Goal: Task Accomplishment & Management: Manage account settings

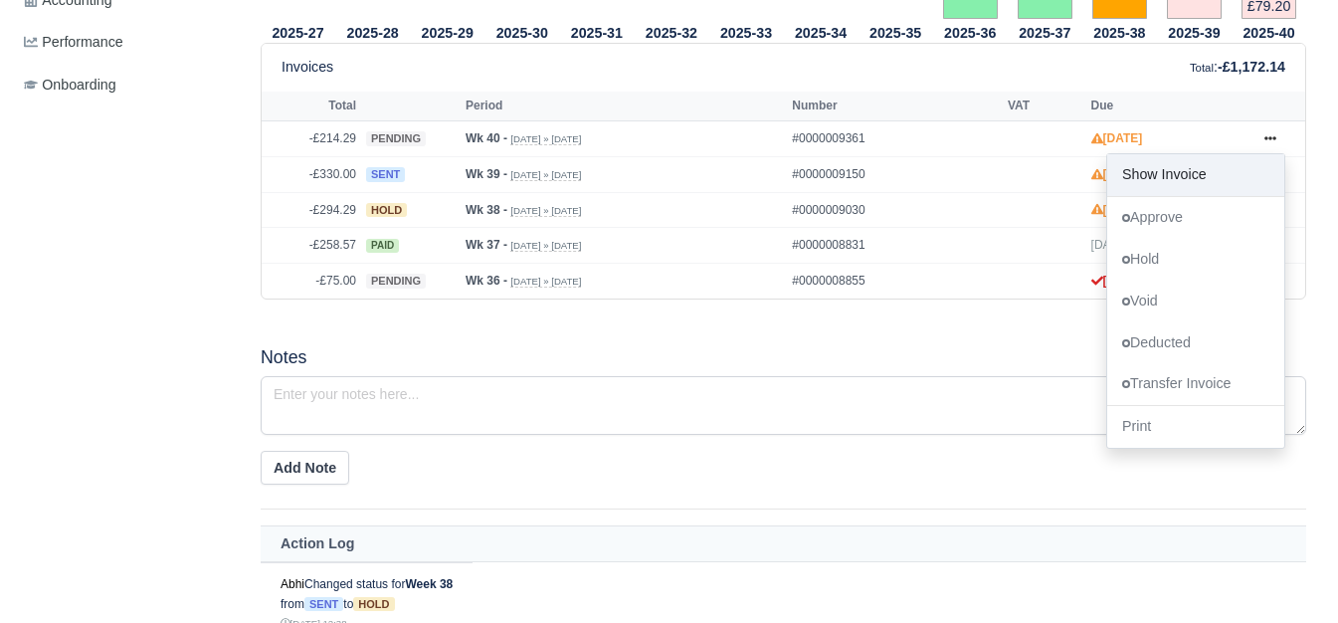
scroll to position [828, 0]
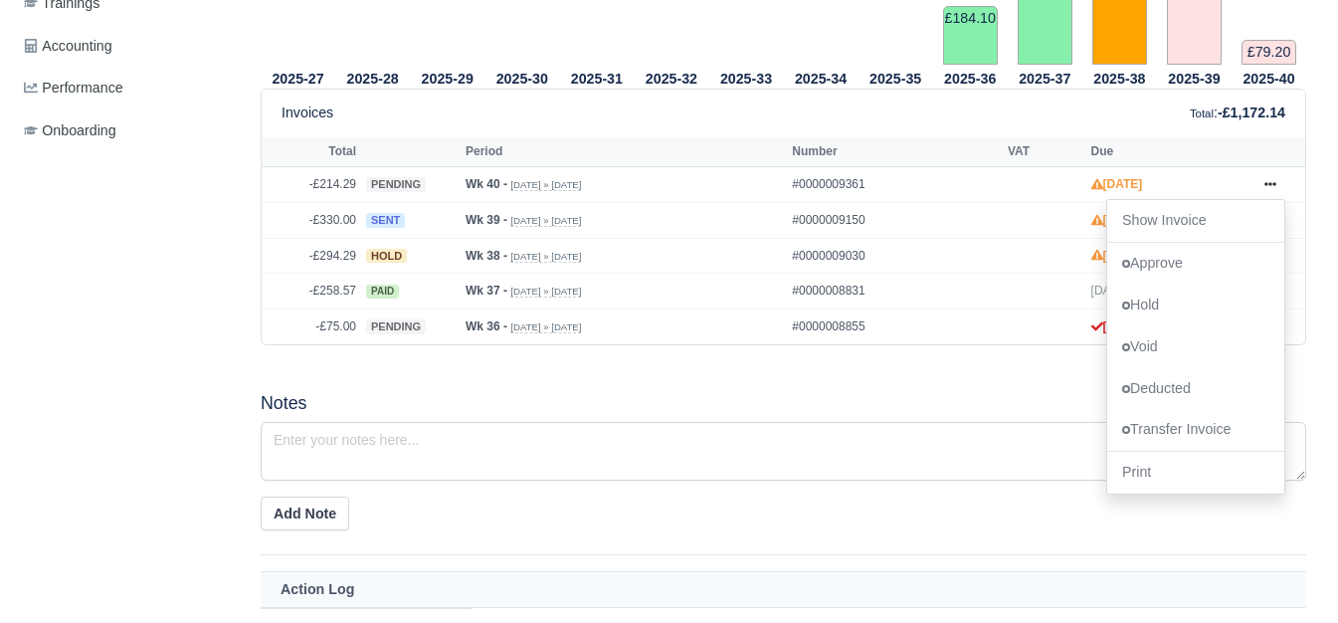
click at [790, 379] on div "2025-27 2025-28 2025-29 2025-30 2025-31 2025-32 2025-33 2025-34 2025-35" at bounding box center [783, 373] width 1075 height 1464
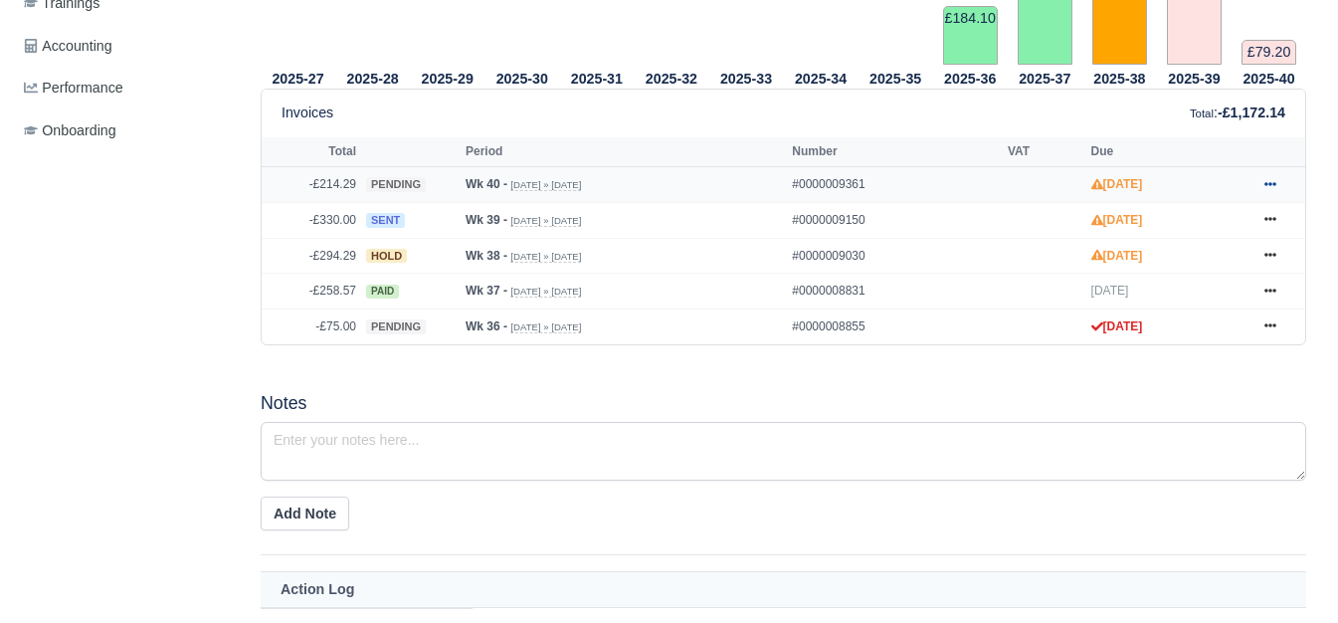
click at [1277, 189] on link at bounding box center [1270, 184] width 30 height 25
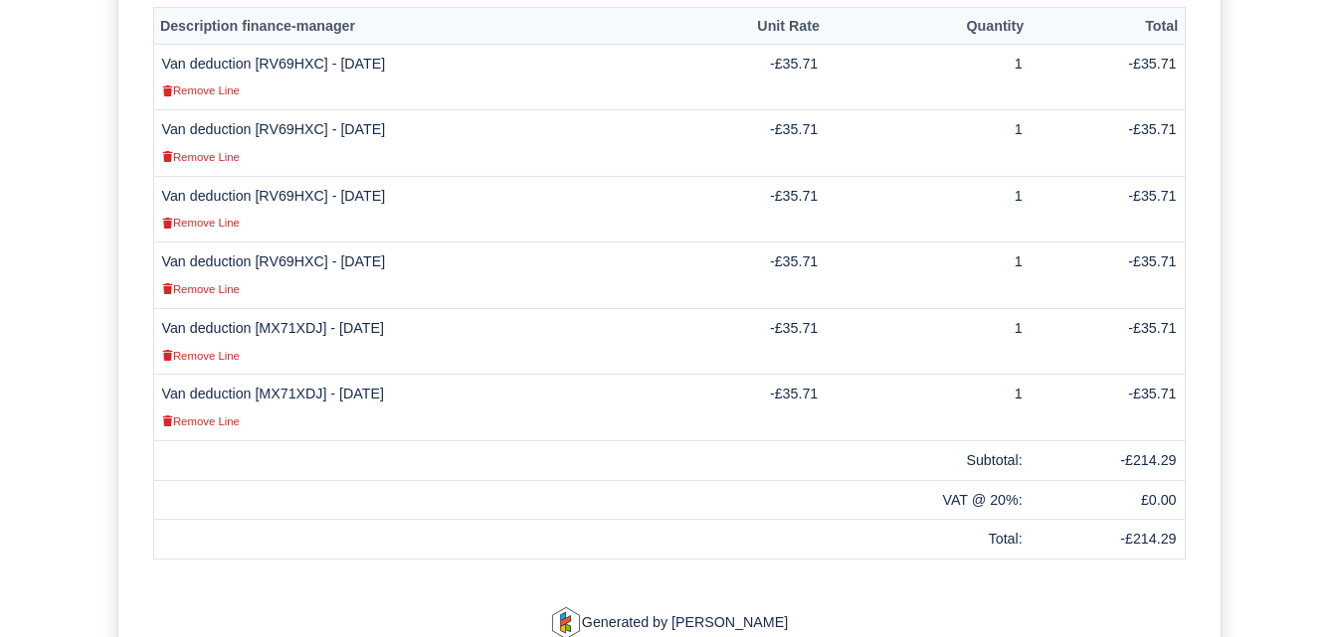
scroll to position [663, 0]
click at [296, 243] on td "Van deduction [RV69HXC] - 01/10/2025 Remove Line" at bounding box center [409, 276] width 512 height 67
copy td "RV69HXC"
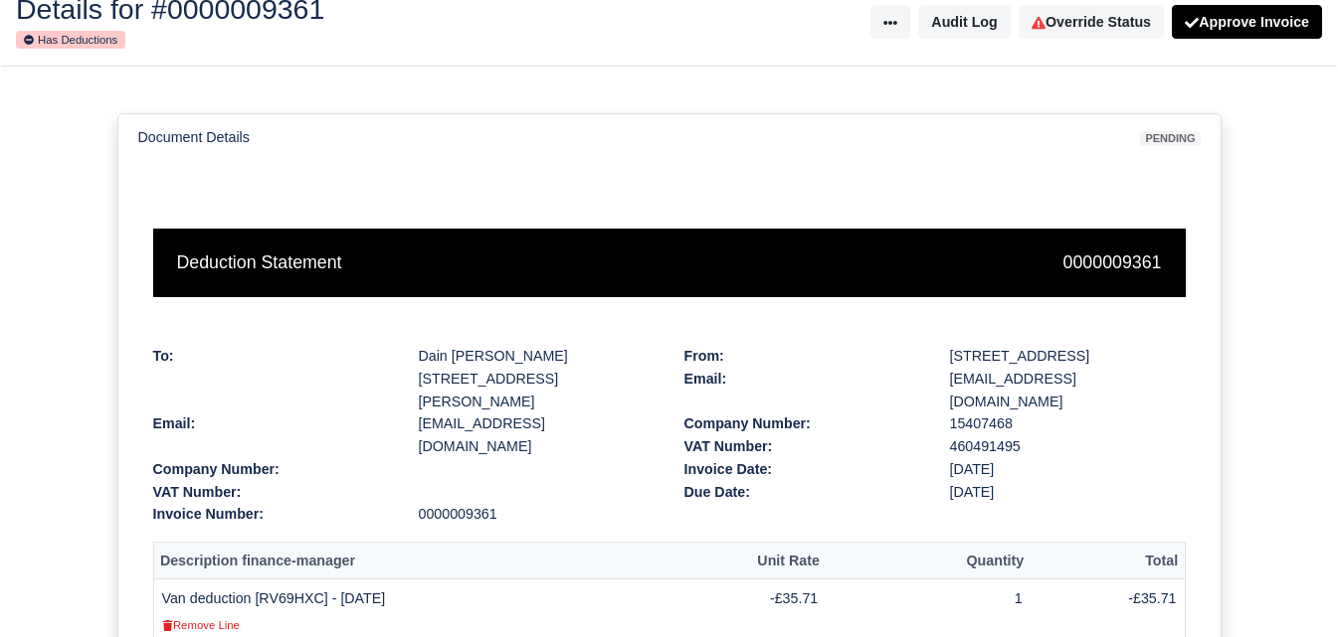
scroll to position [0, 0]
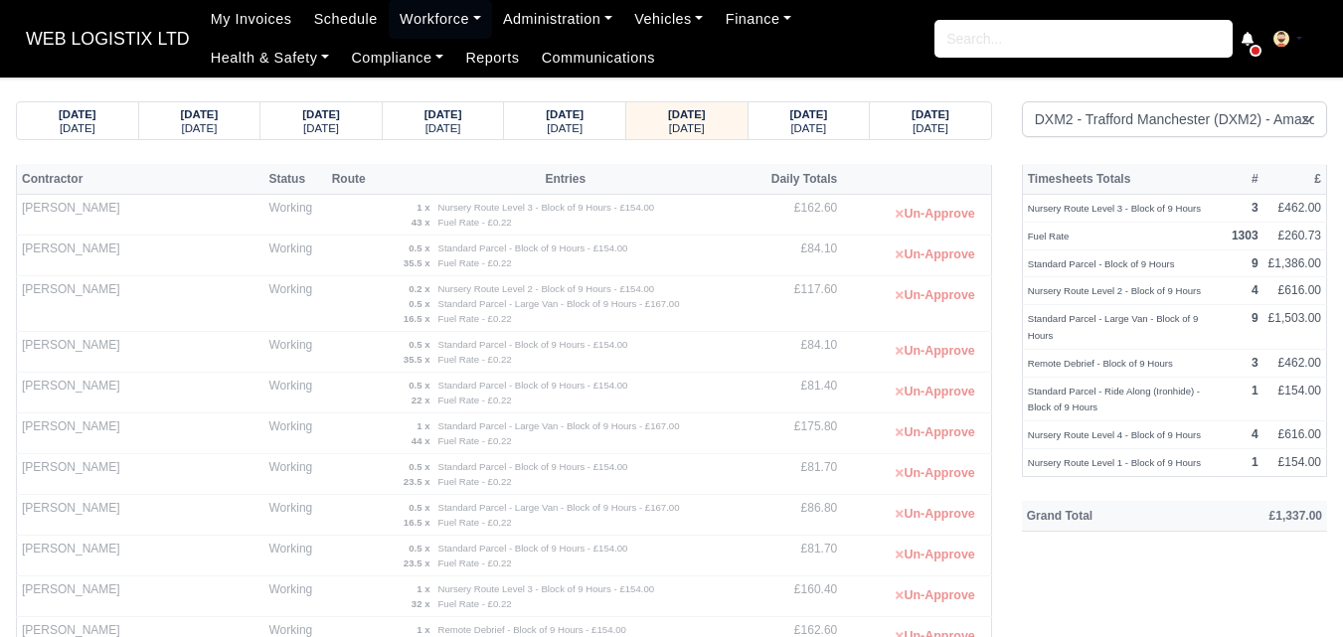
select select "1"
click at [790, 129] on div "Friday" at bounding box center [810, 127] width 84 height 14
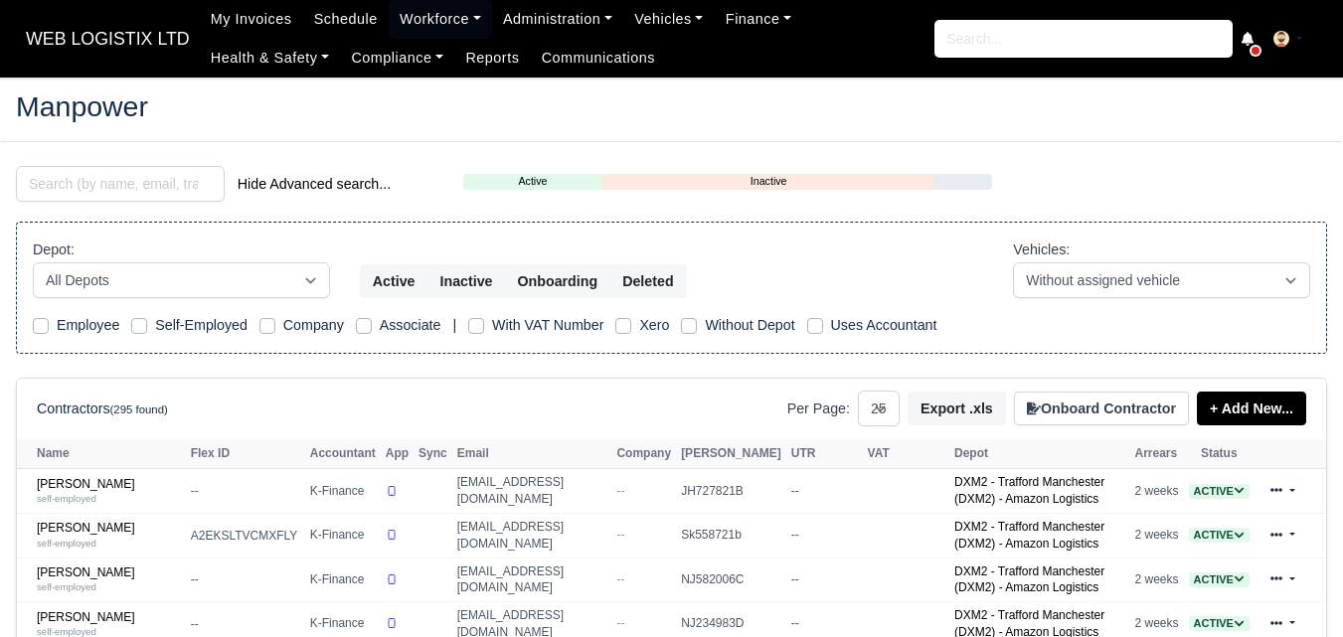
select select "25"
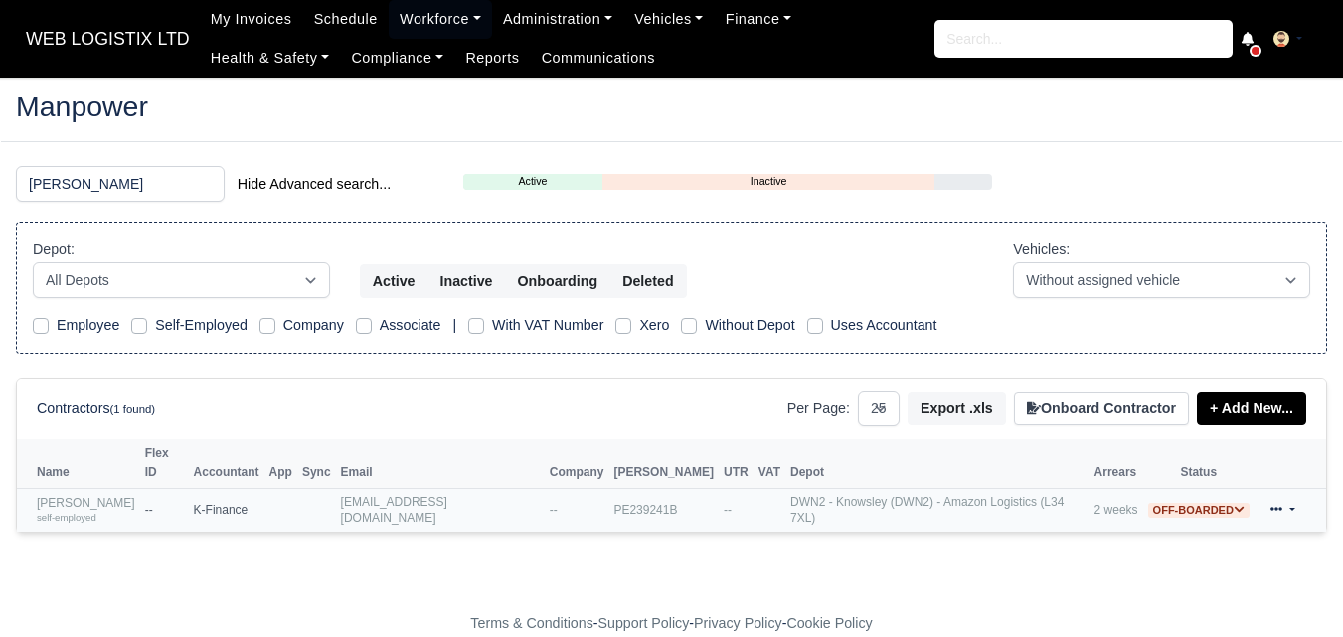
type input "cameron"
click at [87, 496] on link "Cameron Bradburn-Lewis self-employed" at bounding box center [86, 510] width 98 height 29
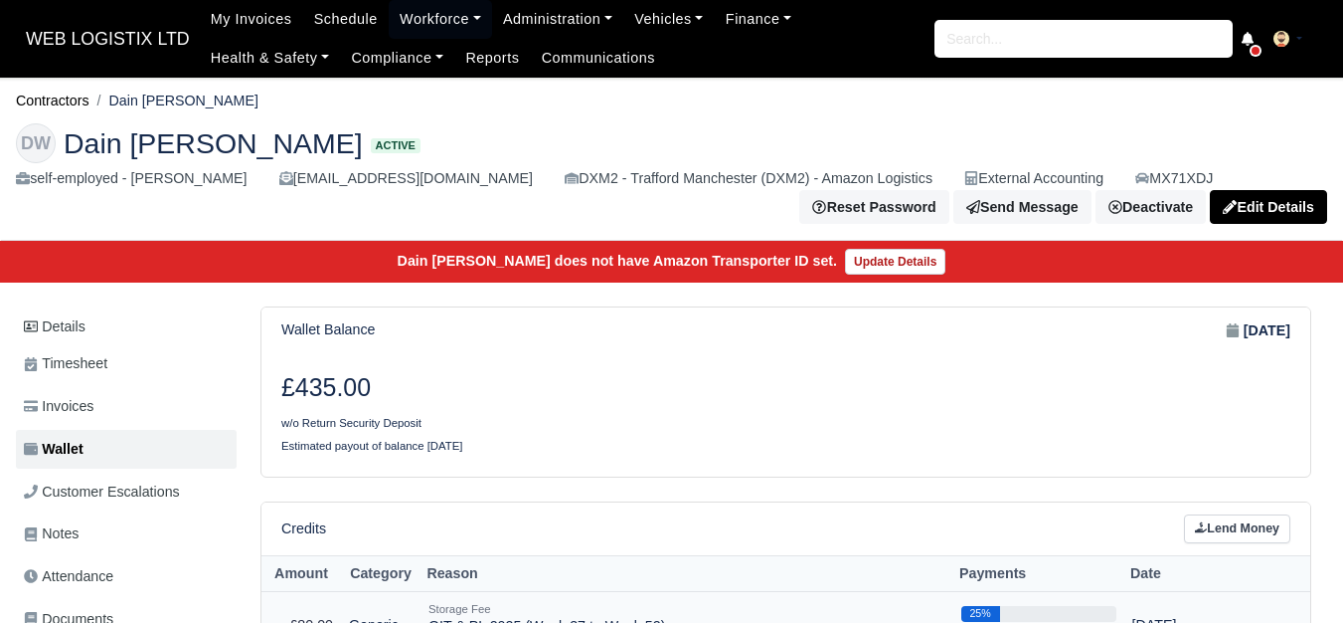
scroll to position [331, 0]
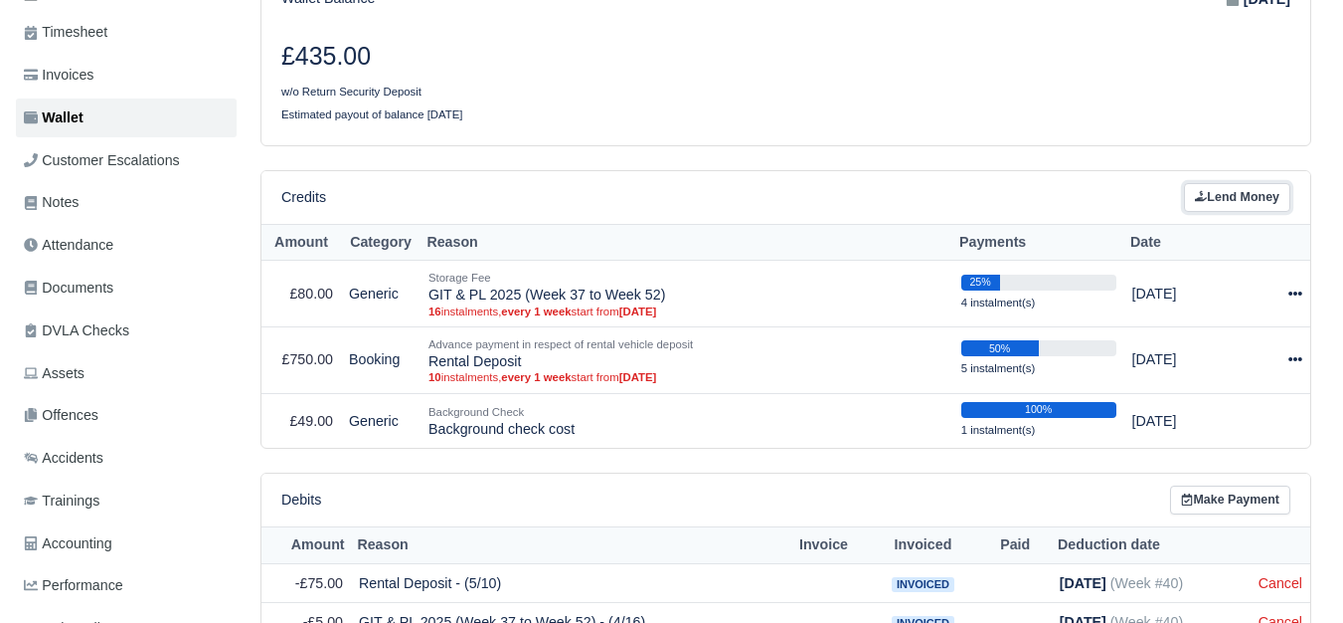
click at [1224, 192] on link "Lend Money" at bounding box center [1237, 197] width 106 height 29
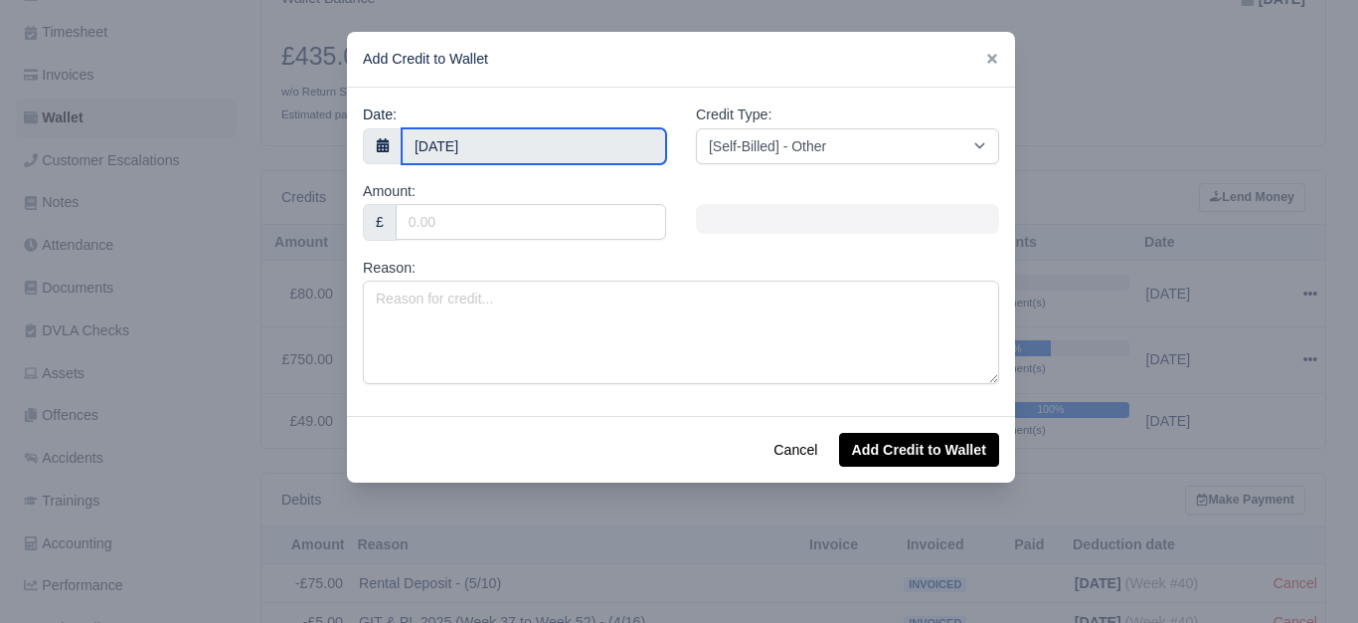
click at [564, 141] on input "4 October 2025" at bounding box center [534, 146] width 265 height 36
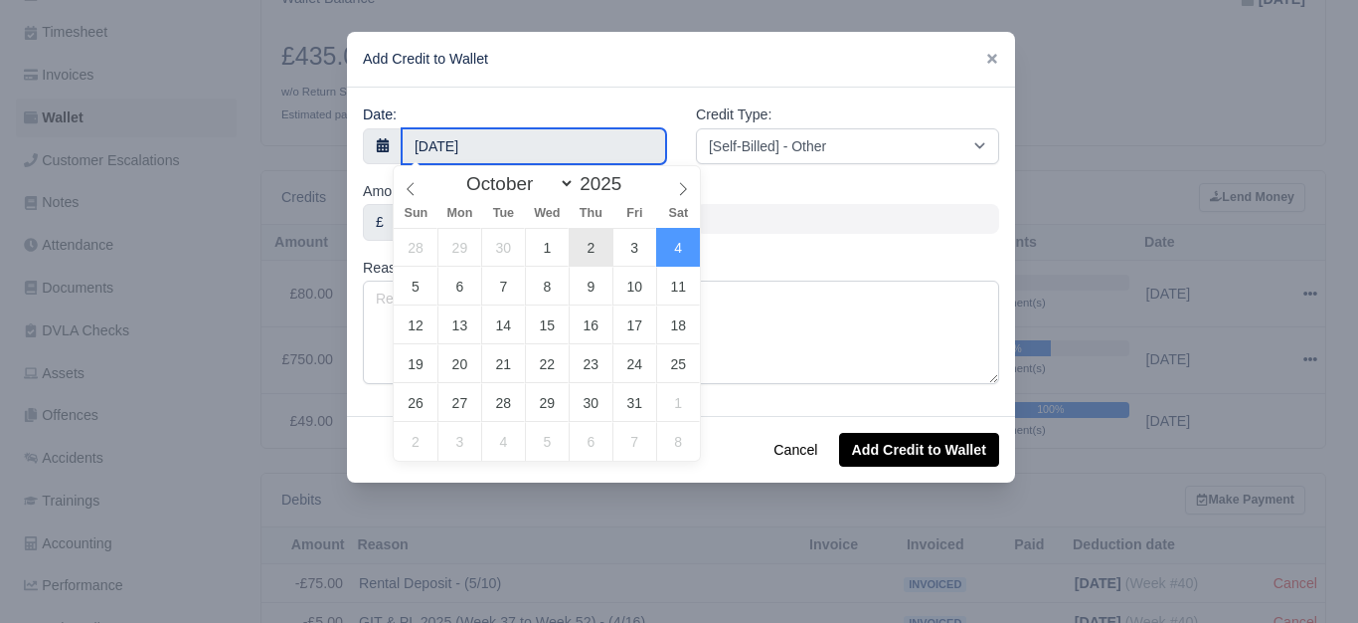
type input "2 October 2025"
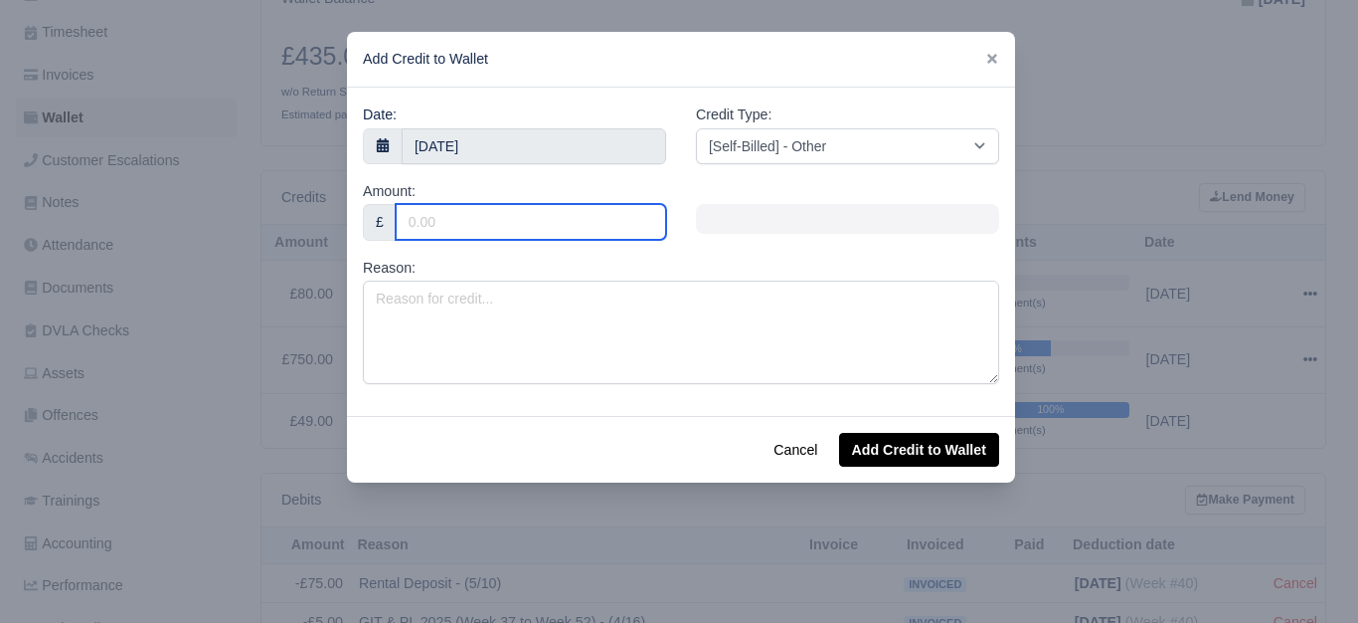
click at [480, 227] on input "Amount:" at bounding box center [531, 222] width 270 height 36
click at [565, 228] on input "Amount:" at bounding box center [531, 222] width 270 height 36
type input "25"
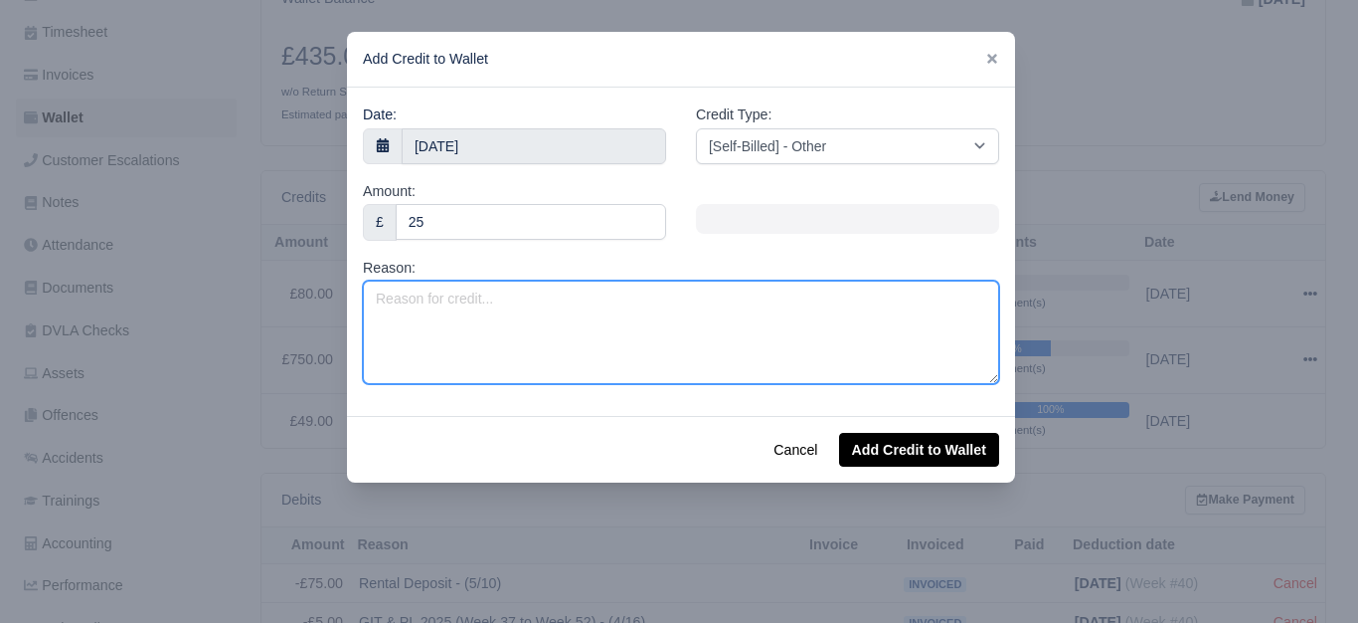
click at [502, 337] on textarea "Reason:" at bounding box center [681, 331] width 636 height 103
click at [560, 284] on textarea "Valet Charge" at bounding box center [681, 331] width 636 height 103
paste textarea "RV69HXC"
type textarea "Valet Charge - RV69HXC (Swap)"
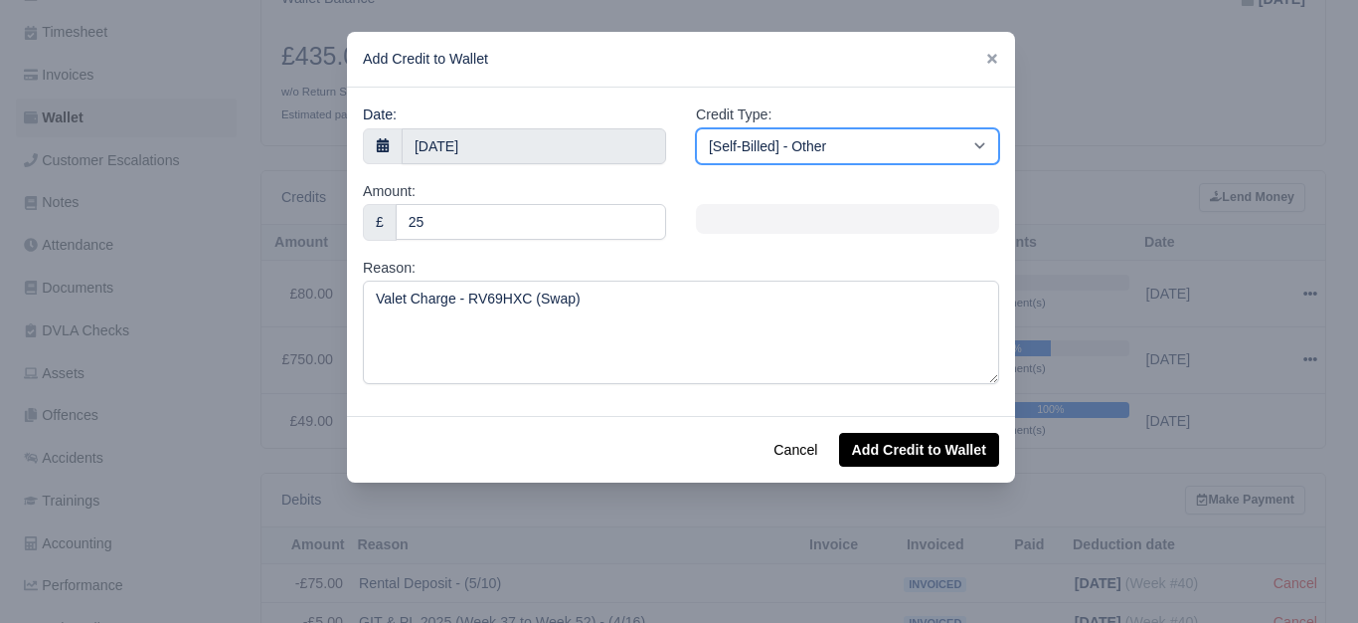
click at [752, 161] on select "[Self-Billed] - Other [Self-Billed] - Negative Invoice [Self-Billed] - Keychain…" at bounding box center [847, 146] width 303 height 36
click at [696, 128] on select "[Self-Billed] - Other [Self-Billed] - Negative Invoice [Self-Billed] - Keychain…" at bounding box center [847, 146] width 303 height 36
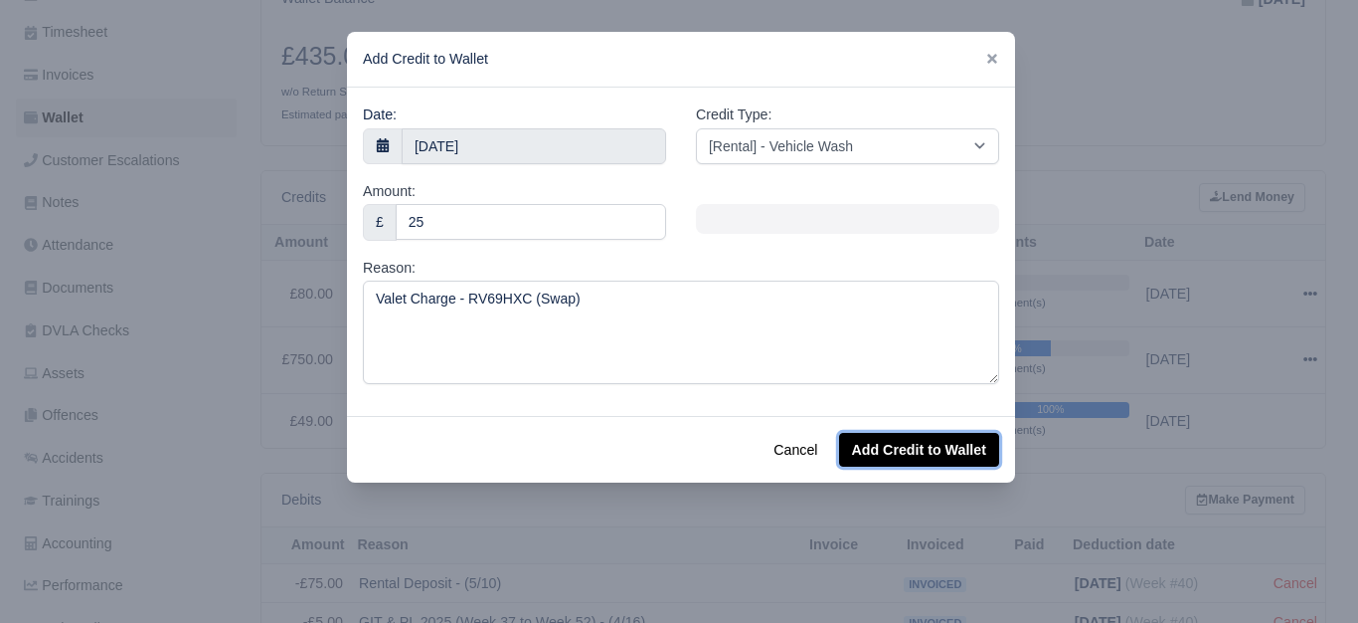
click at [921, 449] on button "Add Credit to Wallet" at bounding box center [919, 450] width 160 height 34
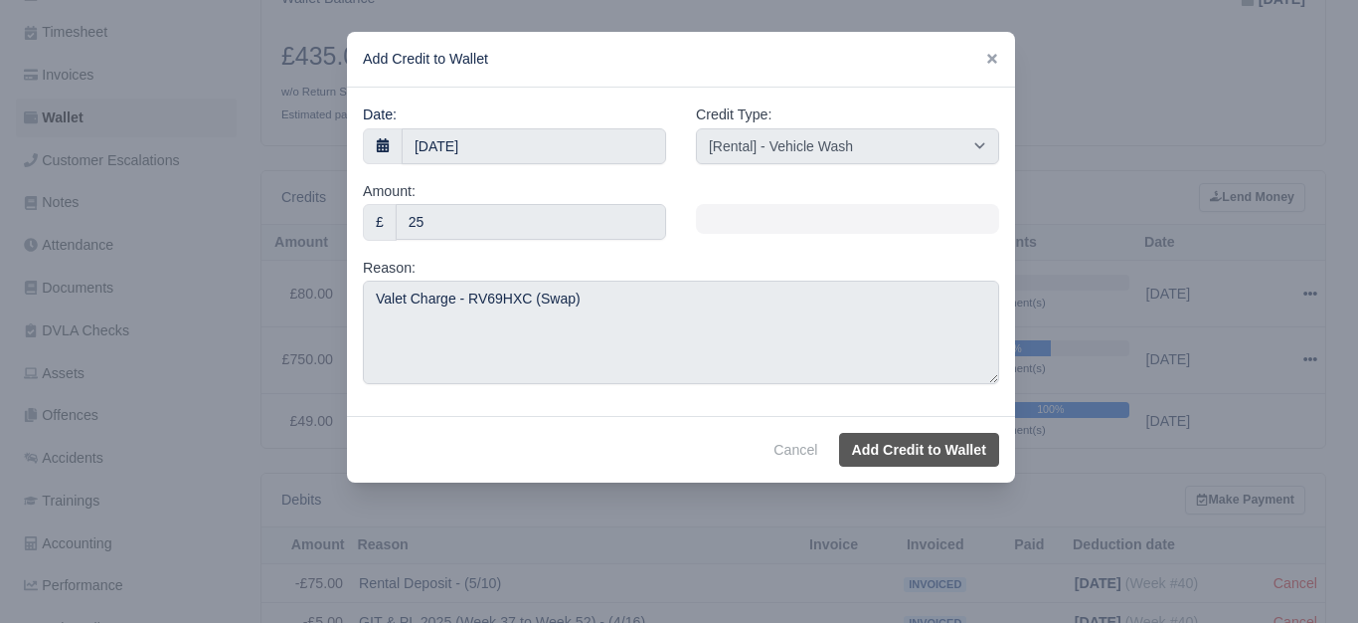
select select "other"
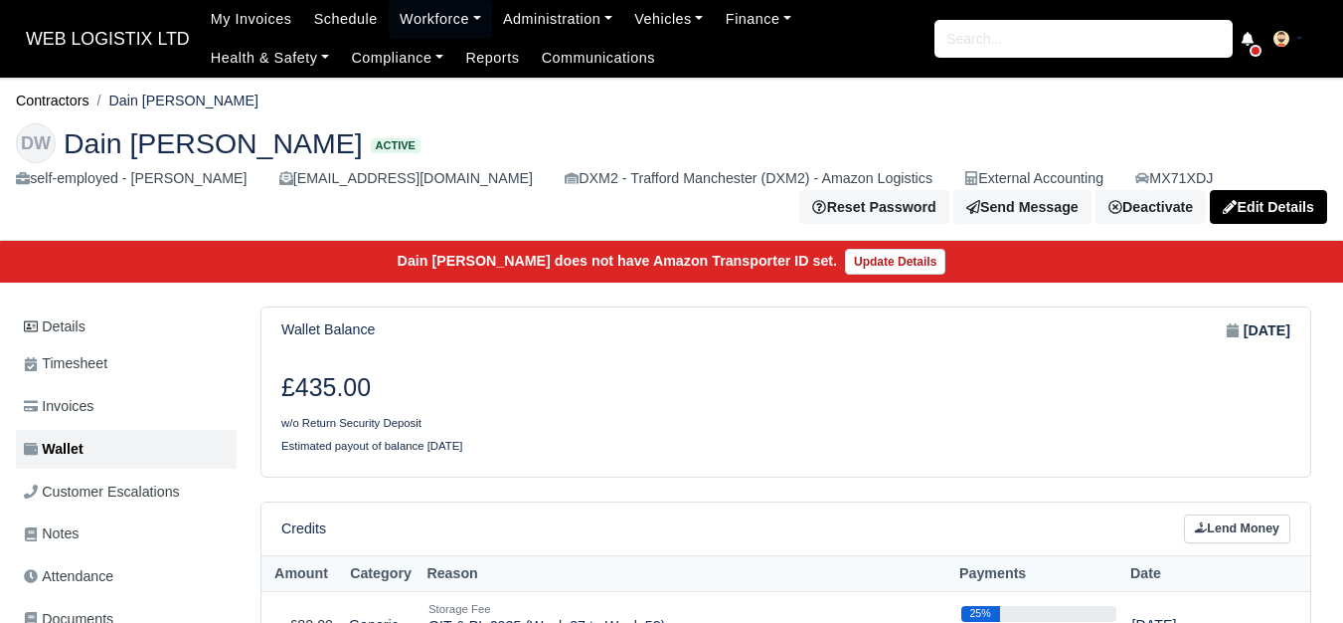
scroll to position [166, 0]
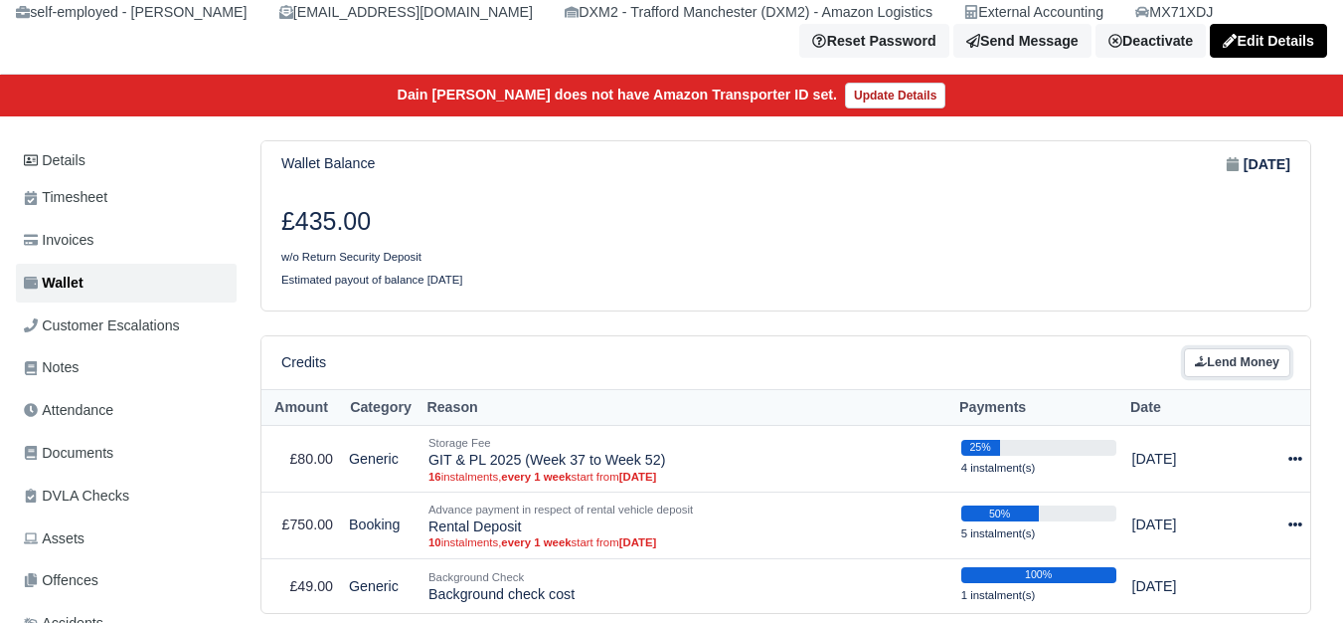
click at [1225, 373] on link "Lend Money" at bounding box center [1237, 362] width 106 height 29
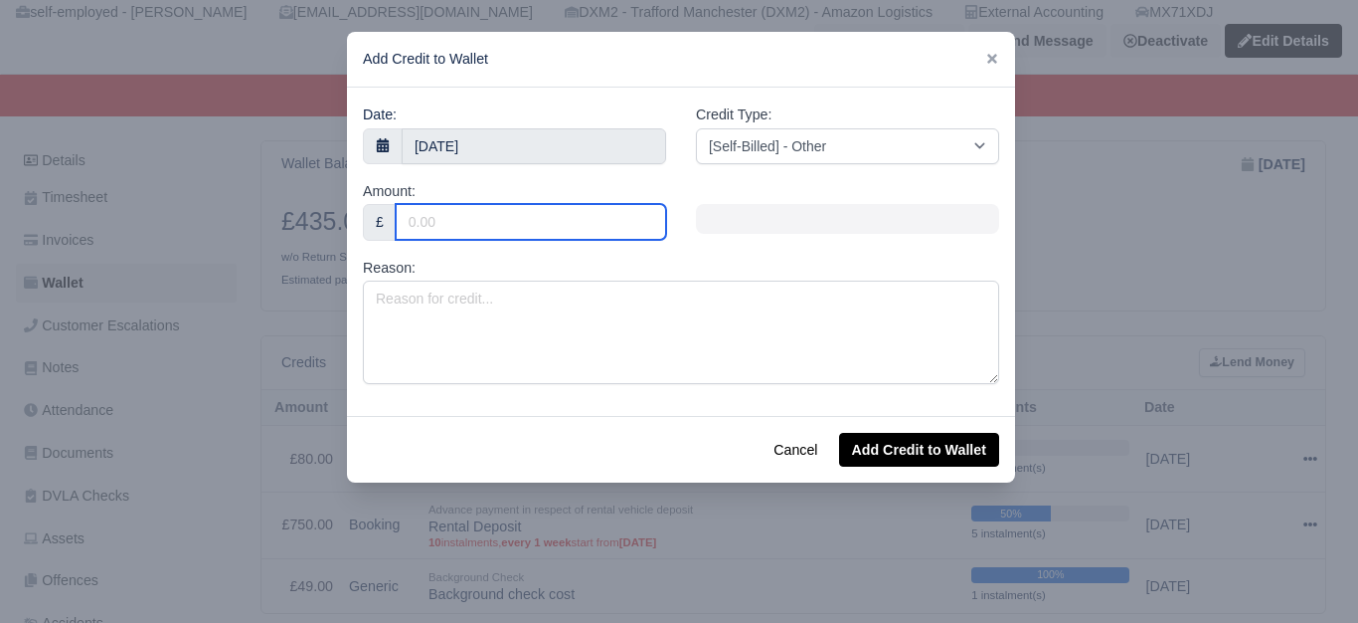
click at [427, 222] on input "Amount:" at bounding box center [531, 222] width 270 height 36
type input "7"
type input "7.1"
type input "7.15"
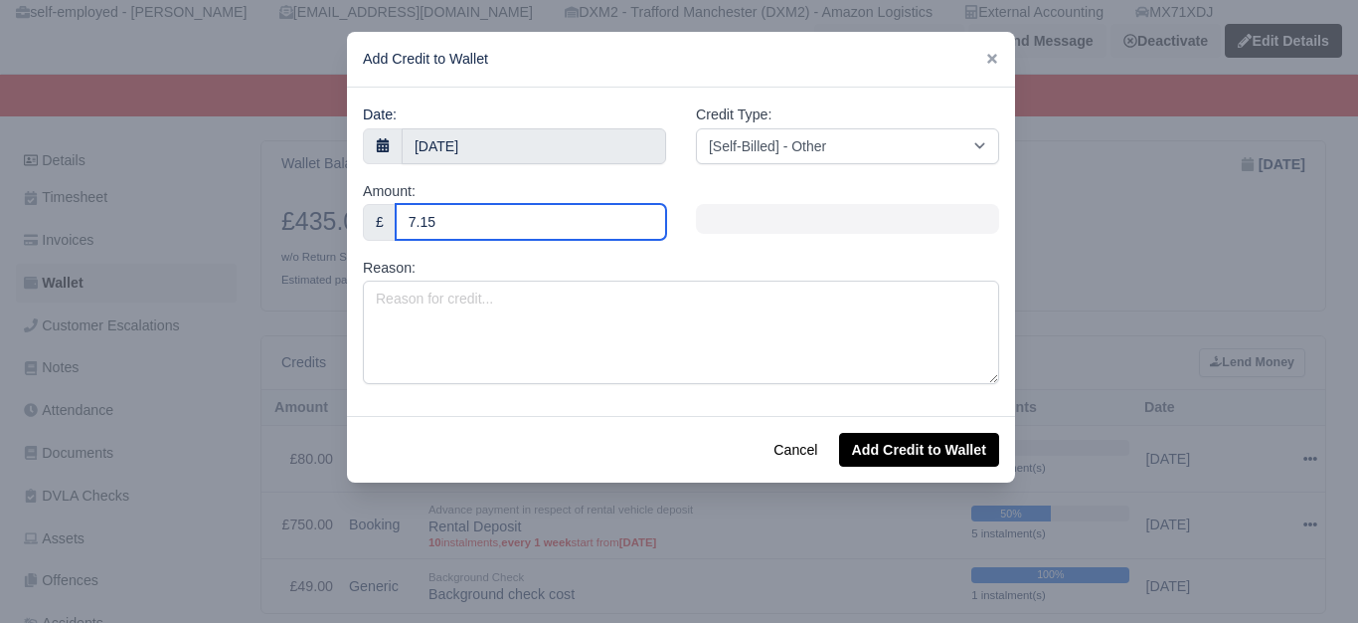
type input "7.15"
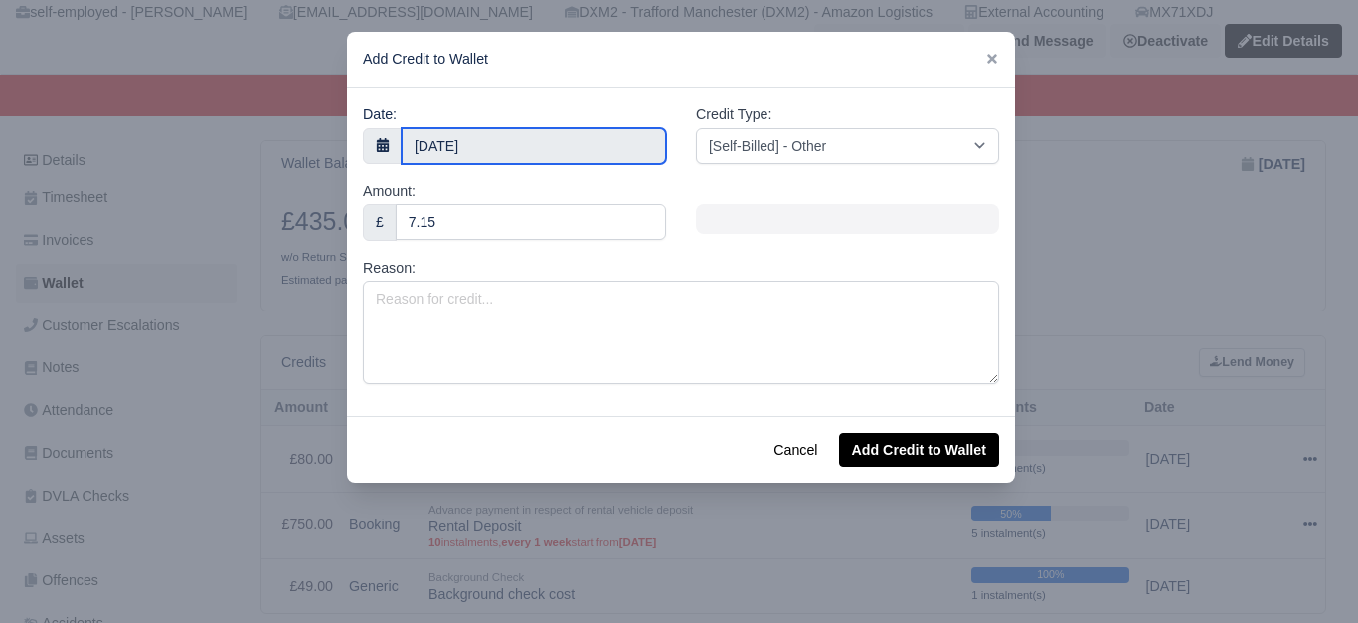
click at [483, 139] on input "[DATE]" at bounding box center [534, 146] width 265 height 36
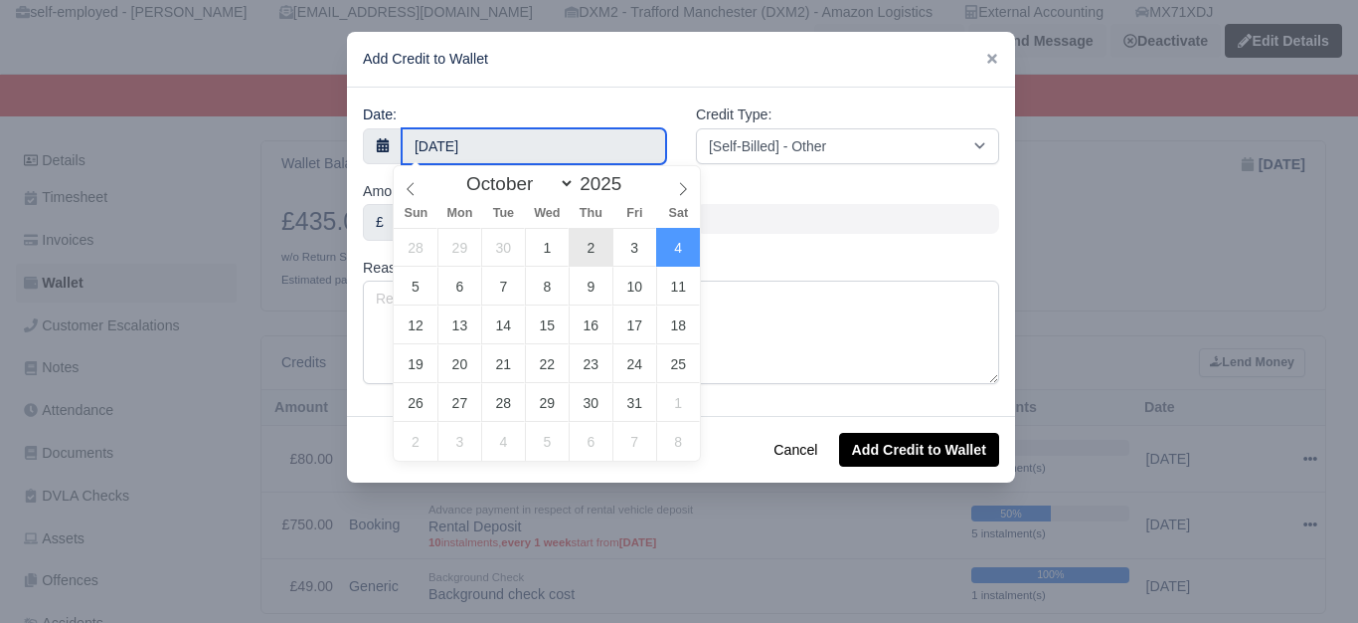
type input "2 October 2025"
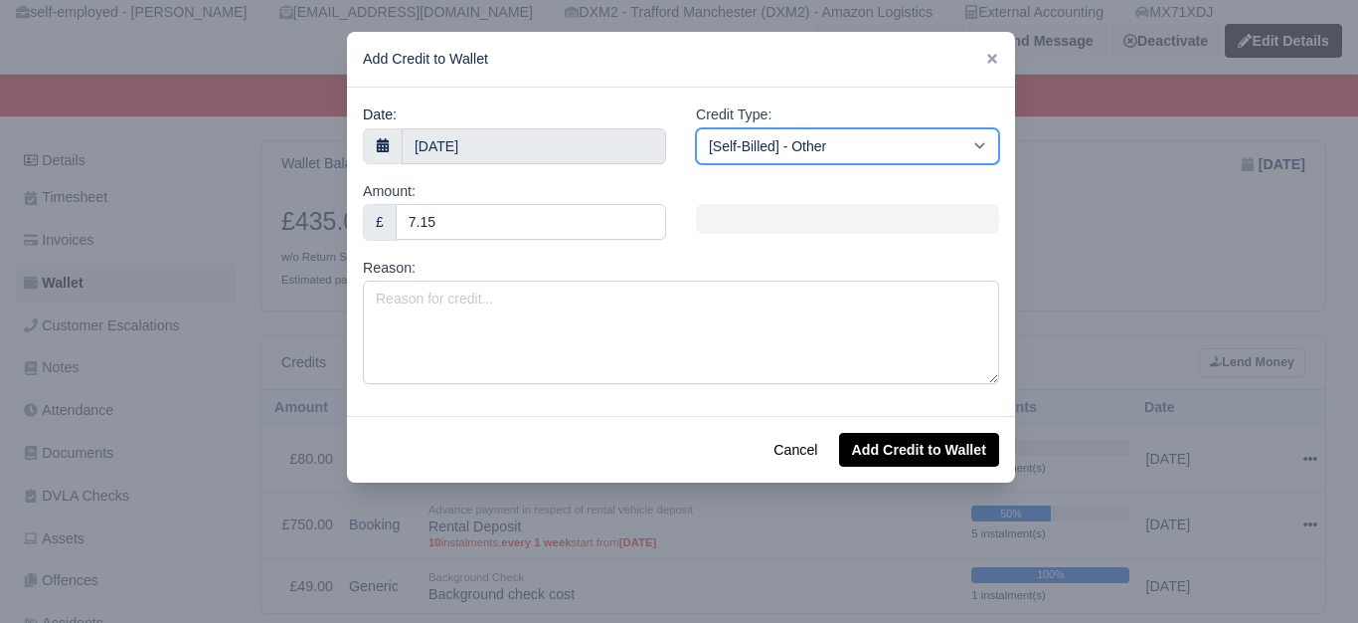
click at [862, 144] on select "[Self-Billed] - Other [Self-Billed] - Negative Invoice [Self-Billed] - Keychain…" at bounding box center [847, 146] width 303 height 36
select select "van_fuel_out"
click at [696, 128] on select "[Self-Billed] - Other [Self-Billed] - Negative Invoice [Self-Billed] - Keychain…" at bounding box center [847, 146] width 303 height 36
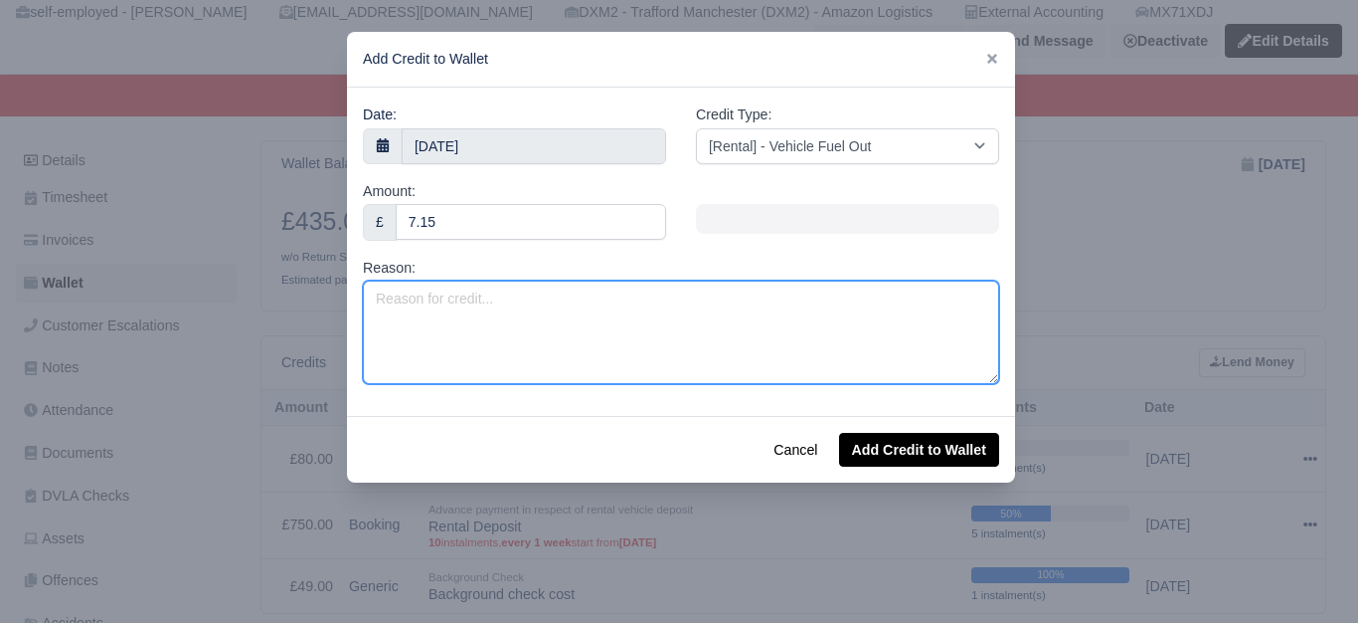
click at [487, 344] on textarea "Reason:" at bounding box center [681, 331] width 636 height 103
paste textarea "RV69HXC"
type textarea "Fuel Surcharge - RV69HXC (Swap)"
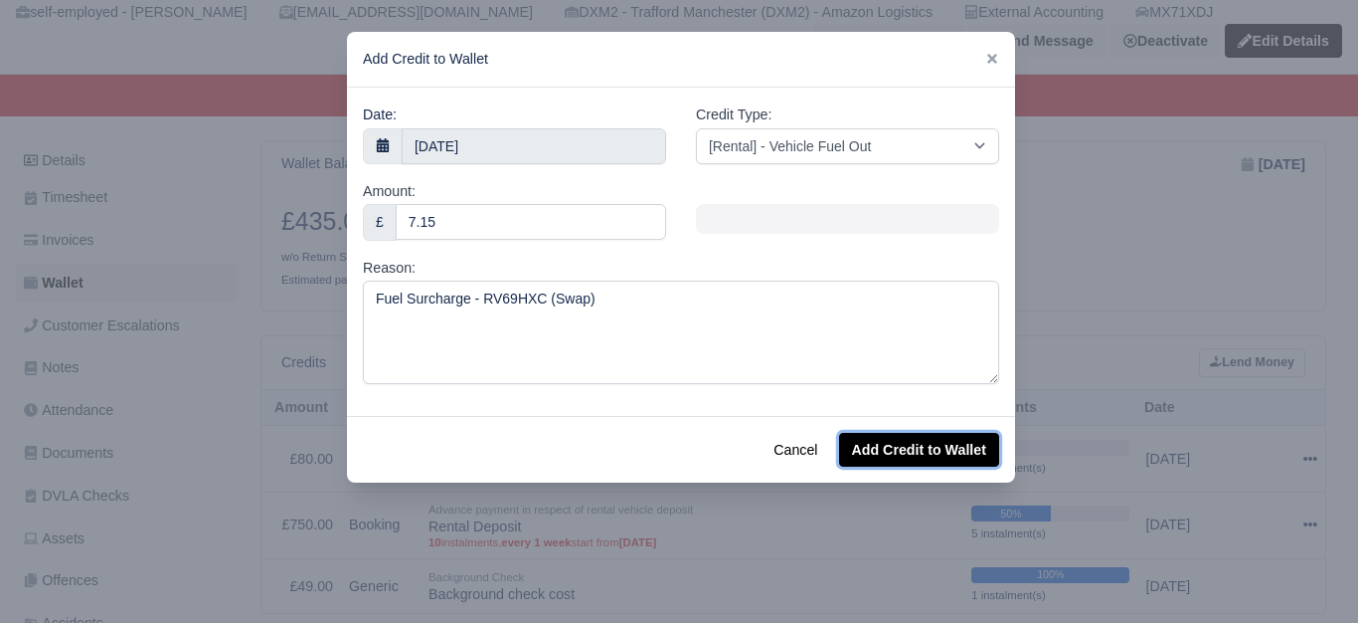
click at [913, 452] on button "Add Credit to Wallet" at bounding box center [919, 450] width 160 height 34
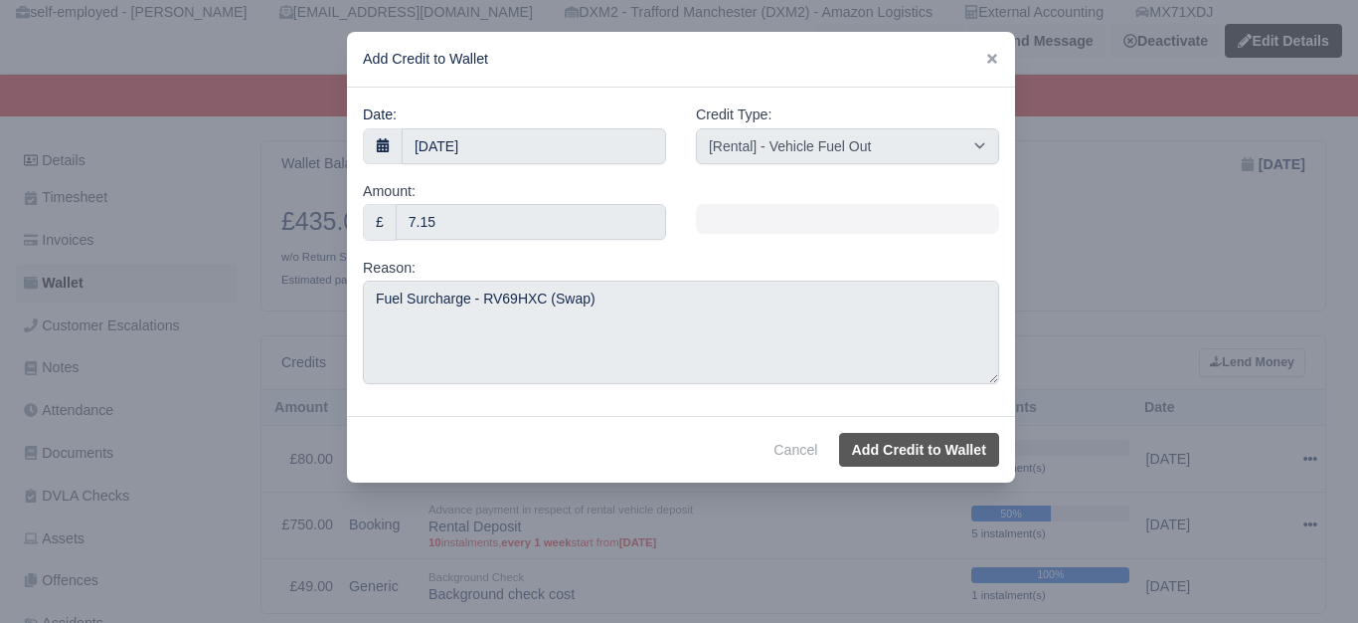
select select "other"
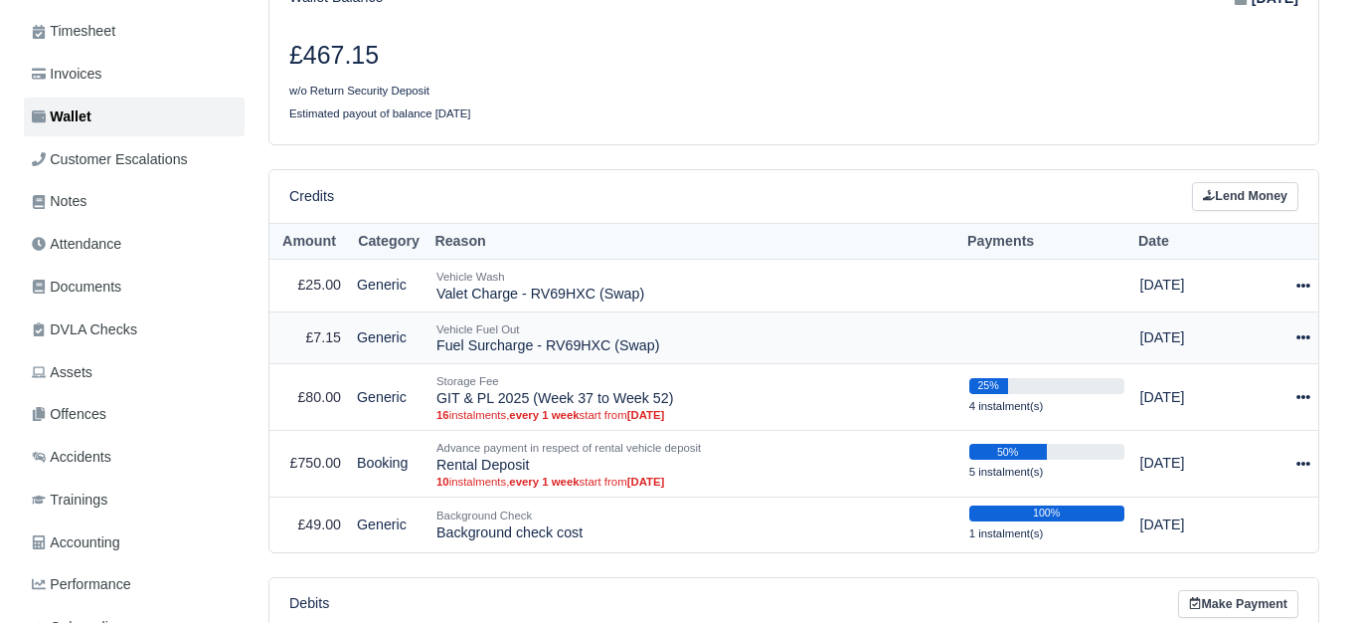
scroll to position [332, 0]
click at [1298, 332] on div at bounding box center [1282, 337] width 41 height 23
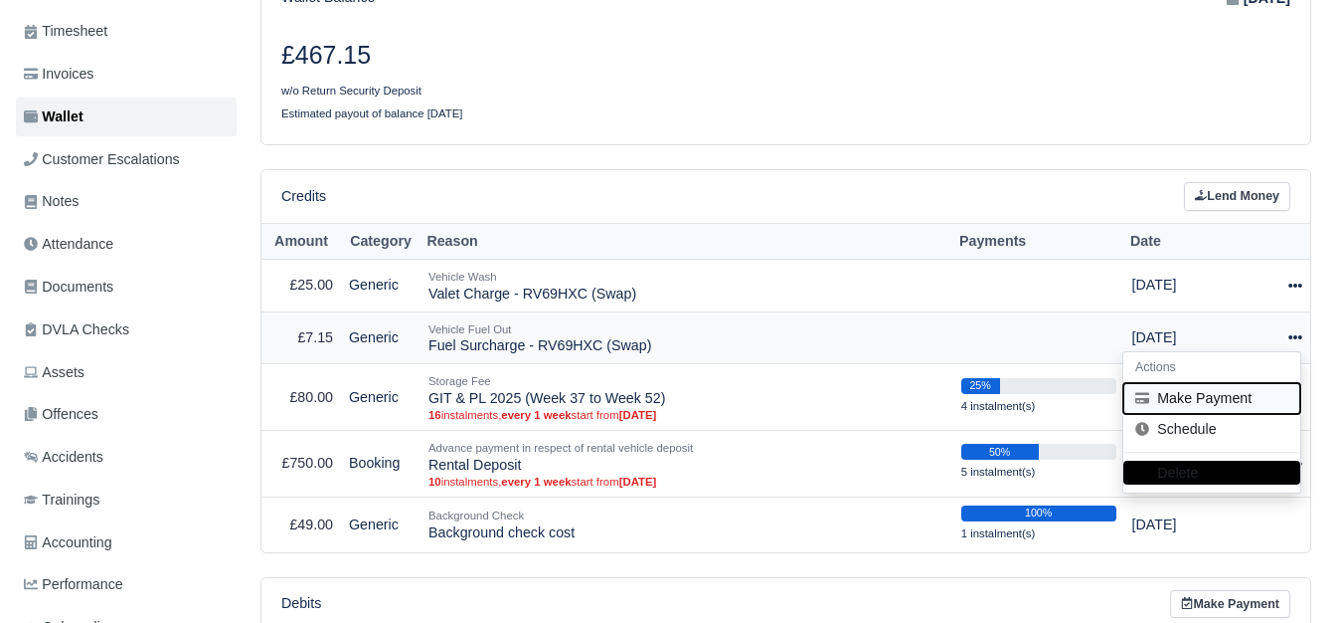
click at [1162, 400] on button "Make Payment" at bounding box center [1212, 398] width 177 height 31
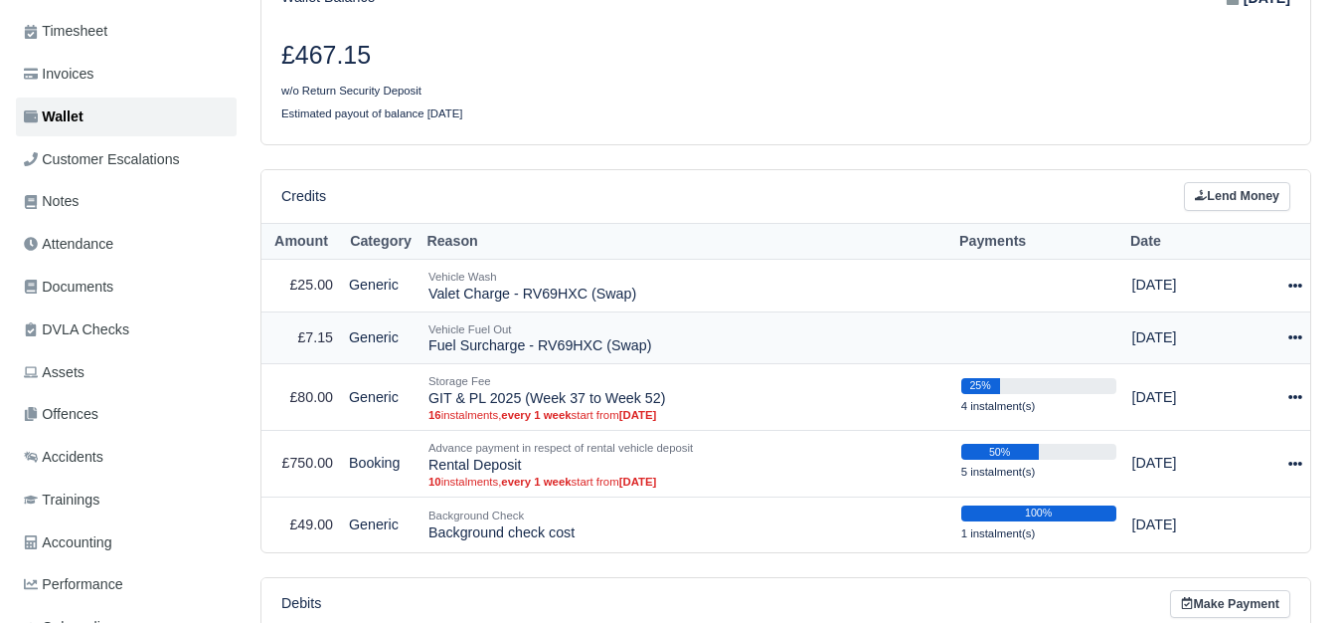
select select "7326"
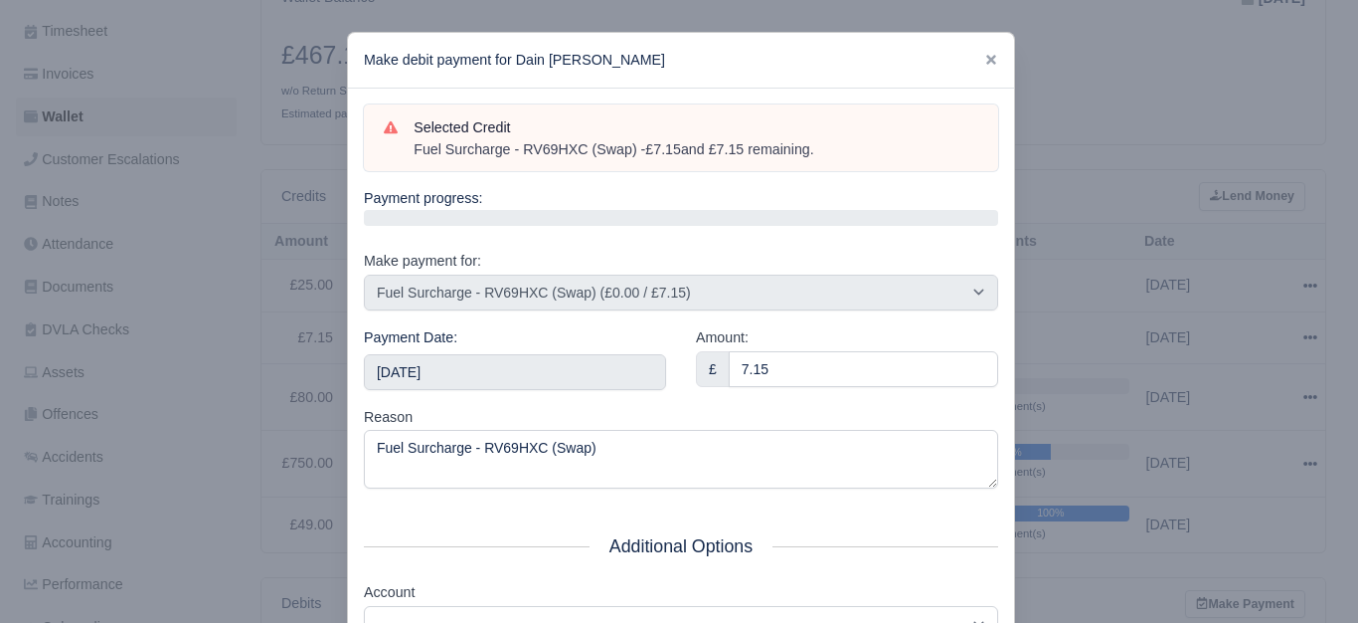
click at [569, 391] on div "Payment Date: 2025-10-04" at bounding box center [515, 366] width 332 height 80
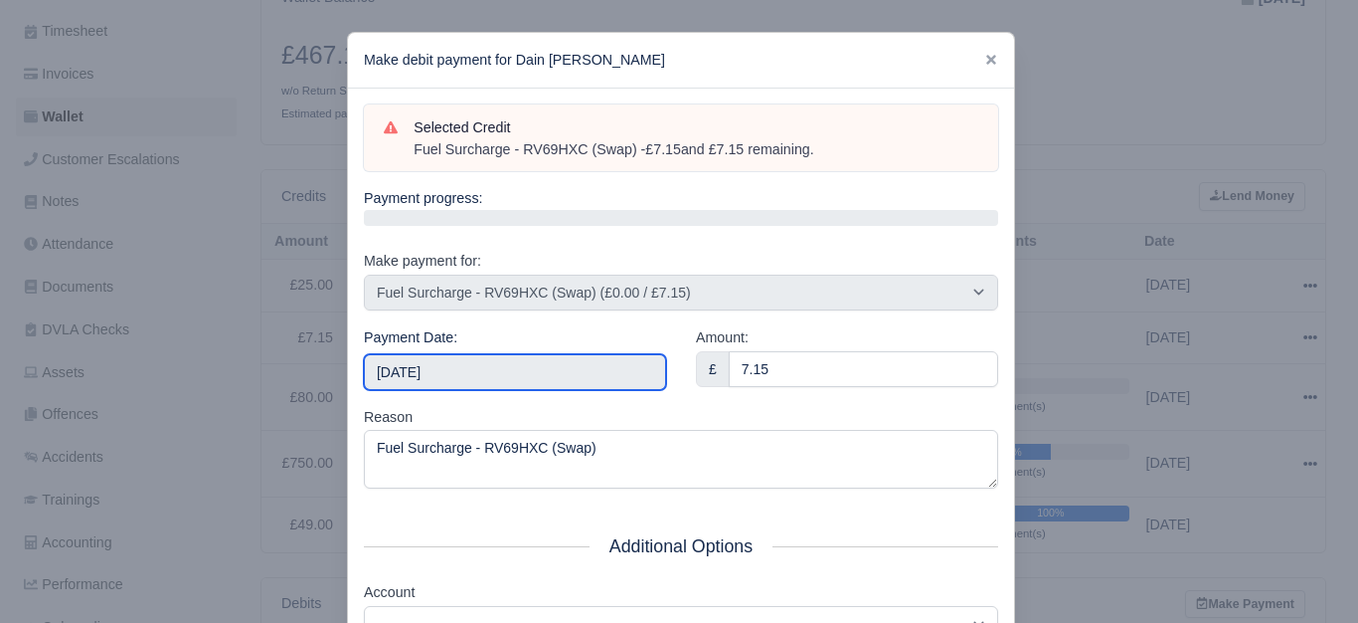
click at [575, 369] on input "[DATE]" at bounding box center [515, 372] width 302 height 36
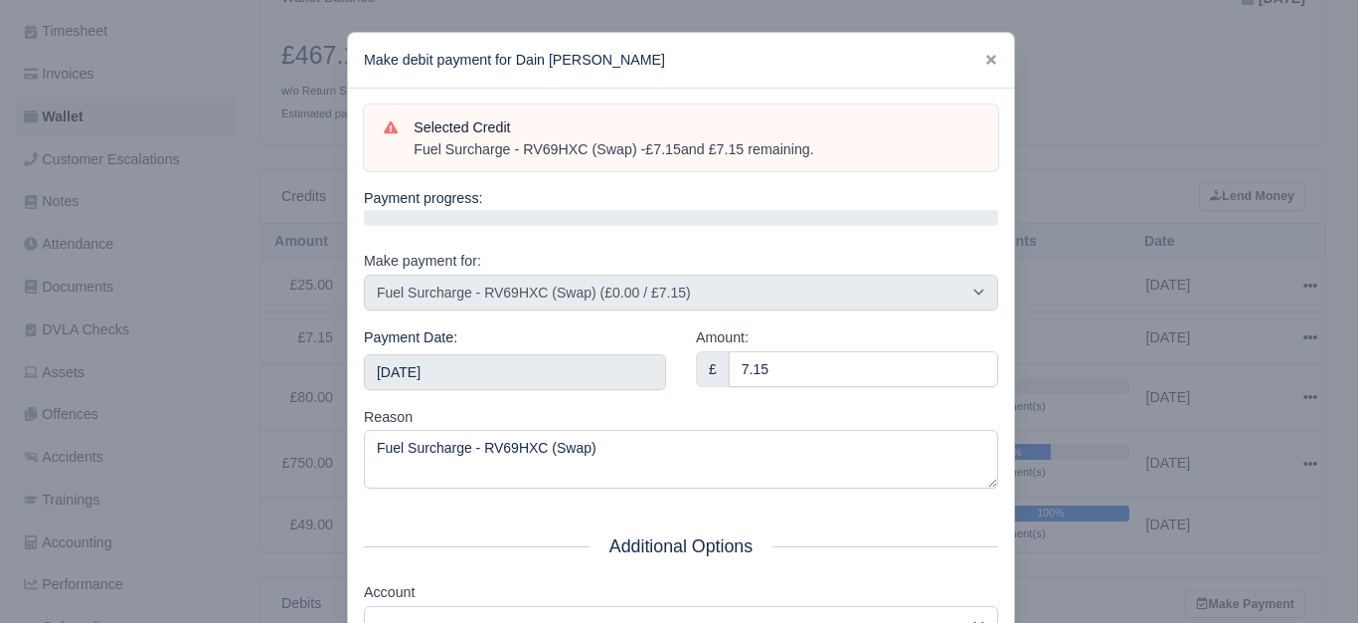
scroll to position [300, 0]
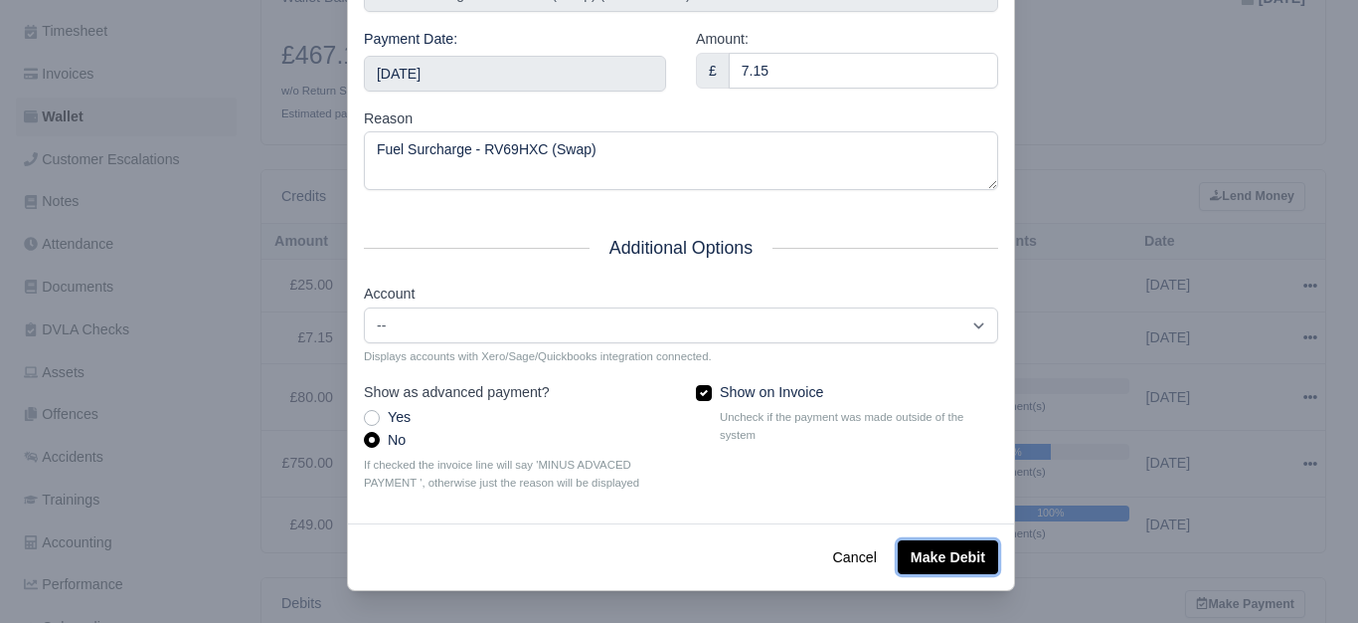
click at [956, 555] on button "Make Debit" at bounding box center [948, 557] width 100 height 34
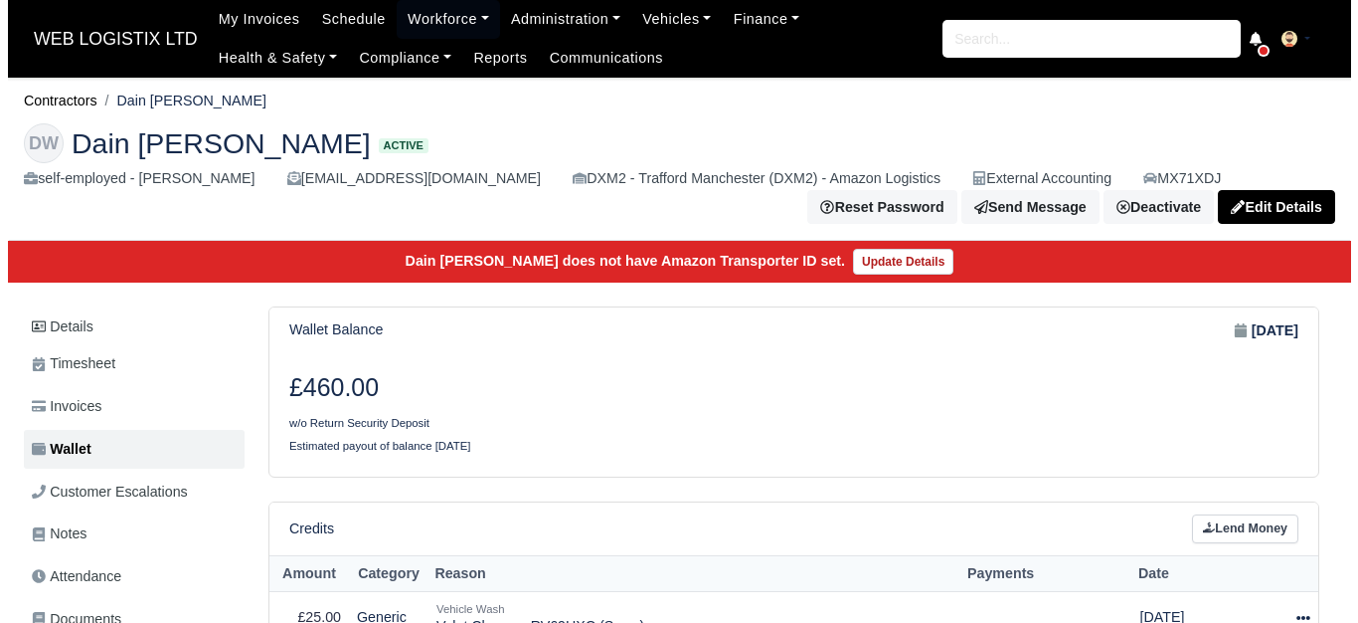
scroll to position [166, 0]
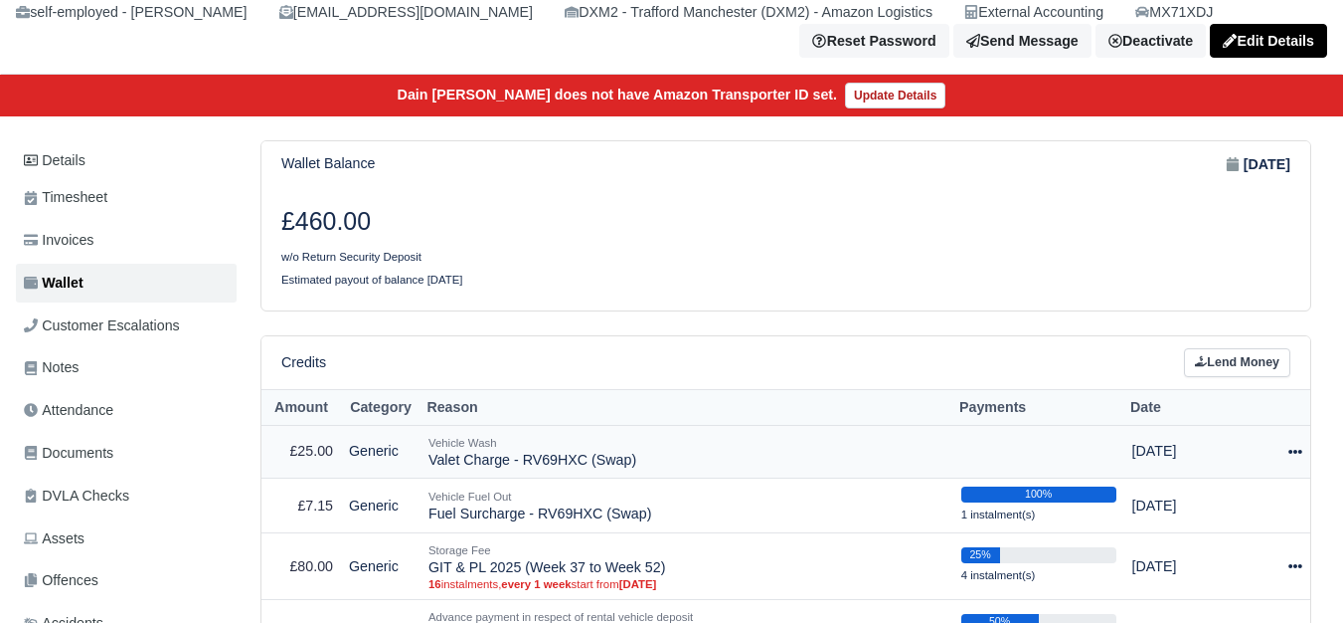
click at [1301, 453] on icon at bounding box center [1296, 451] width 14 height 4
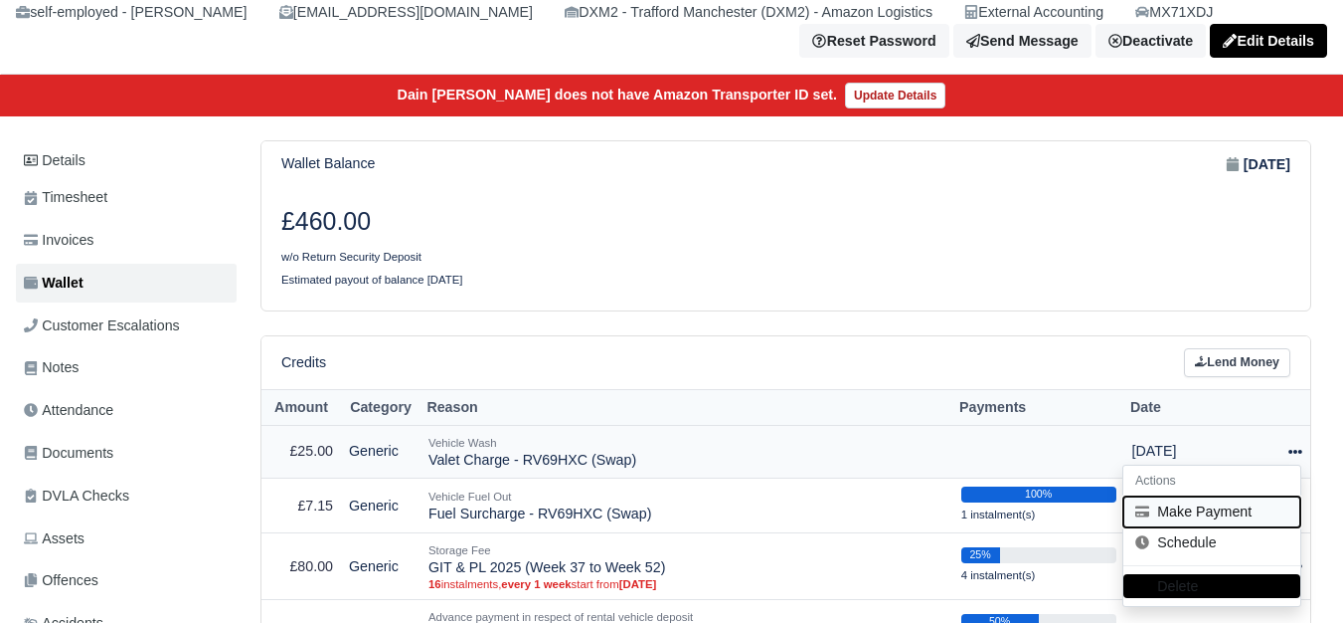
click at [1229, 508] on button "Make Payment" at bounding box center [1212, 511] width 177 height 31
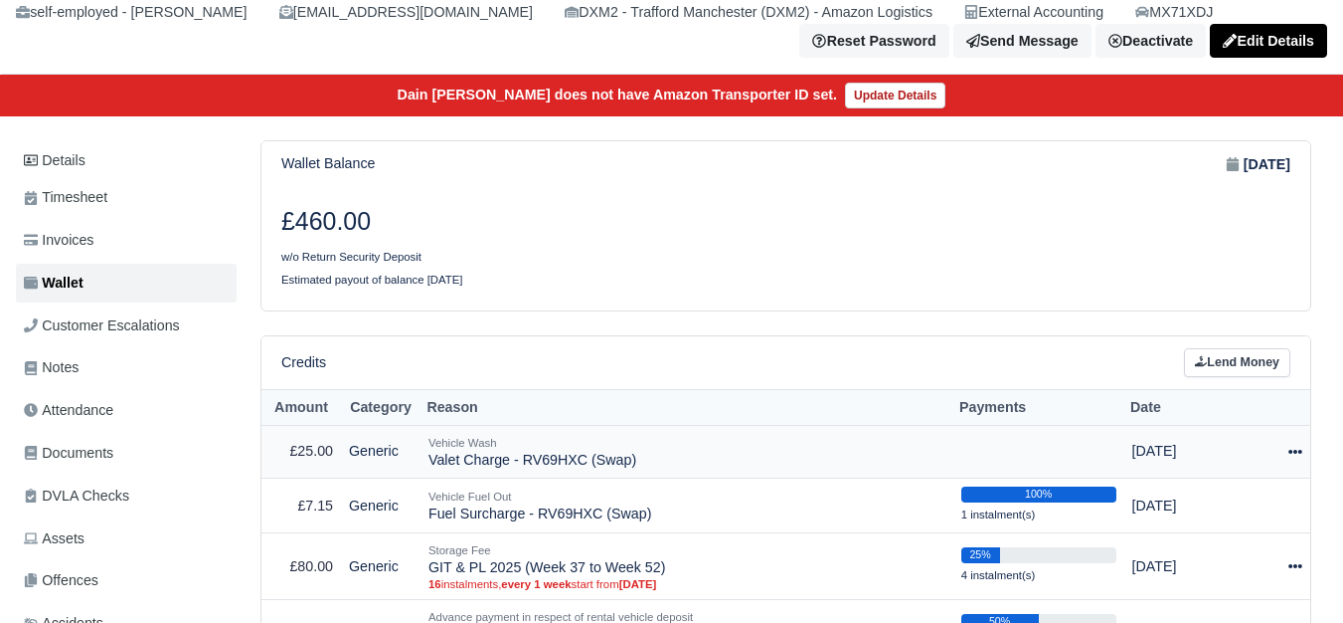
select select "7325"
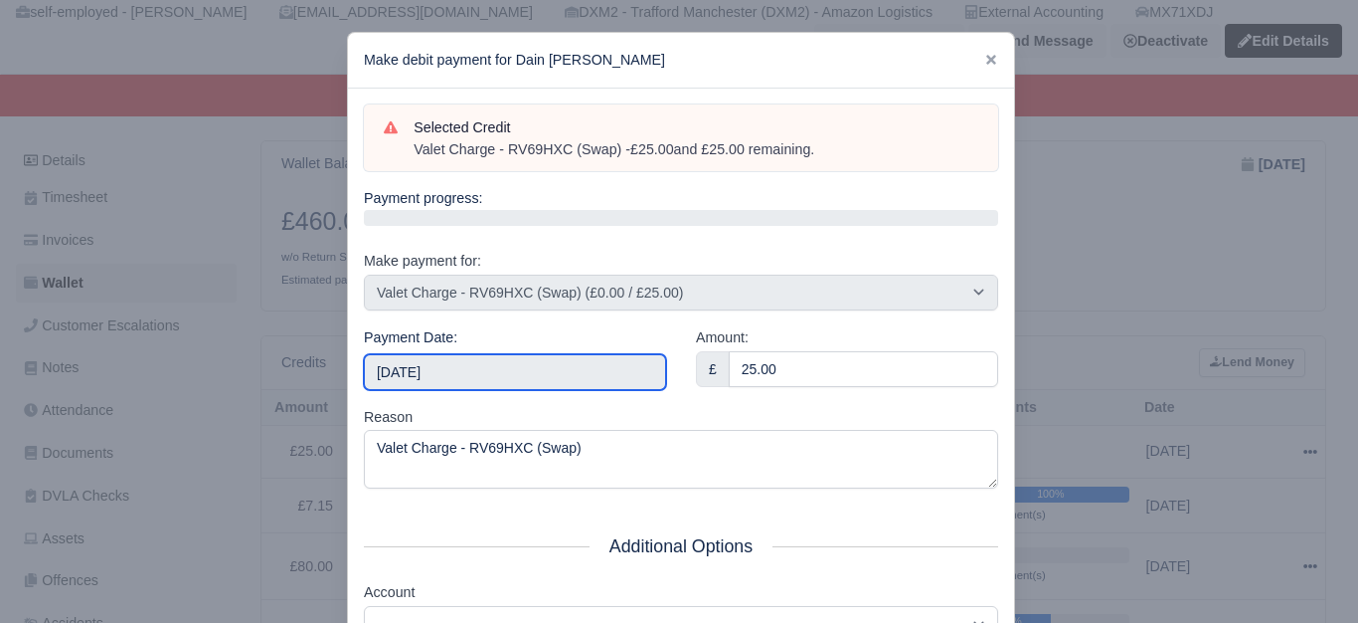
click at [603, 364] on input "2025-10-04" at bounding box center [515, 372] width 302 height 36
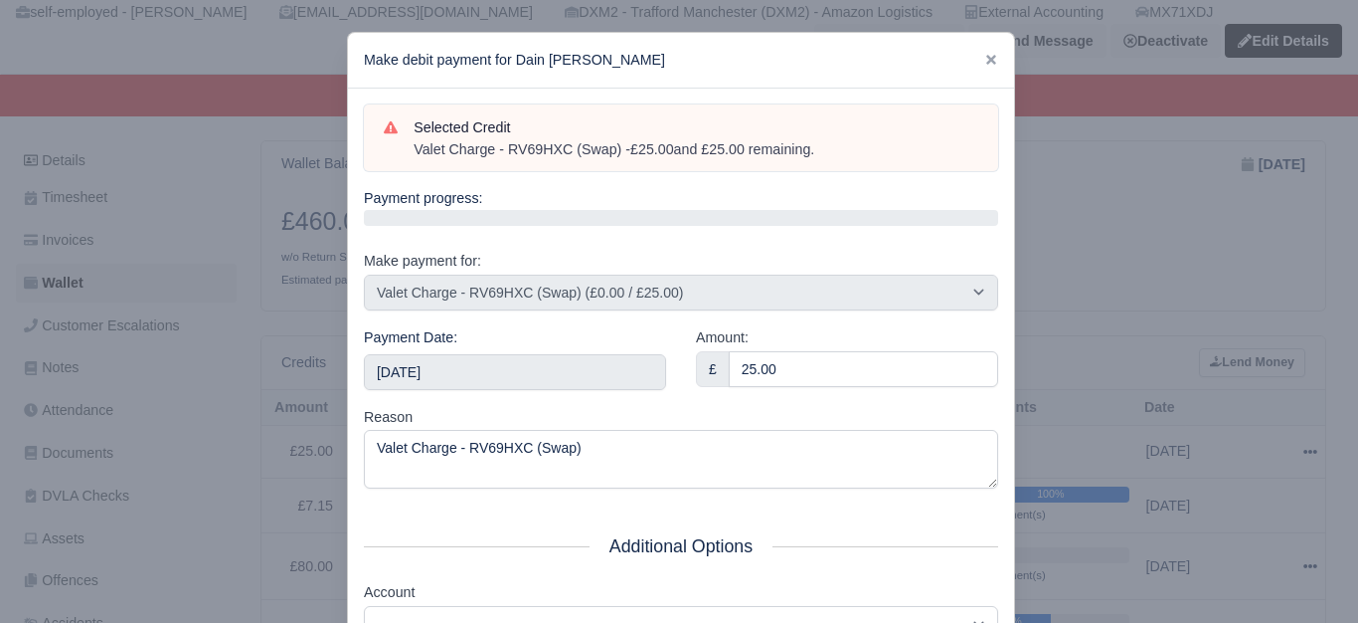
scroll to position [300, 0]
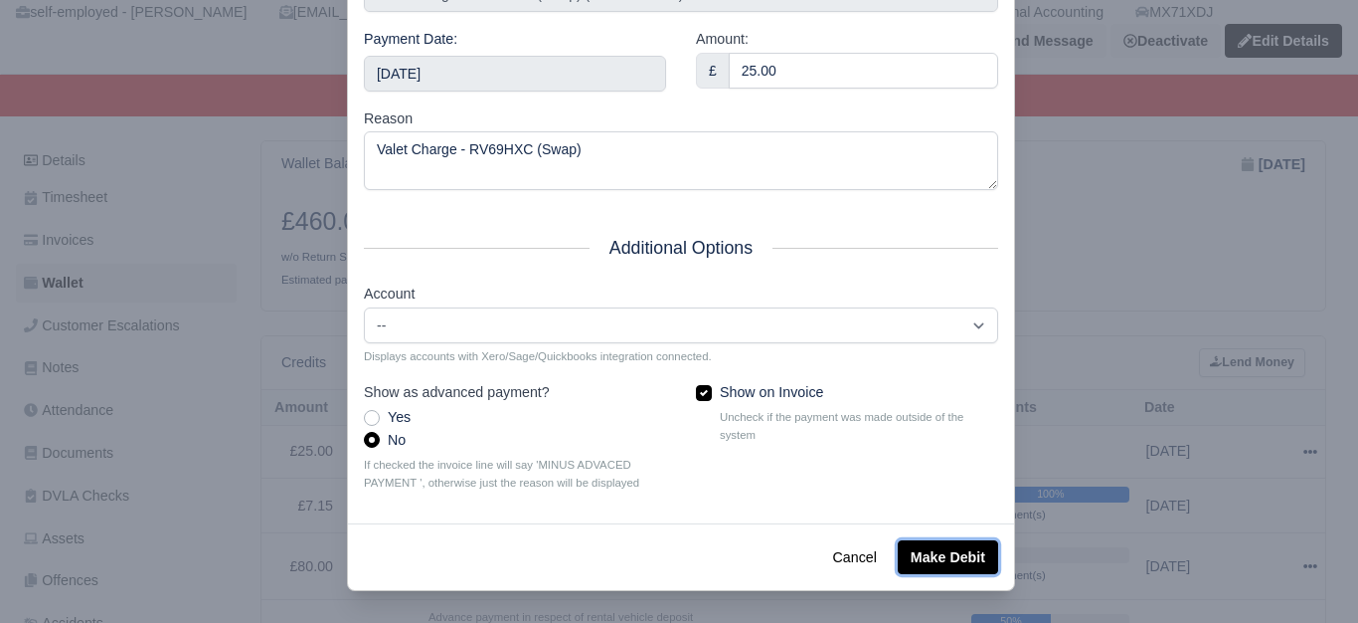
click at [940, 543] on button "Make Debit" at bounding box center [948, 557] width 100 height 34
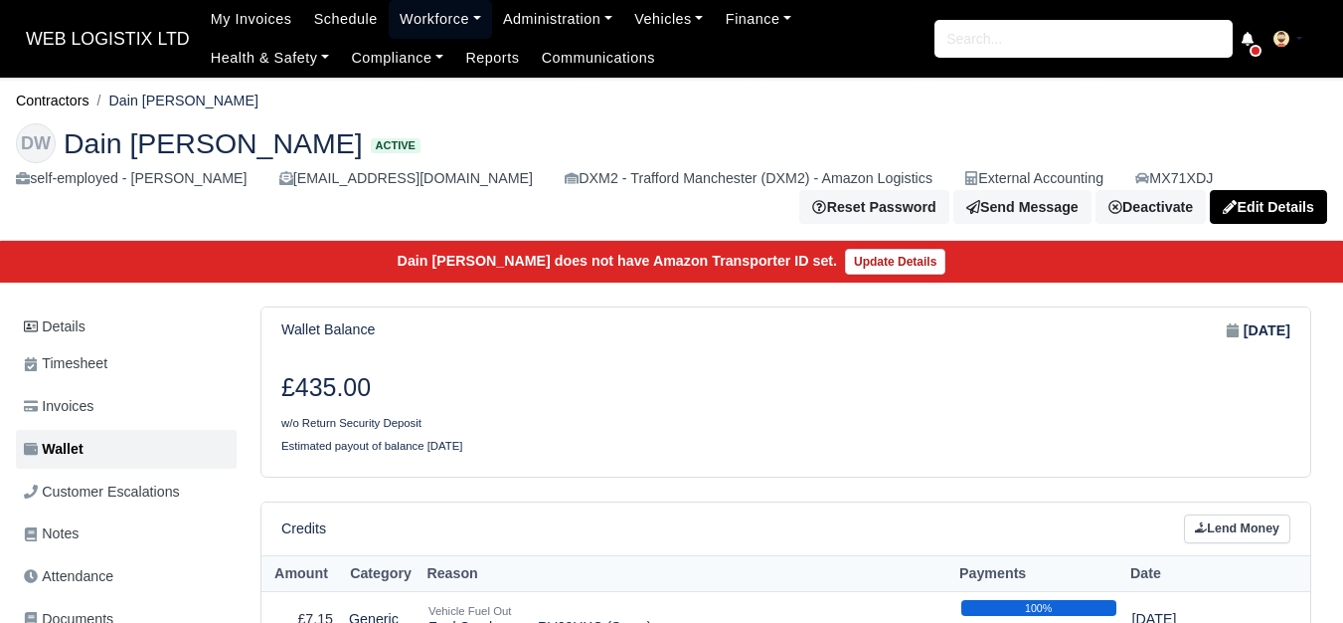
click at [401, 17] on link "Workforce" at bounding box center [440, 19] width 103 height 39
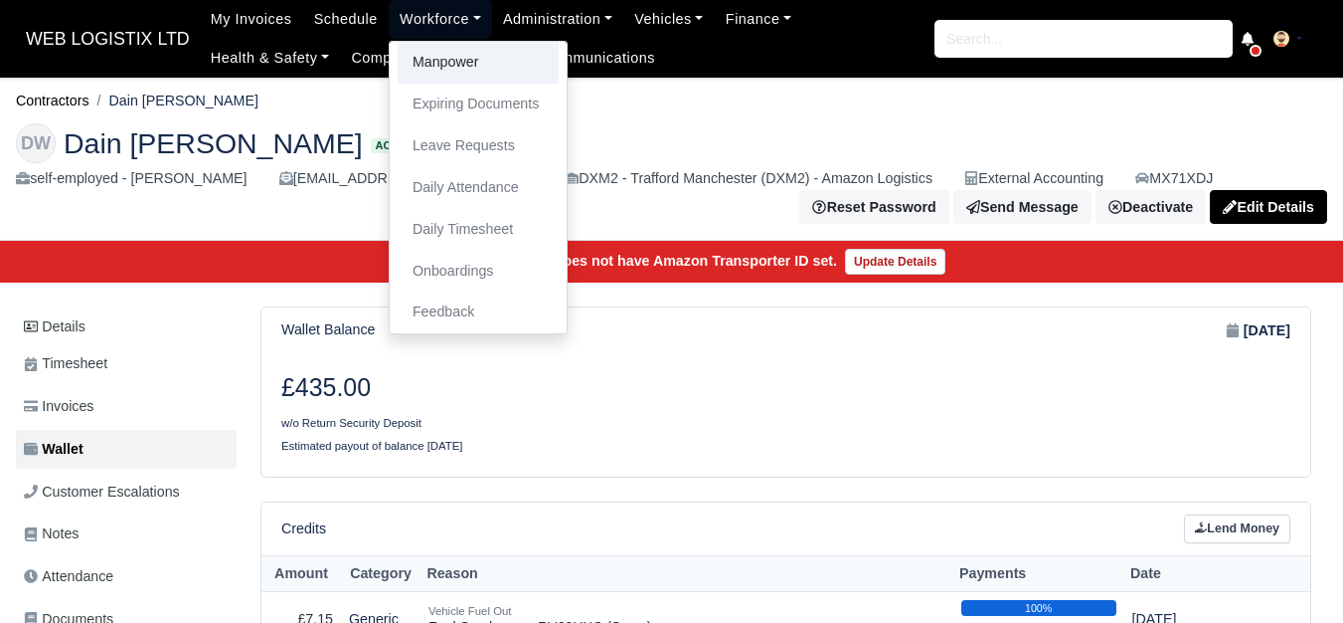
click at [452, 50] on link "Manpower" at bounding box center [478, 63] width 161 height 42
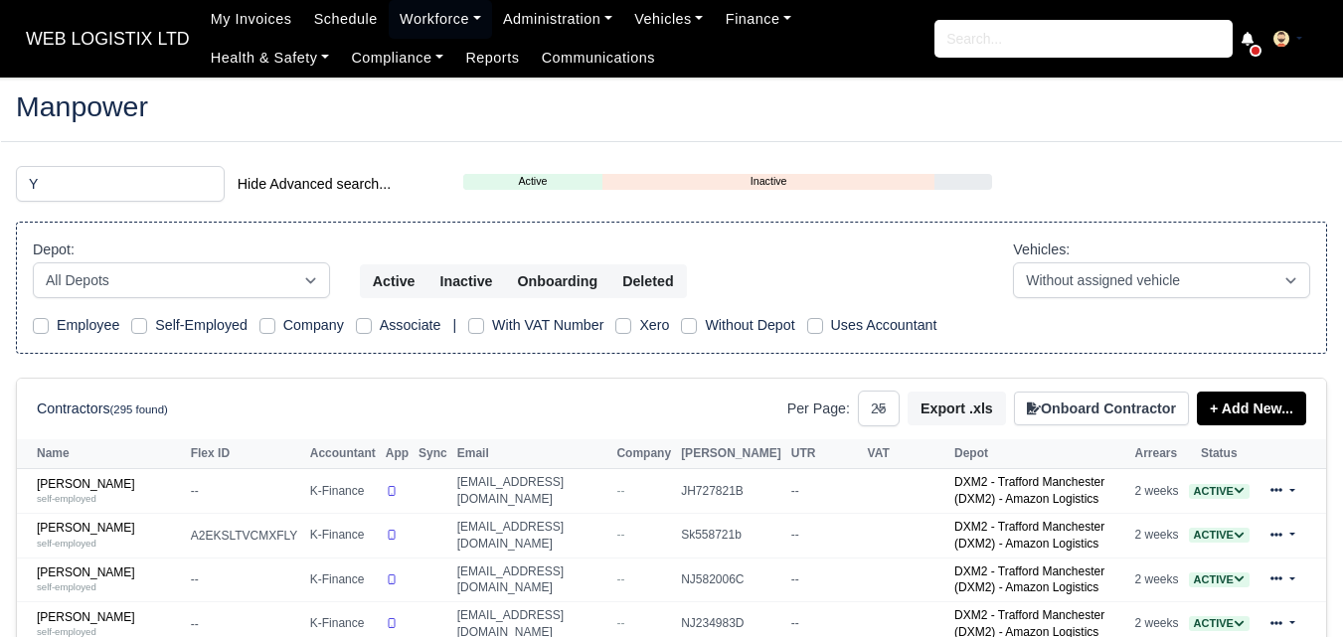
select select "25"
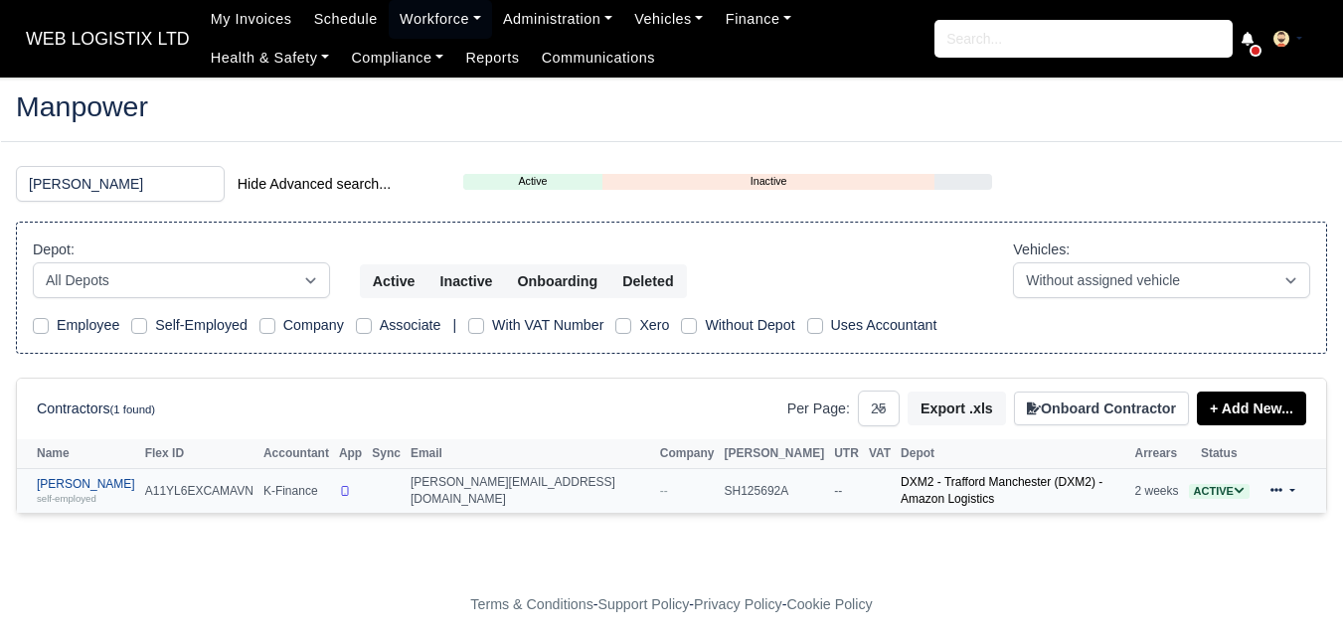
type input "YOEL"
click at [88, 494] on small "self-employed" at bounding box center [67, 498] width 60 height 11
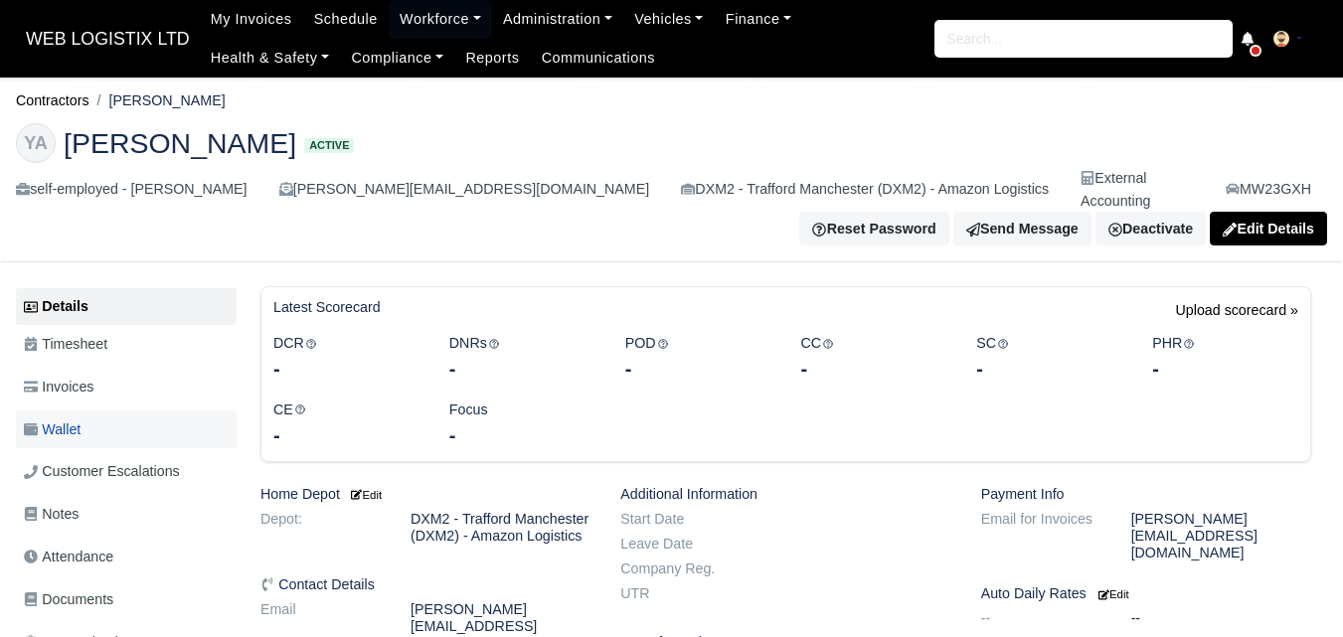
click at [43, 419] on span "Wallet" at bounding box center [52, 430] width 57 height 23
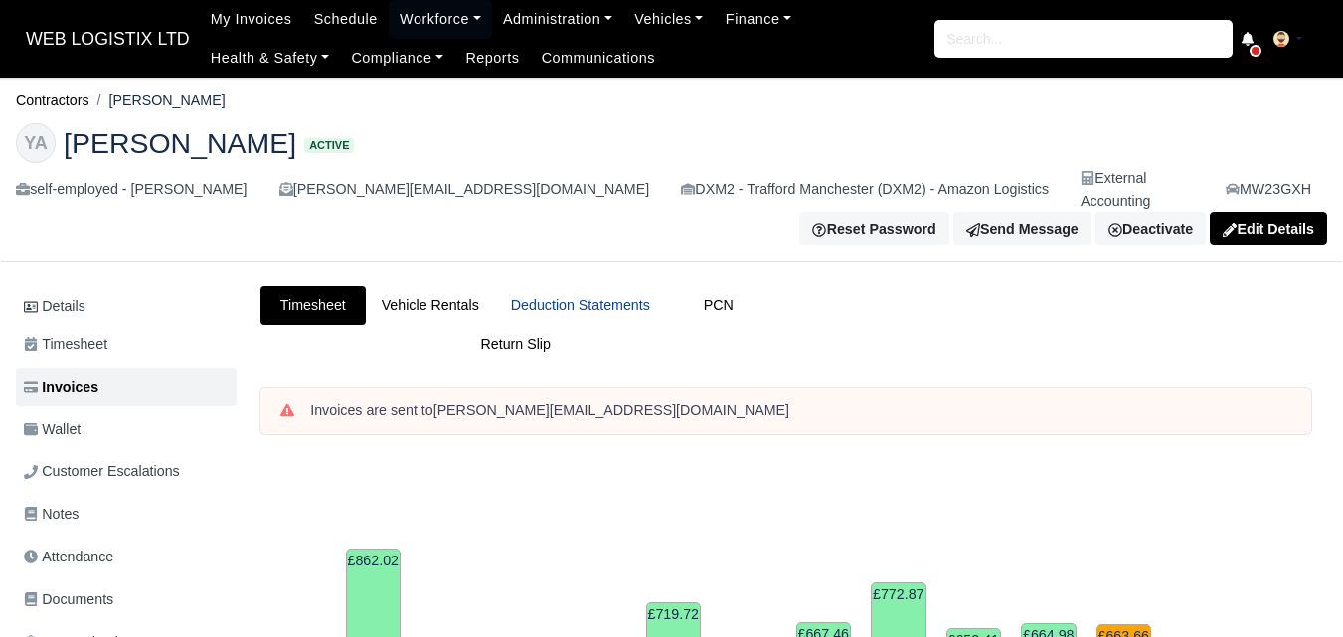
click at [595, 286] on link "Deduction Statements" at bounding box center [580, 305] width 171 height 39
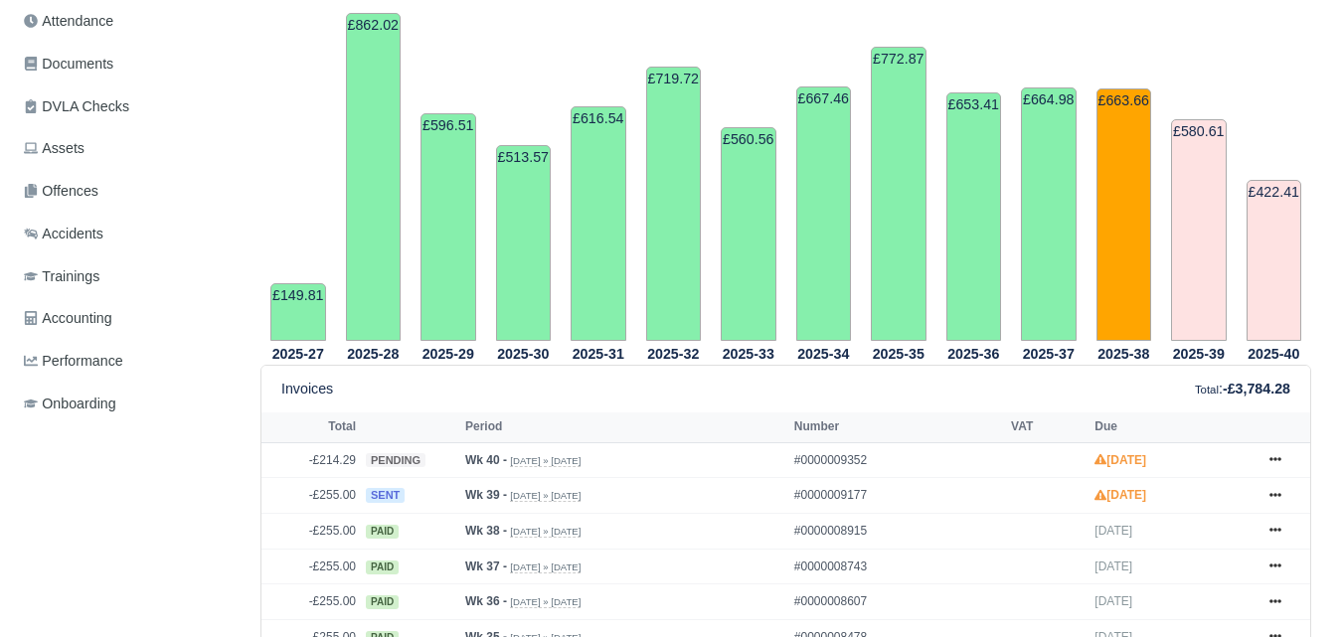
scroll to position [828, 0]
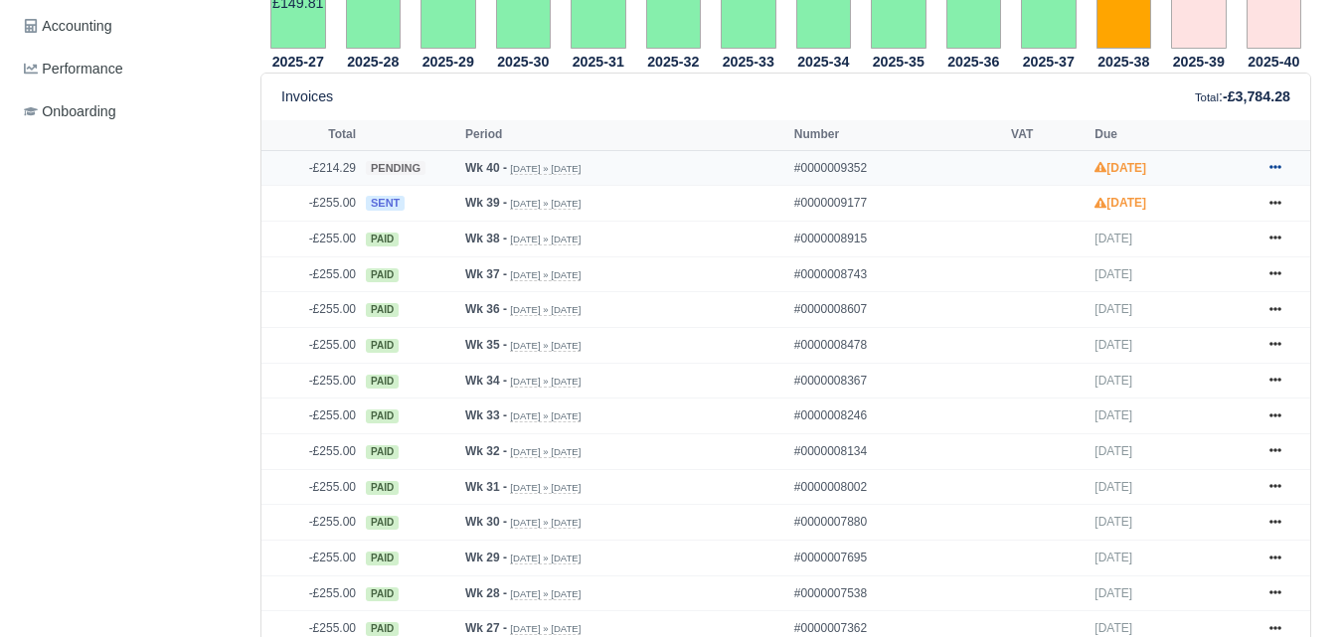
click at [1277, 166] on icon at bounding box center [1276, 168] width 12 height 4
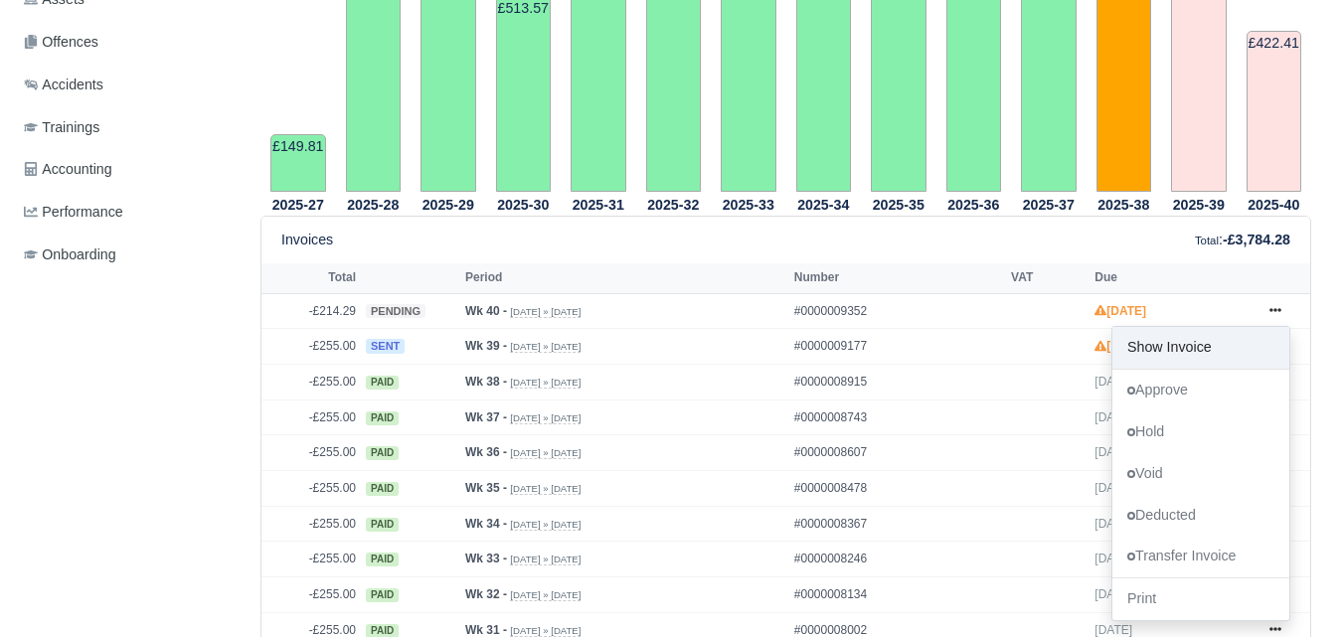
scroll to position [663, 0]
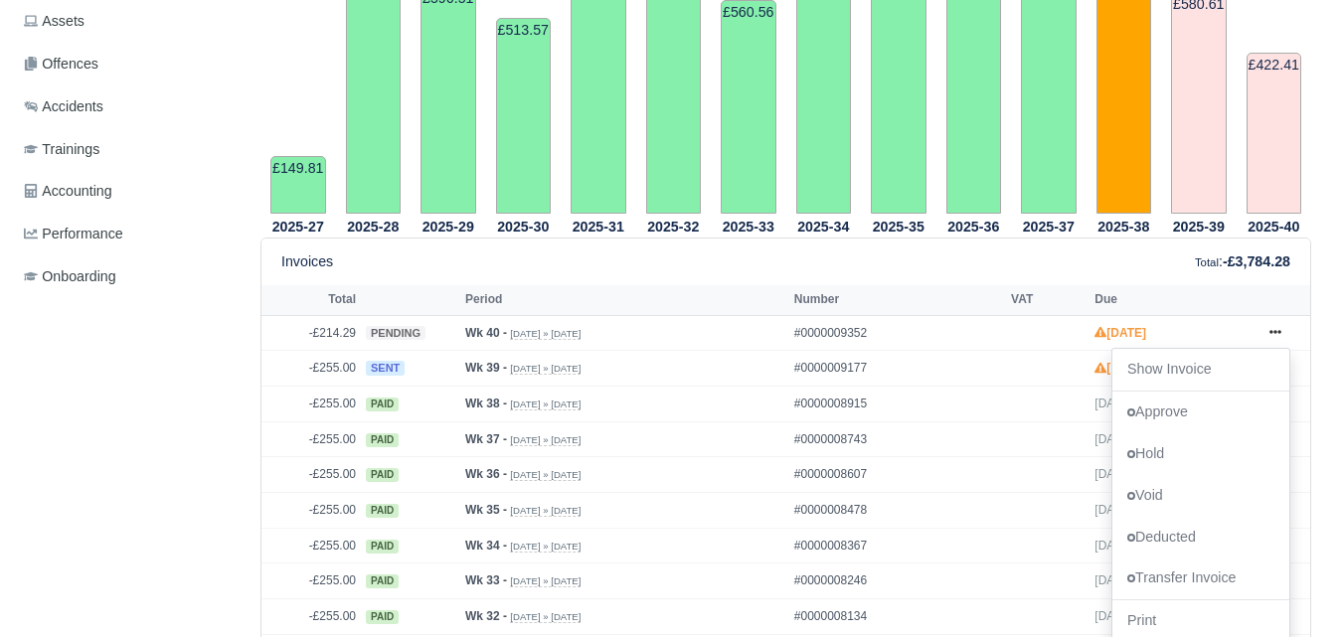
click at [1337, 354] on div "Details Timesheet Invoices Wallet Customer Escalations Notes Attendance" at bounding box center [671, 641] width 1341 height 2037
click at [1285, 356] on link at bounding box center [1276, 368] width 30 height 25
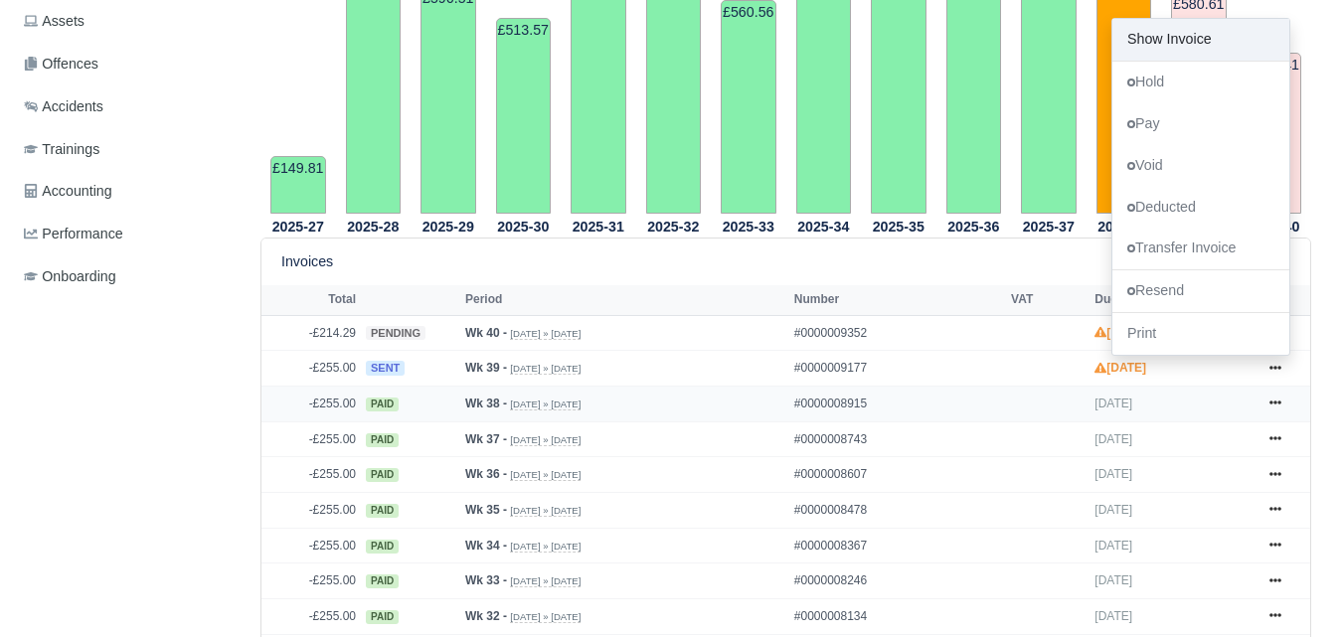
scroll to position [0, 0]
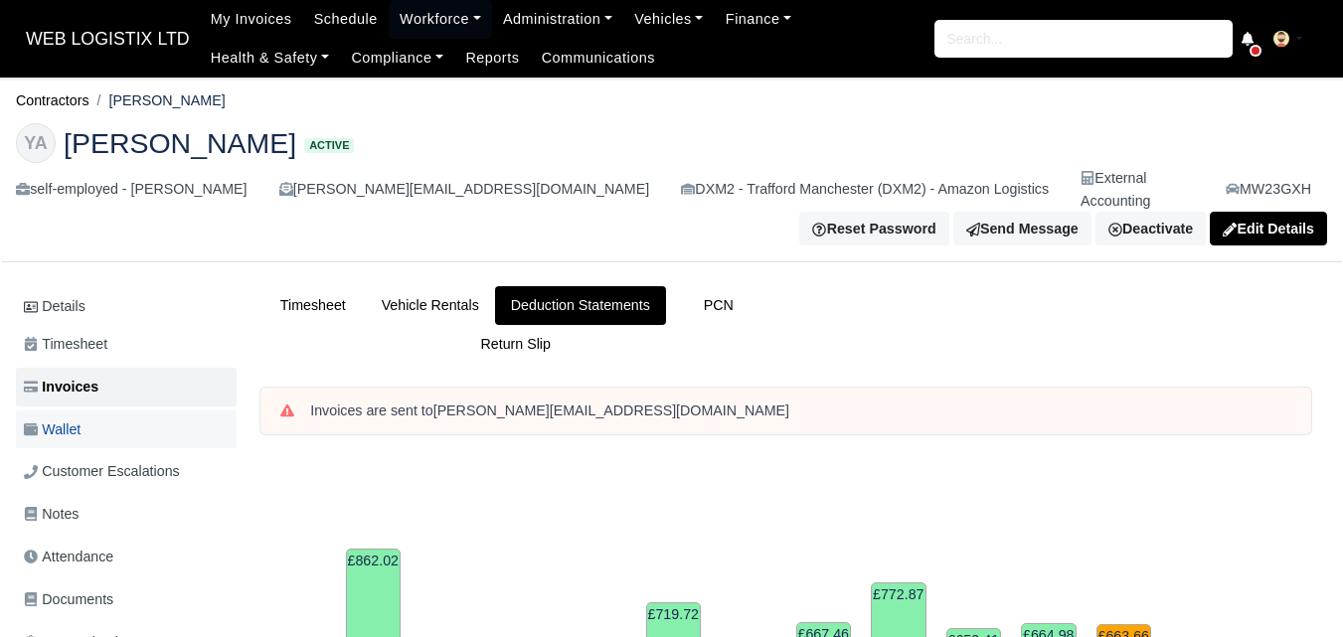
click at [181, 414] on link "Wallet" at bounding box center [126, 430] width 221 height 39
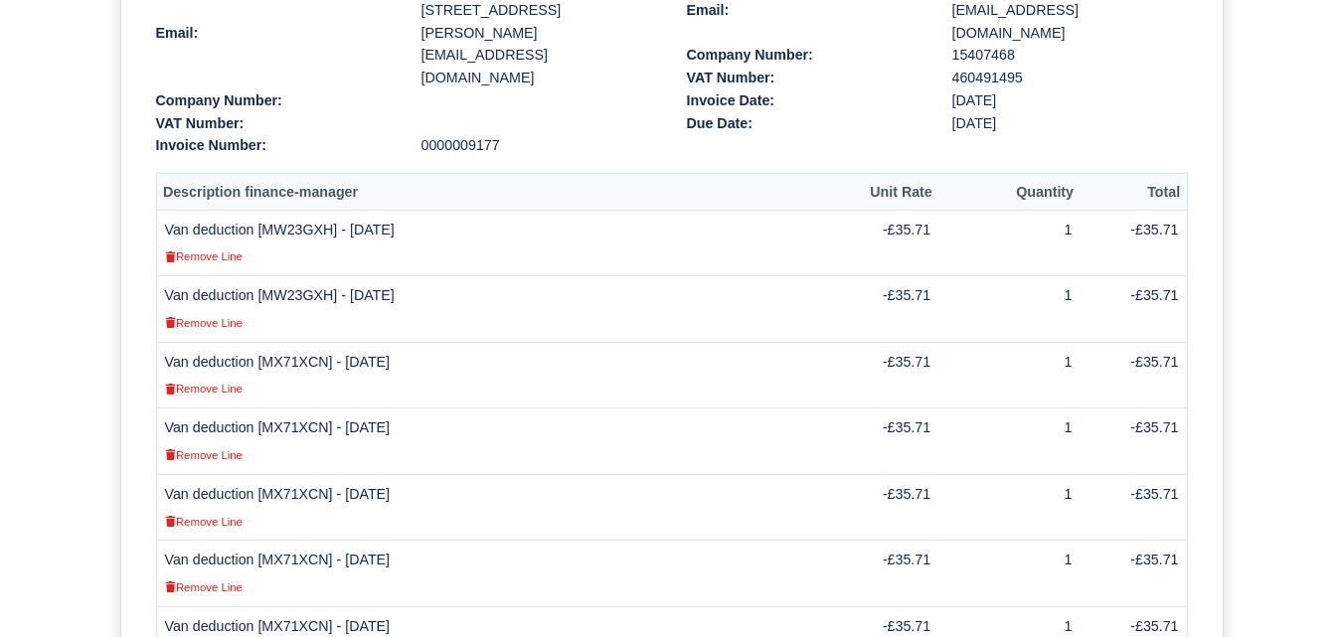
scroll to position [497, 0]
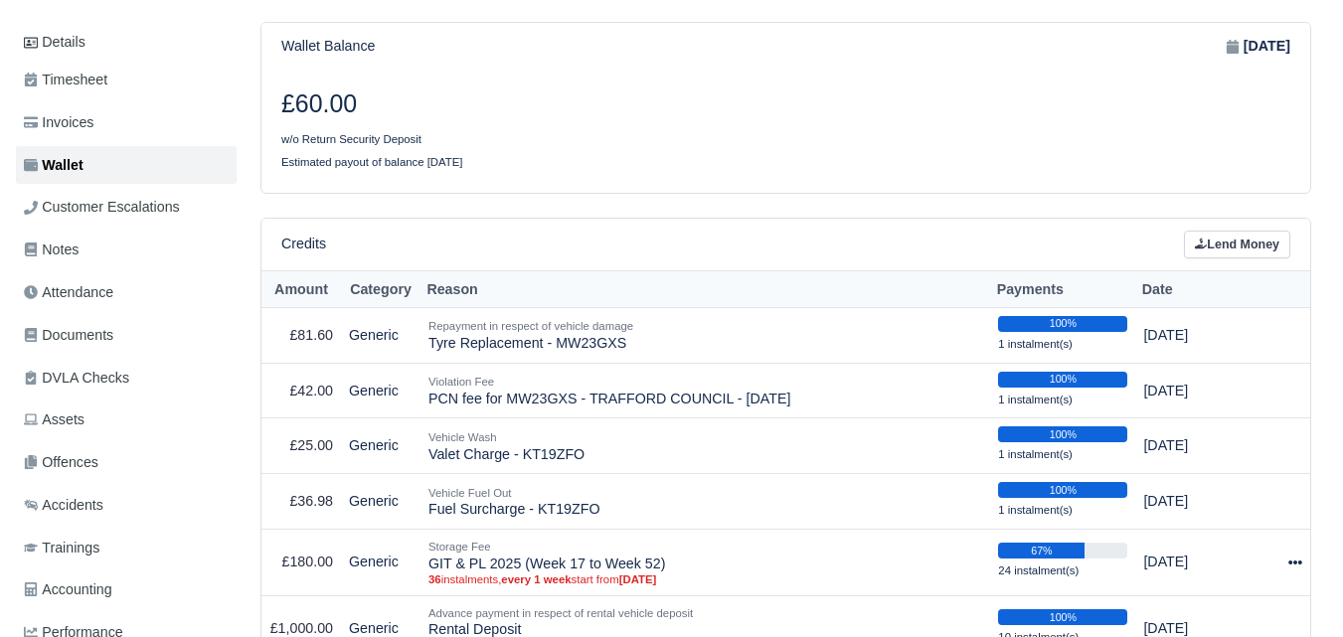
scroll to position [331, 0]
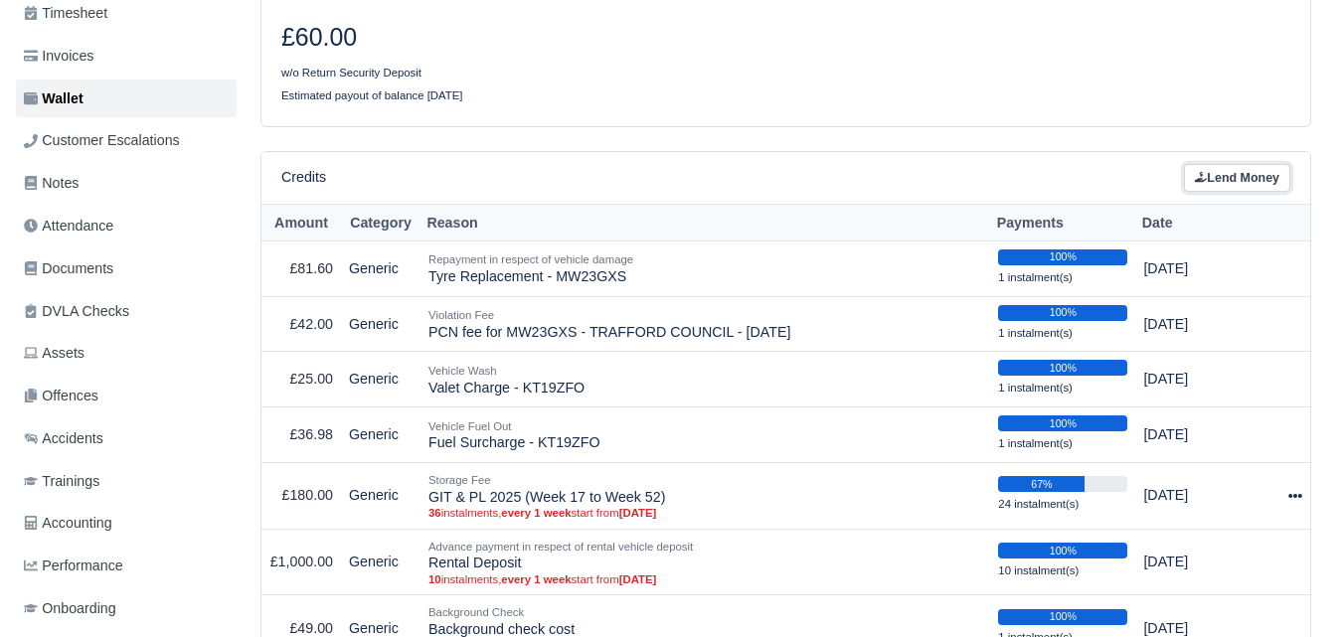
click at [1243, 164] on link "Lend Money" at bounding box center [1237, 178] width 106 height 29
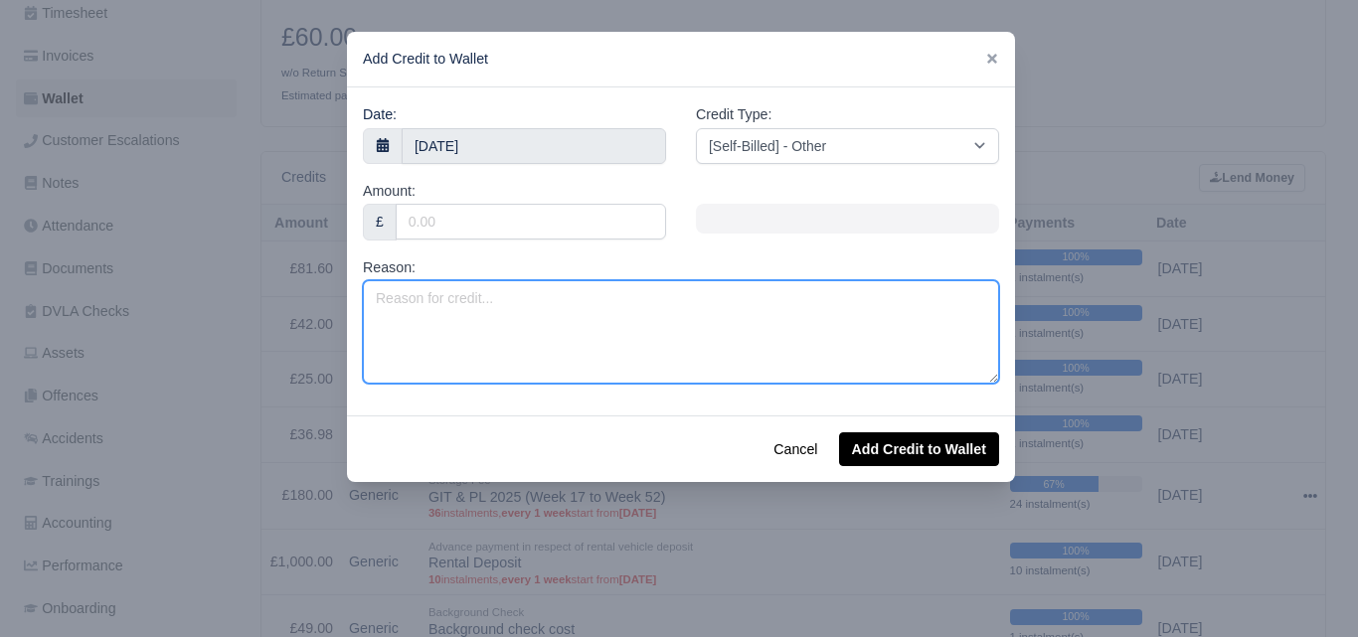
click at [603, 372] on textarea "Reason:" at bounding box center [681, 331] width 636 height 103
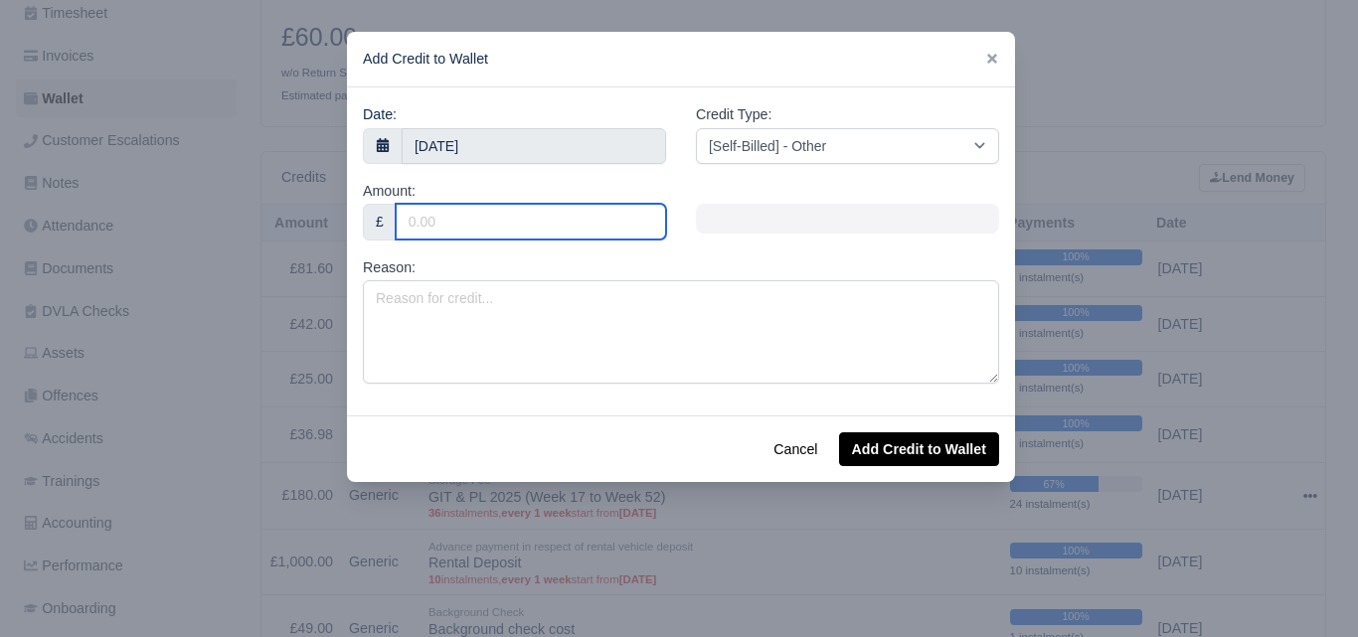
click at [447, 221] on input "Amount:" at bounding box center [531, 222] width 270 height 36
type input "71"
type input "71.4"
type input "71.454"
type input "71.45"
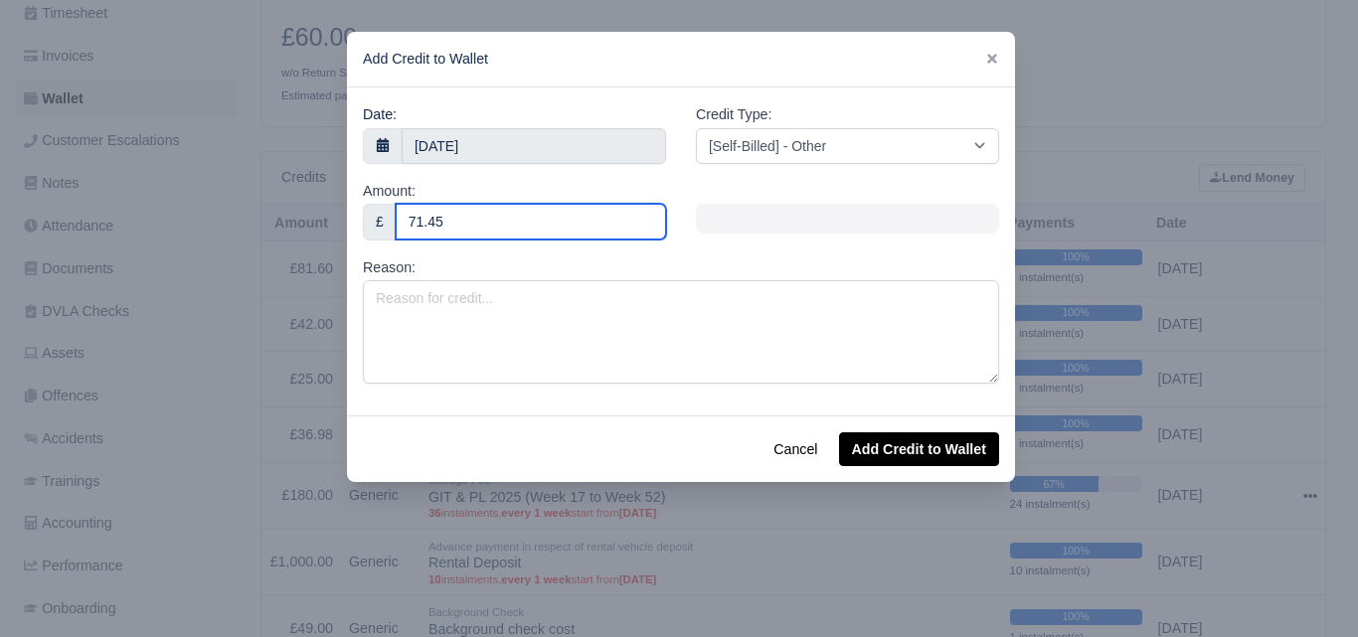
type input "71.45"
click at [439, 164] on div "Date: [DATE]" at bounding box center [514, 141] width 333 height 77
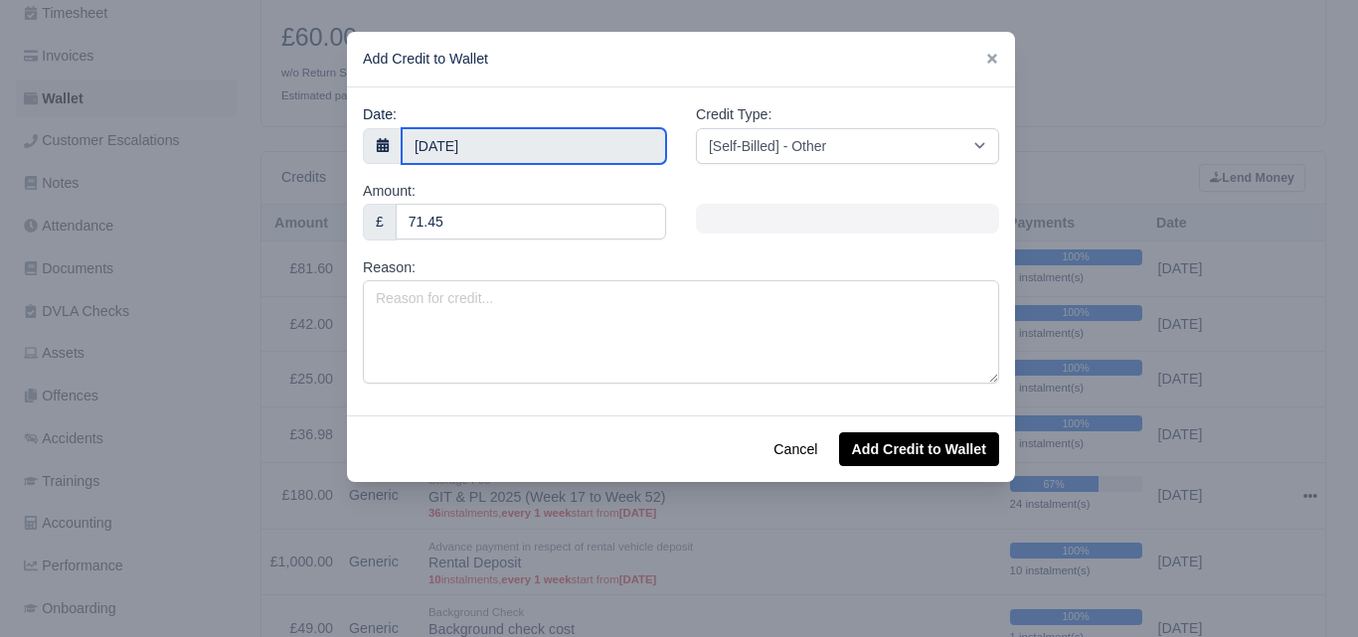
click at [434, 143] on input "4 October 2025" at bounding box center [534, 146] width 265 height 36
type input "2 October 2025"
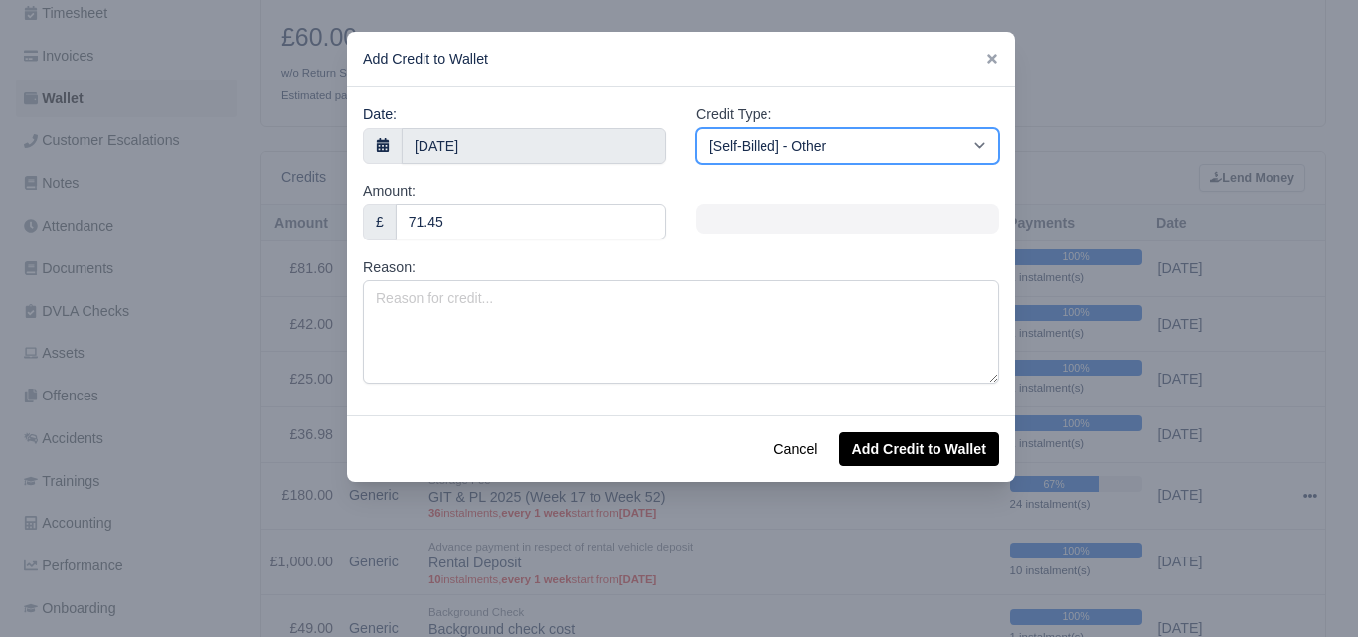
click at [833, 144] on select "[Self-Billed] - Other [Self-Billed] - Negative Invoice [Self-Billed] - Keychain…" at bounding box center [847, 146] width 303 height 36
select select "van_fuel_out"
click at [696, 128] on select "[Self-Billed] - Other [Self-Billed] - Negative Invoice [Self-Billed] - Keychain…" at bounding box center [847, 146] width 303 height 36
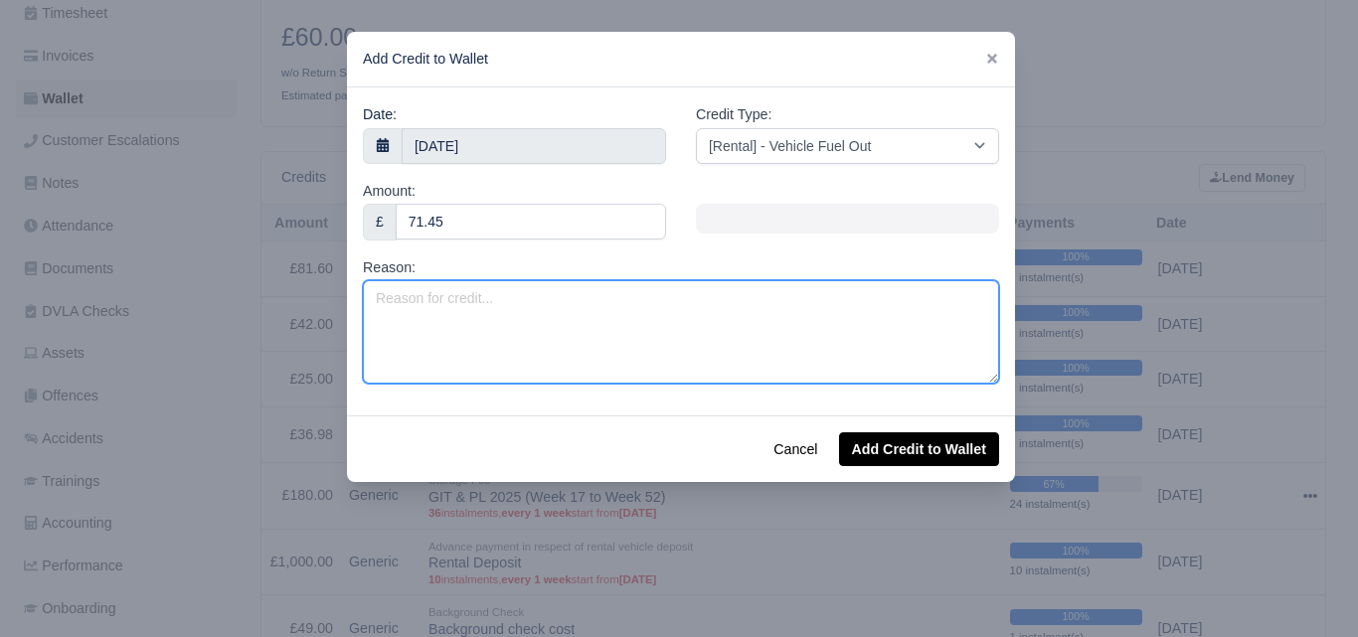
click at [644, 332] on textarea "Reason:" at bounding box center [681, 331] width 636 height 103
type textarea "f"
paste textarea "MX71XCN"
type textarea "Fuel Surcharge - MX71XCN (Swap)"
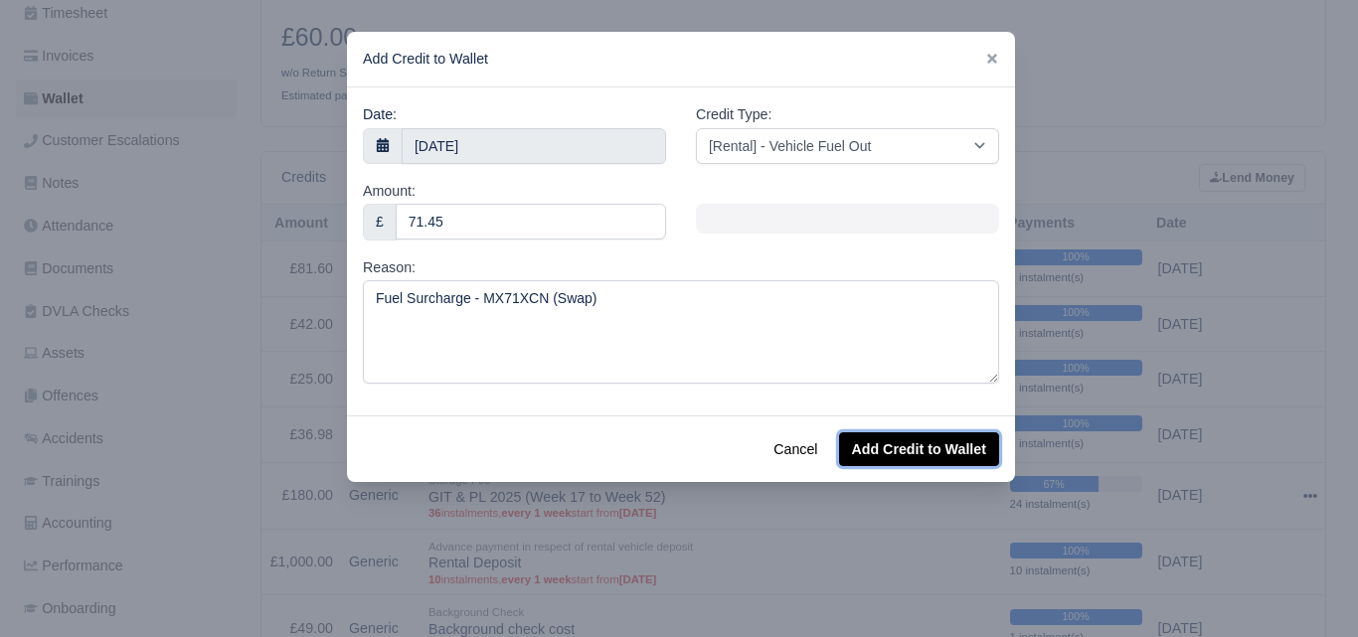
click at [930, 453] on button "Add Credit to Wallet" at bounding box center [919, 450] width 160 height 34
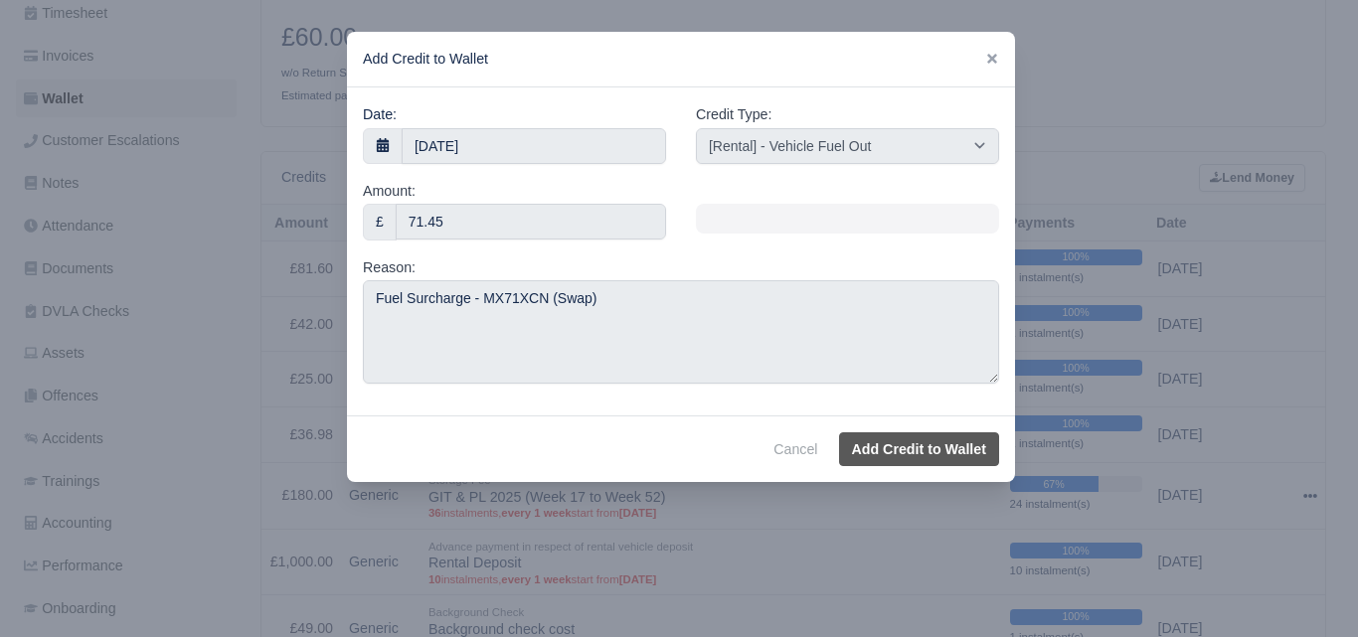
select select "other"
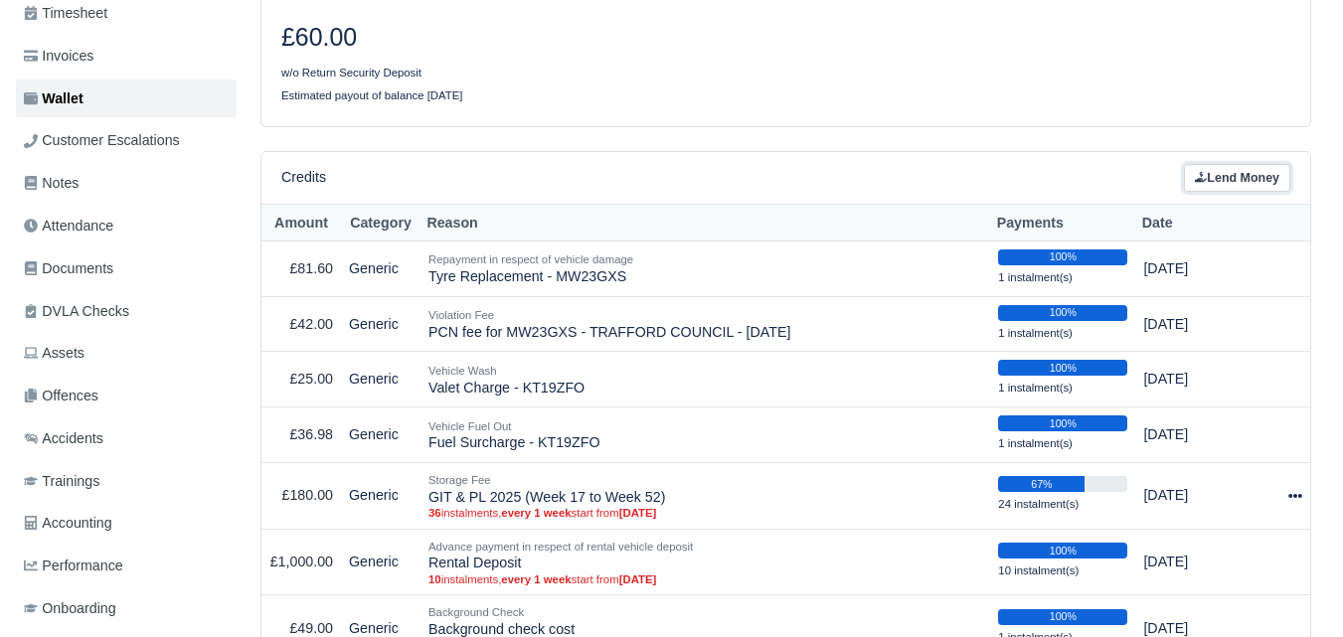
click at [1195, 168] on link "Lend Money" at bounding box center [1237, 178] width 106 height 29
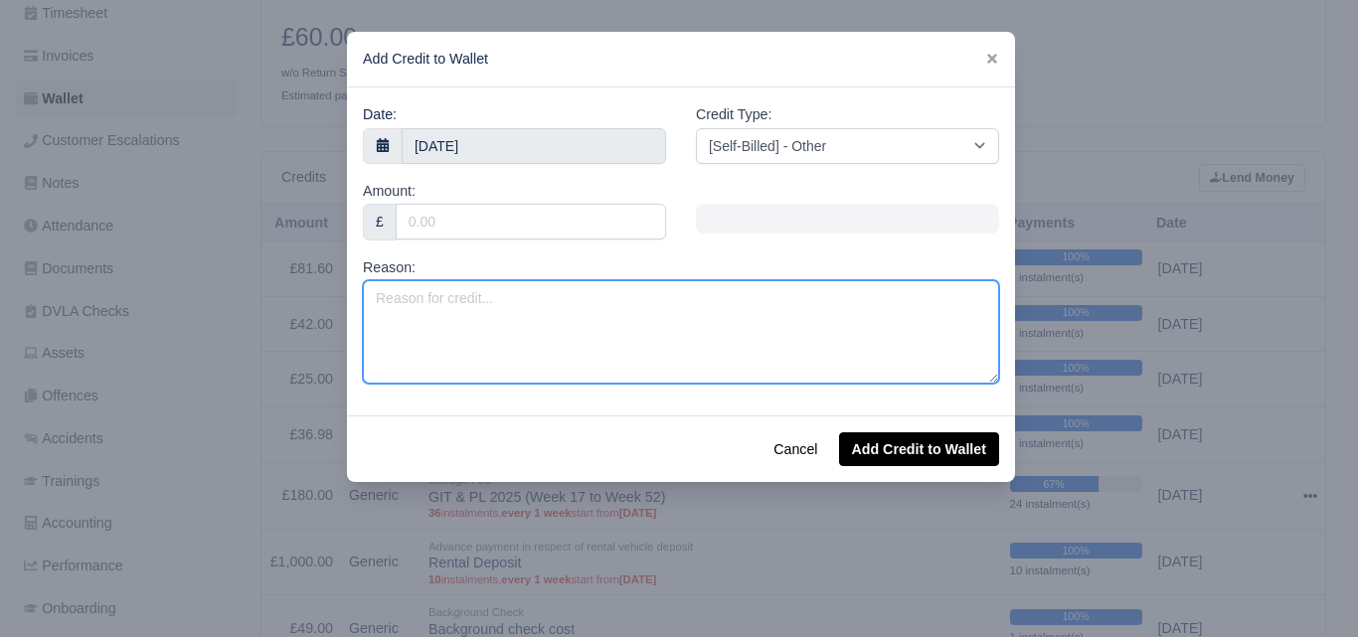
click at [517, 307] on textarea "Reason:" at bounding box center [681, 331] width 636 height 103
paste textarea "MX71XCN"
type textarea "Valet Charge - MX71XCN (Swap)"
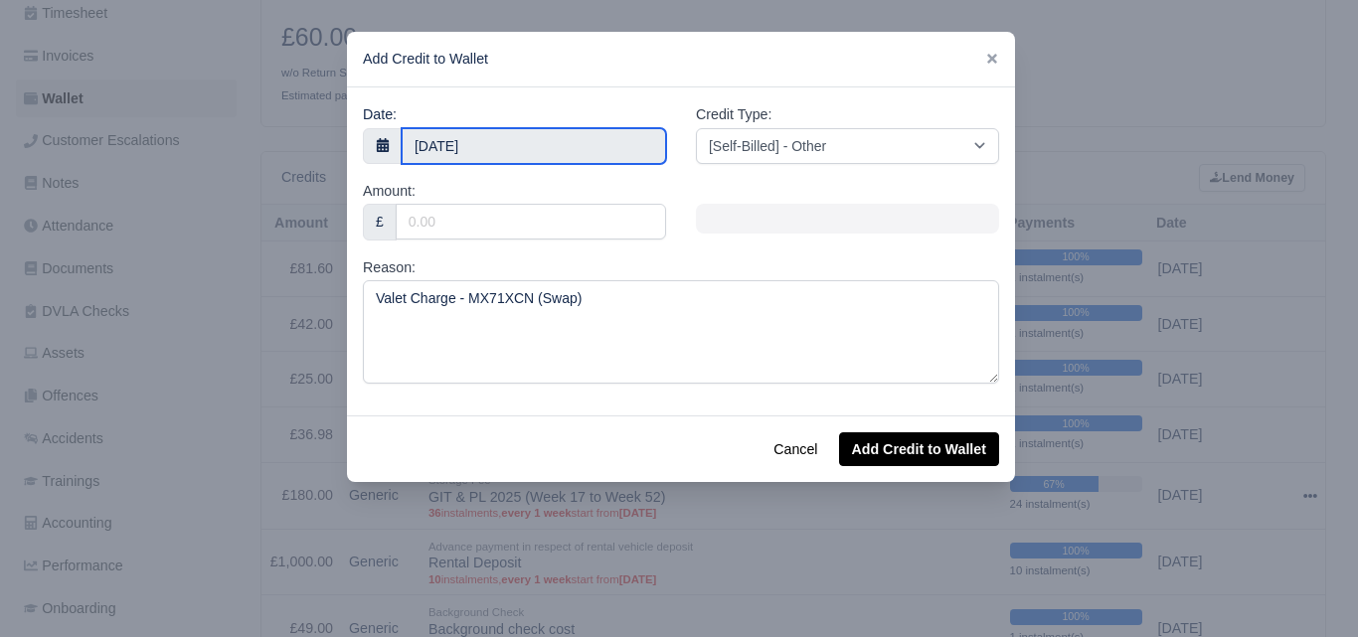
click at [470, 138] on input "4 October 2025" at bounding box center [534, 146] width 265 height 36
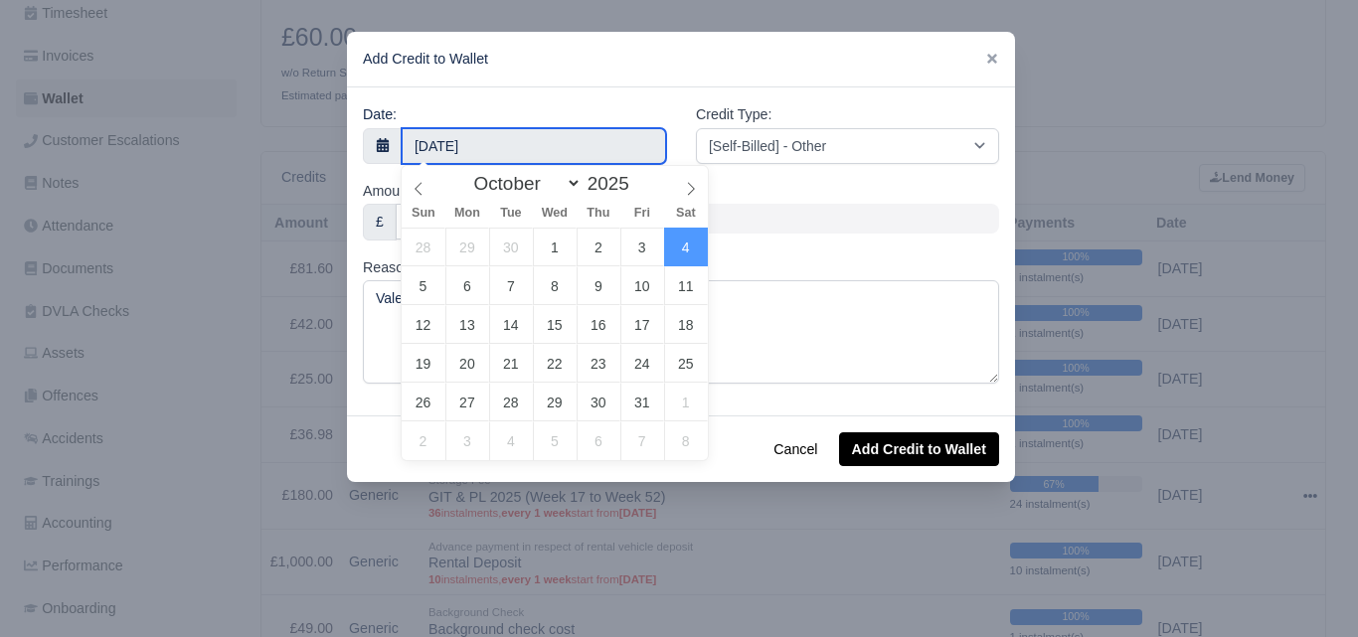
type input "2 October 2025"
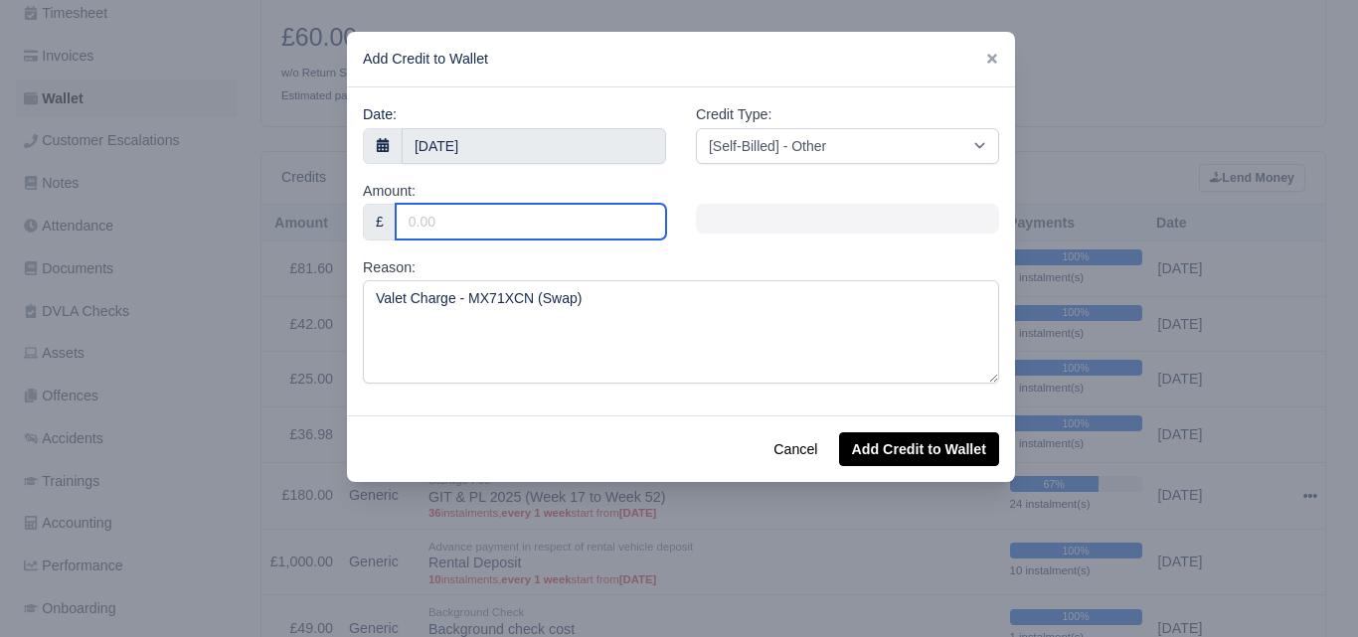
click at [433, 232] on input "Amount:" at bounding box center [531, 222] width 270 height 36
type input "25"
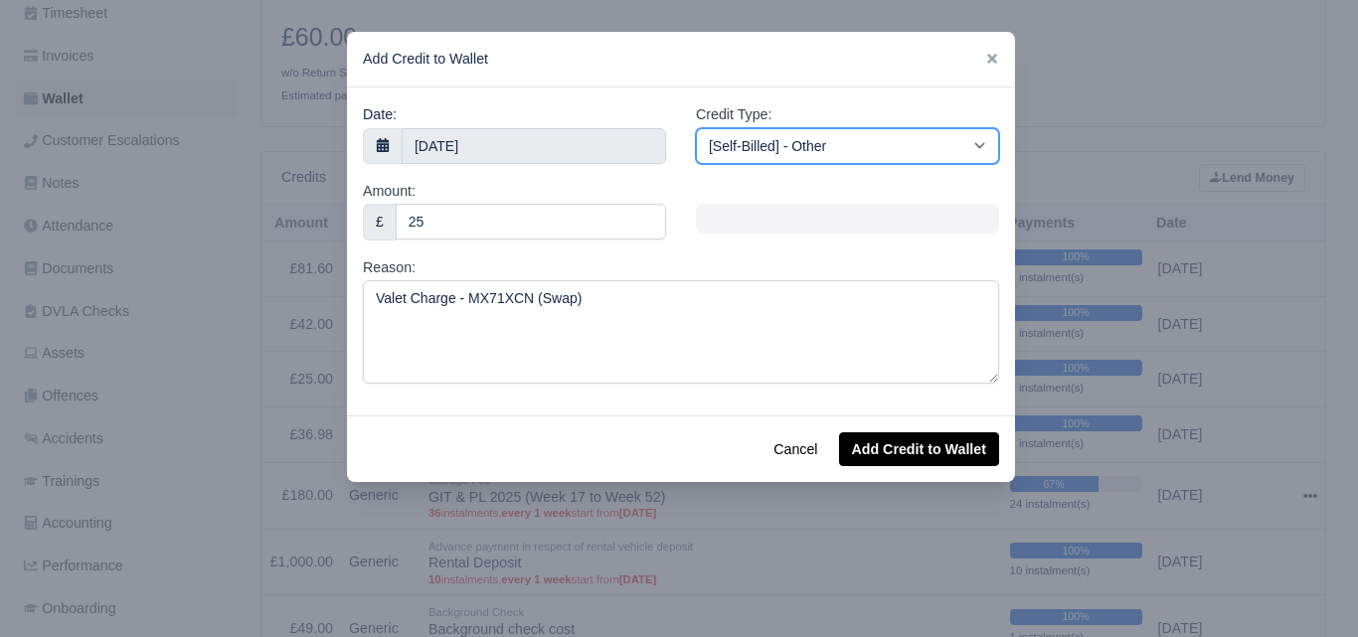
click at [804, 147] on select "[Self-Billed] - Other [Self-Billed] - Negative Invoice [Self-Billed] - Keychain…" at bounding box center [847, 146] width 303 height 36
click at [696, 128] on select "[Self-Billed] - Other [Self-Billed] - Negative Invoice [Self-Billed] - Keychain…" at bounding box center [847, 146] width 303 height 36
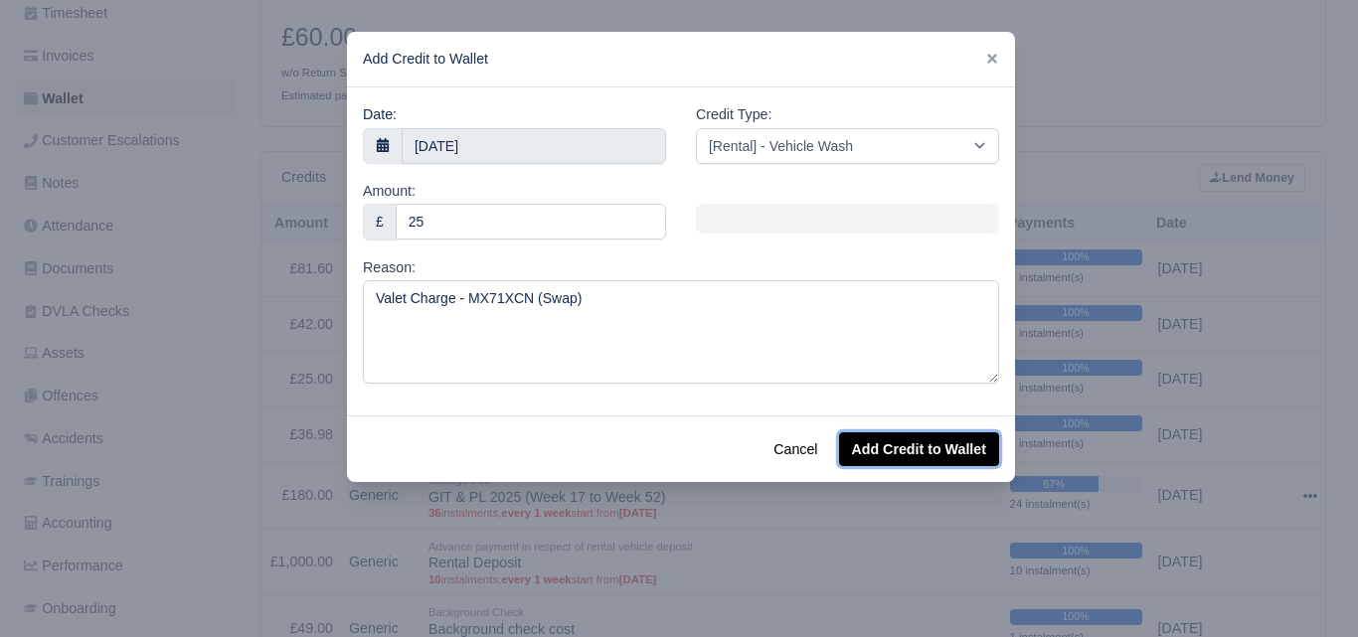
click at [901, 445] on button "Add Credit to Wallet" at bounding box center [919, 450] width 160 height 34
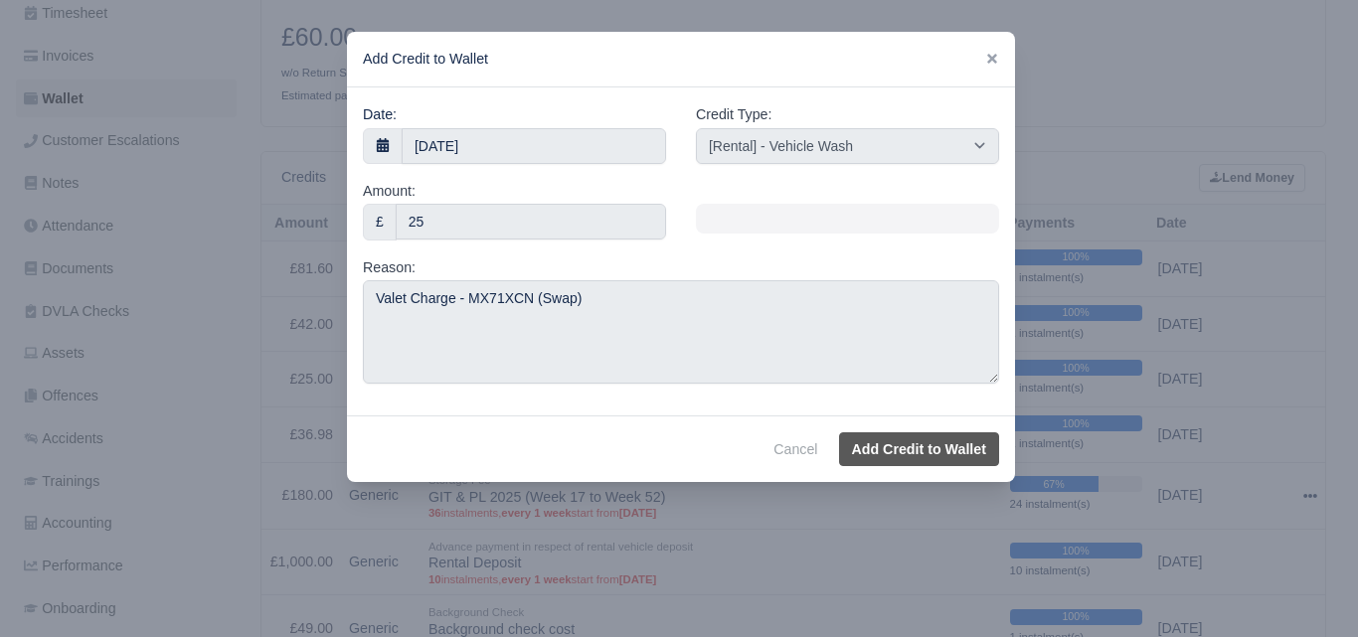
select select "other"
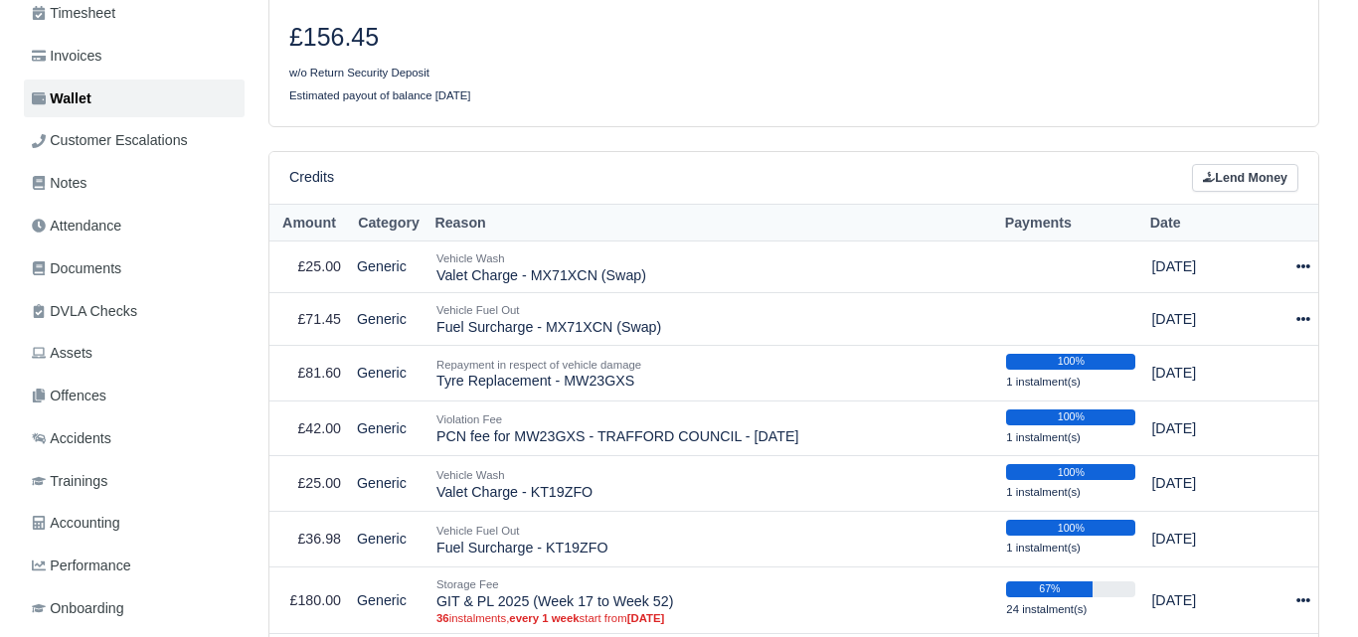
scroll to position [331, 0]
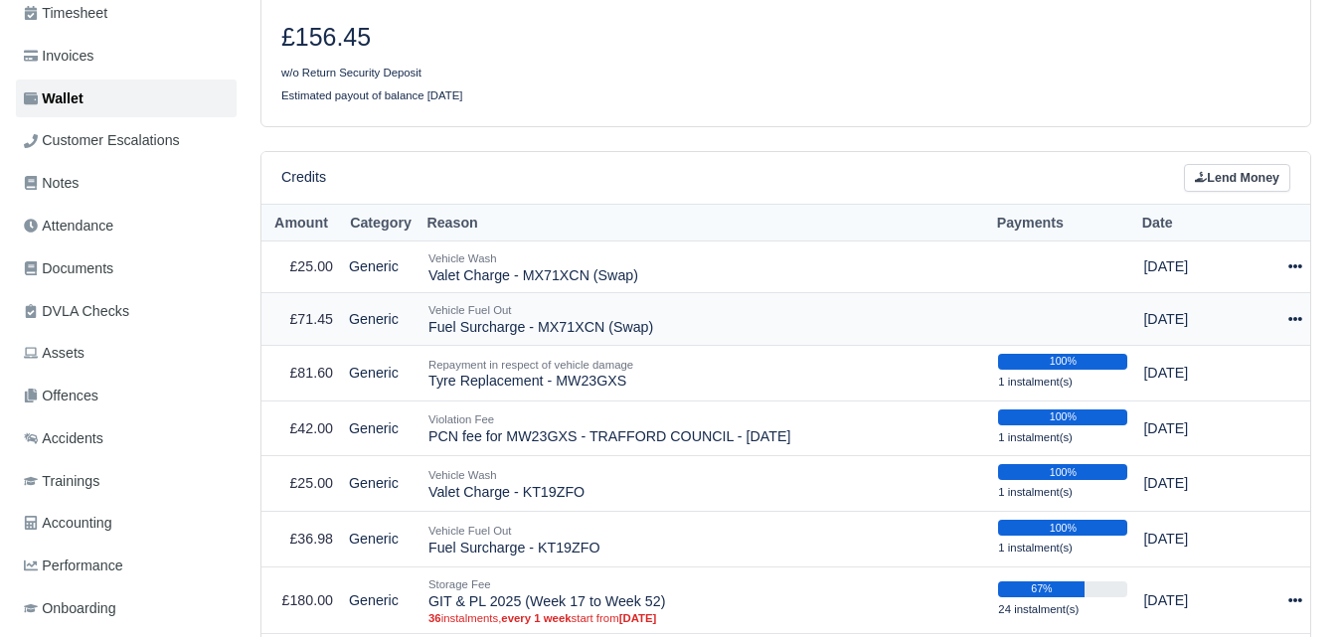
click at [1302, 317] on icon at bounding box center [1296, 319] width 14 height 4
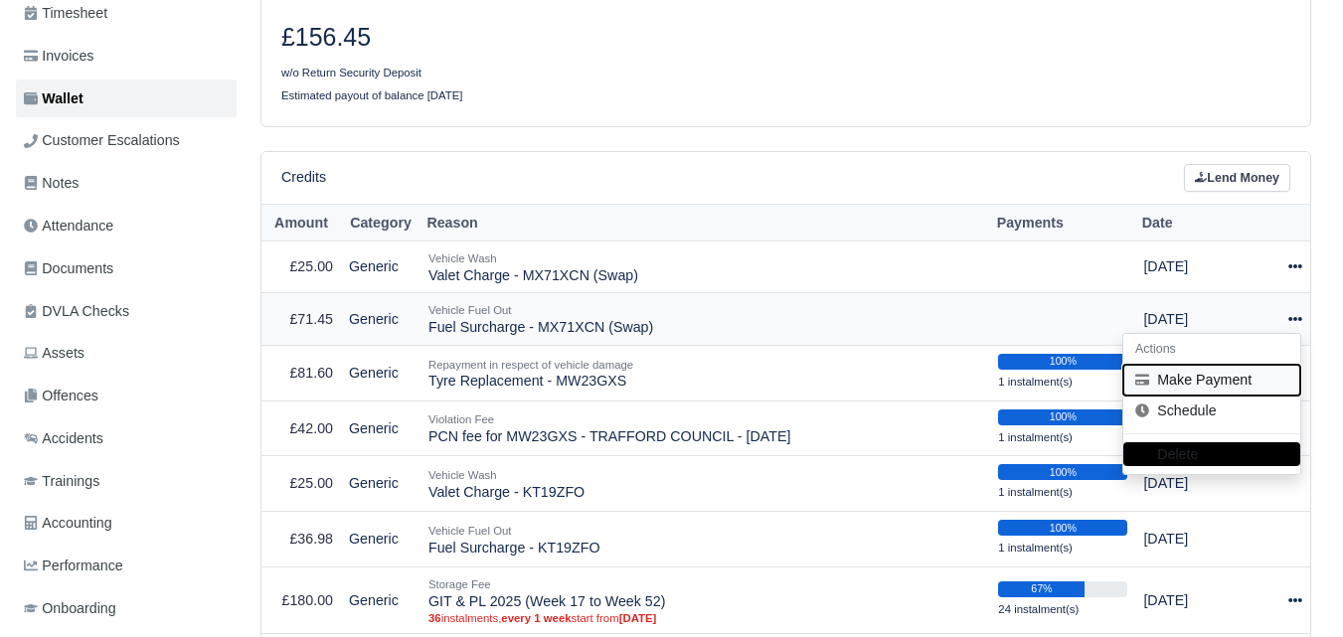
click at [1176, 365] on button "Make Payment" at bounding box center [1212, 380] width 177 height 31
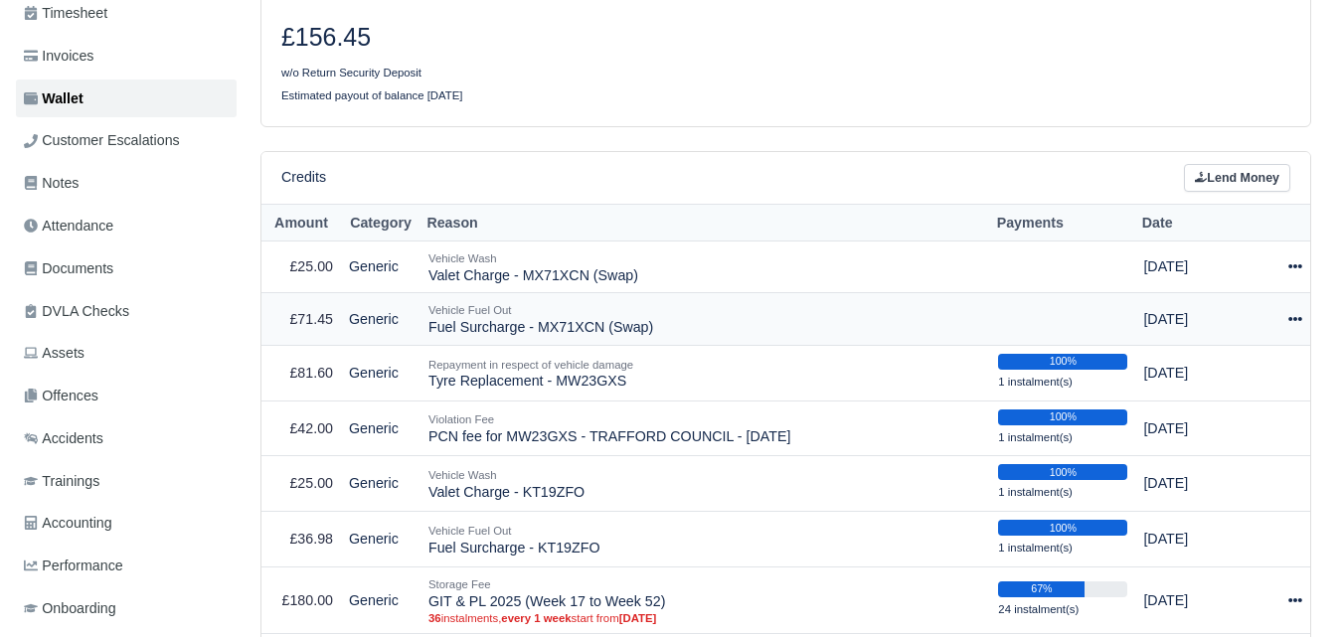
select select "7329"
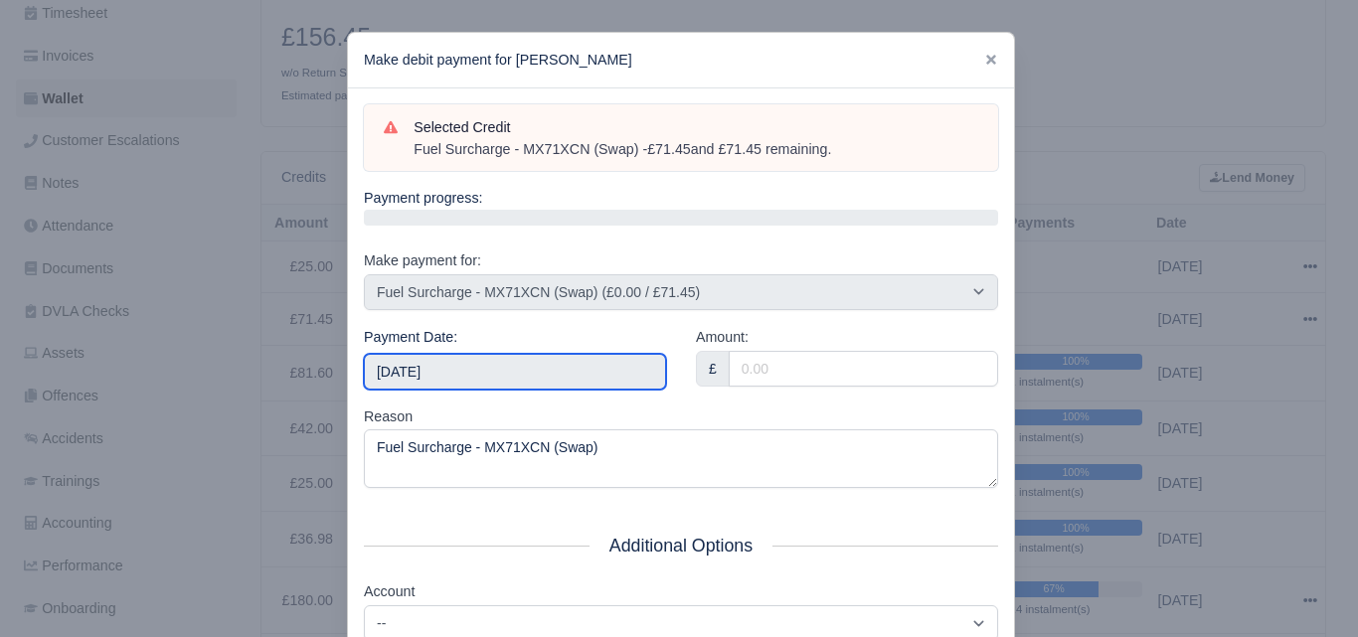
click at [458, 372] on input "[DATE]" at bounding box center [515, 372] width 302 height 36
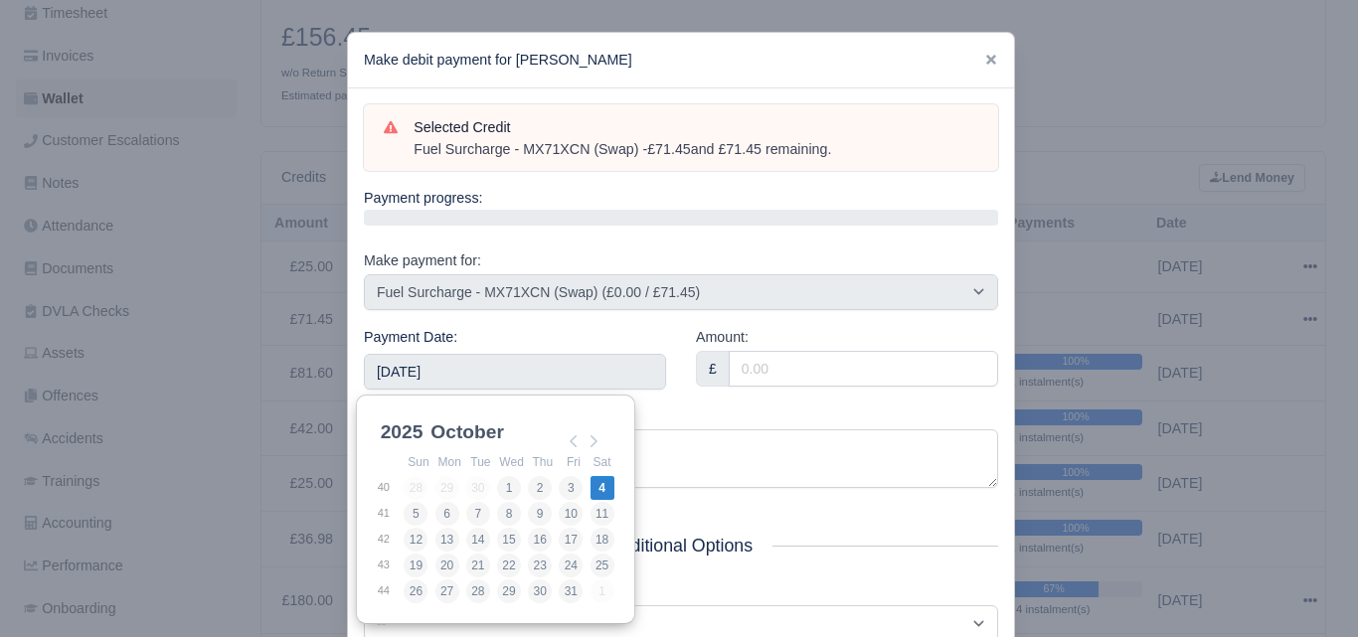
click at [798, 393] on div "Amount: £" at bounding box center [847, 366] width 332 height 80
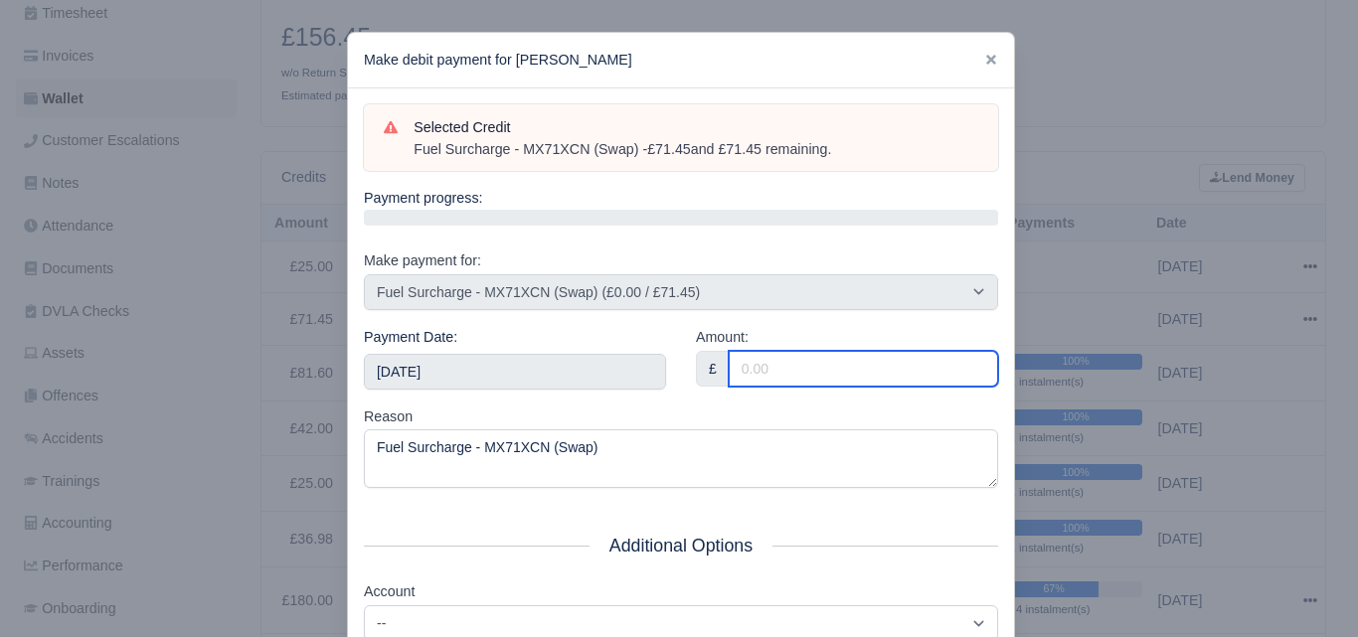
click at [789, 365] on input "Amount:" at bounding box center [863, 369] width 269 height 36
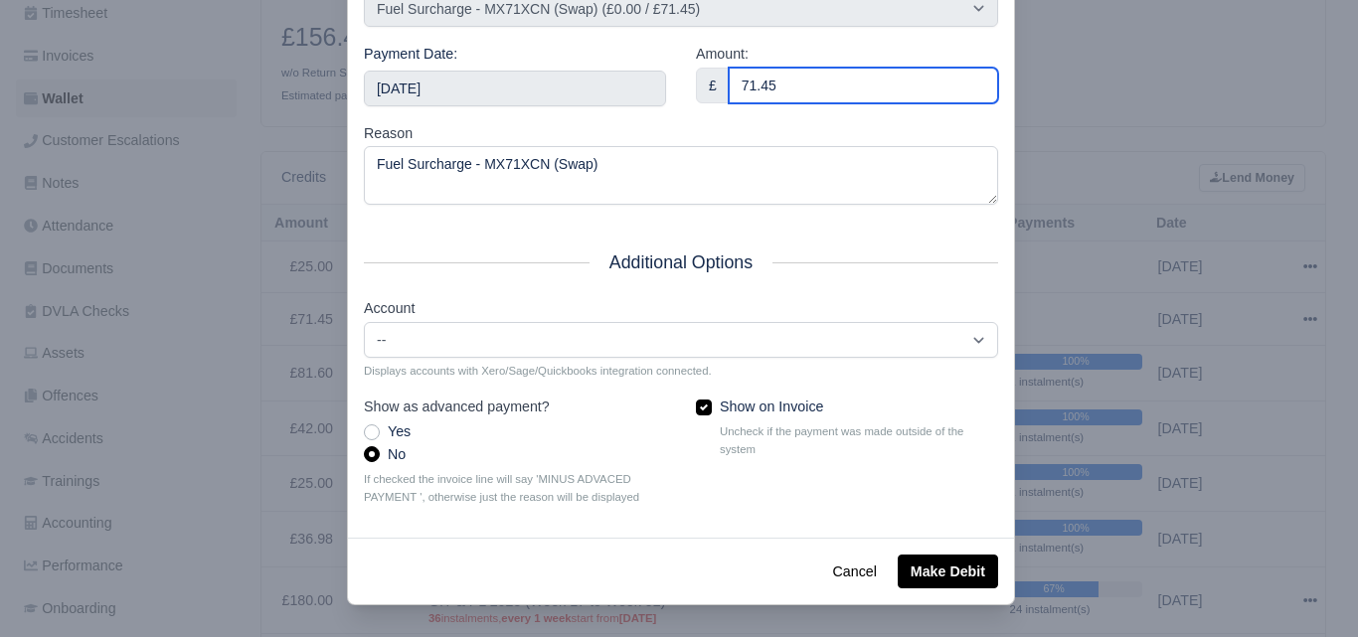
type input "71.45"
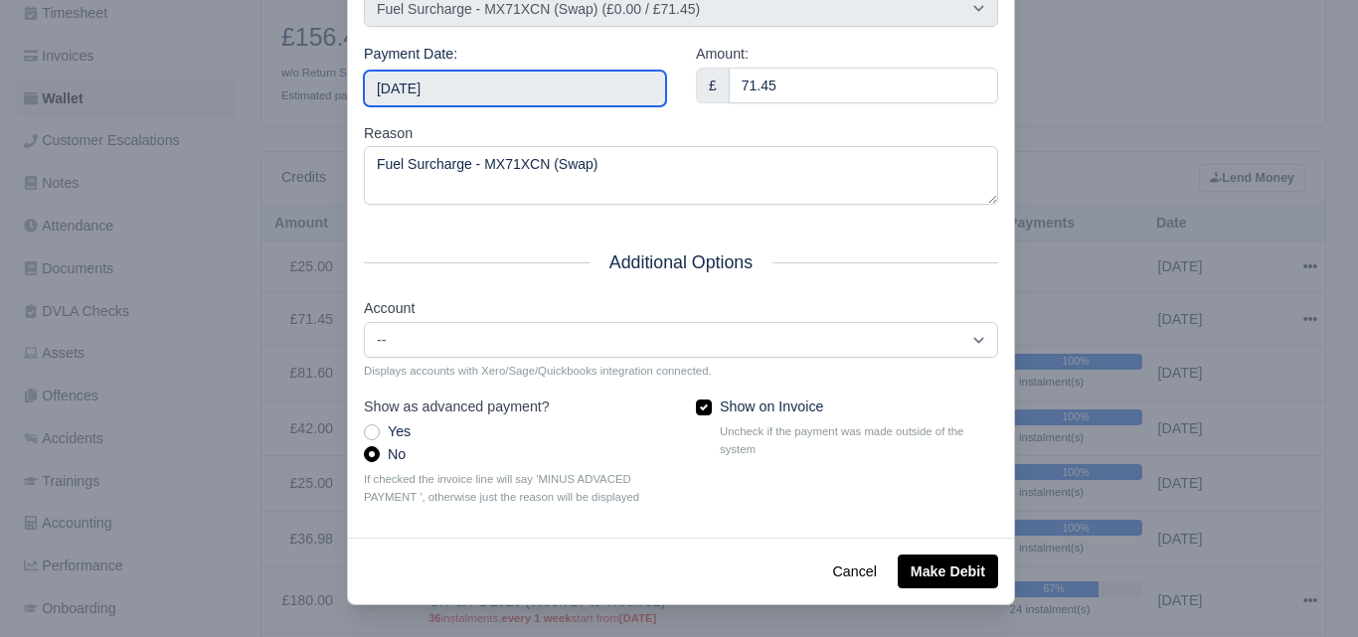
click at [562, 89] on input "[DATE]" at bounding box center [515, 89] width 302 height 36
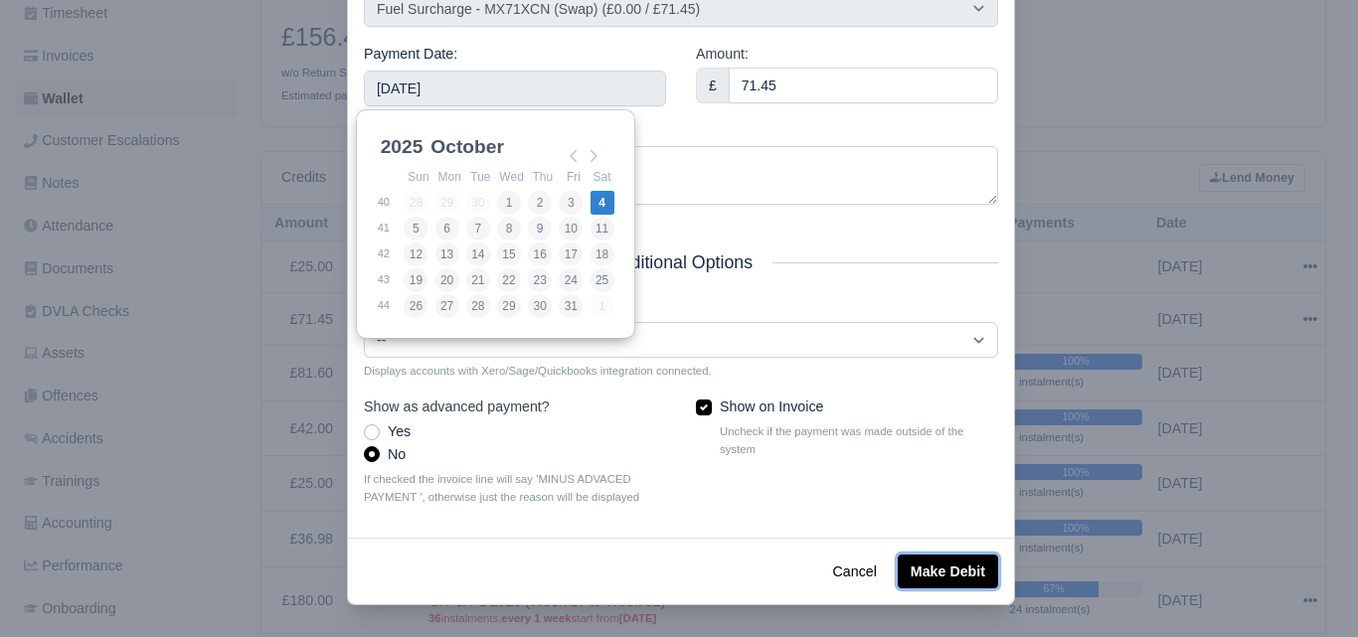
click at [929, 583] on button "Make Debit" at bounding box center [948, 572] width 100 height 34
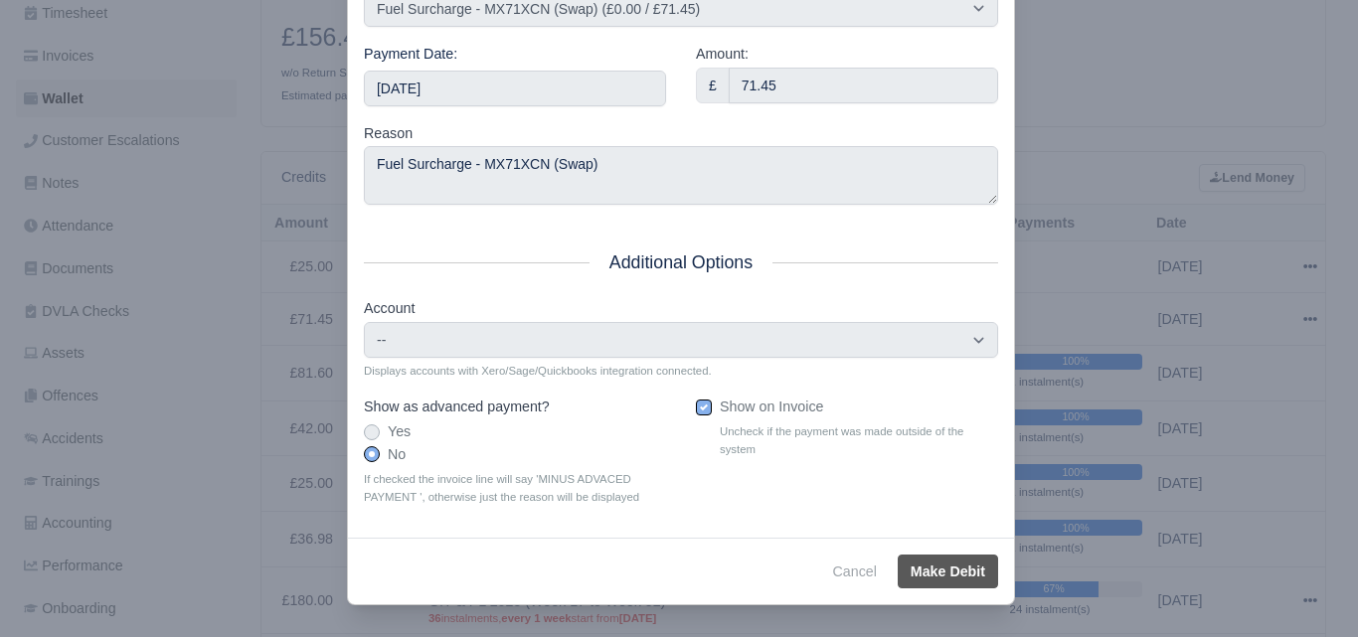
type input "[DATE]T23:59:59+01:00"
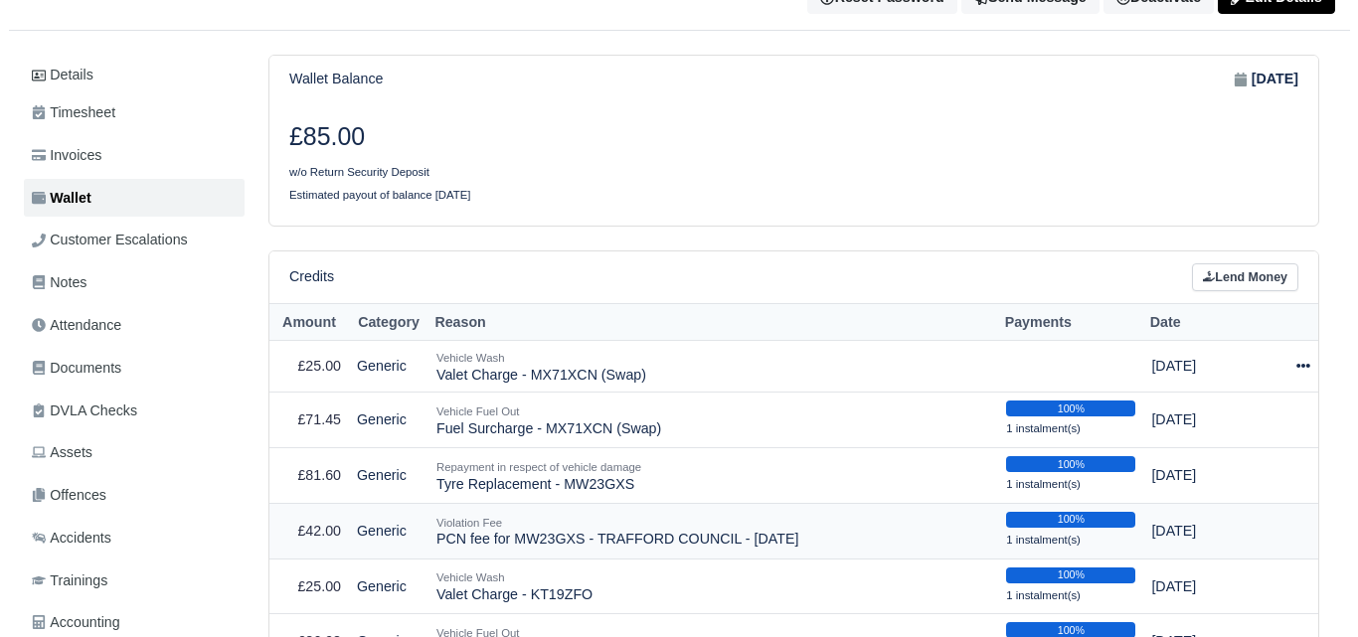
scroll to position [331, 0]
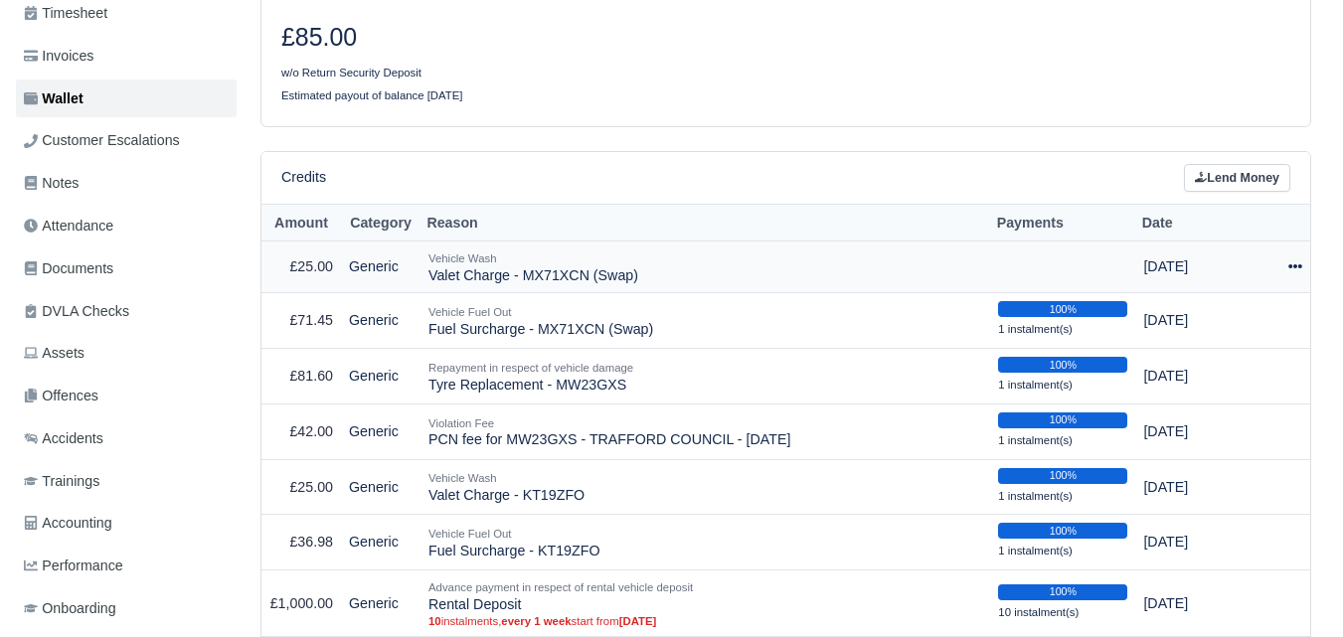
click at [1300, 260] on icon at bounding box center [1296, 267] width 14 height 14
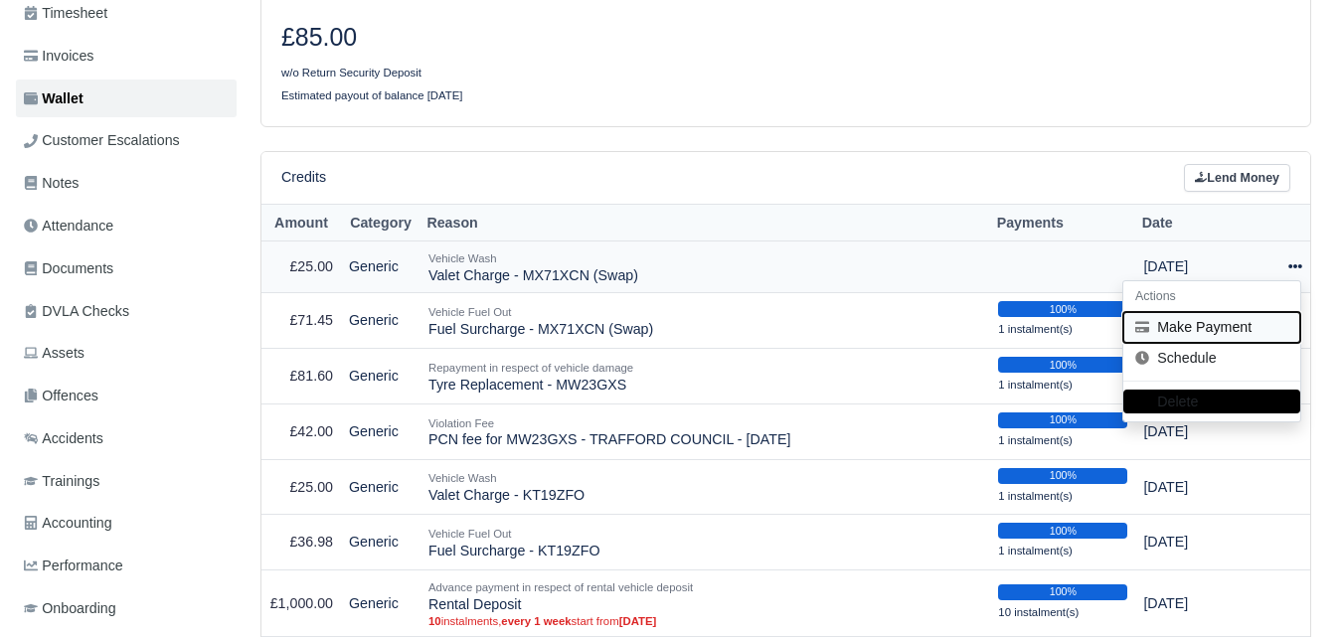
click at [1258, 312] on button "Make Payment" at bounding box center [1212, 327] width 177 height 31
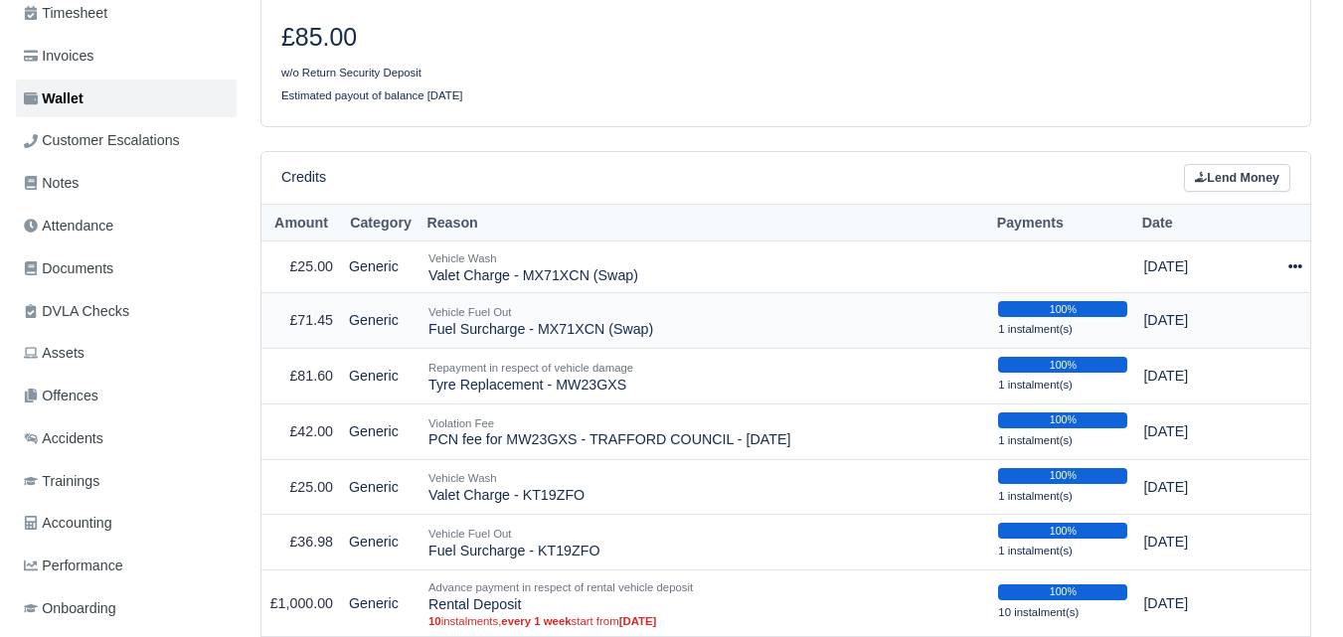
select select "7330"
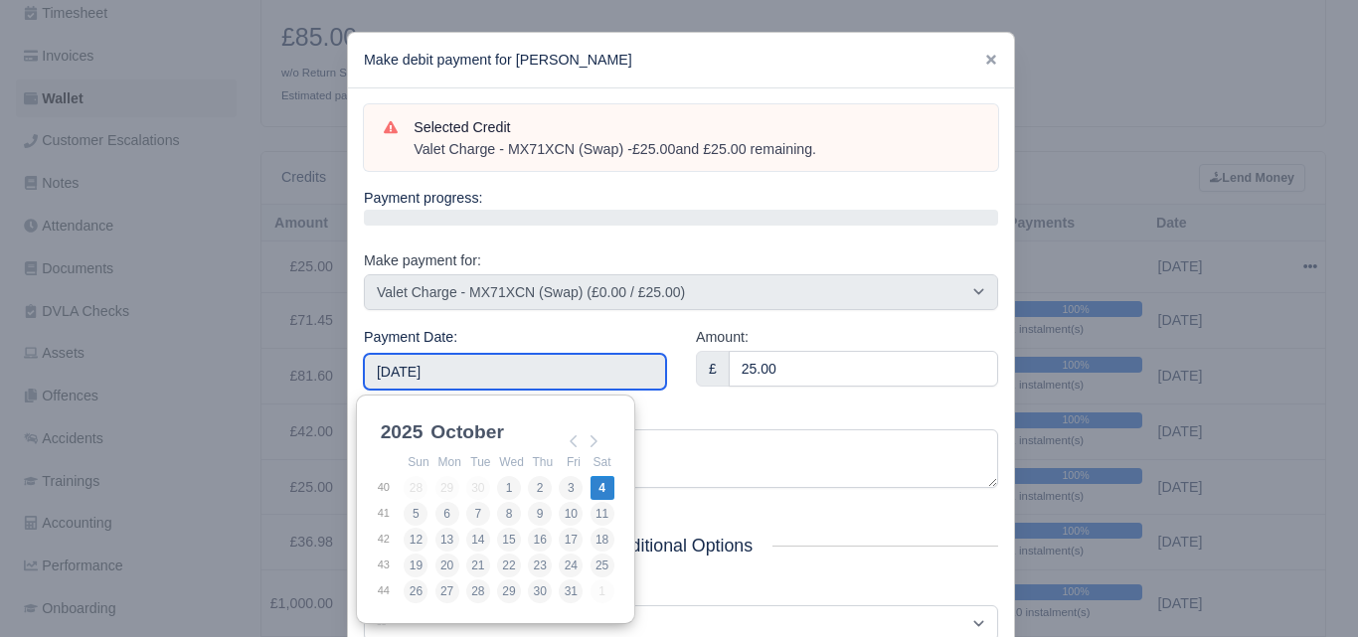
click at [526, 376] on input "2025-10-04" at bounding box center [515, 372] width 302 height 36
click at [746, 410] on div "Reason Valet Charge - MX71XCN (Swap)" at bounding box center [681, 448] width 634 height 84
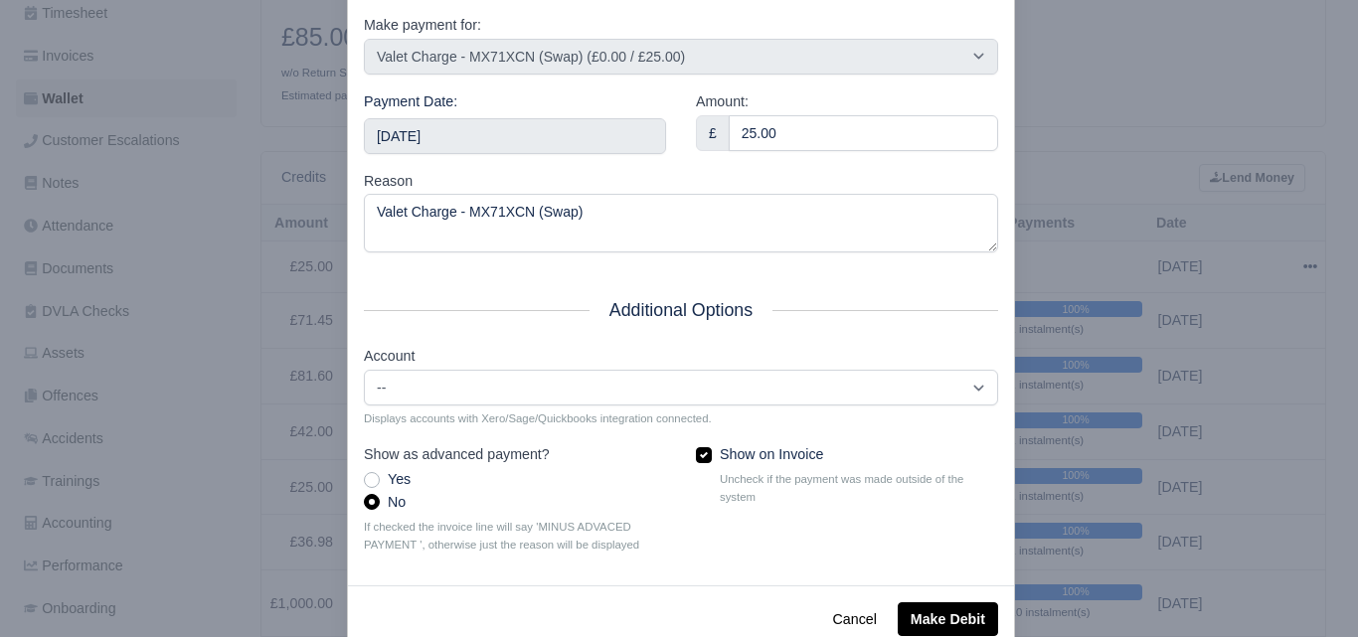
scroll to position [285, 0]
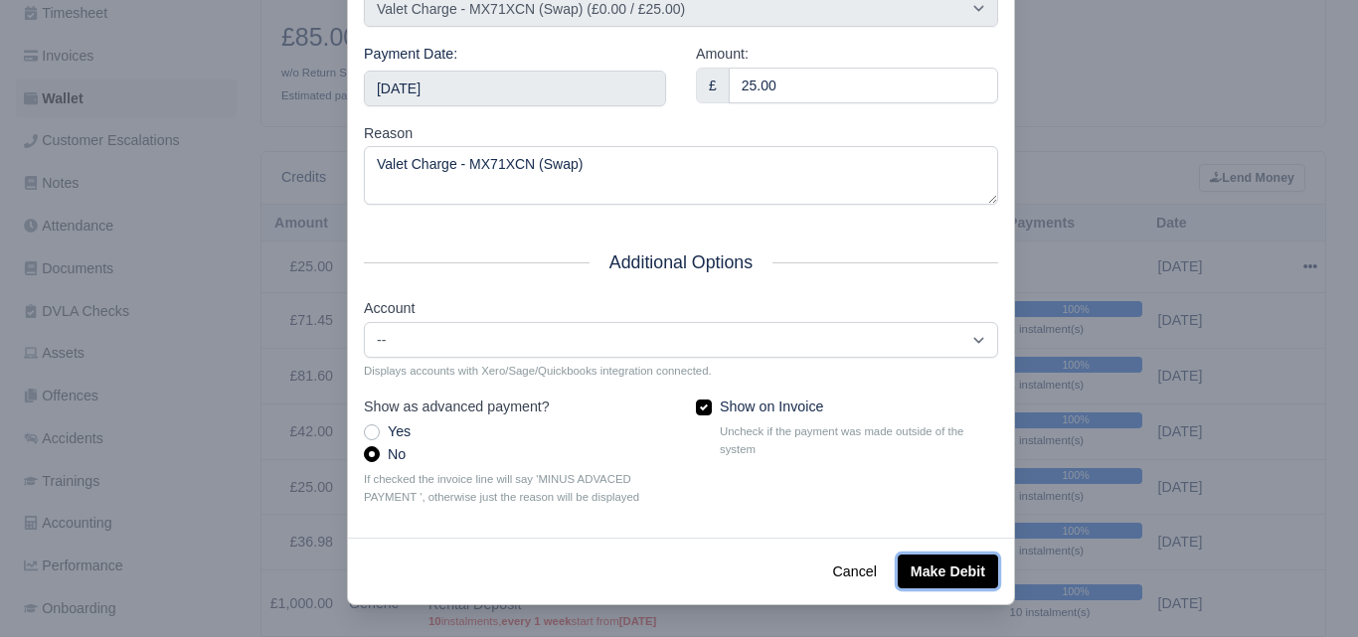
click at [936, 563] on button "Make Debit" at bounding box center [948, 572] width 100 height 34
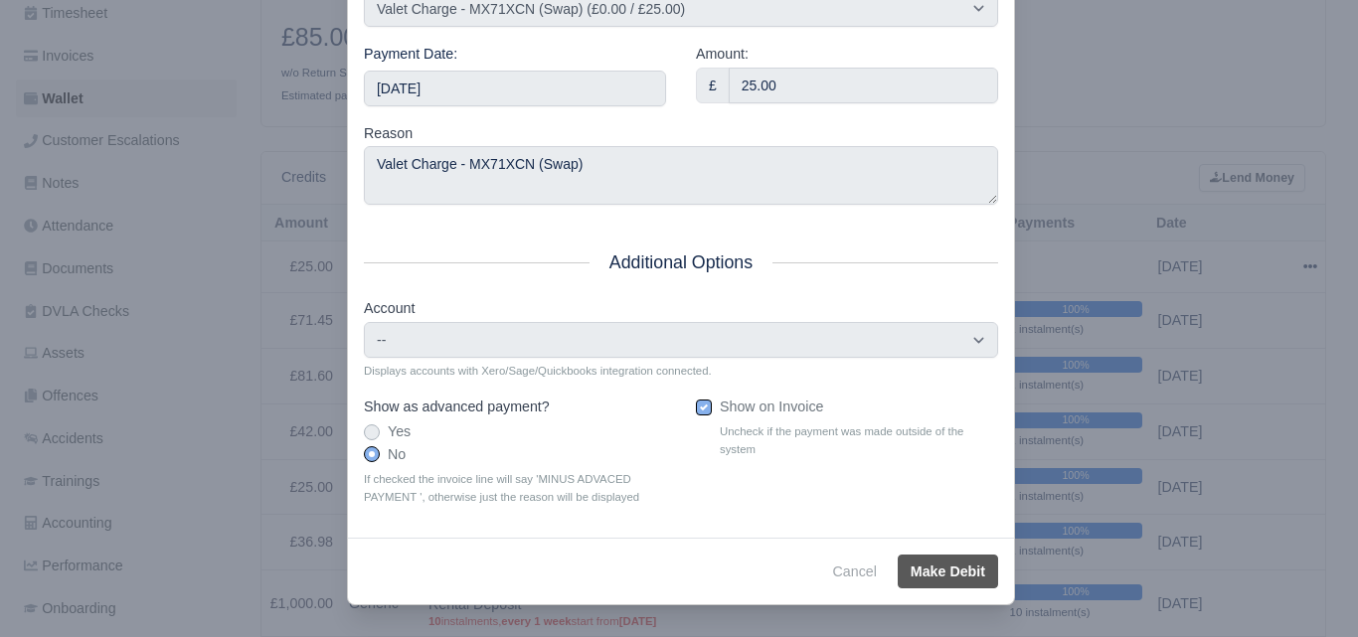
type input "2025-10-04T23:59:59+01:00"
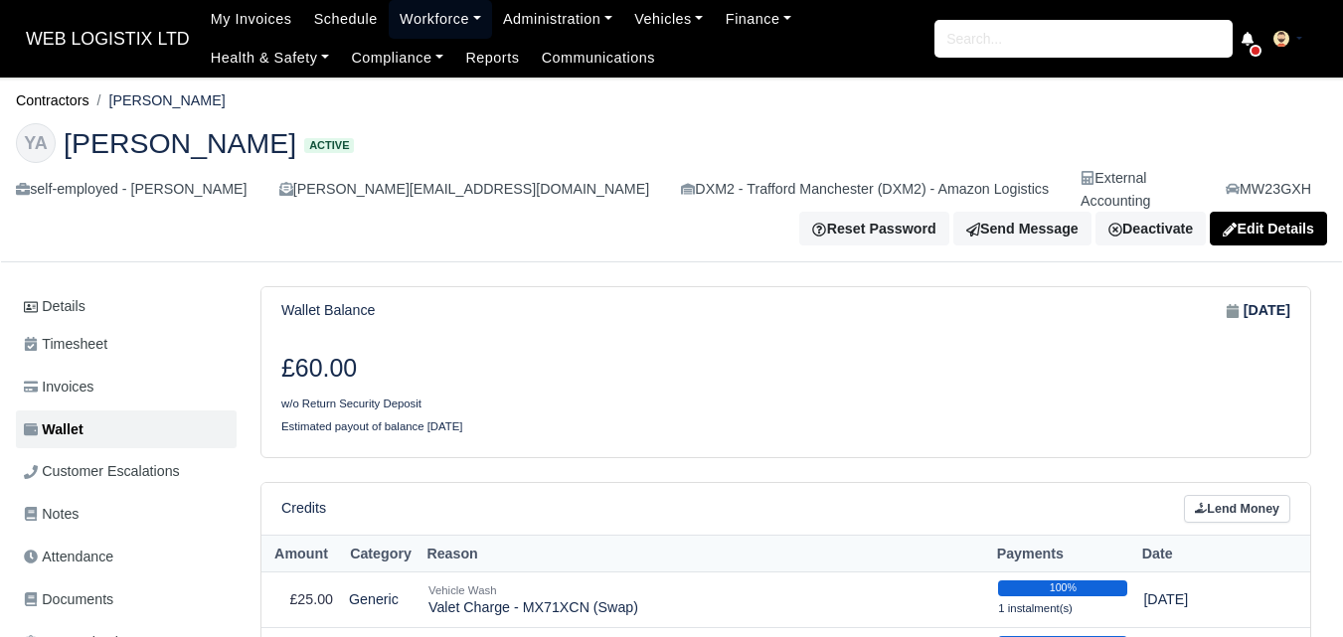
click at [436, 18] on link "Workforce" at bounding box center [440, 19] width 103 height 39
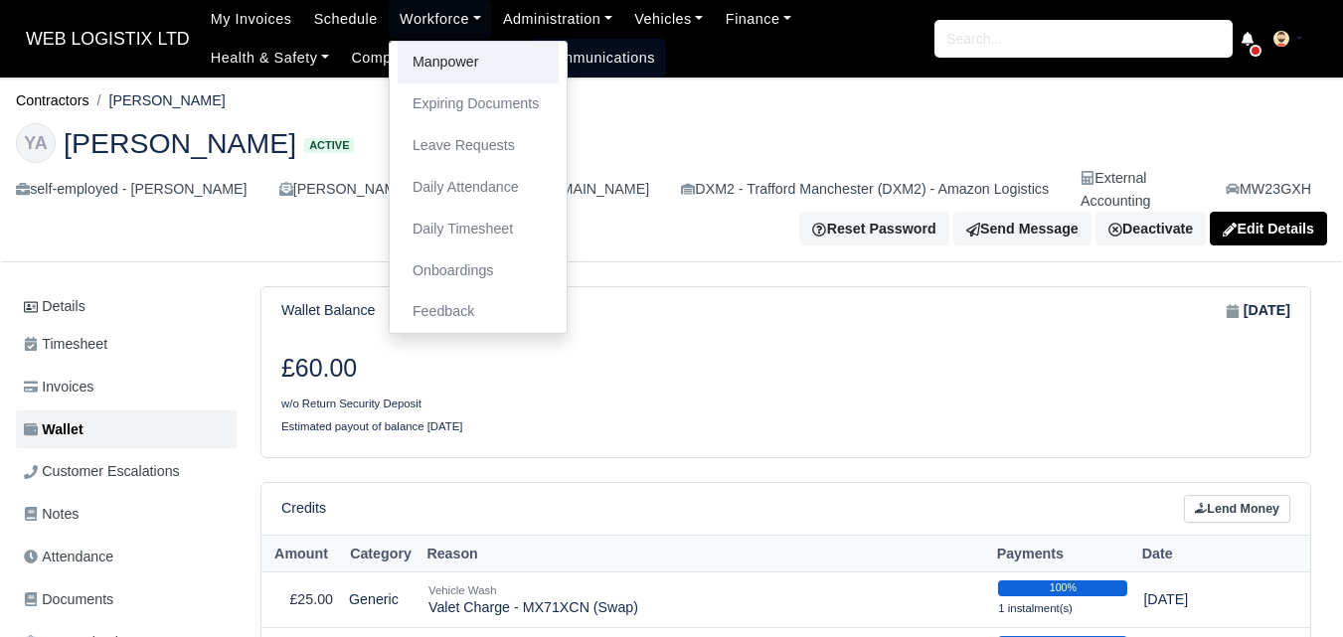
click at [455, 56] on link "Manpower" at bounding box center [478, 63] width 161 height 42
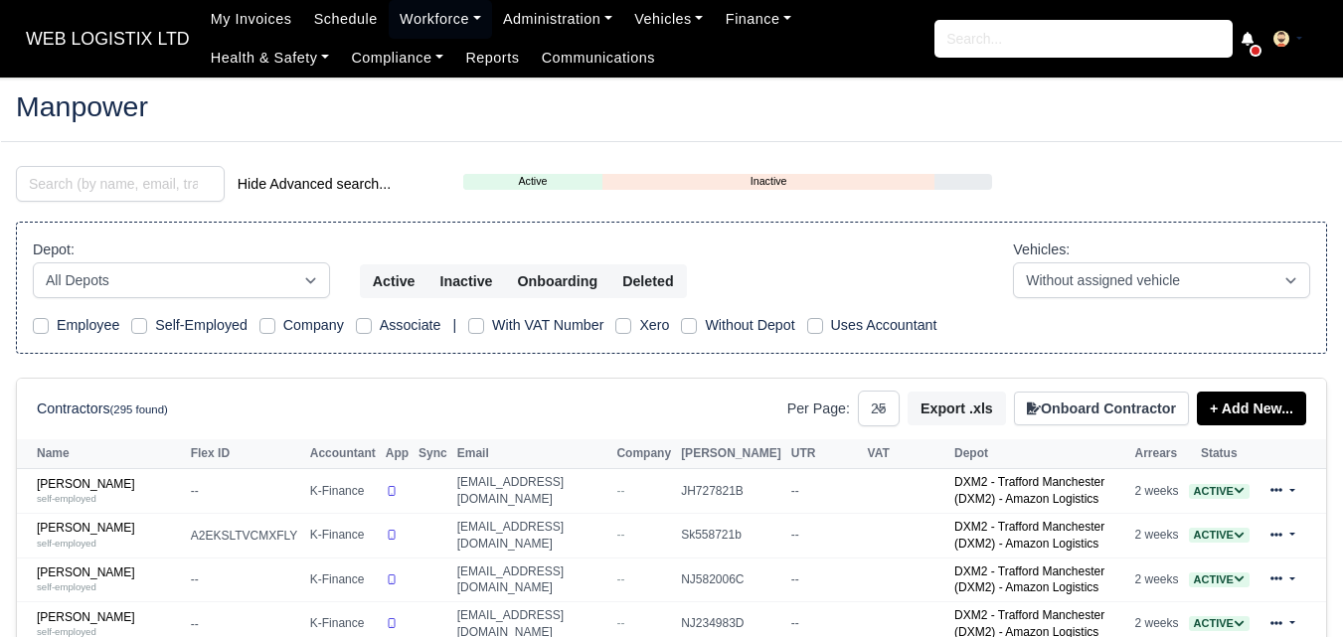
select select "25"
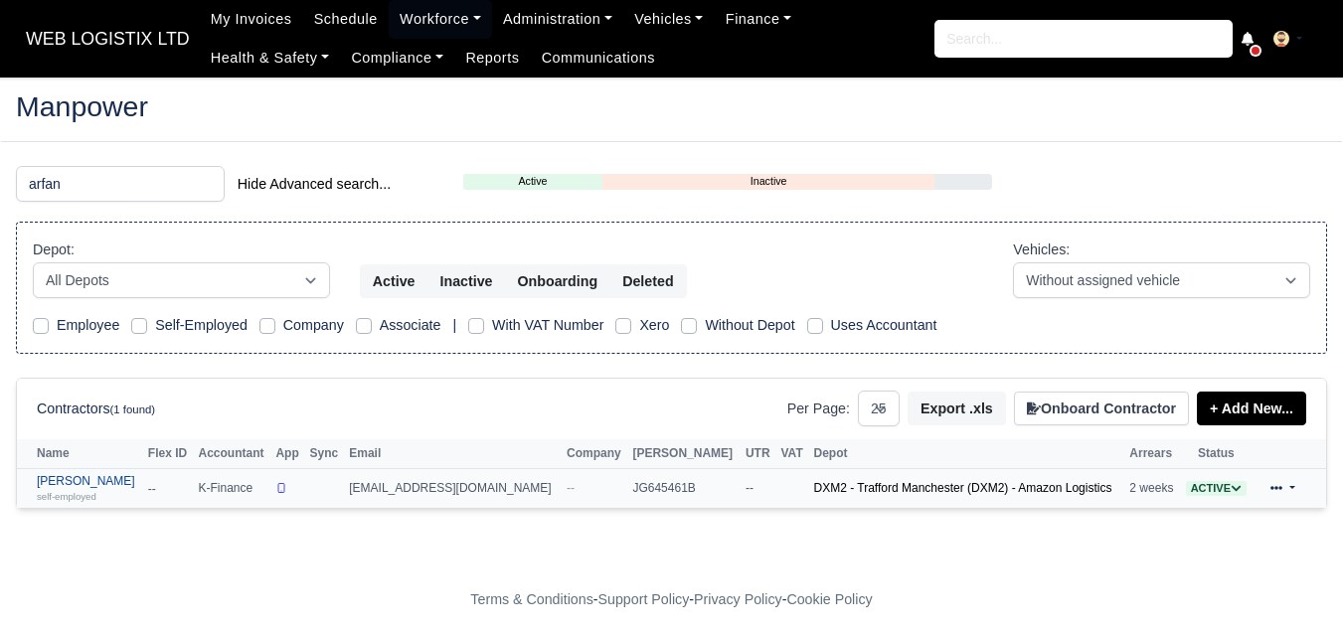
type input "arfan"
click at [89, 482] on link "[PERSON_NAME] self-employed" at bounding box center [87, 488] width 101 height 29
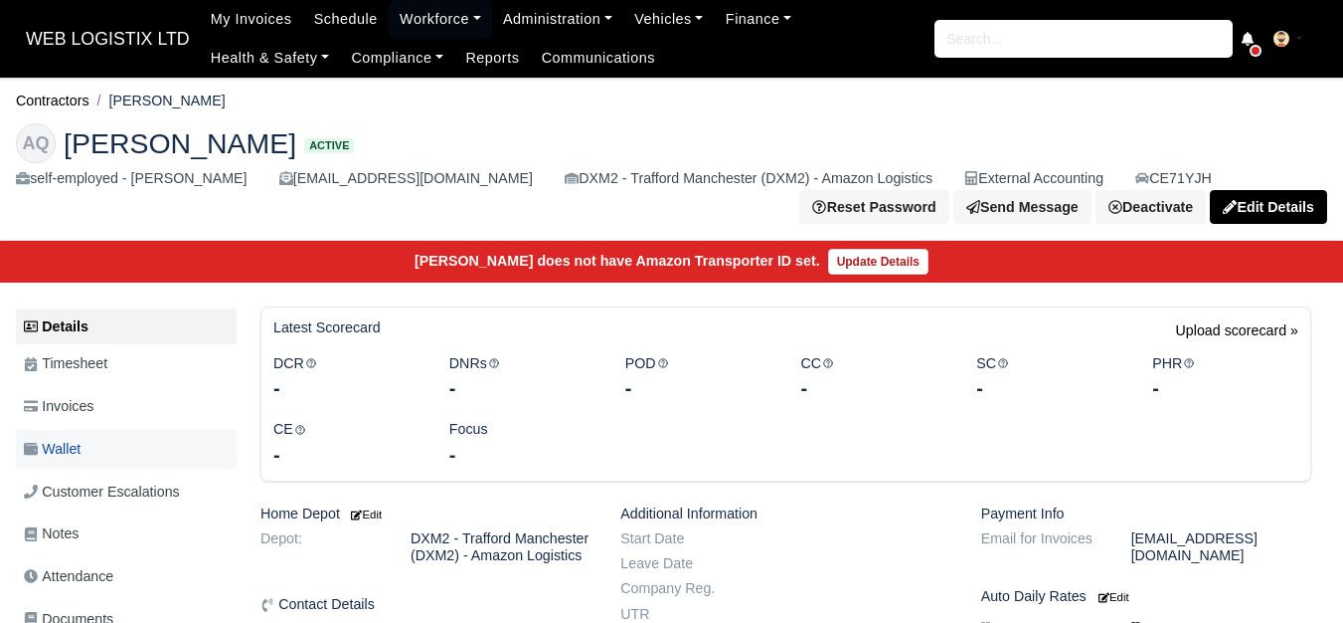
click at [67, 449] on span "Wallet" at bounding box center [52, 449] width 57 height 23
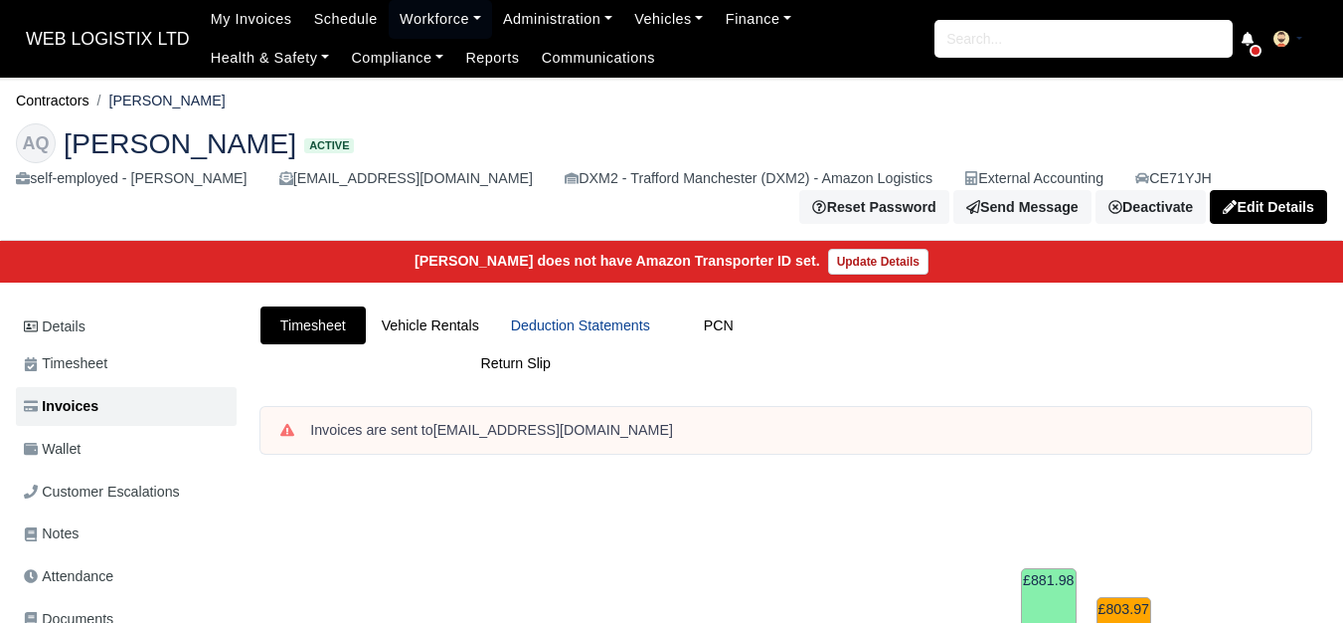
click at [555, 340] on link "Deduction Statements" at bounding box center [580, 325] width 171 height 39
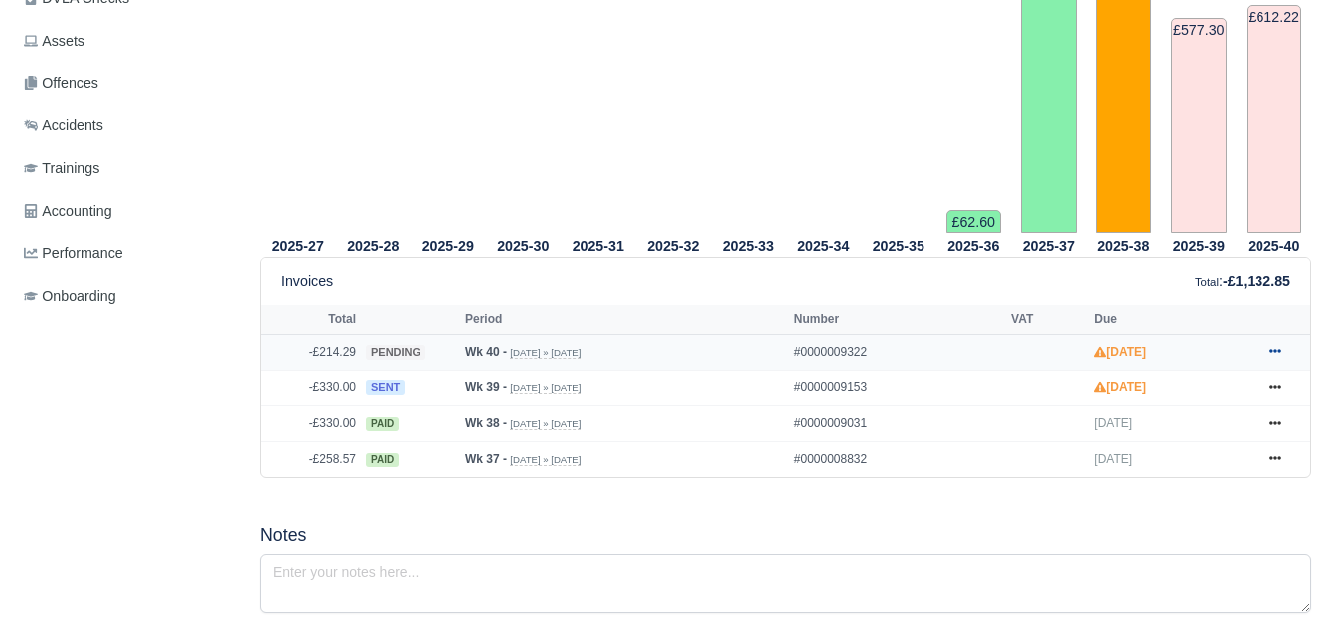
click at [1273, 354] on icon at bounding box center [1276, 352] width 12 height 4
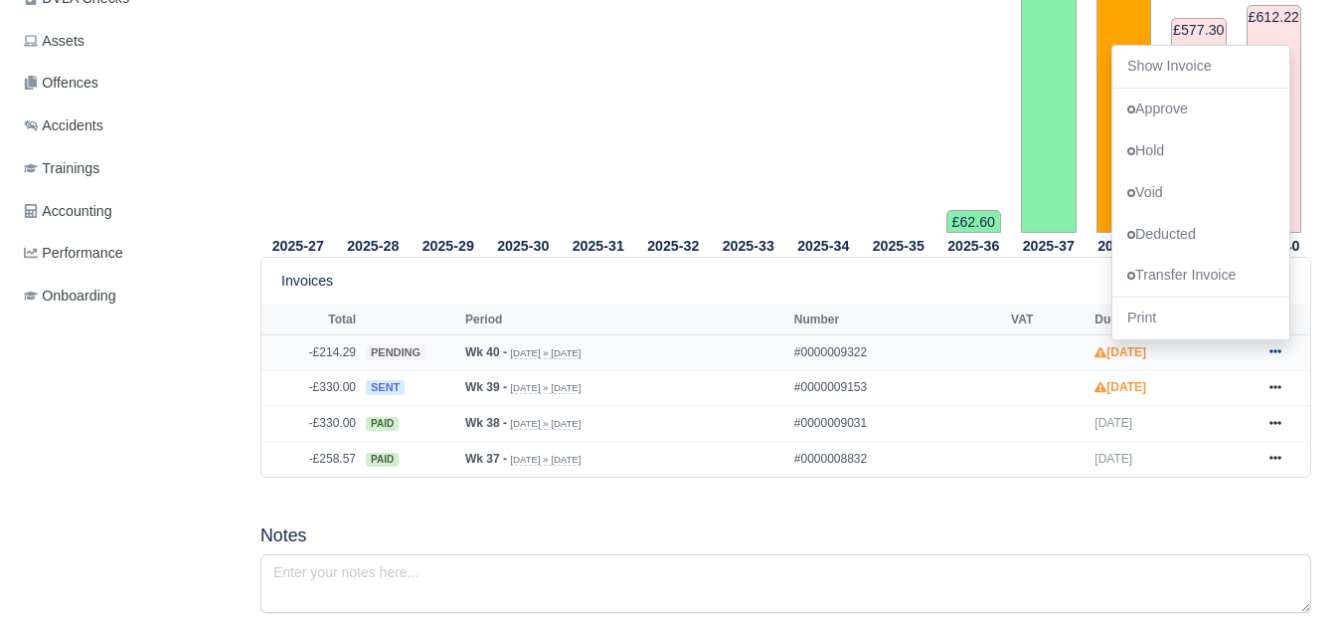
scroll to position [663, 0]
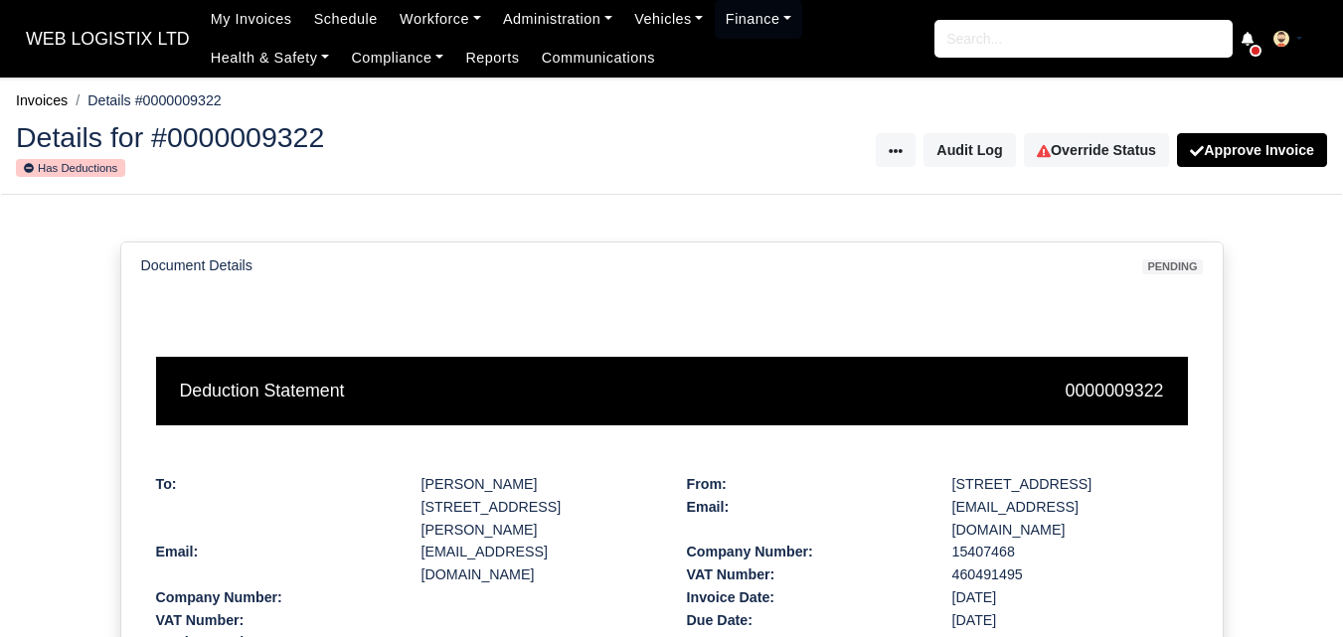
scroll to position [436, 0]
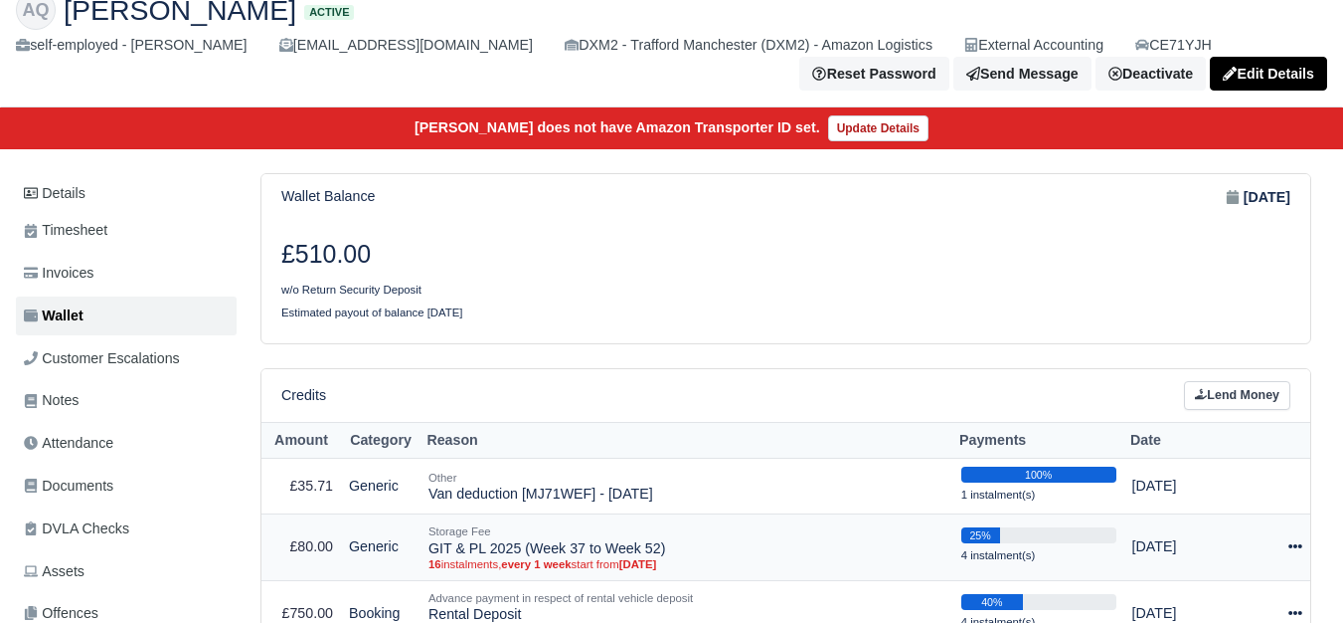
scroll to position [166, 0]
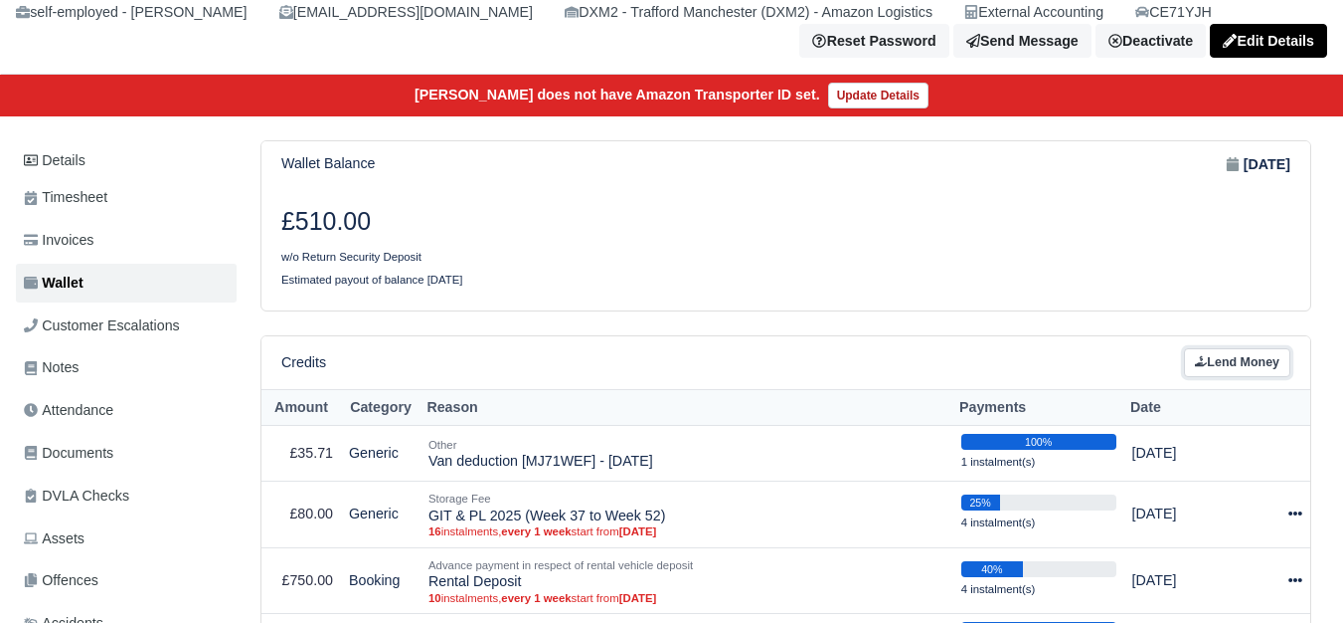
click at [1215, 366] on link "Lend Money" at bounding box center [1237, 362] width 106 height 29
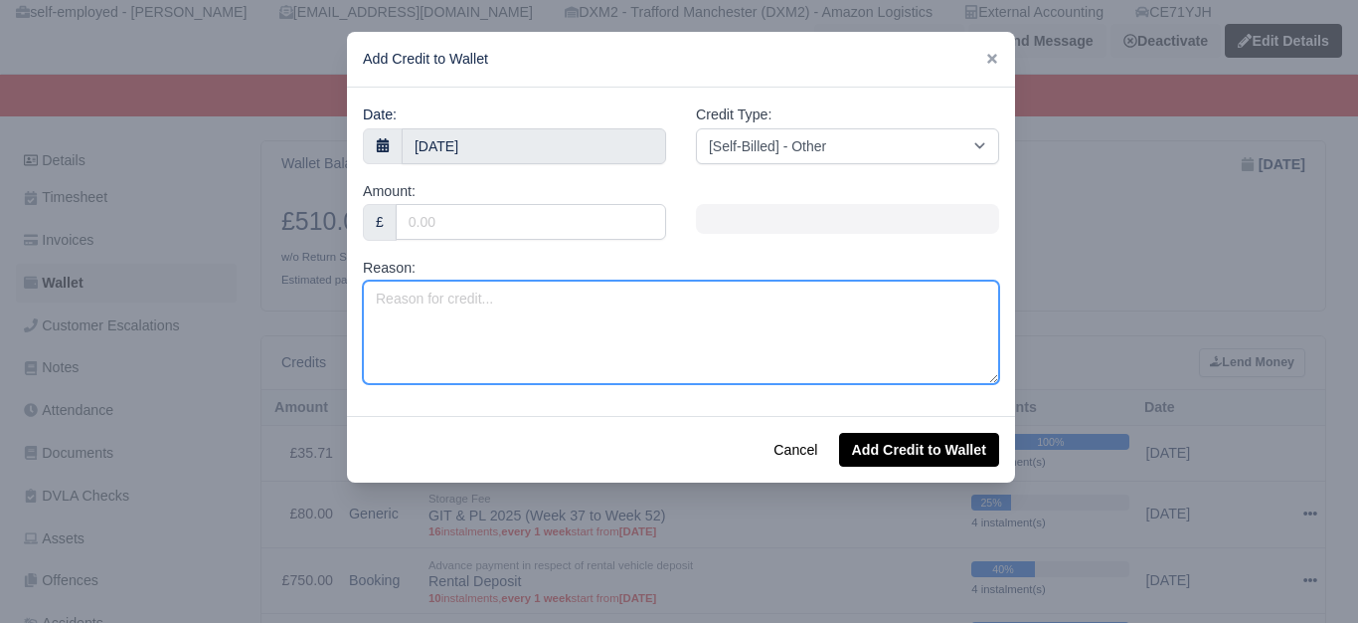
click at [571, 352] on textarea "Reason:" at bounding box center [681, 331] width 636 height 103
paste textarea "MJ71WEF"
type textarea "Fuel Surcharge - MJ71WEF (Swap)"
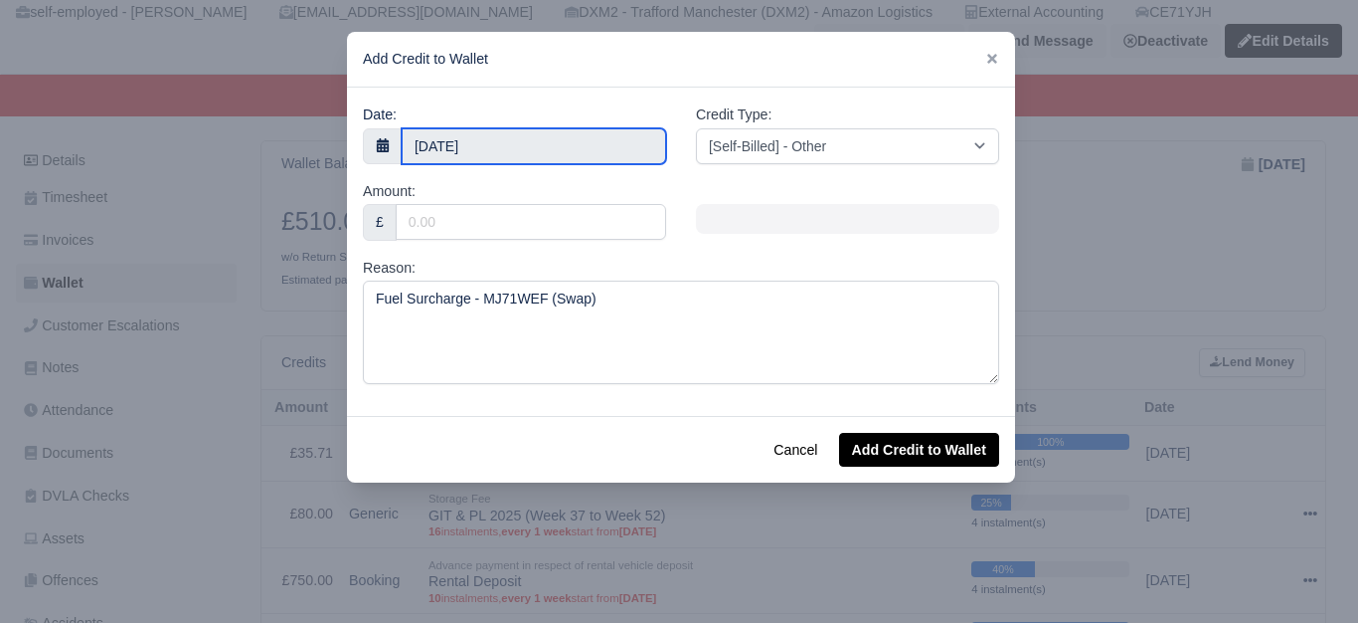
click at [513, 155] on body "WEB LOGISTIX LTD My Invoices Schedule Workforce Manpower Expiring Documents Lea…" at bounding box center [679, 145] width 1358 height 623
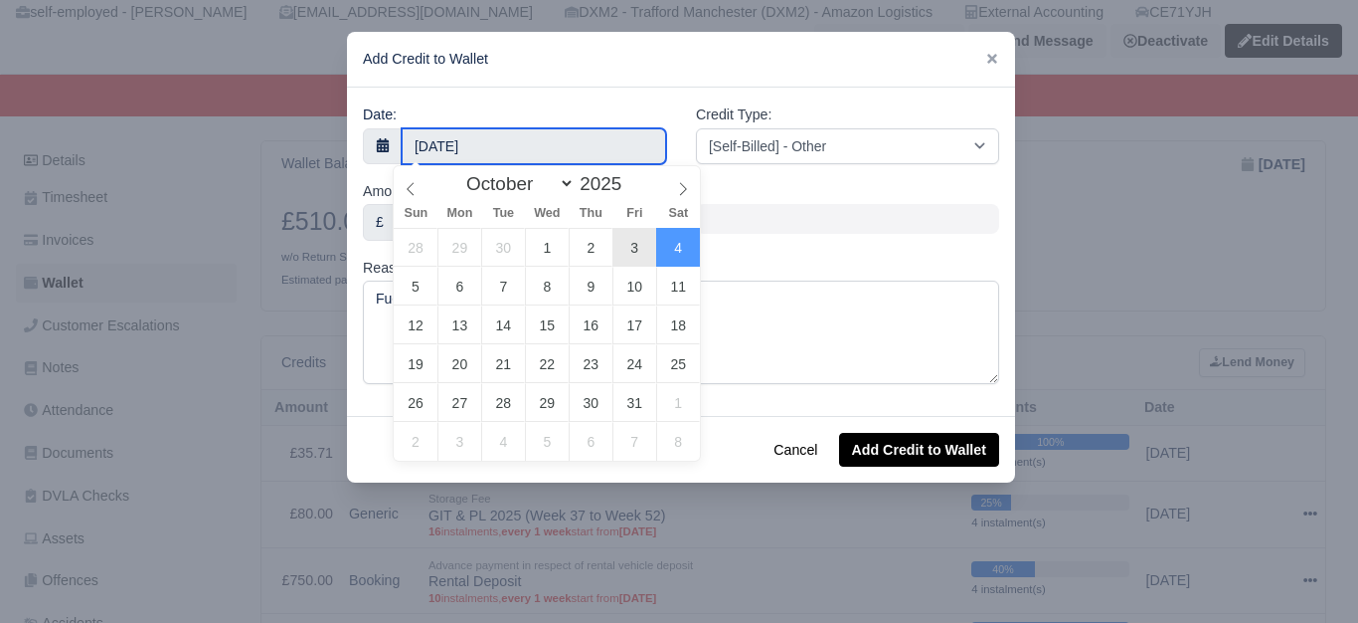
type input "[DATE]"
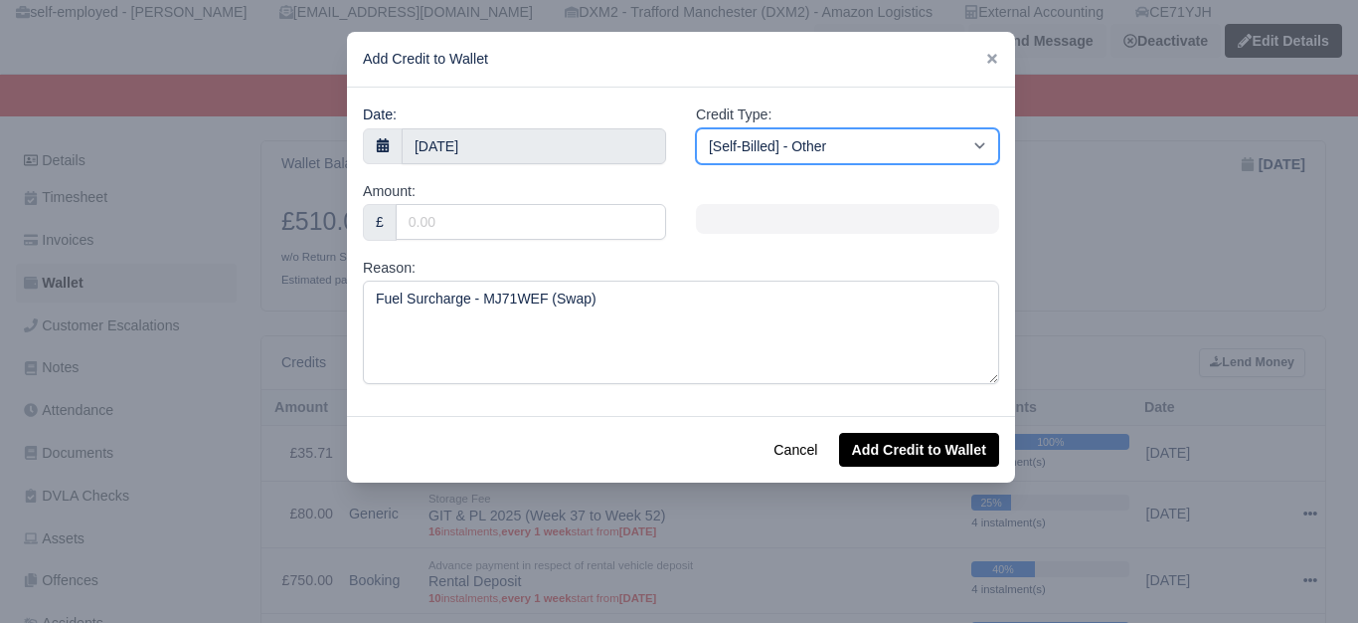
click at [857, 151] on select "[Self-Billed] - Other [Self-Billed] - Negative Invoice [Self-Billed] - Keychain…" at bounding box center [847, 146] width 303 height 36
select select "van_fuel_out"
click at [696, 128] on select "[Self-Billed] - Other [Self-Billed] - Negative Invoice [Self-Billed] - Keychain…" at bounding box center [847, 146] width 303 height 36
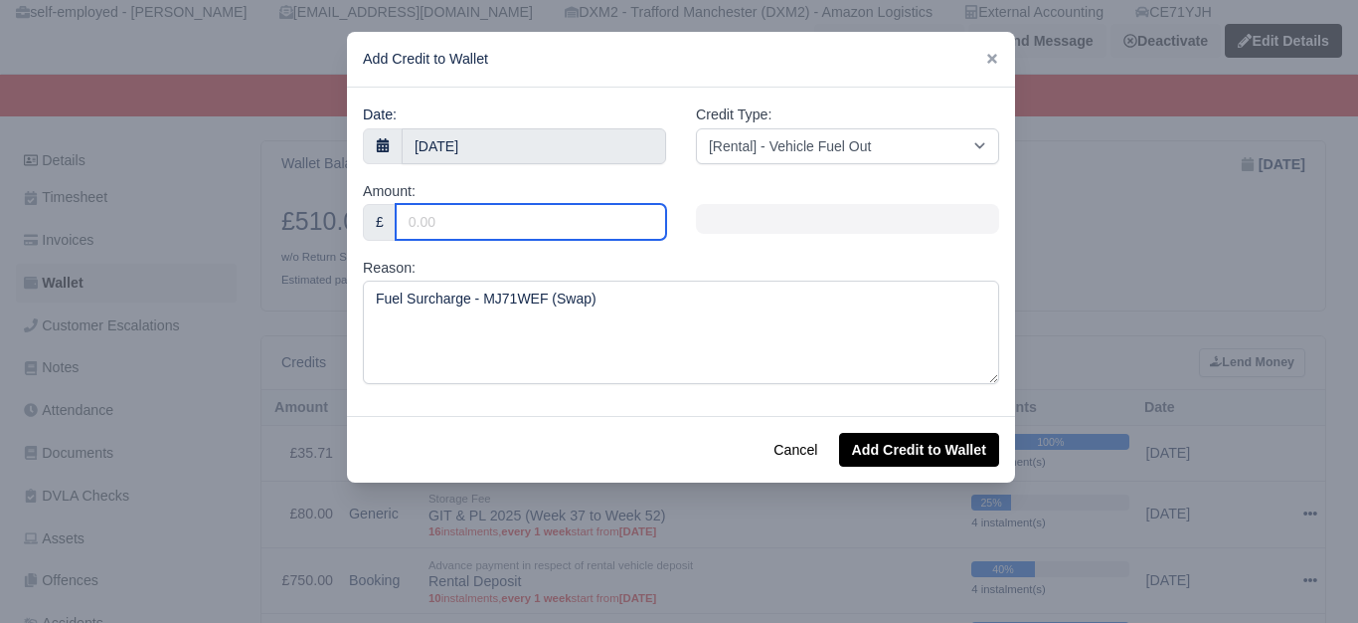
click at [434, 217] on input "Amount:" at bounding box center [531, 222] width 270 height 36
type input "5.72"
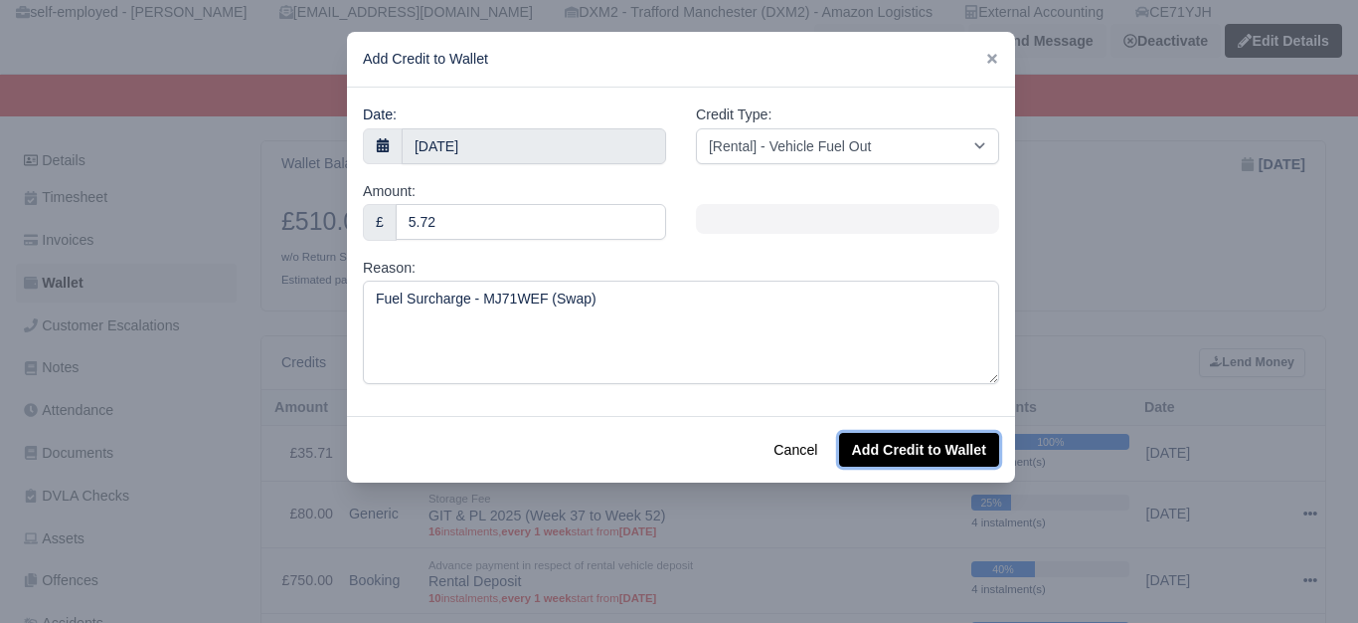
click at [957, 446] on button "Add Credit to Wallet" at bounding box center [919, 450] width 160 height 34
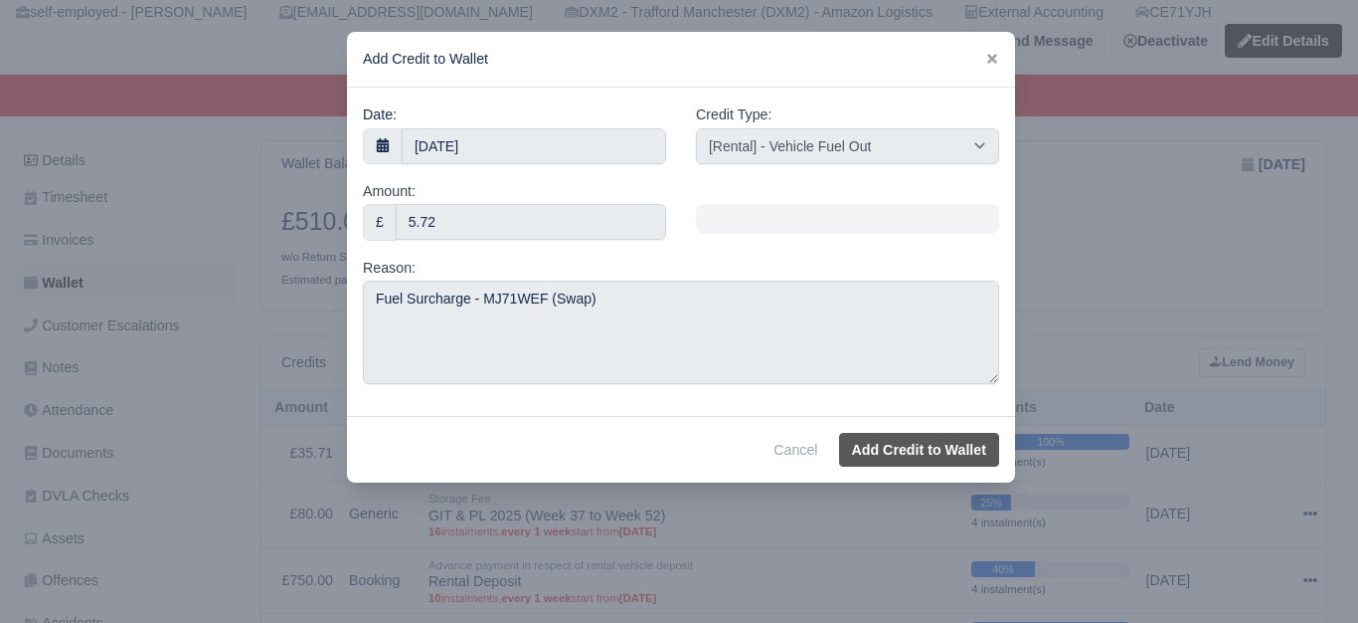
select select "other"
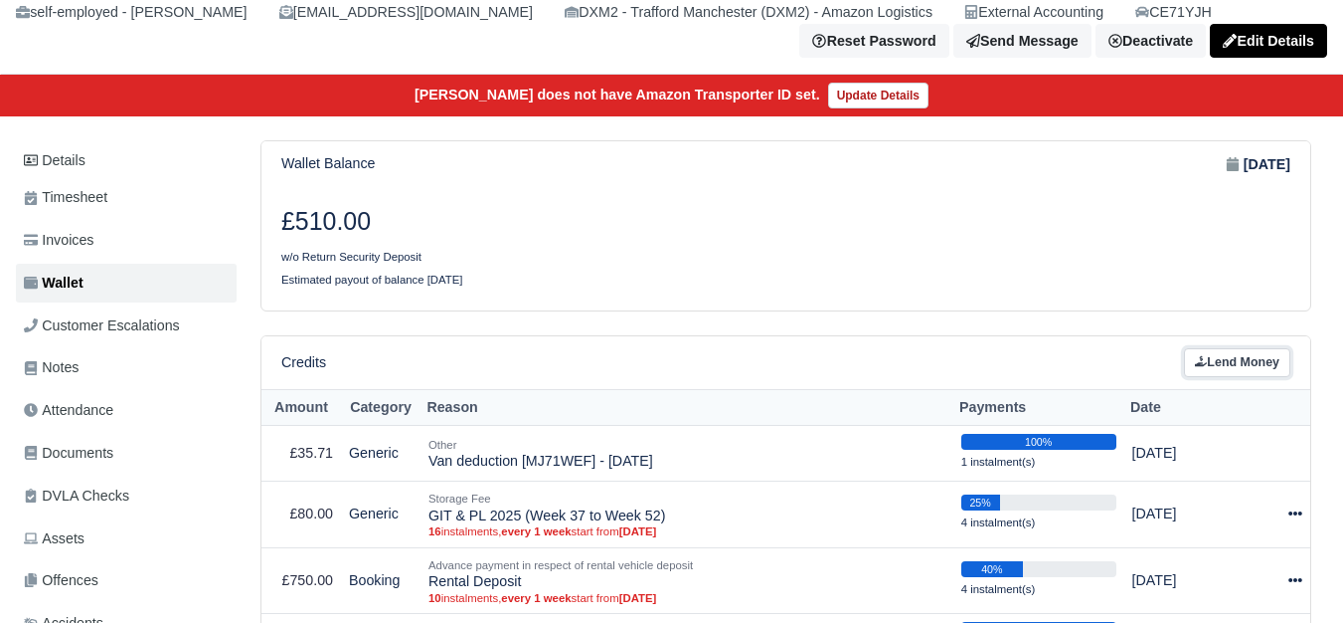
click at [1246, 368] on link "Lend Money" at bounding box center [1237, 362] width 106 height 29
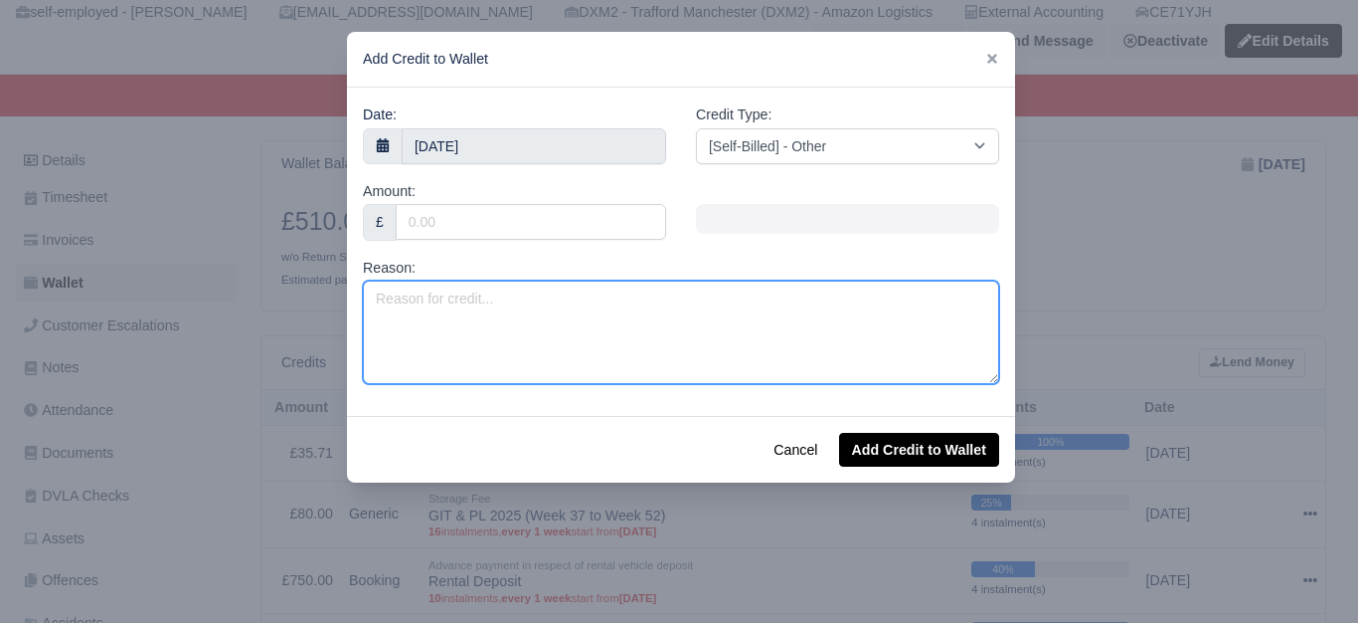
click at [682, 348] on textarea "Reason:" at bounding box center [681, 331] width 636 height 103
paste textarea "MJ71WEF"
type textarea "Valet Charge - MJ71WEF (Swap)"
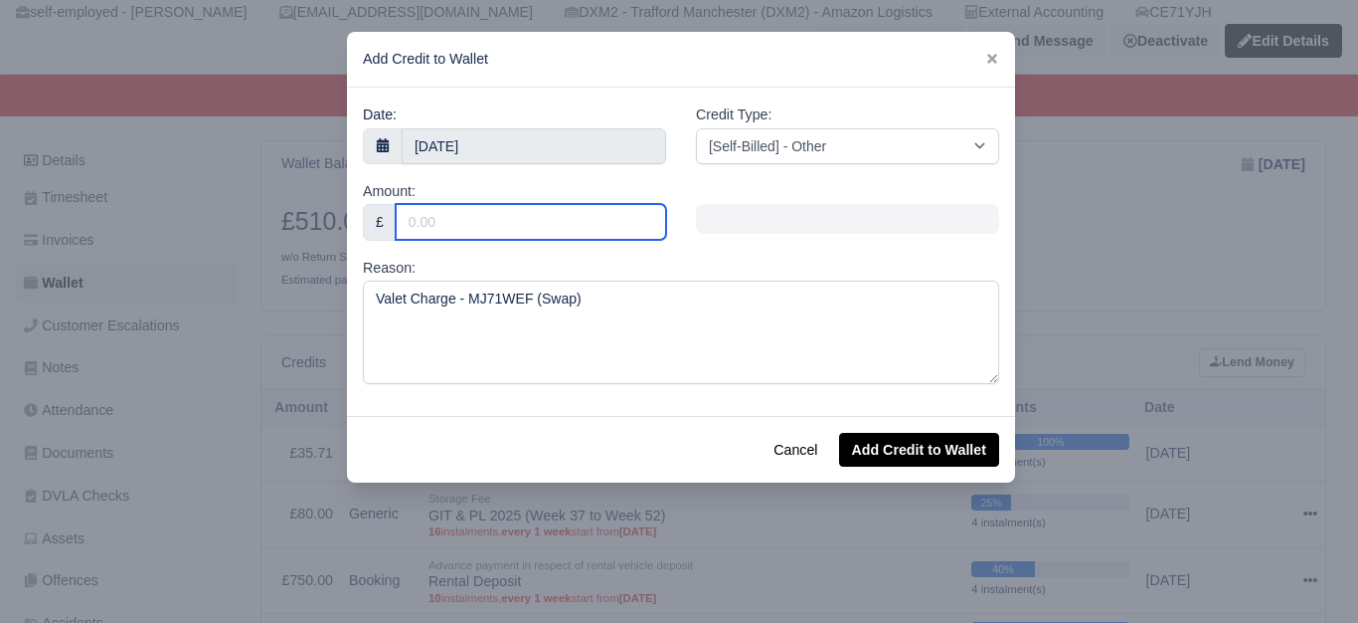
click at [529, 231] on input "Amount:" at bounding box center [531, 222] width 270 height 36
type input "25"
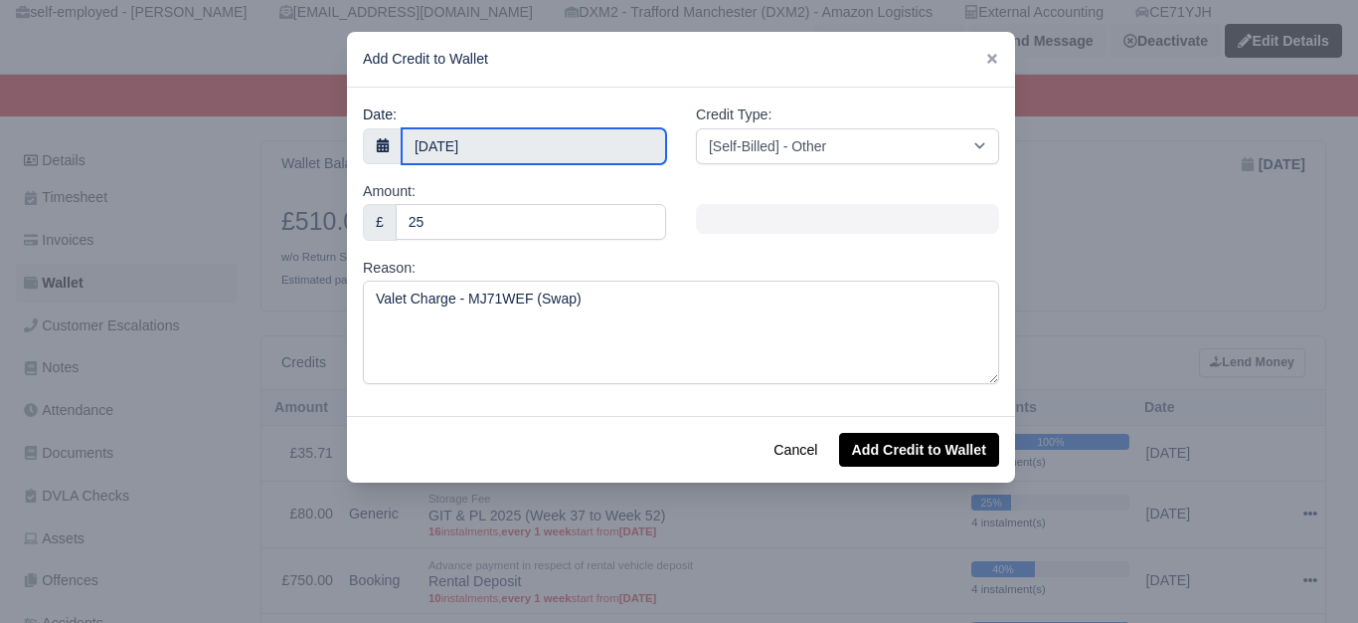
click at [523, 140] on input "[DATE]" at bounding box center [534, 146] width 265 height 36
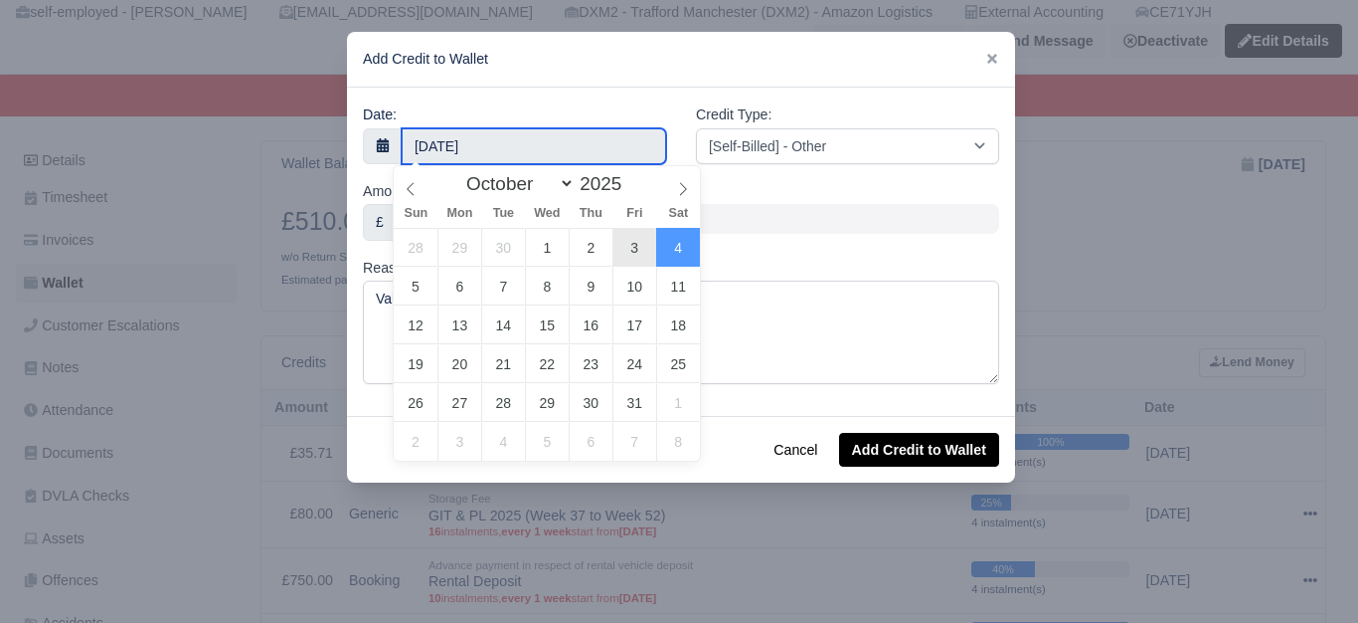
type input "[DATE]"
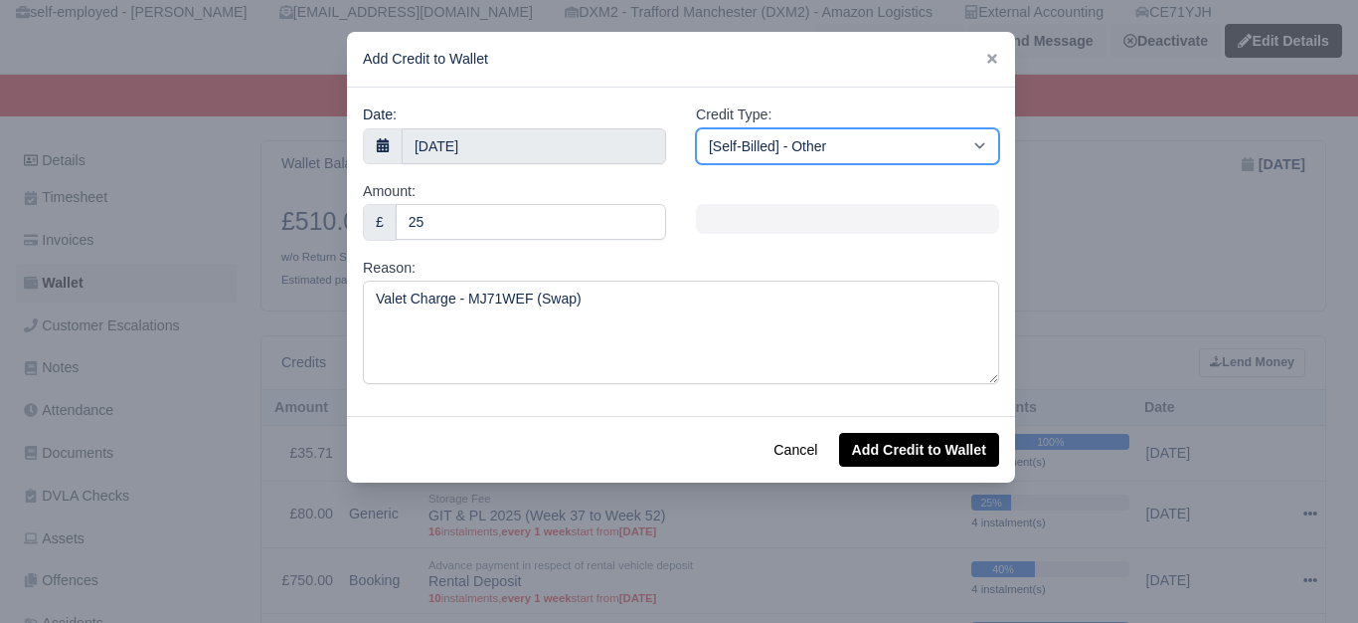
click at [752, 149] on select "[Self-Billed] - Other [Self-Billed] - Negative Invoice [Self-Billed] - Keychain…" at bounding box center [847, 146] width 303 height 36
click at [696, 128] on select "[Self-Billed] - Other [Self-Billed] - Negative Invoice [Self-Billed] - Keychain…" at bounding box center [847, 146] width 303 height 36
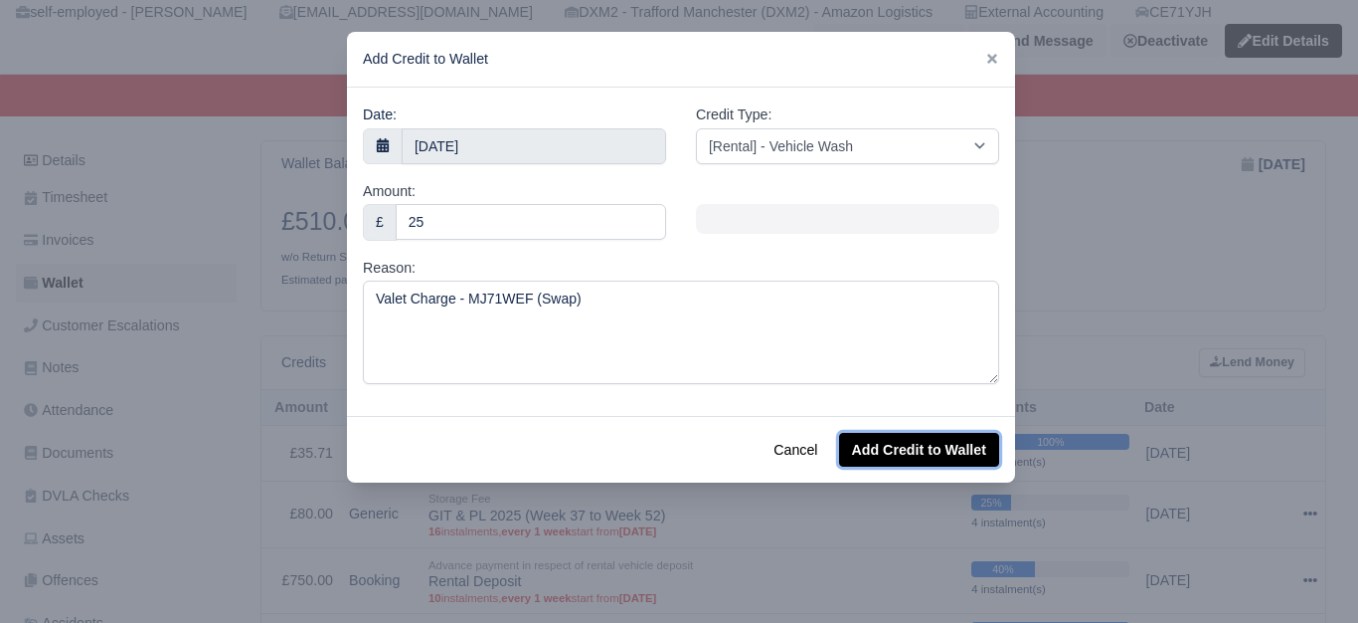
click at [916, 459] on button "Add Credit to Wallet" at bounding box center [919, 450] width 160 height 34
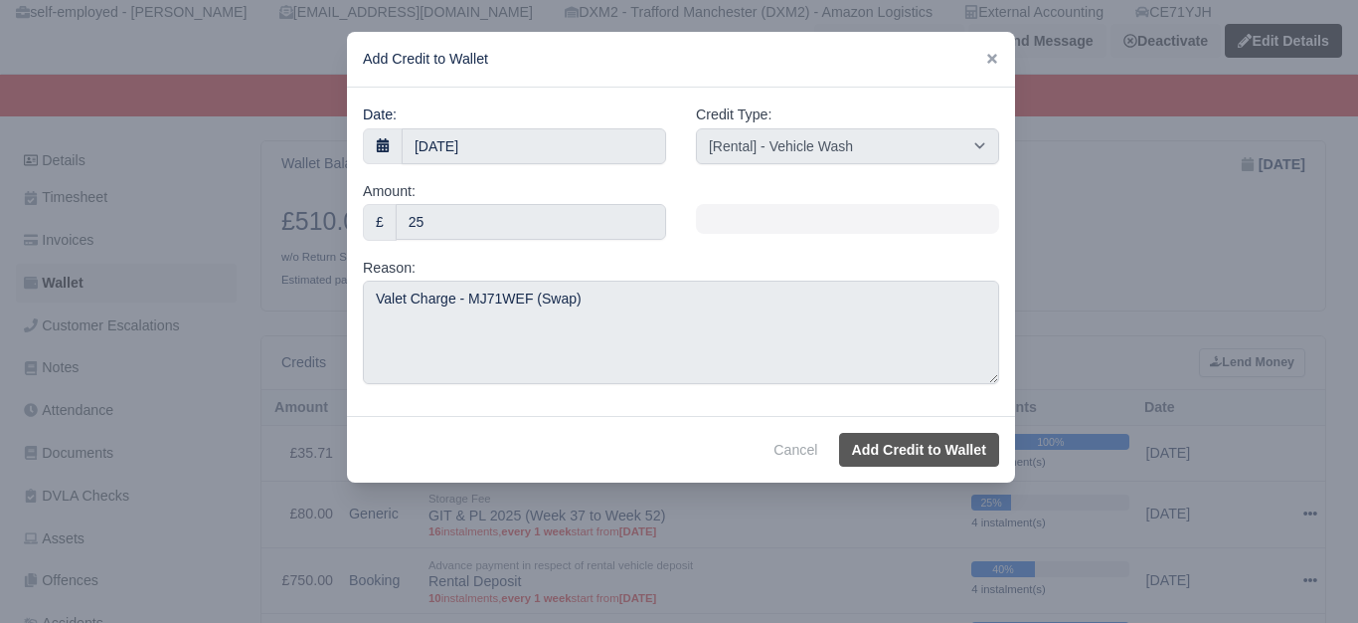
select select "other"
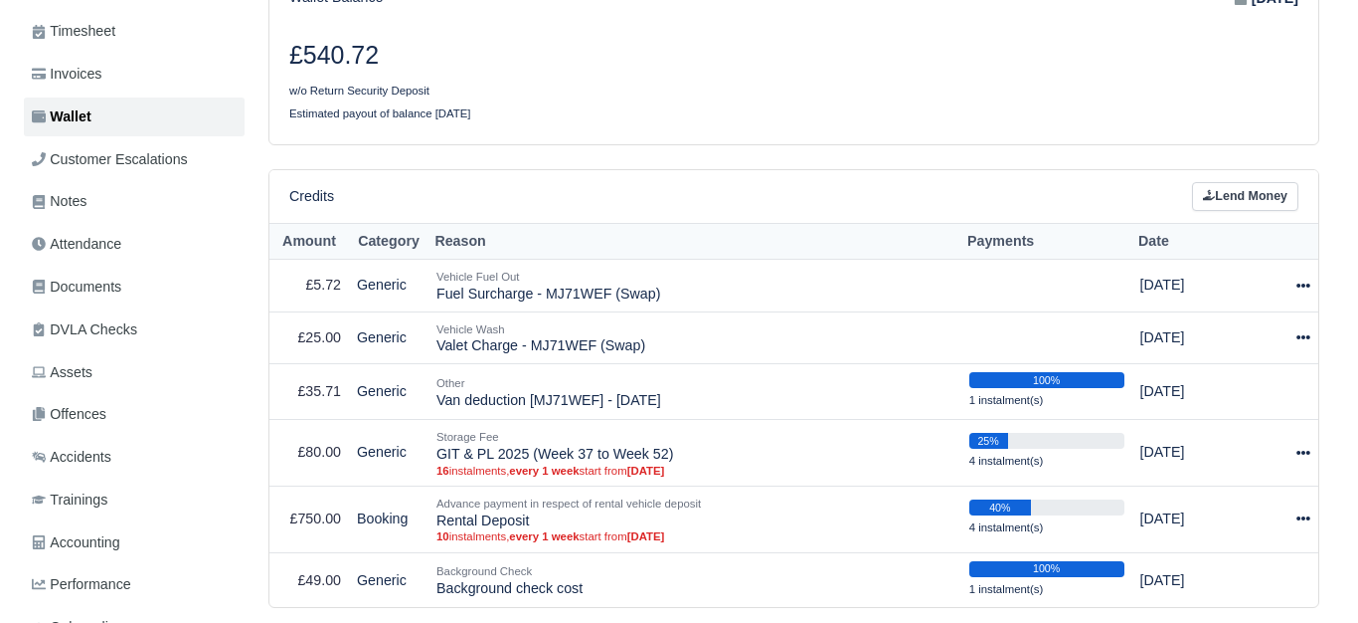
scroll to position [332, 0]
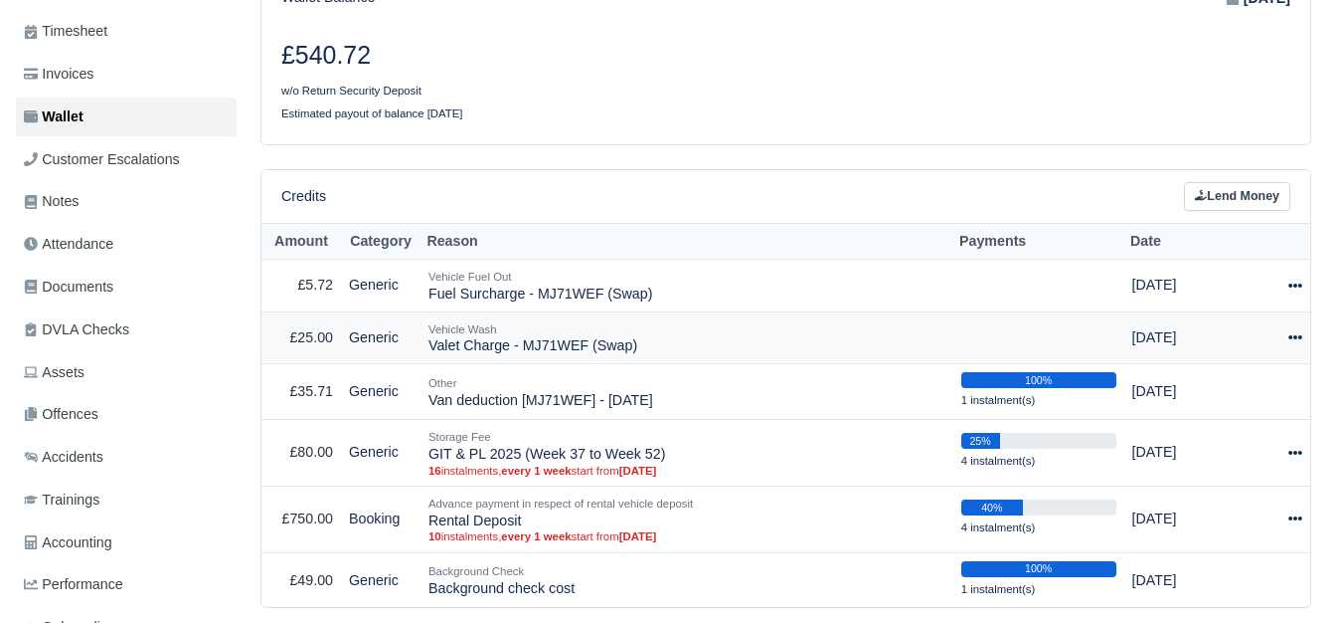
click at [1289, 344] on icon at bounding box center [1296, 337] width 14 height 14
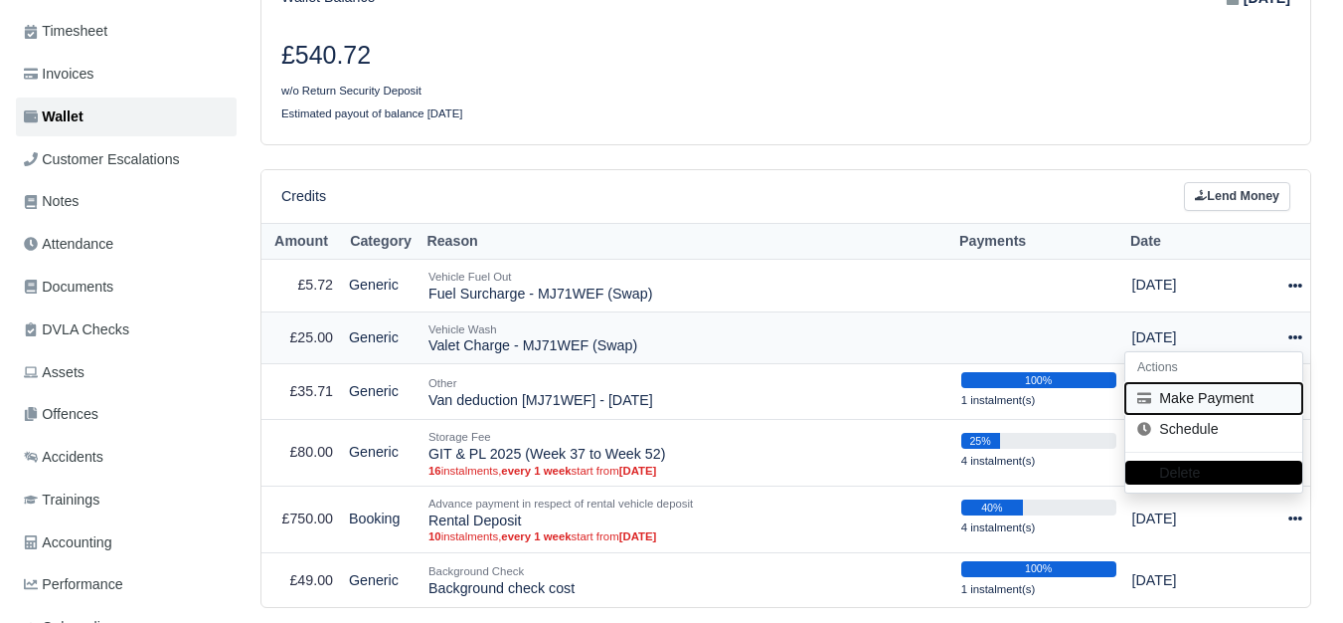
click at [1186, 399] on button "Make Payment" at bounding box center [1214, 398] width 177 height 31
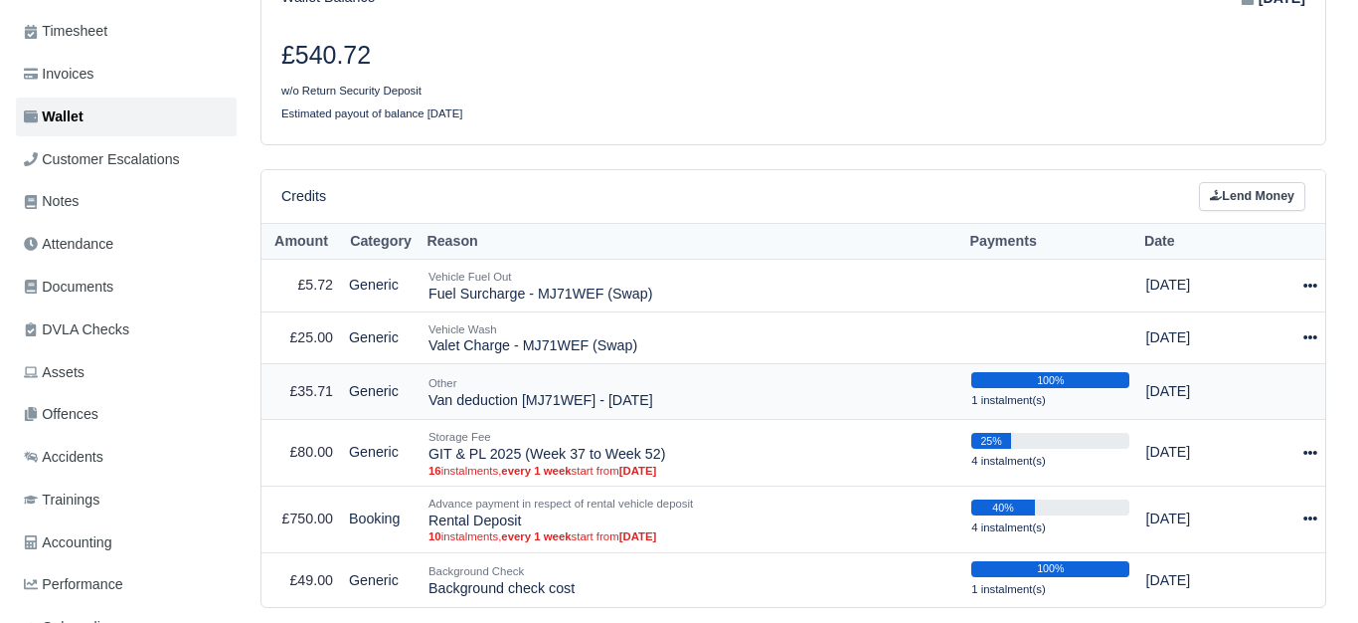
select select "7334"
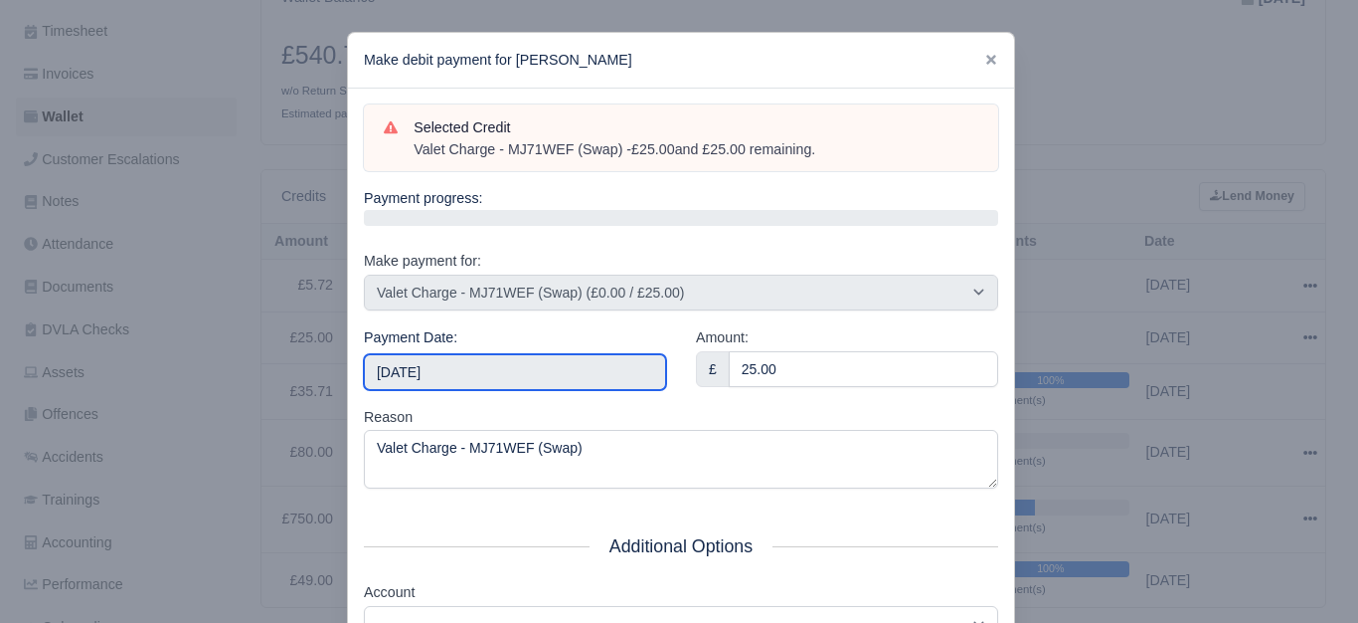
click at [540, 370] on input "[DATE]" at bounding box center [515, 372] width 302 height 36
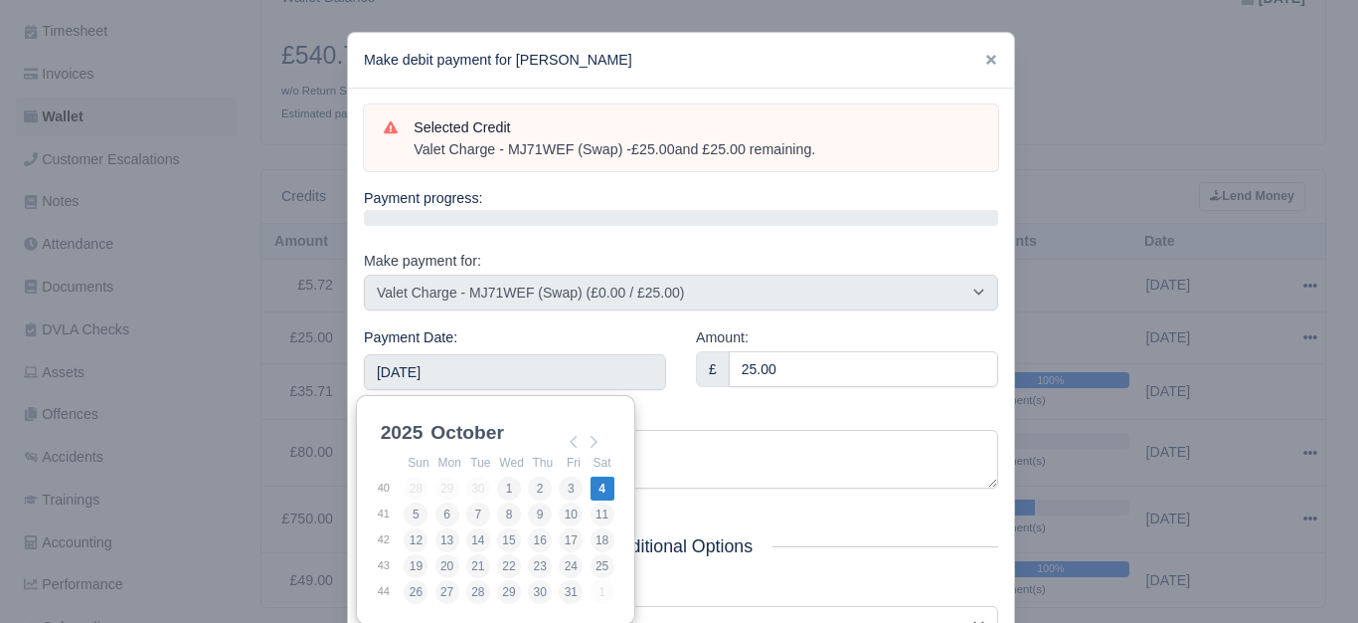
click at [651, 407] on div "Reason Valet Charge - MJ71WEF (Swap)" at bounding box center [681, 448] width 634 height 84
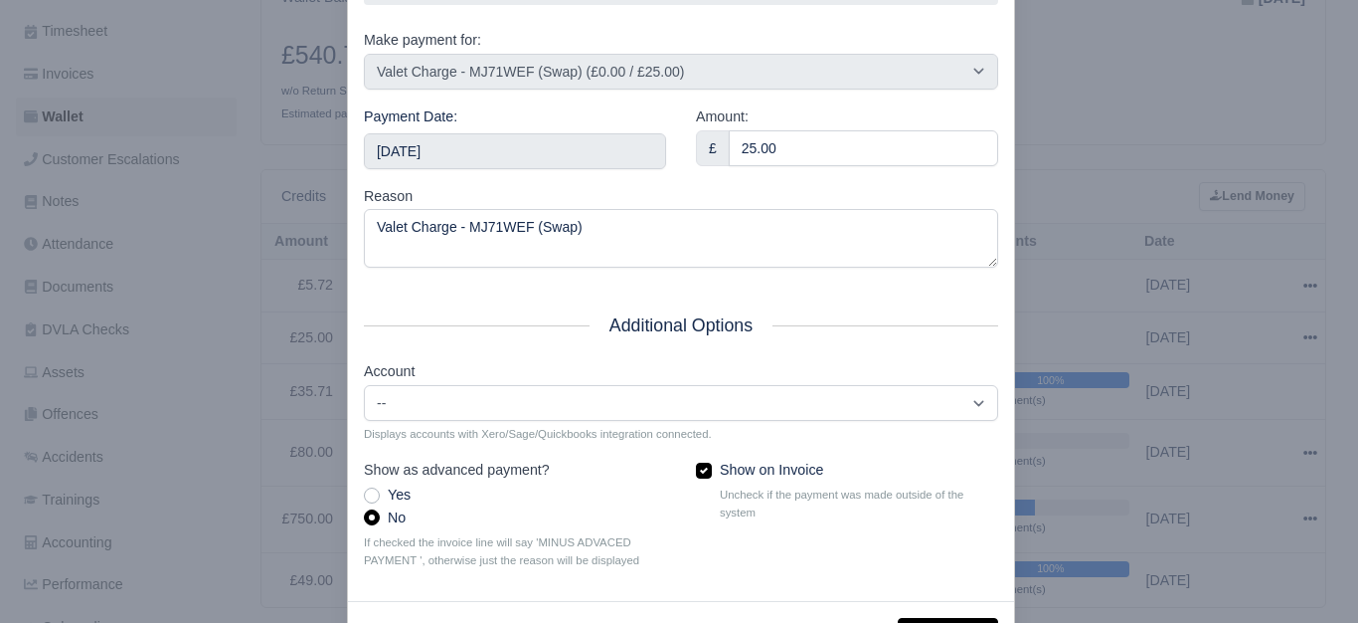
scroll to position [300, 0]
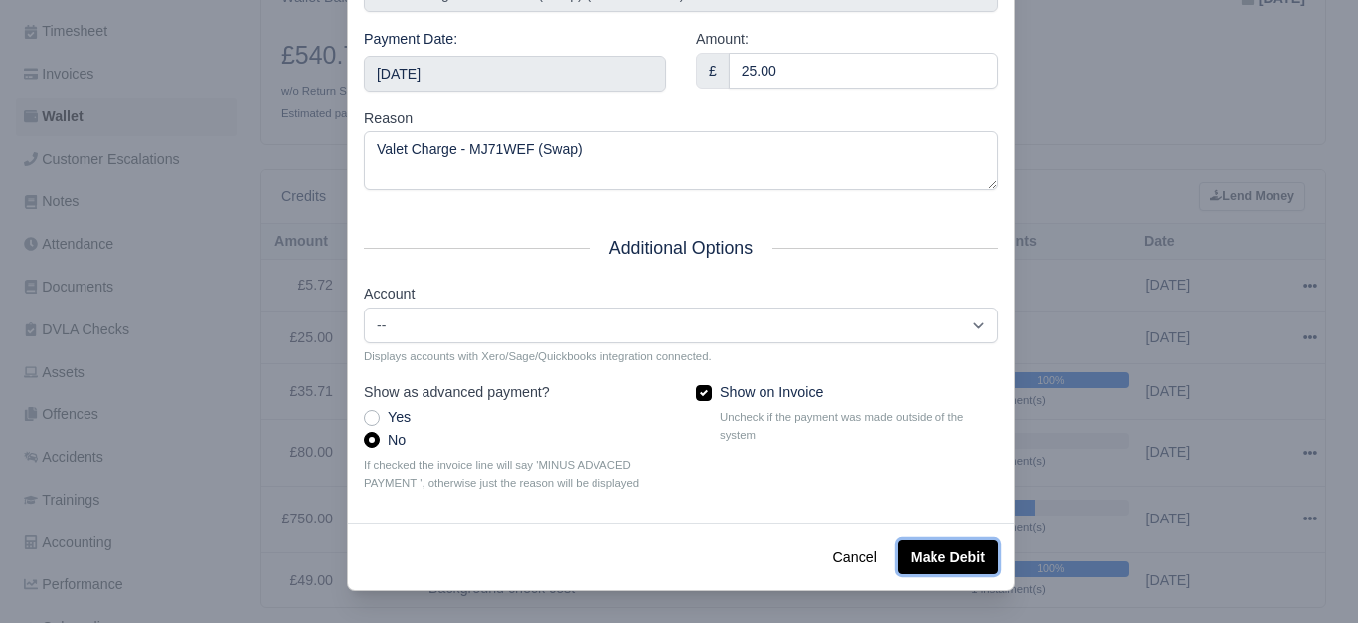
click at [929, 563] on button "Make Debit" at bounding box center [948, 557] width 100 height 34
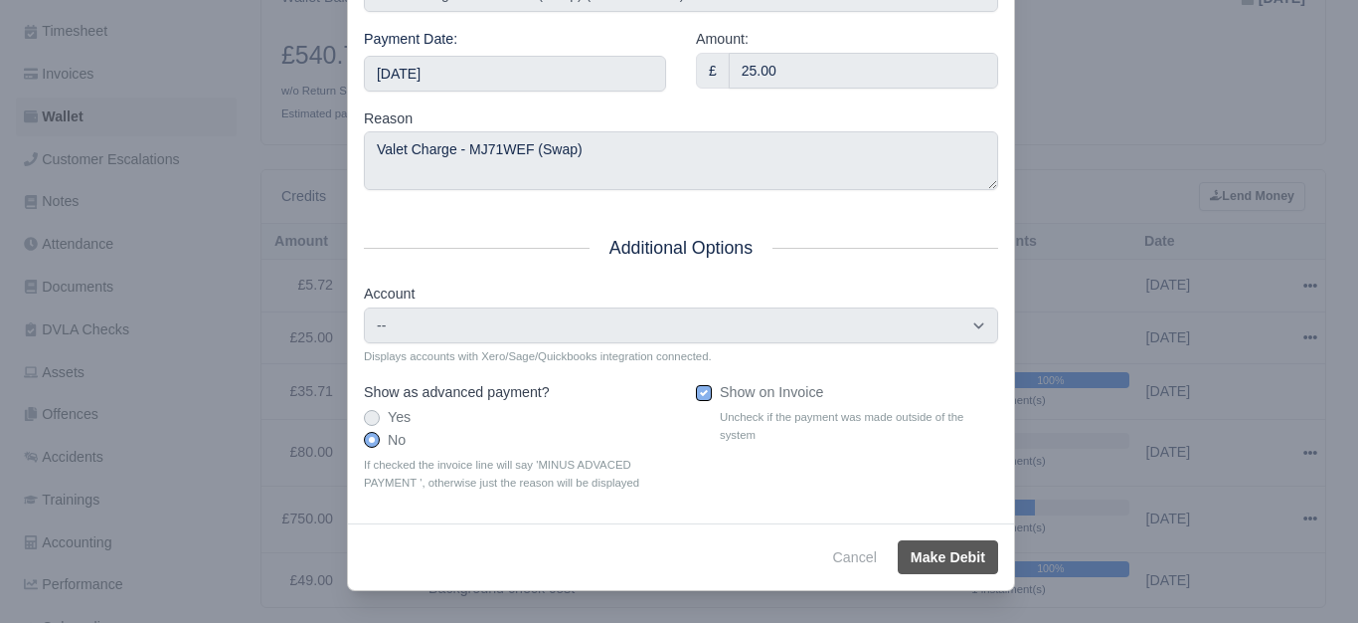
type input "2025-10-04T23:59:59+01:00"
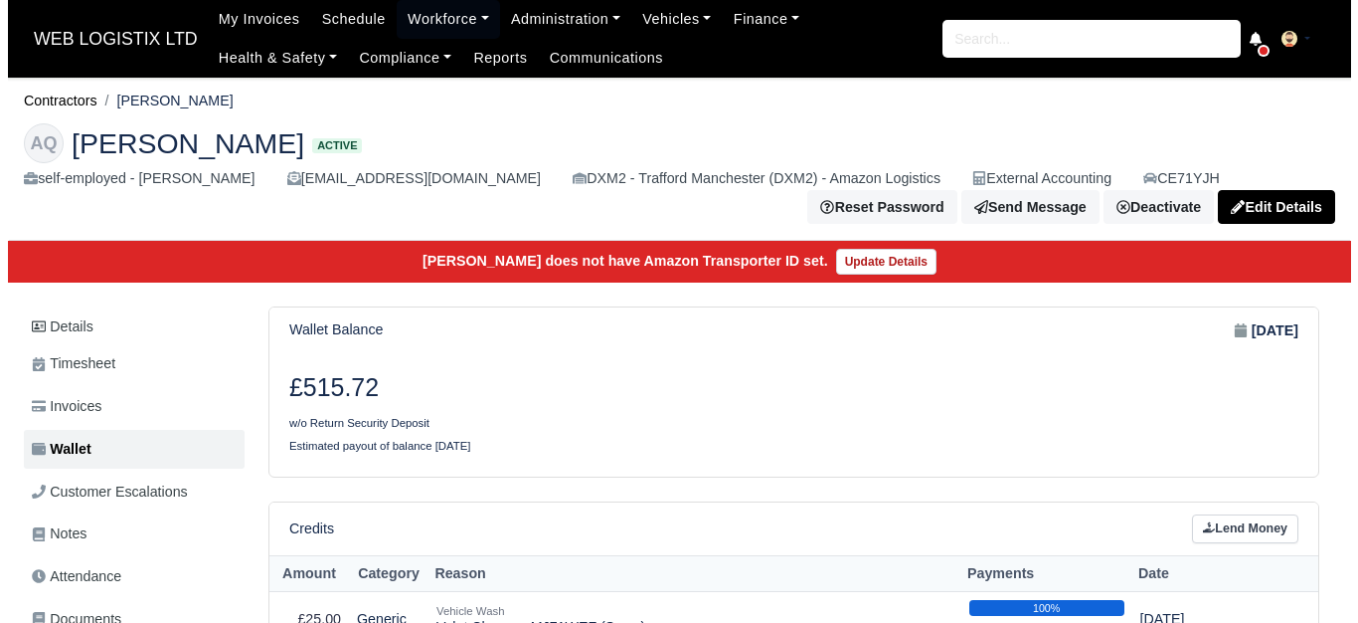
scroll to position [331, 0]
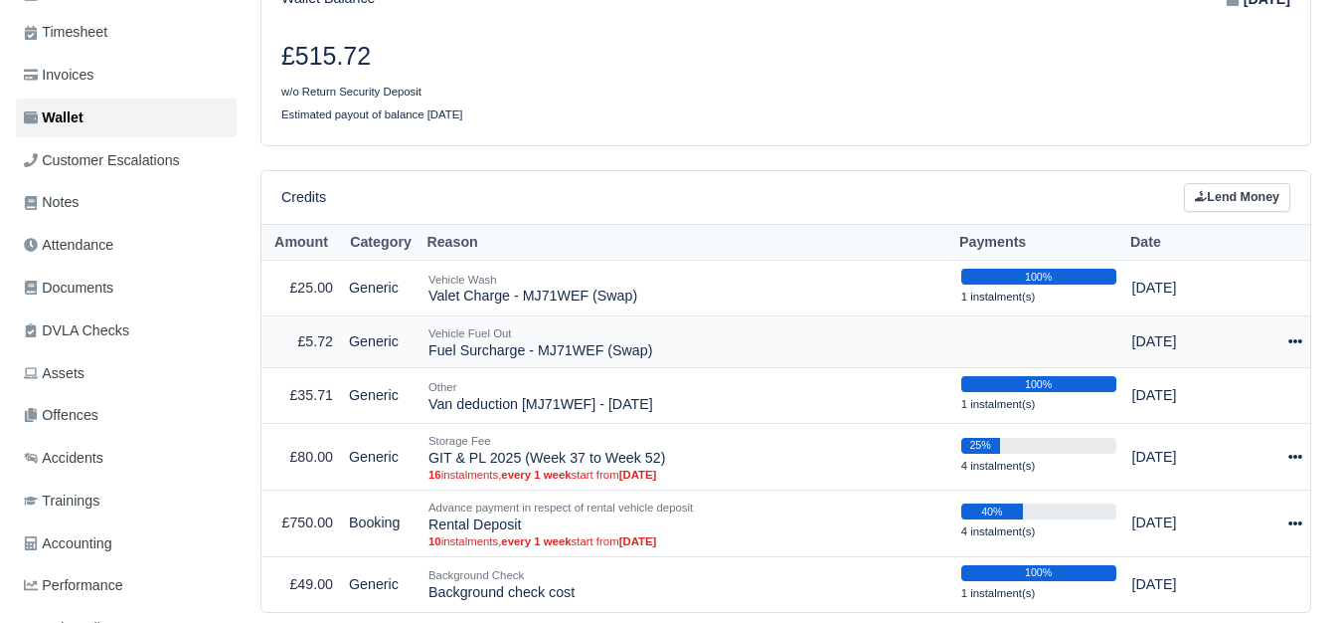
click at [1291, 342] on icon at bounding box center [1296, 341] width 14 height 14
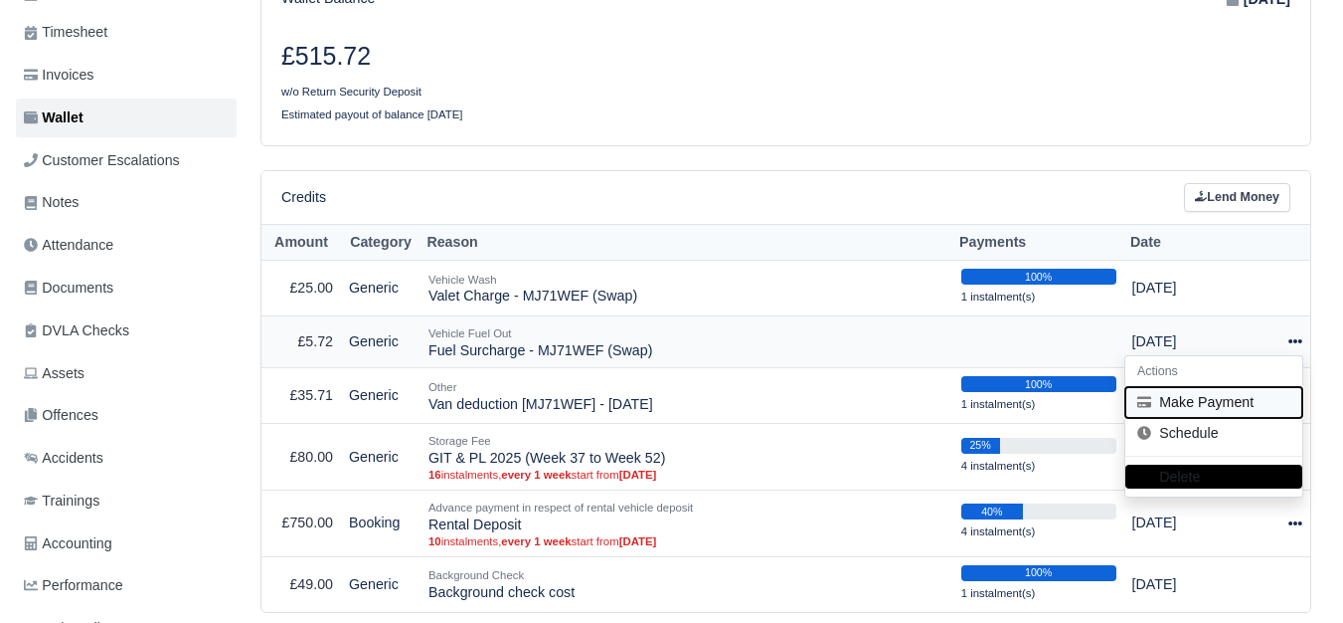
click at [1211, 400] on button "Make Payment" at bounding box center [1214, 402] width 177 height 31
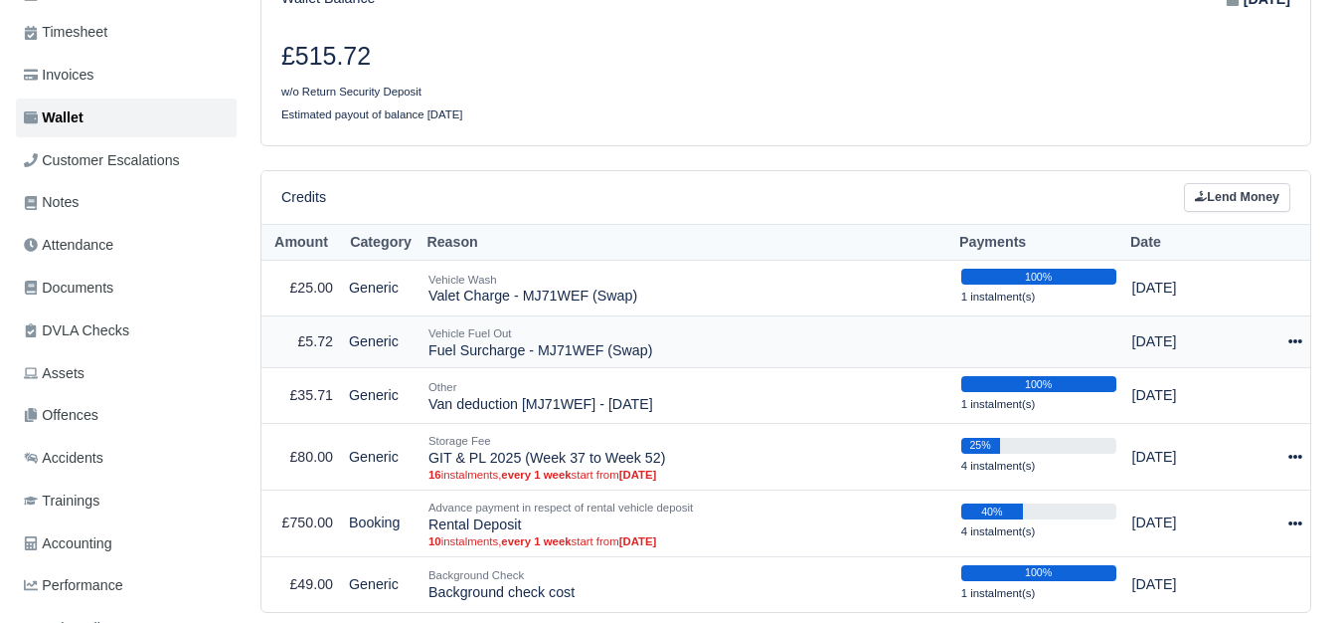
select select "7333"
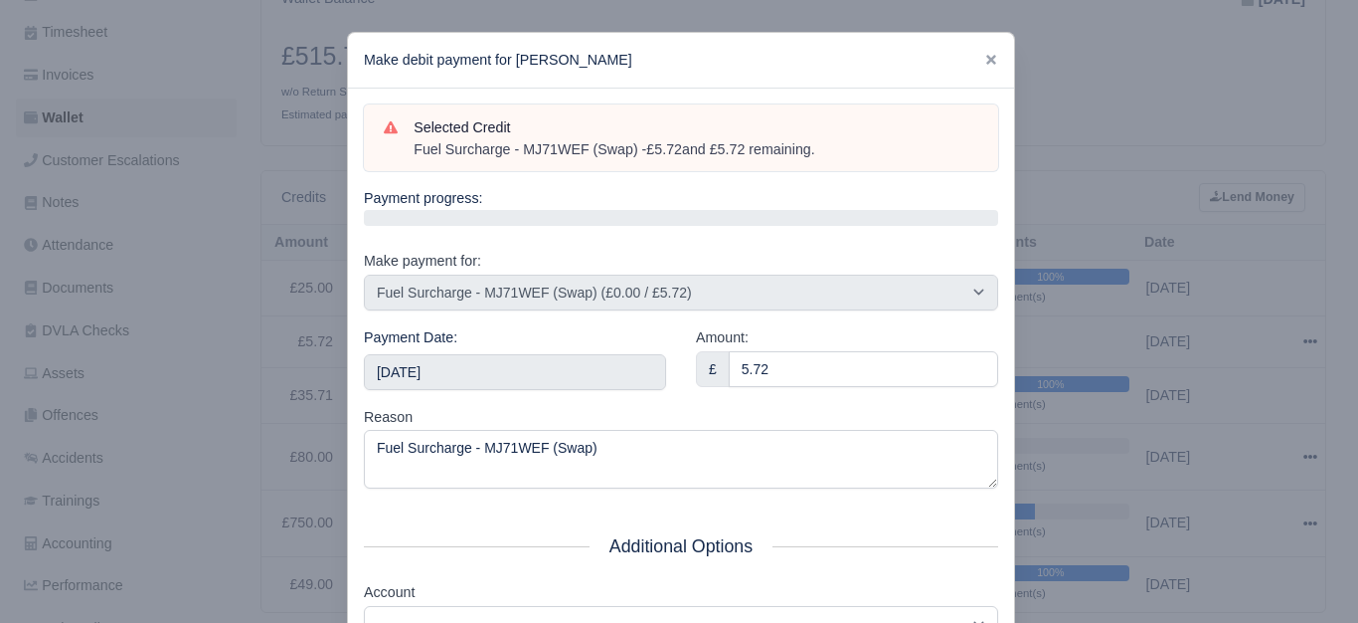
scroll to position [300, 0]
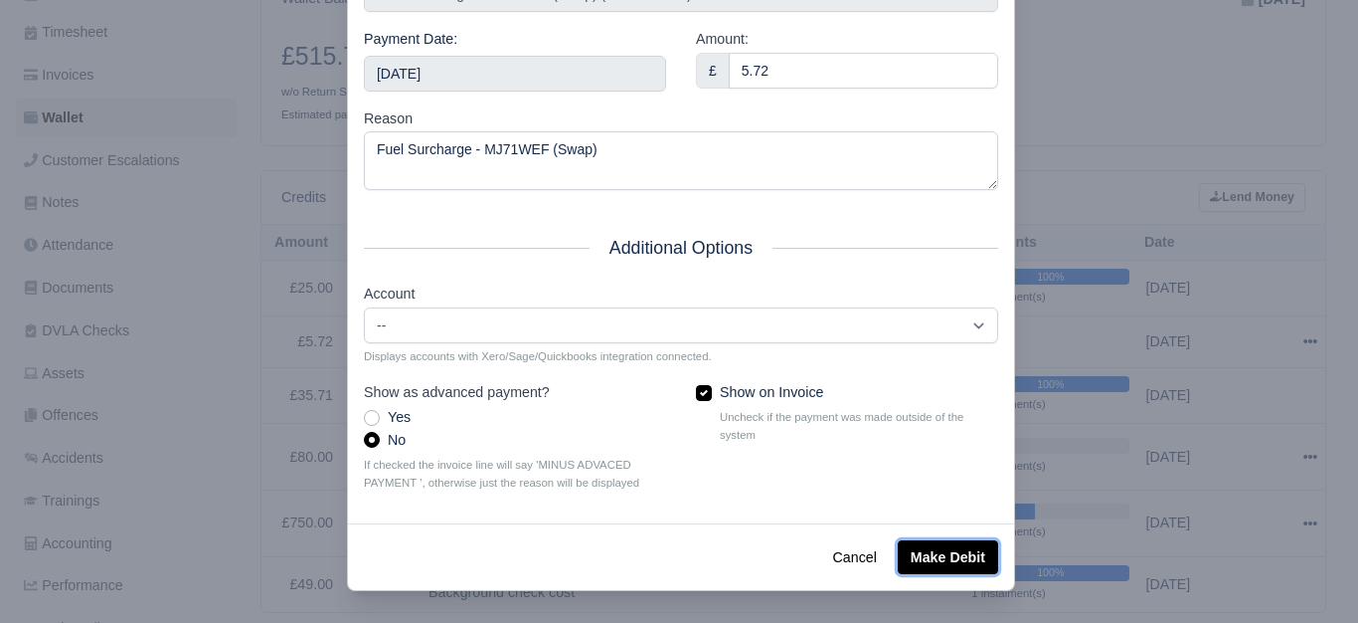
click at [948, 550] on button "Make Debit" at bounding box center [948, 557] width 100 height 34
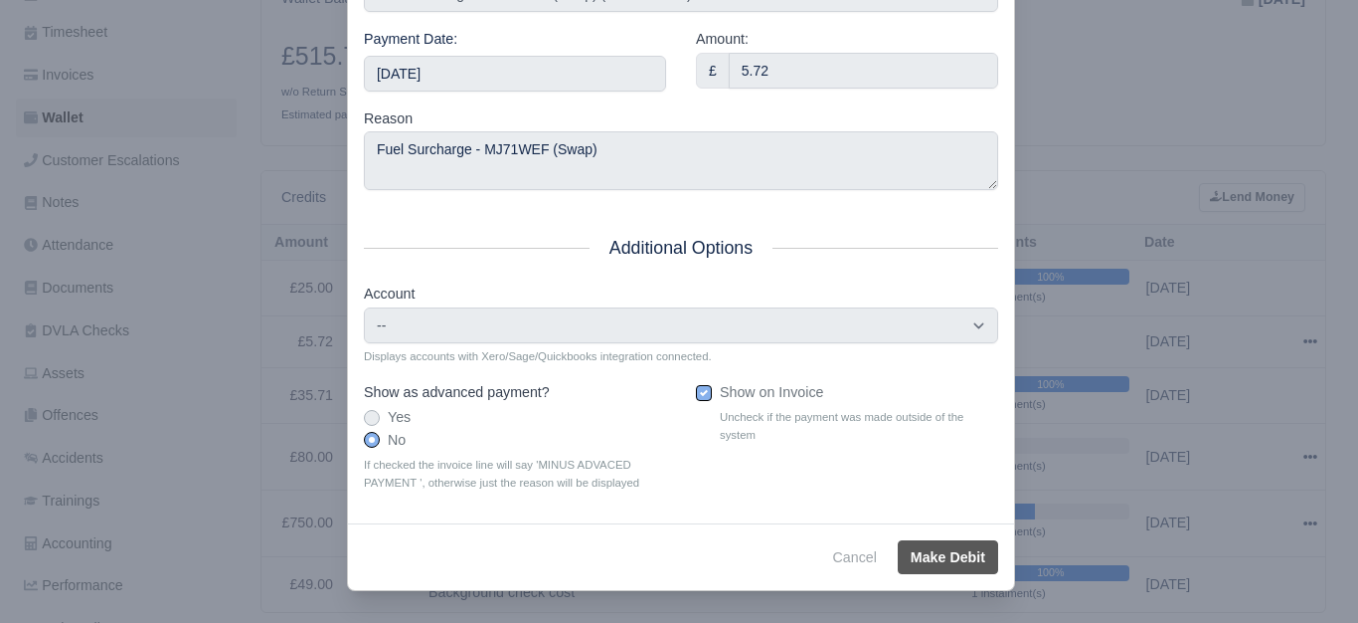
type input "2025-10-04T23:59:59+01:00"
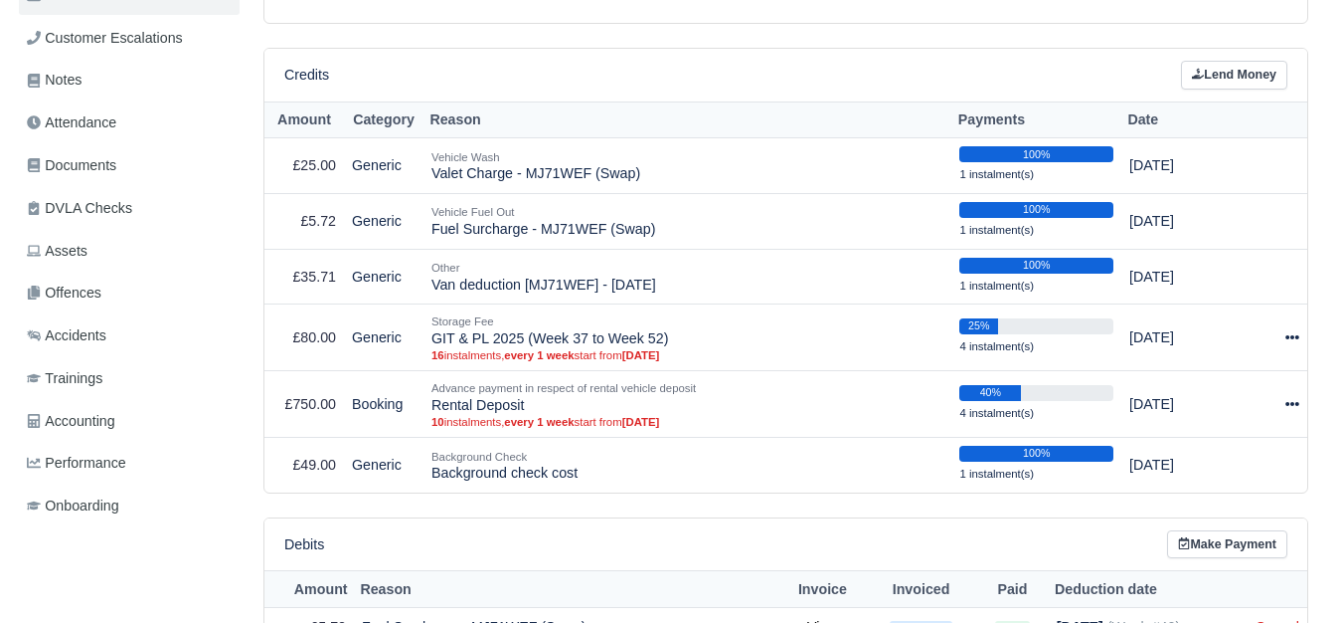
scroll to position [497, 0]
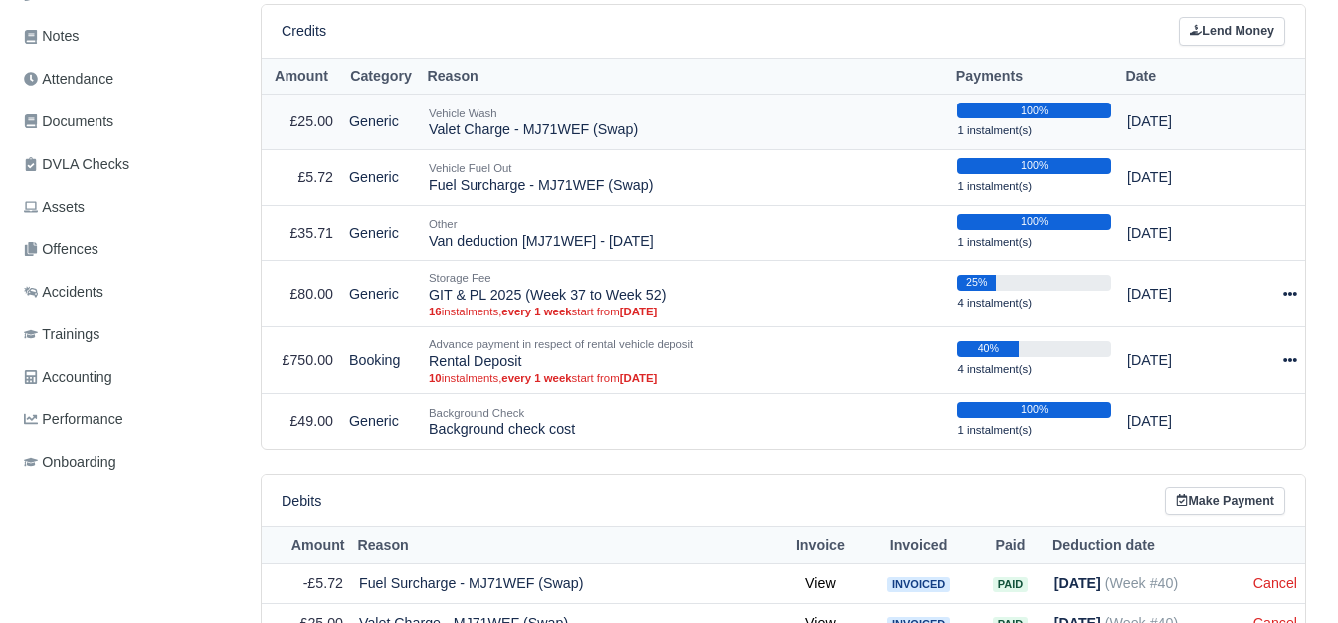
click at [560, 137] on td "Vehicle Wash Valet Charge - MJ71WEF (Swap)" at bounding box center [685, 122] width 528 height 56
copy td "MJ71WEF"
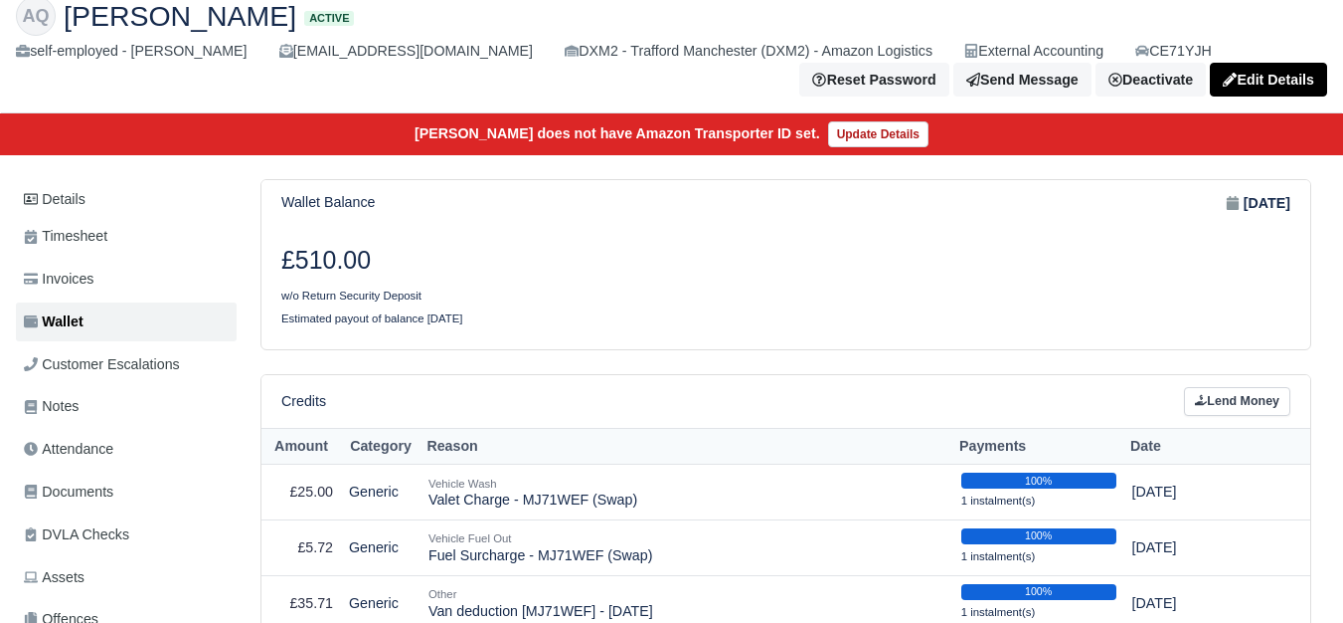
scroll to position [0, 0]
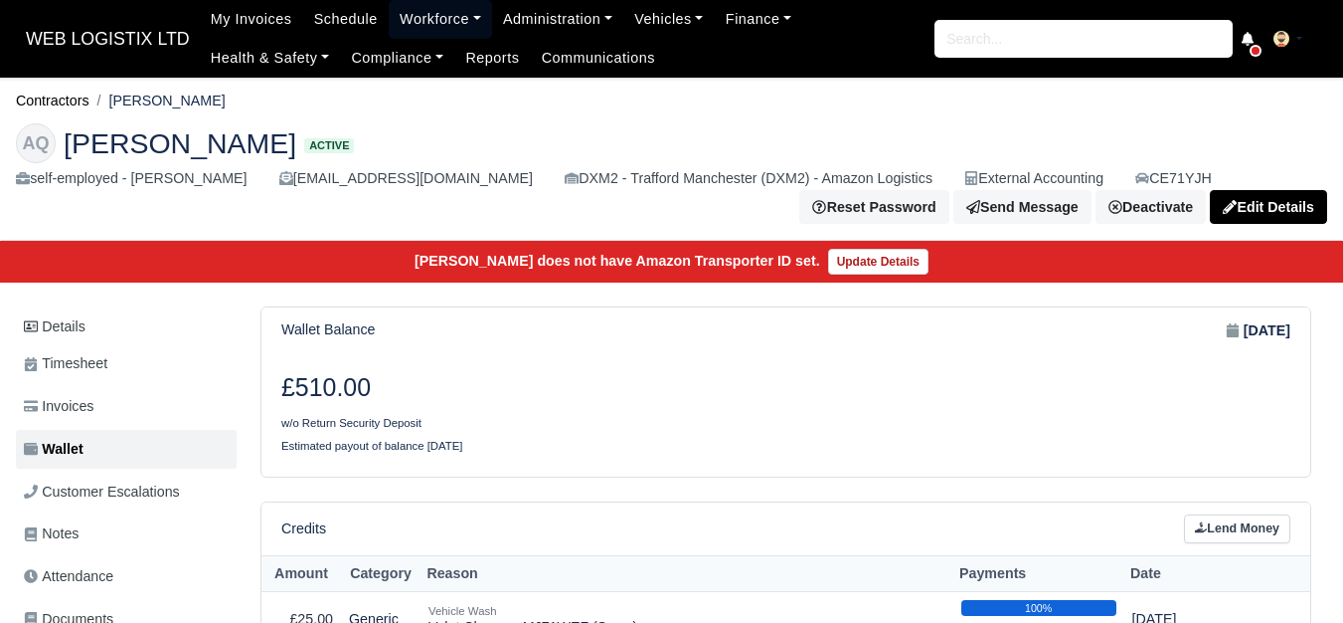
click at [438, 31] on link "Workforce" at bounding box center [440, 19] width 103 height 39
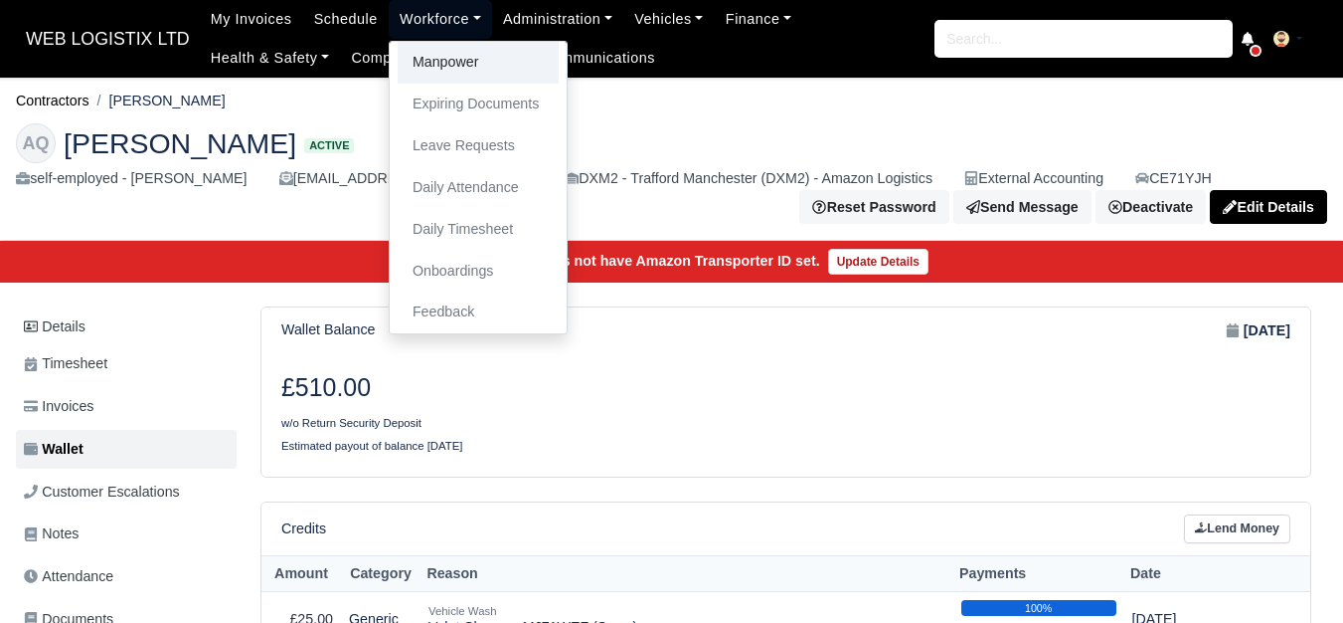
click at [438, 56] on link "Manpower" at bounding box center [478, 63] width 161 height 42
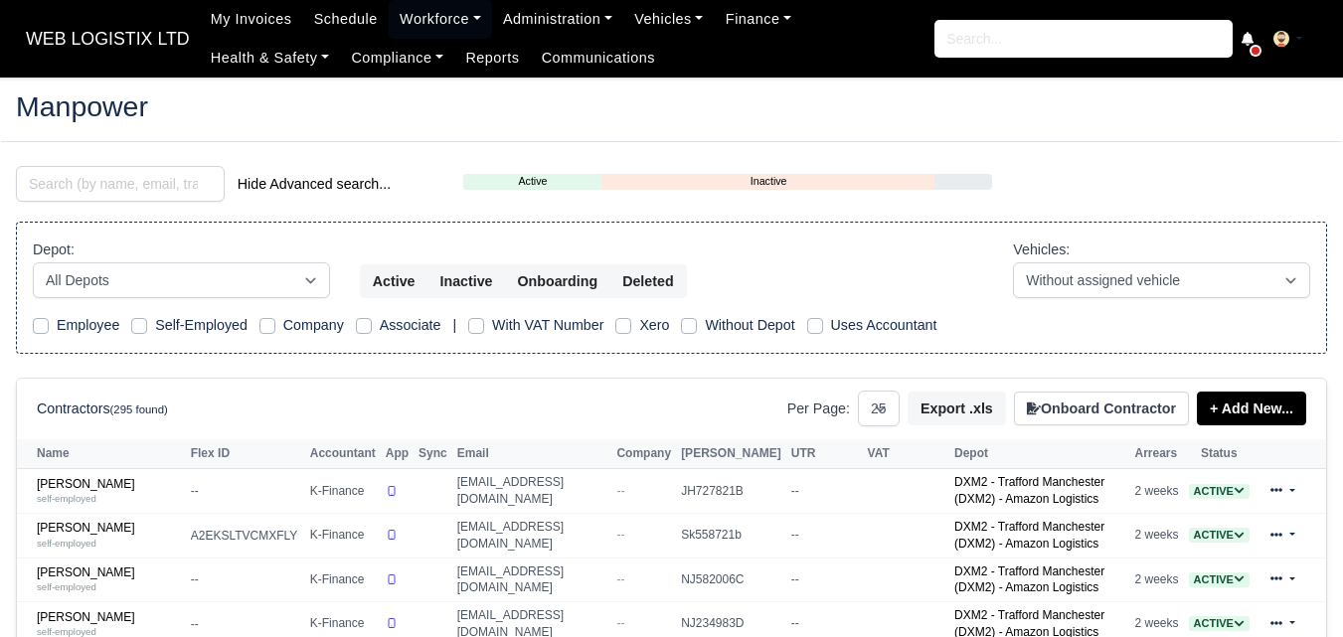
select select "25"
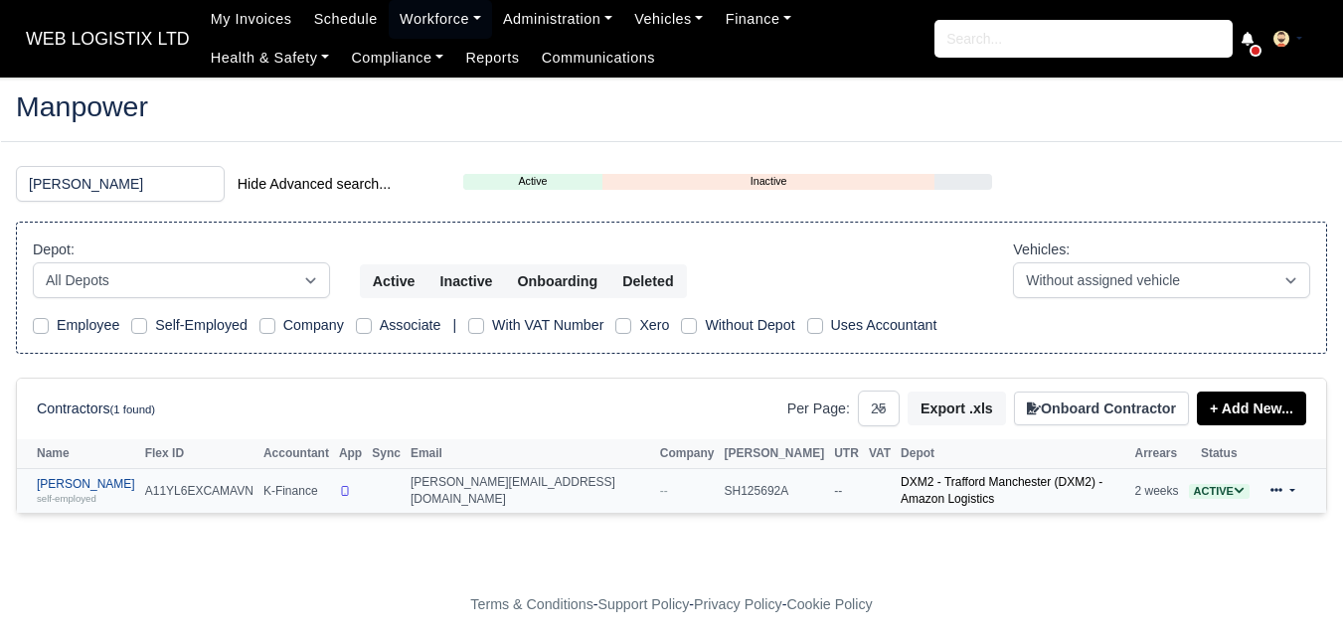
type input "YOEL"
click at [78, 477] on link "Yoel Abraham self-employed" at bounding box center [86, 491] width 98 height 29
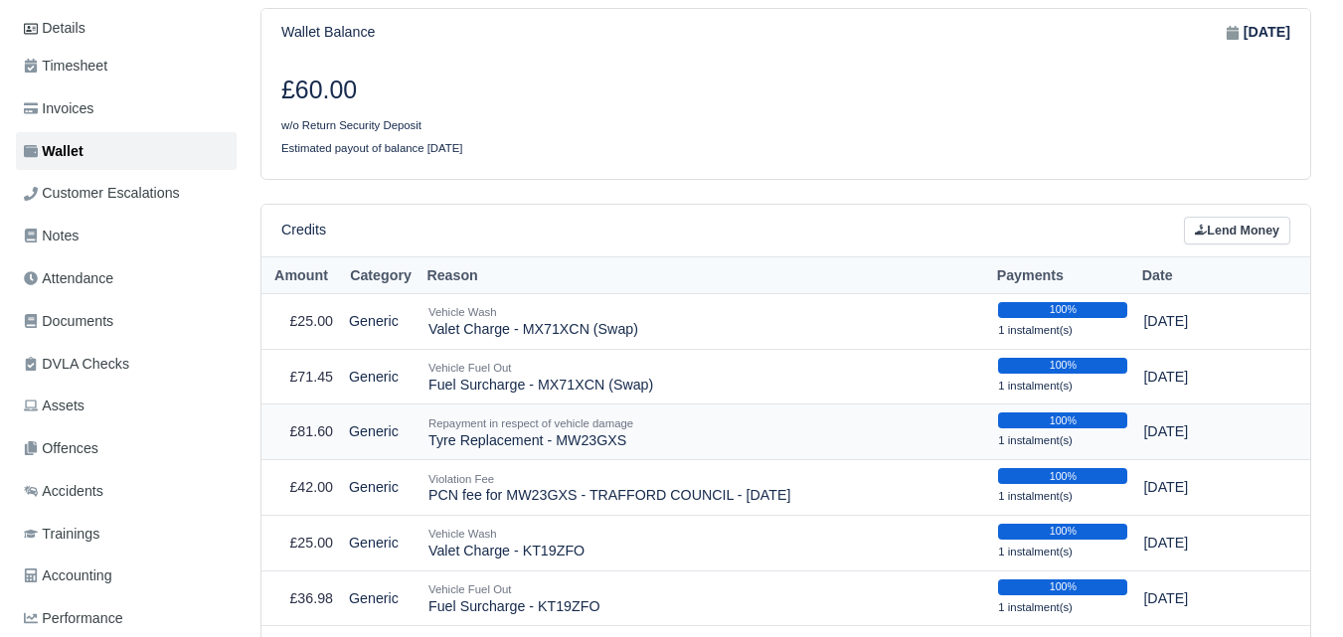
scroll to position [331, 0]
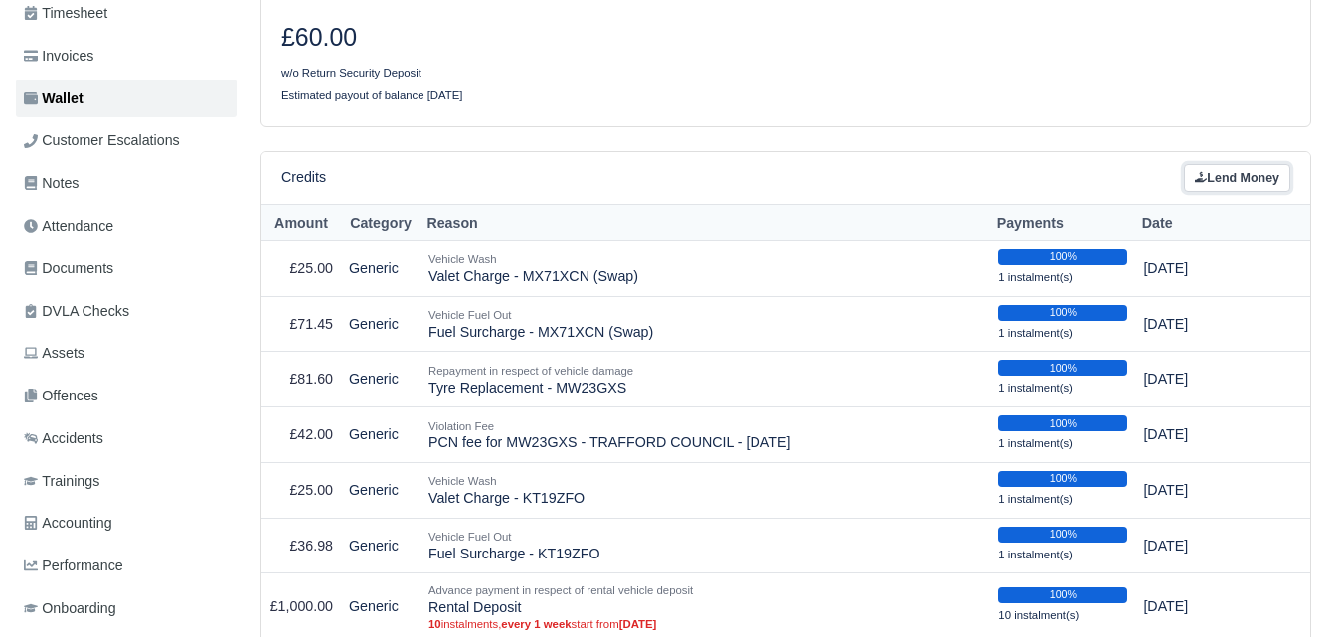
click at [1228, 164] on link "Lend Money" at bounding box center [1237, 178] width 106 height 29
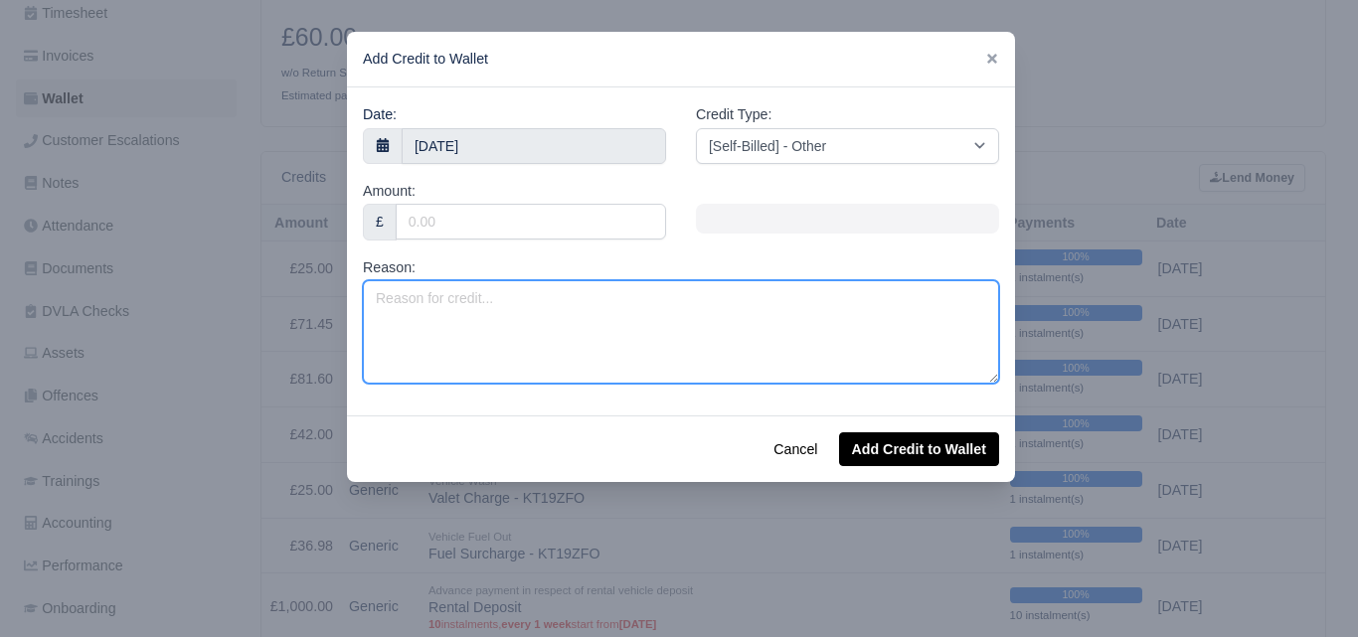
click at [564, 353] on textarea "Reason:" at bounding box center [681, 331] width 636 height 103
click at [509, 294] on textarea "Reason:" at bounding box center [681, 331] width 636 height 103
type textarea "f"
click at [586, 303] on textarea "Fuel Surcharge -" at bounding box center [681, 331] width 636 height 103
paste textarea "MW23GXS"
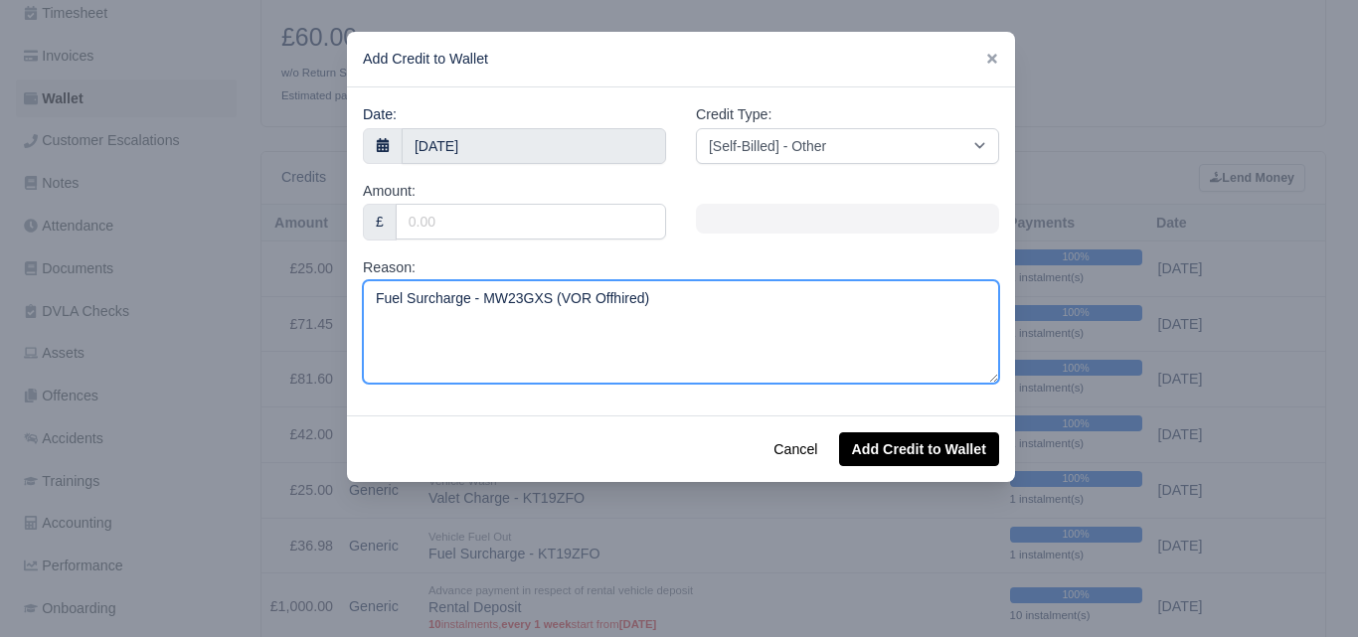
type textarea "Fuel Surcharge - MW23GXS (VOR Offhired)"
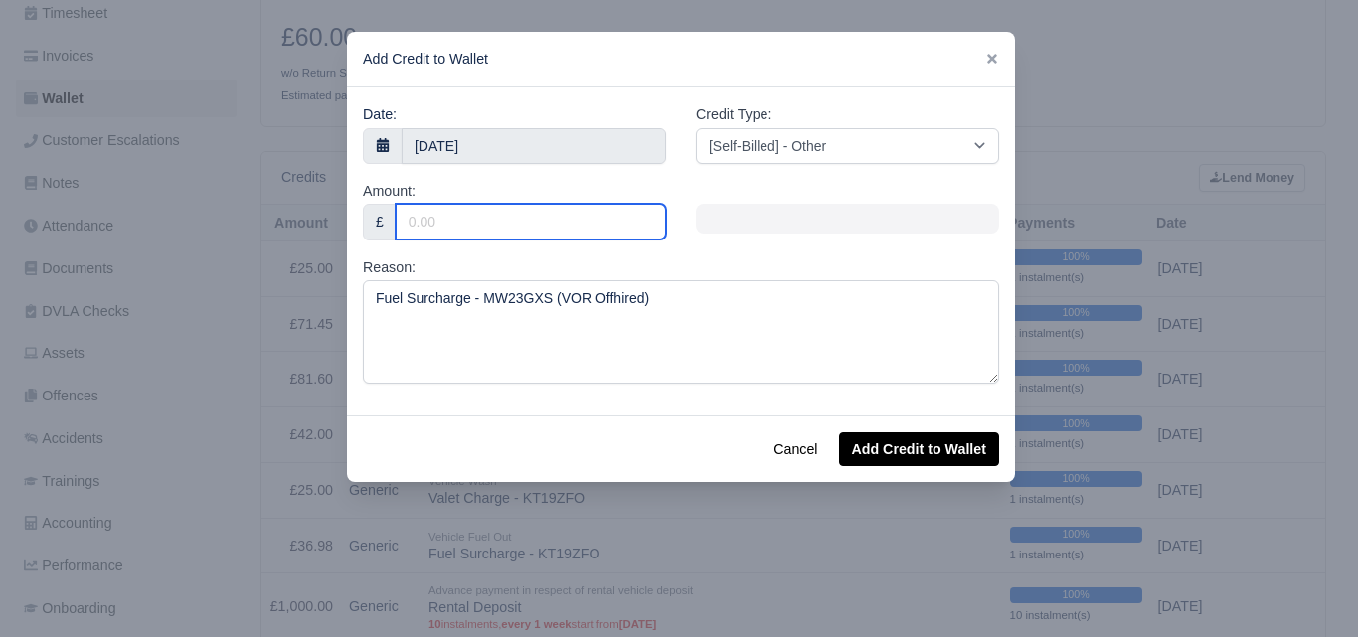
click at [608, 234] on input "Amount:" at bounding box center [531, 222] width 270 height 36
type input "4"
type input "57.16"
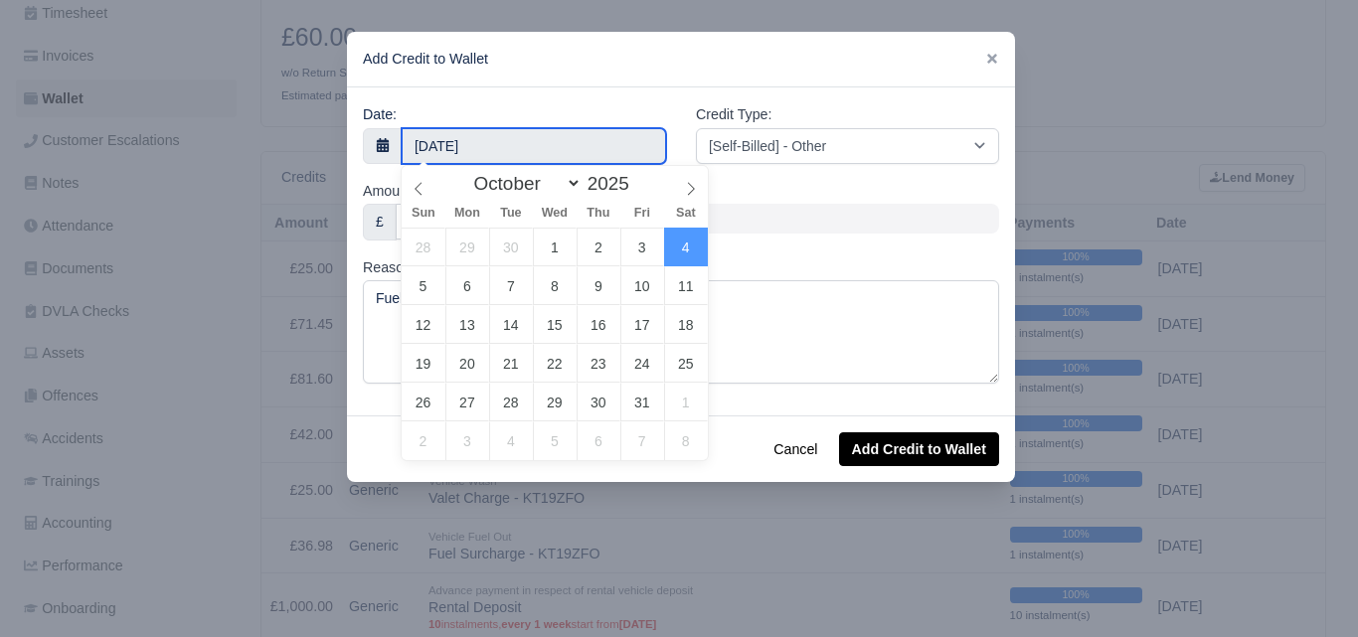
type input "3 October 2025"
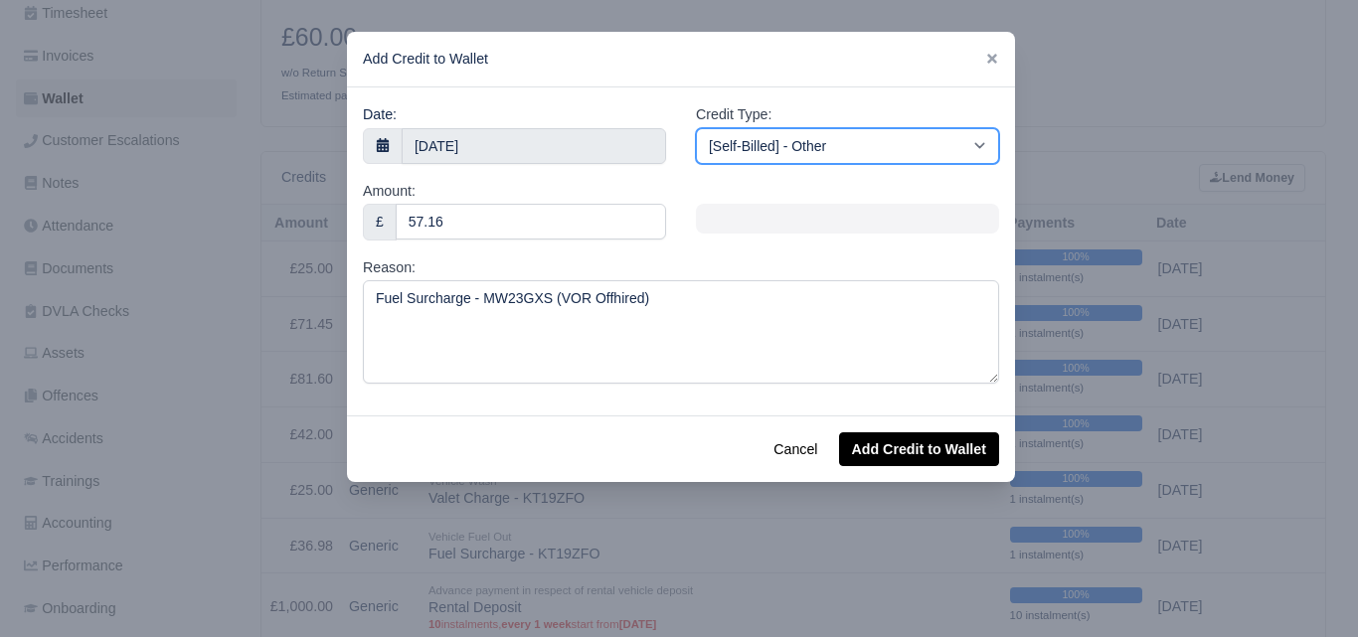
click at [812, 152] on select "[Self-Billed] - Other [Self-Billed] - Negative Invoice [Self-Billed] - Keychain…" at bounding box center [847, 146] width 303 height 36
click at [696, 128] on select "[Self-Billed] - Other [Self-Billed] - Negative Invoice [Self-Billed] - Keychain…" at bounding box center [847, 146] width 303 height 36
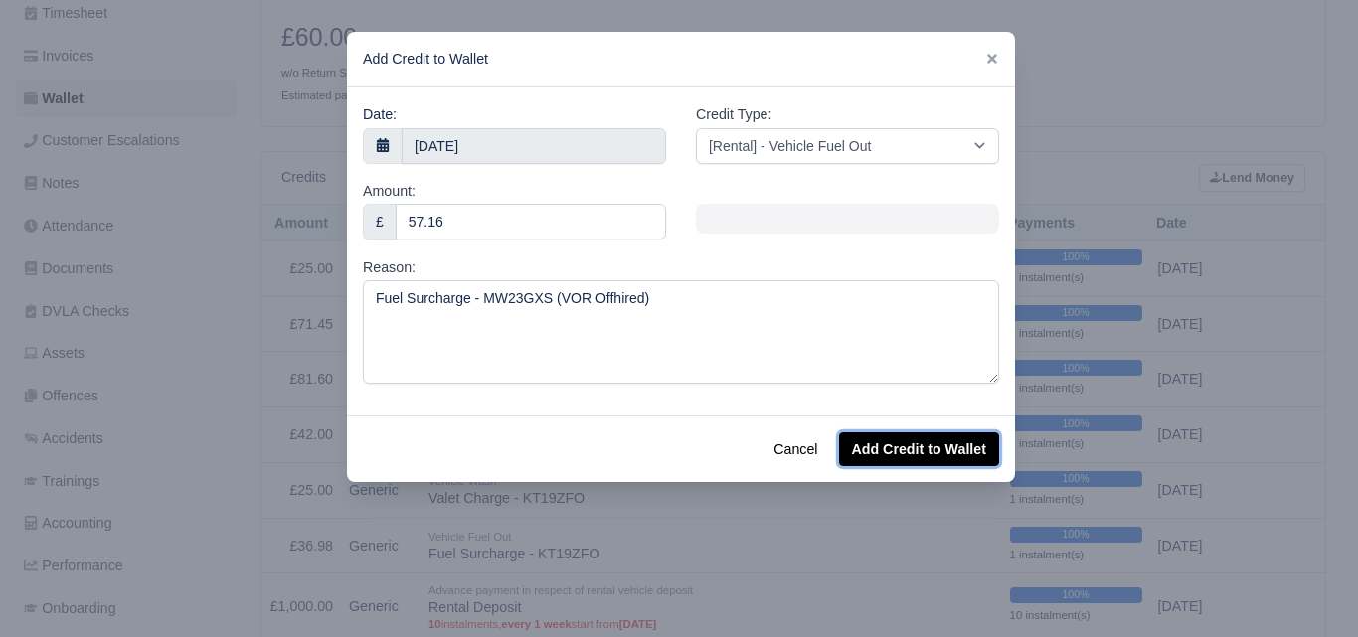
click at [921, 449] on button "Add Credit to Wallet" at bounding box center [919, 450] width 160 height 34
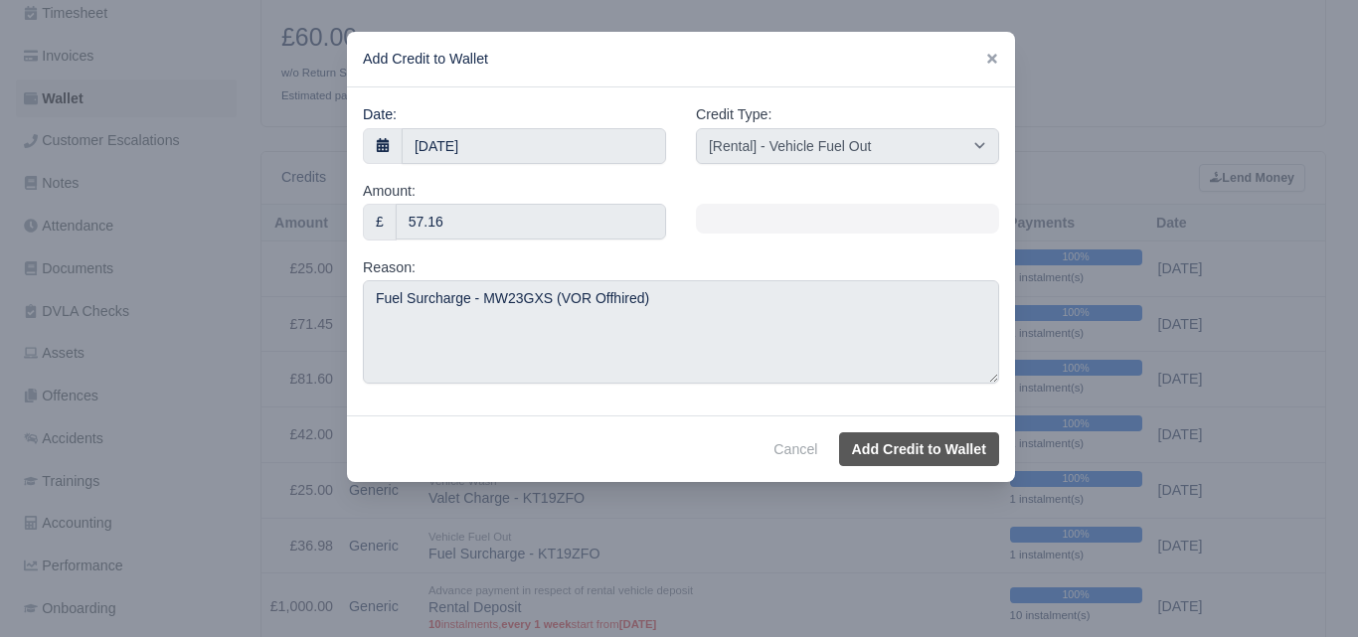
select select "other"
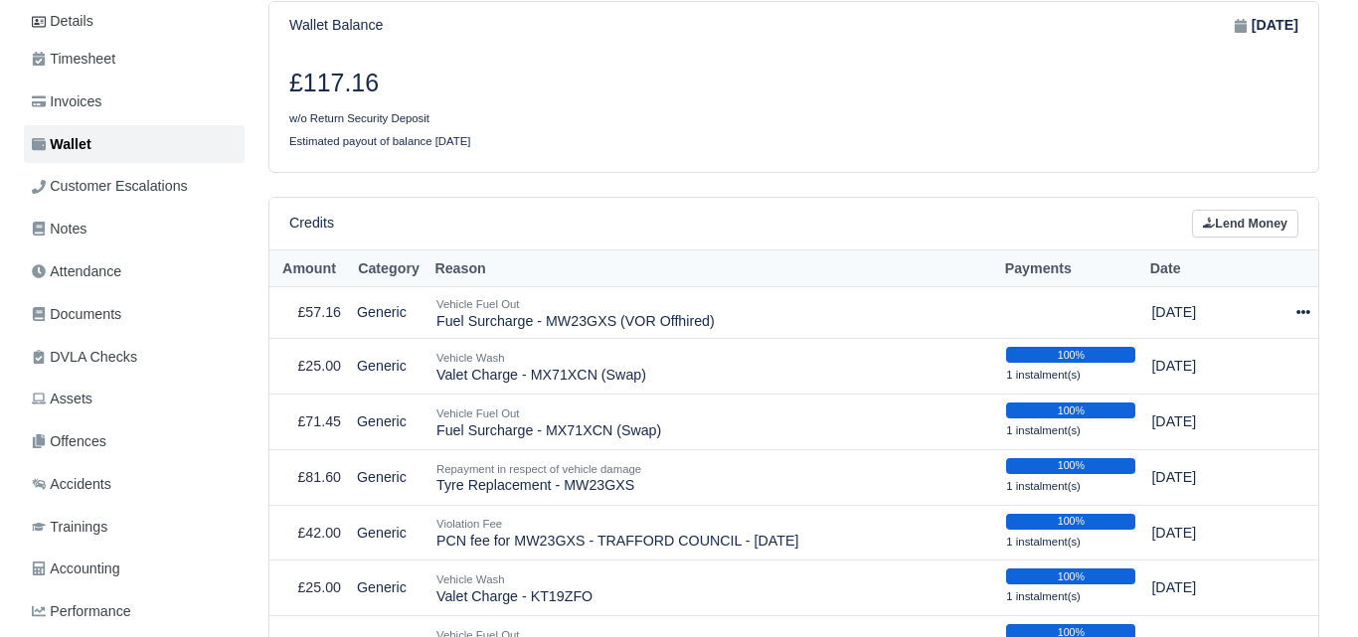
scroll to position [331, 0]
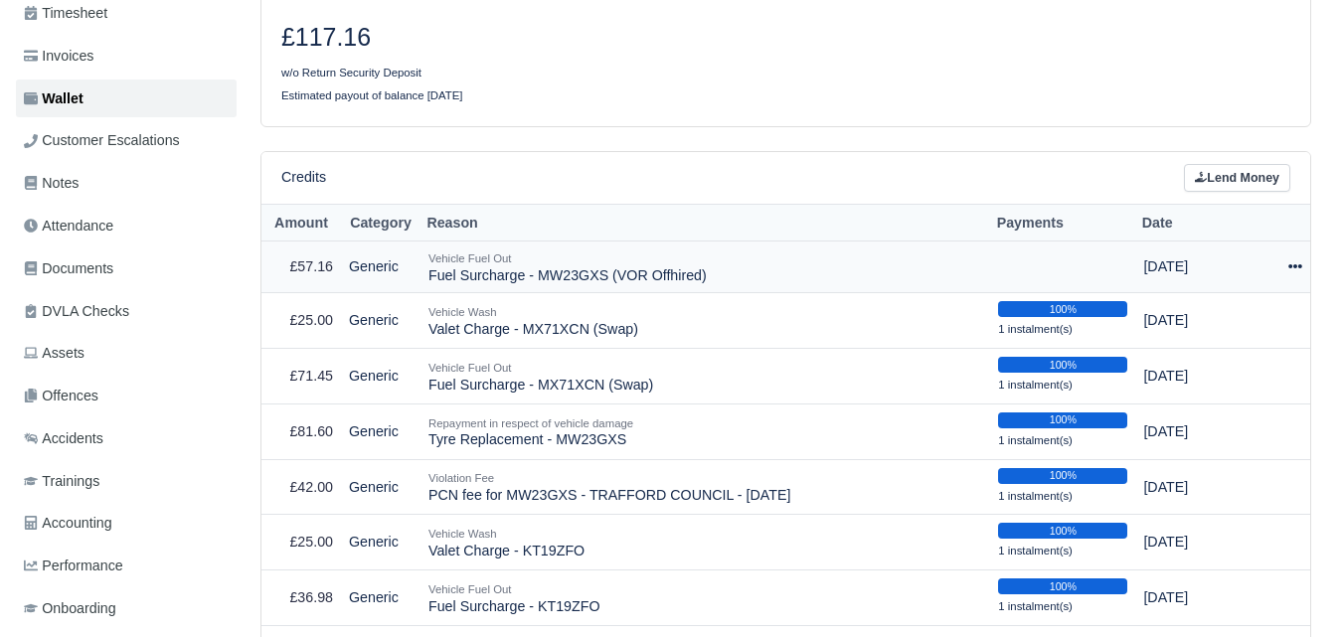
click at [1299, 260] on icon at bounding box center [1296, 267] width 14 height 14
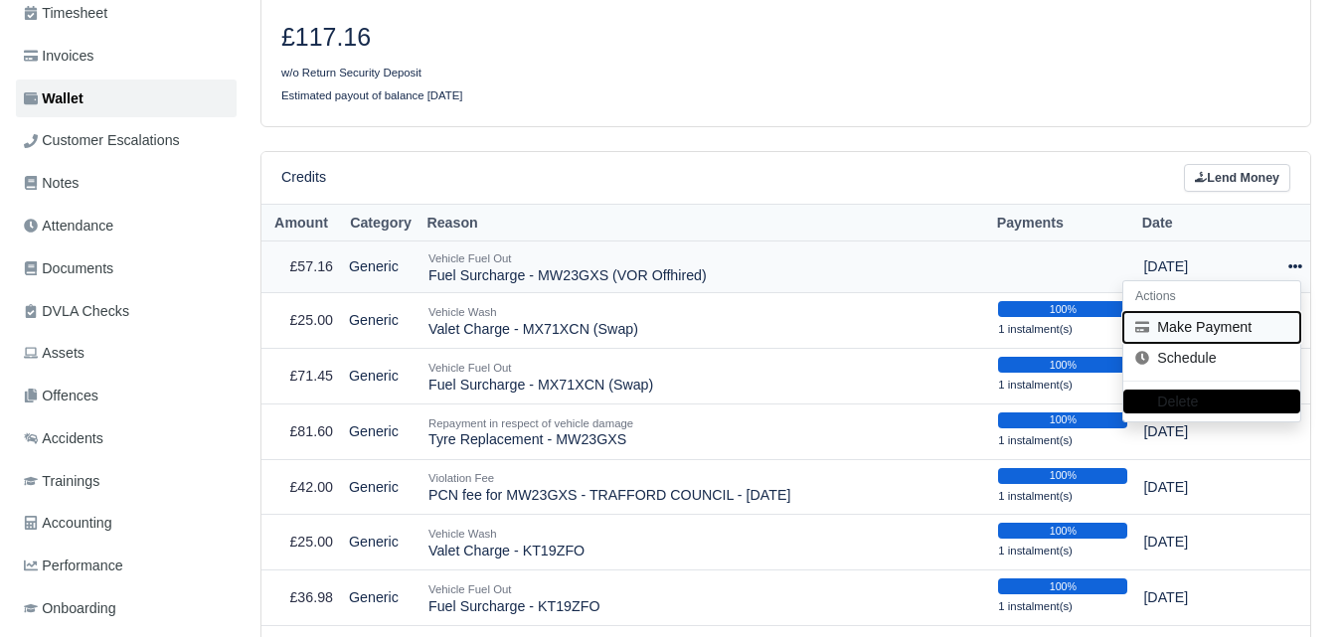
click at [1234, 312] on button "Make Payment" at bounding box center [1212, 327] width 177 height 31
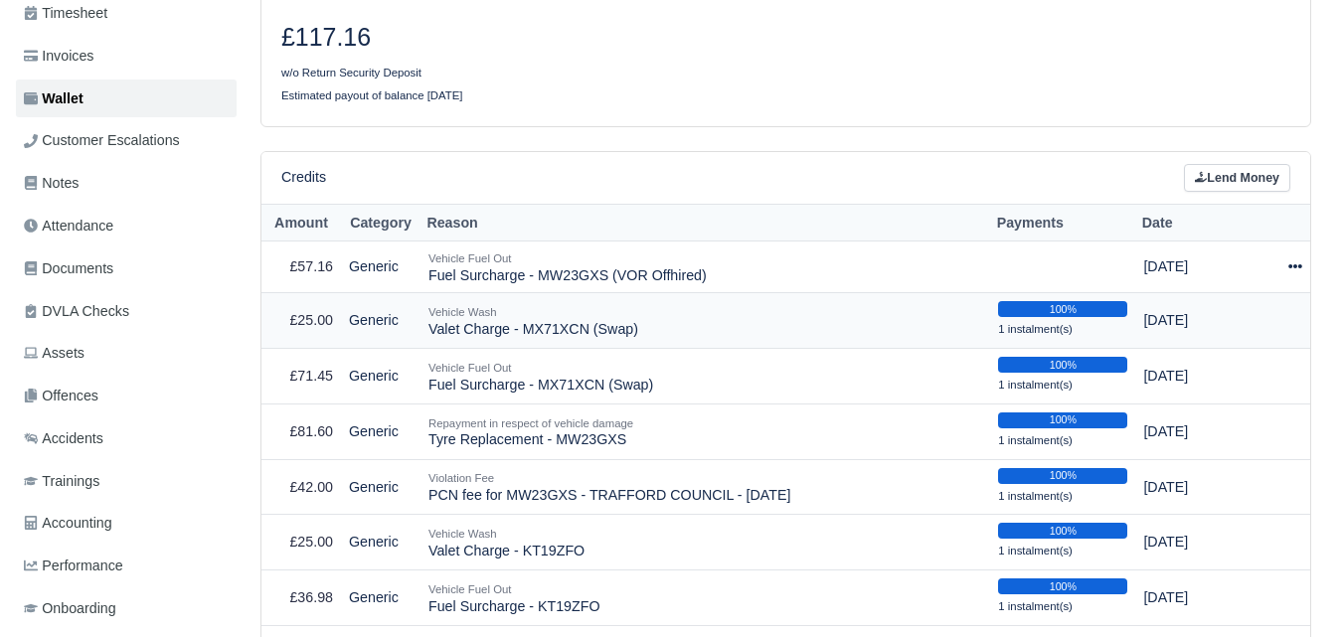
select select "7337"
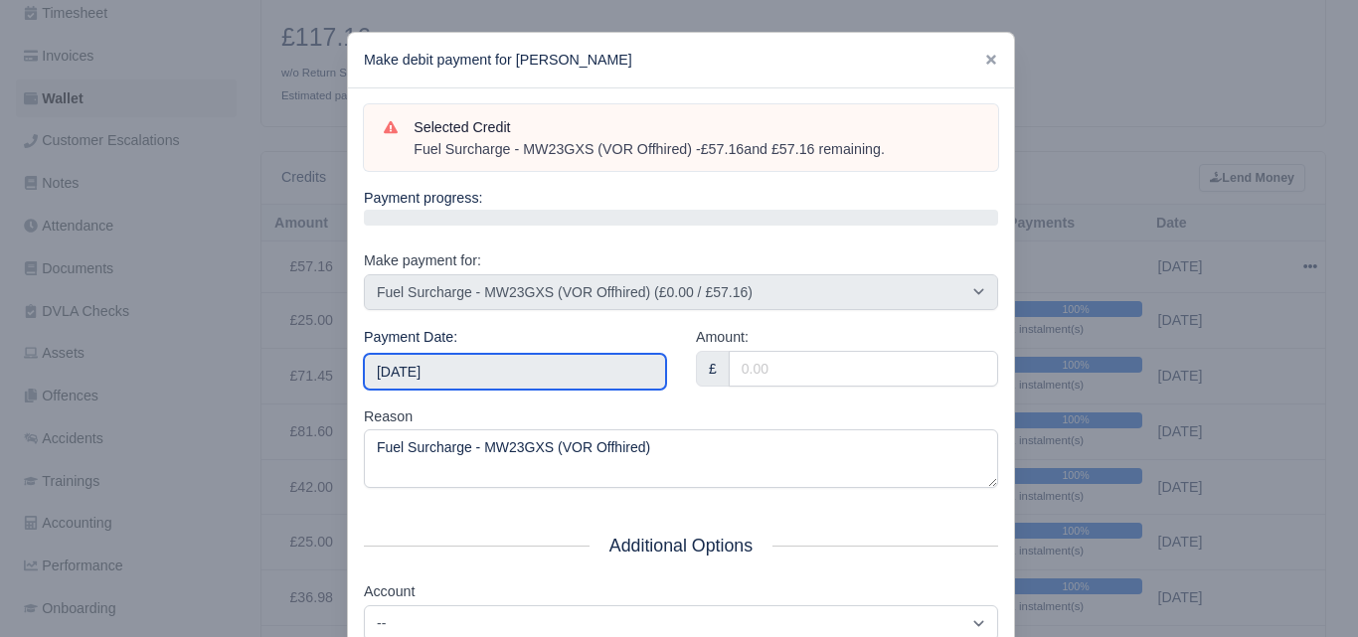
click at [511, 379] on input "2025-10-04" at bounding box center [515, 372] width 302 height 36
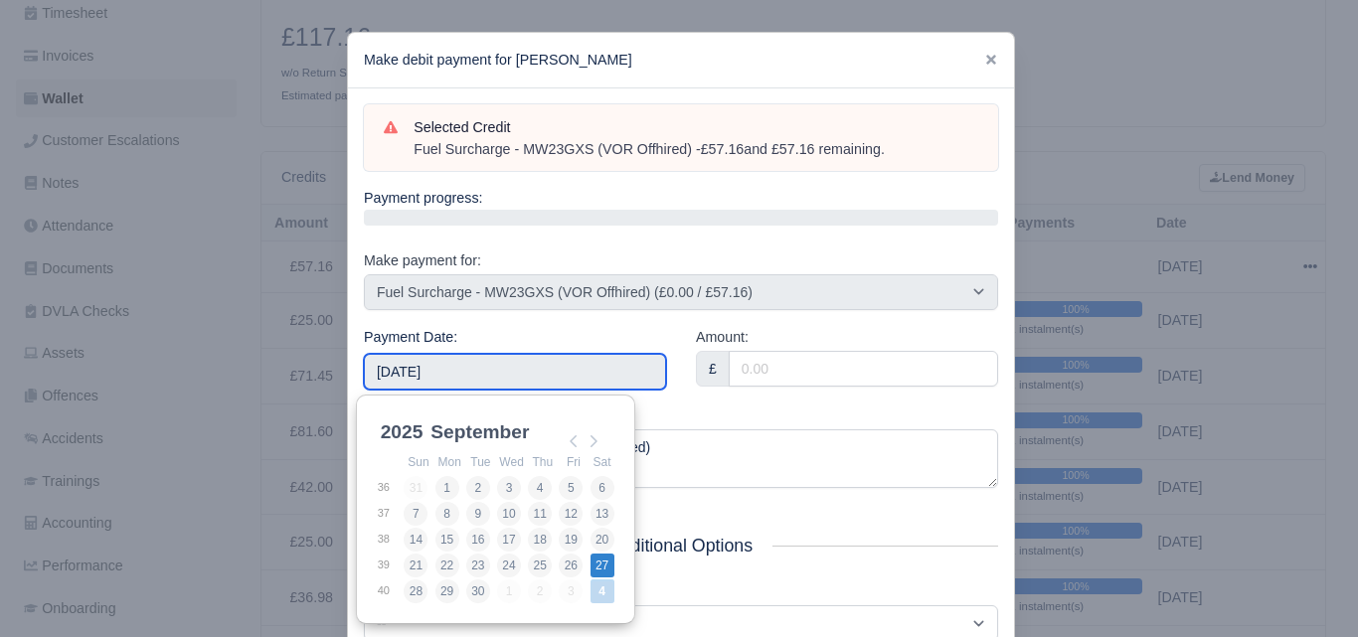
type input "2025-09-27"
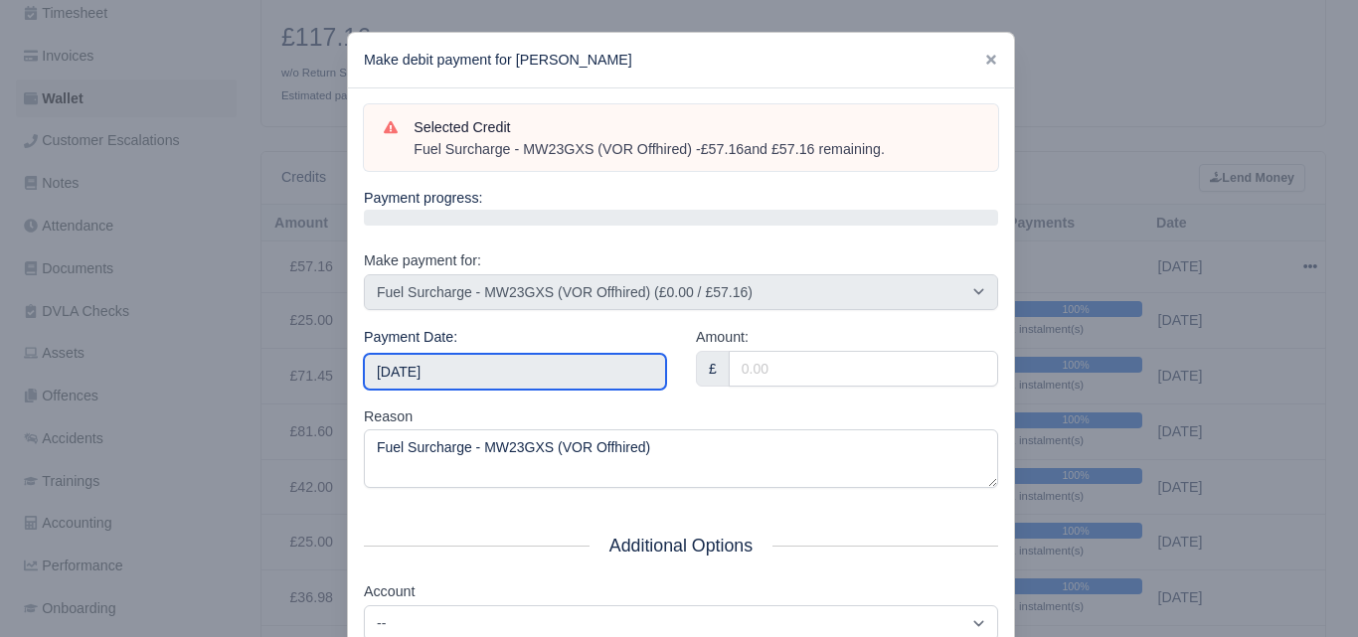
click at [549, 384] on input "2025-09-27" at bounding box center [515, 372] width 302 height 36
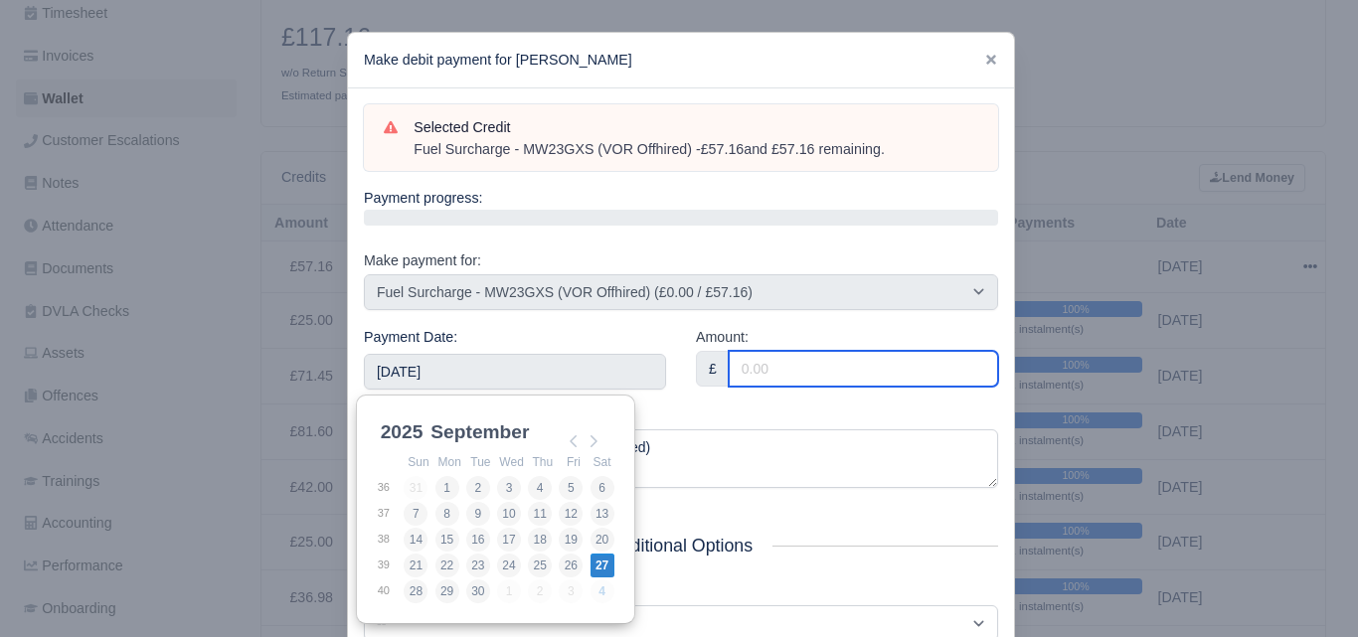
click at [769, 375] on input "Amount:" at bounding box center [863, 369] width 269 height 36
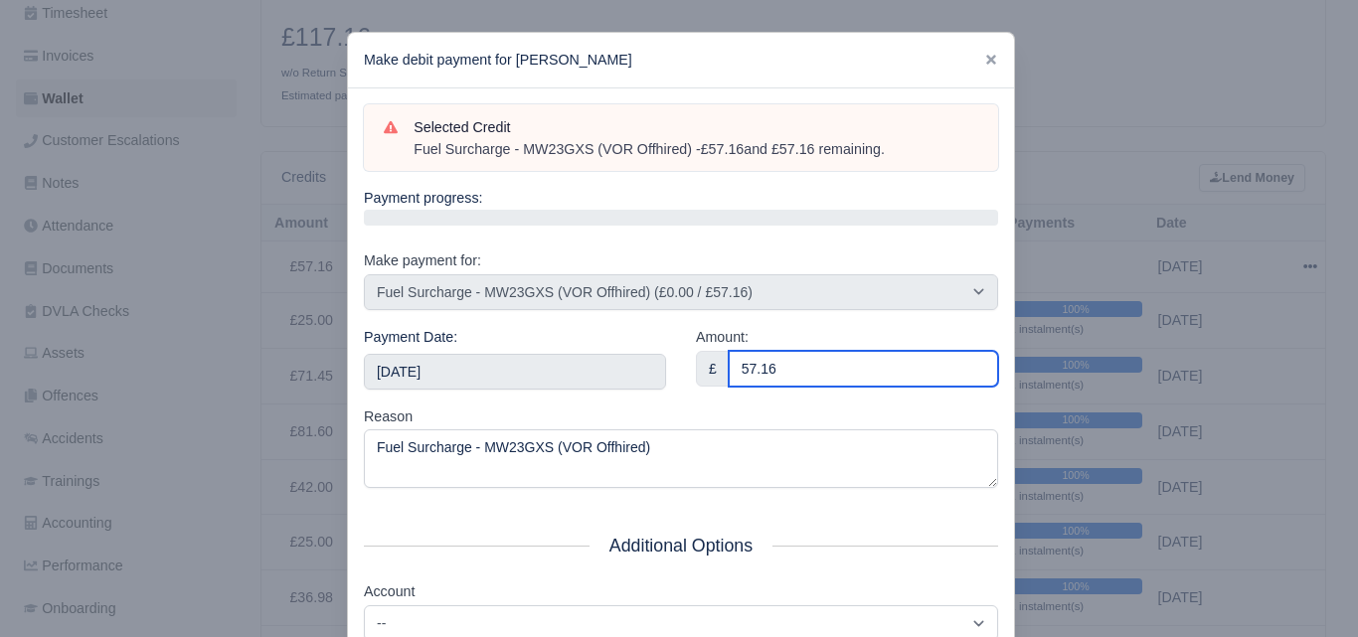
click at [771, 374] on input "57.16" at bounding box center [863, 369] width 269 height 36
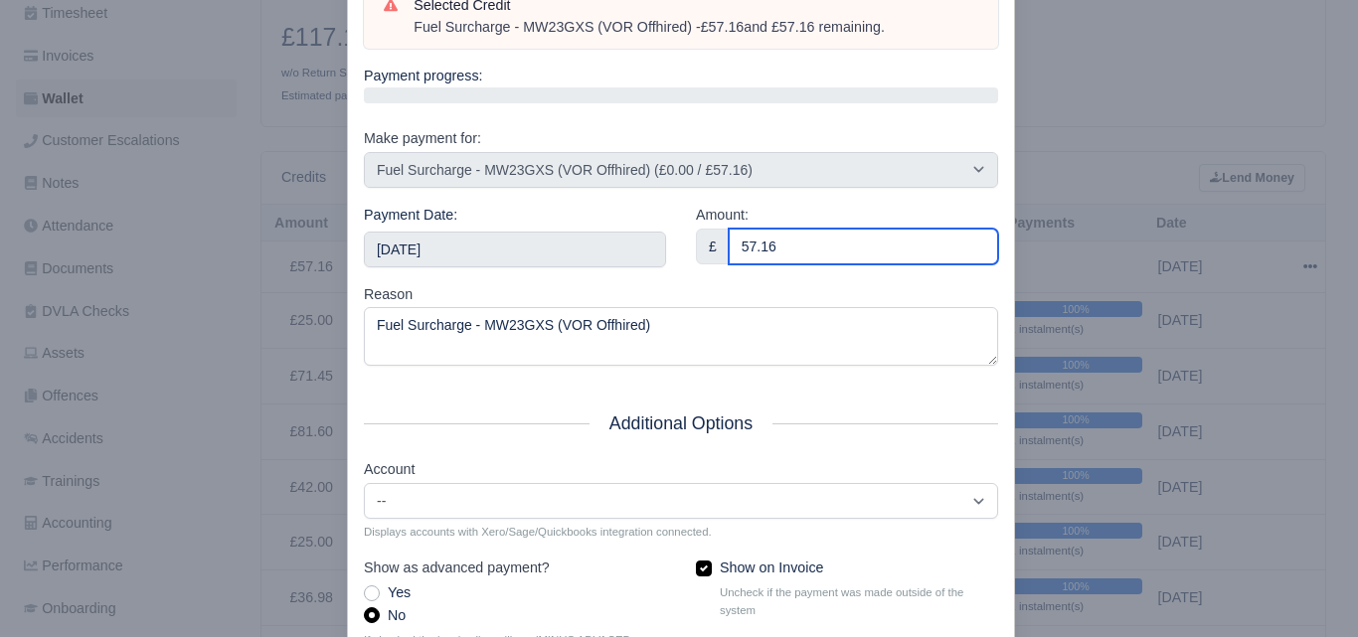
scroll to position [166, 0]
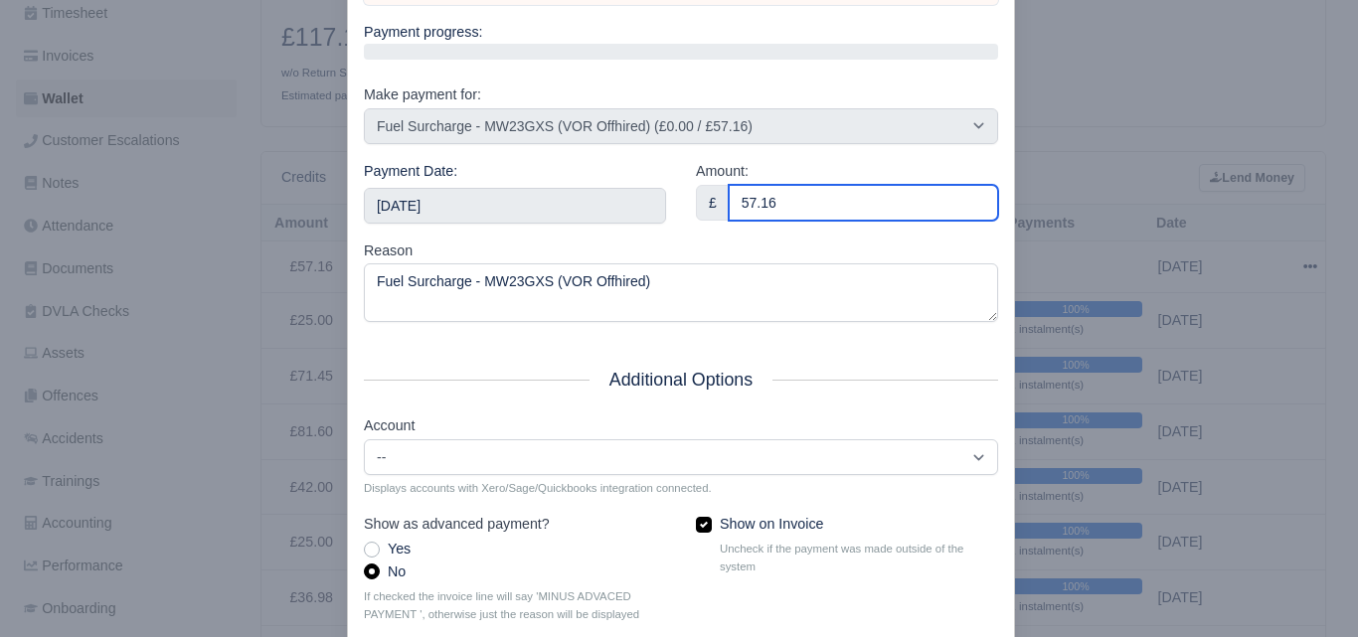
type input "57.16"
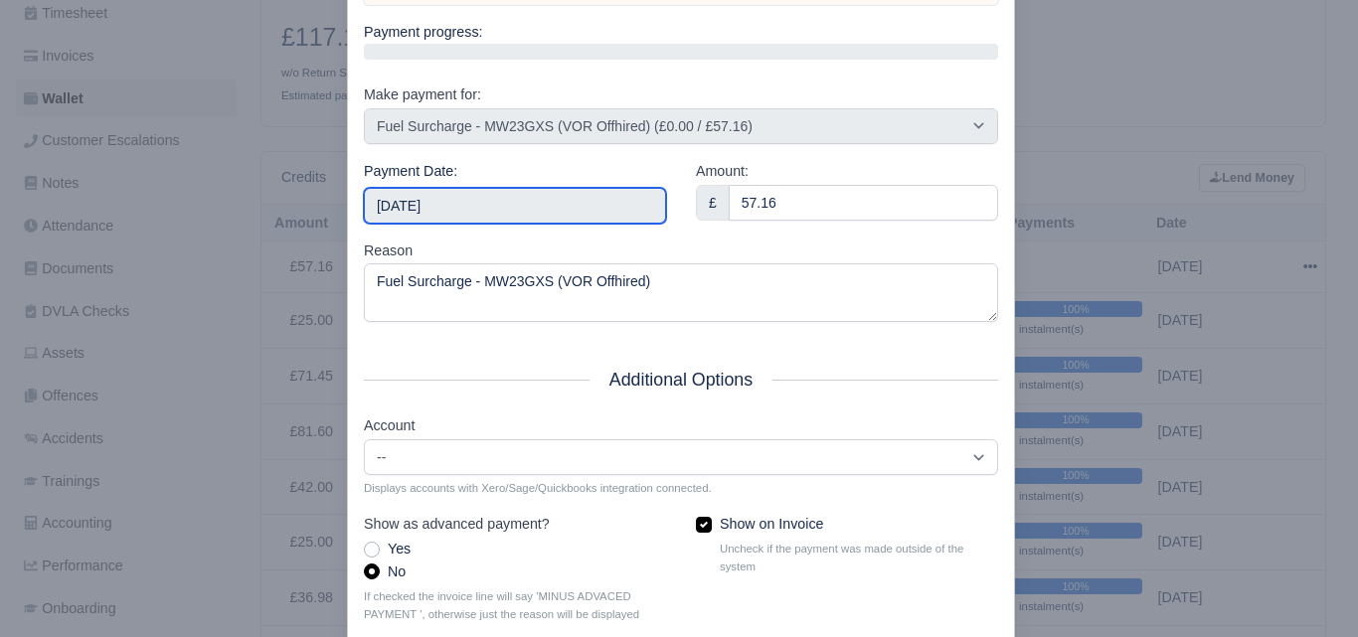
click at [521, 197] on input "2025-09-27" at bounding box center [515, 206] width 302 height 36
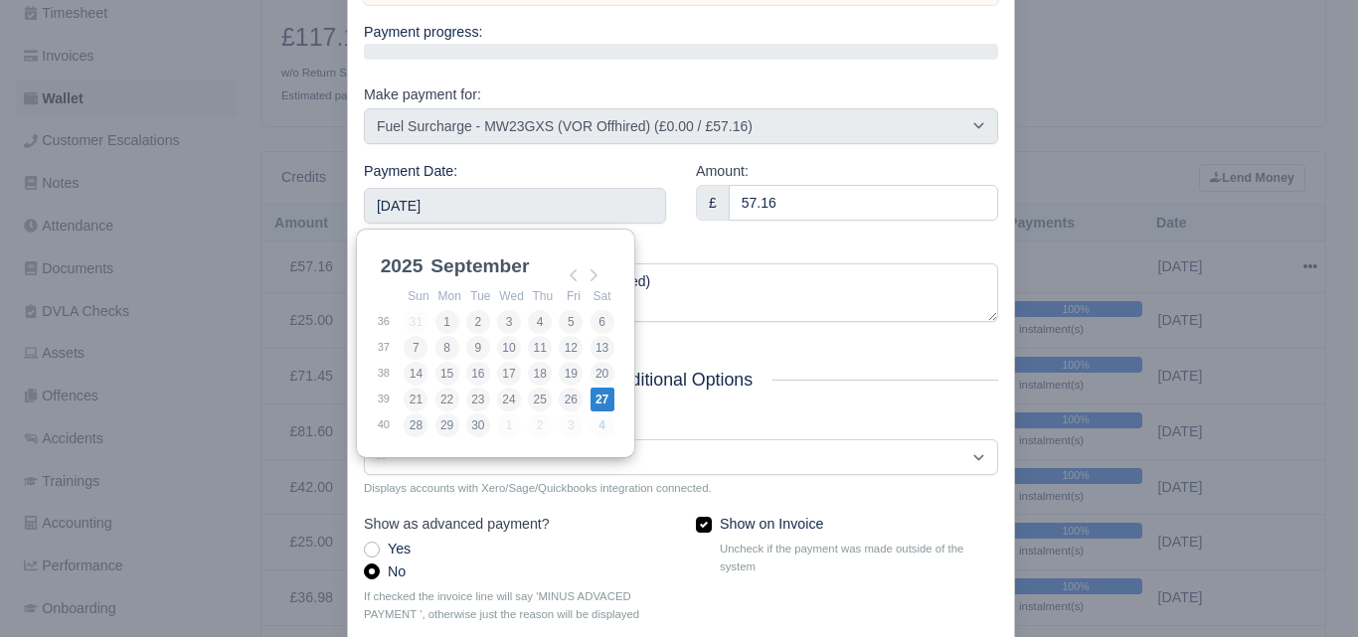
click at [706, 242] on div "Reason Fuel Surcharge - MW23GXS (VOR Offhired)" at bounding box center [681, 282] width 634 height 84
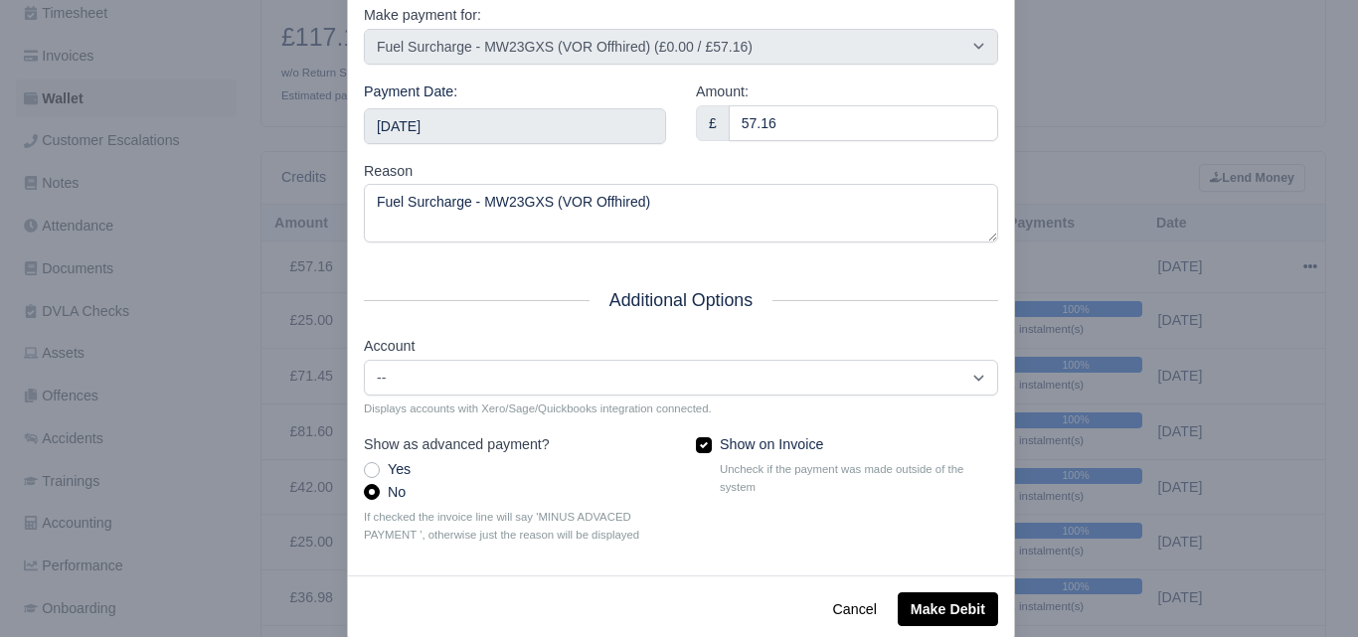
scroll to position [285, 0]
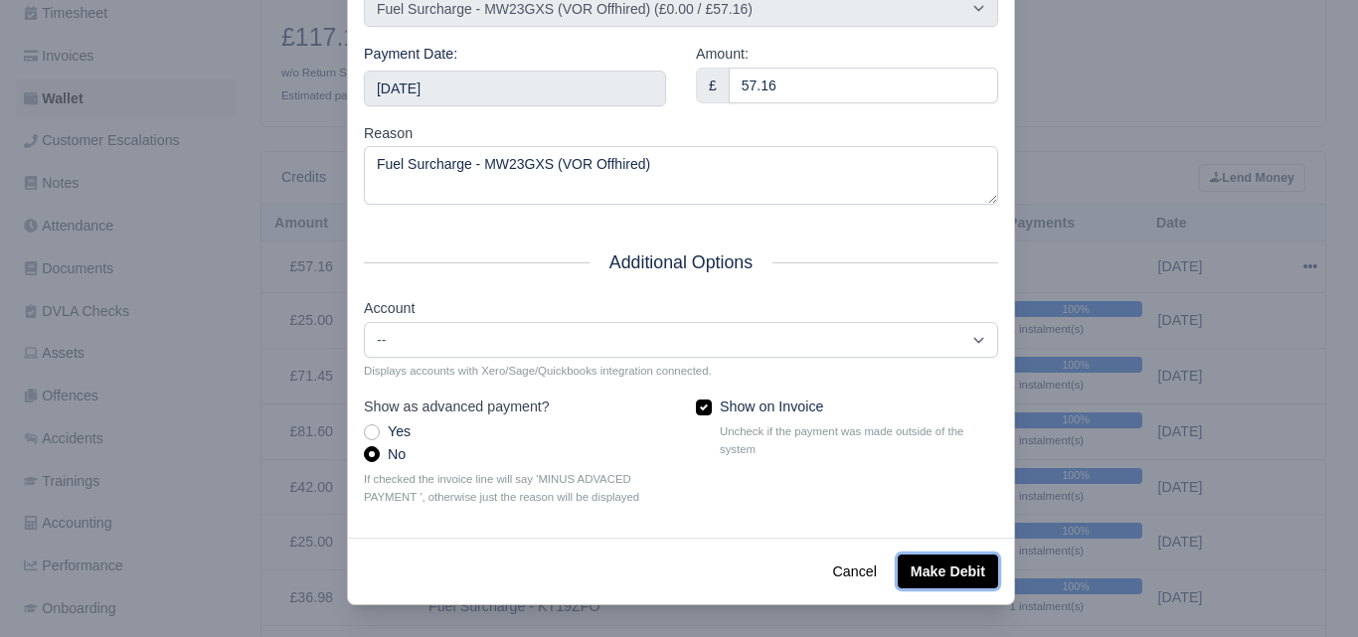
click at [921, 566] on button "Make Debit" at bounding box center [948, 572] width 100 height 34
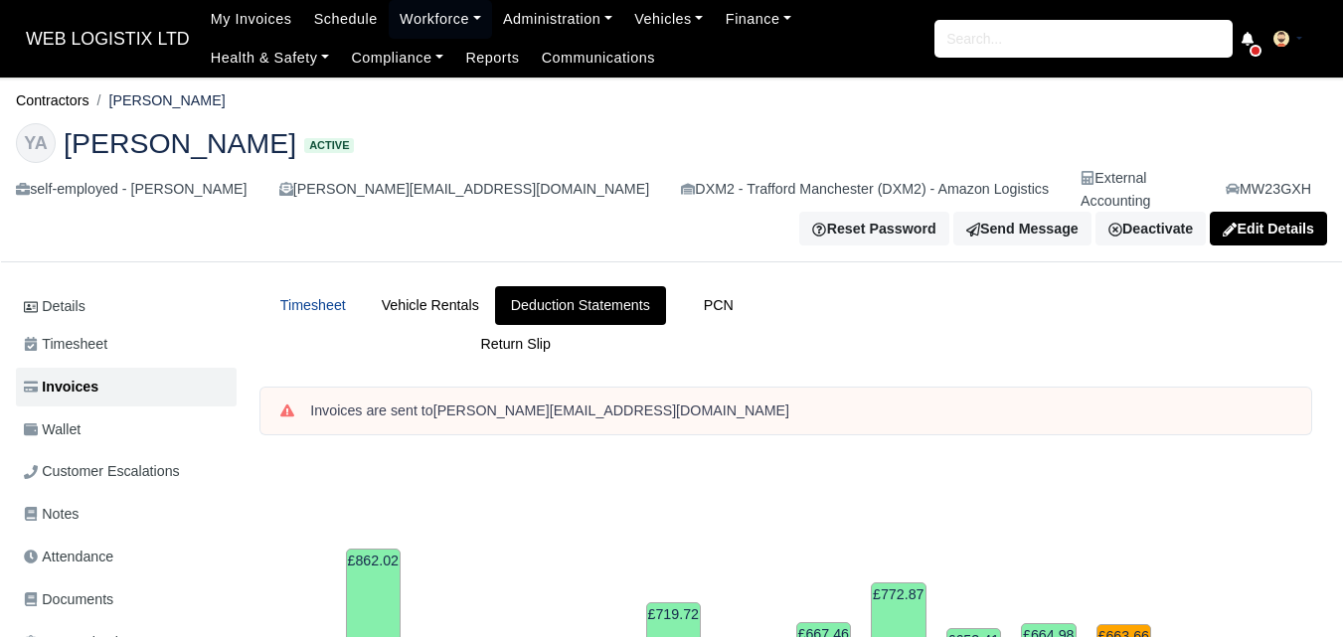
click at [319, 286] on link "Timesheet" at bounding box center [313, 305] width 105 height 39
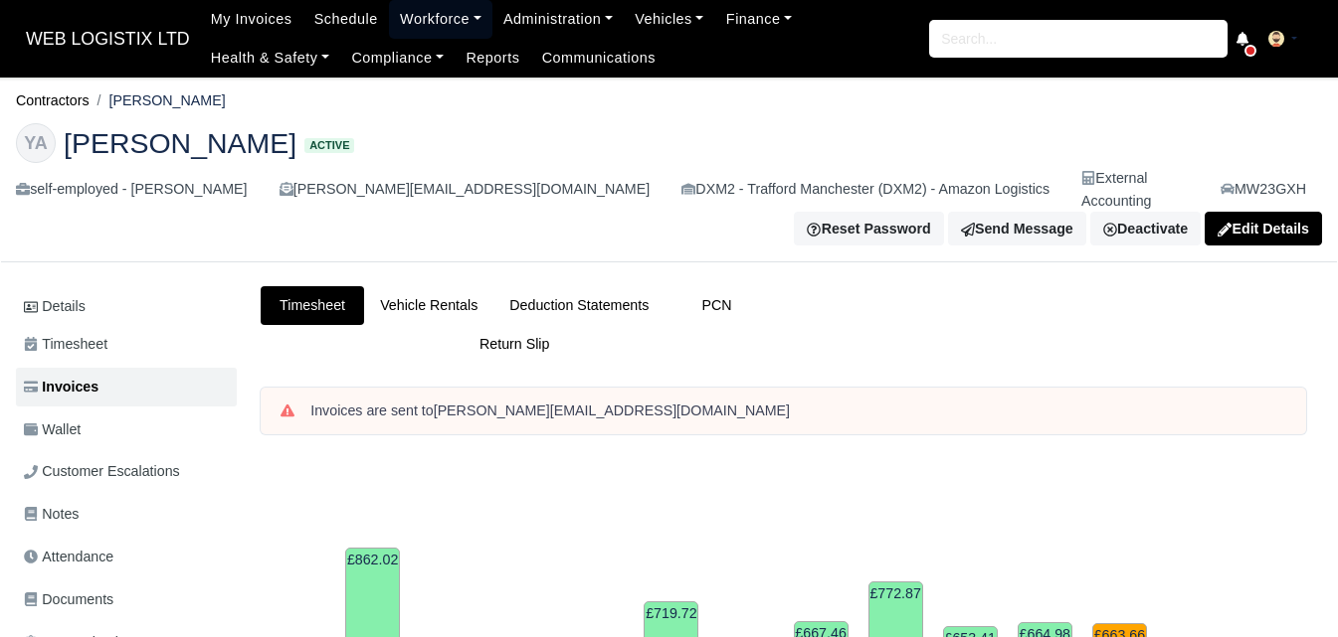
click at [443, 9] on link "Workforce" at bounding box center [440, 19] width 103 height 39
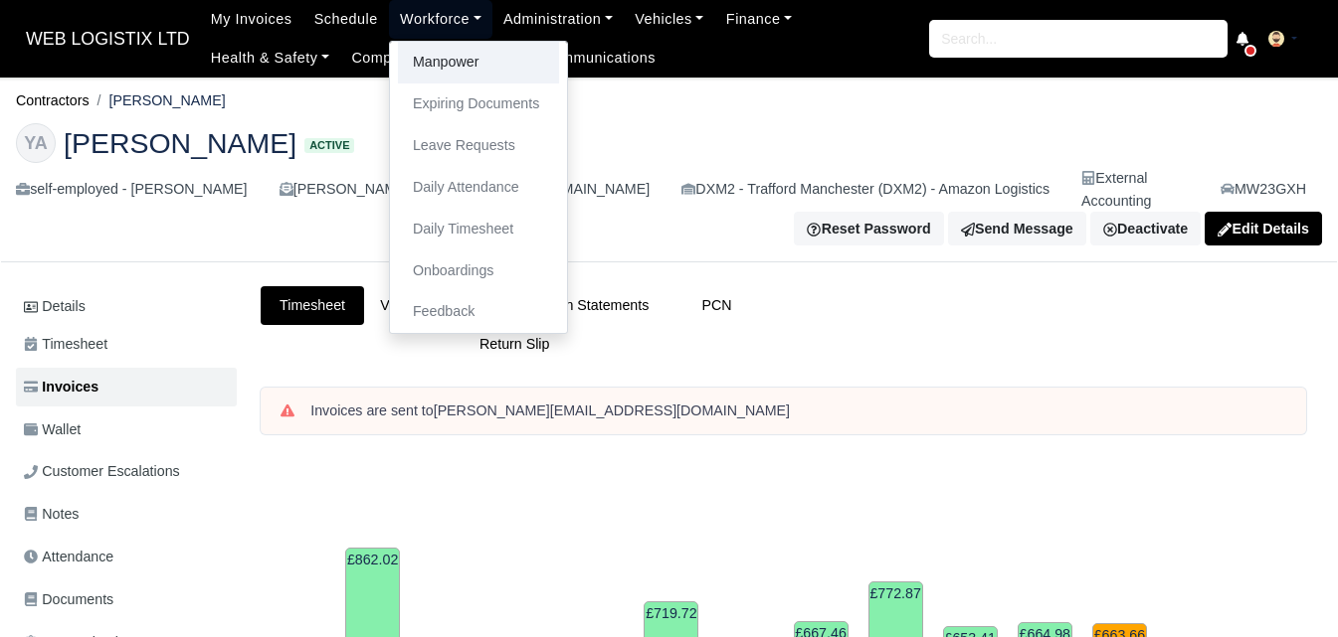
click at [414, 65] on link "Manpower" at bounding box center [478, 63] width 161 height 42
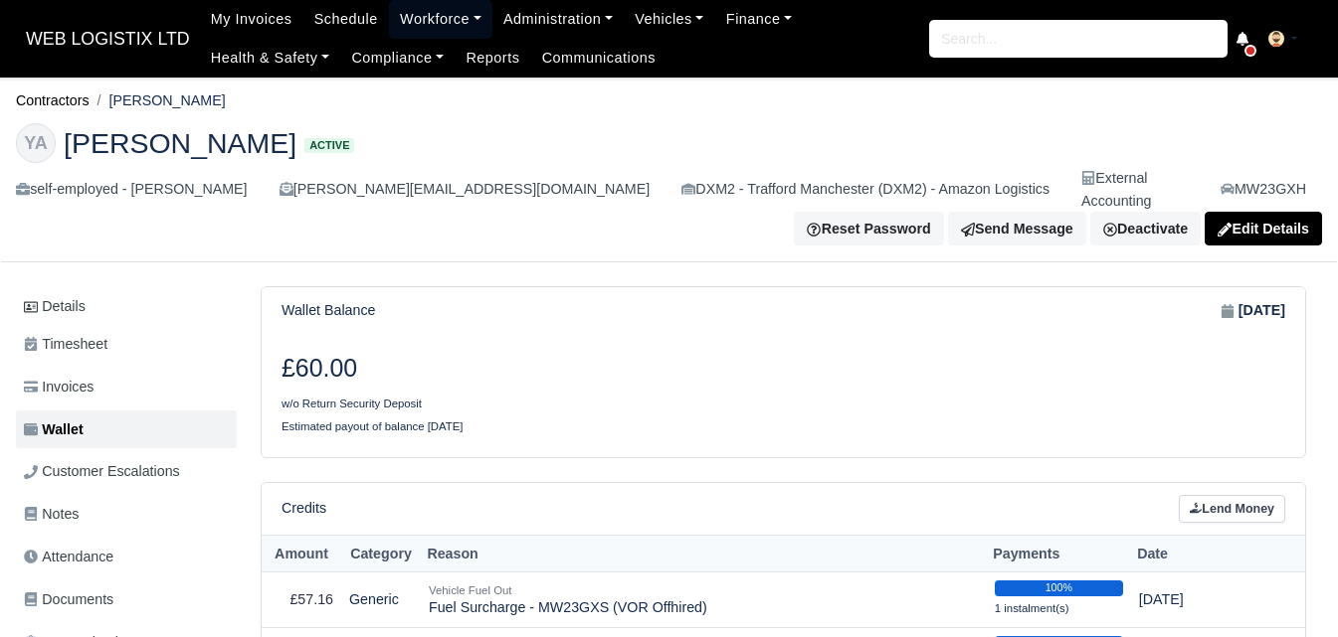
click at [438, 7] on link "Workforce" at bounding box center [440, 19] width 103 height 39
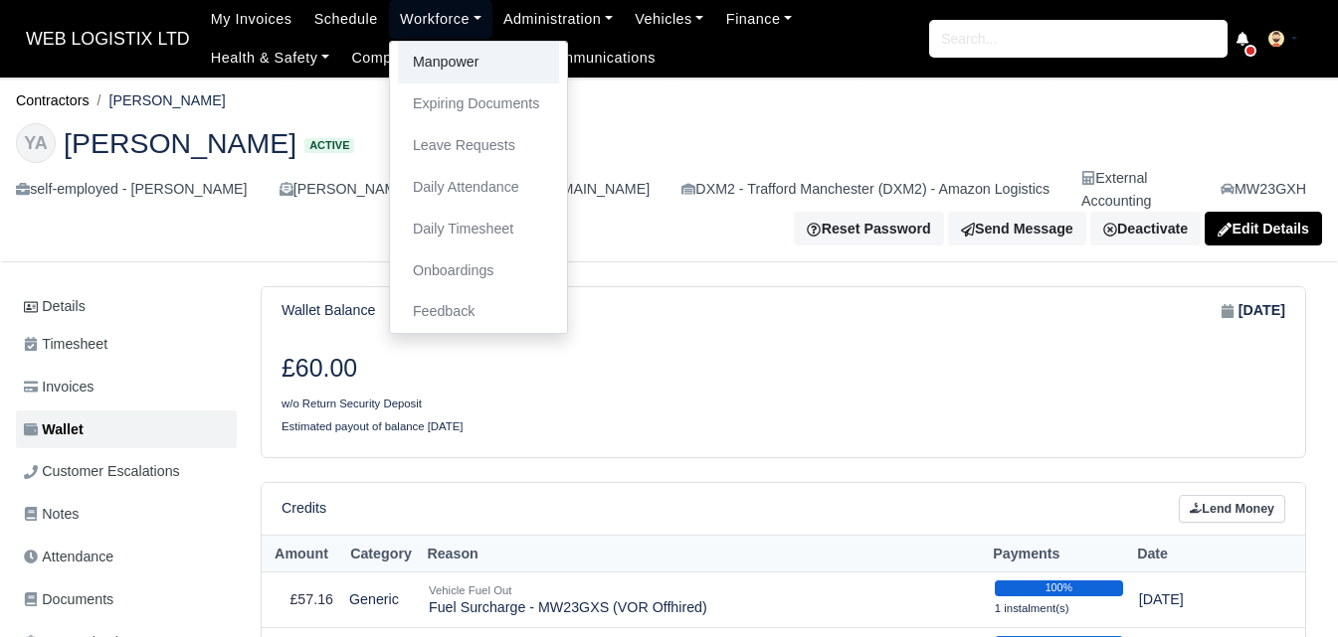
click at [415, 52] on link "Manpower" at bounding box center [478, 63] width 161 height 42
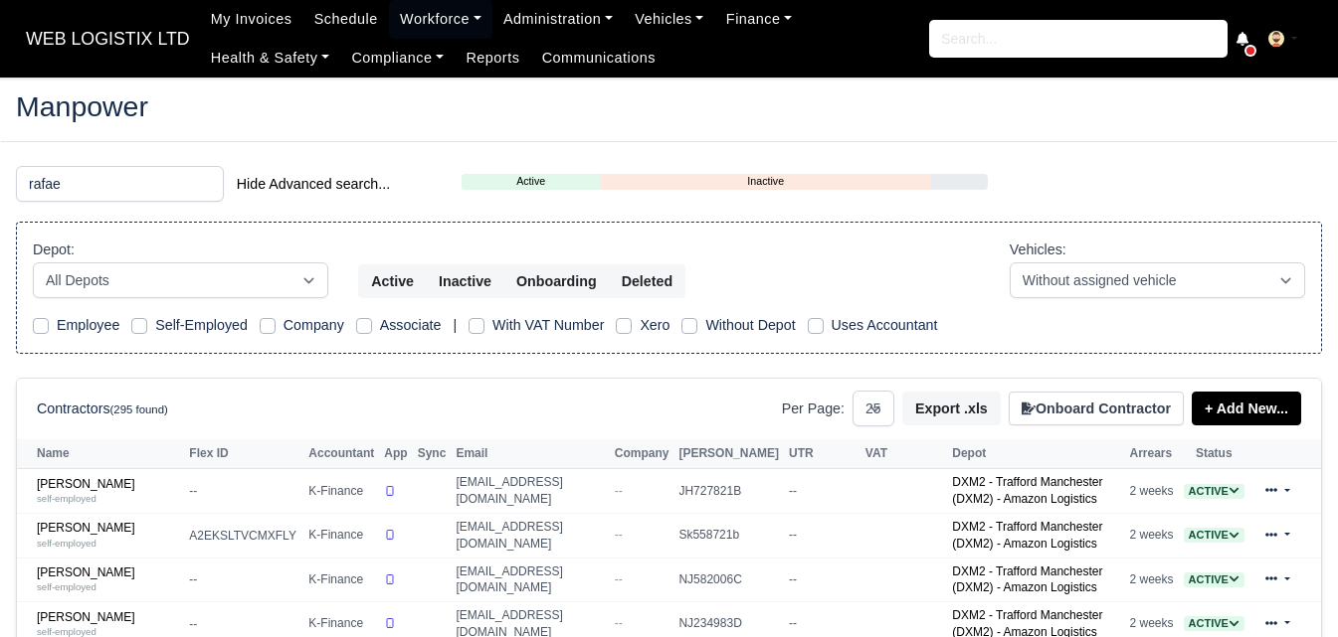
select select "25"
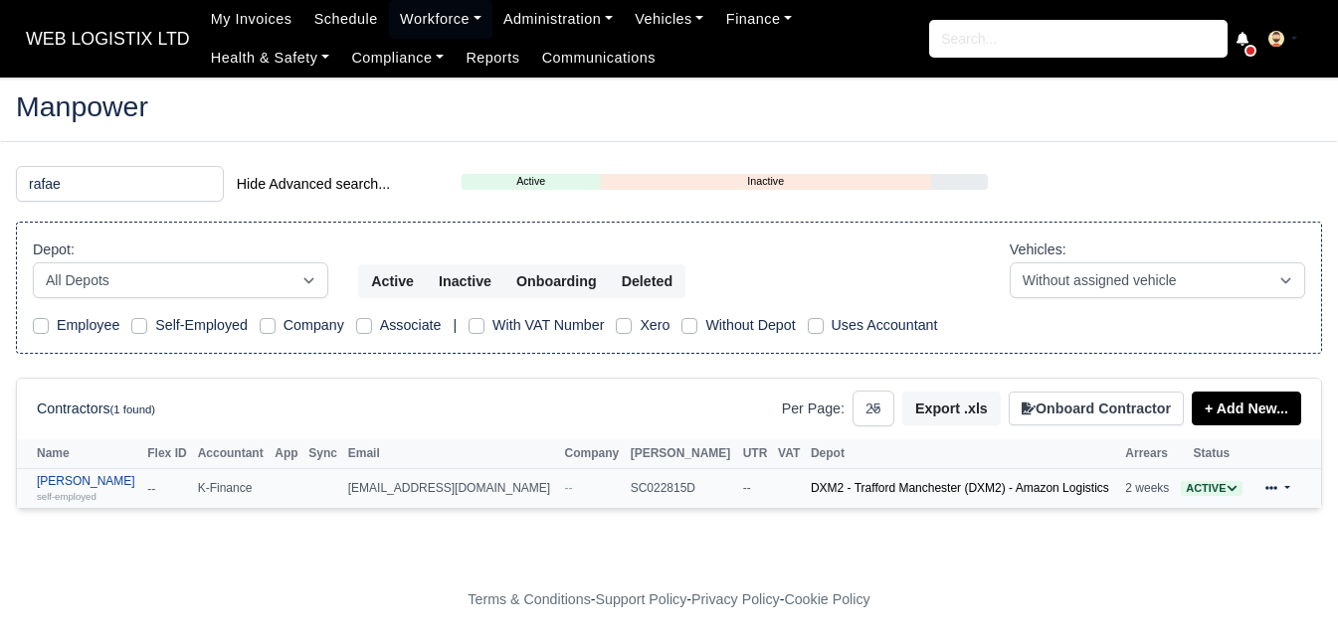
type input "rafae"
click at [89, 481] on link "Rafael David Dexter self-employed" at bounding box center [87, 488] width 100 height 29
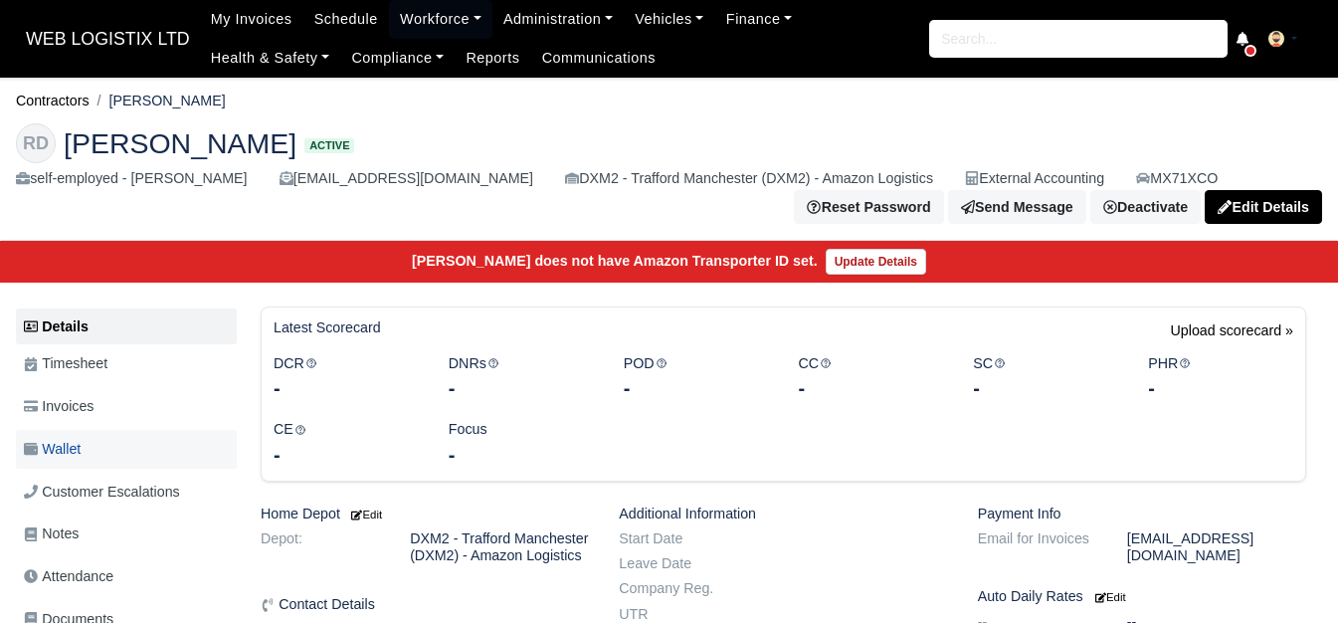
click at [60, 448] on span "Wallet" at bounding box center [52, 449] width 57 height 23
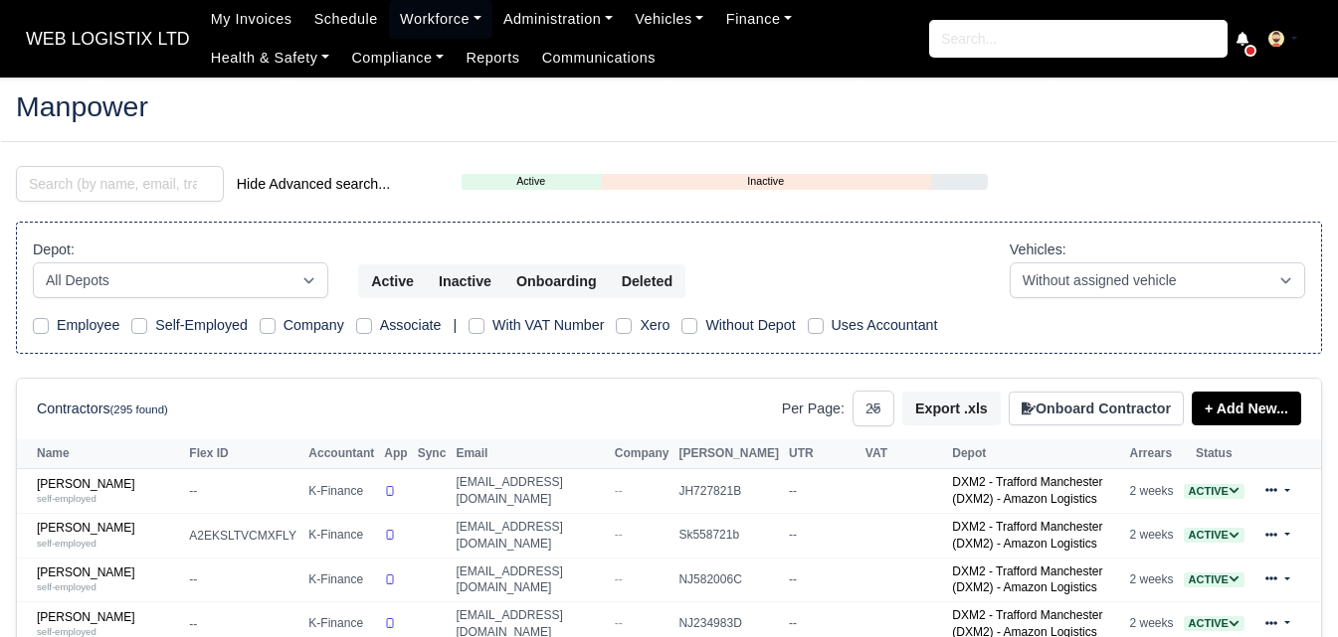
select select "25"
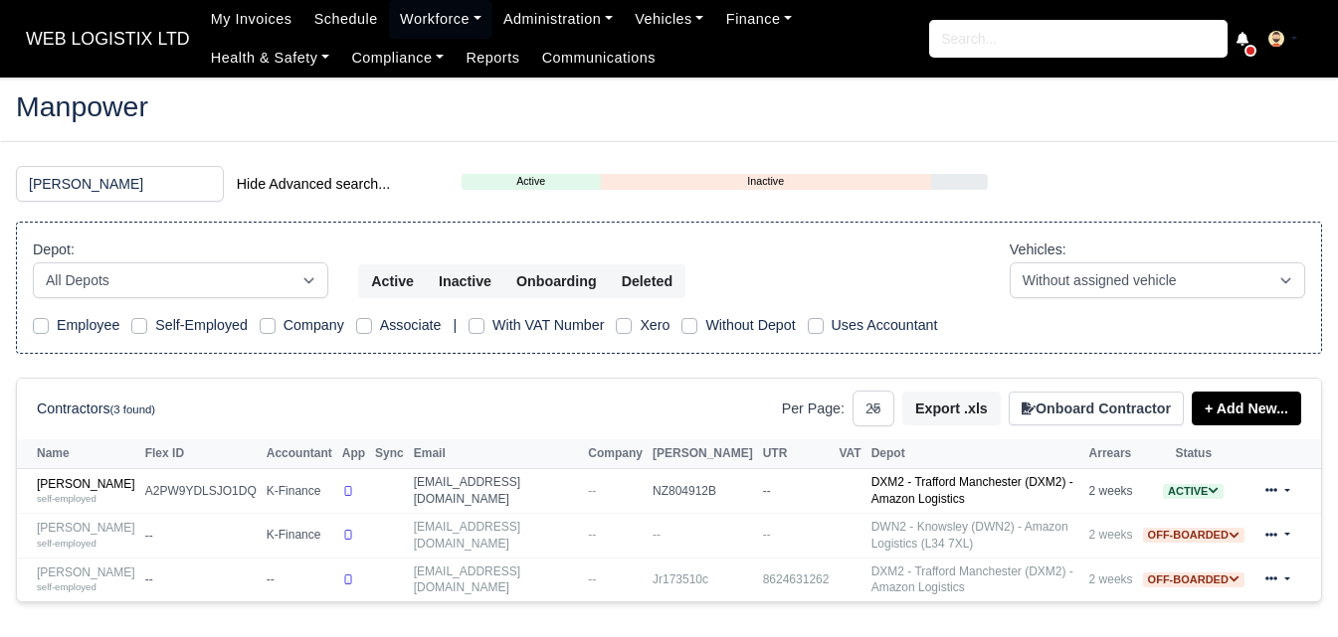
type input "gary"
click at [83, 467] on th "Name" at bounding box center [78, 455] width 123 height 30
click at [71, 488] on link "Gary Pilkington self-employed" at bounding box center [86, 491] width 98 height 29
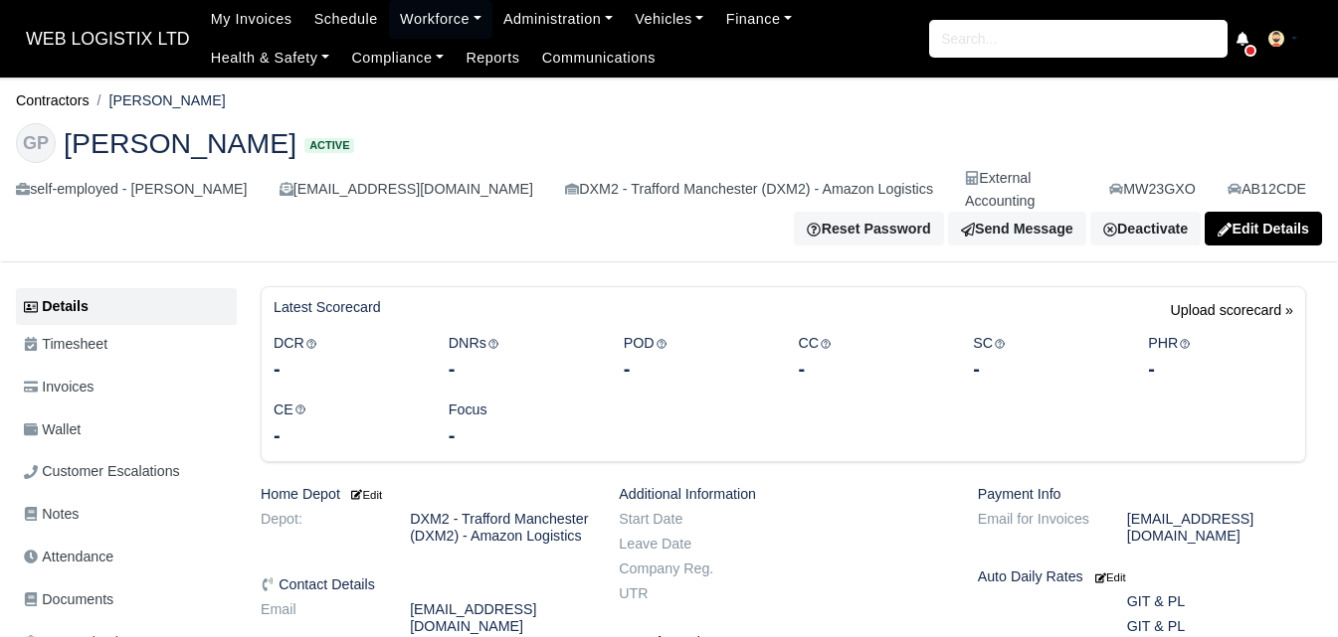
click at [97, 411] on link "Wallet" at bounding box center [126, 430] width 221 height 39
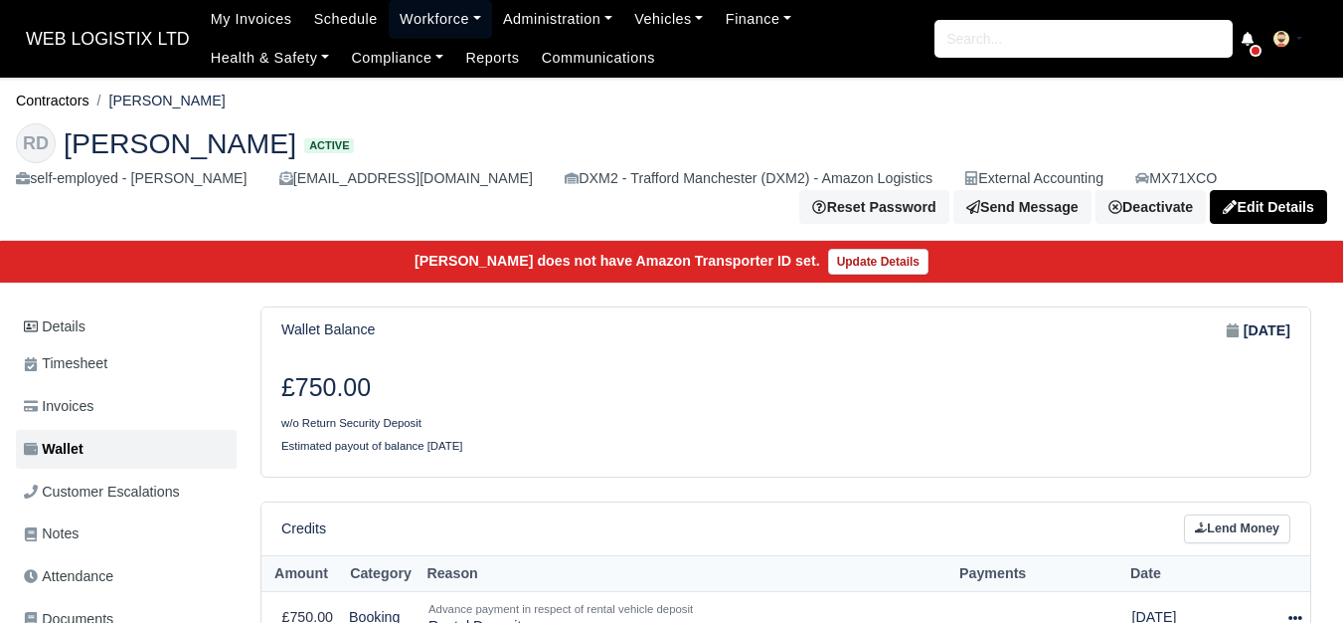
click at [428, 25] on link "Workforce" at bounding box center [440, 19] width 103 height 39
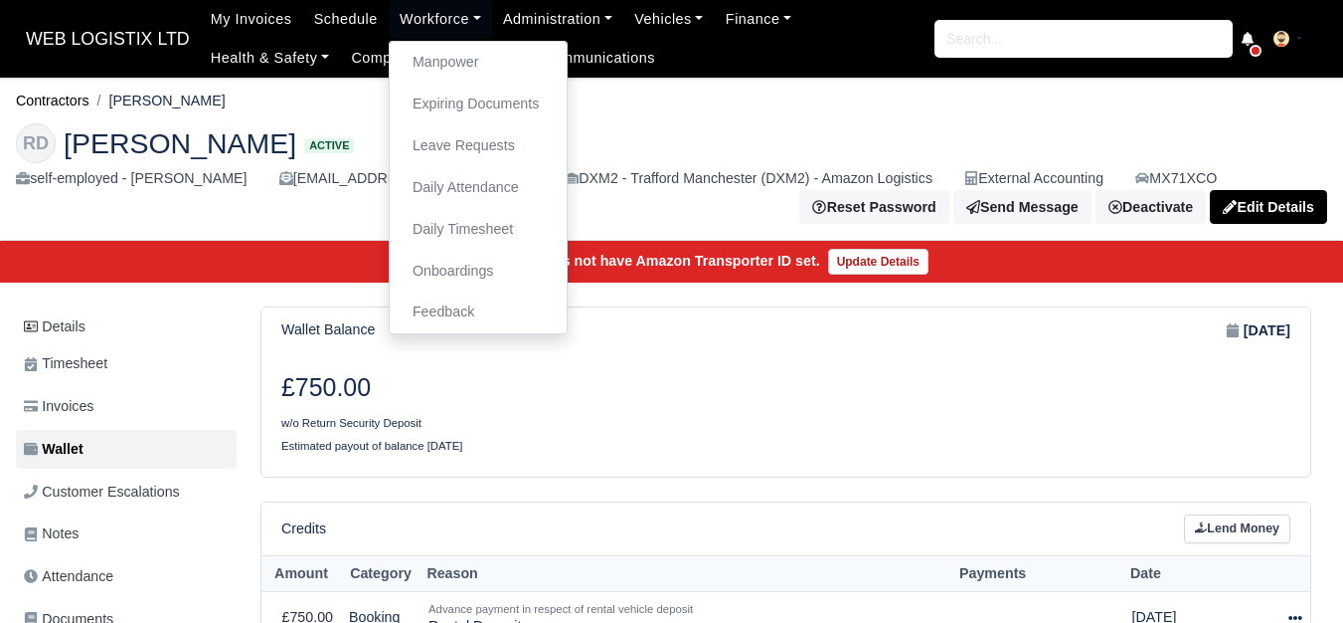
click at [600, 399] on h3 "£750.00" at bounding box center [526, 388] width 490 height 30
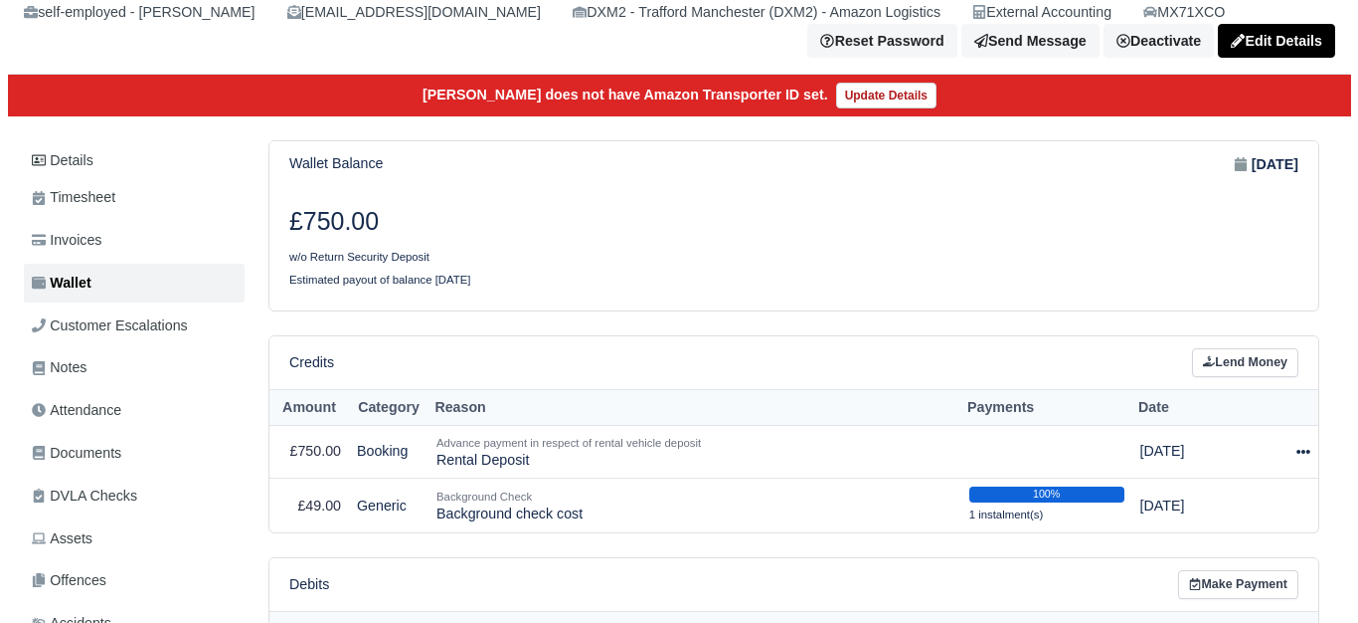
scroll to position [331, 0]
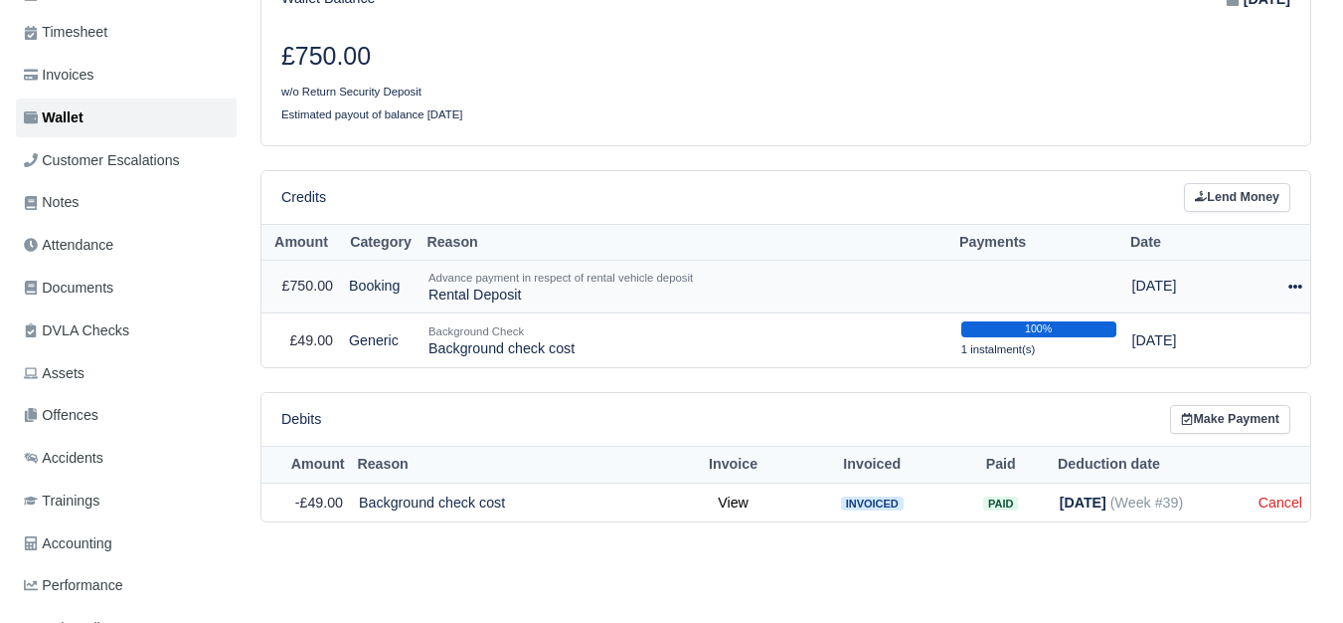
click at [1298, 280] on div at bounding box center [1282, 285] width 41 height 23
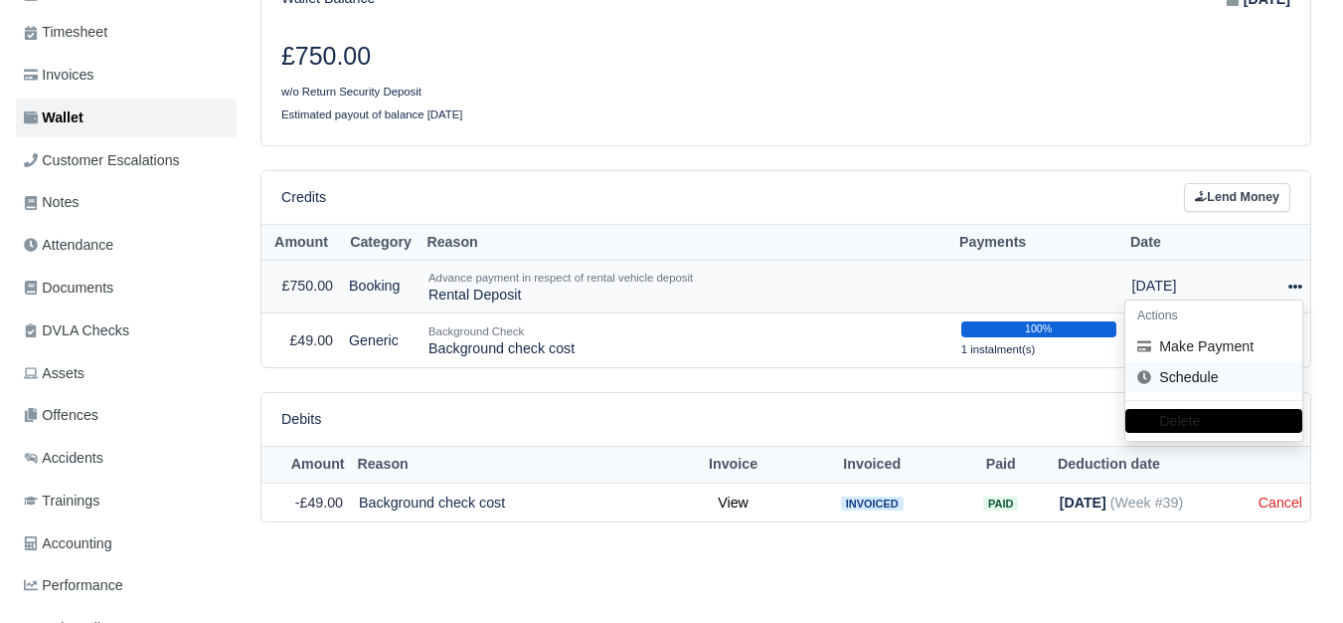
click at [1168, 382] on link "Schedule" at bounding box center [1214, 377] width 177 height 31
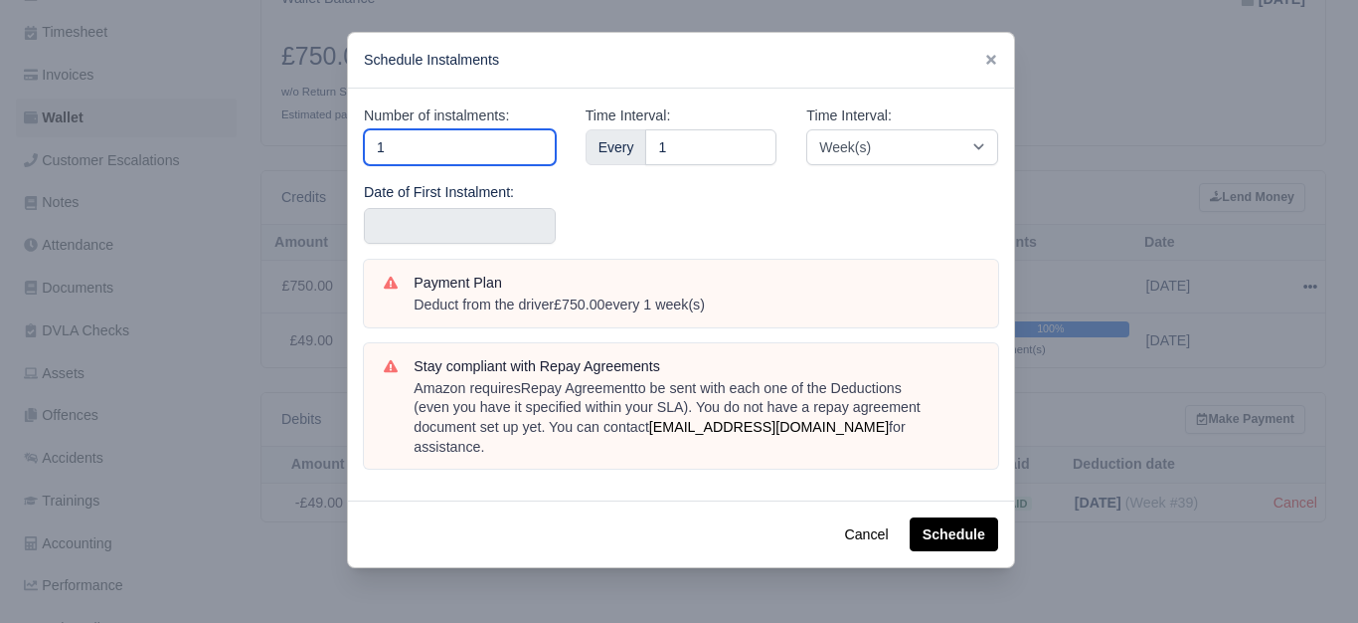
click at [412, 162] on input "1" at bounding box center [460, 147] width 192 height 36
type input "10"
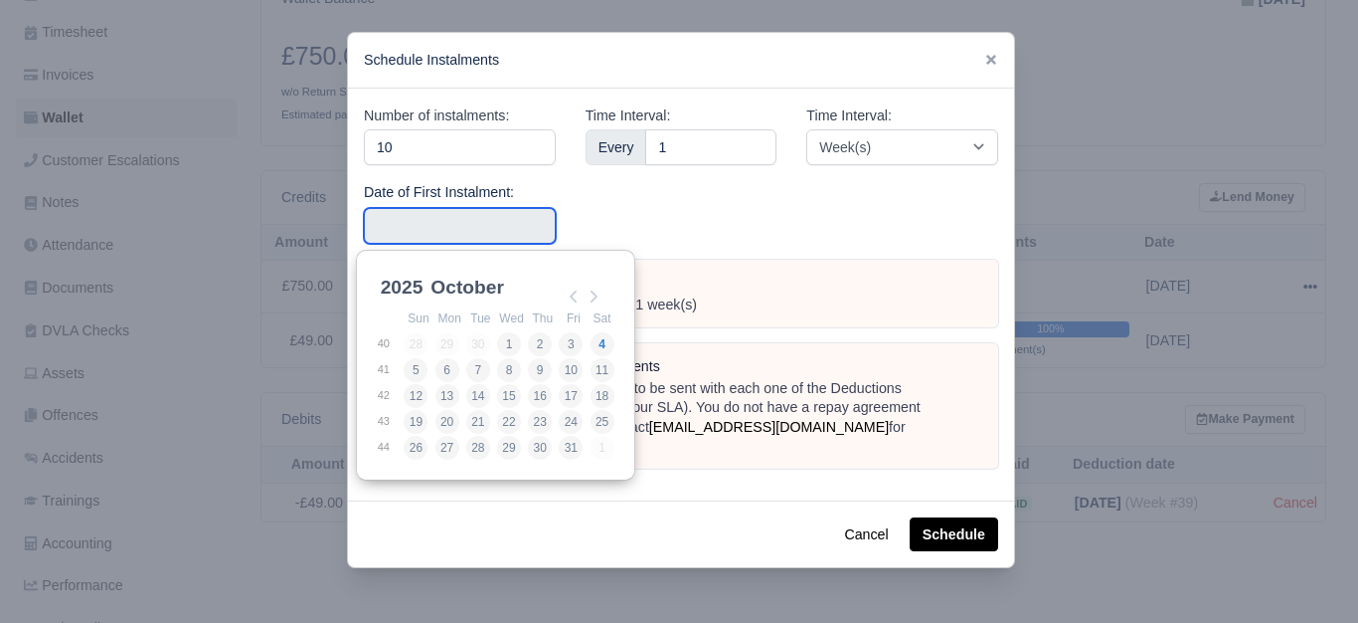
click at [413, 234] on input "Use the arrow keys to pick a date" at bounding box center [460, 226] width 192 height 36
type input "2025-09-21"
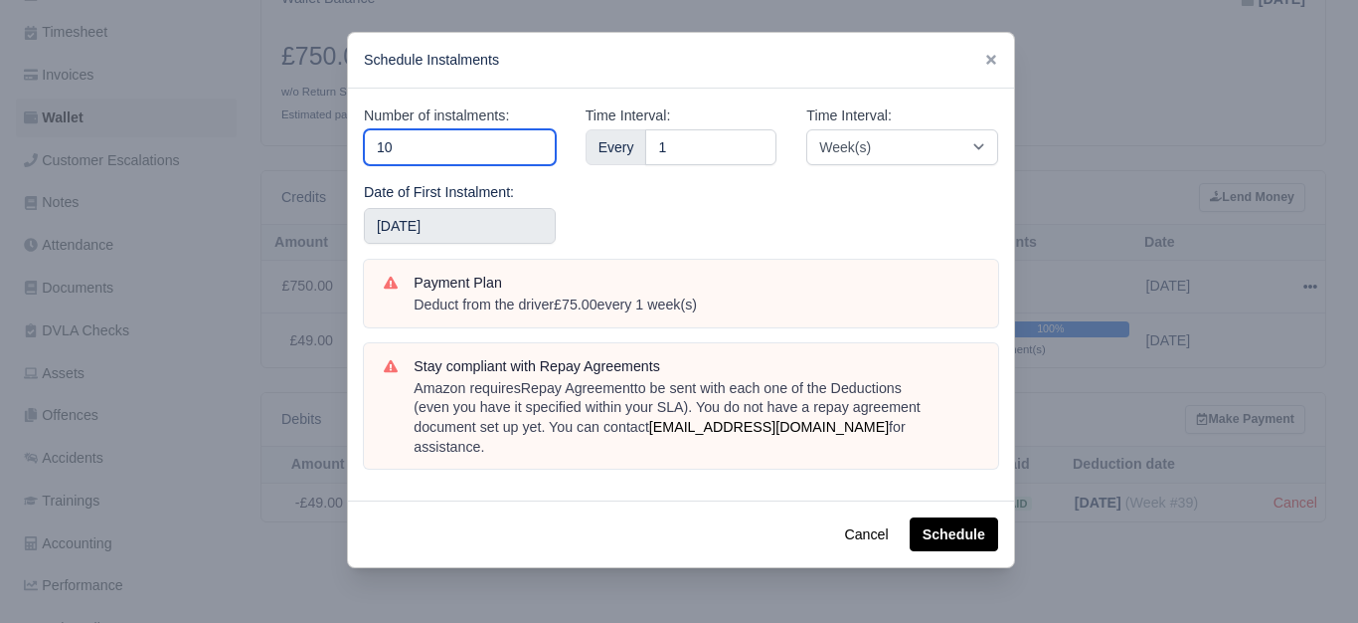
click at [472, 153] on input "10" at bounding box center [460, 147] width 192 height 36
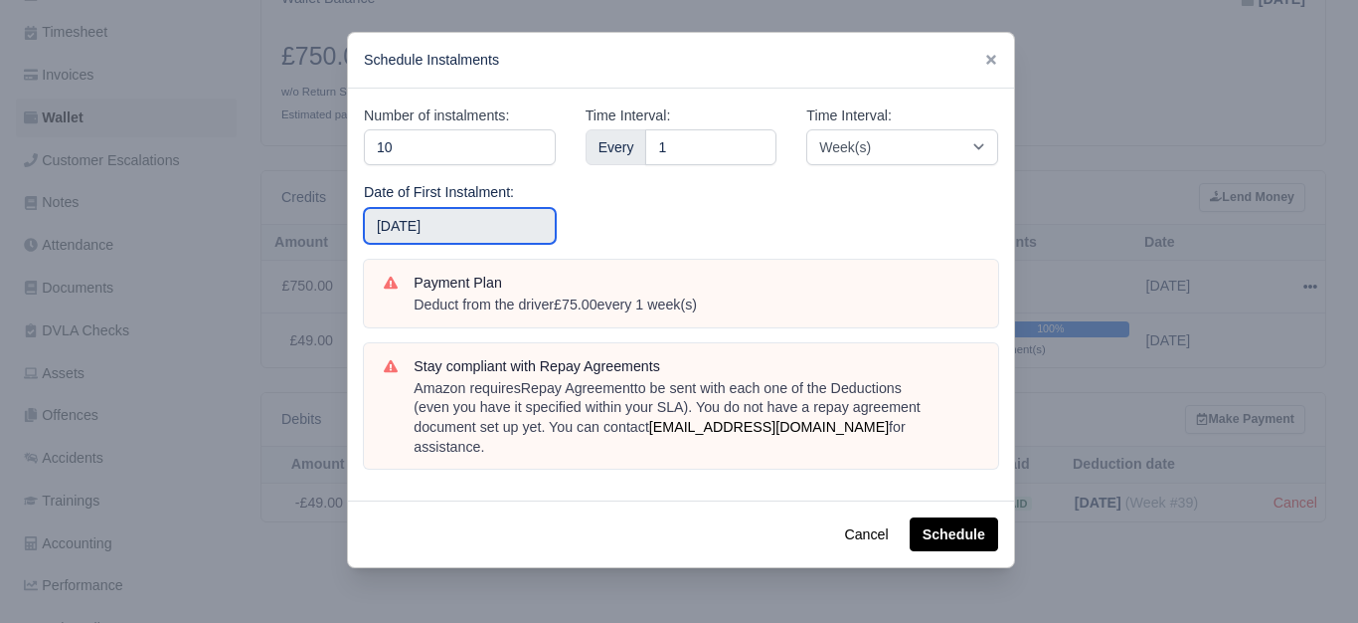
click at [478, 232] on input "2025-09-21" at bounding box center [460, 226] width 192 height 36
click at [621, 234] on div "Time Interval: Every 1" at bounding box center [682, 181] width 222 height 155
click at [962, 517] on button "Schedule" at bounding box center [954, 534] width 89 height 34
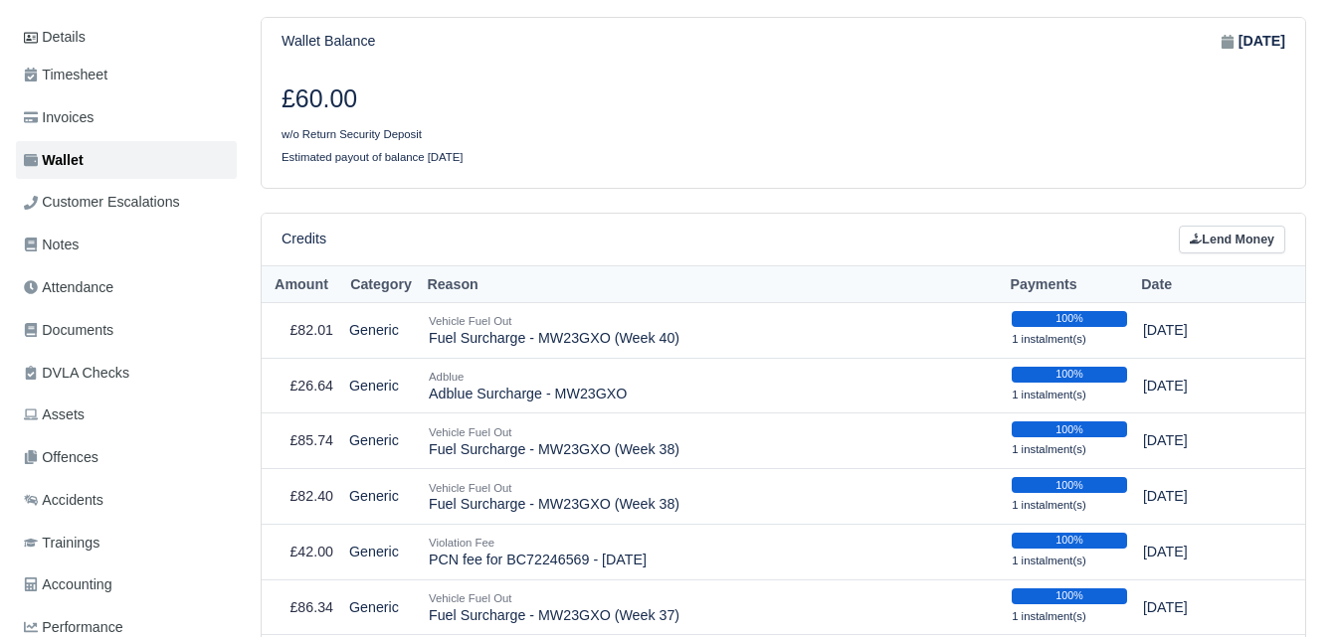
scroll to position [331, 0]
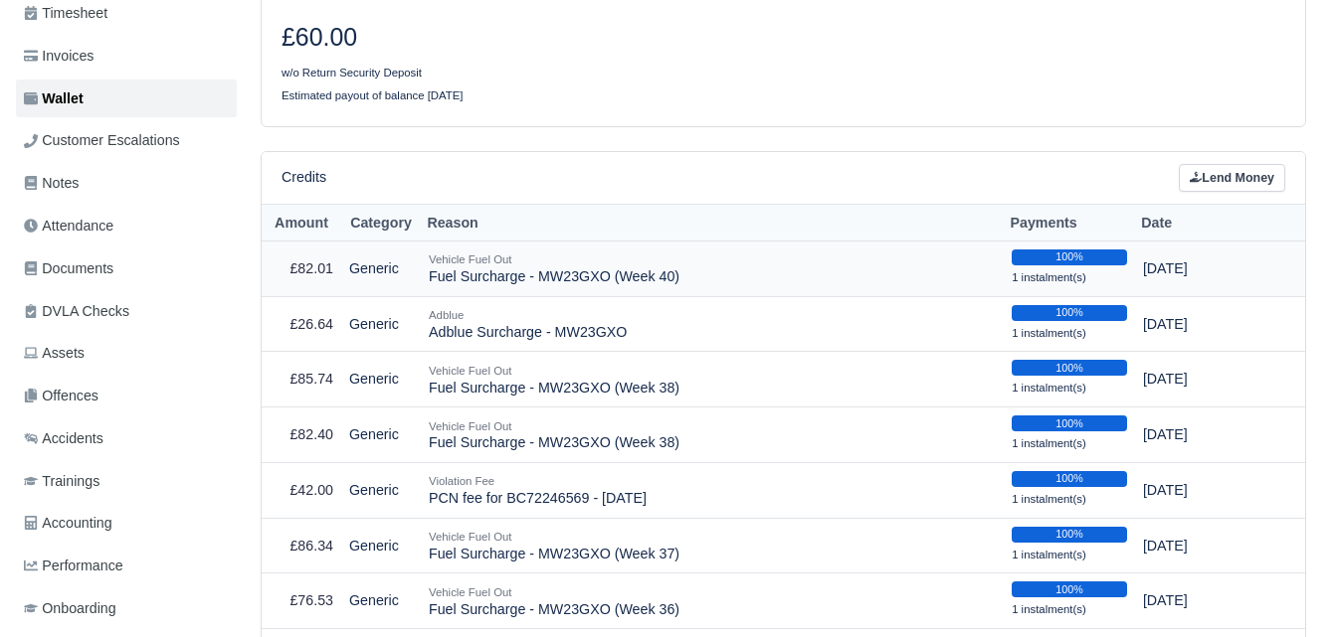
click at [442, 255] on td "Vehicle Fuel Out Fuel Surcharge - MW23GXO (Week 40)" at bounding box center [712, 269] width 583 height 56
copy tr "Fuel Surcharge - MW23GXO (Week 40)"
click at [1247, 164] on link "Lend Money" at bounding box center [1231, 178] width 106 height 29
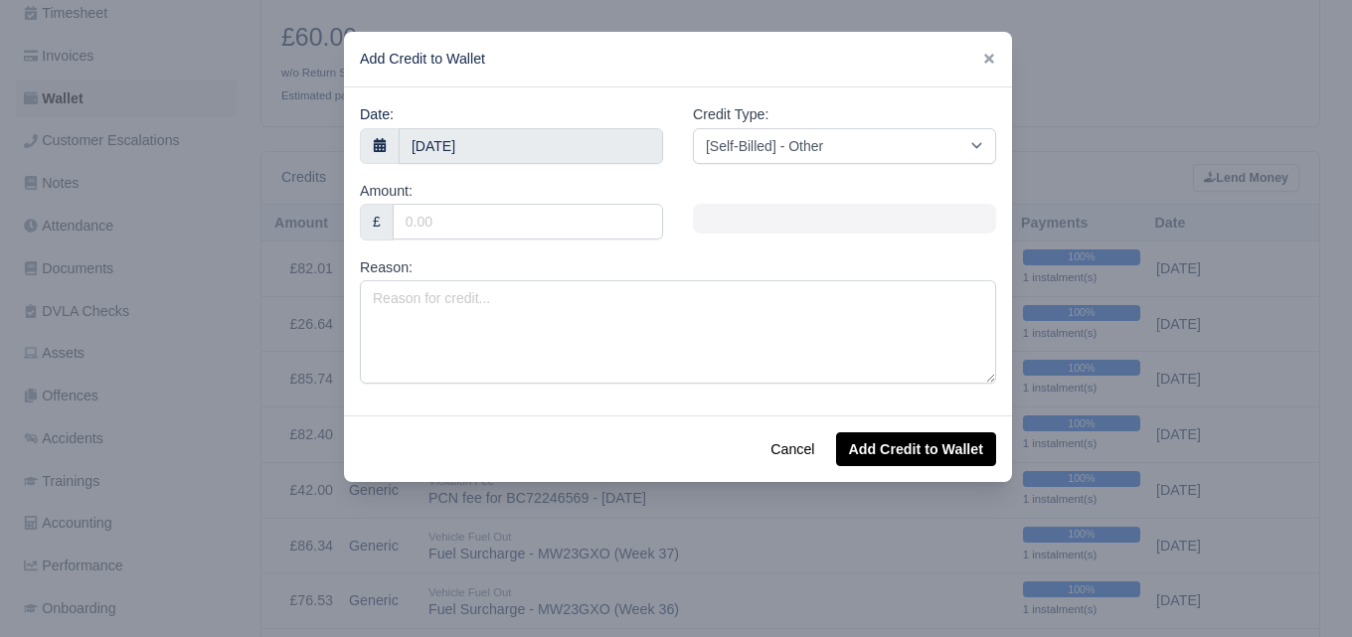
click at [608, 279] on div "Reason:" at bounding box center [678, 320] width 636 height 127
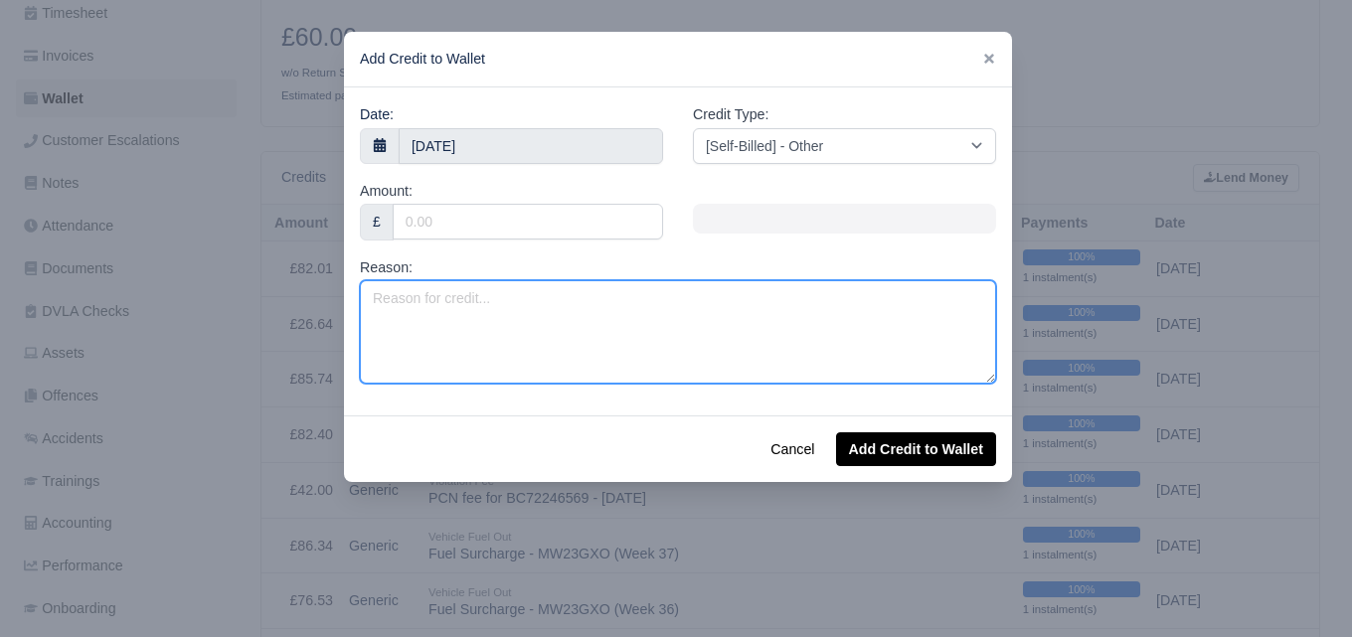
click at [547, 333] on textarea "Reason:" at bounding box center [678, 331] width 636 height 103
paste textarea "Fuel Surcharge - MW23GXO (Week 40)"
type textarea "Fuel Surcharge - MW23GXO (Week 40)"
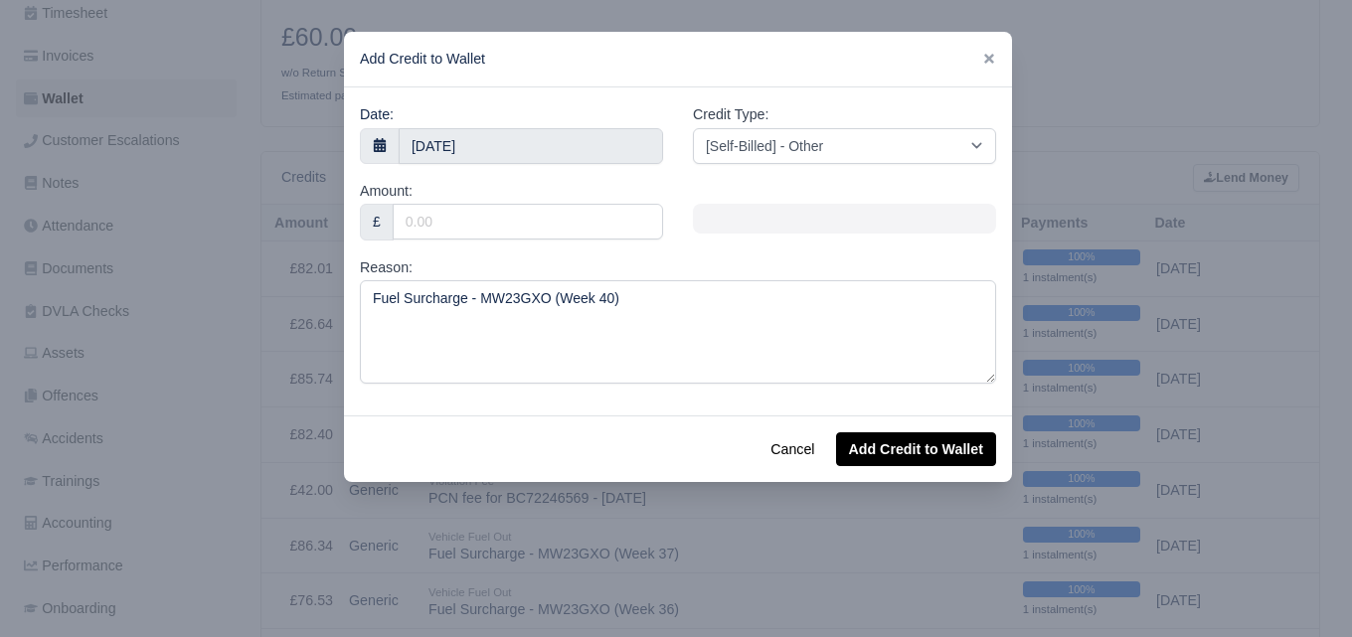
click at [485, 125] on div "Date: 4 October 2025" at bounding box center [511, 133] width 303 height 61
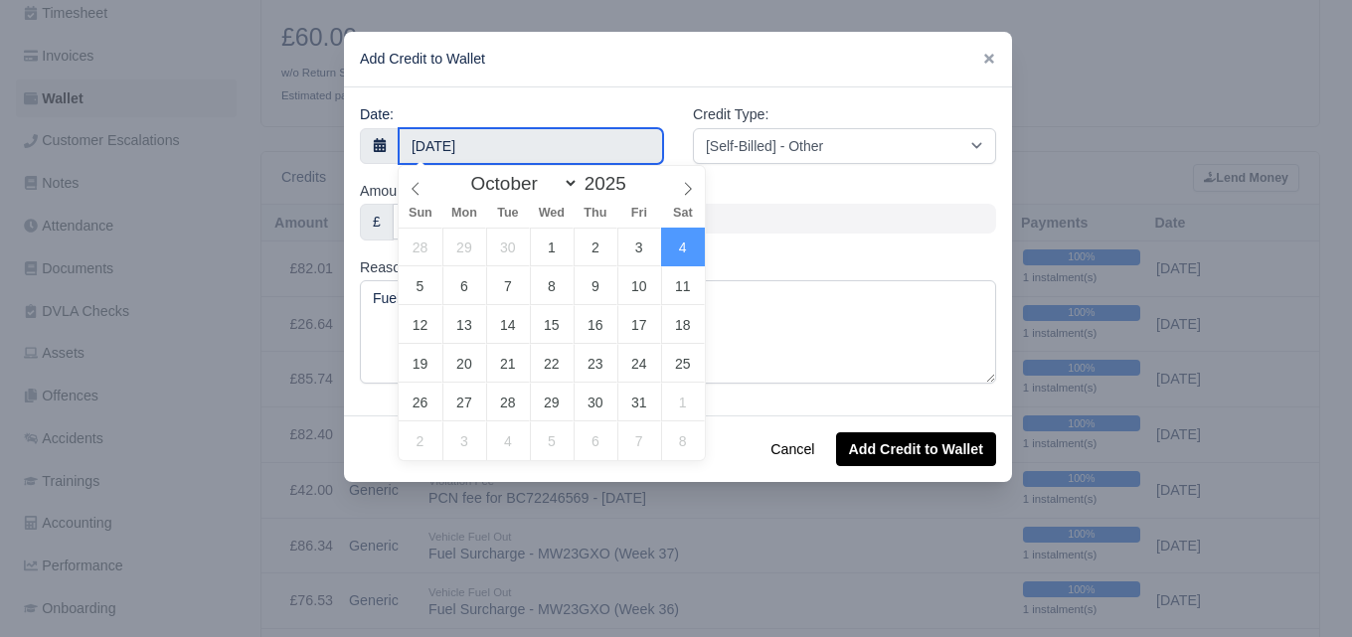
click at [485, 143] on input "4 October 2025" at bounding box center [531, 146] width 265 height 36
type input "3 October 2025"
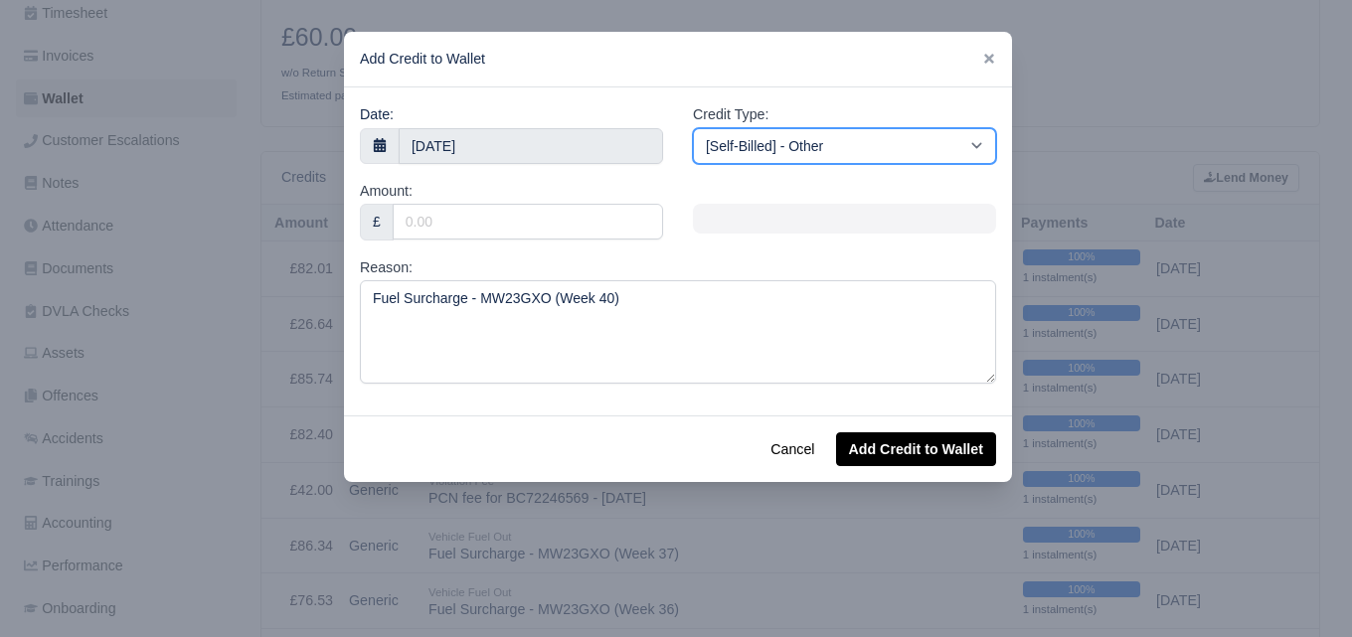
click at [773, 161] on select "[Self-Billed] - Other [Self-Billed] - Negative Invoice [Self-Billed] - Keychain…" at bounding box center [844, 146] width 303 height 36
select select "van_fuel_out"
click at [693, 128] on select "[Self-Billed] - Other [Self-Billed] - Negative Invoice [Self-Billed] - Keychain…" at bounding box center [844, 146] width 303 height 36
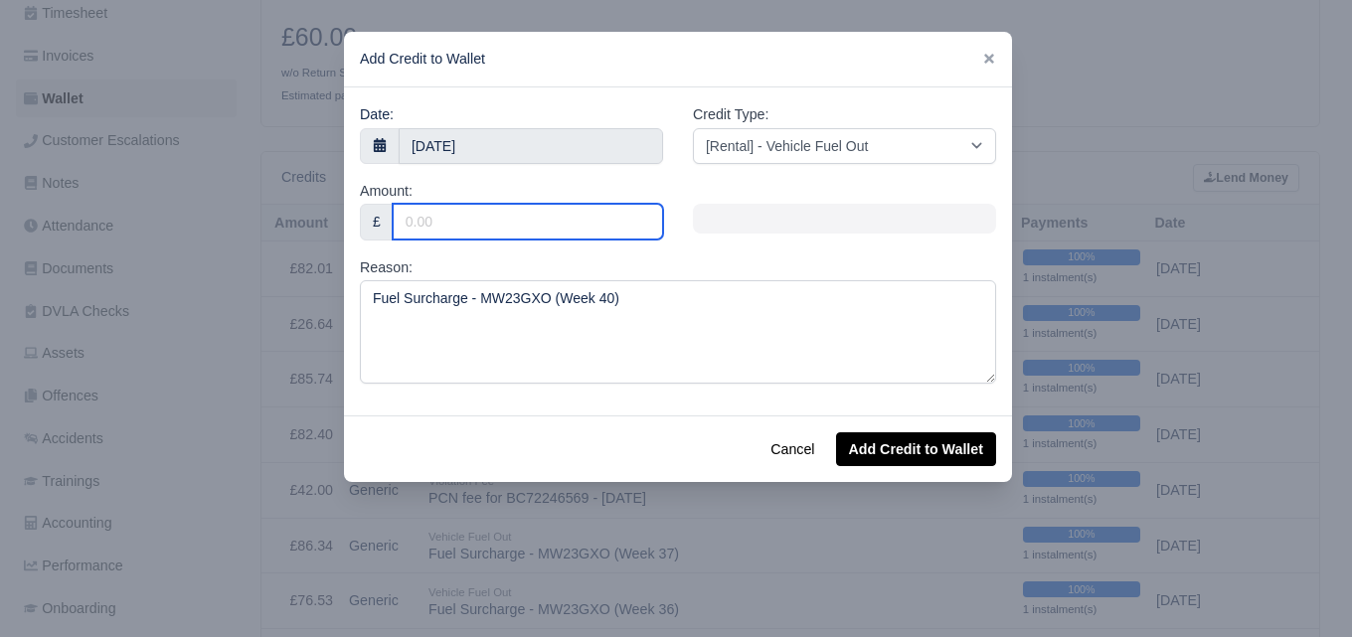
click at [532, 228] on input "Amount:" at bounding box center [528, 222] width 270 height 36
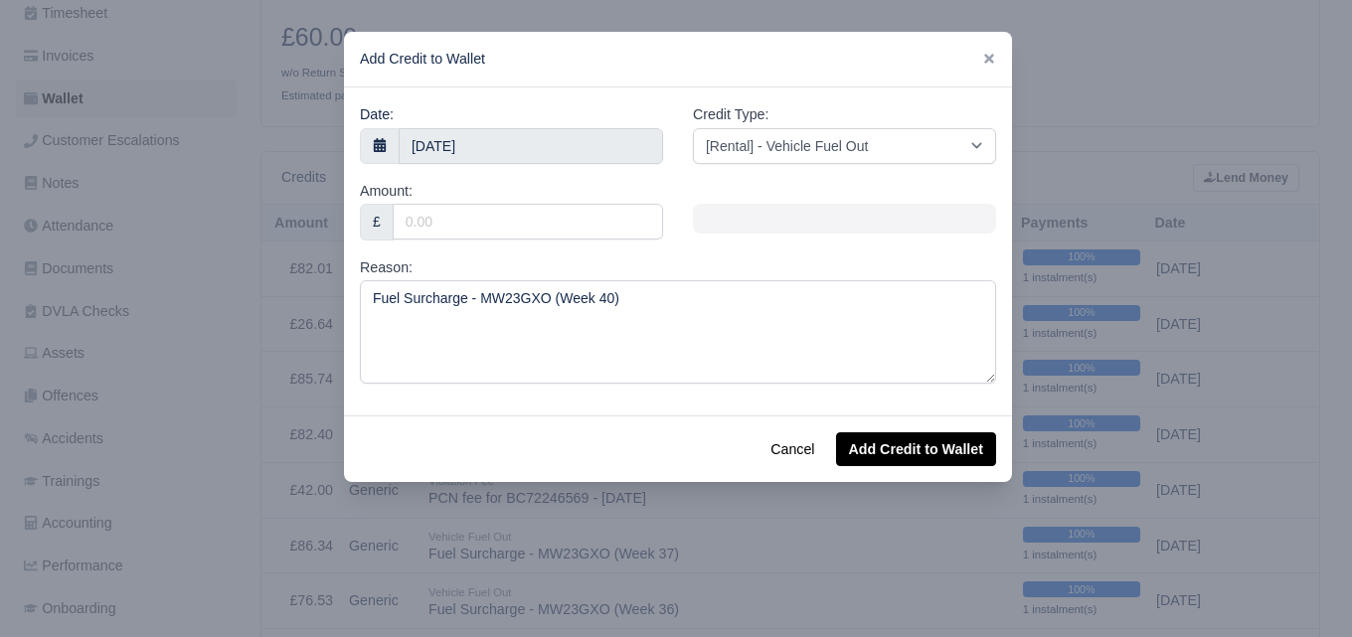
click at [631, 241] on div "Amount: £" at bounding box center [511, 218] width 333 height 77
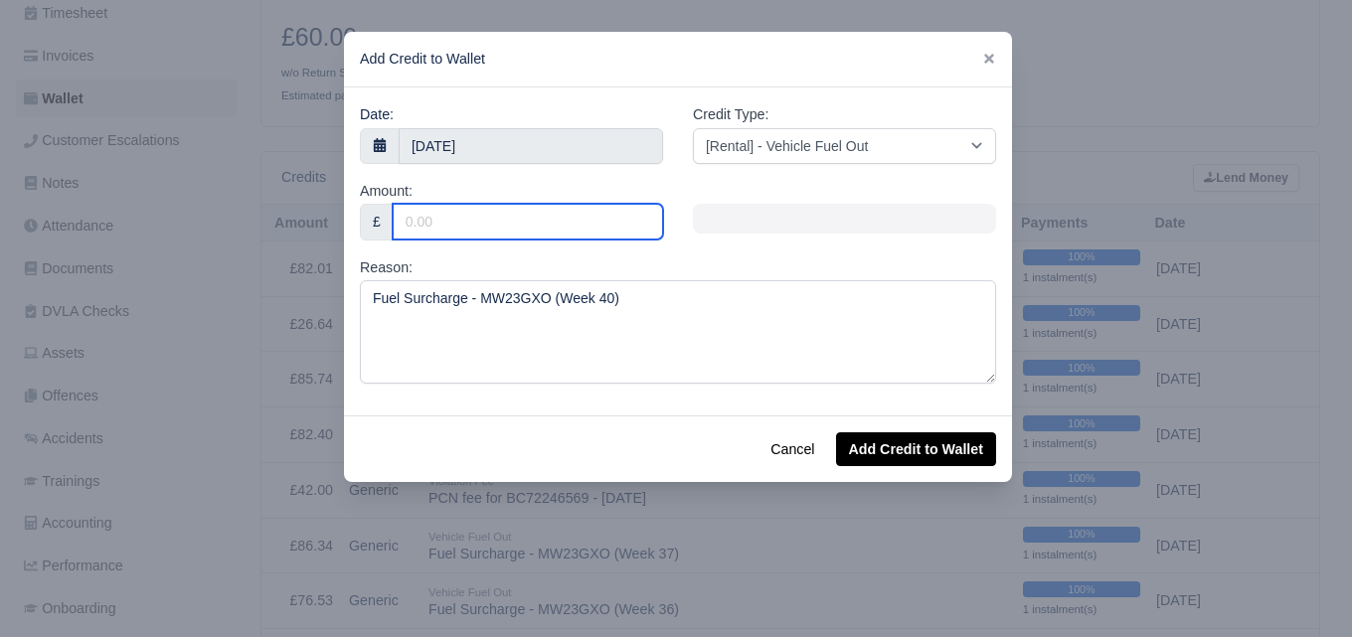
click at [622, 227] on input "Amount:" at bounding box center [528, 222] width 270 height 36
paste input "73.99"
type input "73.99"
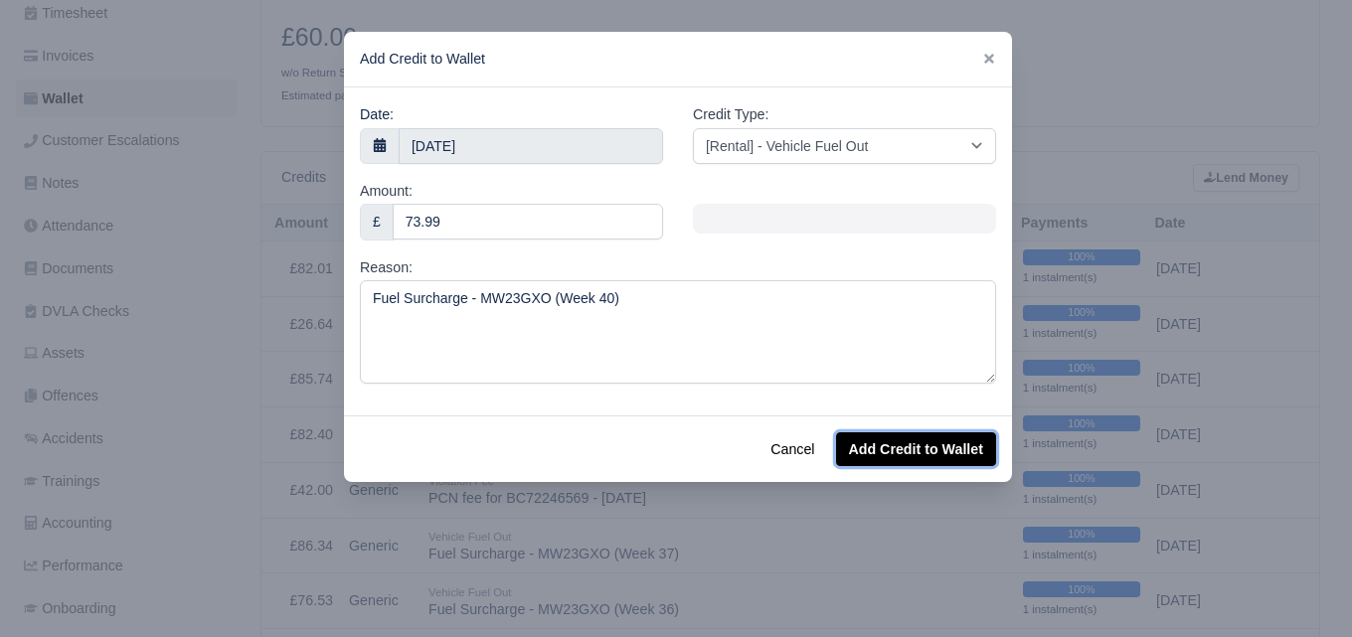
click at [916, 448] on button "Add Credit to Wallet" at bounding box center [916, 450] width 160 height 34
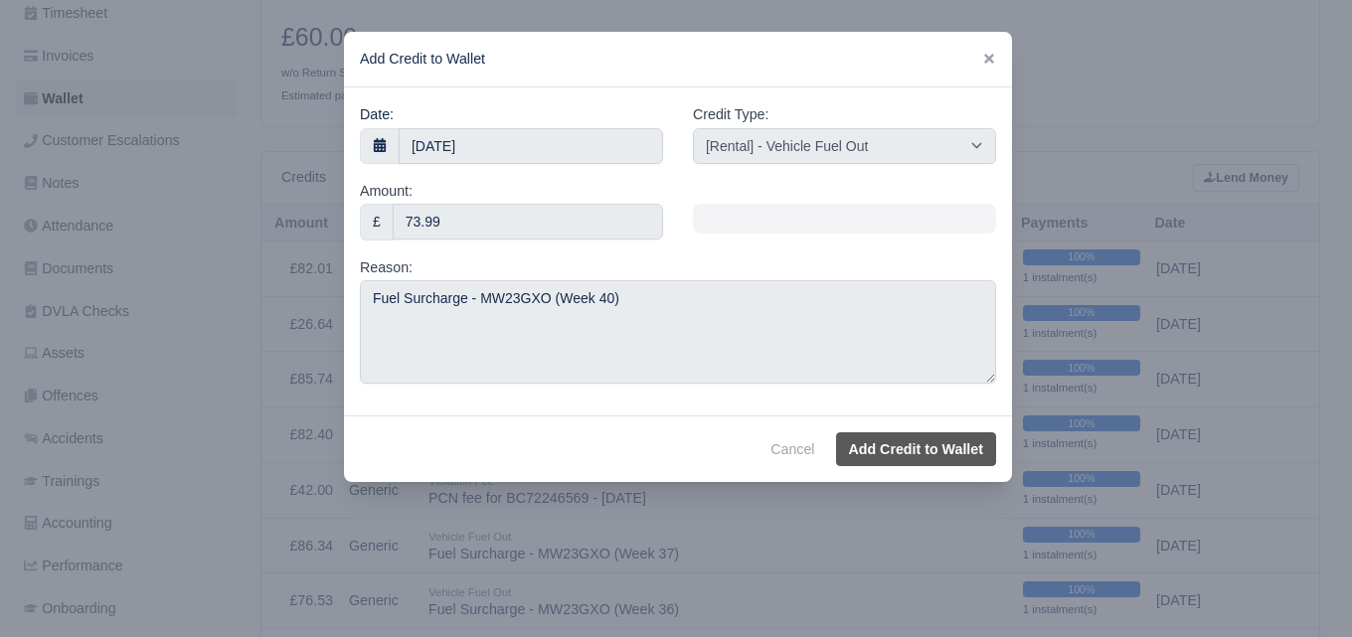
select select "other"
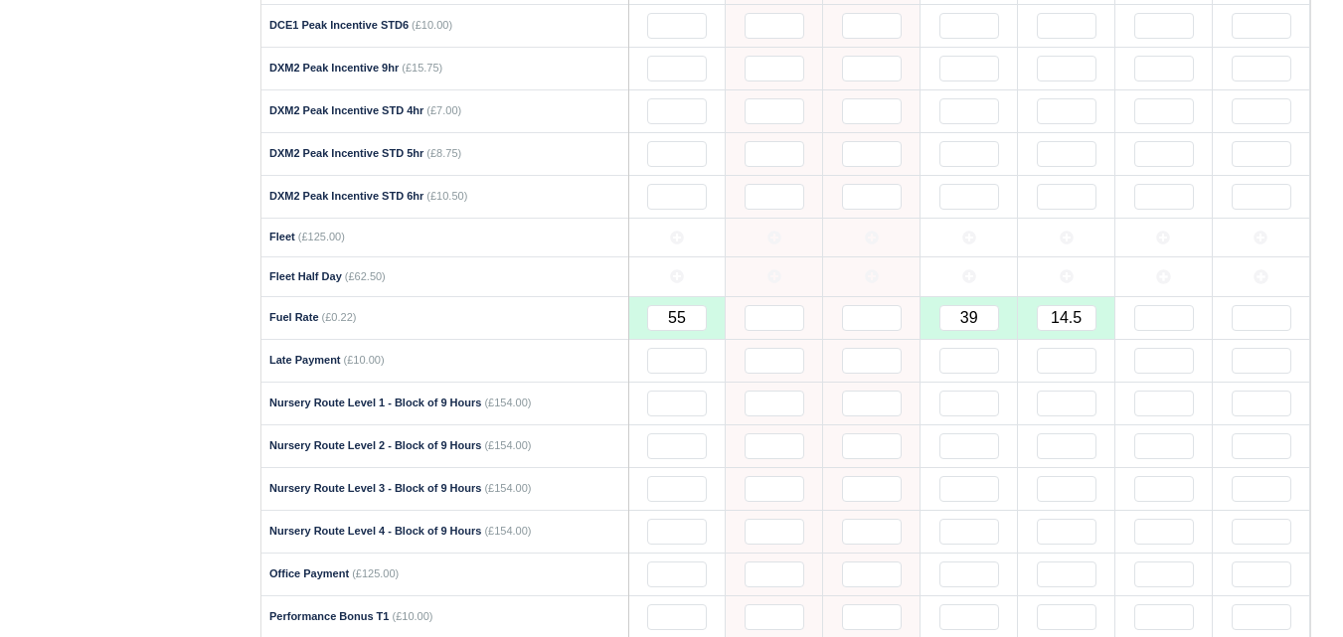
scroll to position [1161, 0]
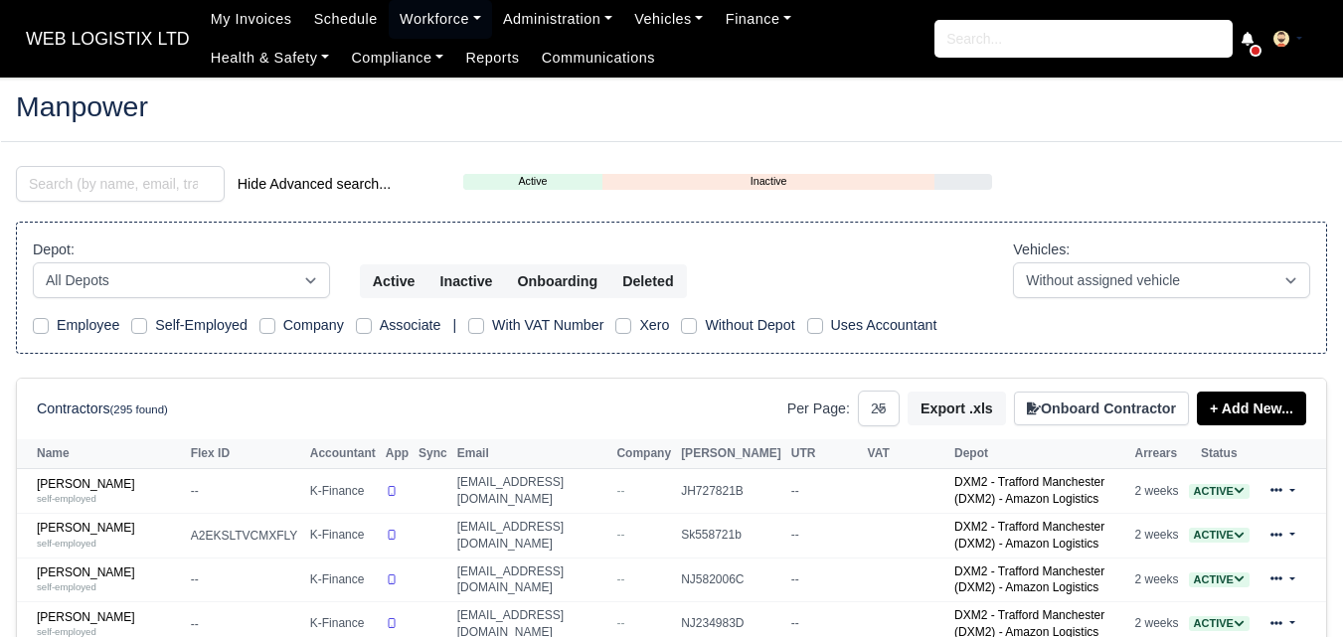
select select "25"
click at [120, 186] on input "search" at bounding box center [120, 184] width 209 height 36
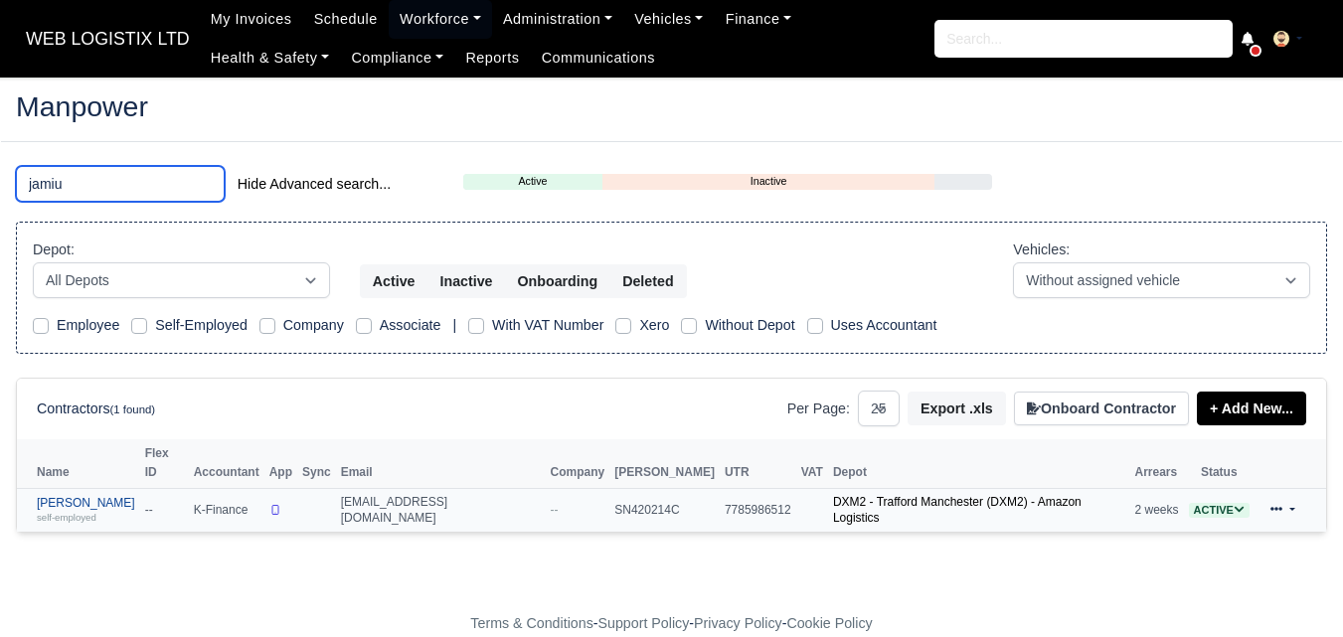
type input "jamiu"
click at [69, 496] on link "Jamiu Adeniyi self-employed" at bounding box center [86, 510] width 98 height 29
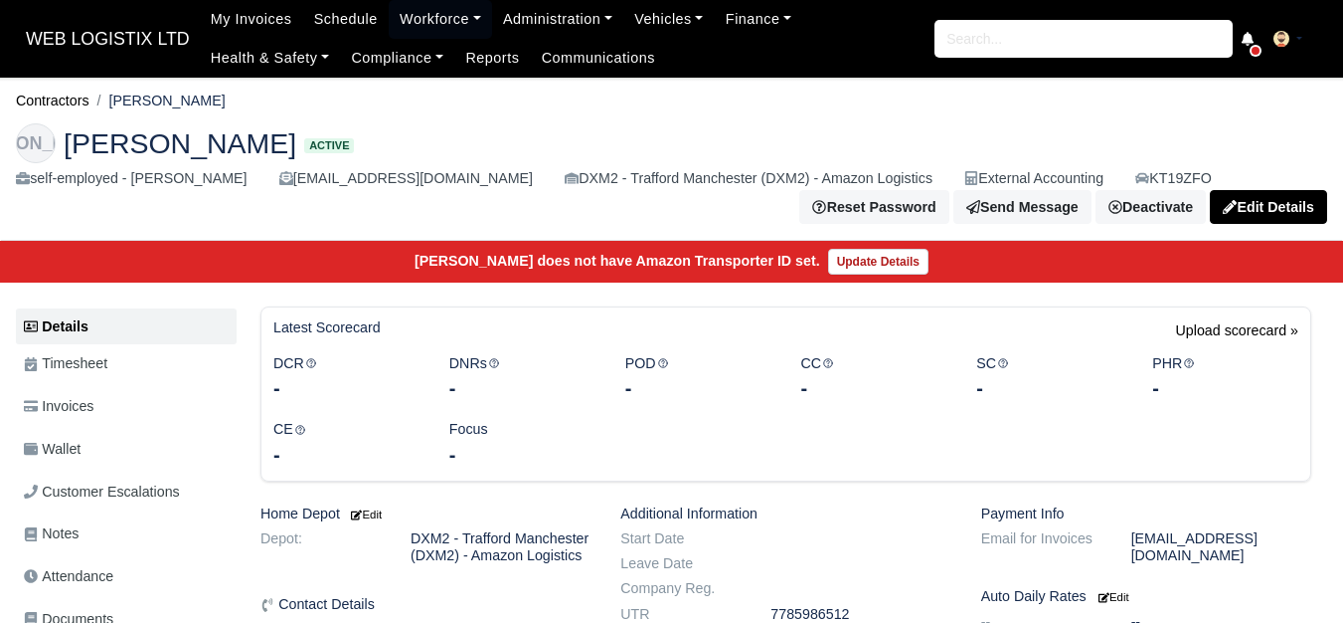
click at [81, 453] on span "Wallet" at bounding box center [52, 449] width 57 height 23
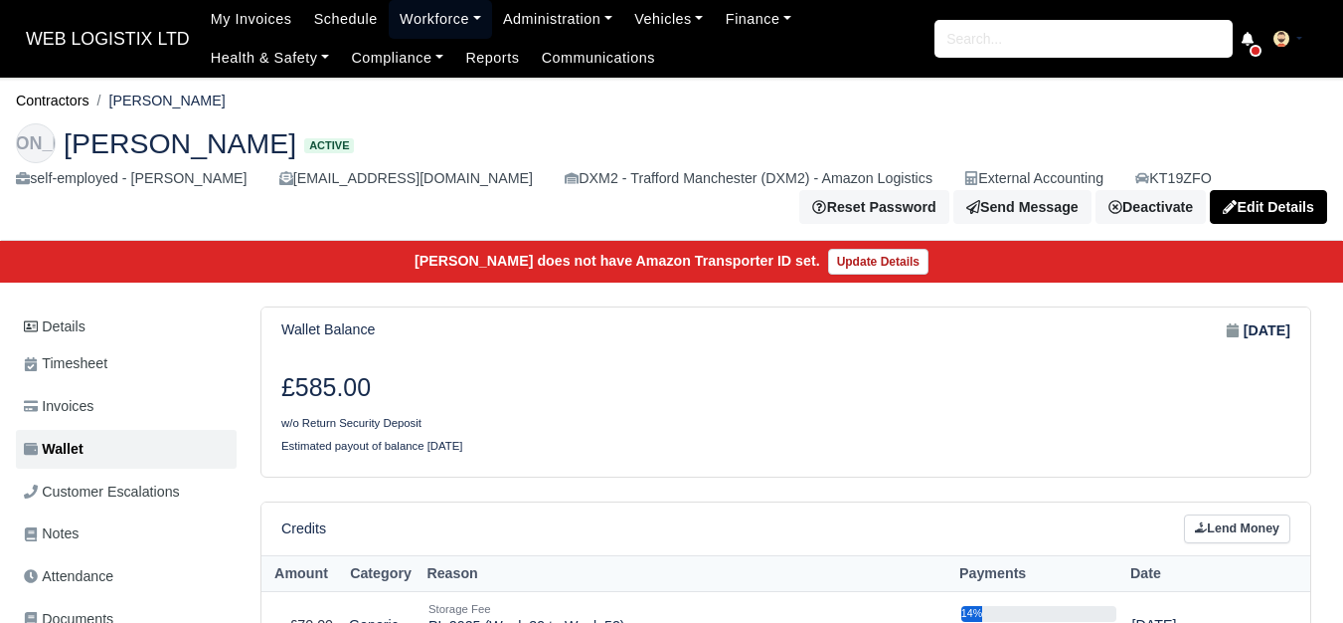
click at [433, 13] on link "Workforce" at bounding box center [440, 19] width 103 height 39
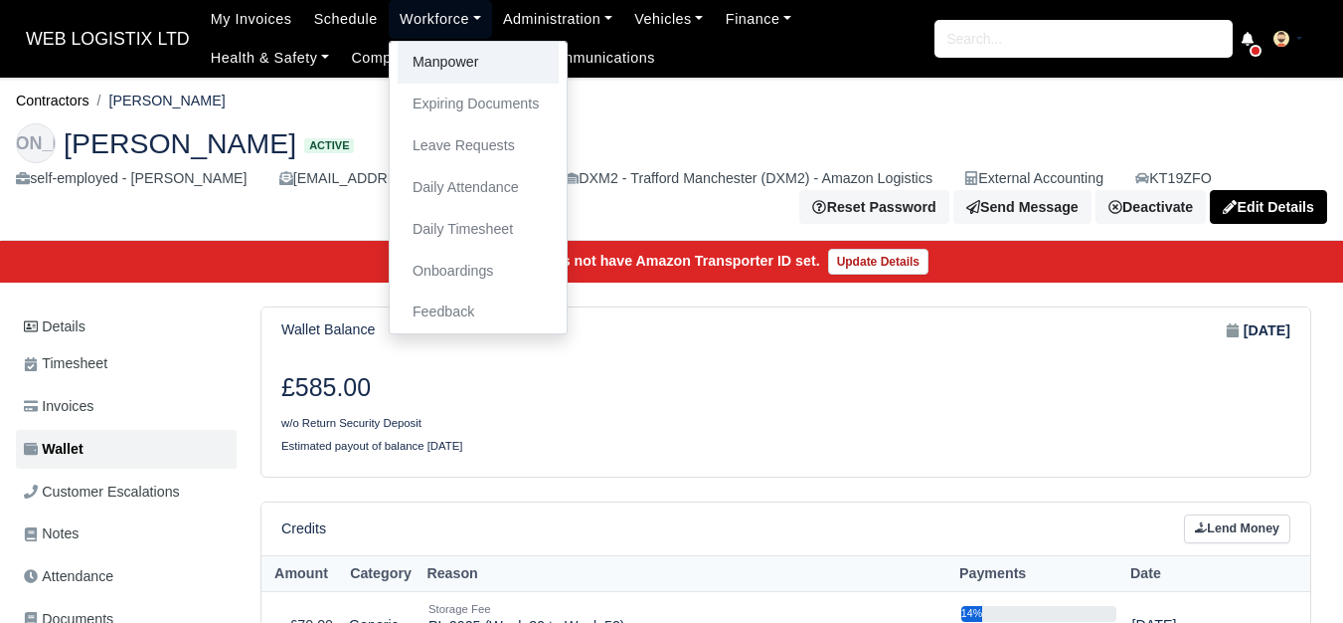
click at [469, 62] on link "Manpower" at bounding box center [478, 63] width 161 height 42
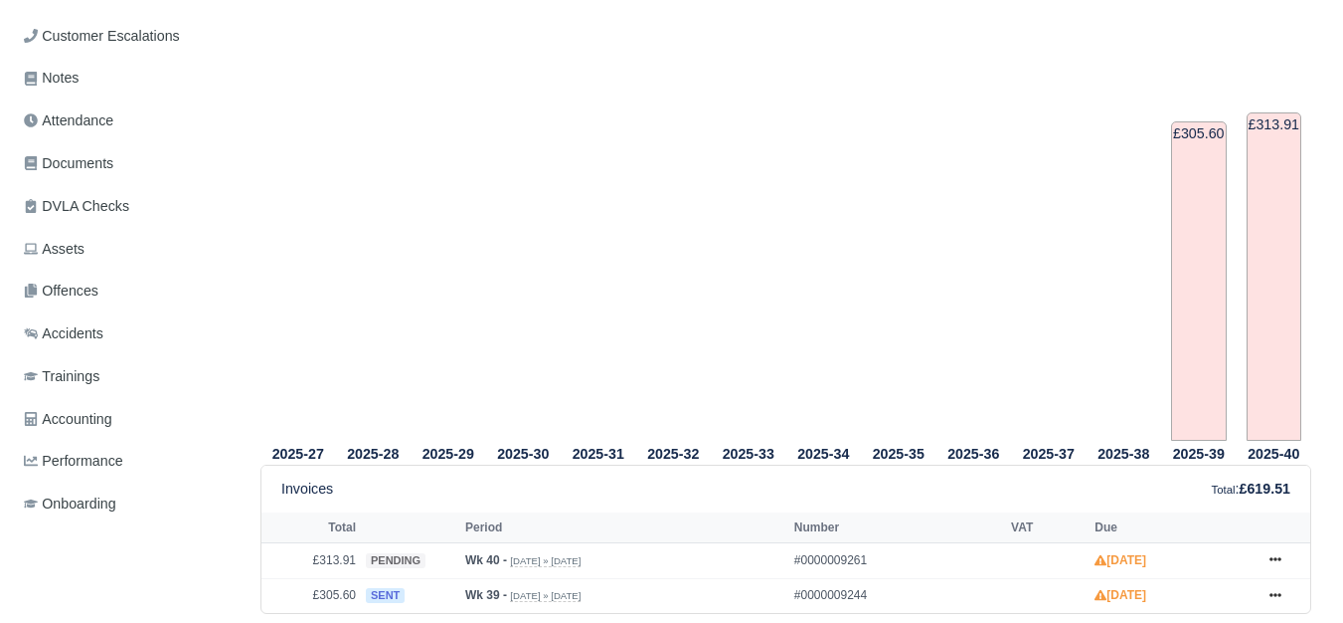
scroll to position [497, 0]
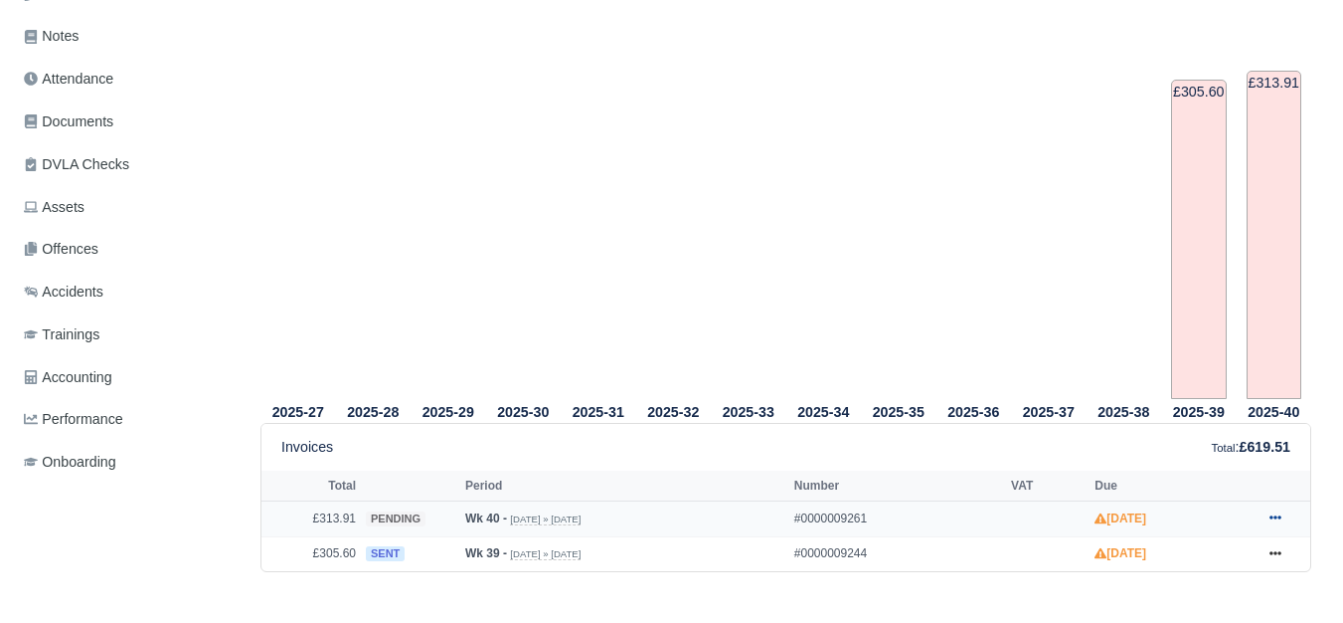
click at [1270, 523] on icon at bounding box center [1276, 517] width 12 height 12
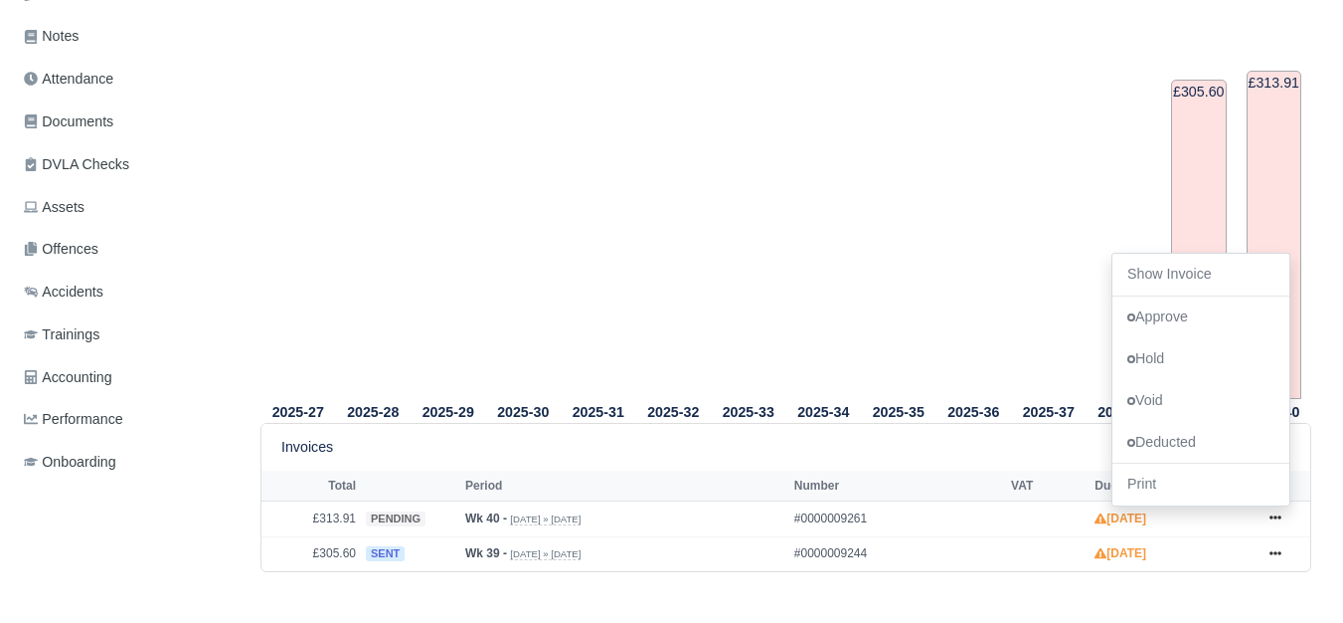
click at [591, 281] on tr "2025-31" at bounding box center [599, 185] width 76 height 427
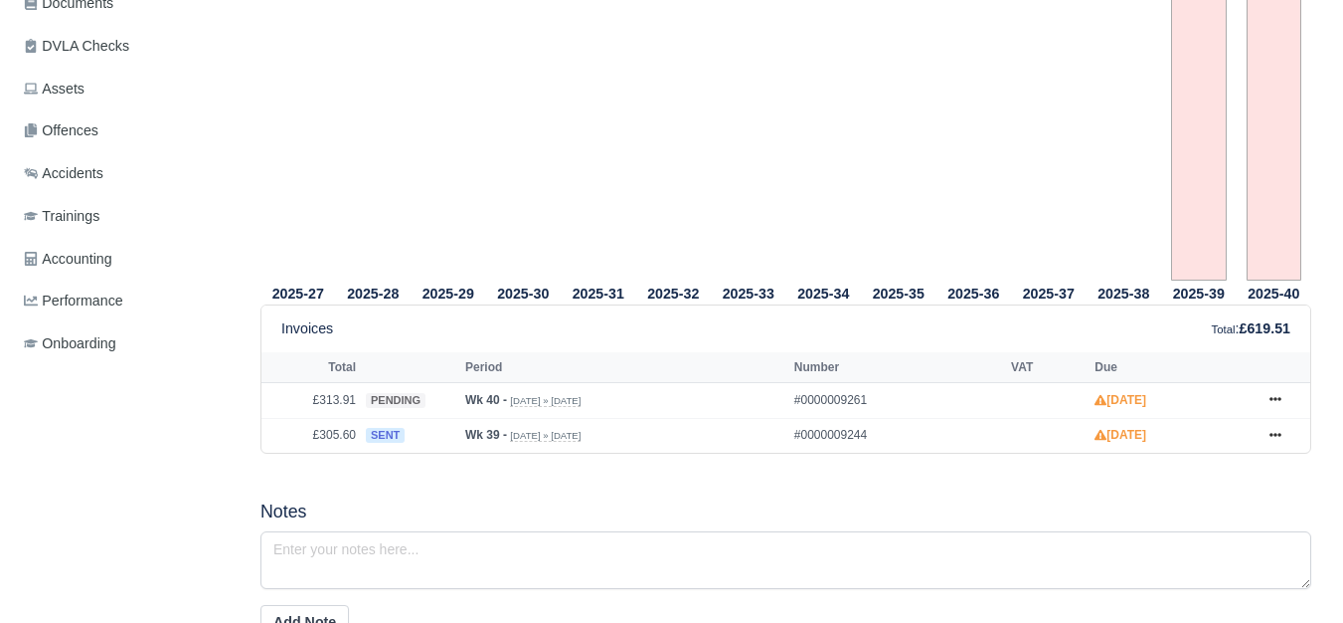
scroll to position [663, 0]
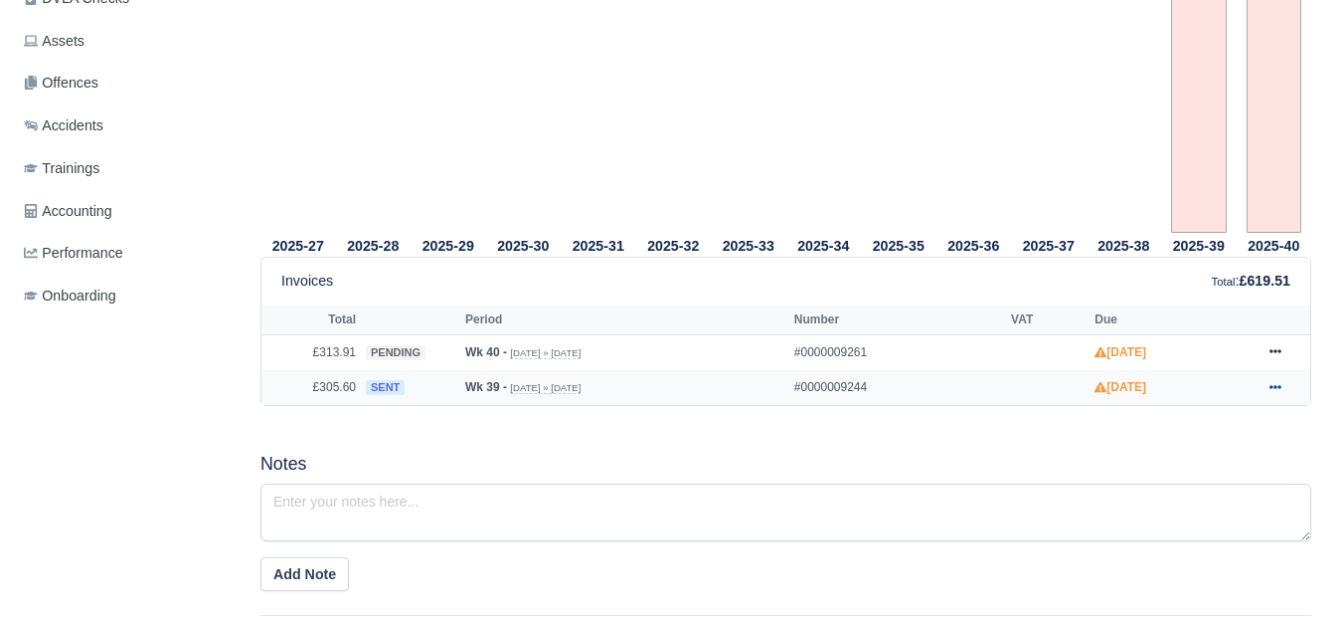
click at [1279, 393] on icon at bounding box center [1276, 387] width 12 height 12
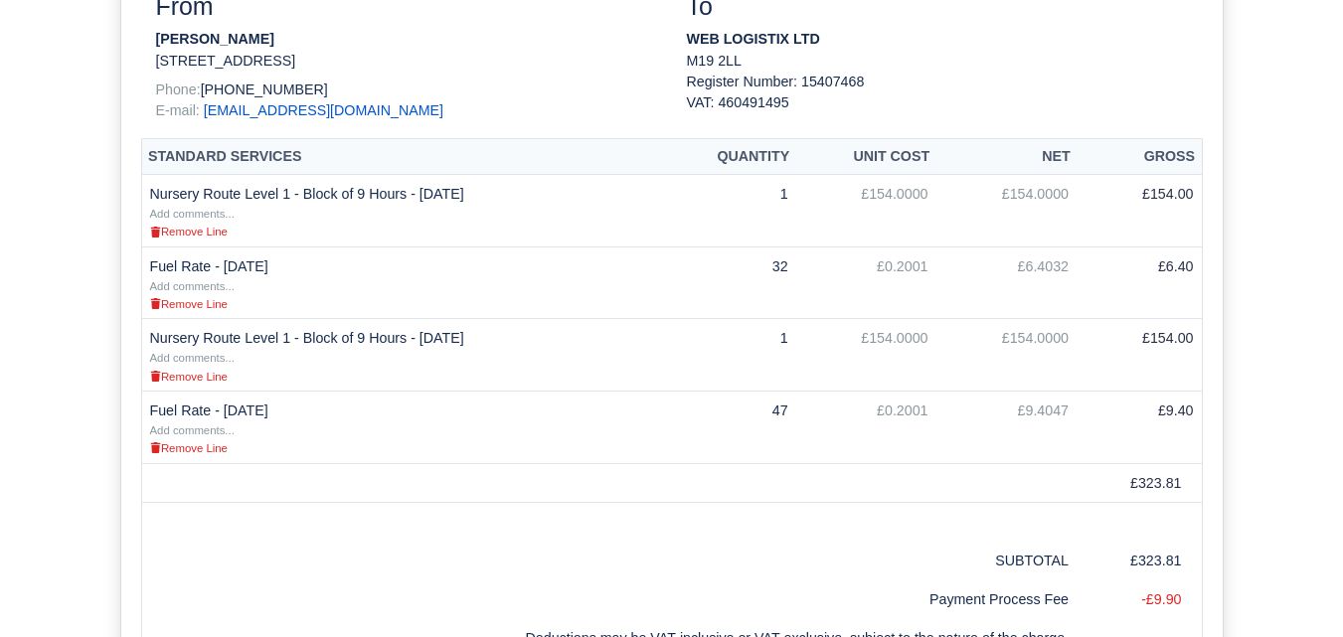
scroll to position [497, 0]
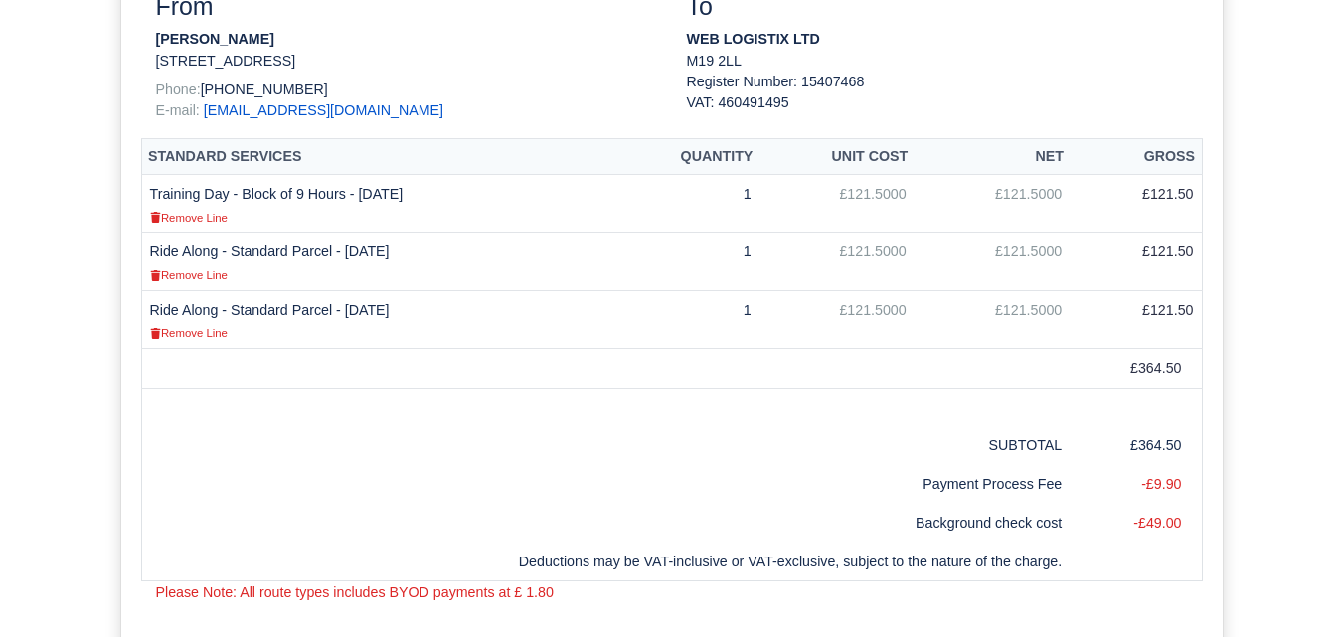
scroll to position [497, 0]
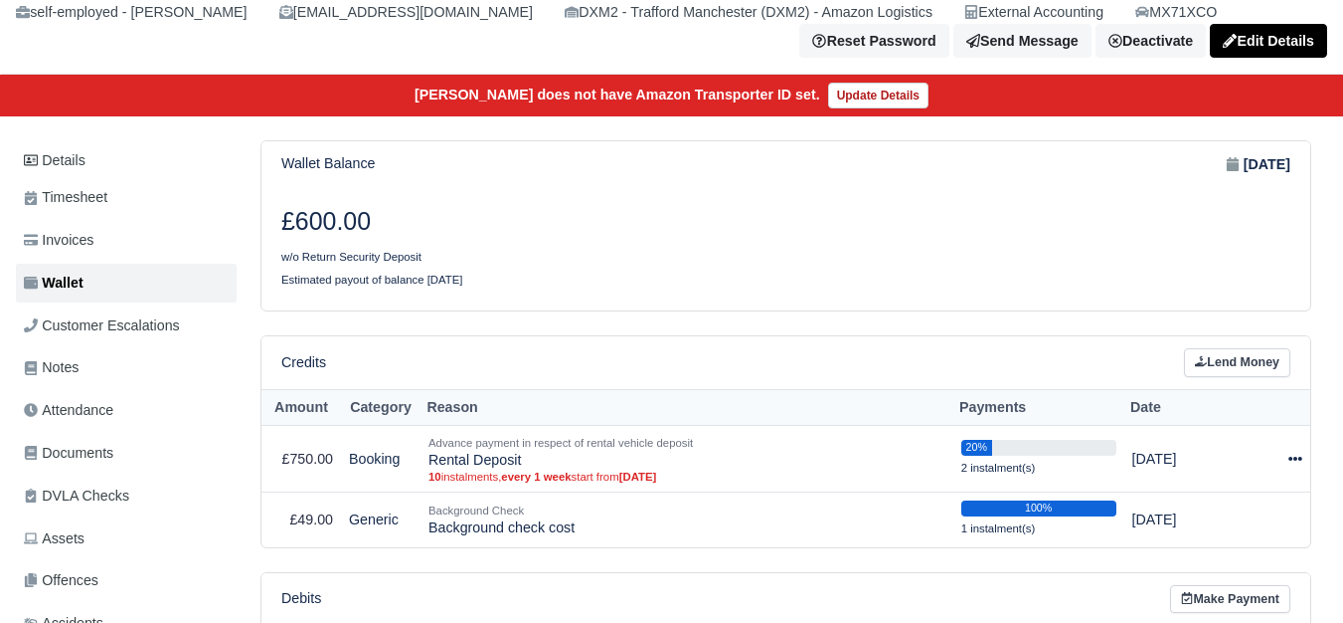
scroll to position [331, 0]
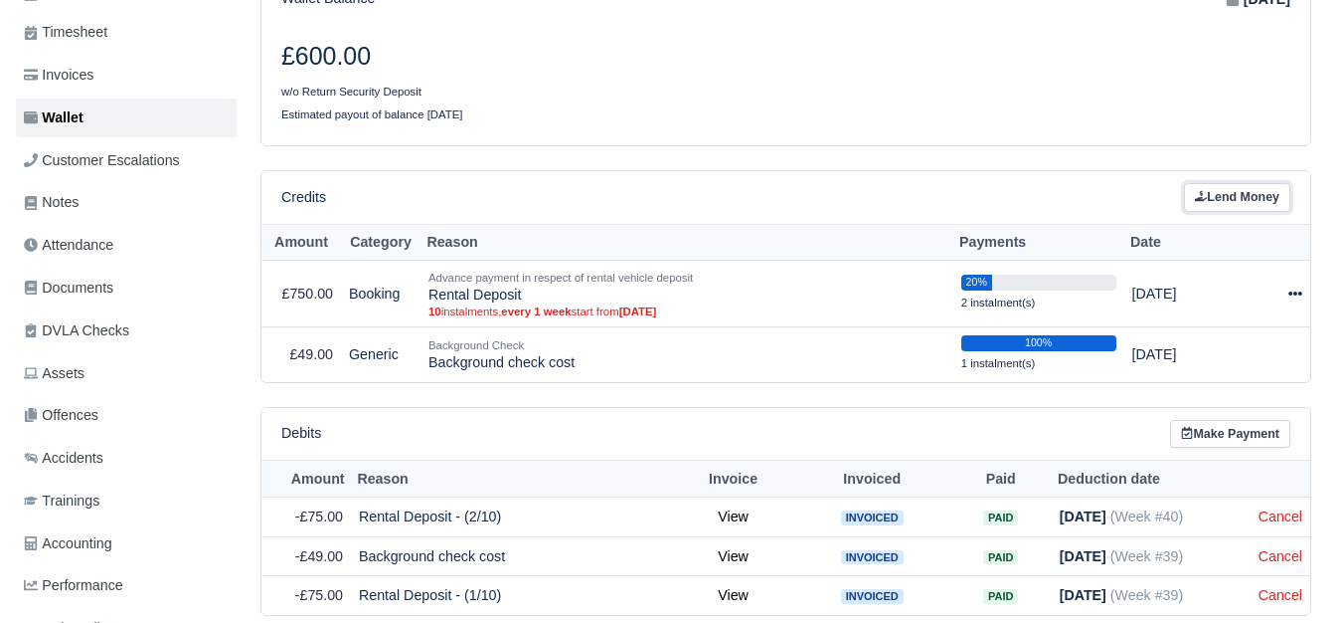
click at [1251, 200] on link "Lend Money" at bounding box center [1237, 197] width 106 height 29
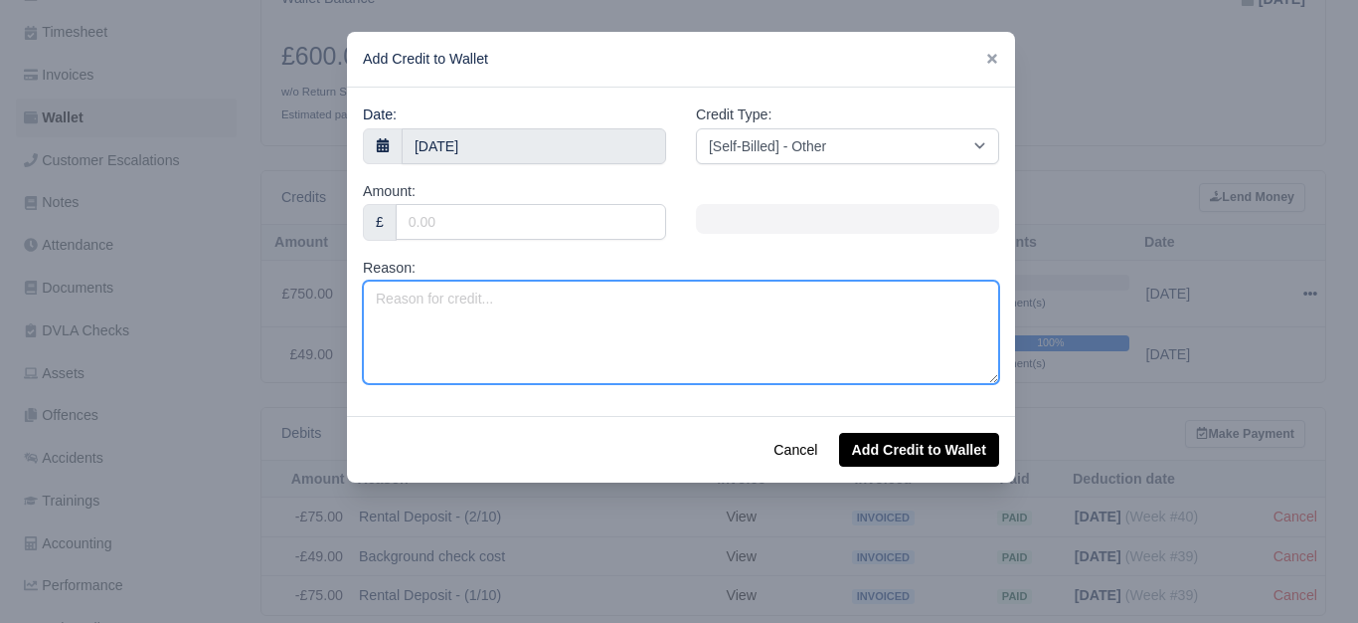
click at [631, 333] on textarea "Reason:" at bounding box center [681, 331] width 636 height 103
paste textarea "PL 2025 (Week 36 to Week 38)"
click at [538, 298] on textarea "PL 2025 (Week 36 to Week 38)" at bounding box center [681, 331] width 636 height 103
click at [542, 301] on textarea "PL 2025 (Week 36 to Week 38)" at bounding box center [681, 331] width 636 height 103
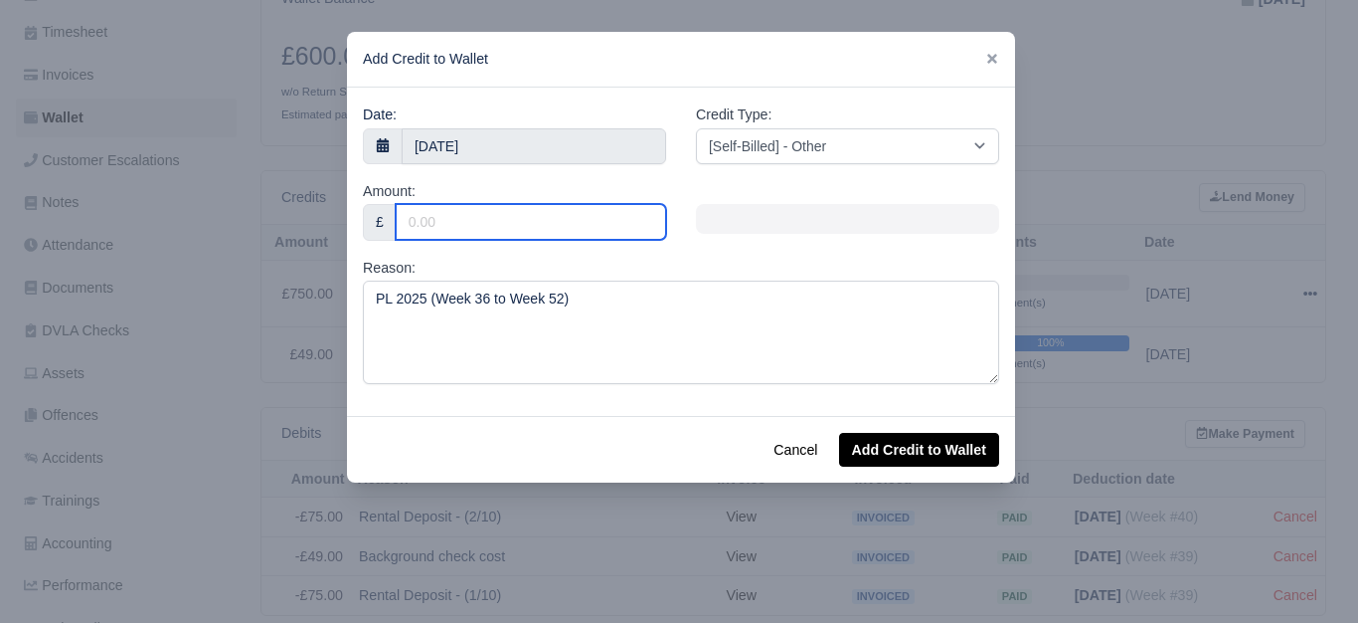
click at [612, 224] on input "Amount:" at bounding box center [531, 222] width 270 height 36
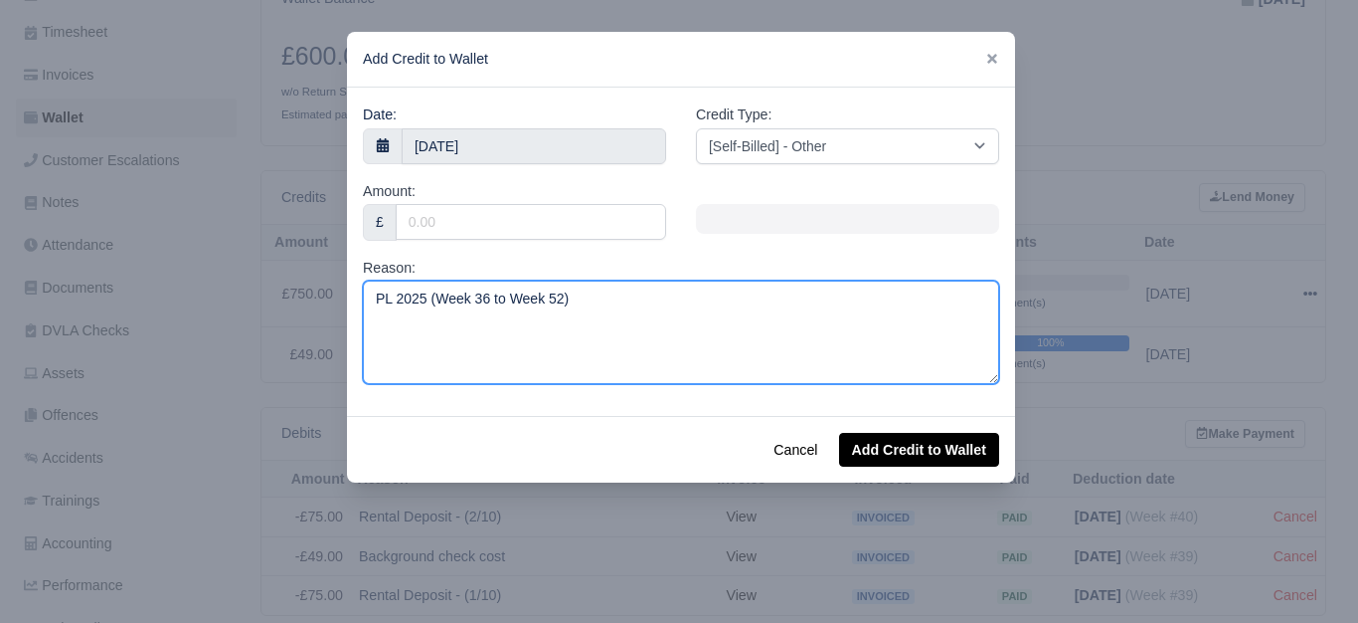
click at [465, 293] on textarea "PL 2025 (Week 36 to Week 52)" at bounding box center [681, 331] width 636 height 103
type textarea "PL 2025 (Week 40 to Week 52)"
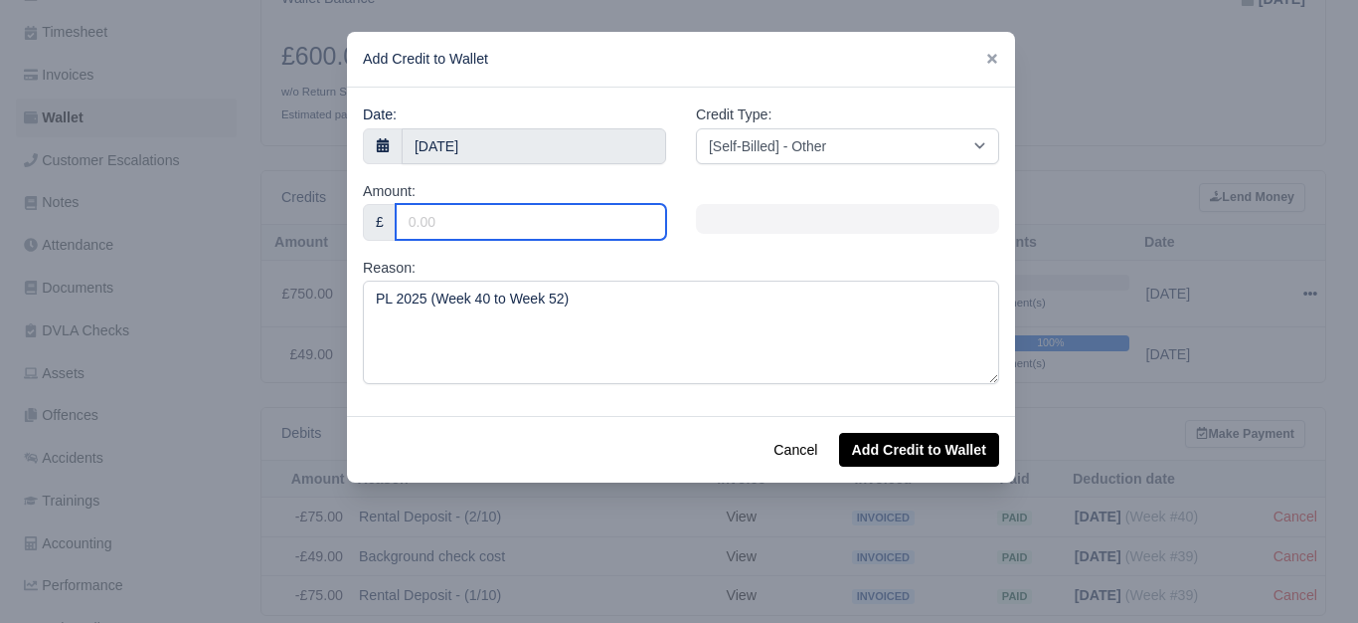
click at [541, 230] on input "Amount:" at bounding box center [531, 222] width 270 height 36
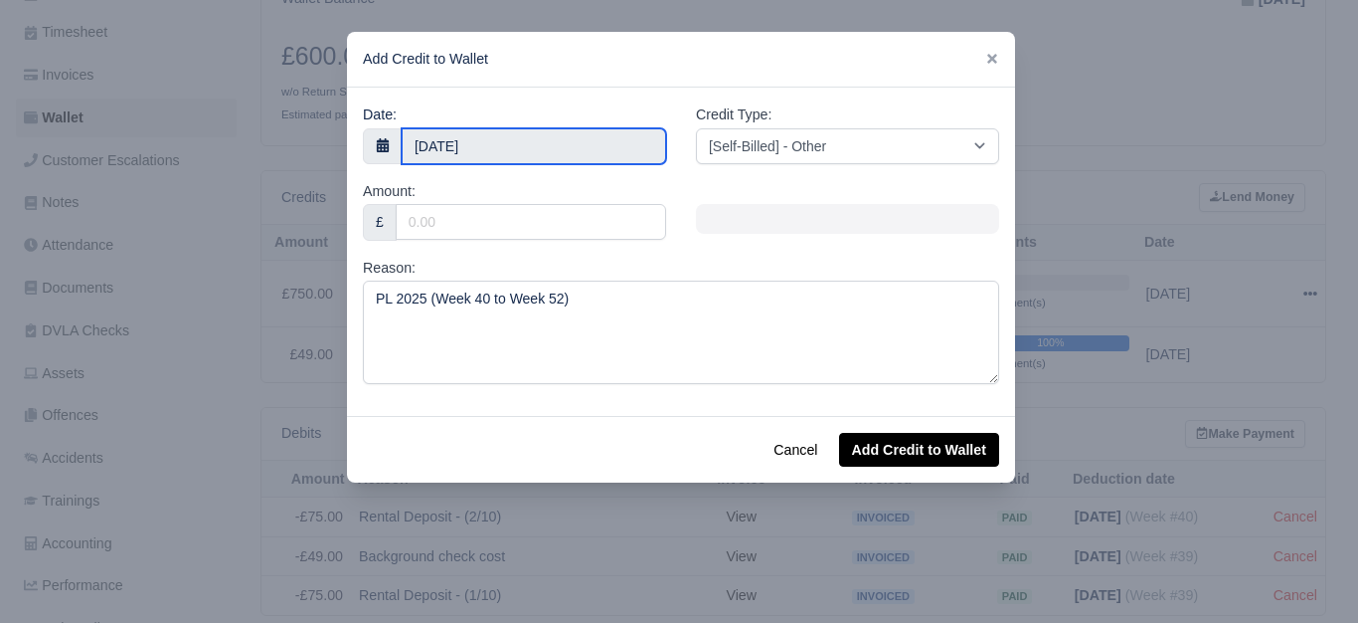
click at [469, 142] on input "4 October 2025" at bounding box center [534, 146] width 265 height 36
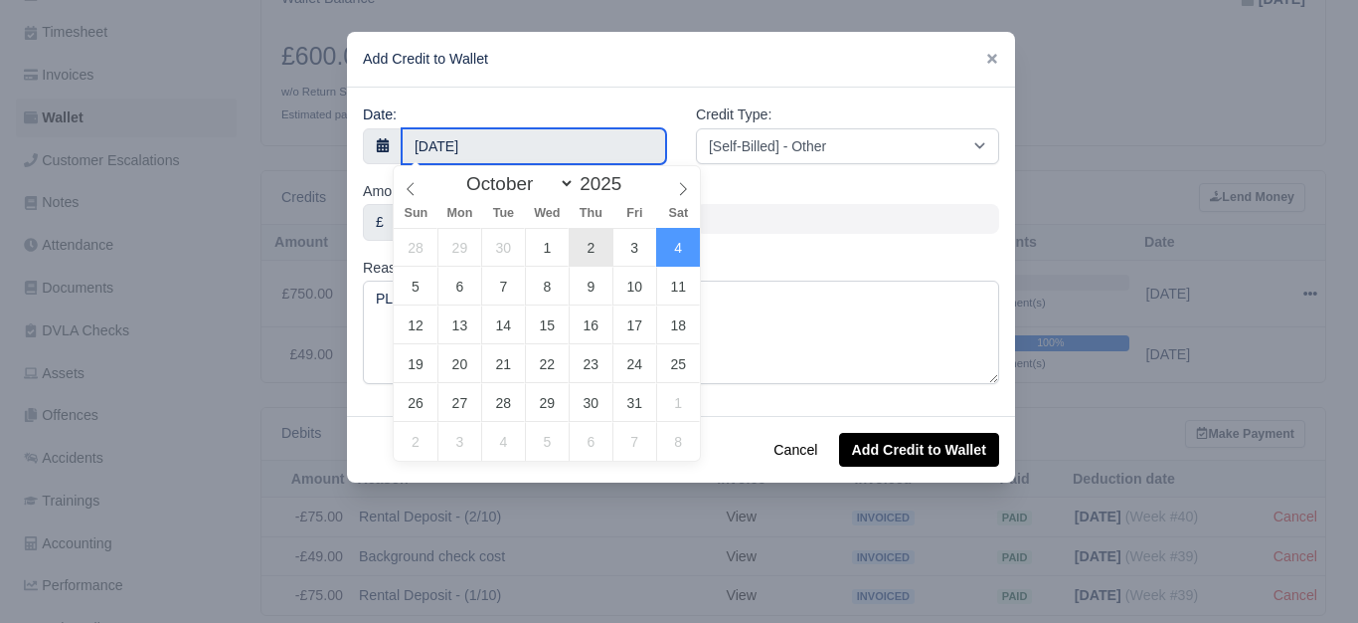
type input "2 October 2025"
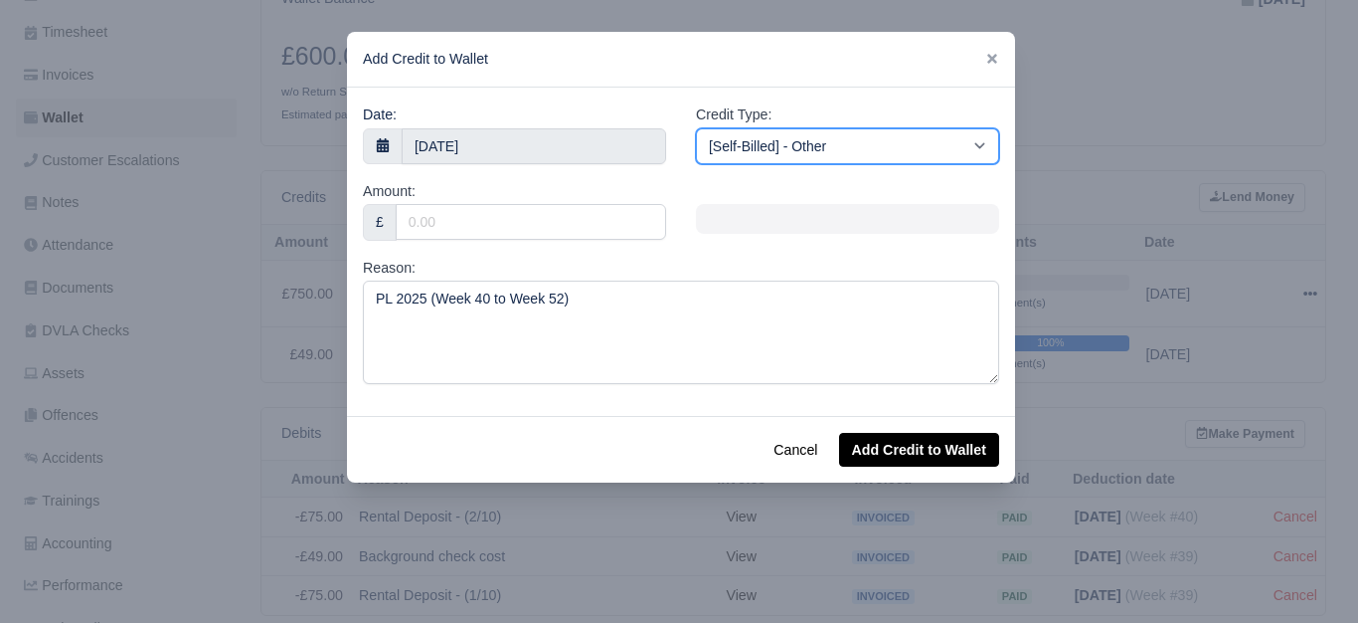
click at [802, 146] on select "[Self-Billed] - Other [Self-Billed] - Negative Invoice [Self-Billed] - Keychain…" at bounding box center [847, 146] width 303 height 36
select select "storage_fee"
click at [696, 128] on select "[Self-Billed] - Other [Self-Billed] - Negative Invoice [Self-Billed] - Keychain…" at bounding box center [847, 146] width 303 height 36
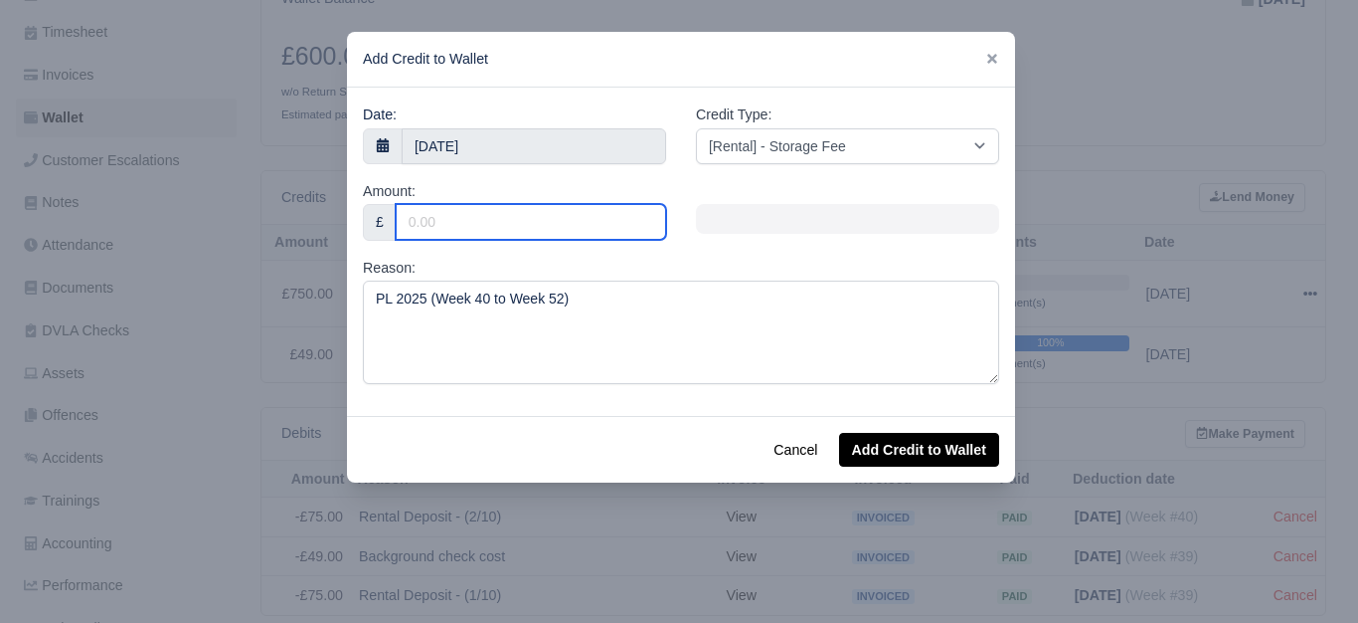
click at [596, 230] on input "Amount:" at bounding box center [531, 222] width 270 height 36
type input "65"
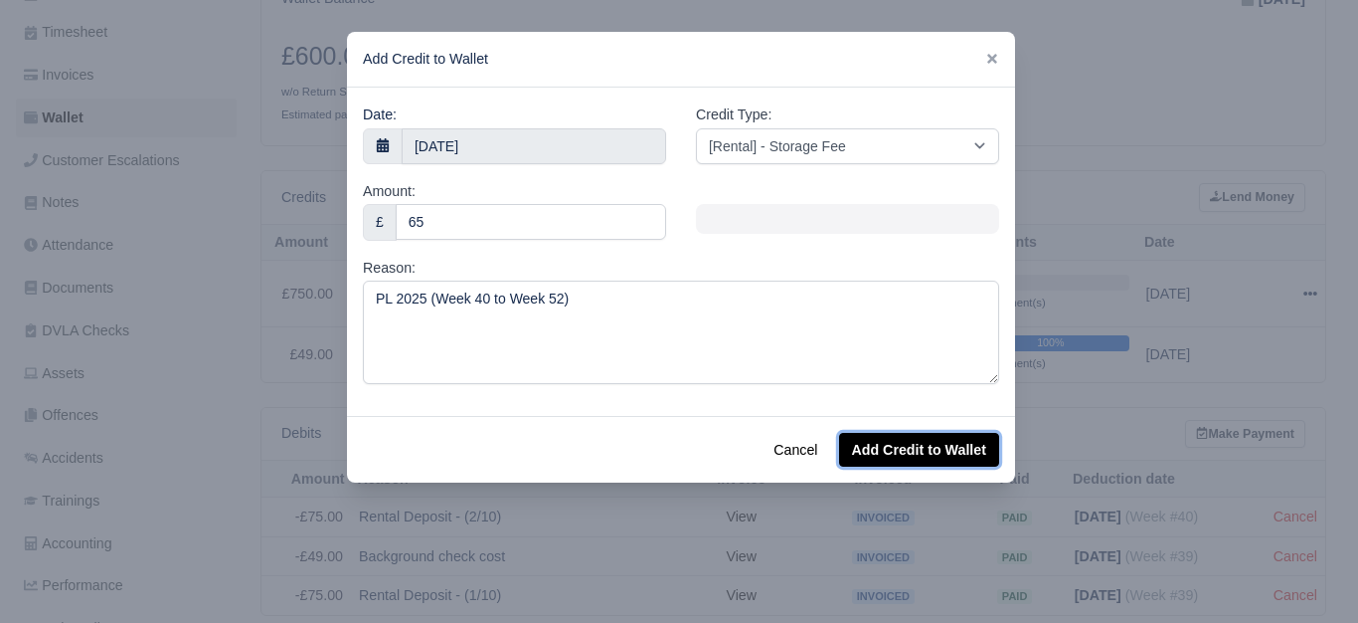
click at [944, 448] on button "Add Credit to Wallet" at bounding box center [919, 450] width 160 height 34
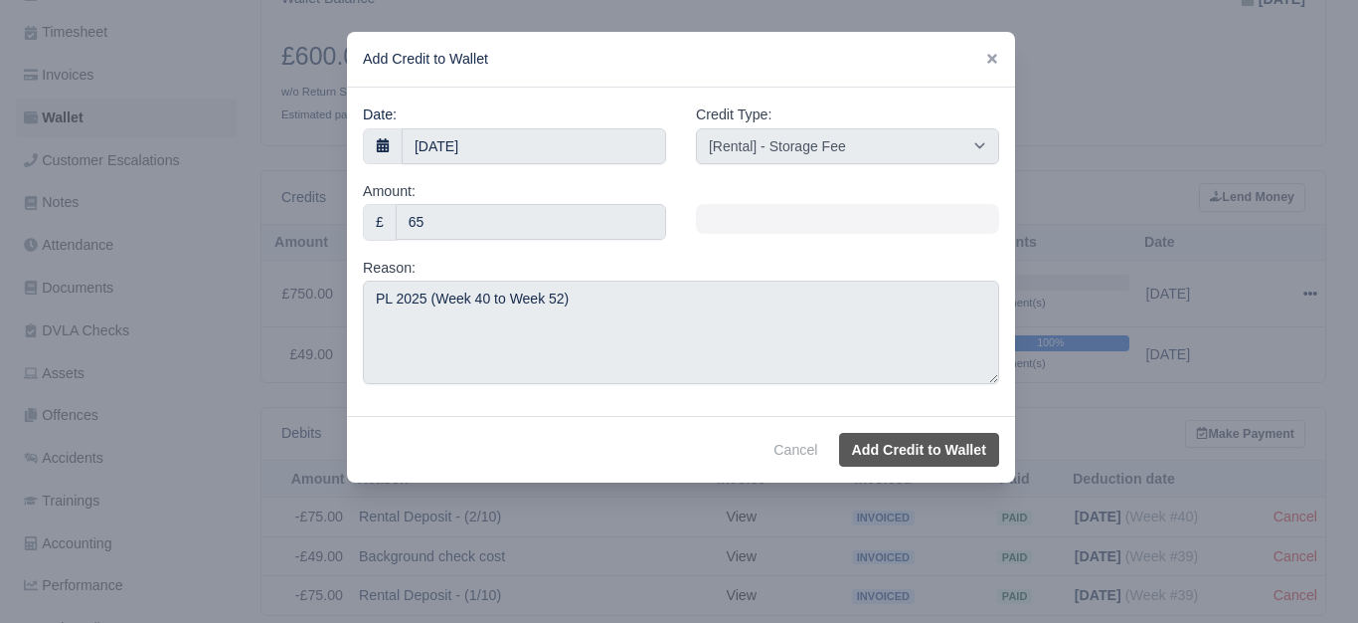
select select "other"
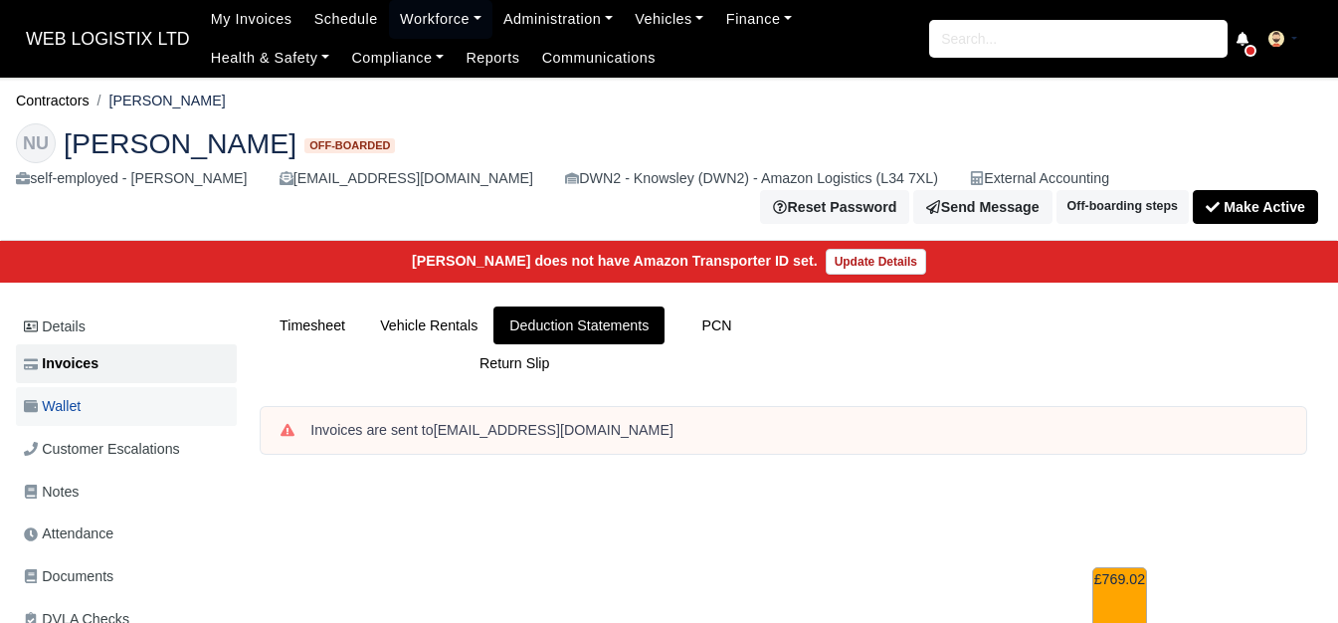
click at [65, 406] on link "Wallet" at bounding box center [126, 406] width 221 height 39
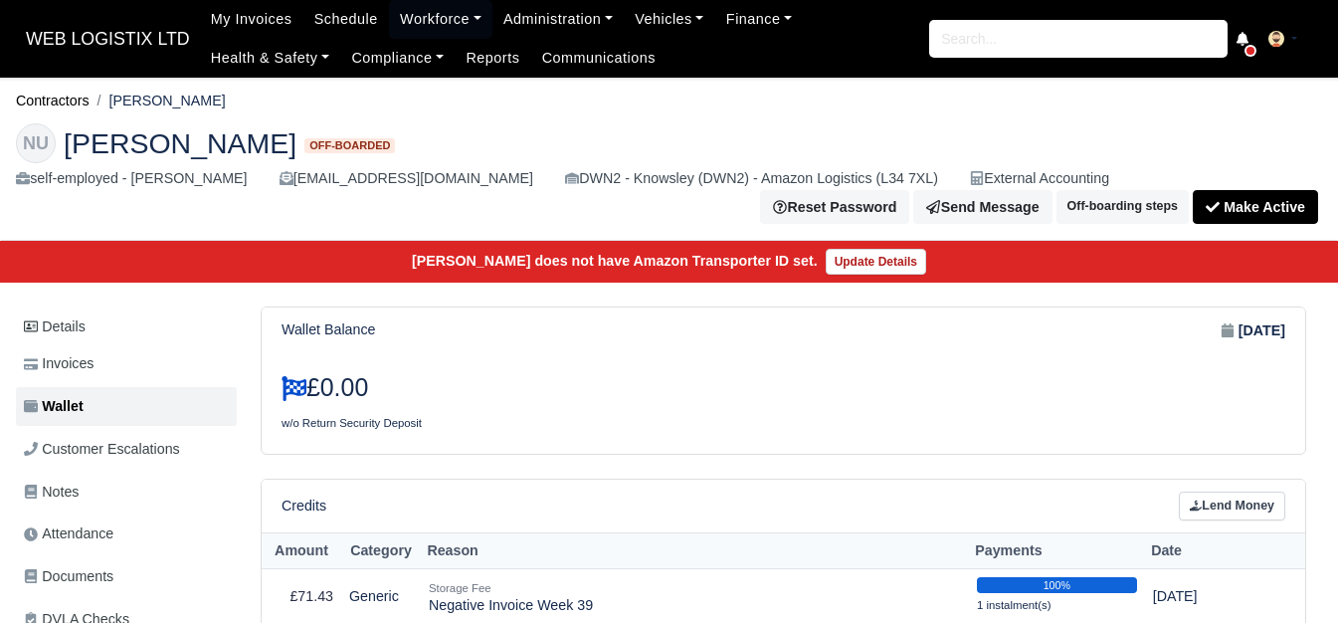
scroll to position [166, 0]
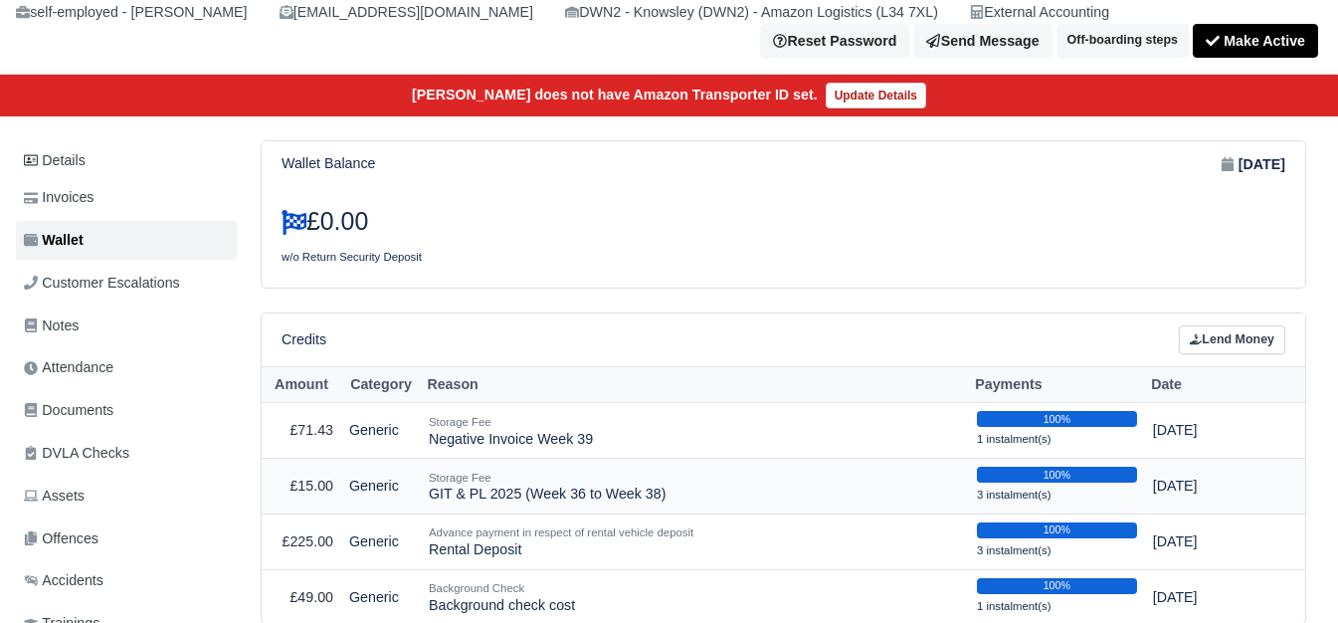
drag, startPoint x: 469, startPoint y: 486, endPoint x: 679, endPoint y: 478, distance: 210.0
click at [679, 478] on td "Storage Fee GIT & PL 2025 (Week 36 to Week 38)" at bounding box center [695, 486] width 548 height 56
copy td "PL 2025 (Week 36 to Week 38)"
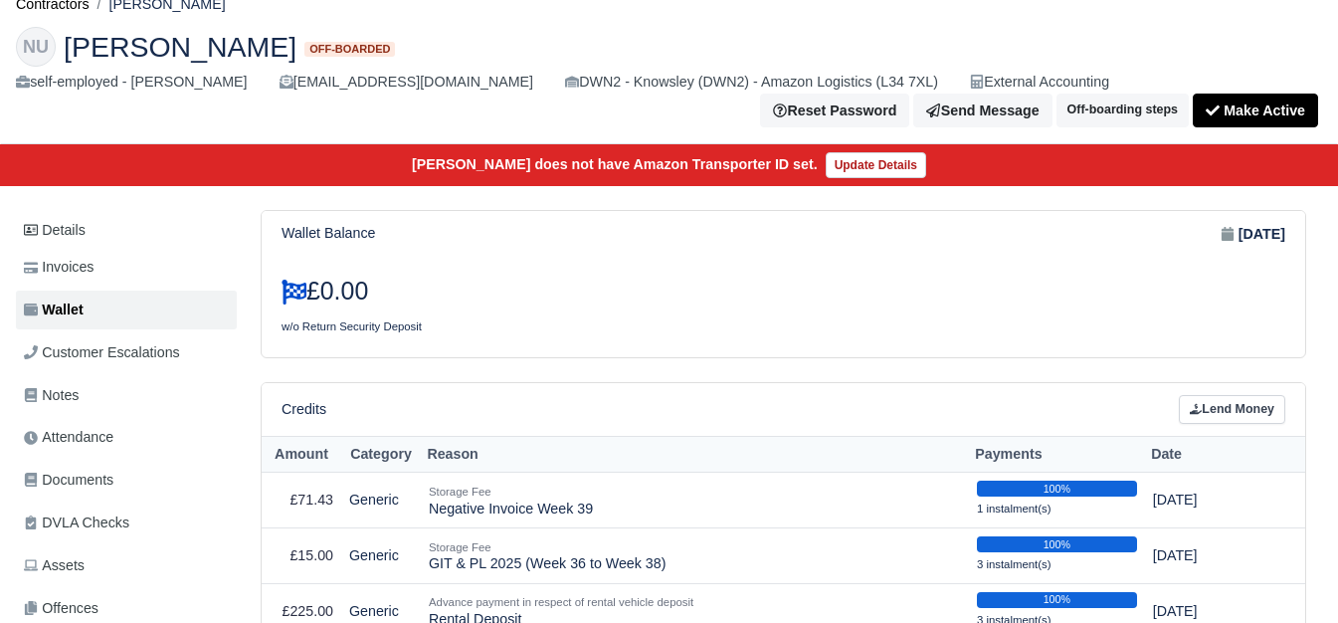
scroll to position [0, 0]
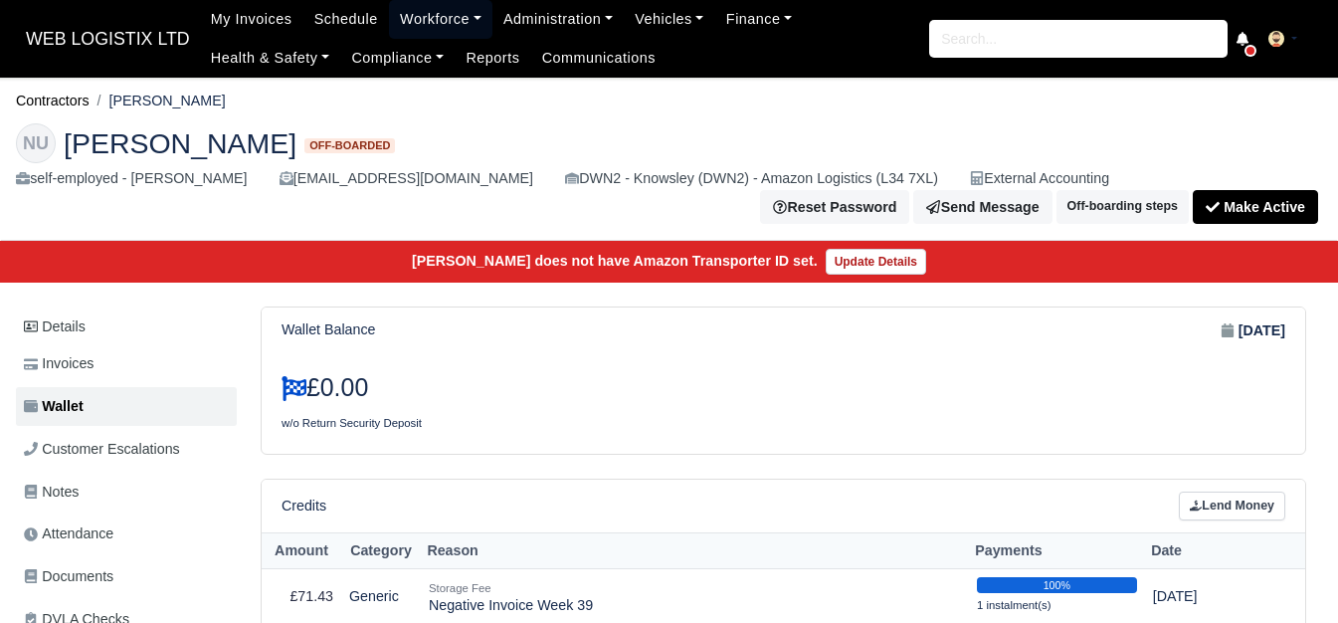
click at [441, 13] on link "Workforce" at bounding box center [440, 19] width 103 height 39
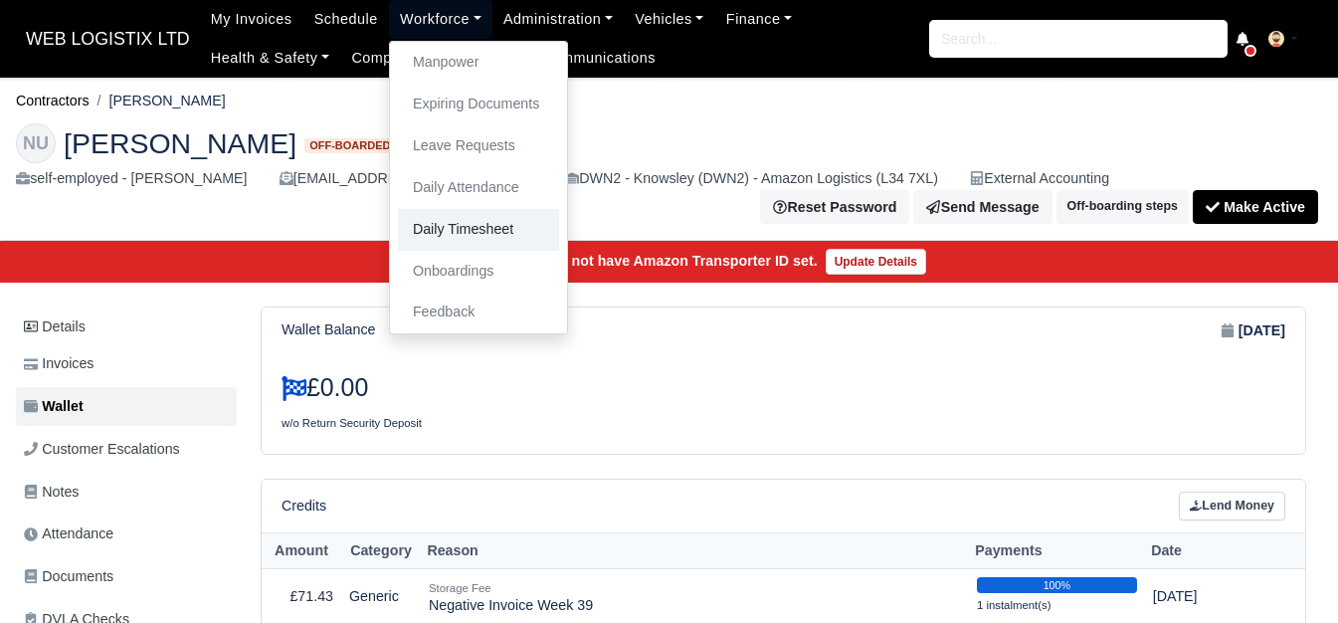
click at [457, 228] on link "Daily Timesheet" at bounding box center [478, 230] width 161 height 42
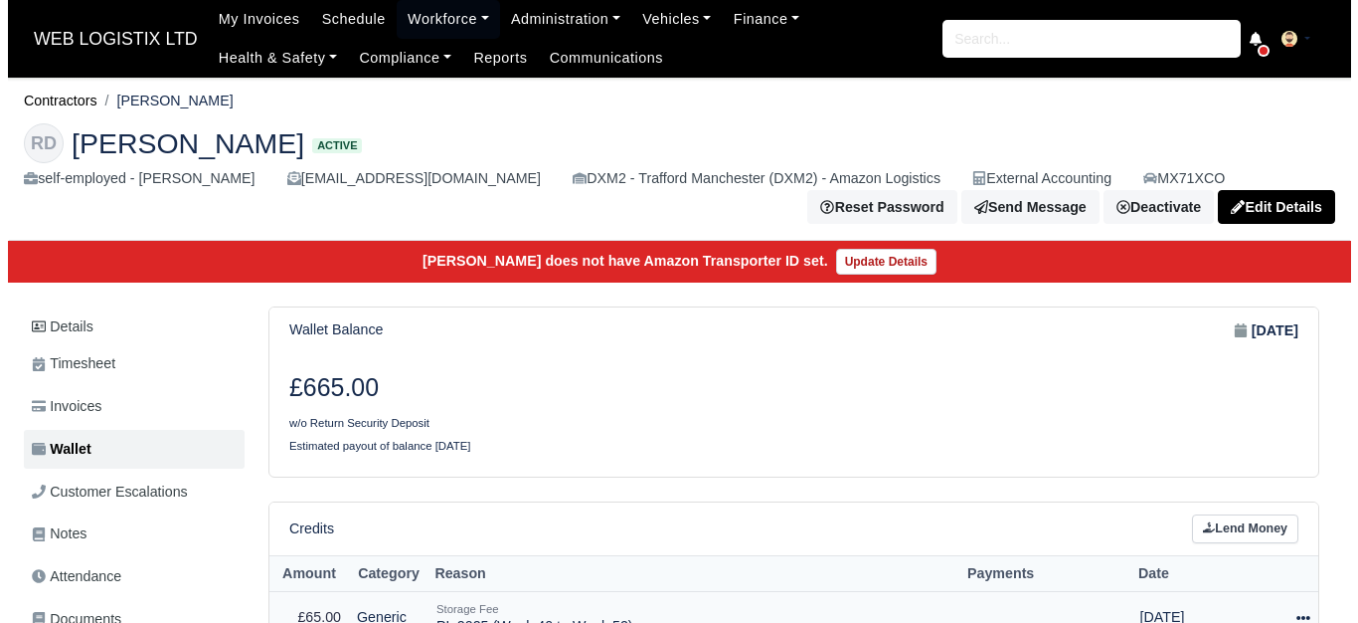
scroll to position [331, 0]
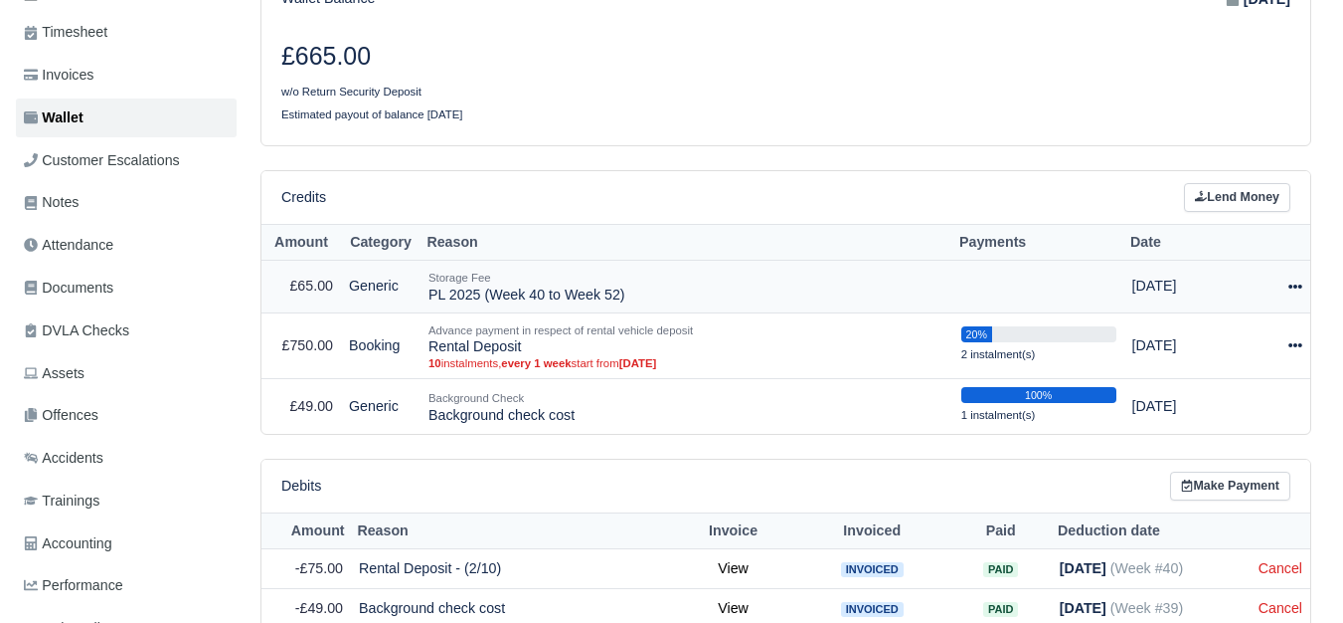
click at [1296, 286] on icon at bounding box center [1296, 286] width 14 height 14
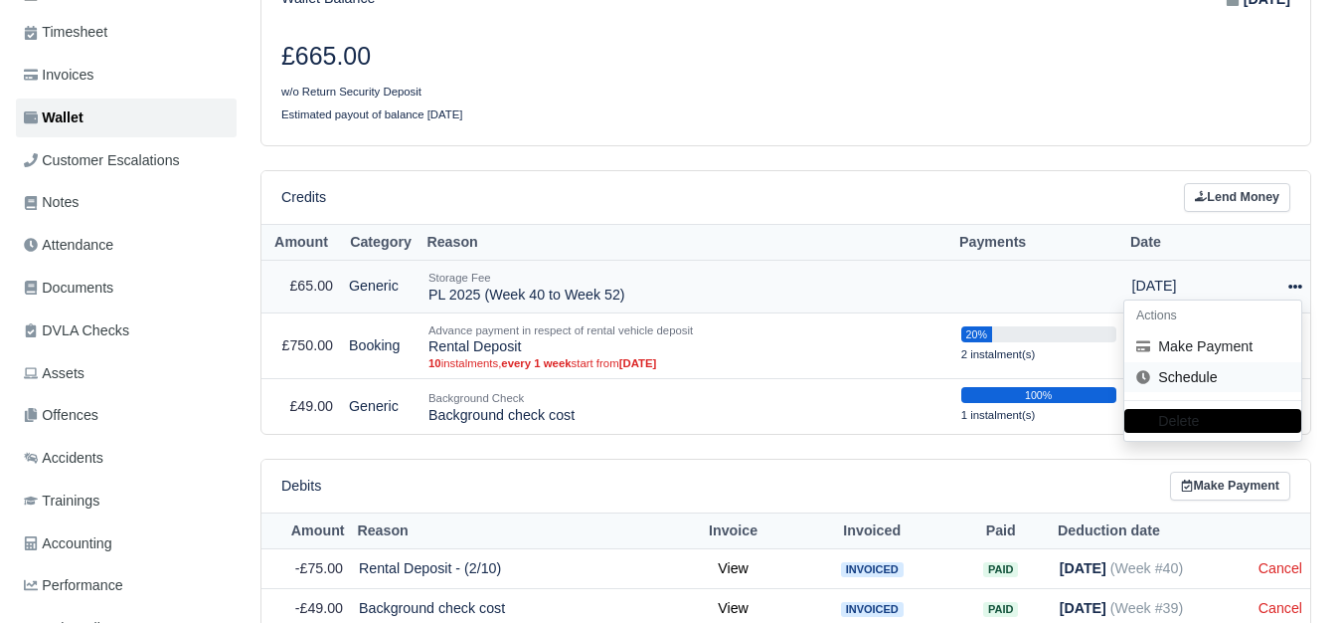
click at [1194, 374] on link "Schedule" at bounding box center [1213, 377] width 177 height 31
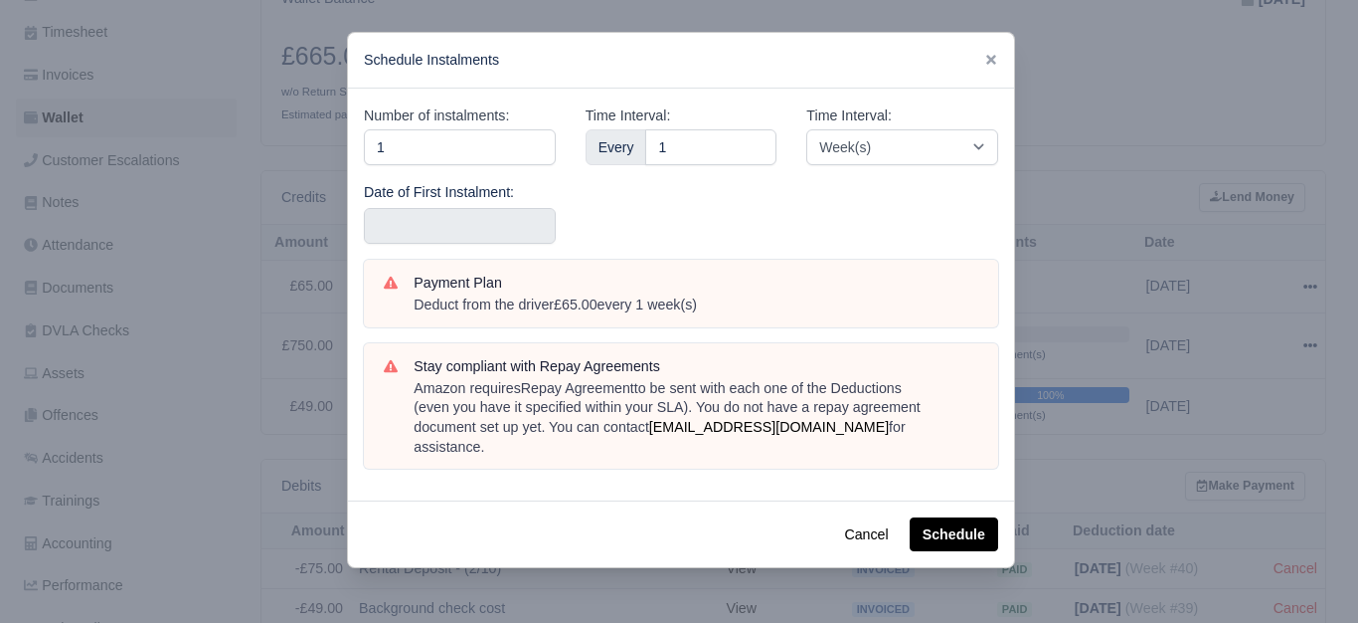
click at [517, 169] on div "Number of instalments: 1 Date of First Instalment:" at bounding box center [460, 181] width 222 height 155
click at [499, 149] on input "1" at bounding box center [460, 147] width 192 height 36
type input "13"
click at [456, 235] on input "text" at bounding box center [460, 226] width 192 height 36
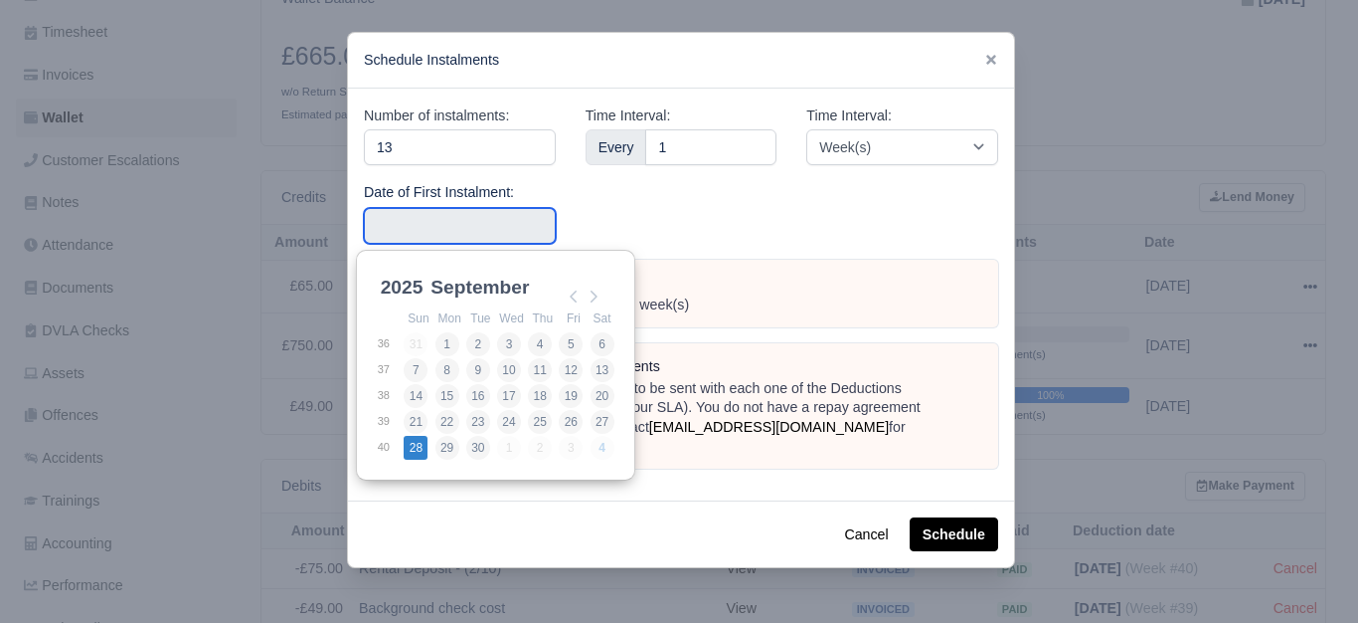
type input "2025-09-28"
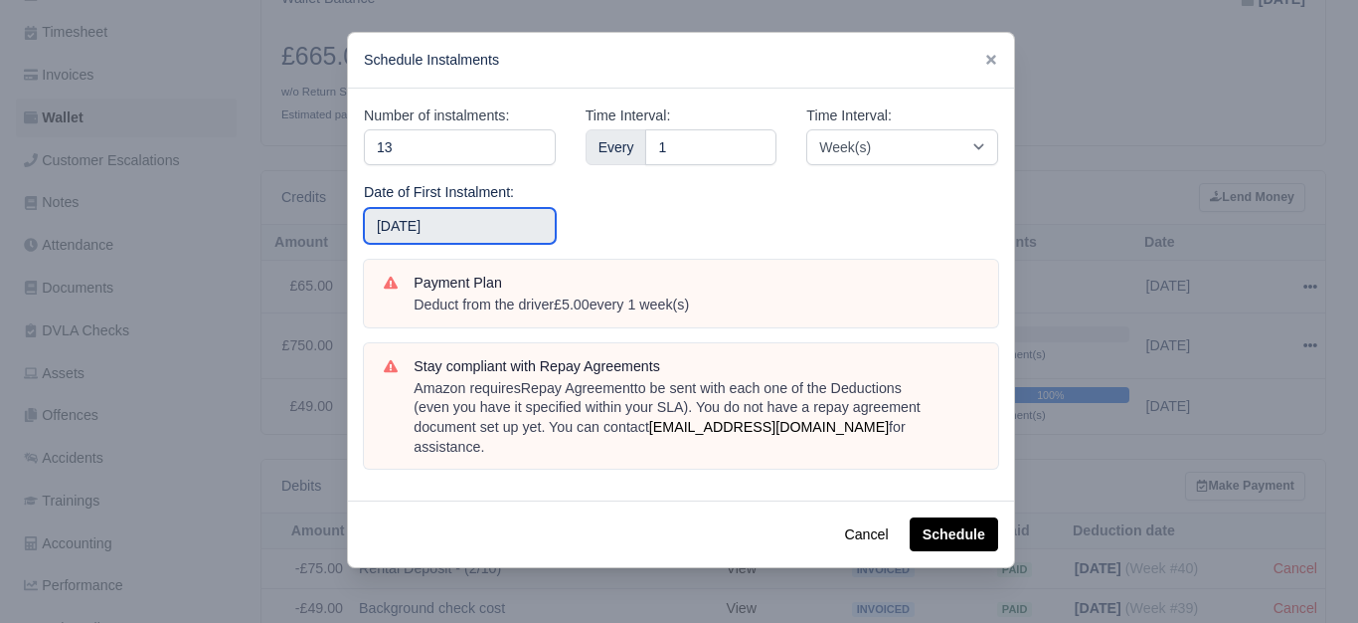
click at [508, 223] on input "2025-09-28" at bounding box center [460, 226] width 192 height 36
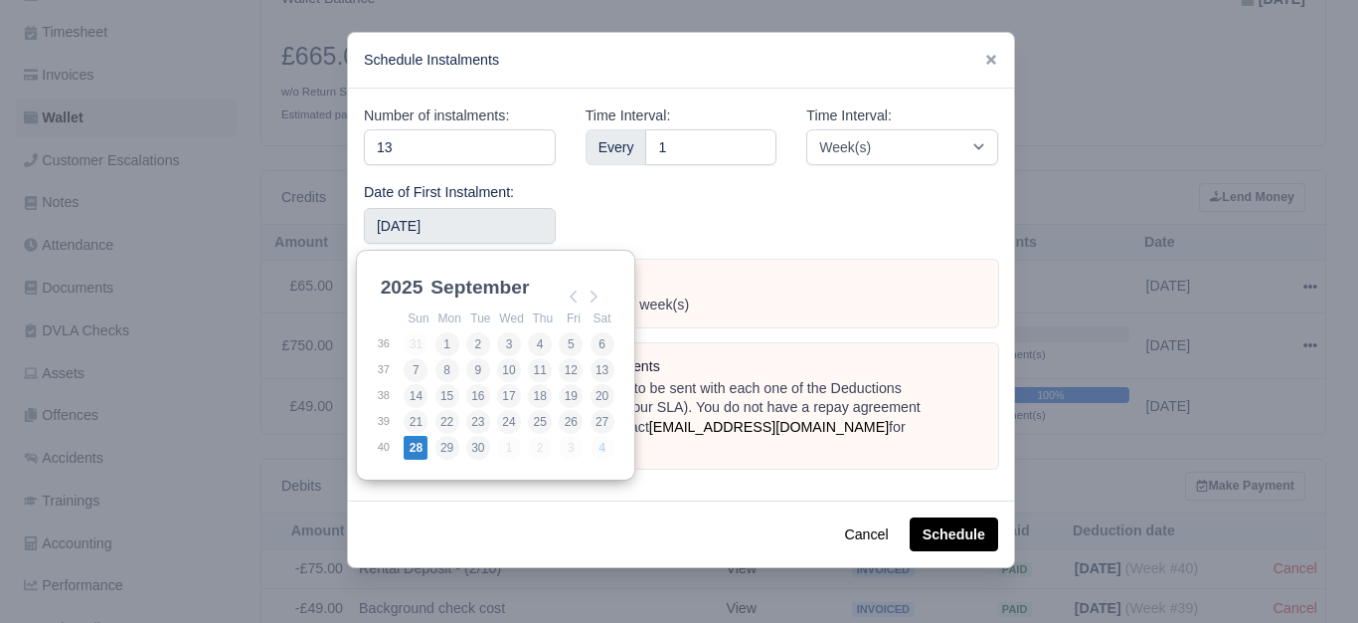
click at [668, 223] on div "Time Interval: Every 1" at bounding box center [682, 181] width 222 height 155
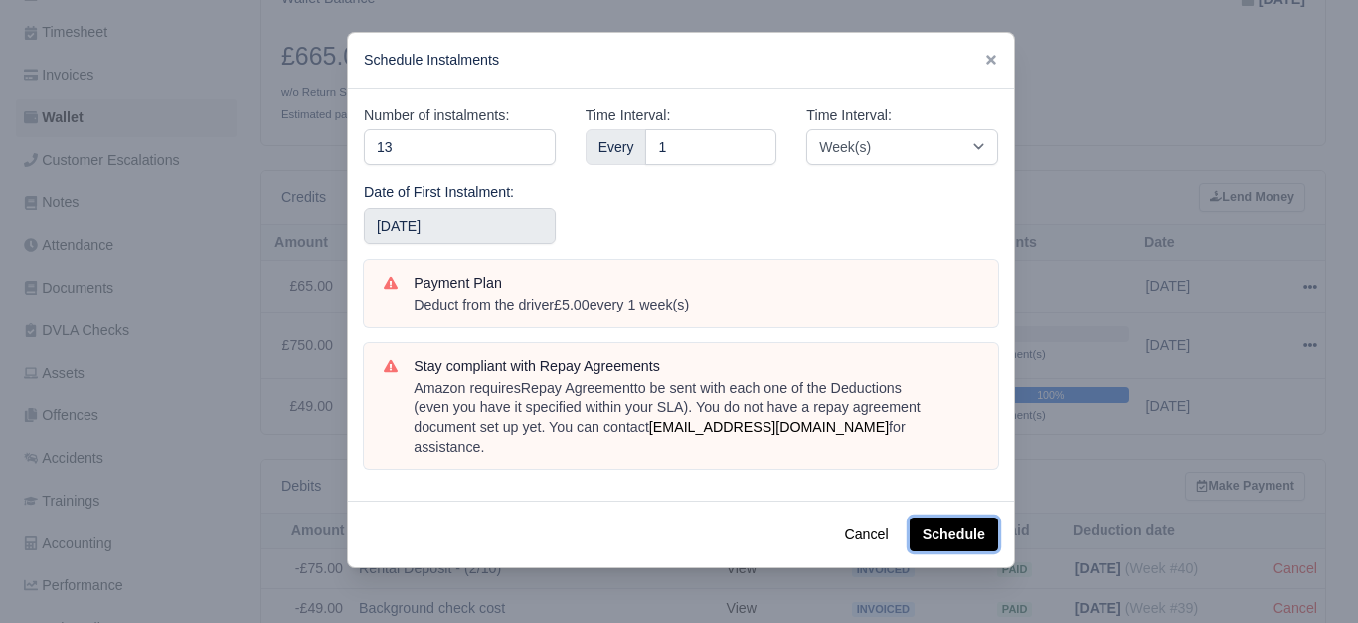
click at [938, 518] on button "Schedule" at bounding box center [954, 534] width 89 height 34
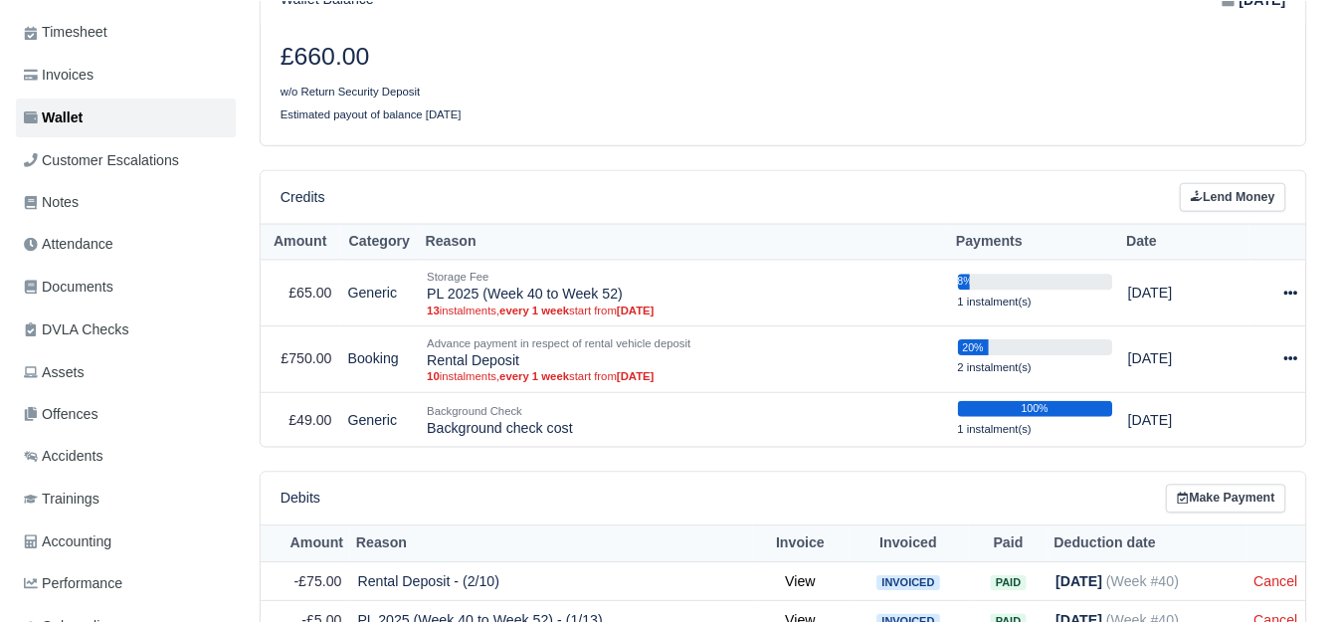
scroll to position [166, 0]
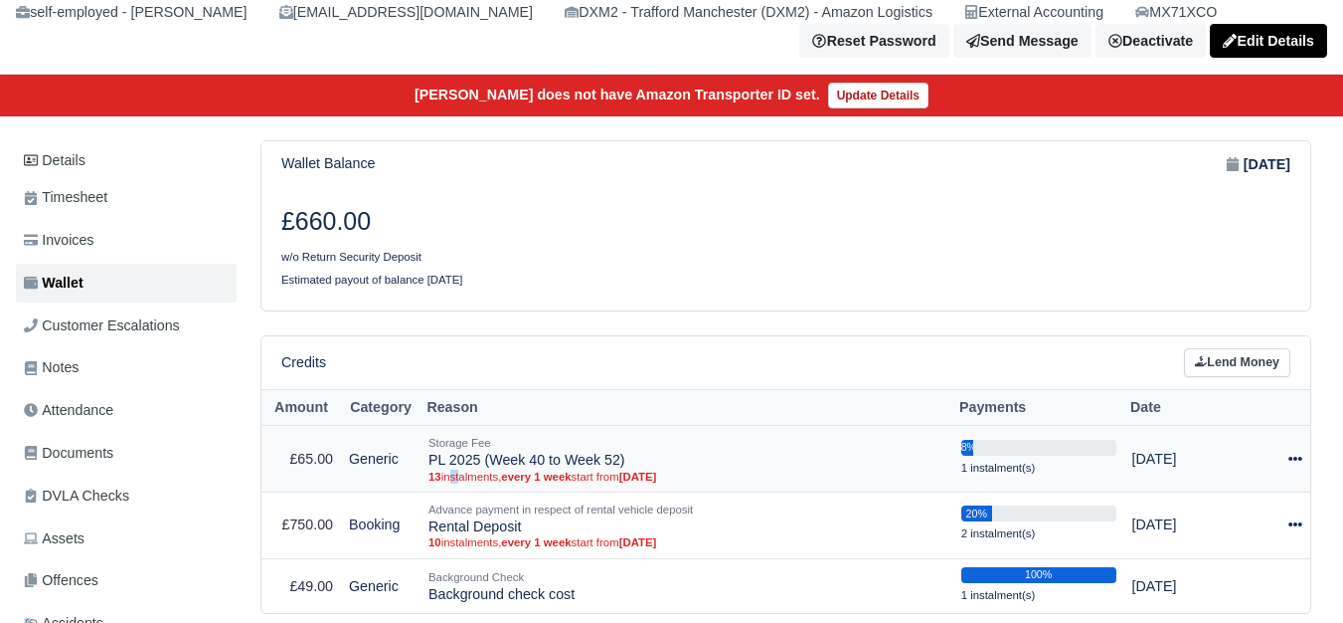
click at [446, 476] on small "13 instalments, every 1 week start from [DATE]" at bounding box center [687, 476] width 517 height 14
click at [442, 448] on small "Storage Fee" at bounding box center [460, 443] width 63 height 12
click at [430, 467] on td "Storage Fee PL 2025 (Week 40 to Week 52) 13 instalments, every 1 week start fro…" at bounding box center [687, 459] width 533 height 67
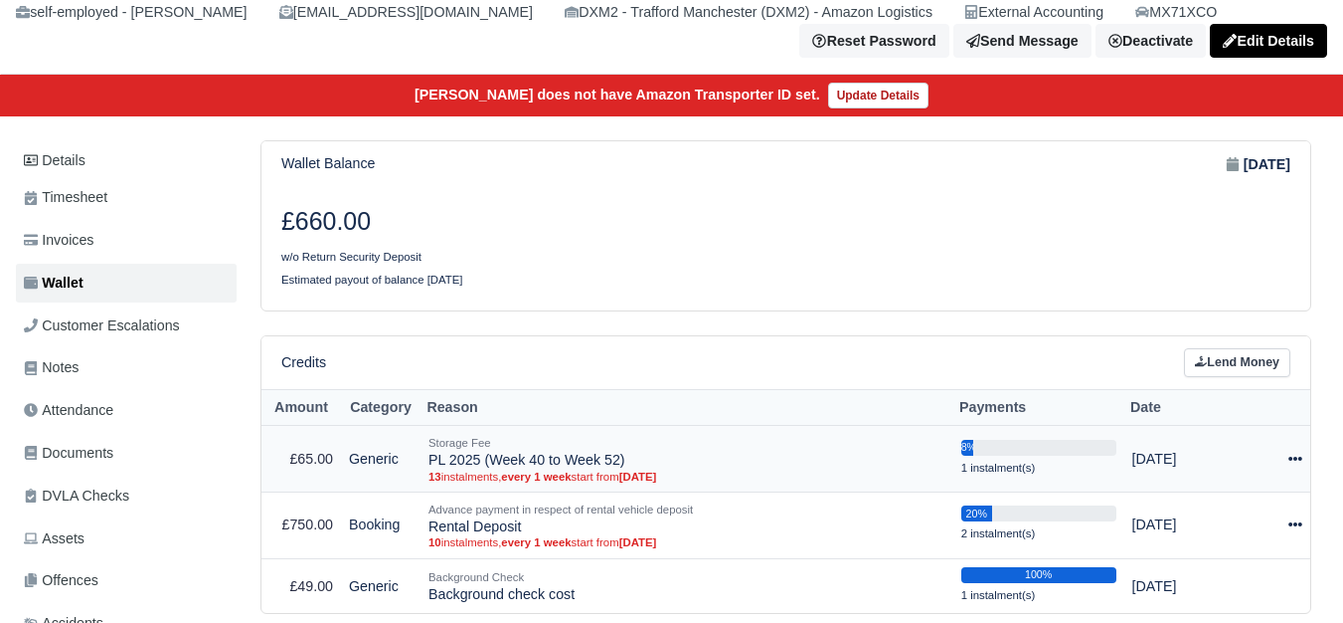
copy td "PL 2025 (Week 40 to Week 52)"
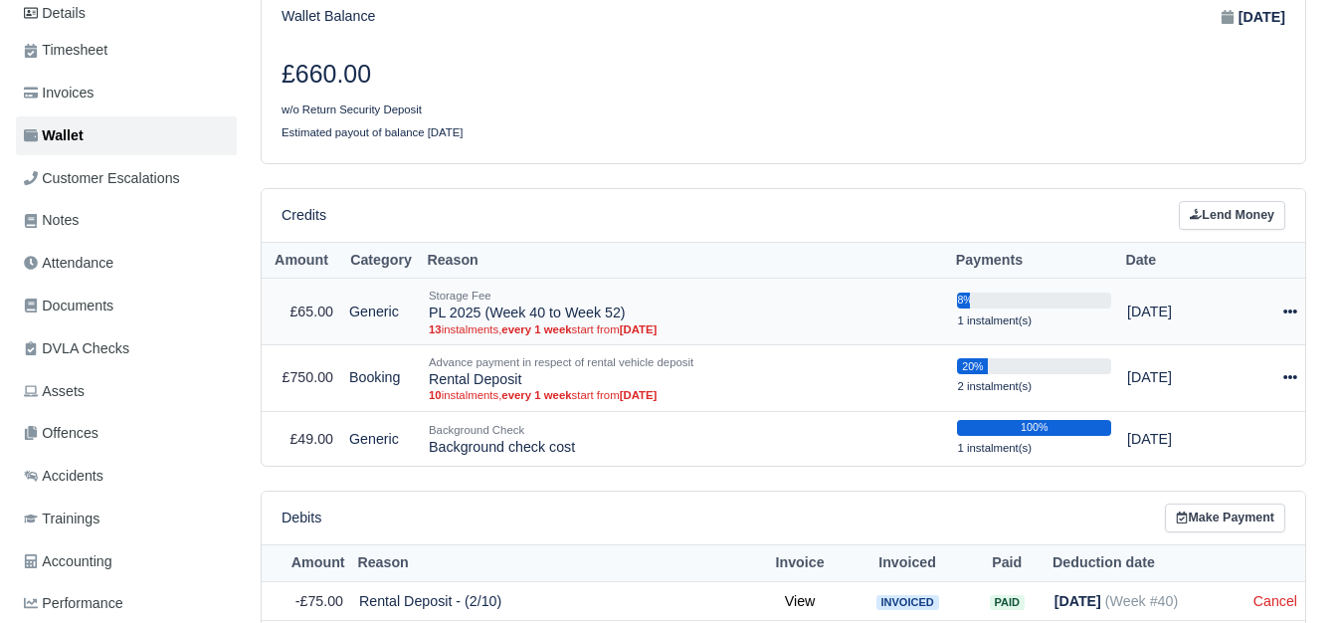
scroll to position [497, 0]
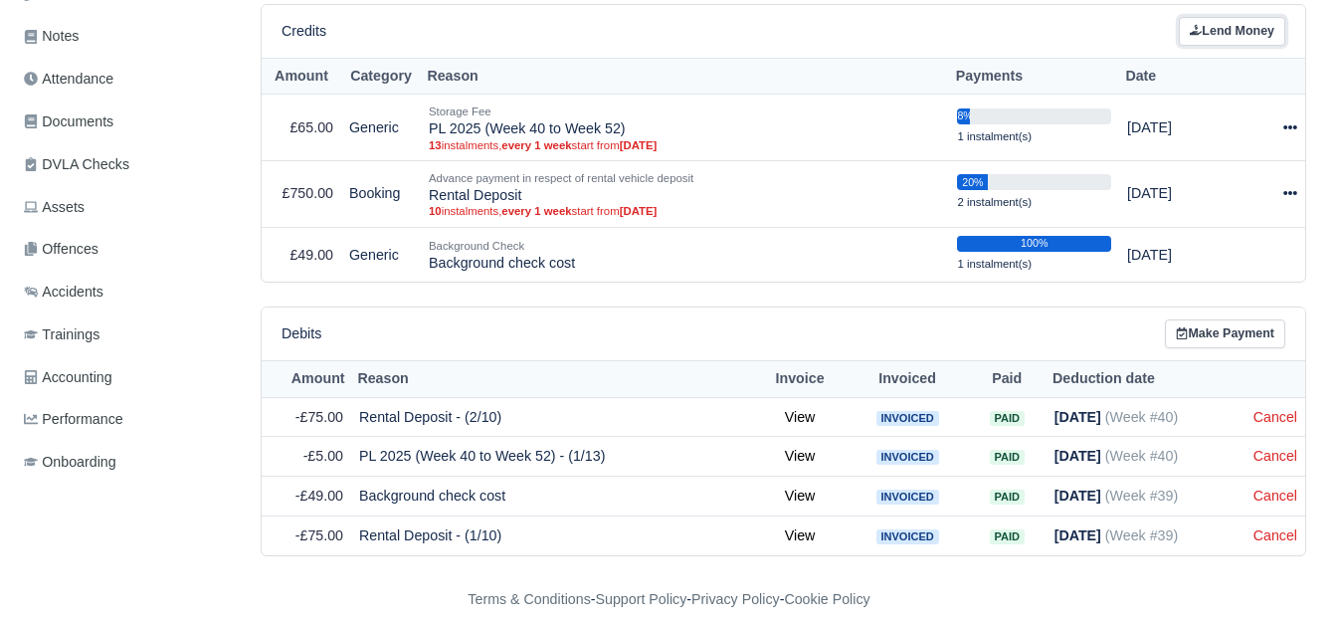
click at [1227, 30] on link "Lend Money" at bounding box center [1231, 31] width 106 height 29
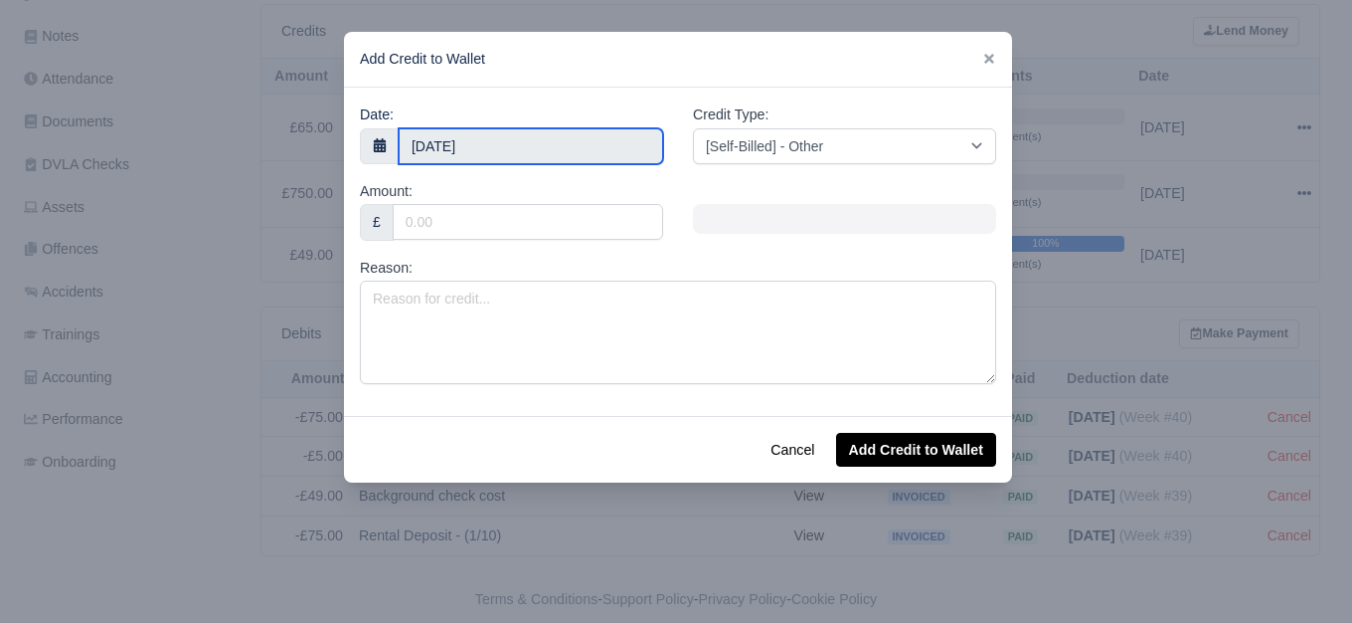
click at [498, 141] on input "[DATE]" at bounding box center [531, 146] width 265 height 36
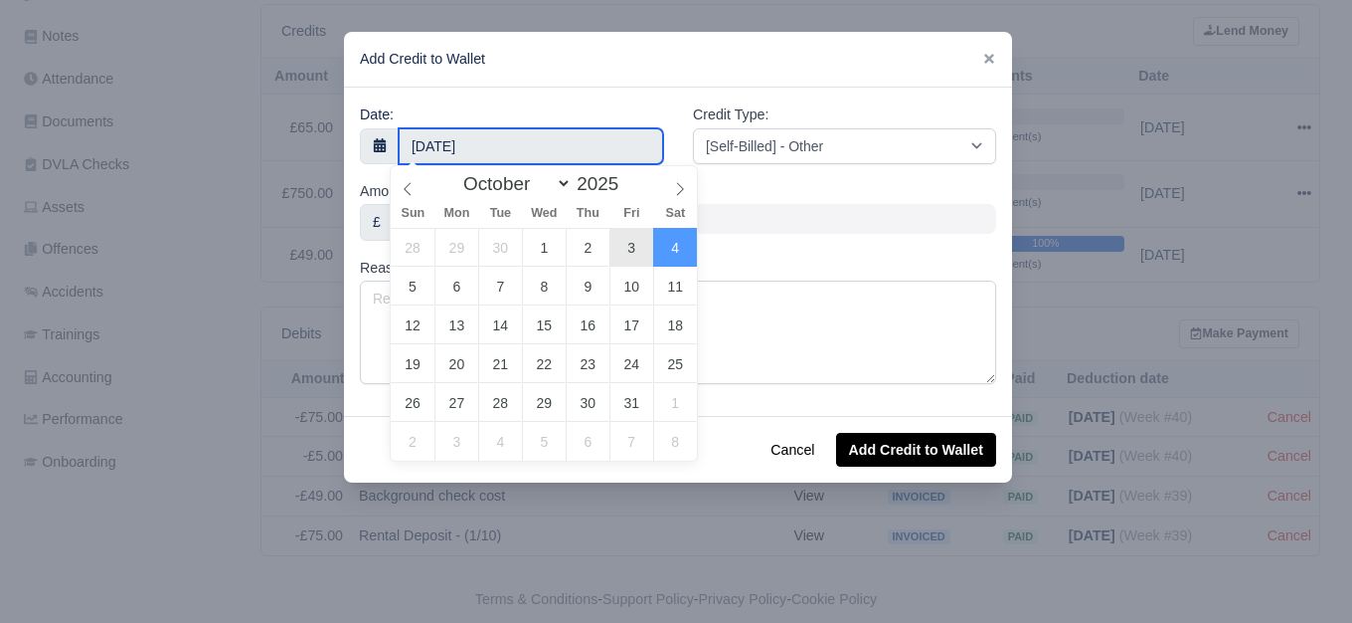
type input "[DATE]"
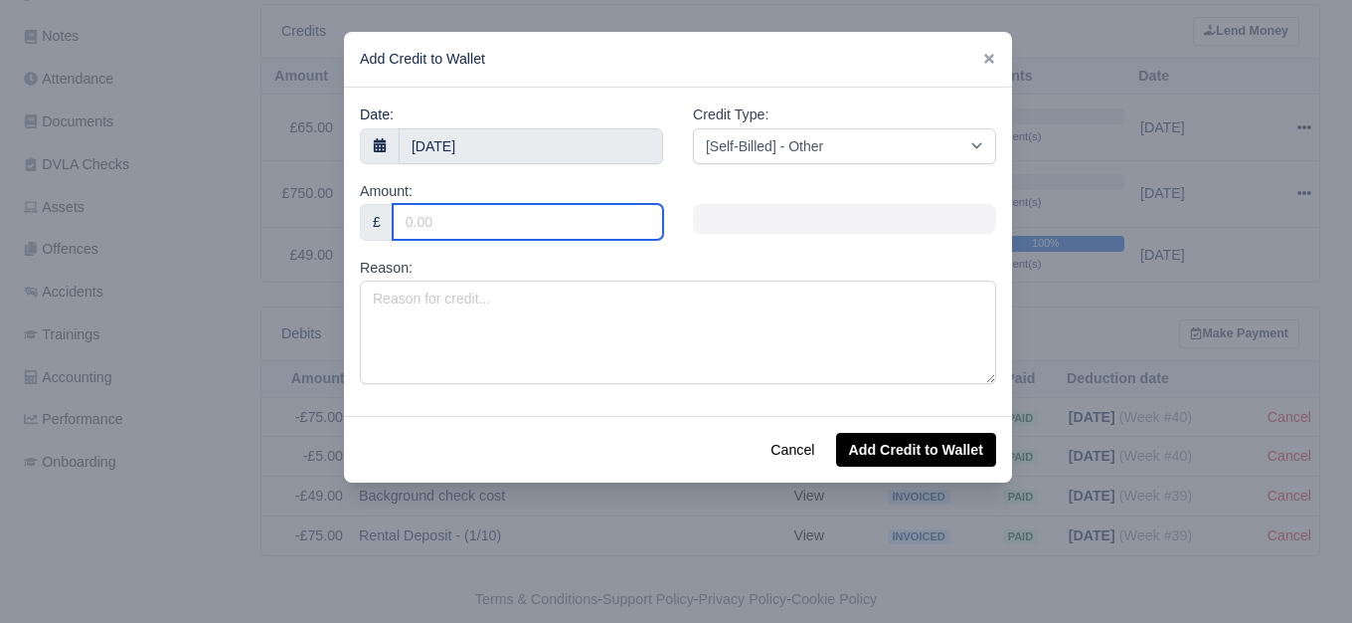
click at [547, 212] on input "Amount:" at bounding box center [528, 222] width 270 height 36
click at [421, 237] on input "Amount:" at bounding box center [528, 222] width 270 height 36
paste input "49.98"
type input "49.98"
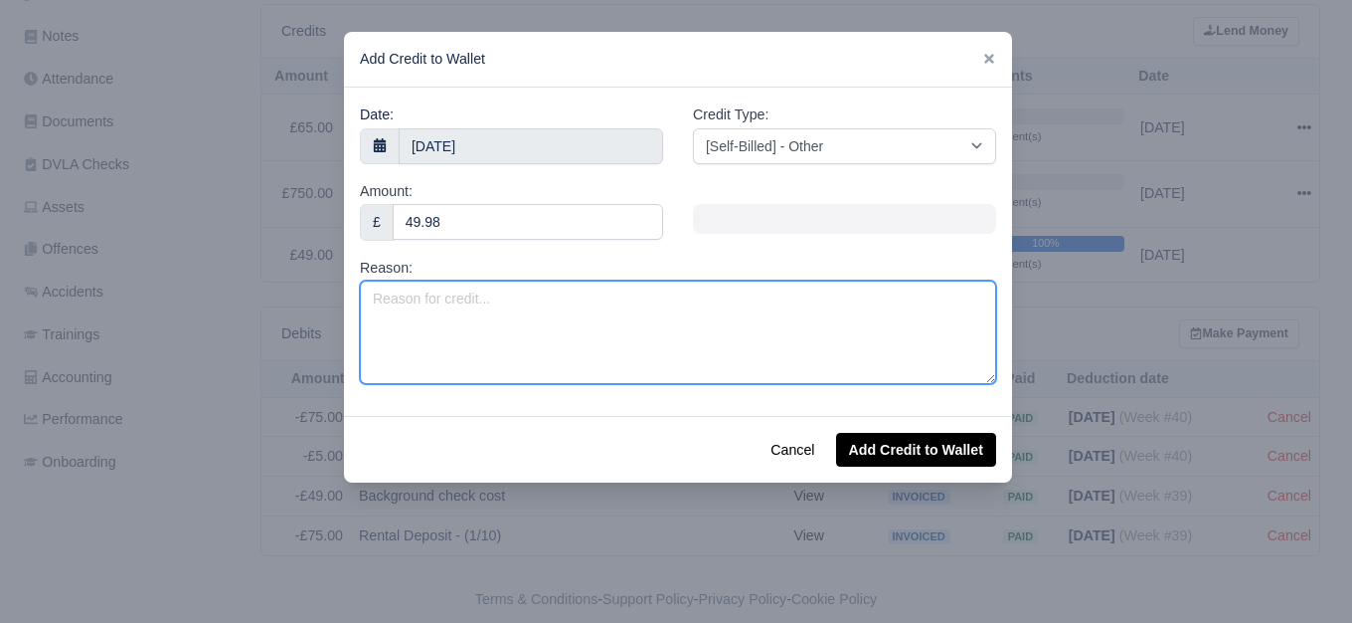
click at [431, 308] on textarea "Reason:" at bounding box center [678, 331] width 636 height 103
click at [705, 298] on textarea "Fuel Surcharge -" at bounding box center [678, 331] width 636 height 103
paste textarea "MX71 GXO"
type textarea "Fuel Surcharge - MX71GXO (Onhired)"
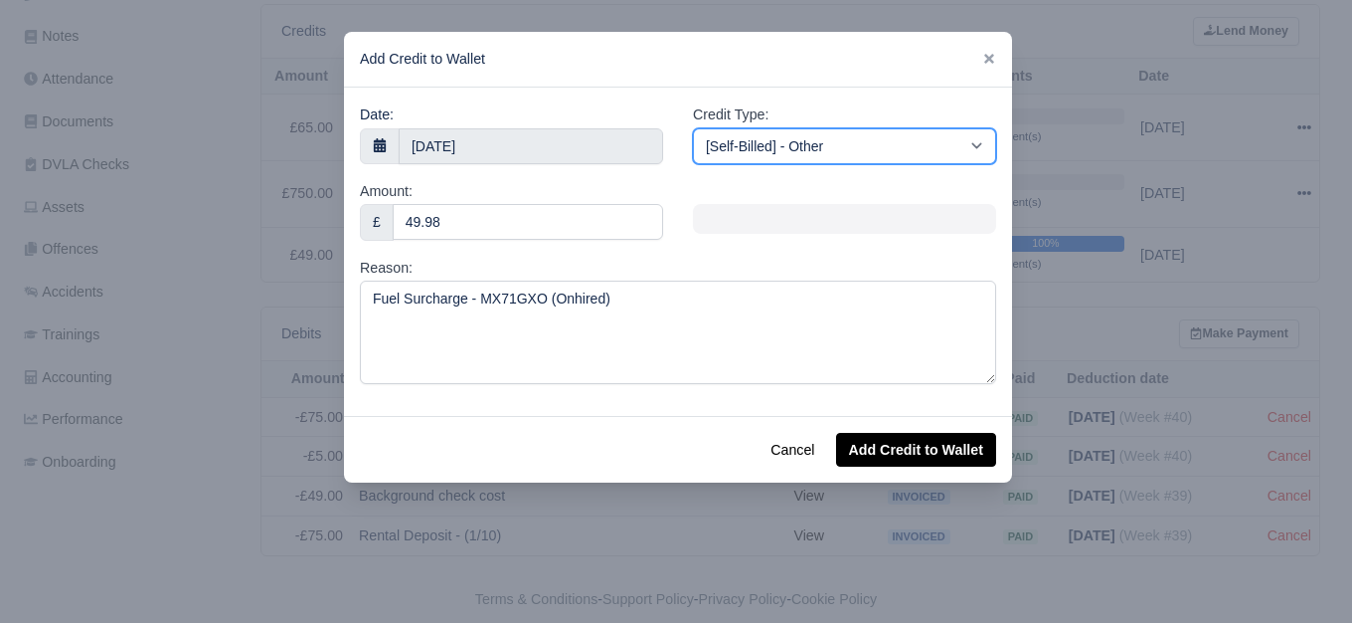
click at [763, 137] on select "[Self-Billed] - Other [Self-Billed] - Negative Invoice [Self-Billed] - Keychain…" at bounding box center [844, 146] width 303 height 36
click at [693, 128] on select "[Self-Billed] - Other [Self-Billed] - Negative Invoice [Self-Billed] - Keychain…" at bounding box center [844, 146] width 303 height 36
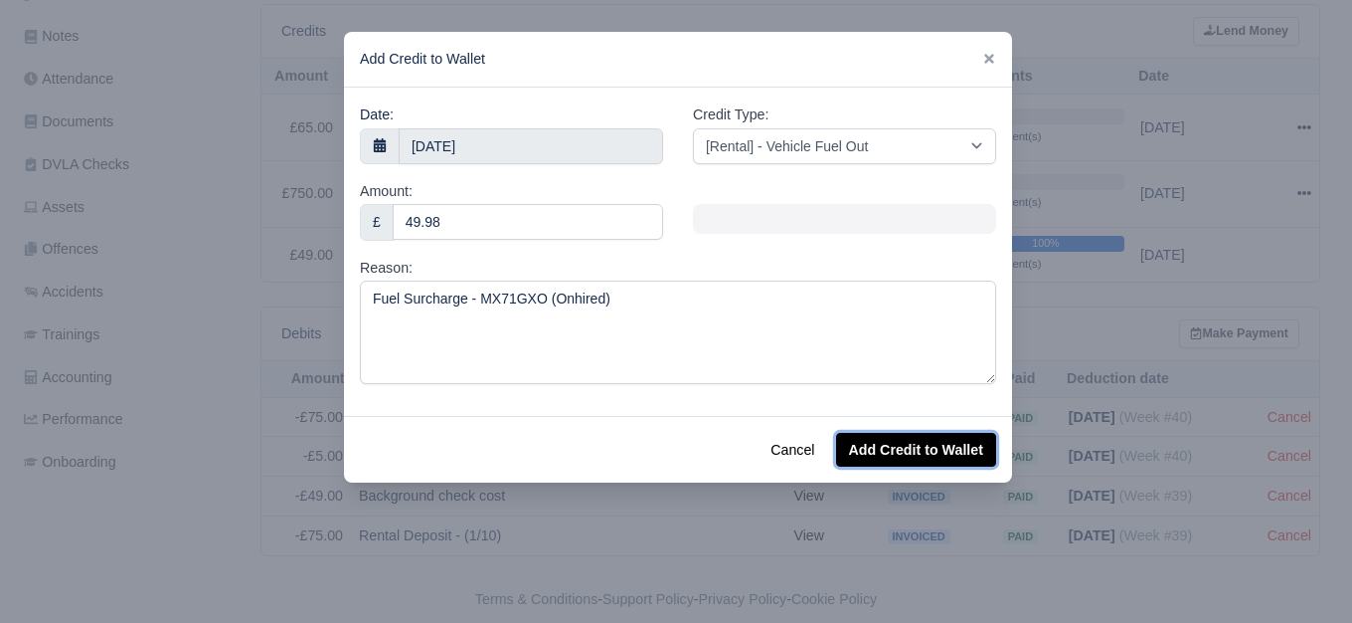
click at [913, 437] on button "Add Credit to Wallet" at bounding box center [916, 450] width 160 height 34
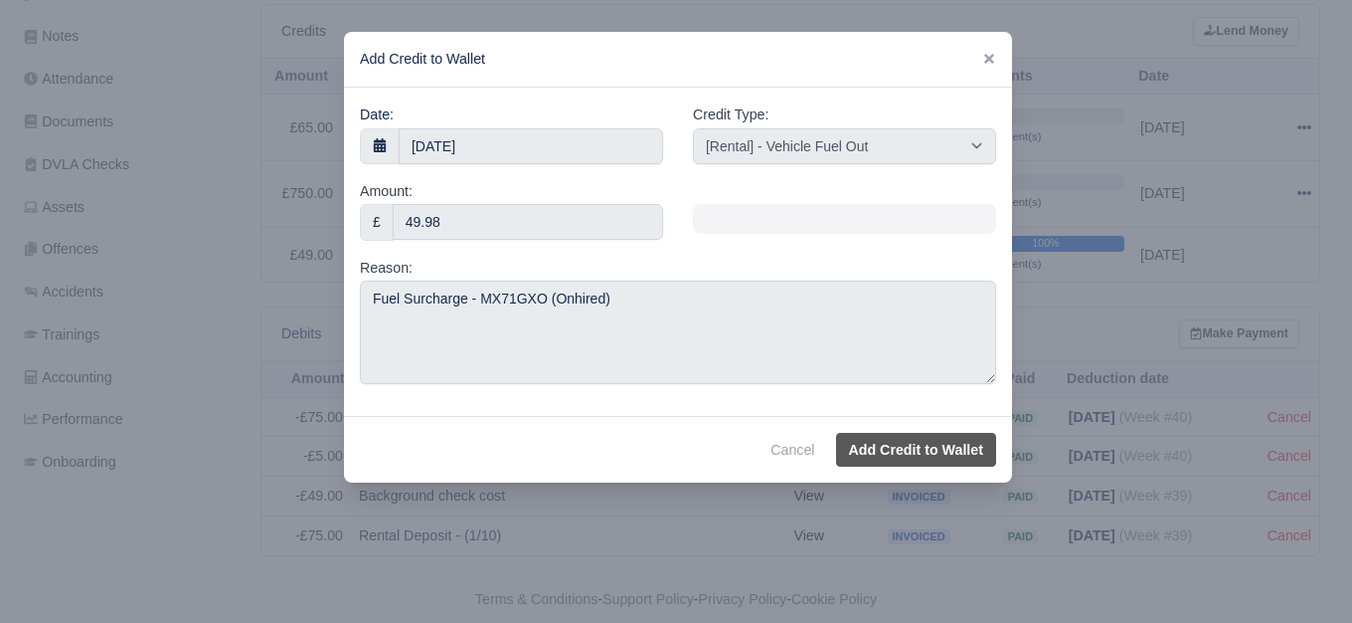
select select "other"
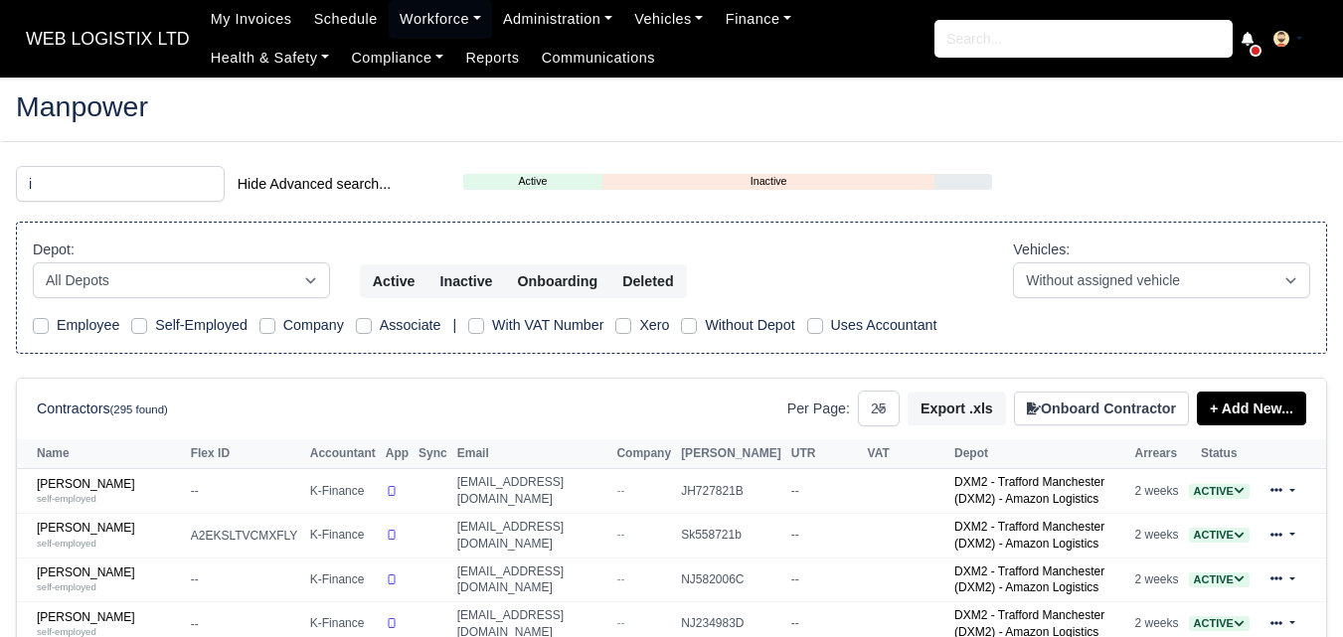
select select "25"
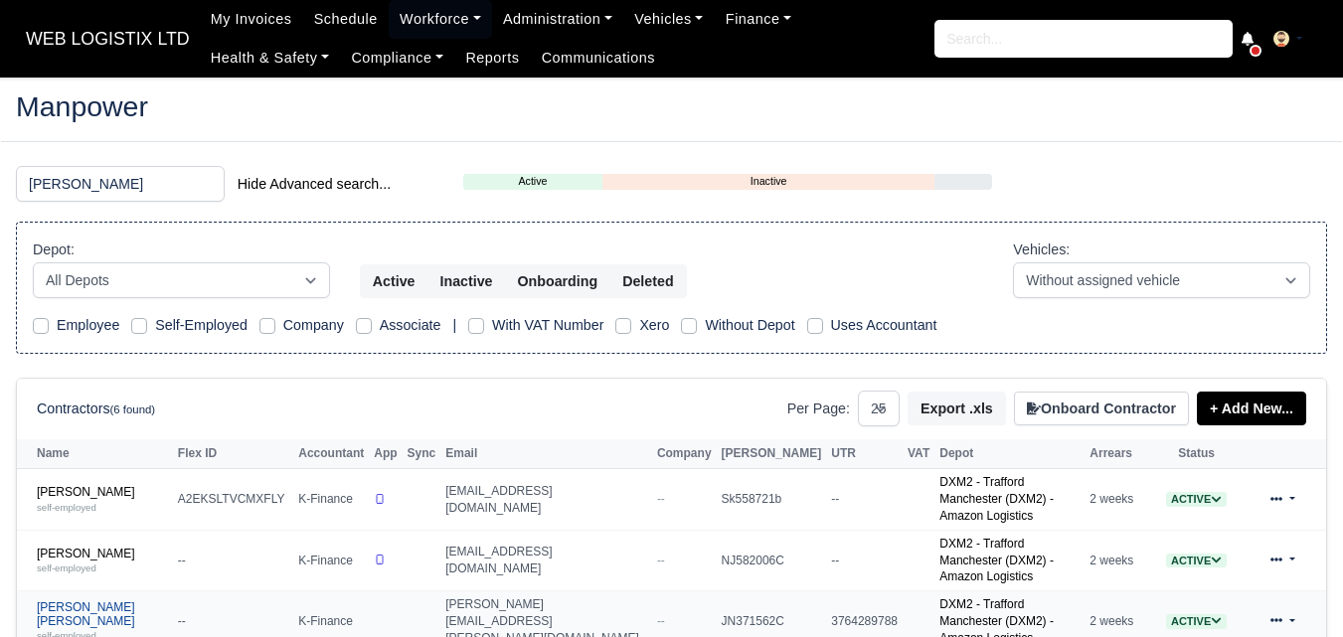
type input "ian"
click at [76, 601] on link "Ian Peter Hitchen self-employed" at bounding box center [102, 622] width 131 height 43
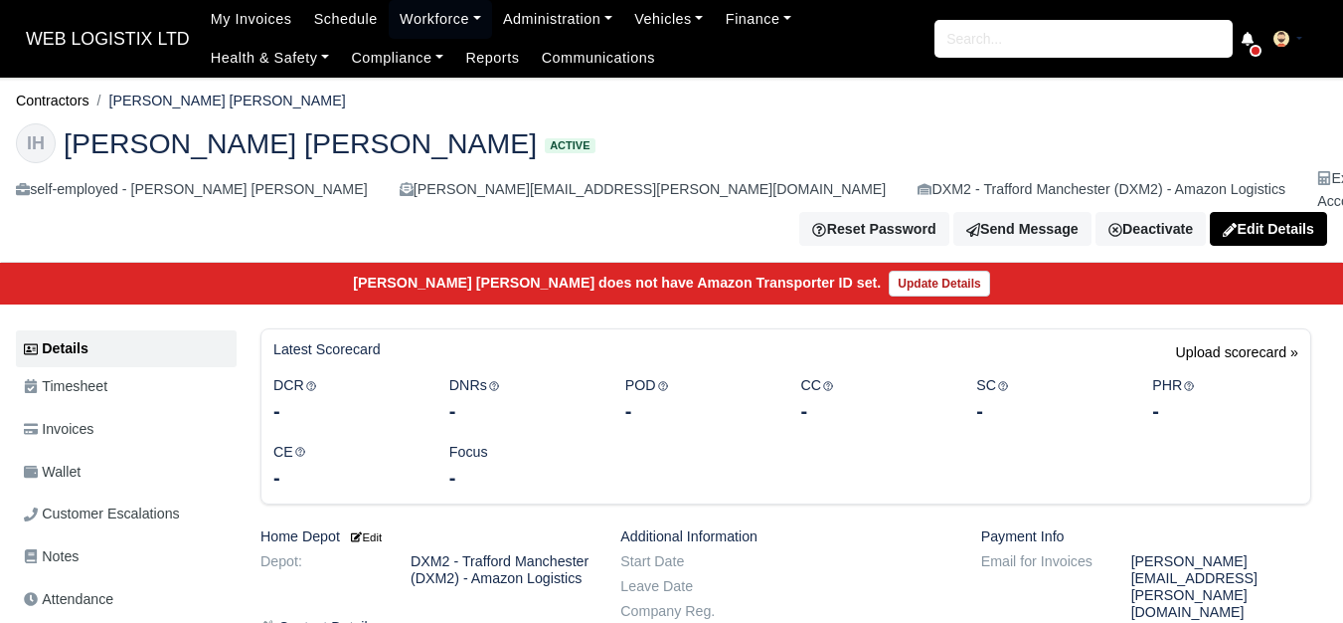
click at [71, 460] on span "Wallet" at bounding box center [52, 471] width 57 height 23
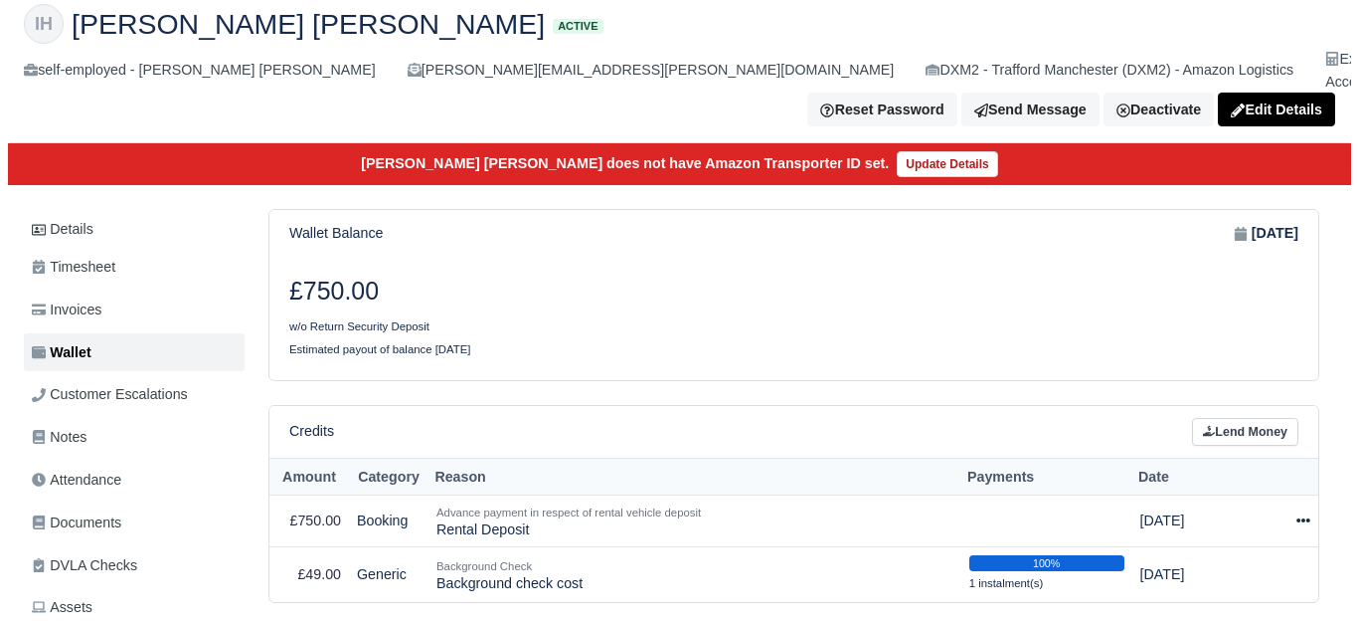
scroll to position [166, 0]
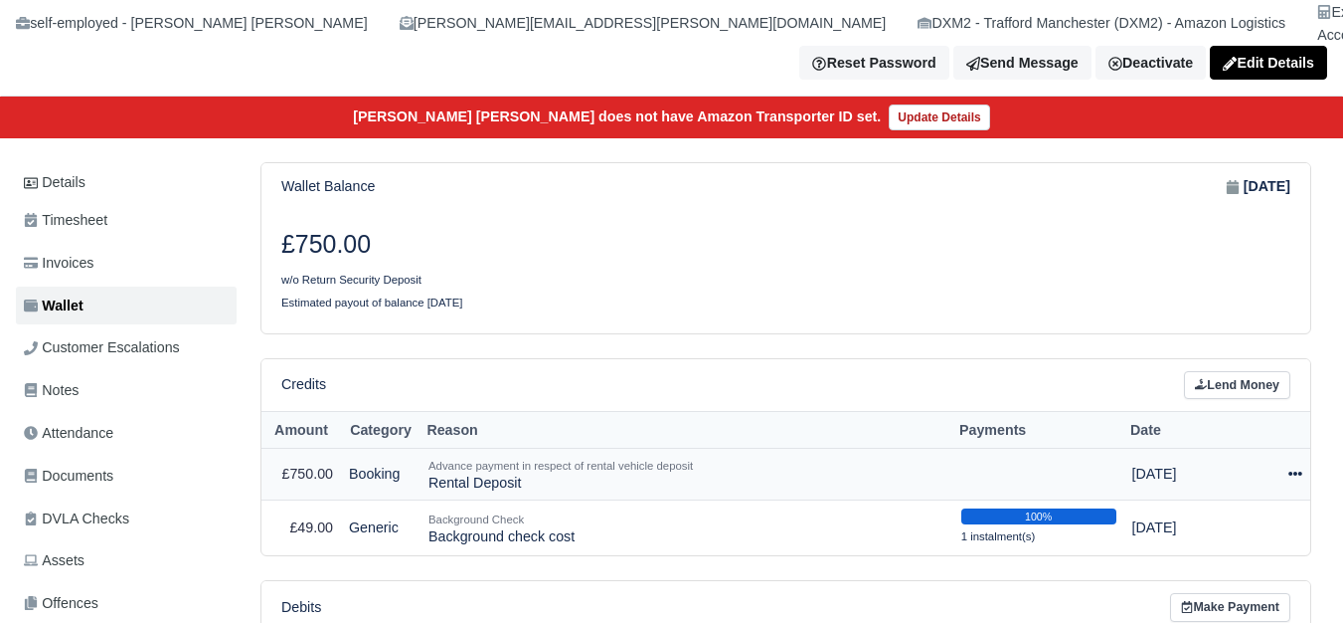
click at [1303, 447] on td "Actions Make Payment Schedule Delete" at bounding box center [1282, 473] width 57 height 53
click at [1297, 466] on icon at bounding box center [1296, 473] width 14 height 14
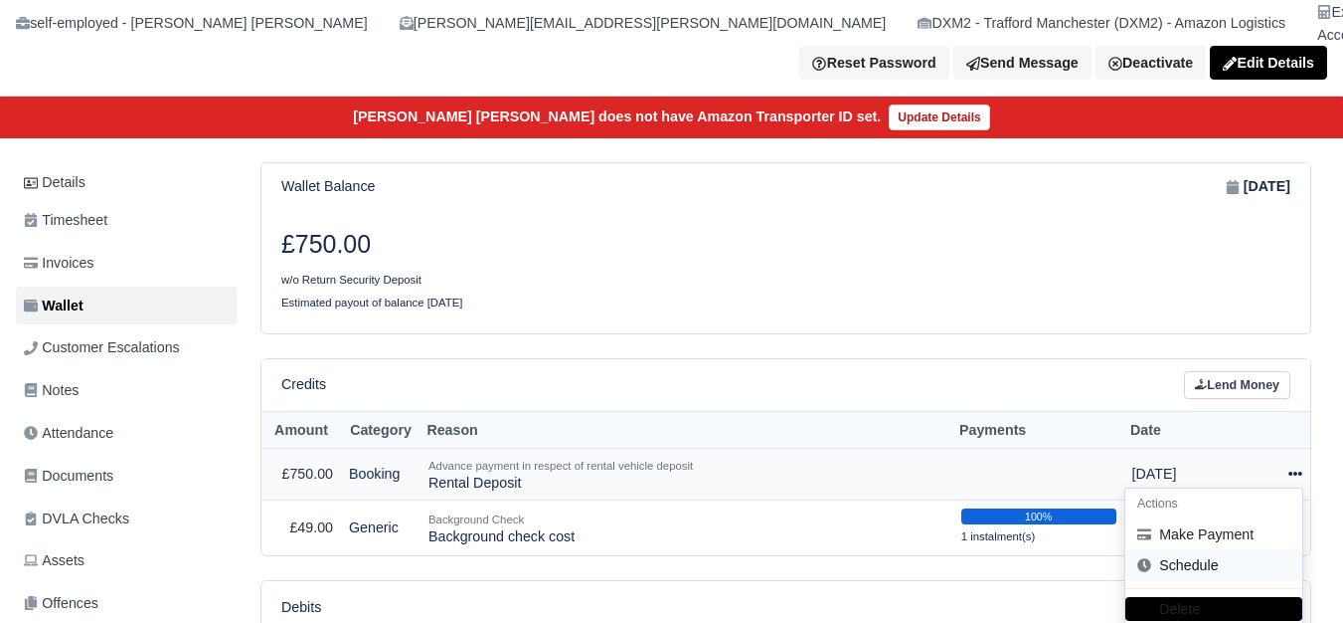
click at [1188, 555] on link "Schedule" at bounding box center [1214, 565] width 177 height 31
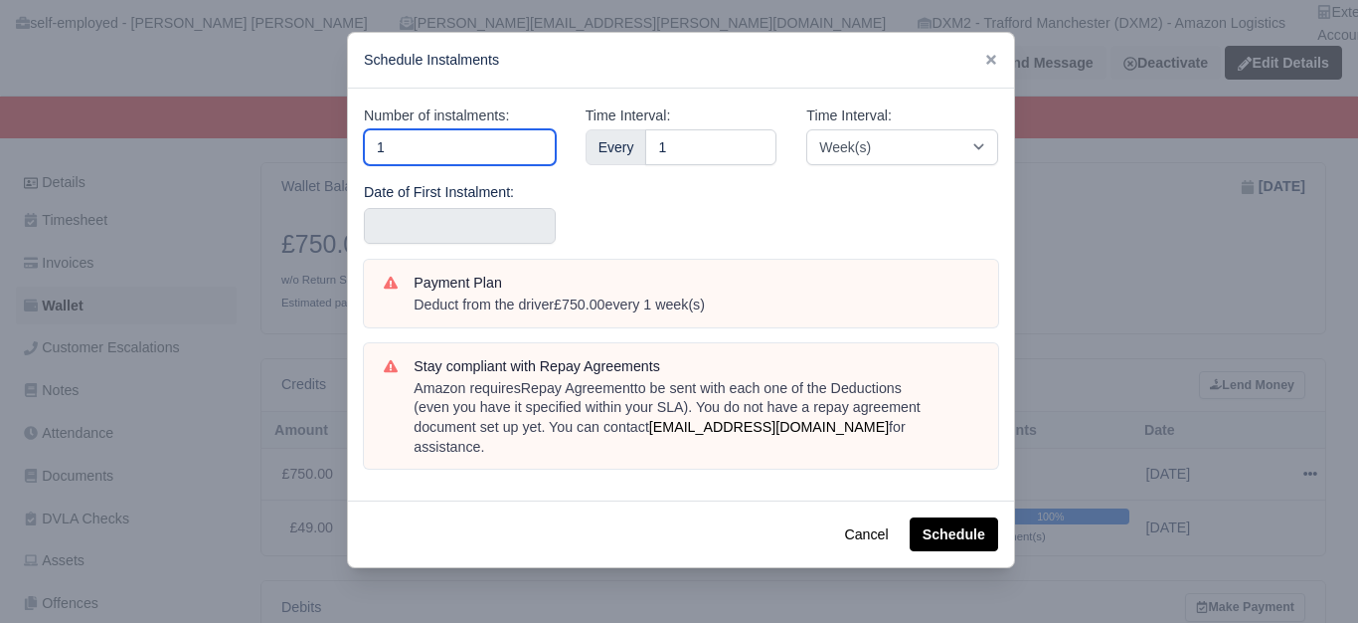
click at [486, 156] on input "1" at bounding box center [460, 147] width 192 height 36
type input "10"
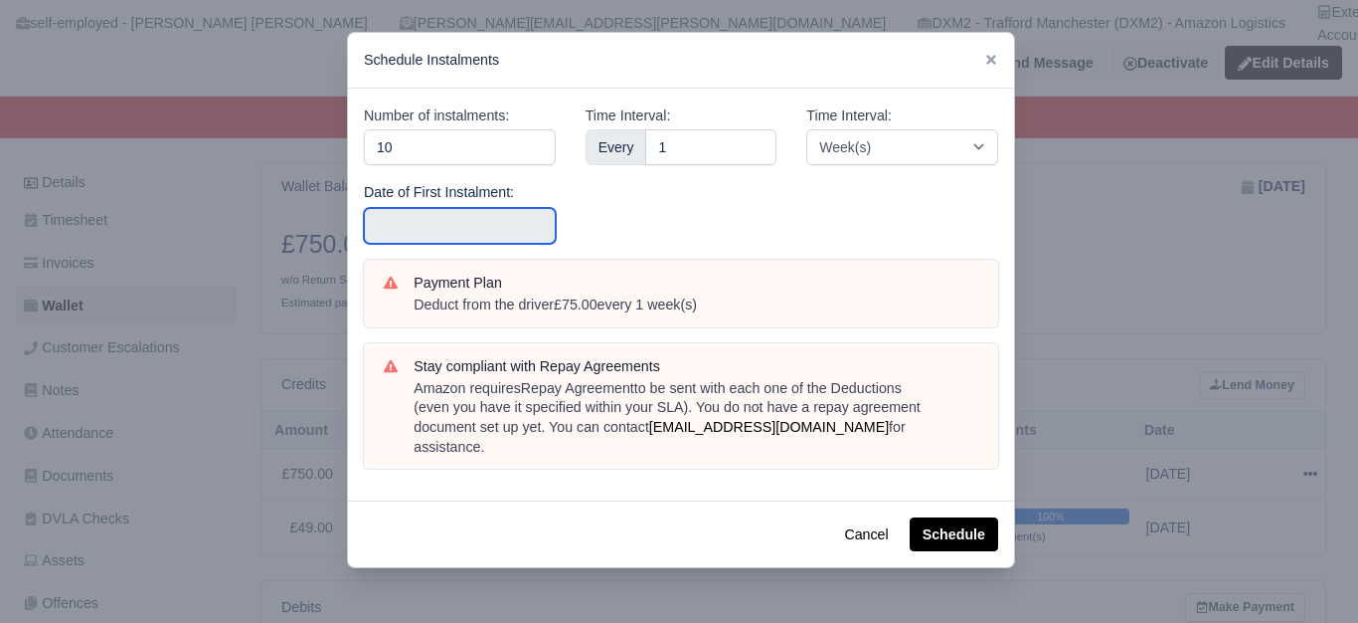
click at [421, 225] on input "text" at bounding box center [460, 226] width 192 height 36
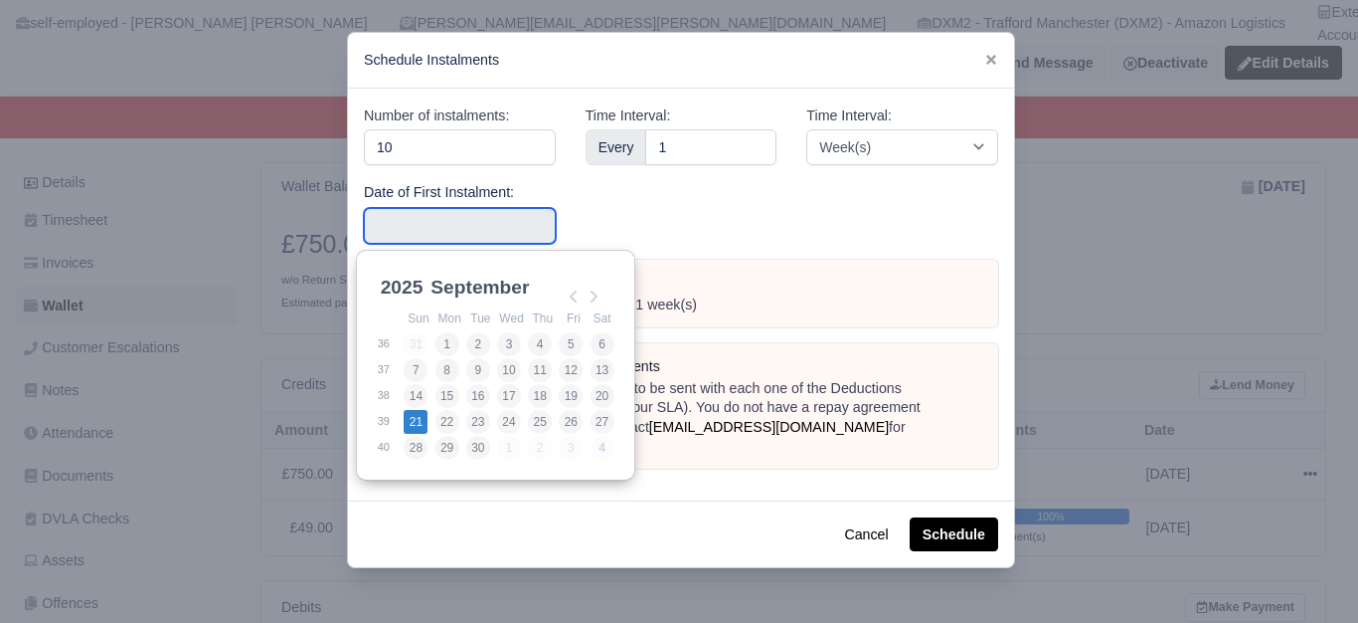
type input "2025-09-21"
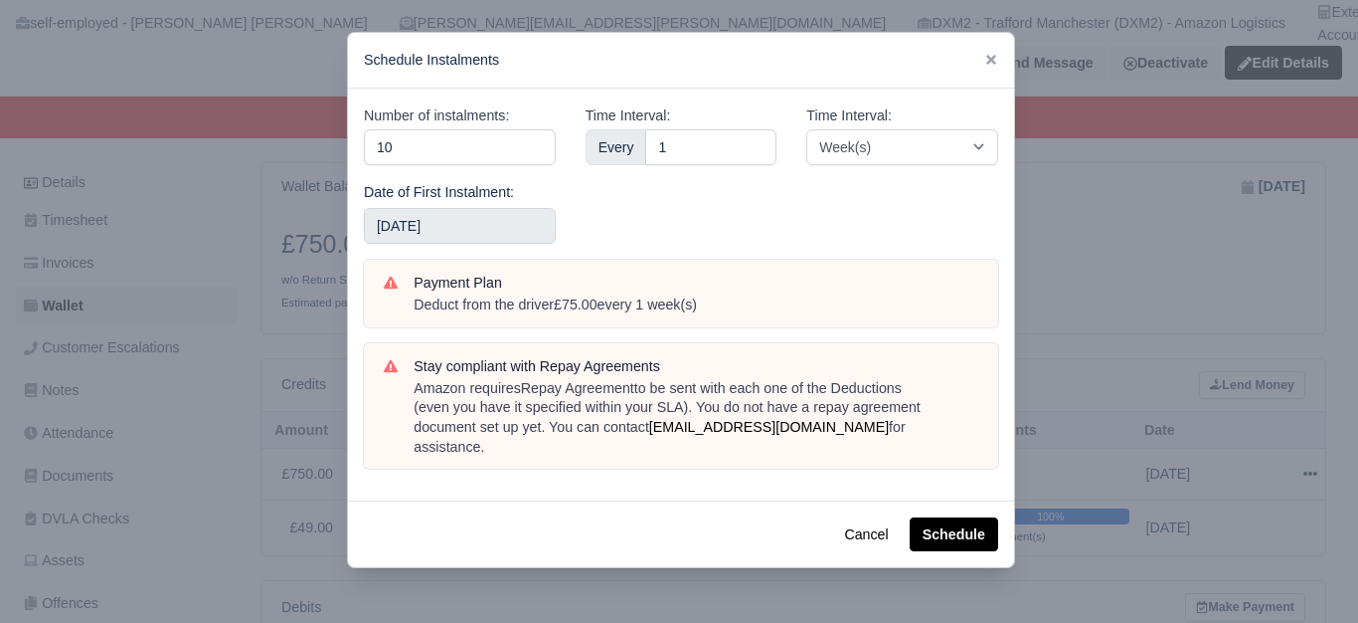
click at [416, 199] on label "Date of First Instalment:" at bounding box center [439, 192] width 150 height 23
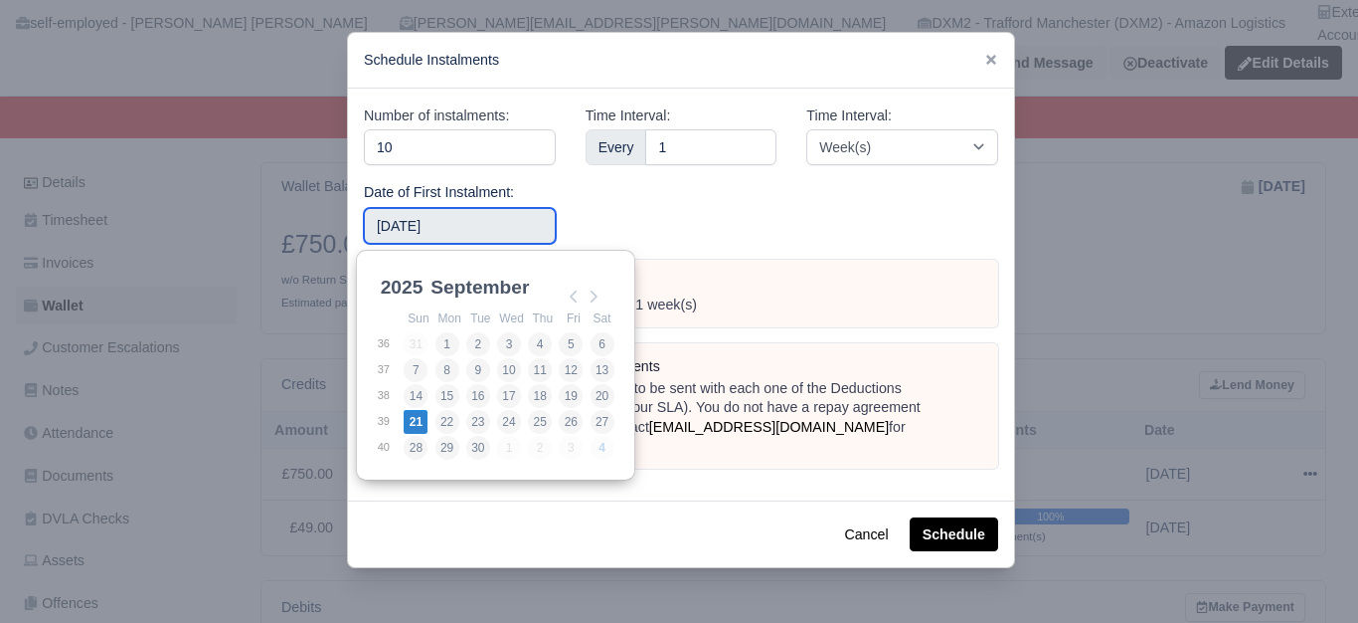
click at [429, 235] on input "2025-09-21" at bounding box center [460, 226] width 192 height 36
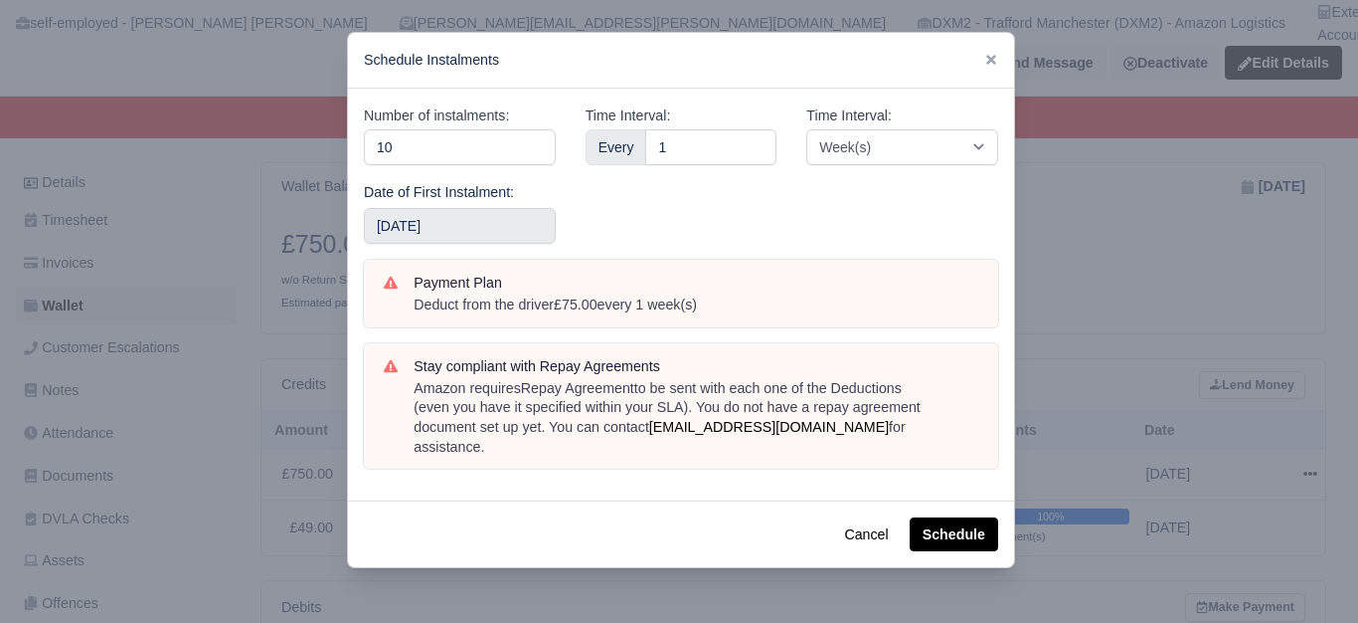
click at [606, 215] on div "Time Interval: Every 1" at bounding box center [682, 181] width 222 height 155
click at [942, 530] on button "Schedule" at bounding box center [954, 534] width 89 height 34
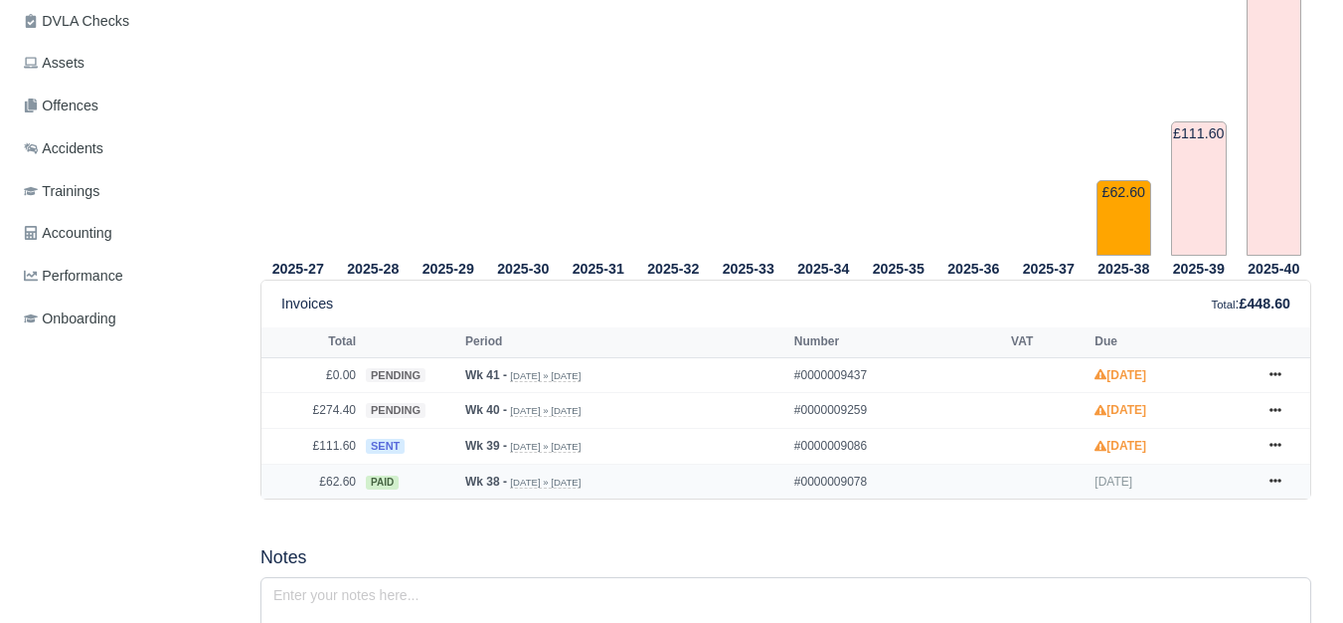
scroll to position [663, 0]
click at [1285, 434] on link at bounding box center [1276, 446] width 30 height 25
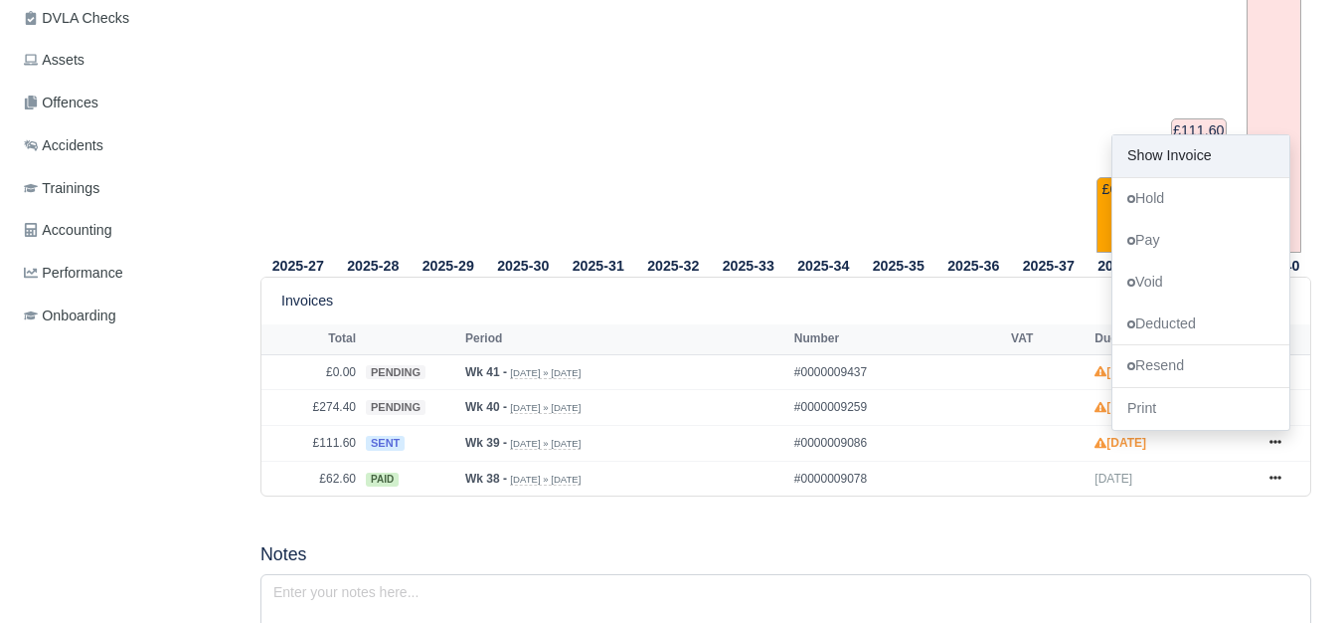
scroll to position [828, 0]
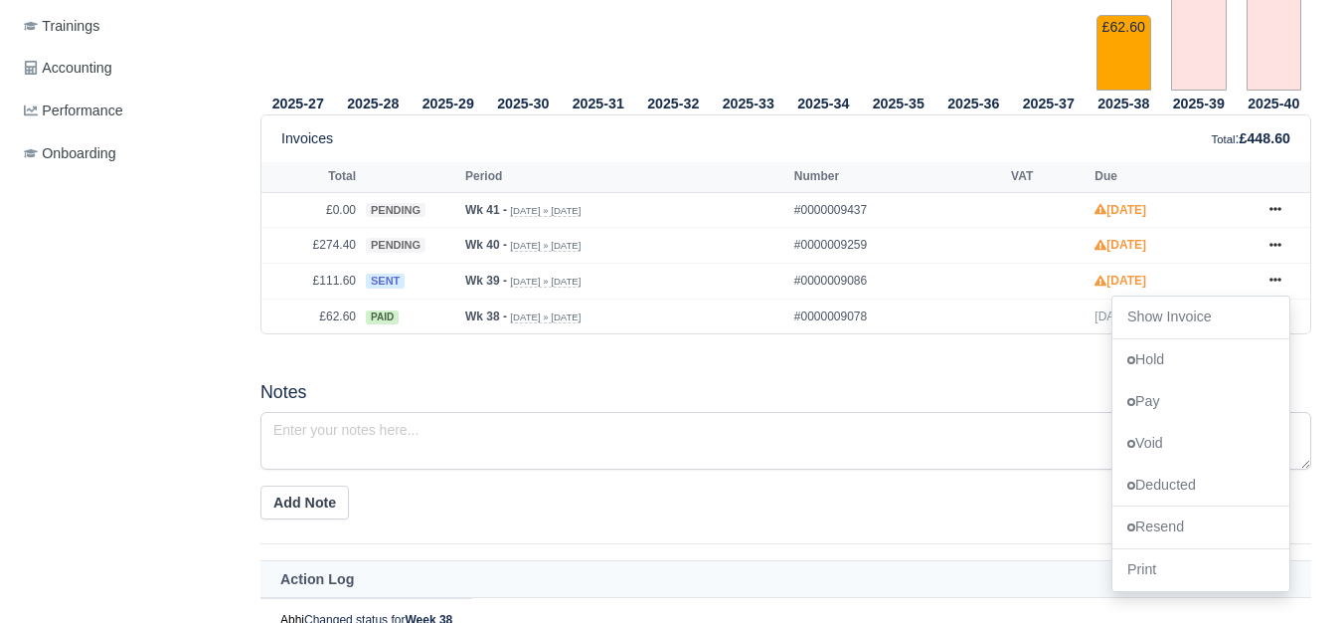
click at [814, 335] on div "2025-27 2025-28 2025-29 2025-30 2025-31 2025-32 2025-33 2025-34 2025-35 2025-36" at bounding box center [786, 11] width 1081 height 695
click at [1270, 239] on icon at bounding box center [1276, 245] width 12 height 12
click at [1271, 243] on icon at bounding box center [1276, 245] width 12 height 4
click at [948, 342] on div "2025-27 2025-28 2025-29 2025-30 2025-31 2025-32 2025-33 2025-34 2025-35" at bounding box center [786, 379] width 1081 height 1431
click at [1274, 239] on icon at bounding box center [1276, 245] width 12 height 12
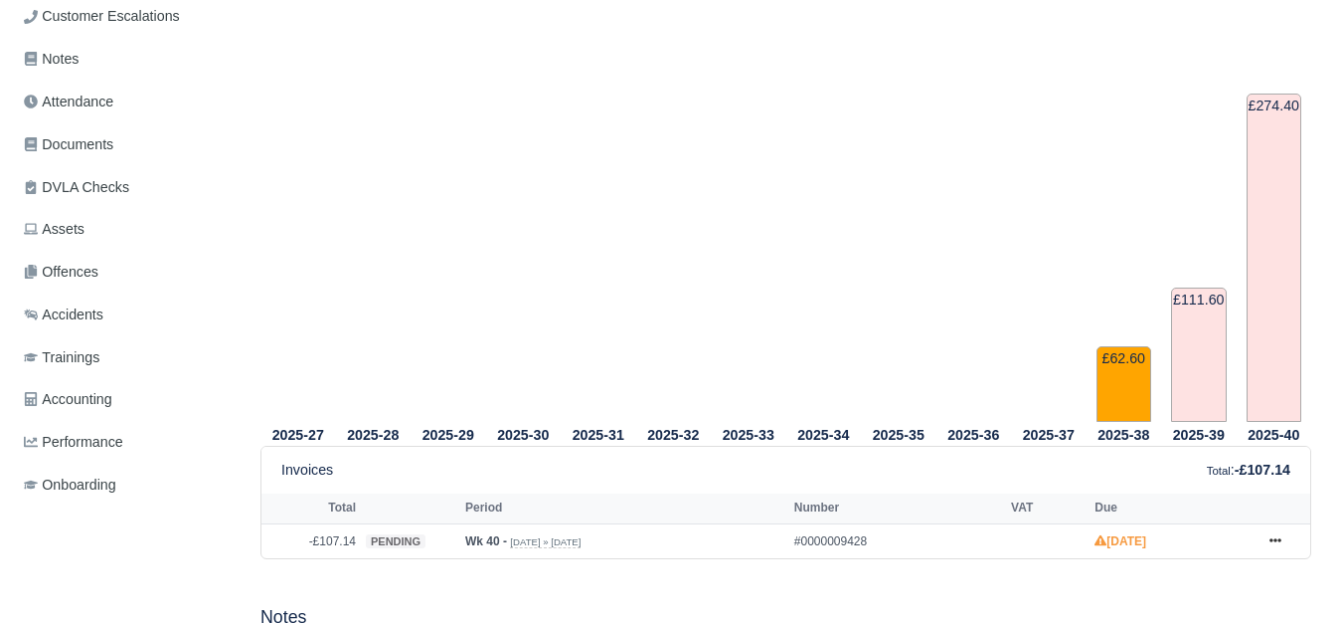
scroll to position [497, 0]
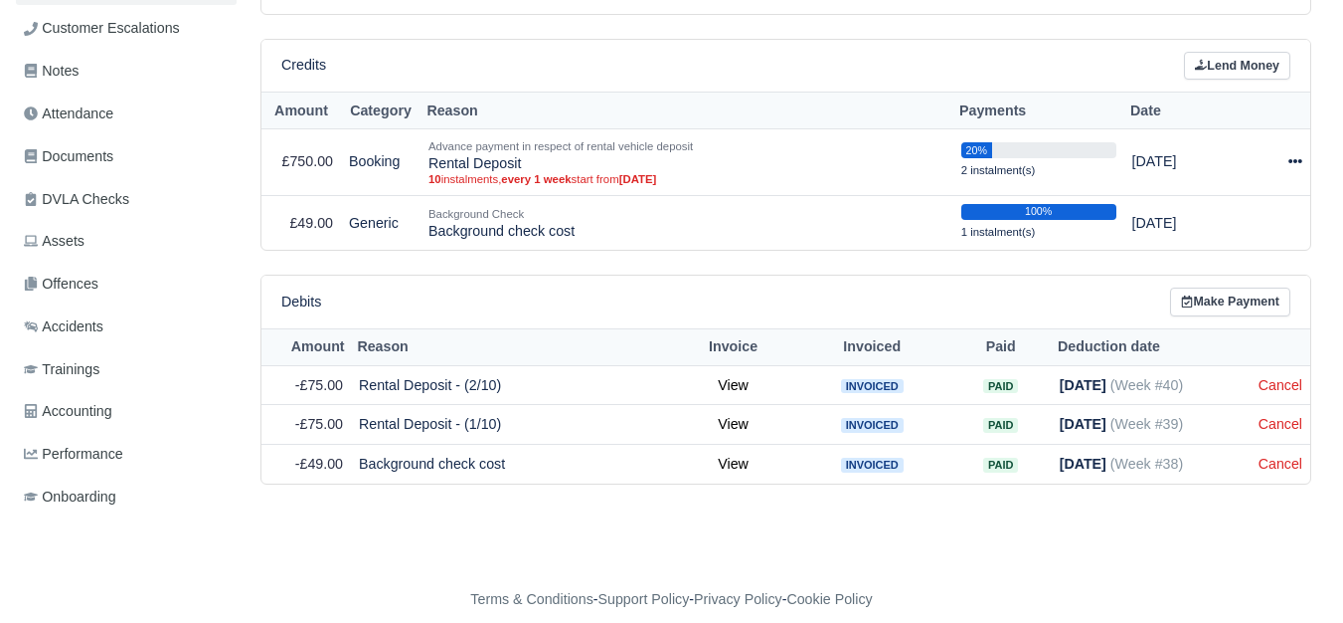
scroll to position [485, 0]
click at [1228, 52] on link "Lend Money" at bounding box center [1237, 66] width 106 height 29
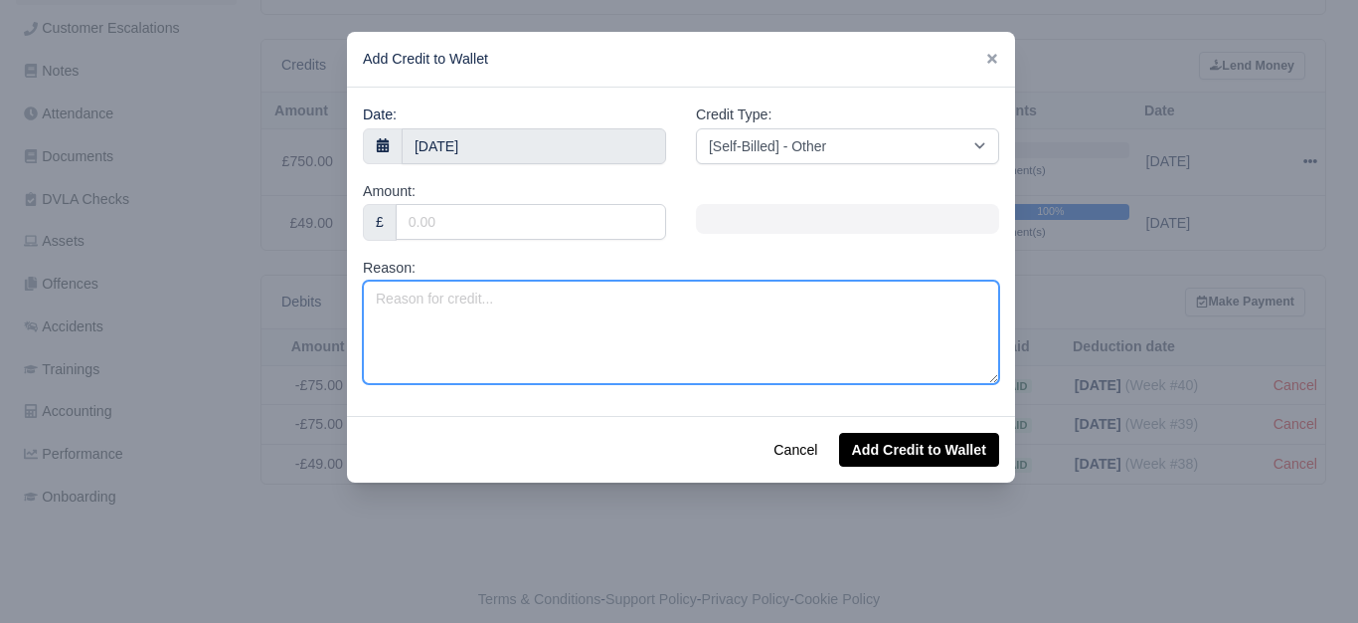
click at [485, 330] on textarea "Reason:" at bounding box center [681, 331] width 636 height 103
paste textarea "PL 2025 (Week 40 to Week 52)"
type textarea "PL 2025 (Week 40 to Week 52)"
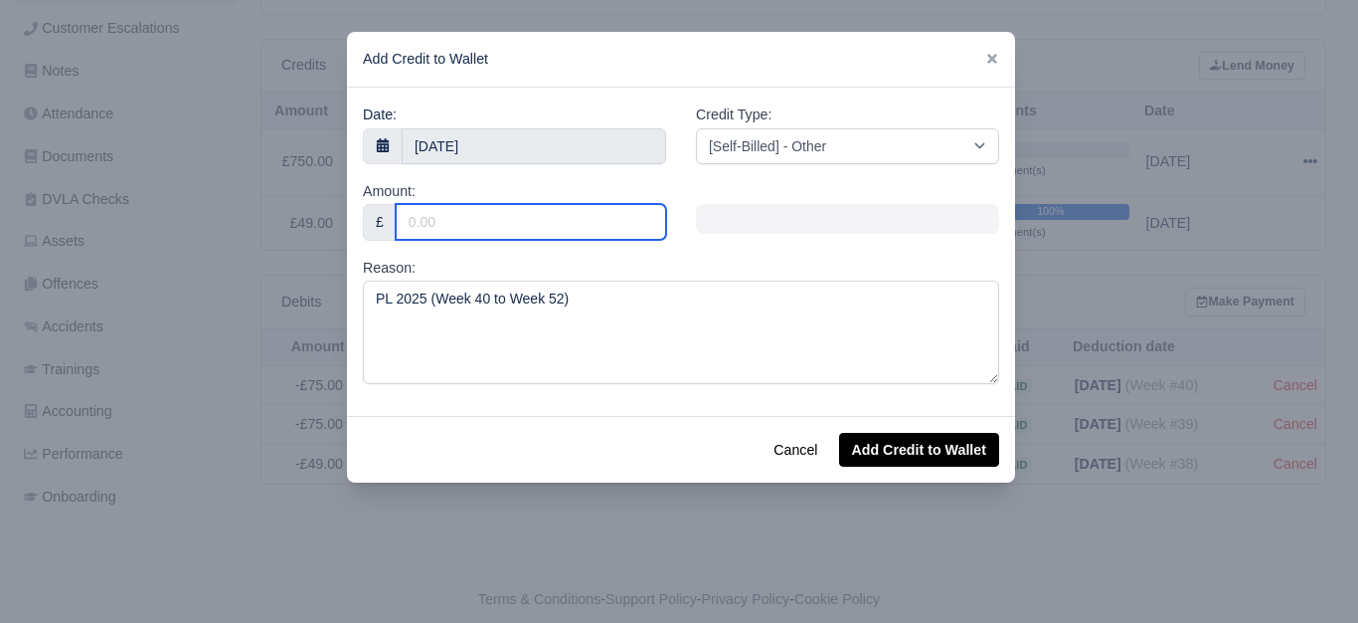
click at [519, 215] on input "Amount:" at bounding box center [531, 222] width 270 height 36
type input "65"
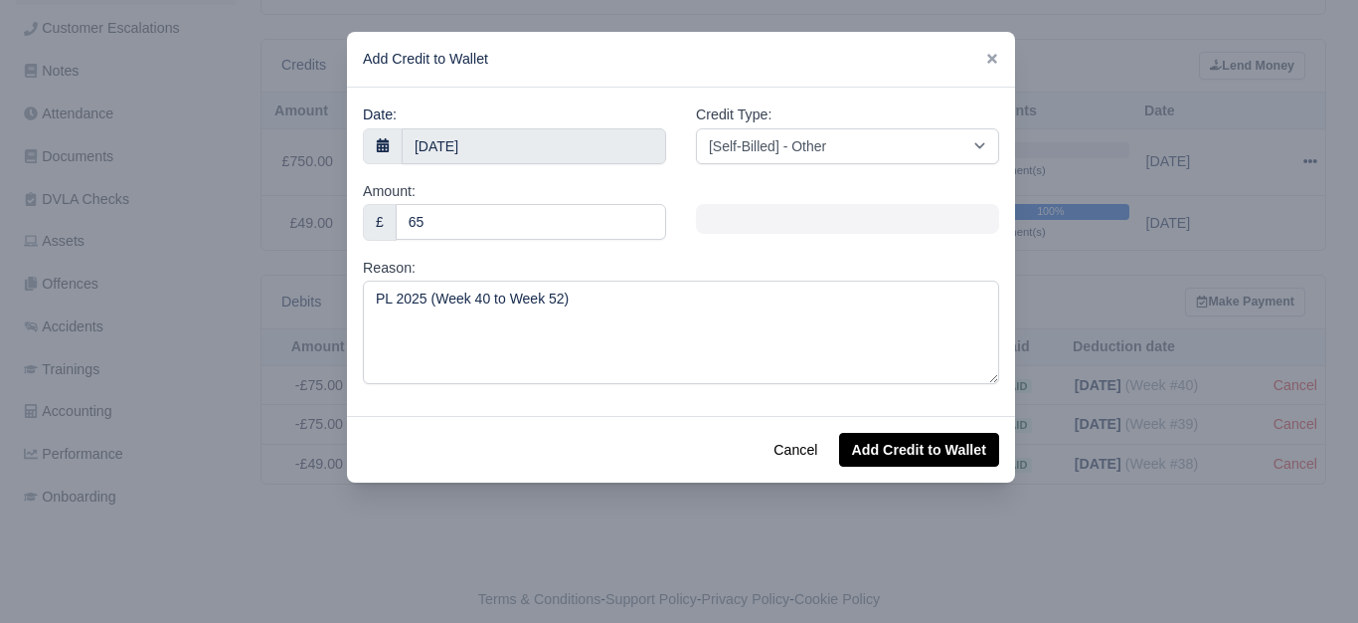
drag, startPoint x: 517, startPoint y: 120, endPoint x: 512, endPoint y: 166, distance: 46.0
click at [516, 119] on div "Date: [DATE]" at bounding box center [514, 133] width 303 height 61
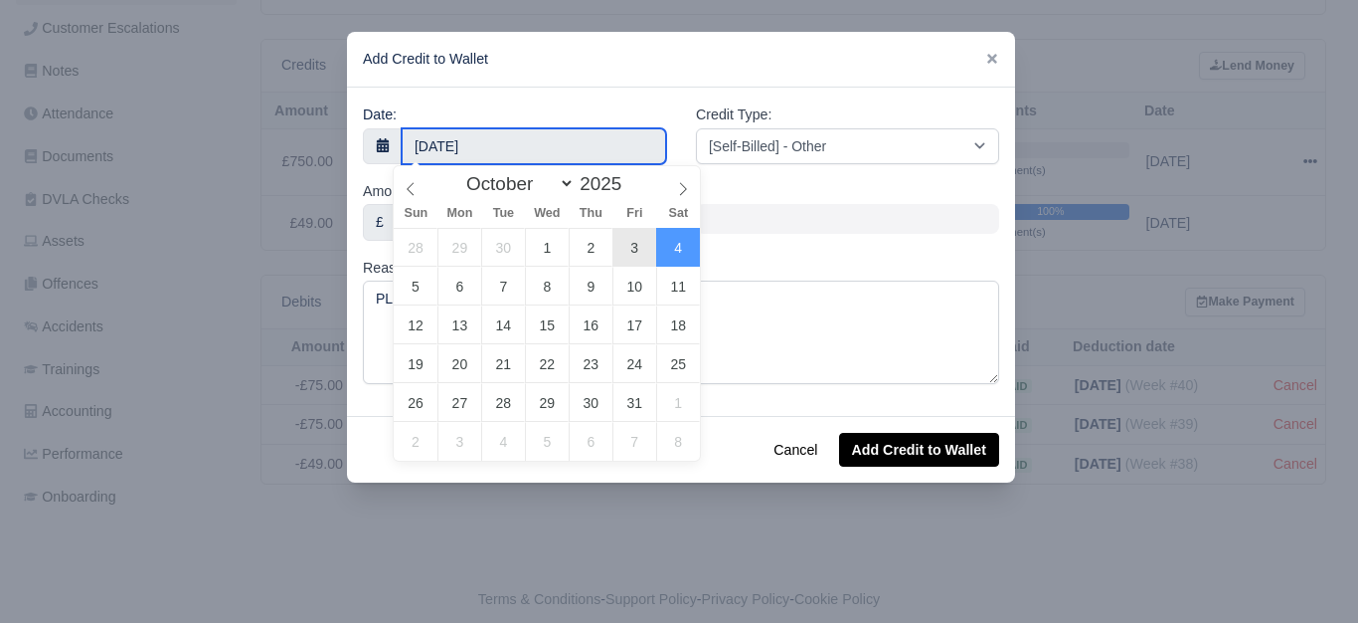
type input "[DATE]"
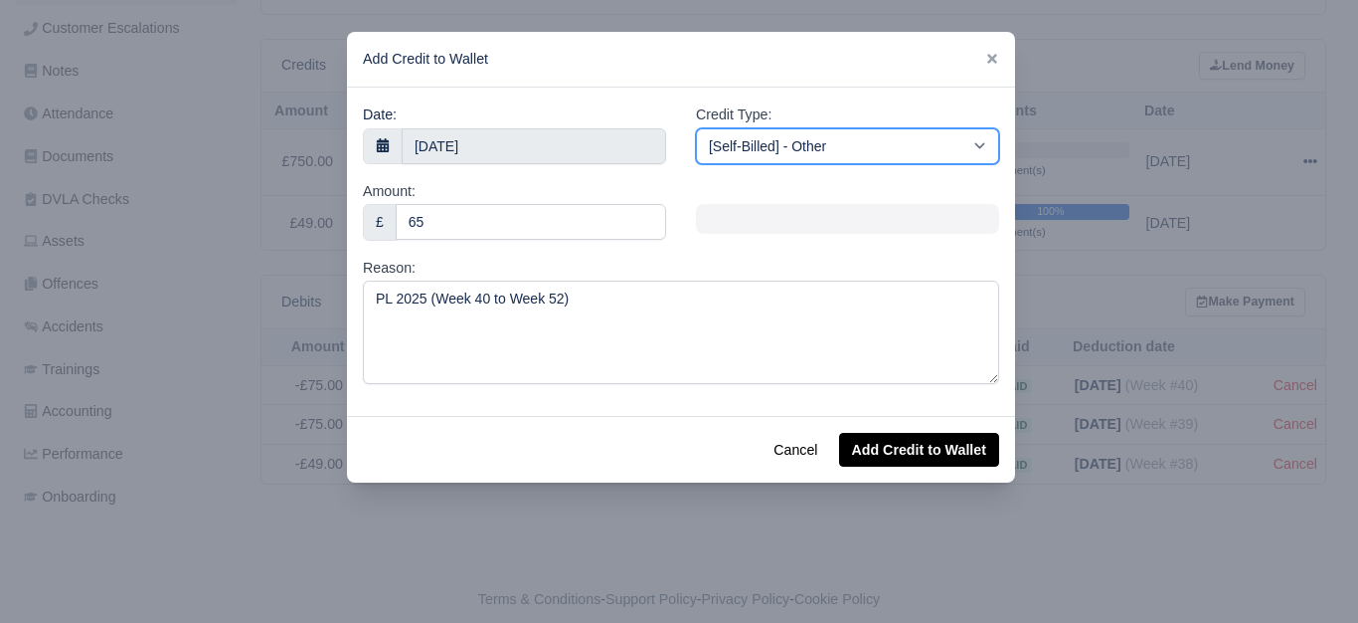
click at [799, 155] on select "[Self-Billed] - Other [Self-Billed] - Negative Invoice [Self-Billed] - Keychain…" at bounding box center [847, 146] width 303 height 36
click at [696, 128] on select "[Self-Billed] - Other [Self-Billed] - Negative Invoice [Self-Billed] - Keychain…" at bounding box center [847, 146] width 303 height 36
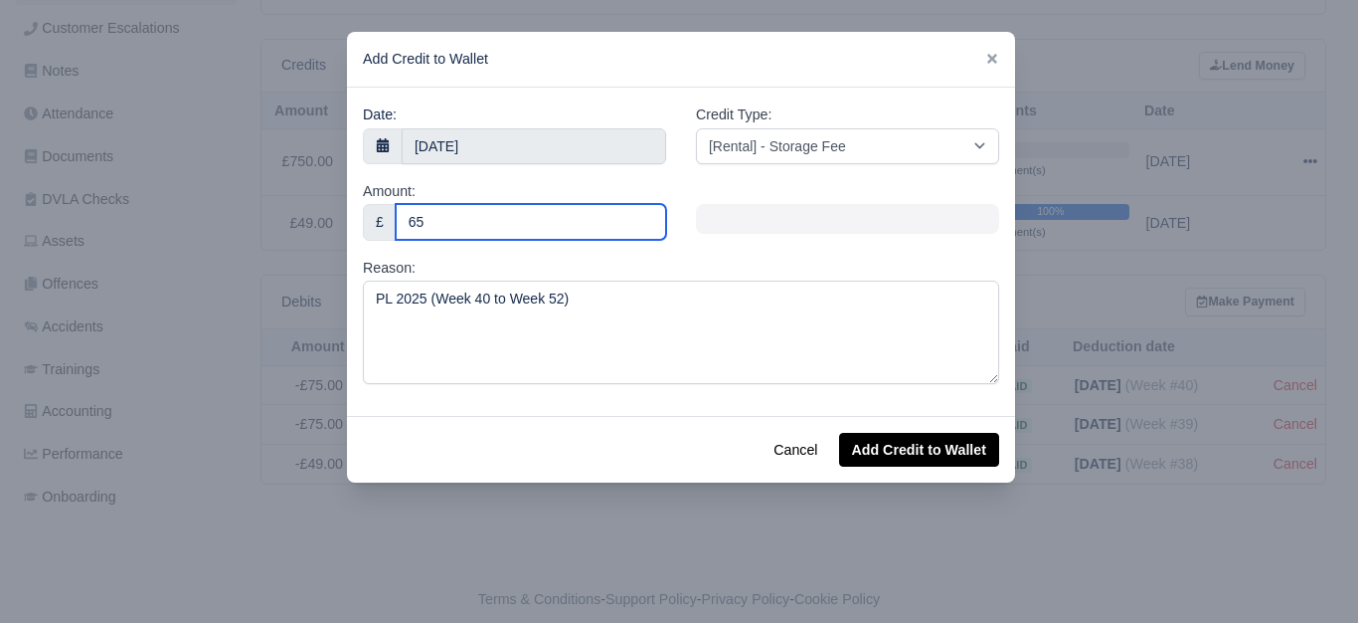
click at [435, 219] on input "65" at bounding box center [531, 222] width 270 height 36
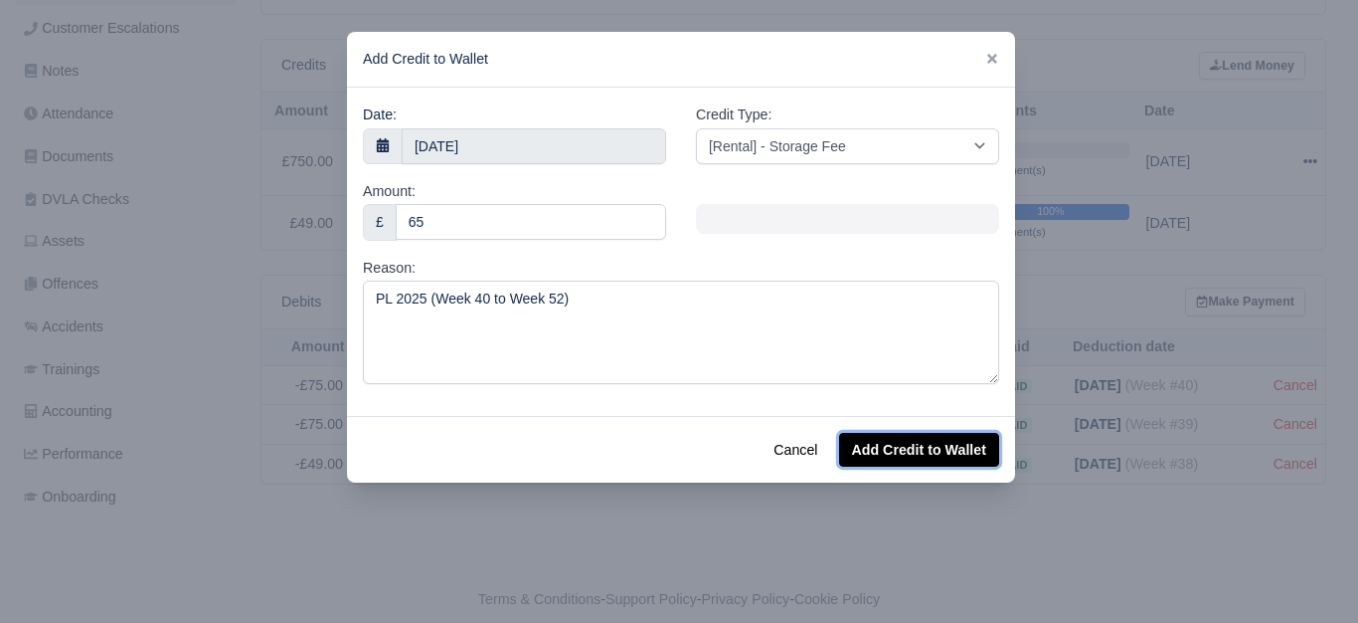
click at [968, 436] on button "Add Credit to Wallet" at bounding box center [919, 450] width 160 height 34
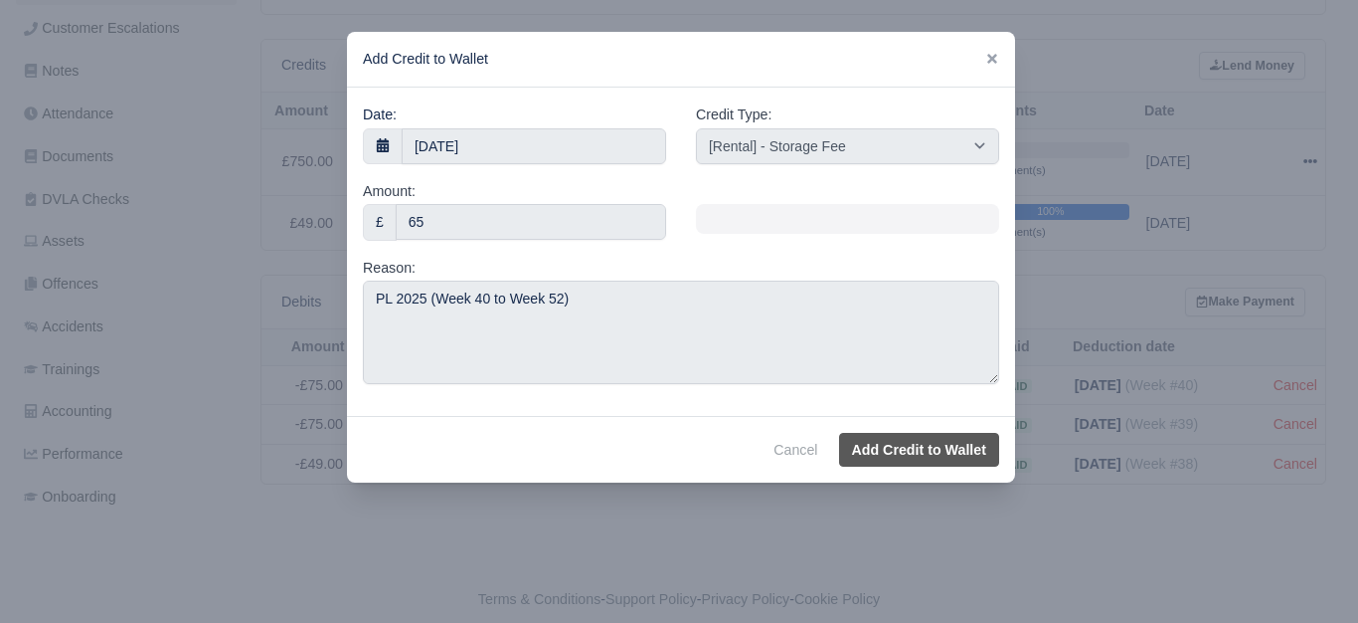
select select "other"
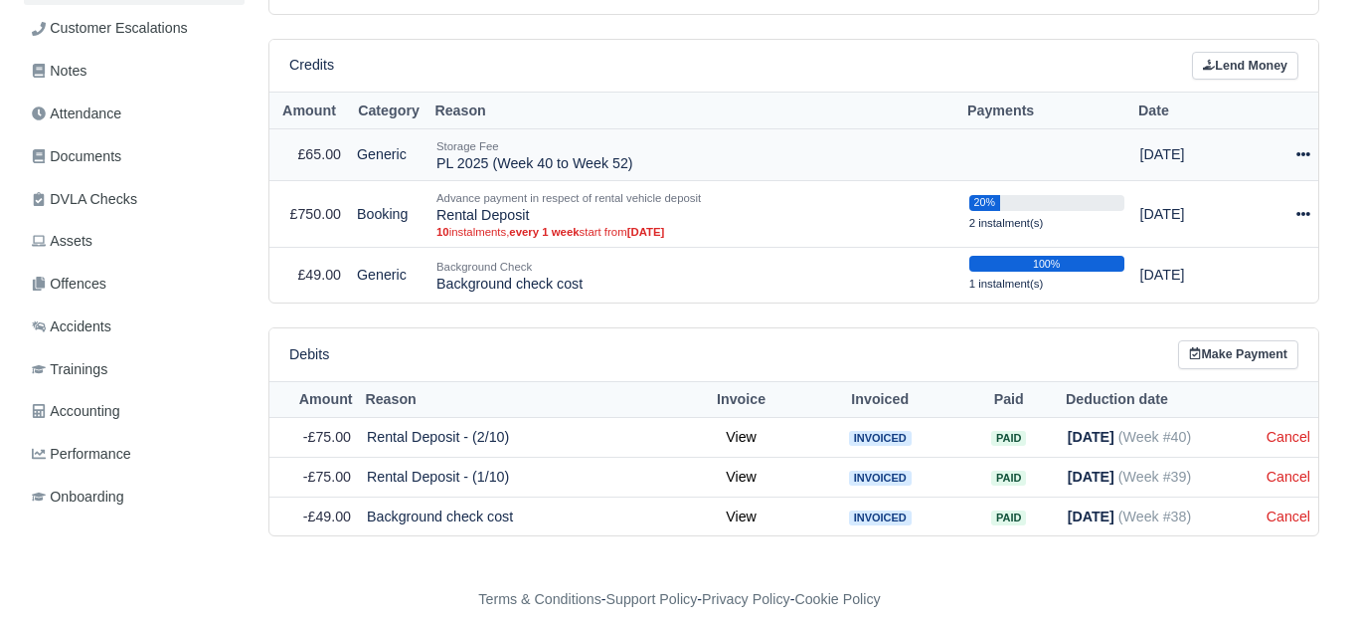
scroll to position [485, 0]
click at [1289, 152] on icon at bounding box center [1296, 154] width 14 height 4
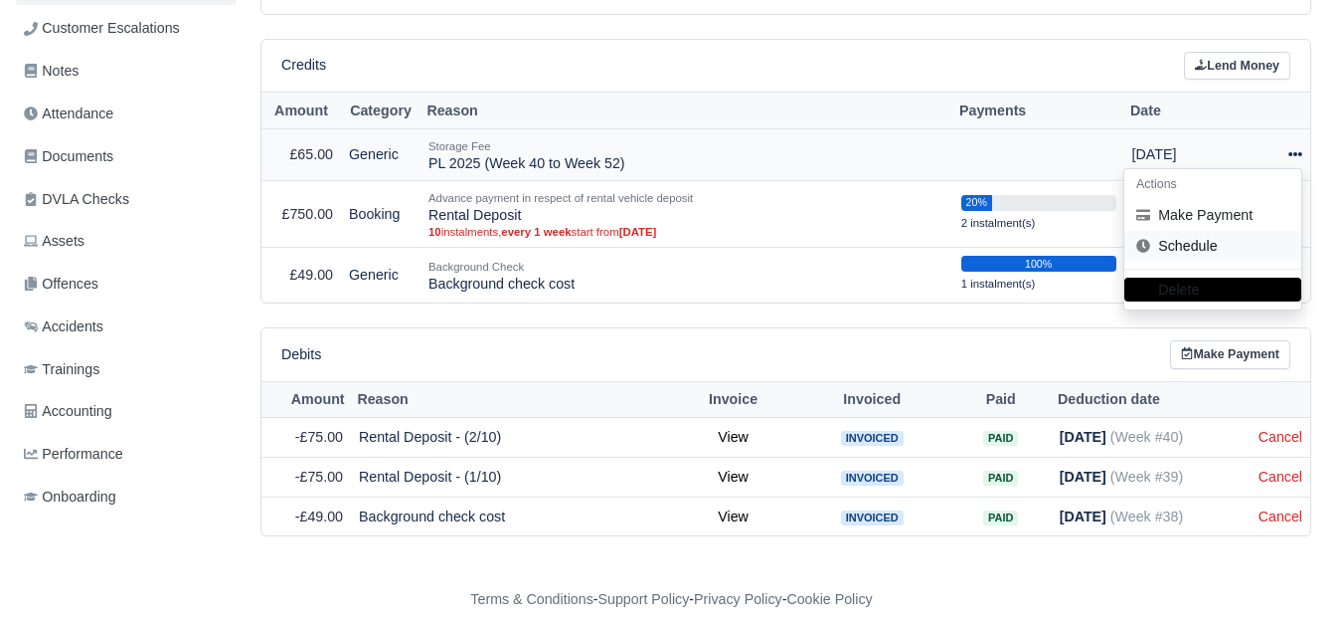
click at [1221, 234] on link "Schedule" at bounding box center [1213, 246] width 177 height 31
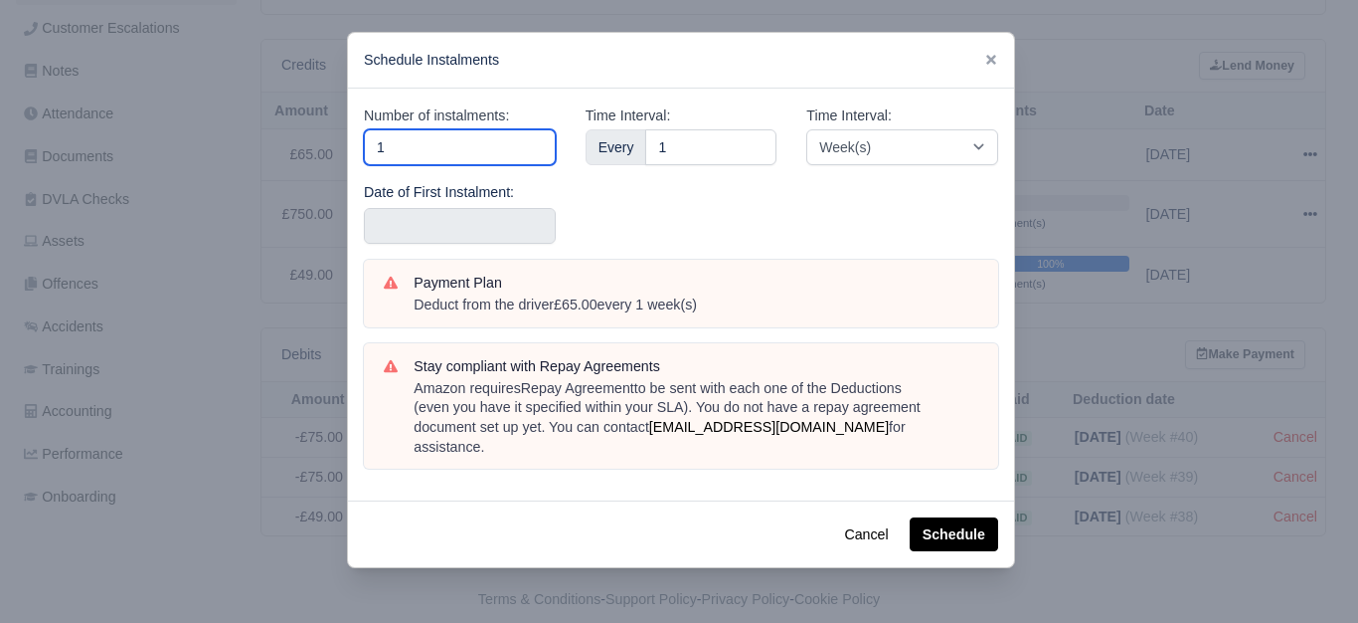
click at [470, 152] on input "1" at bounding box center [460, 147] width 192 height 36
type input "10"
type input "1"
type input "13"
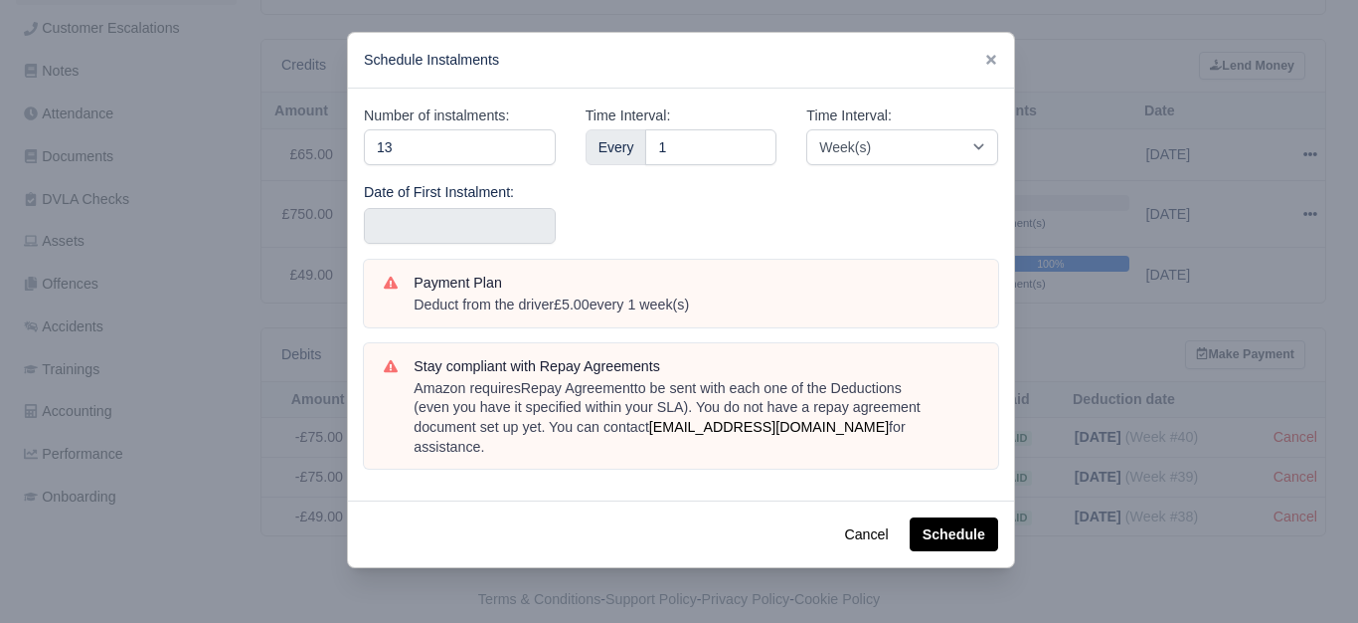
click at [453, 206] on div "Date of First Instalment:" at bounding box center [460, 213] width 192 height 64
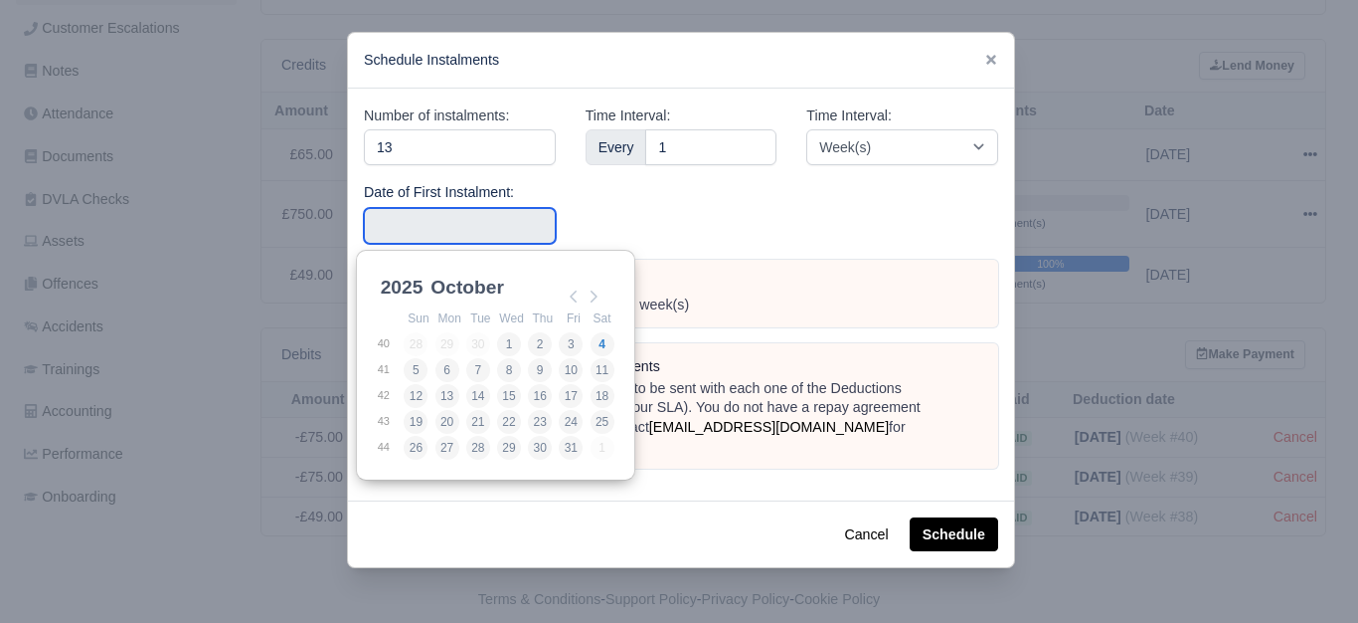
click at [437, 219] on input "Use the arrow keys to pick a date" at bounding box center [460, 226] width 192 height 36
type input "2025-09-28"
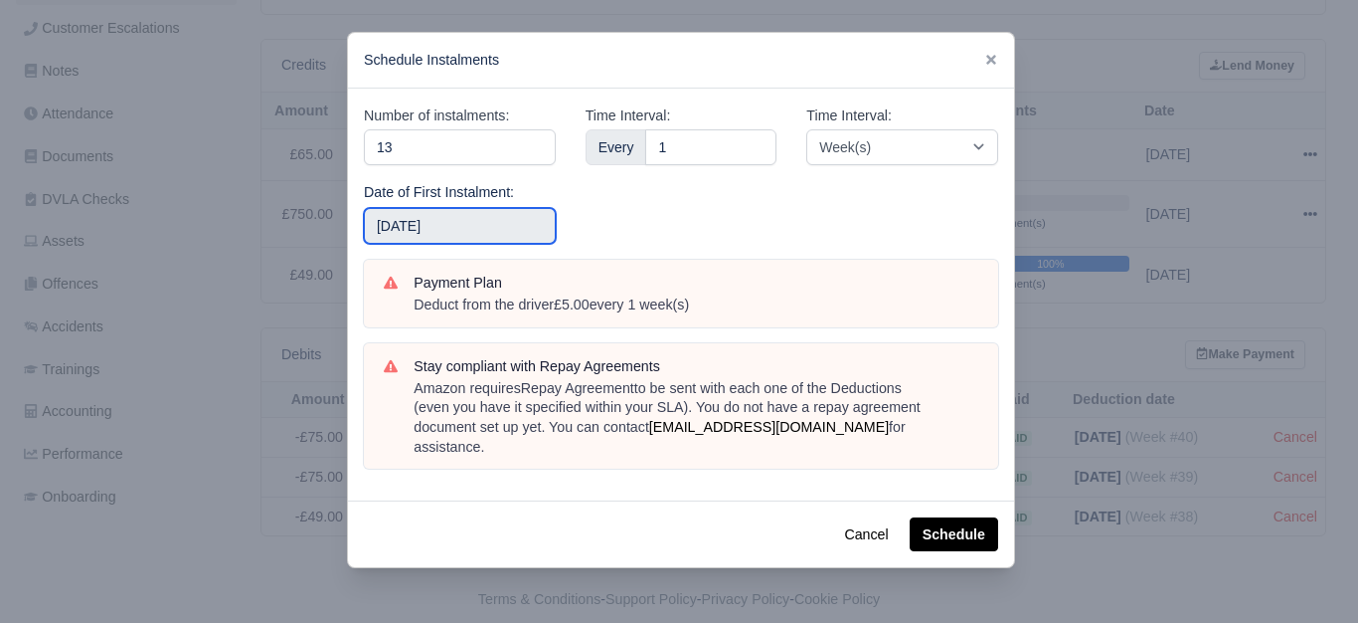
click at [467, 243] on input "2025-09-28" at bounding box center [460, 226] width 192 height 36
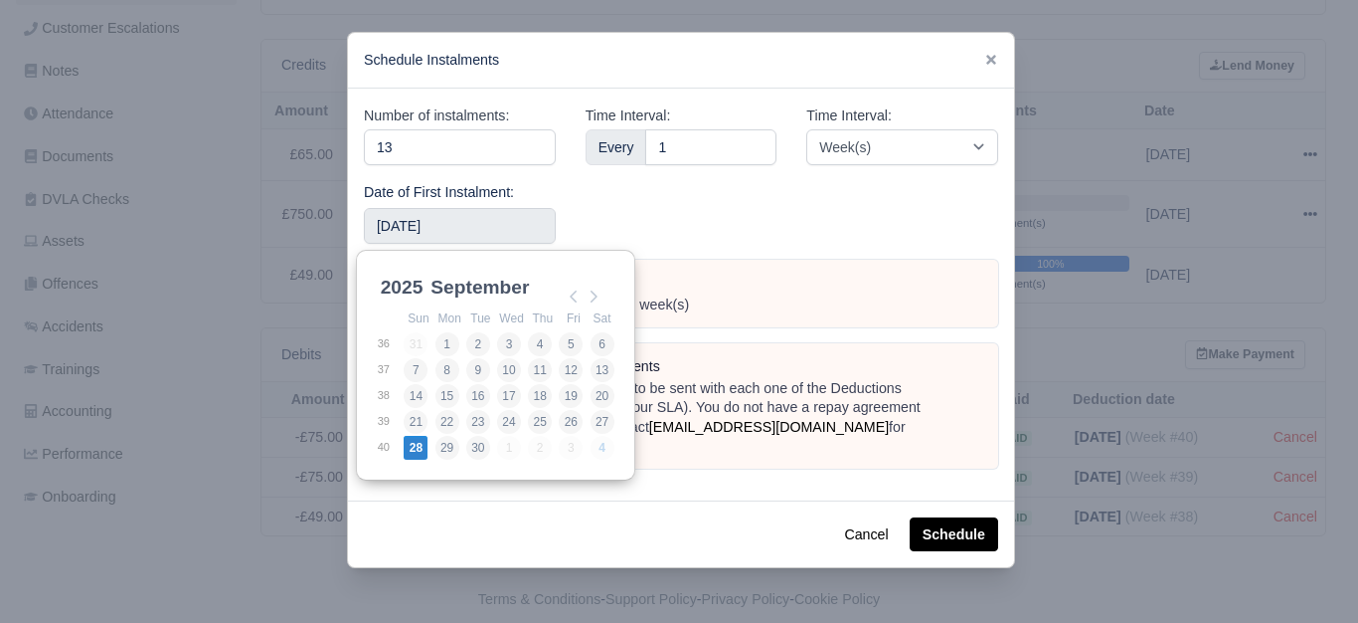
click at [700, 205] on div "Time Interval: Every 1" at bounding box center [682, 181] width 222 height 155
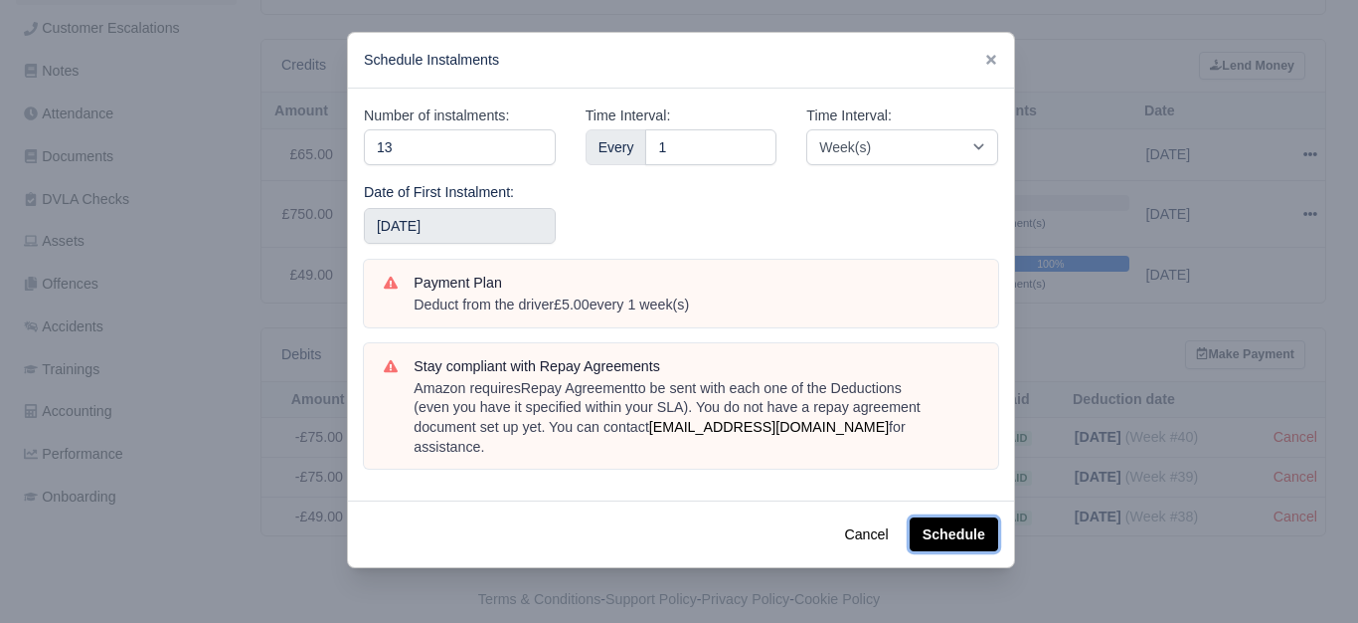
click at [951, 517] on button "Schedule" at bounding box center [954, 534] width 89 height 34
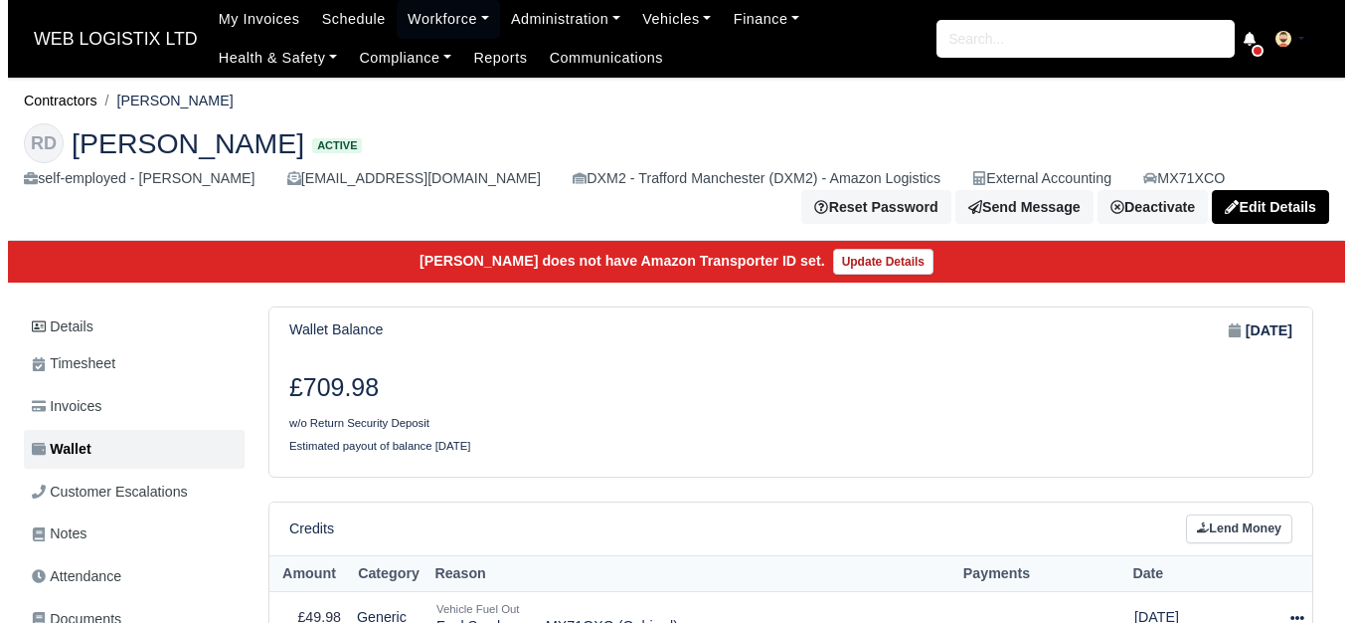
scroll to position [572, 0]
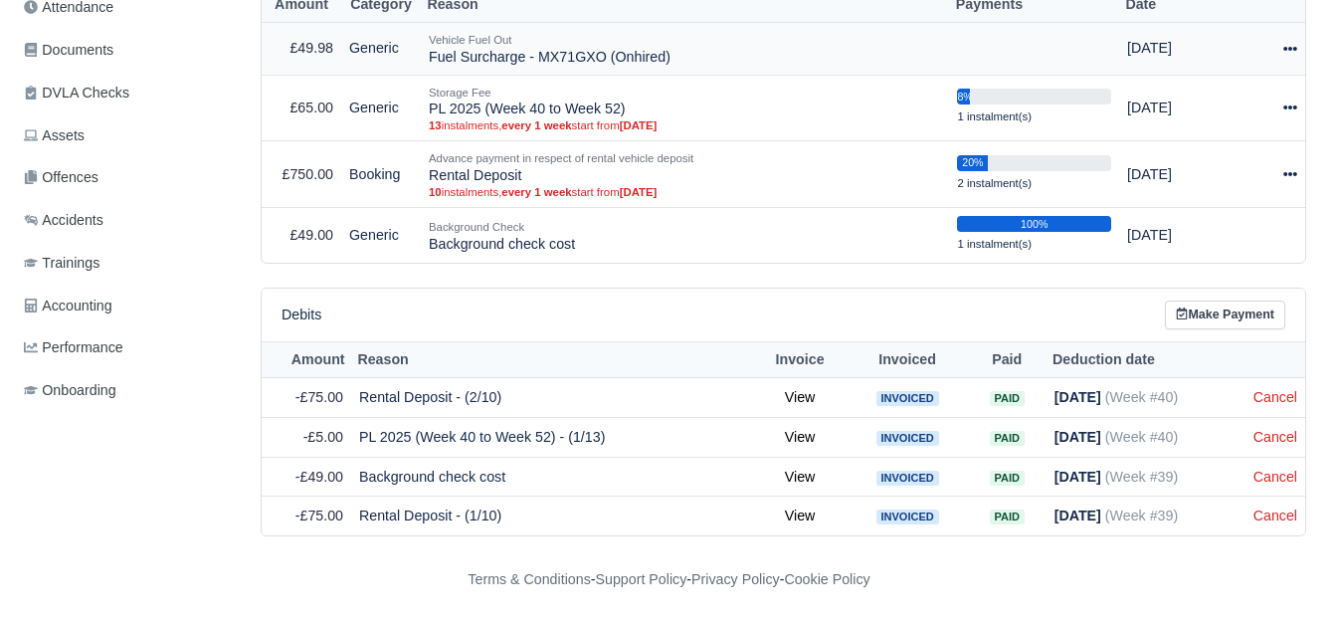
click at [1289, 49] on icon at bounding box center [1290, 49] width 14 height 4
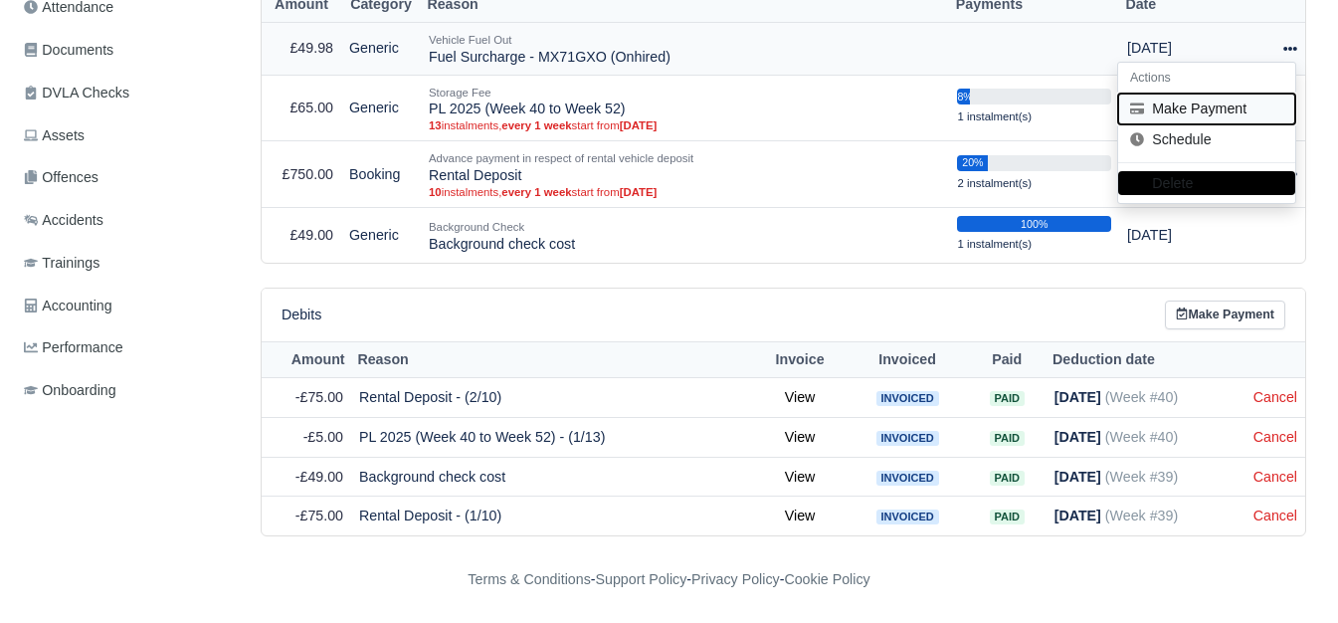
click at [1244, 110] on button "Make Payment" at bounding box center [1206, 108] width 177 height 31
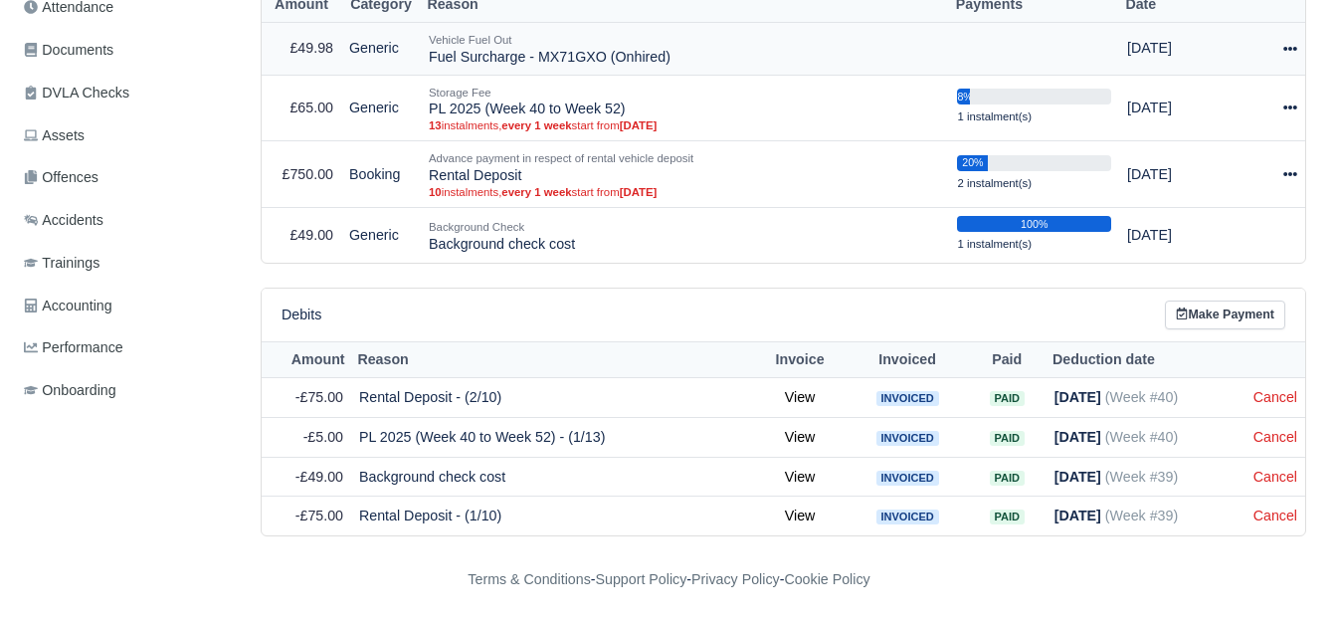
select select "7347"
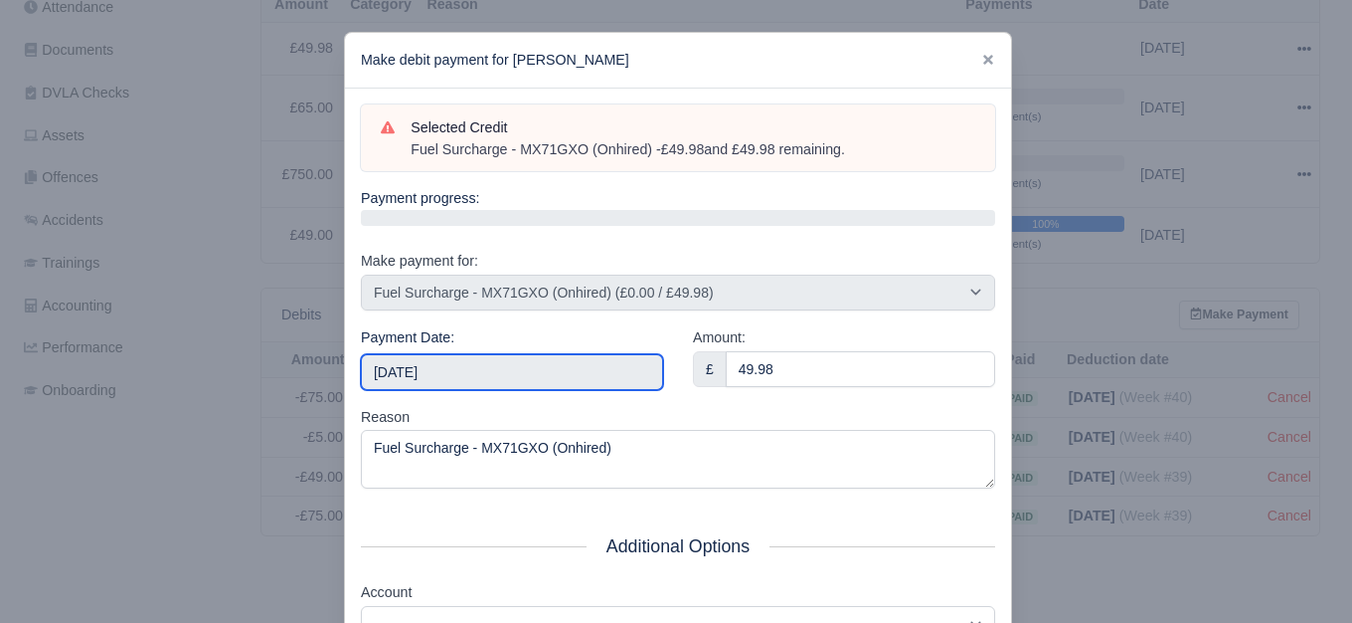
click at [491, 373] on input "2025-10-04" at bounding box center [512, 372] width 302 height 36
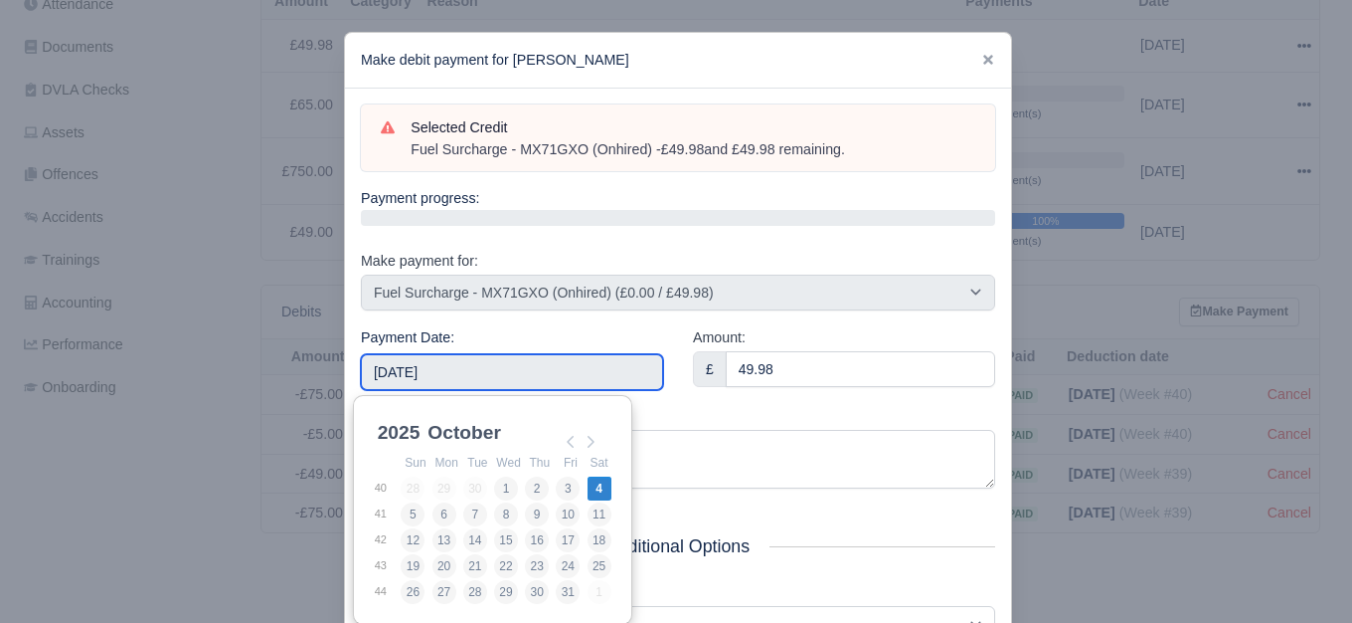
click at [491, 373] on input "[DATE]" at bounding box center [512, 372] width 302 height 36
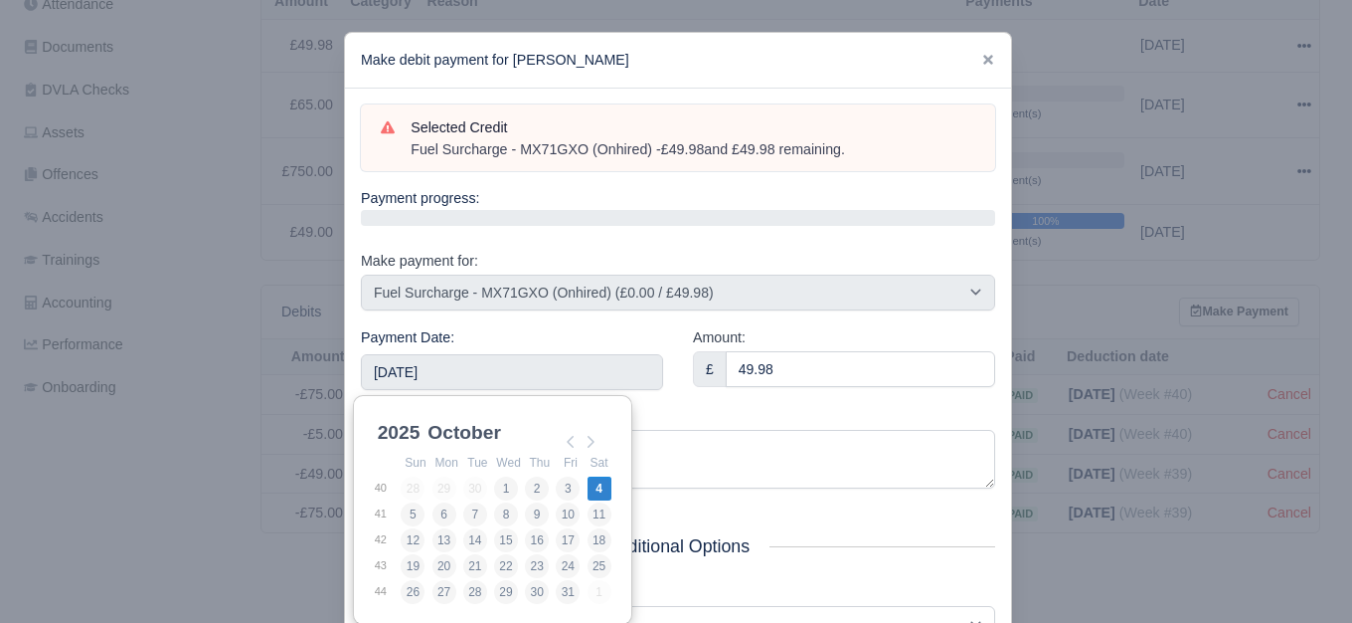
click at [701, 422] on div "Reason Fuel Surcharge - MX71GXO (Onhired)" at bounding box center [678, 448] width 634 height 84
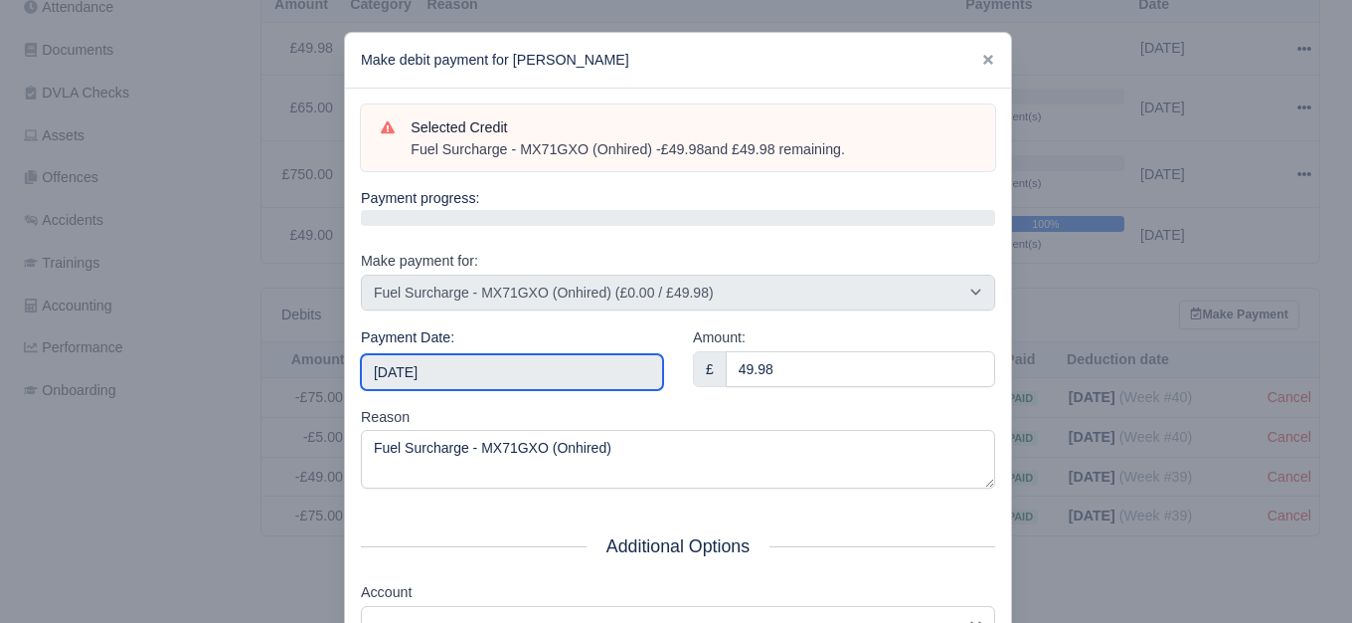
click at [627, 371] on input "[DATE]" at bounding box center [512, 372] width 302 height 36
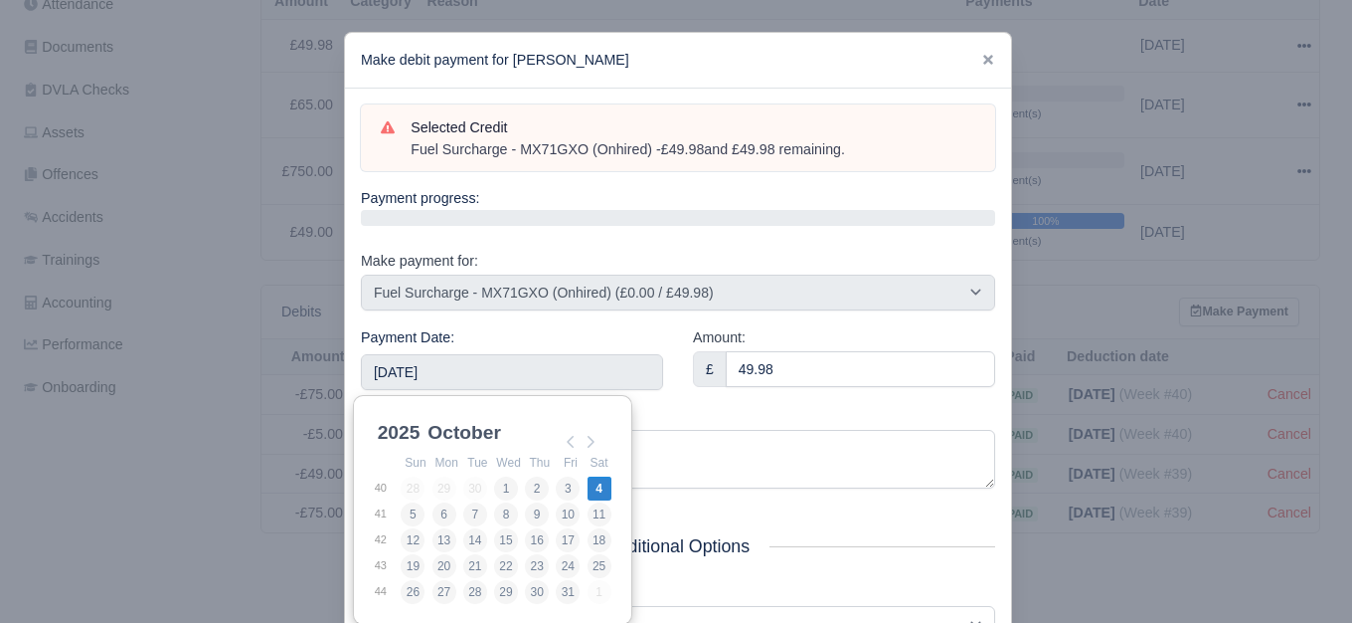
click at [688, 416] on div "Reason Fuel Surcharge - MX71GXO (Onhired)" at bounding box center [678, 448] width 634 height 84
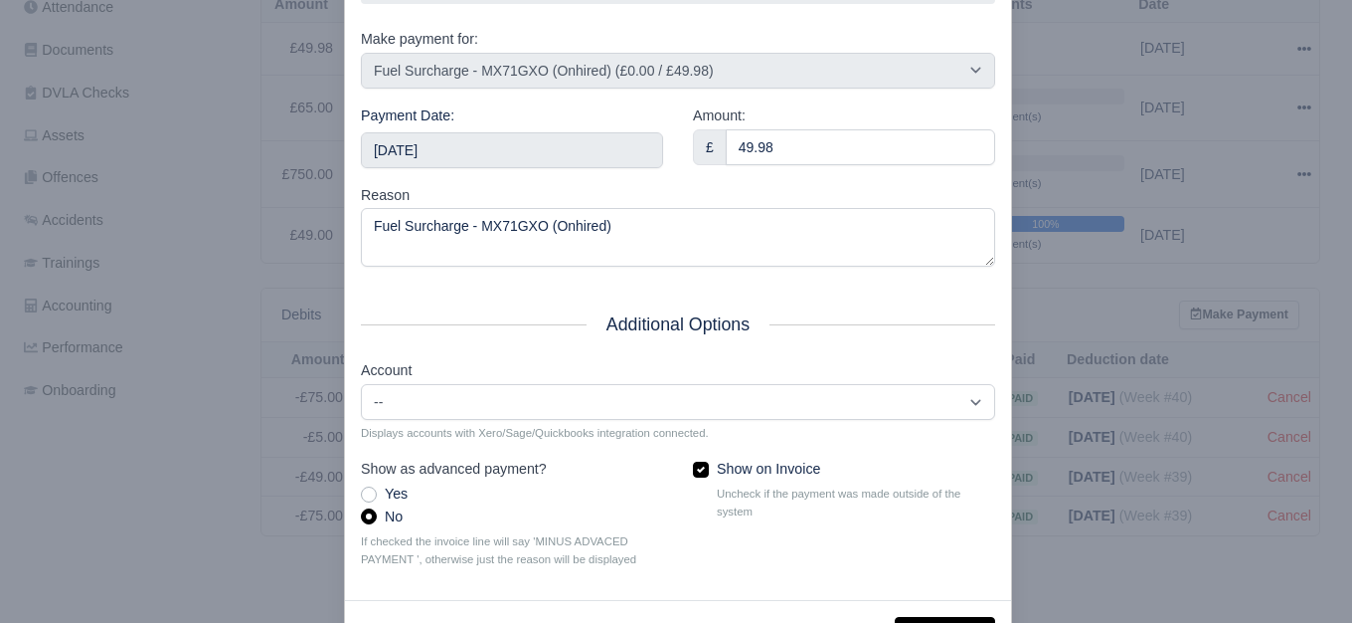
scroll to position [300, 0]
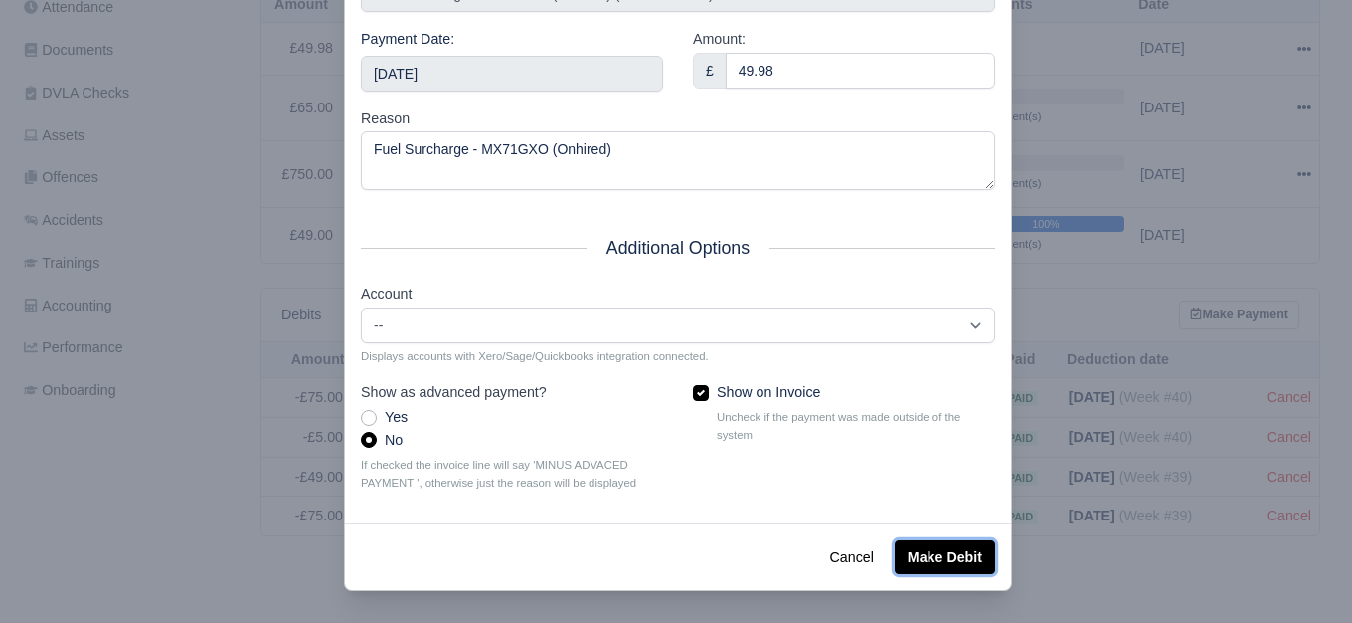
click at [932, 556] on button "Make Debit" at bounding box center [945, 557] width 100 height 34
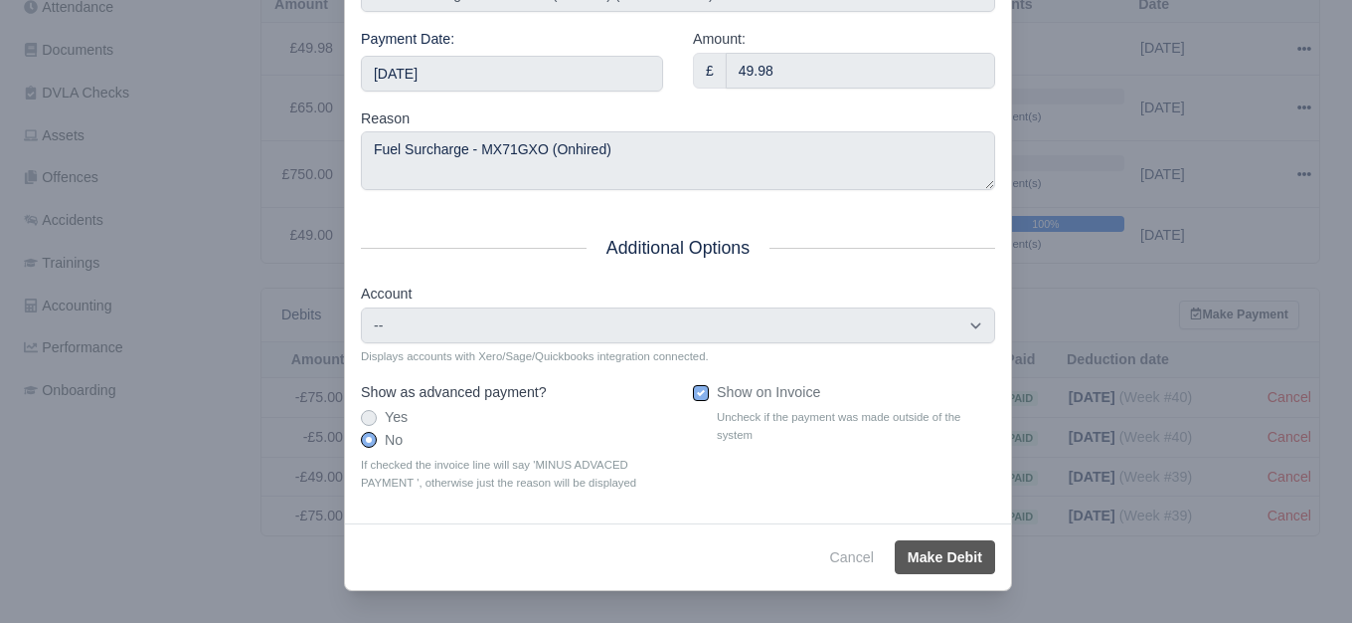
type input "2025-10-04T23:59:59+01:00"
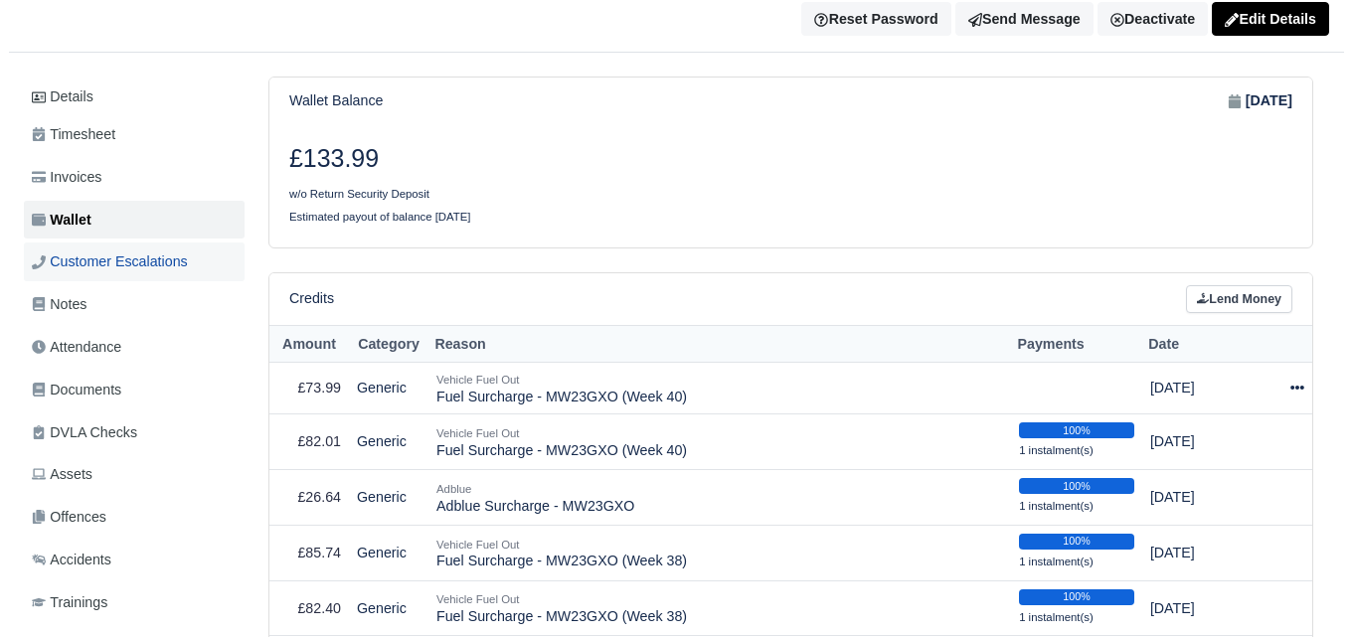
scroll to position [166, 0]
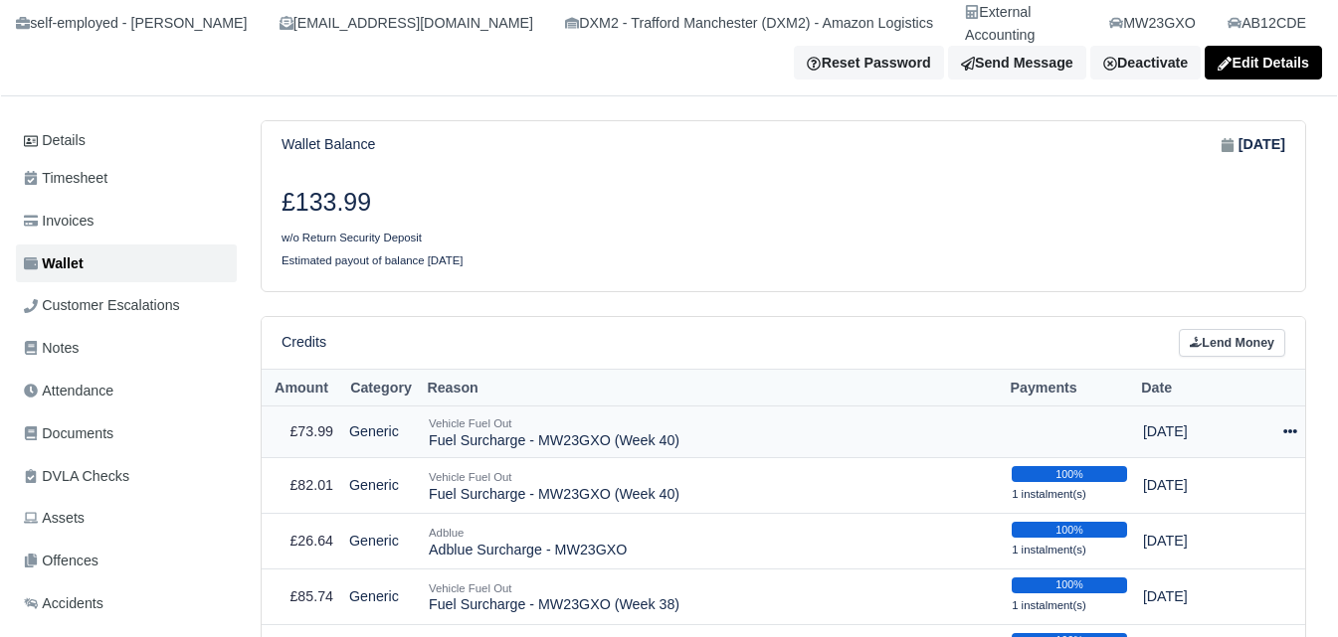
click at [1277, 406] on td "Actions Make Payment Schedule [GEOGRAPHIC_DATA]" at bounding box center [1284, 432] width 41 height 53
click at [1295, 430] on icon at bounding box center [1290, 432] width 14 height 4
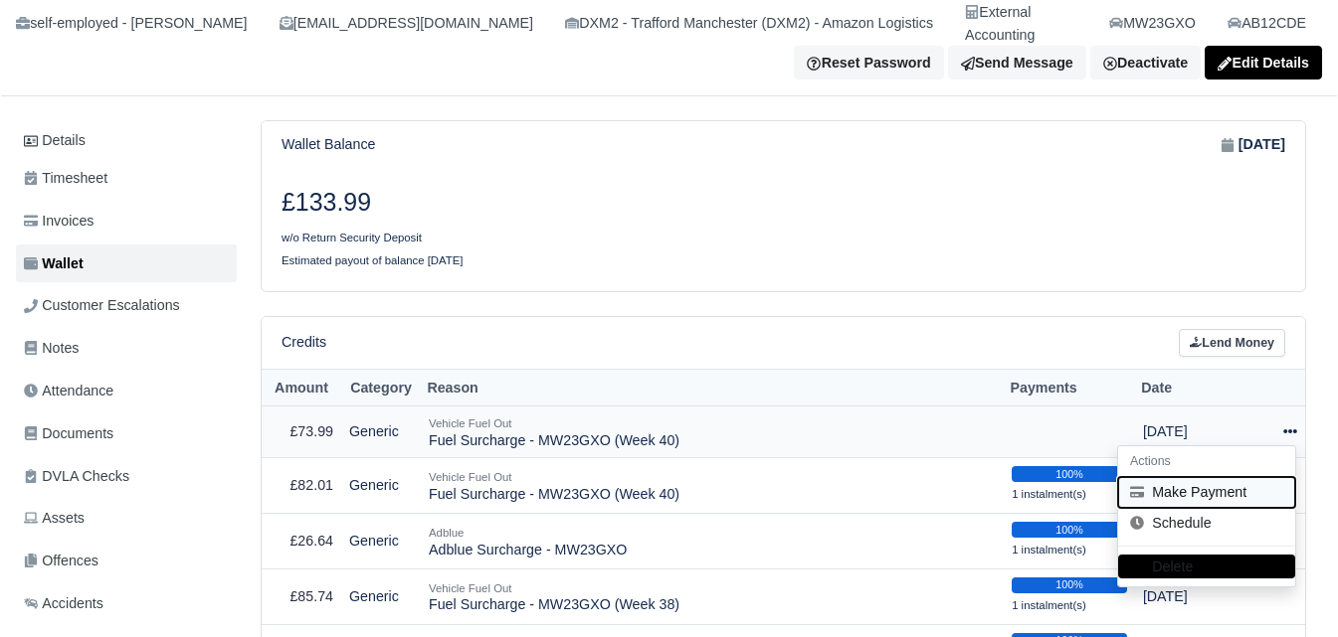
click at [1154, 478] on button "Make Payment" at bounding box center [1206, 492] width 177 height 31
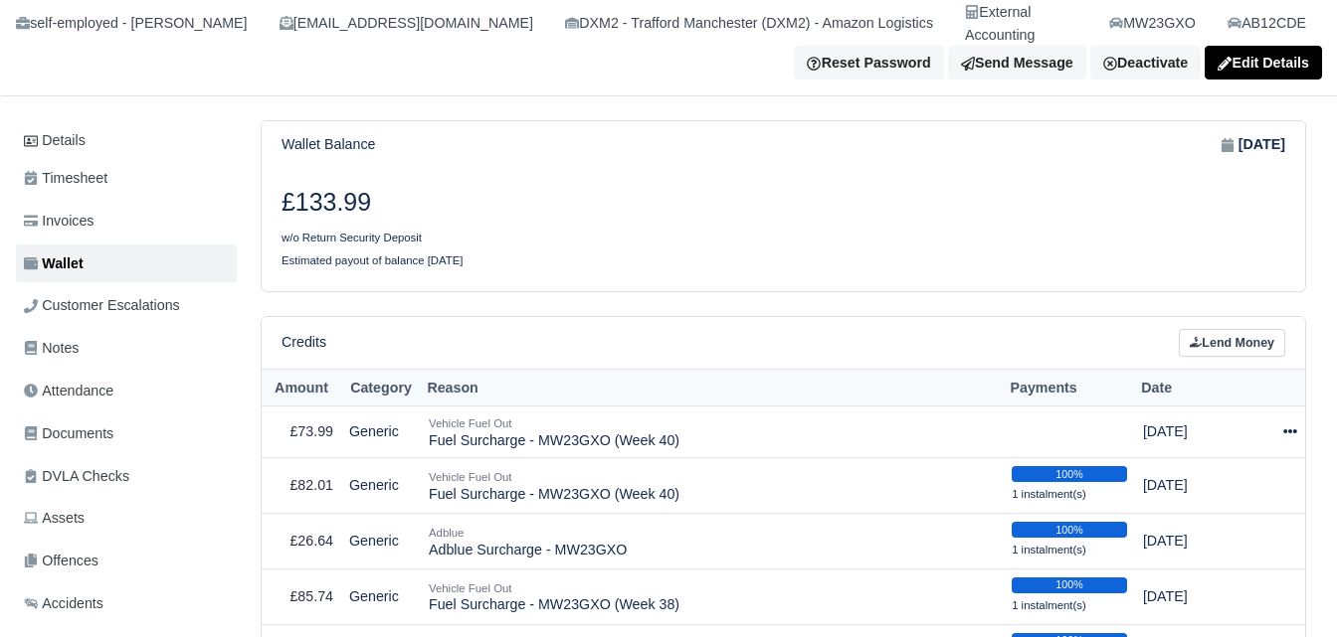
select select "7349"
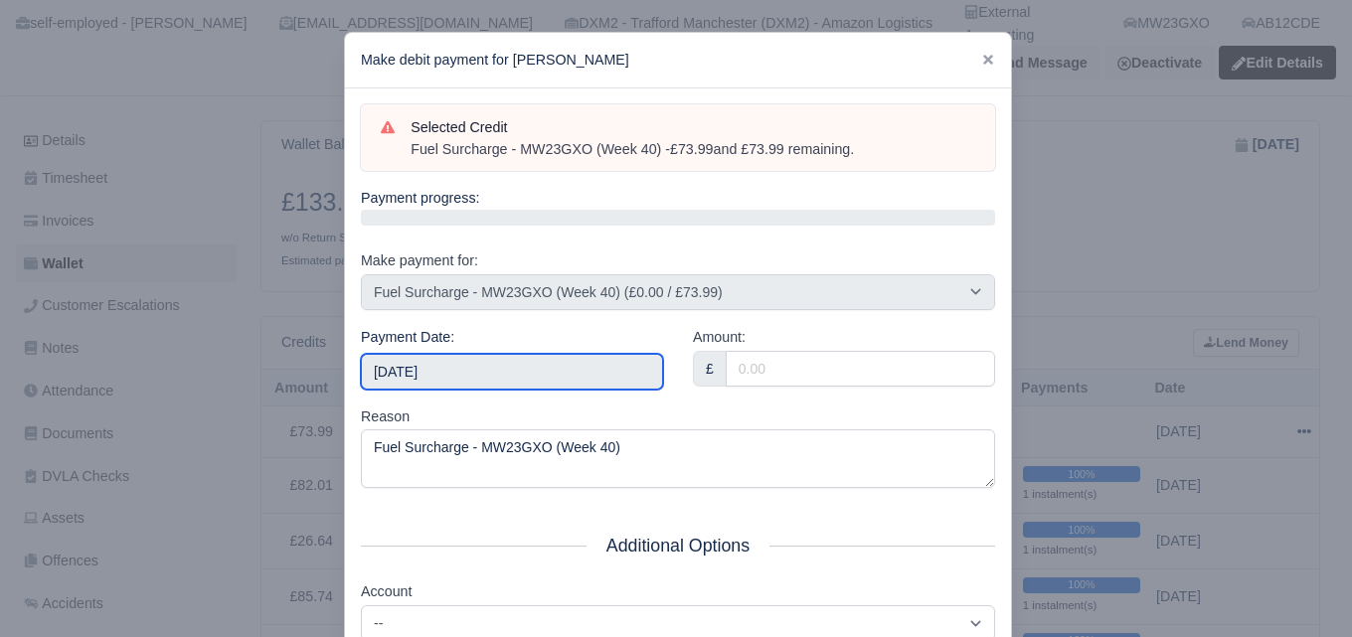
click at [434, 377] on input "2025-10-04" at bounding box center [512, 372] width 302 height 36
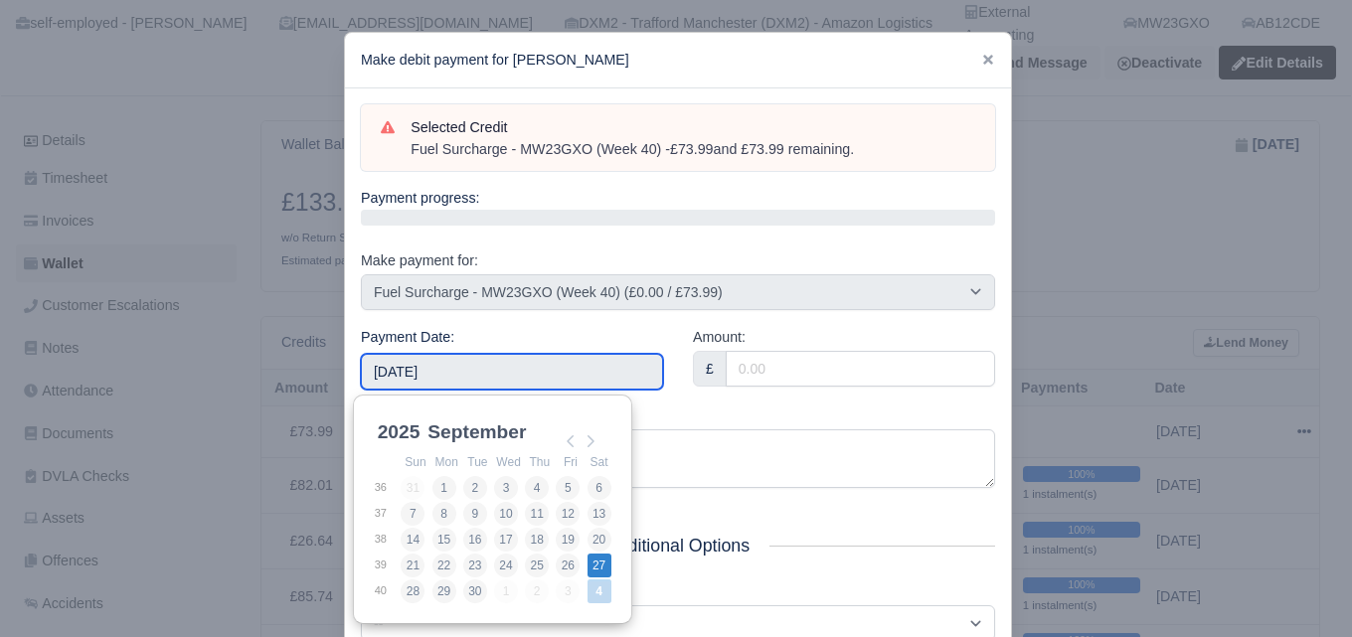
type input "2025-09-27"
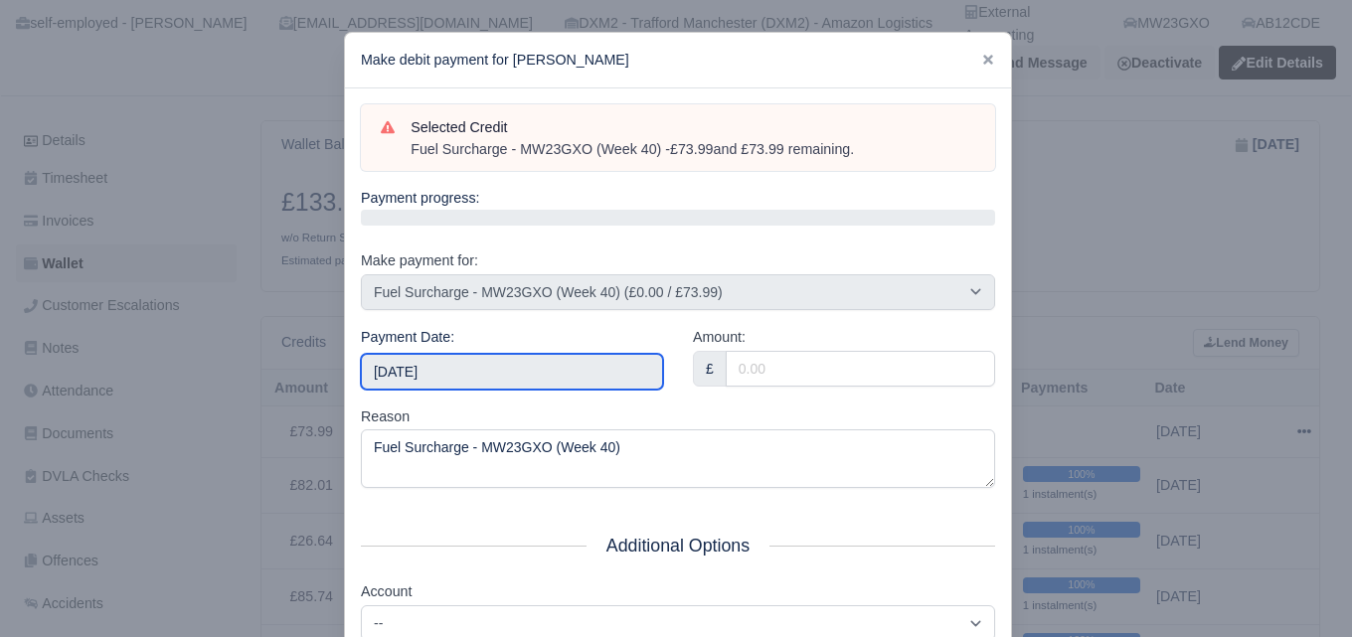
click at [607, 384] on input "2025-09-27" at bounding box center [512, 372] width 302 height 36
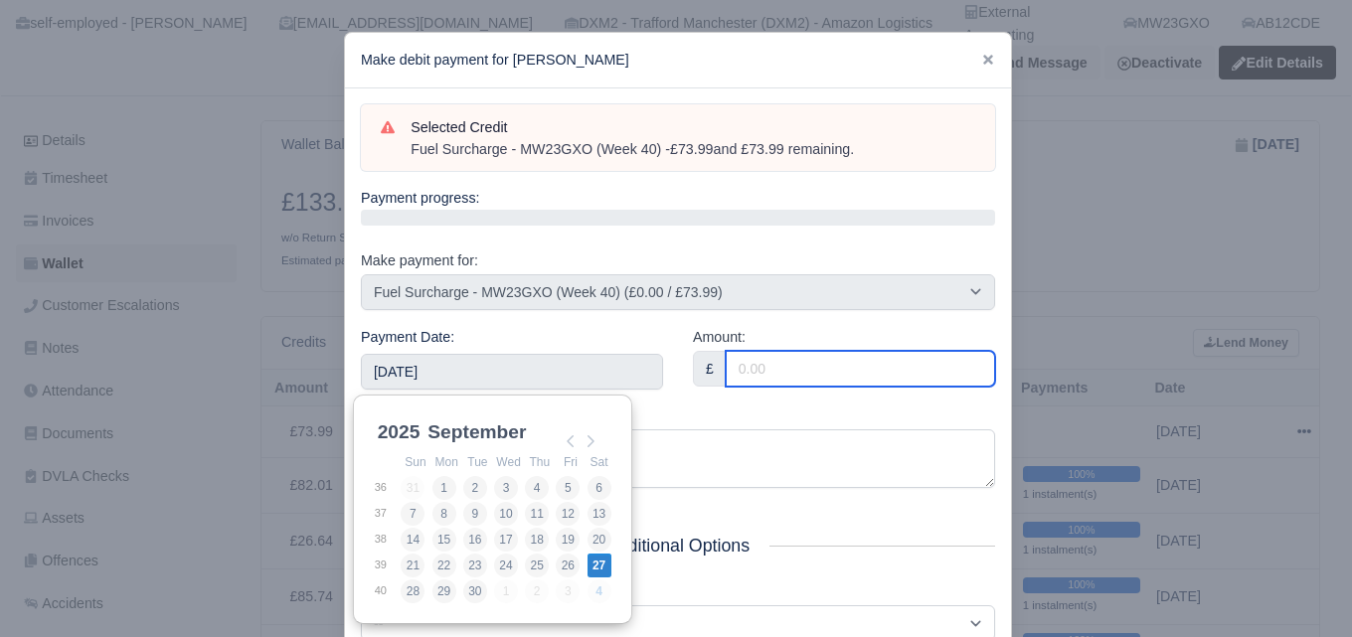
click at [772, 365] on input "Amount:" at bounding box center [860, 369] width 269 height 36
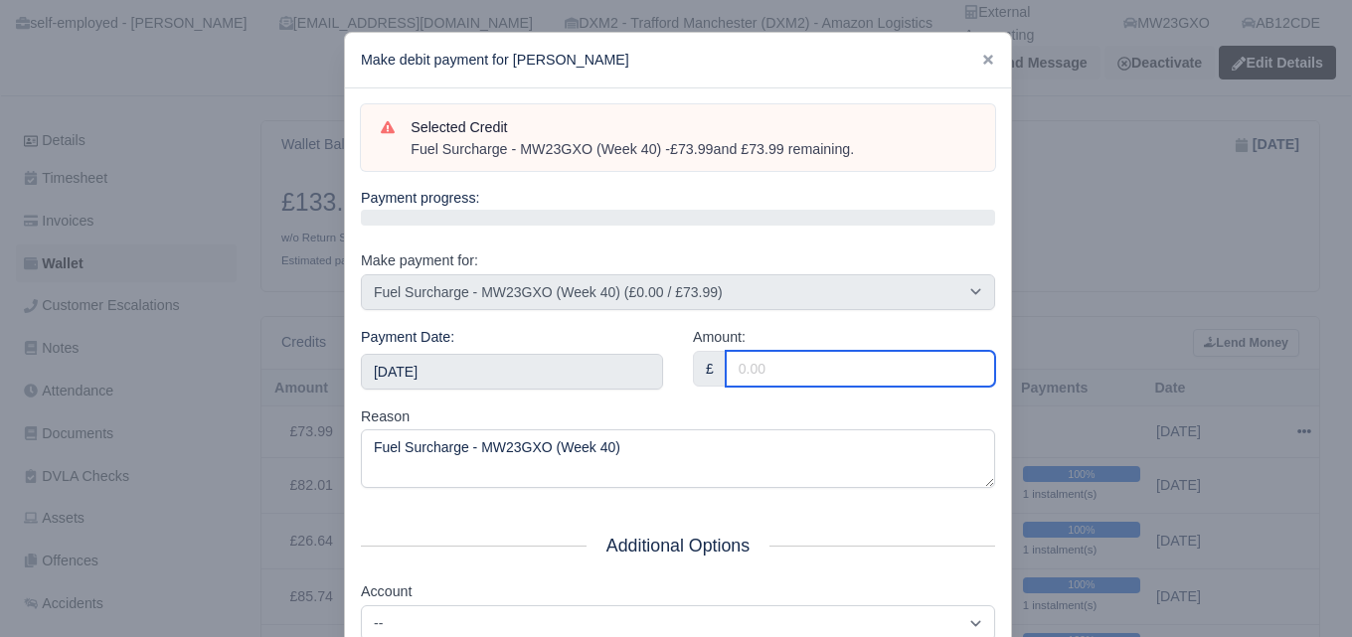
paste input "73.99"
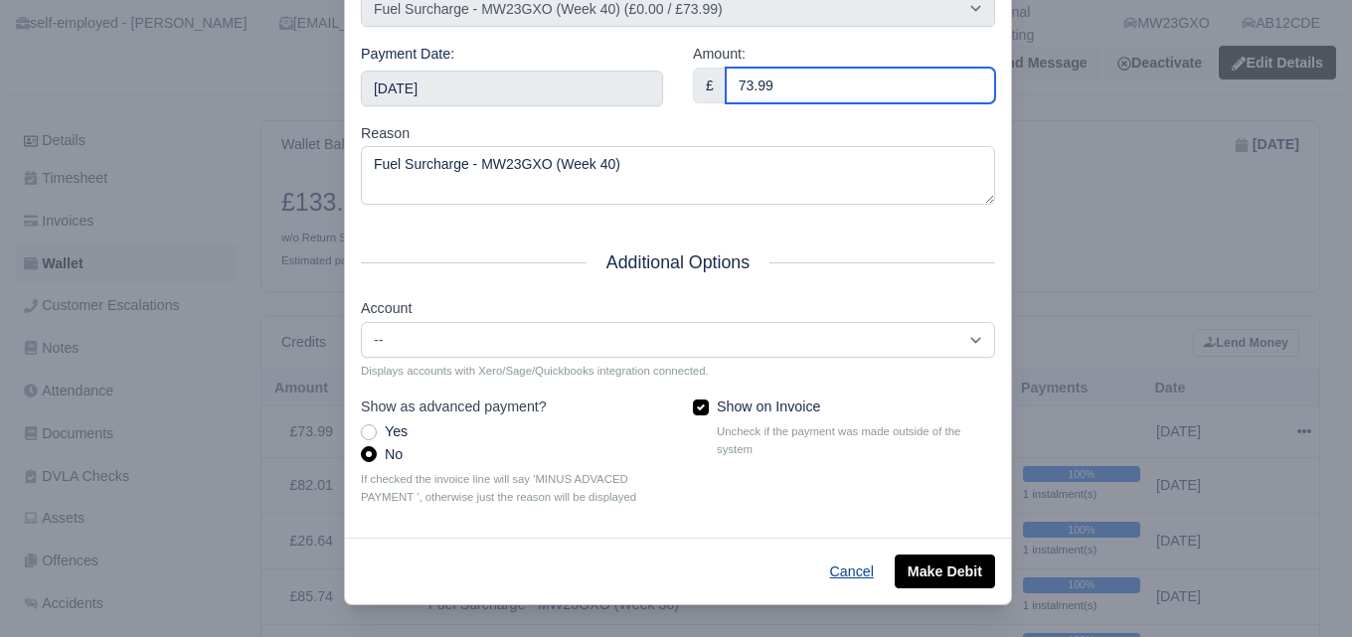
scroll to position [285, 0]
type input "73.99"
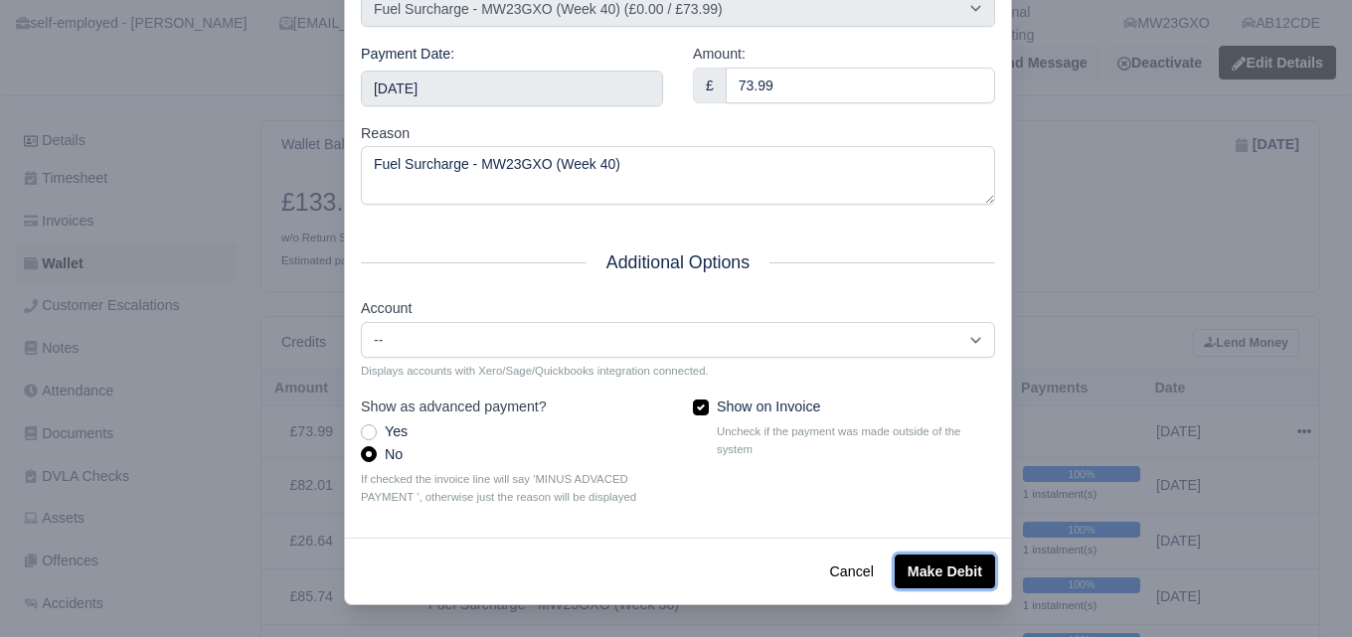
click at [919, 572] on button "Make Debit" at bounding box center [945, 572] width 100 height 34
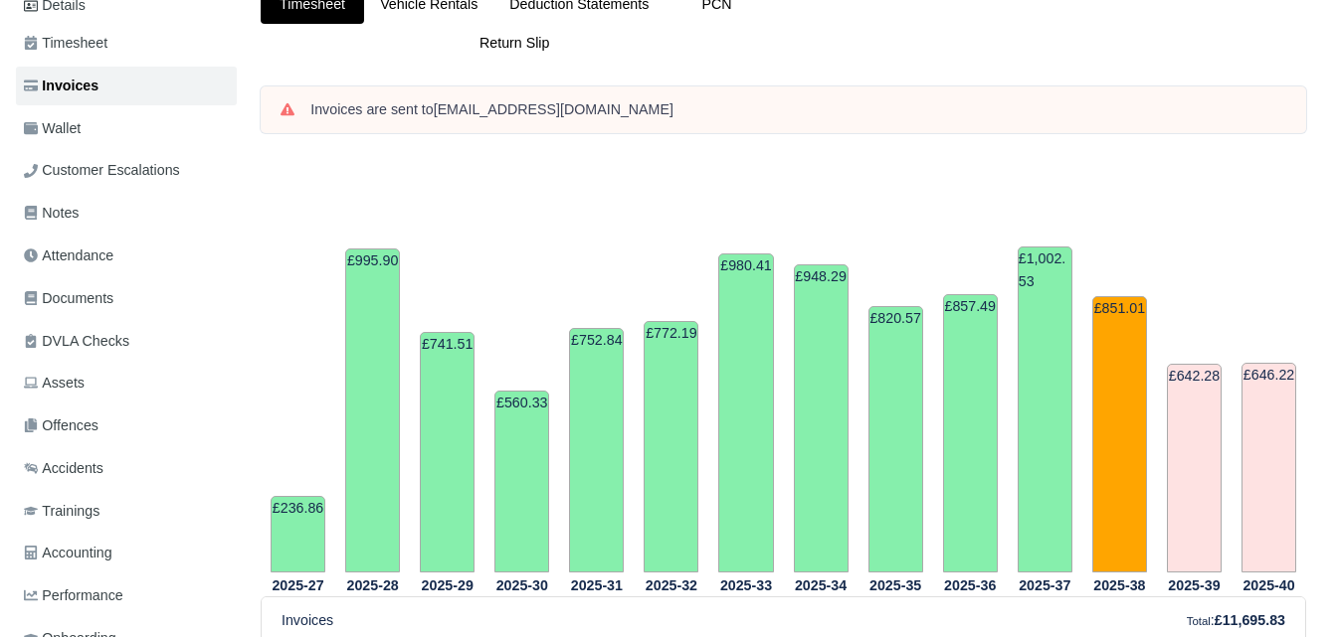
scroll to position [497, 0]
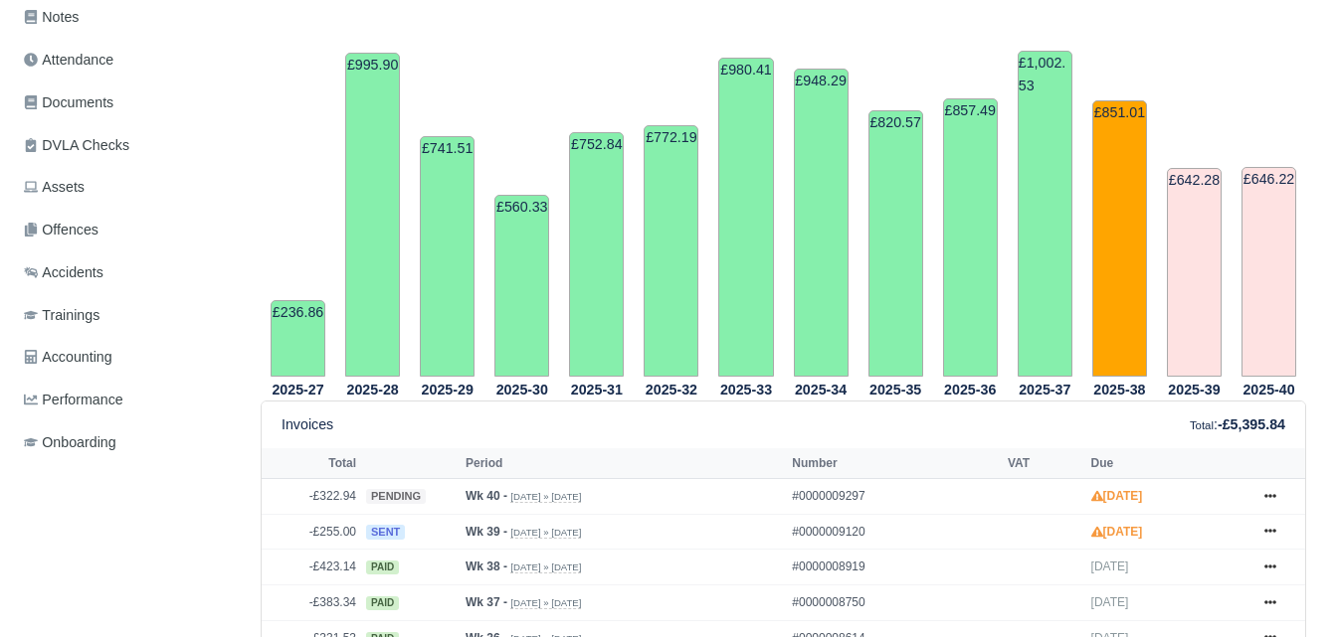
scroll to position [497, 0]
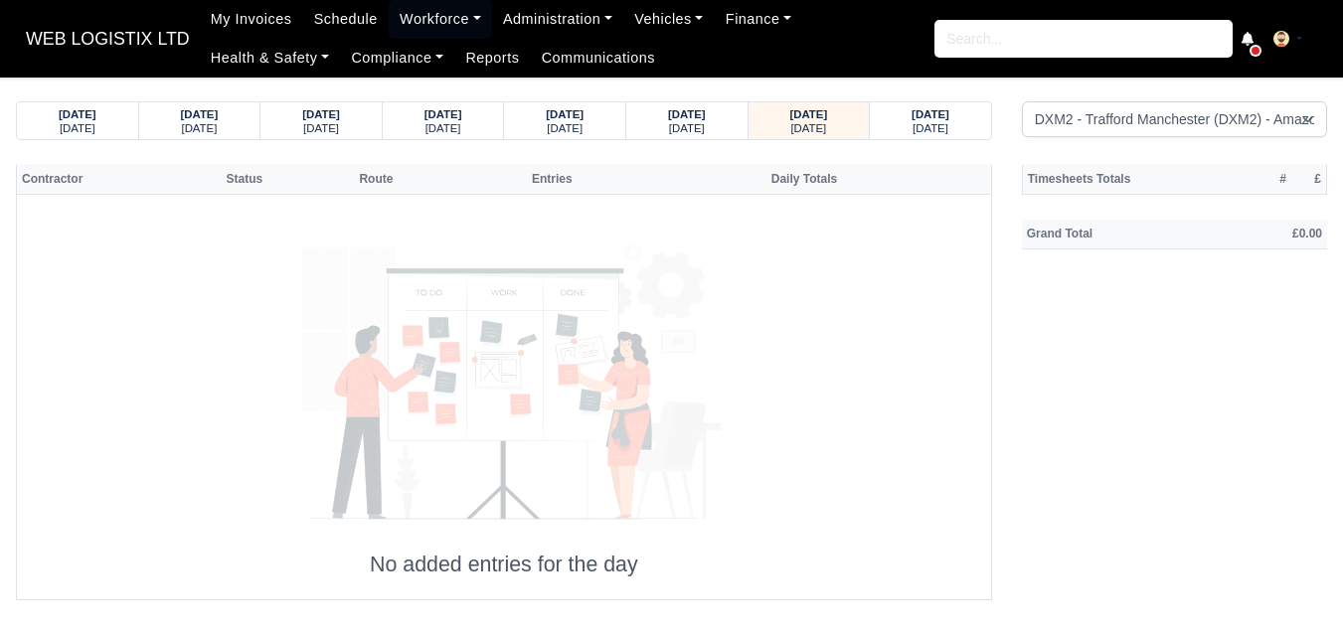
select select "1"
click at [819, 127] on small "[DATE]" at bounding box center [809, 128] width 36 height 12
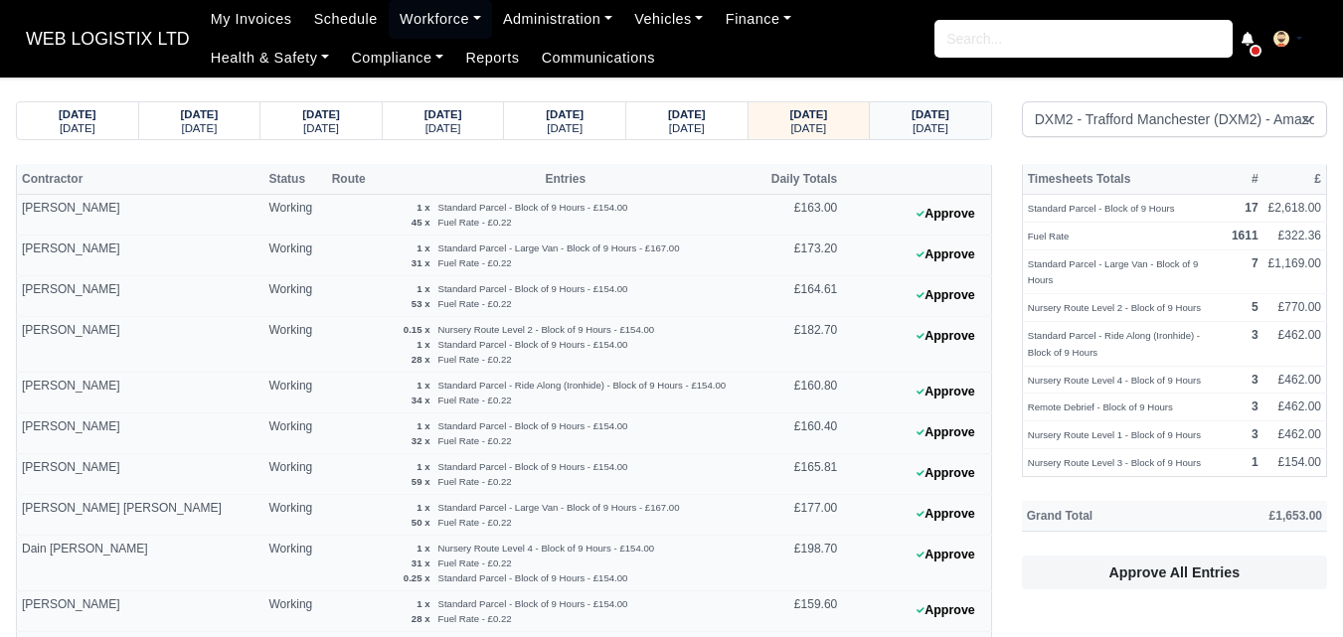
click at [960, 123] on div "[DATE]" at bounding box center [931, 127] width 84 height 14
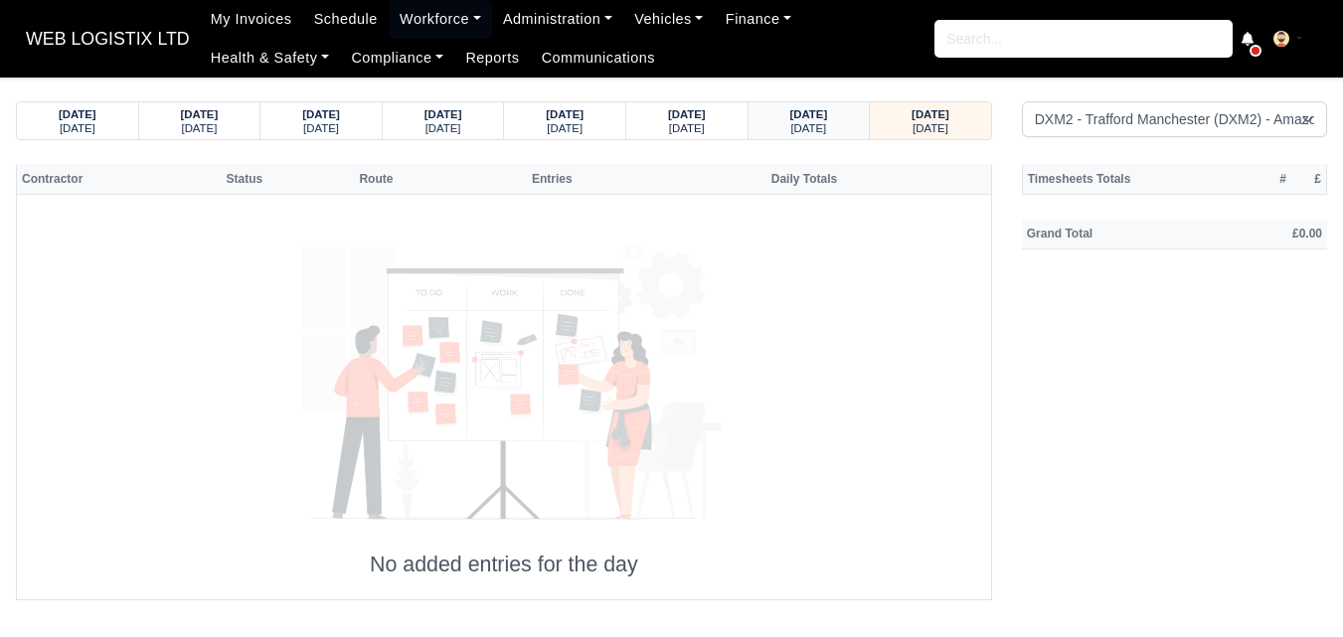
click at [805, 123] on small "[DATE]" at bounding box center [809, 128] width 36 height 12
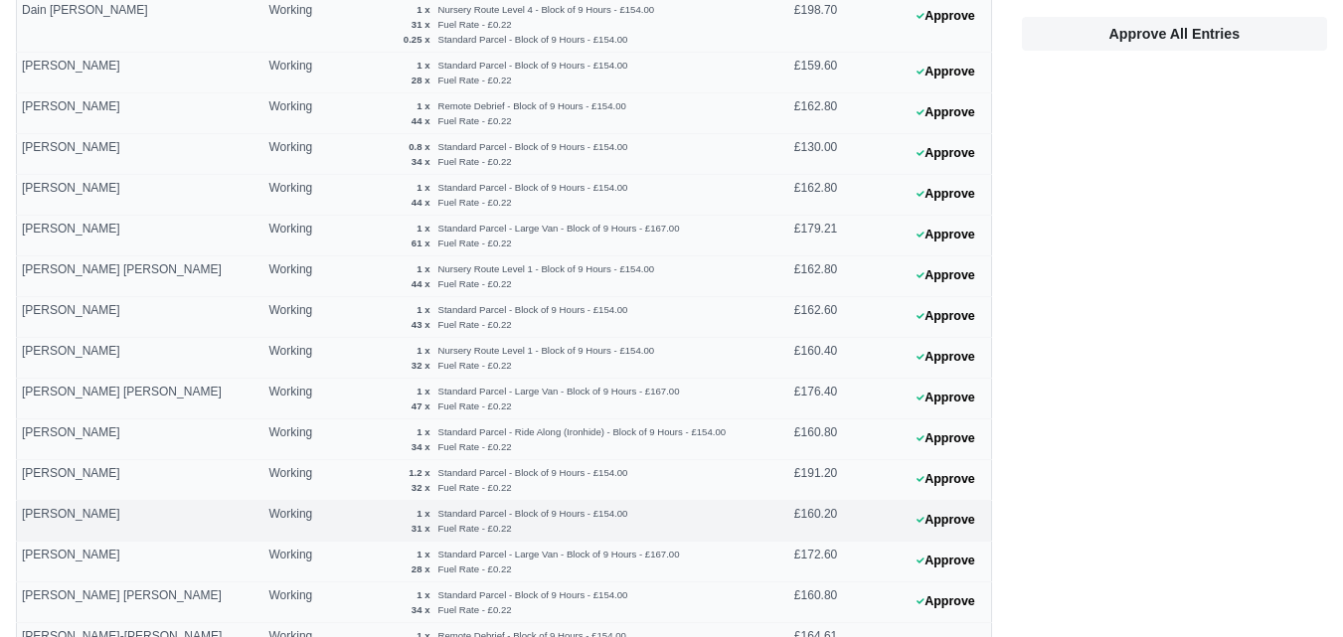
scroll to position [331, 0]
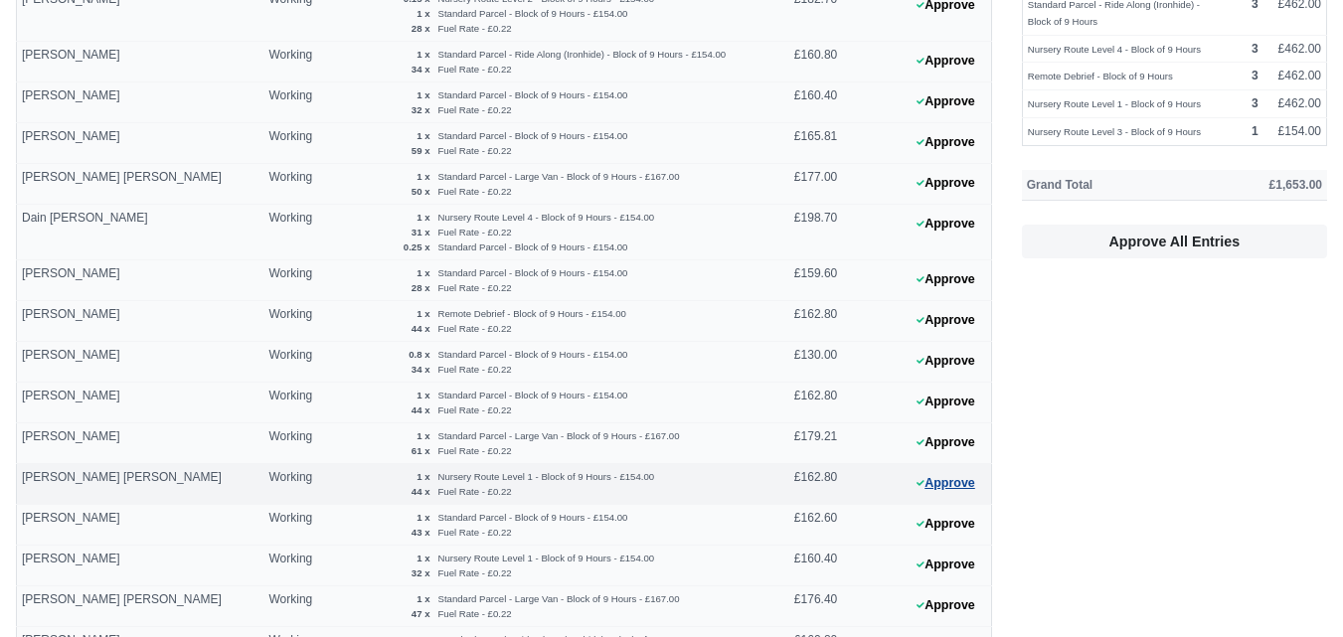
click at [919, 472] on button "Approve" at bounding box center [946, 483] width 81 height 29
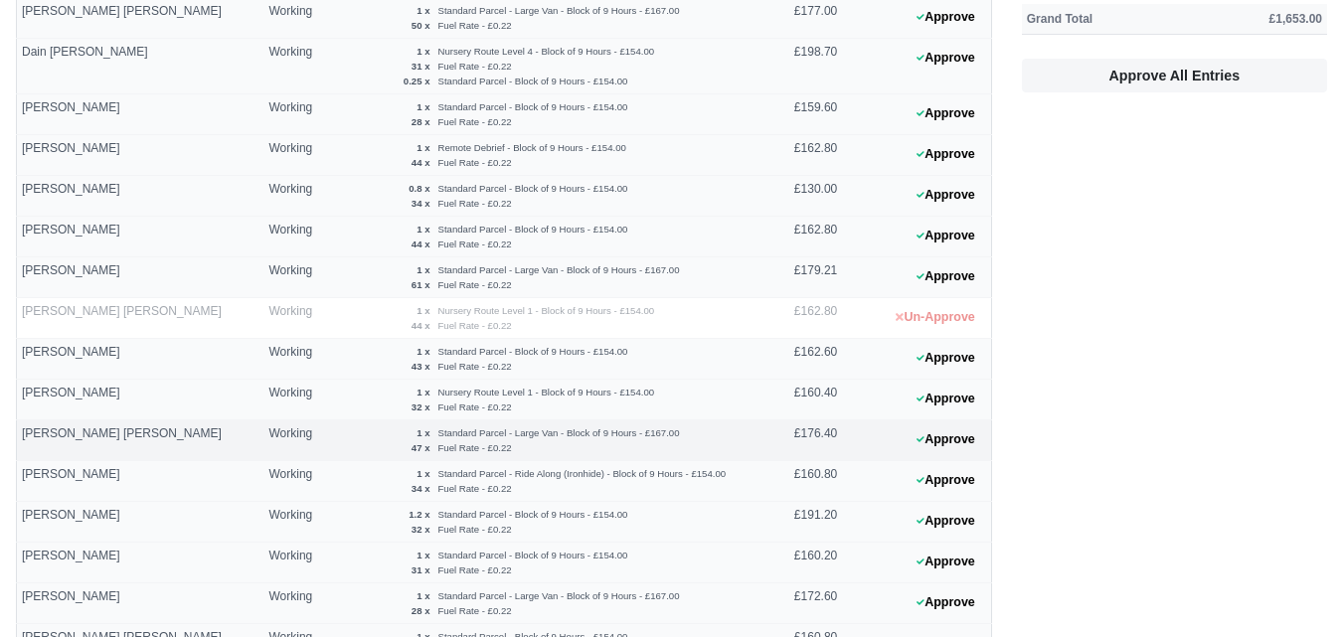
scroll to position [663, 0]
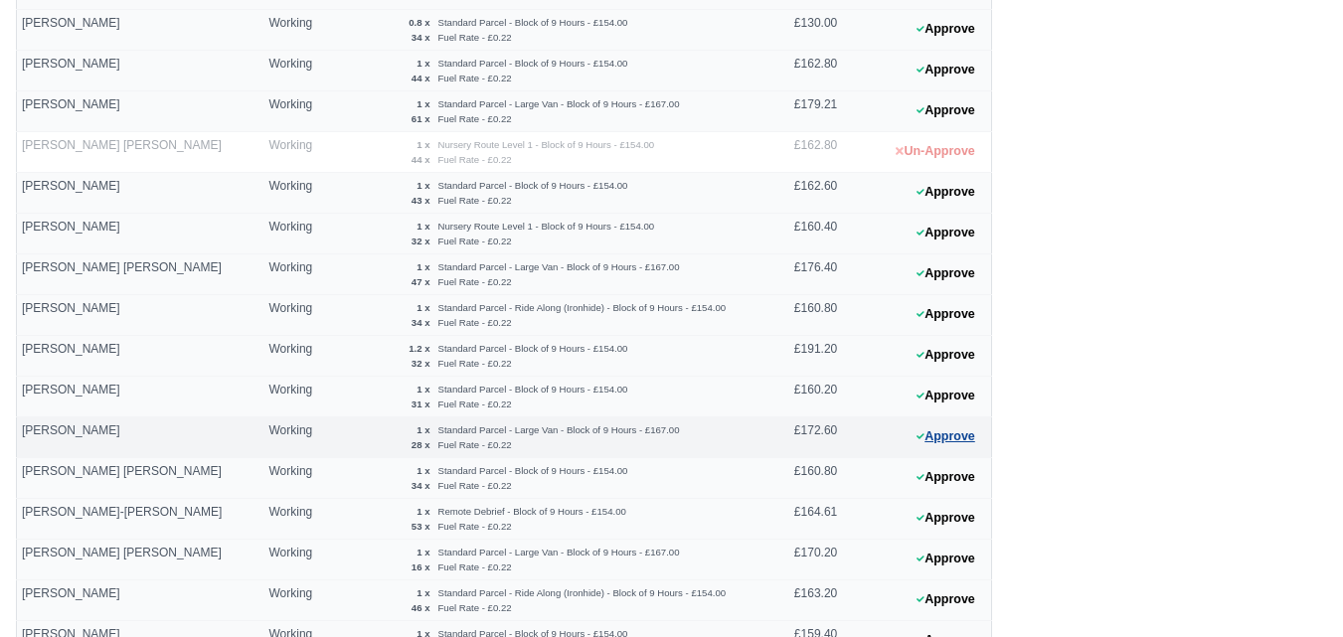
click at [937, 436] on button "Approve" at bounding box center [946, 437] width 81 height 29
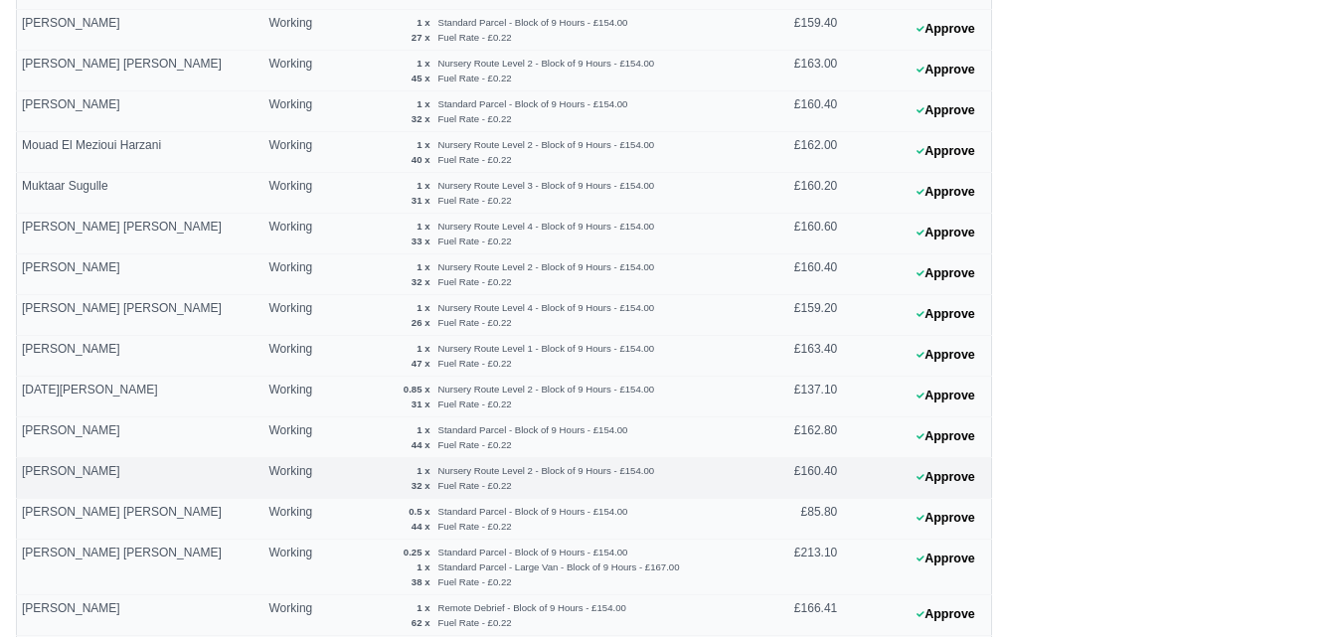
scroll to position [1235, 0]
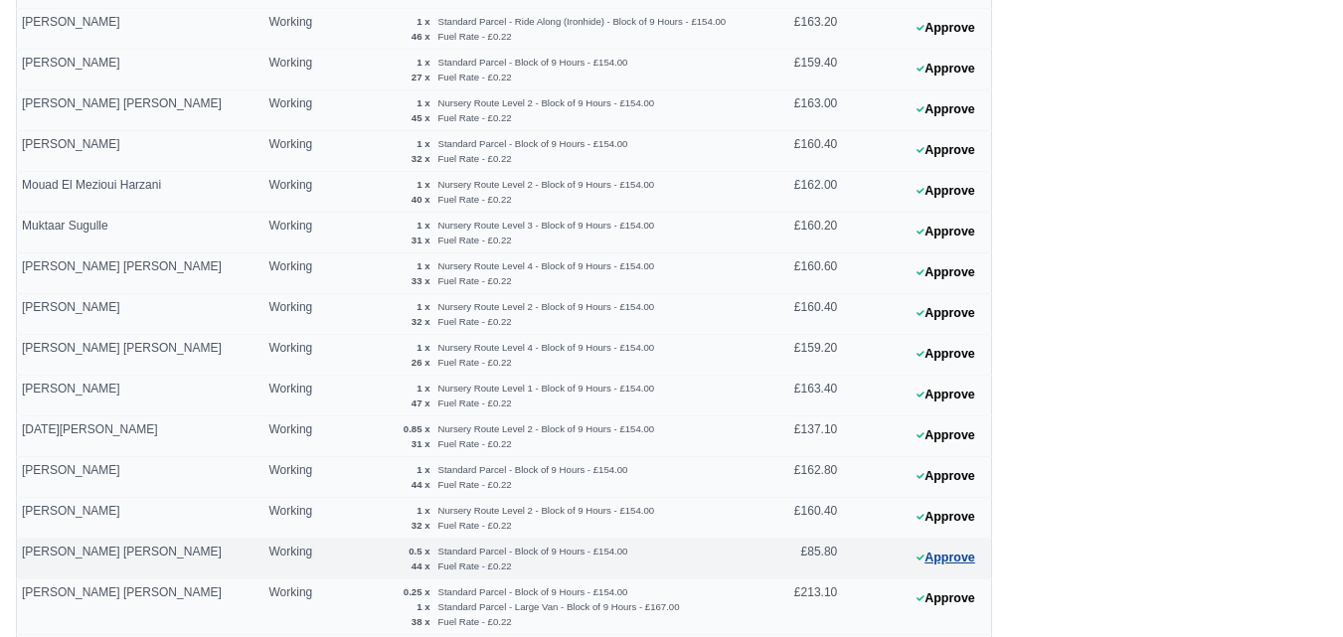
click at [970, 572] on button "Approve" at bounding box center [946, 558] width 81 height 29
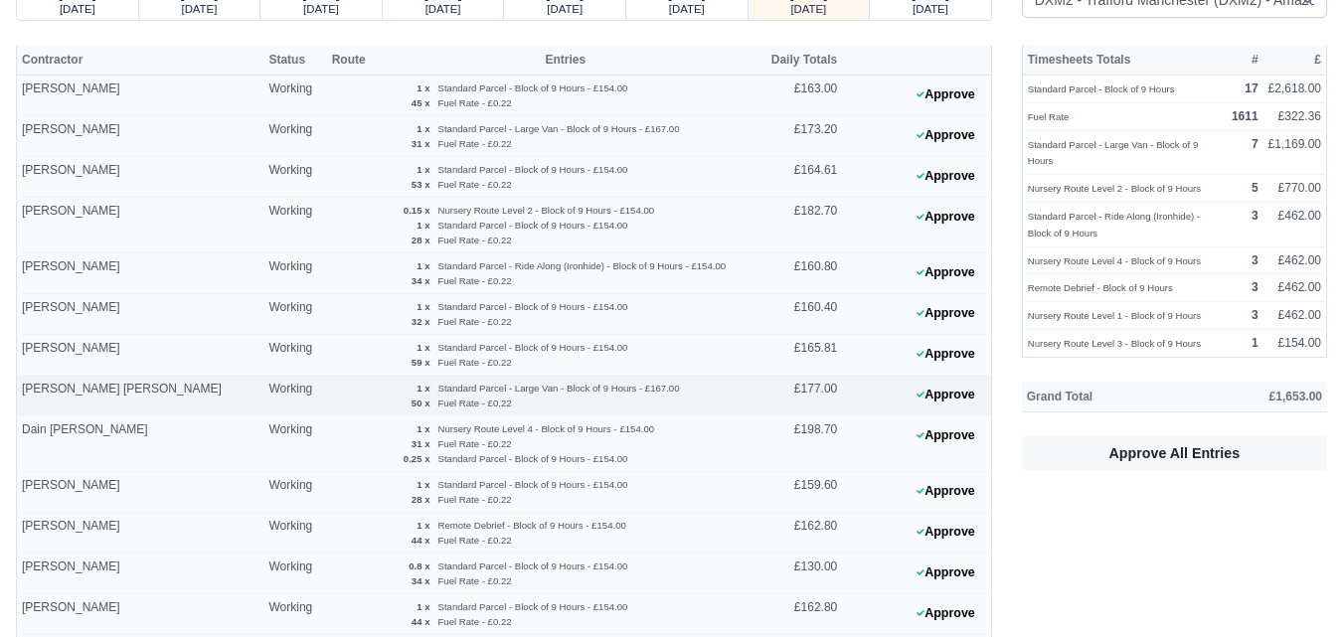
scroll to position [166, 0]
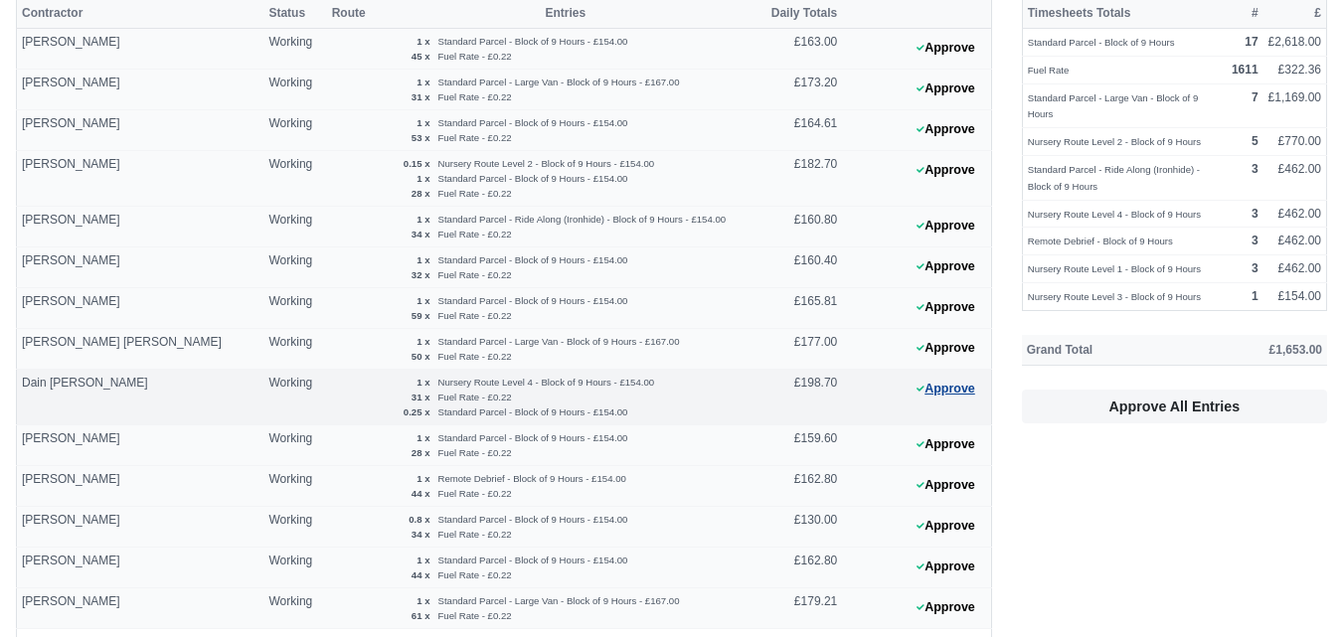
click at [945, 384] on button "Approve" at bounding box center [946, 389] width 81 height 29
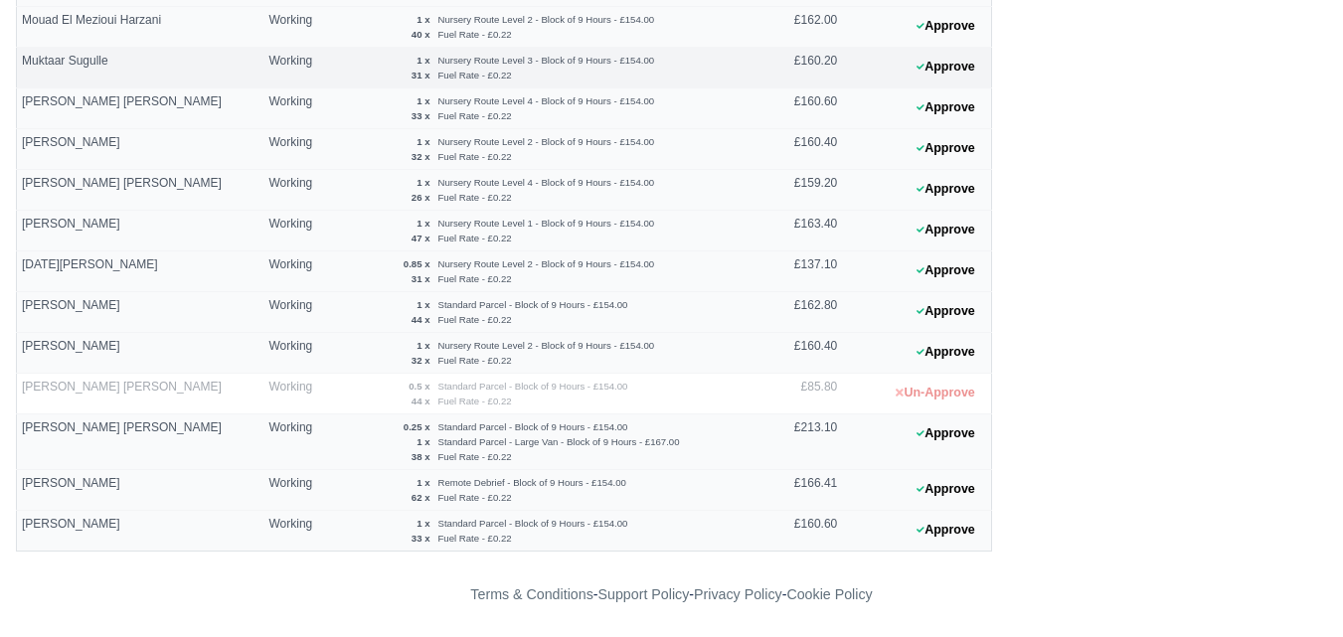
scroll to position [1401, 0]
click at [949, 426] on button "Approve" at bounding box center [946, 433] width 81 height 29
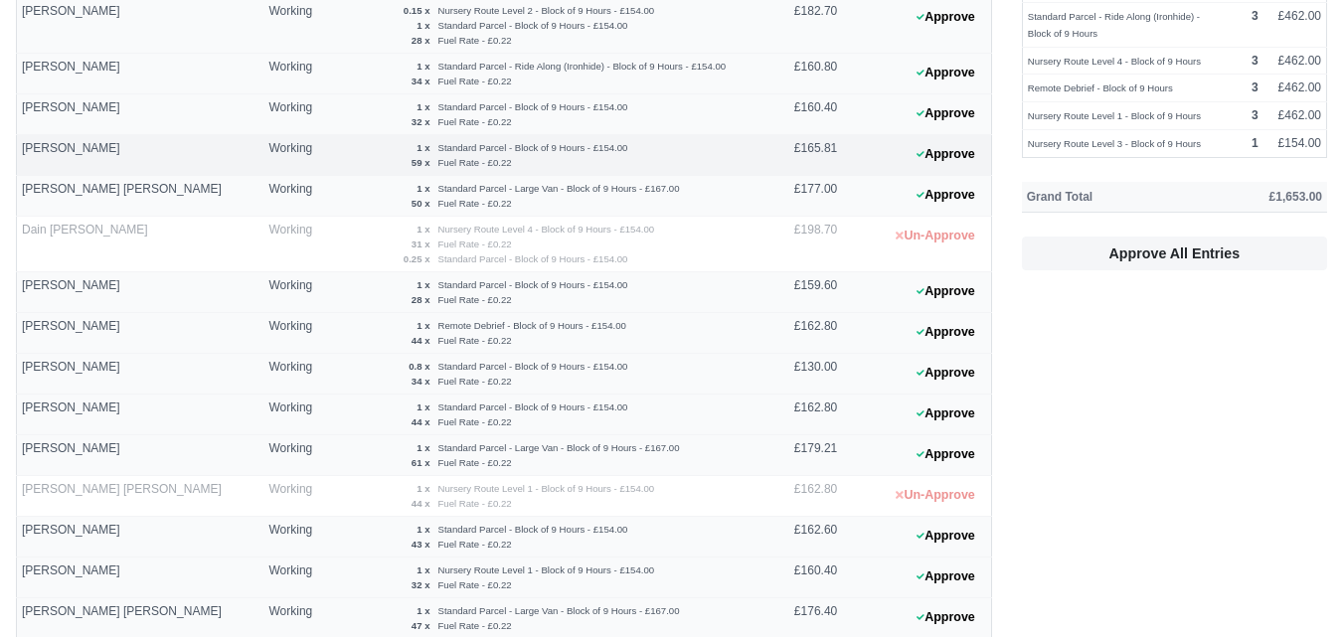
scroll to position [331, 0]
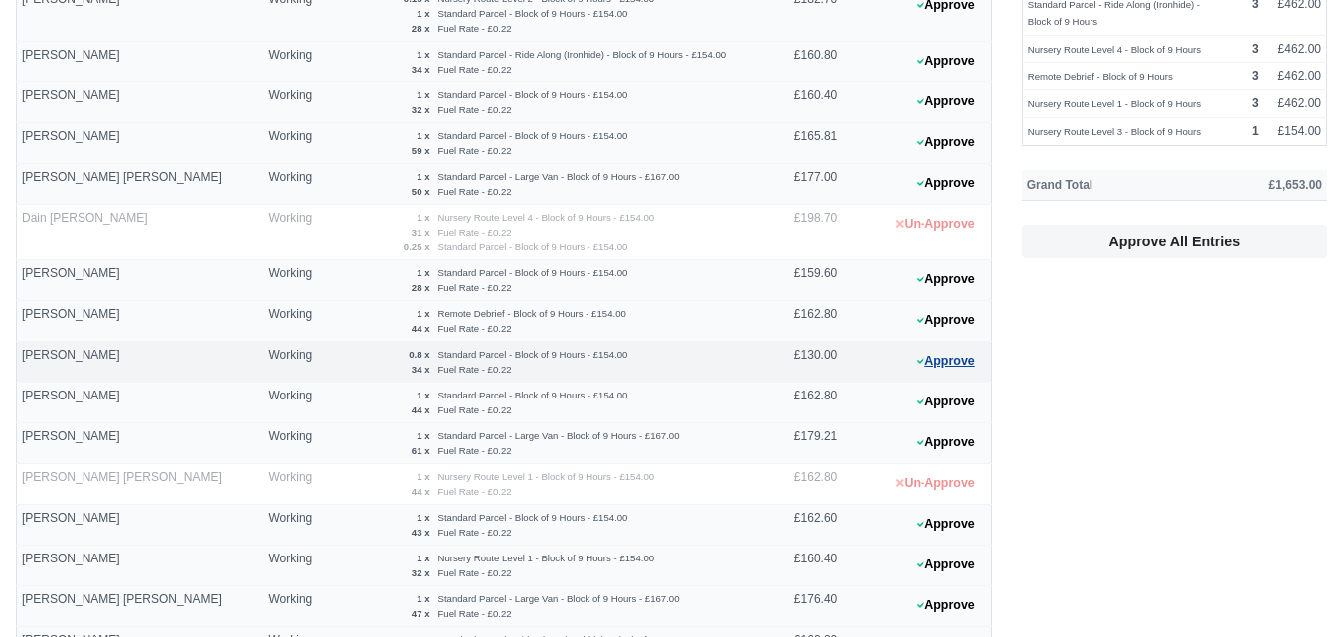
click at [931, 362] on button "Approve" at bounding box center [946, 361] width 81 height 29
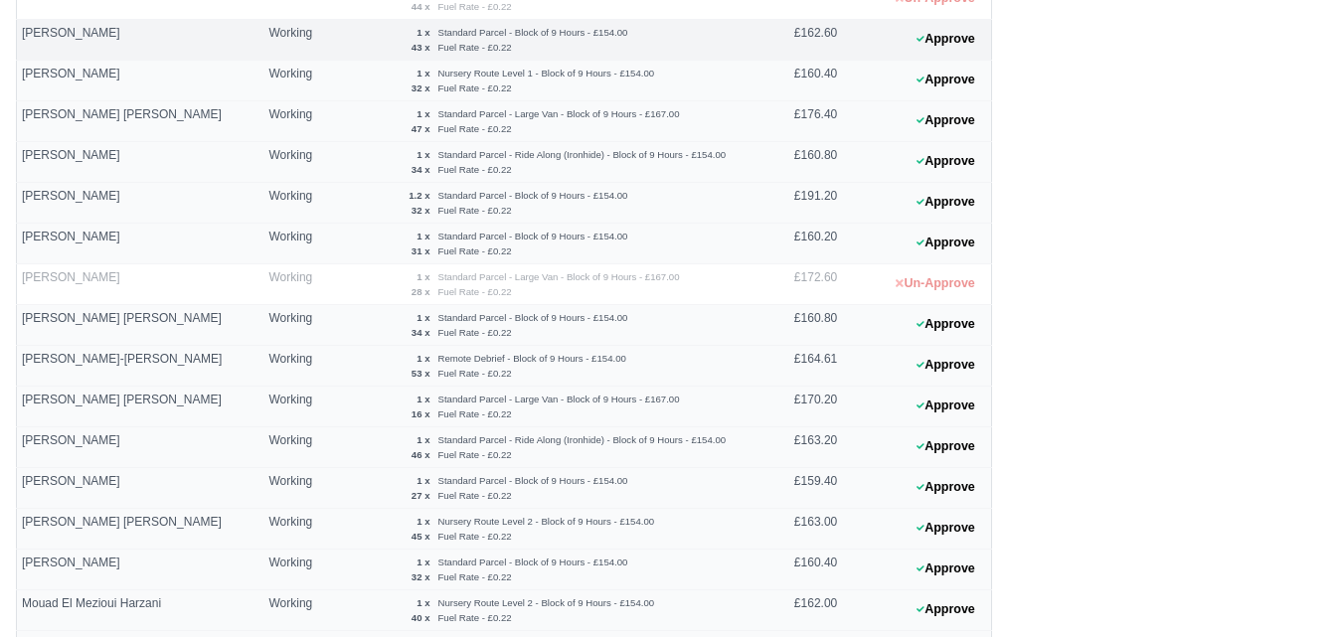
scroll to position [828, 0]
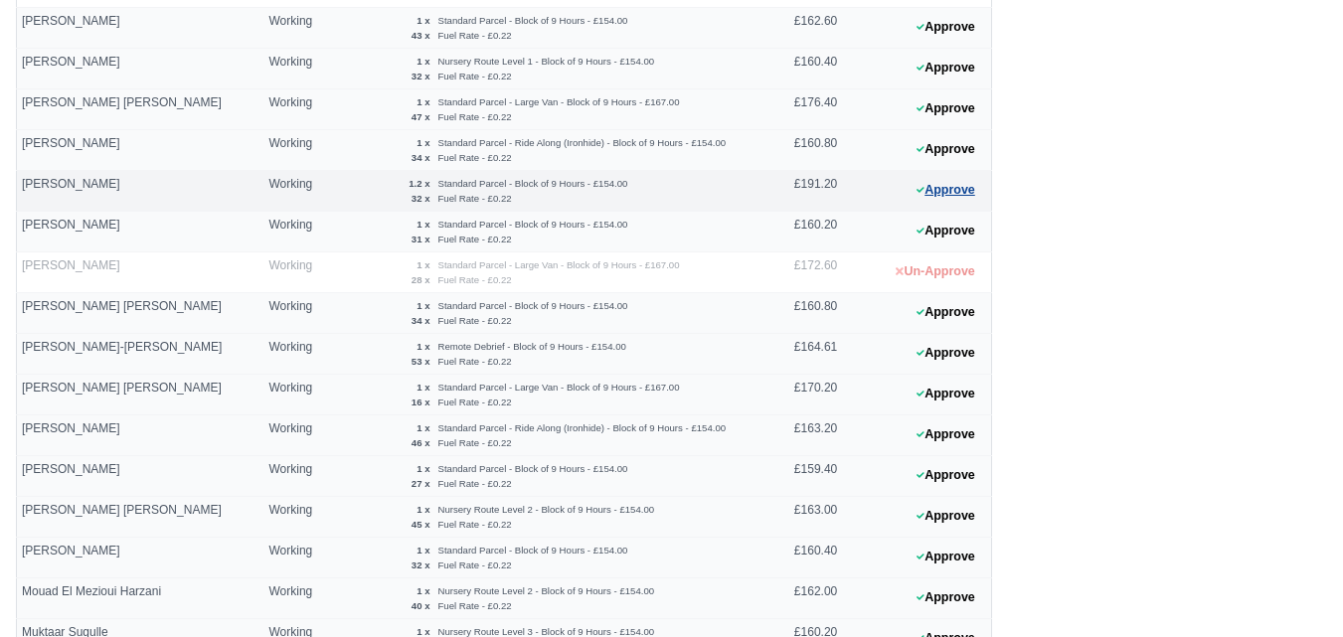
click at [940, 184] on button "Approve" at bounding box center [946, 190] width 81 height 29
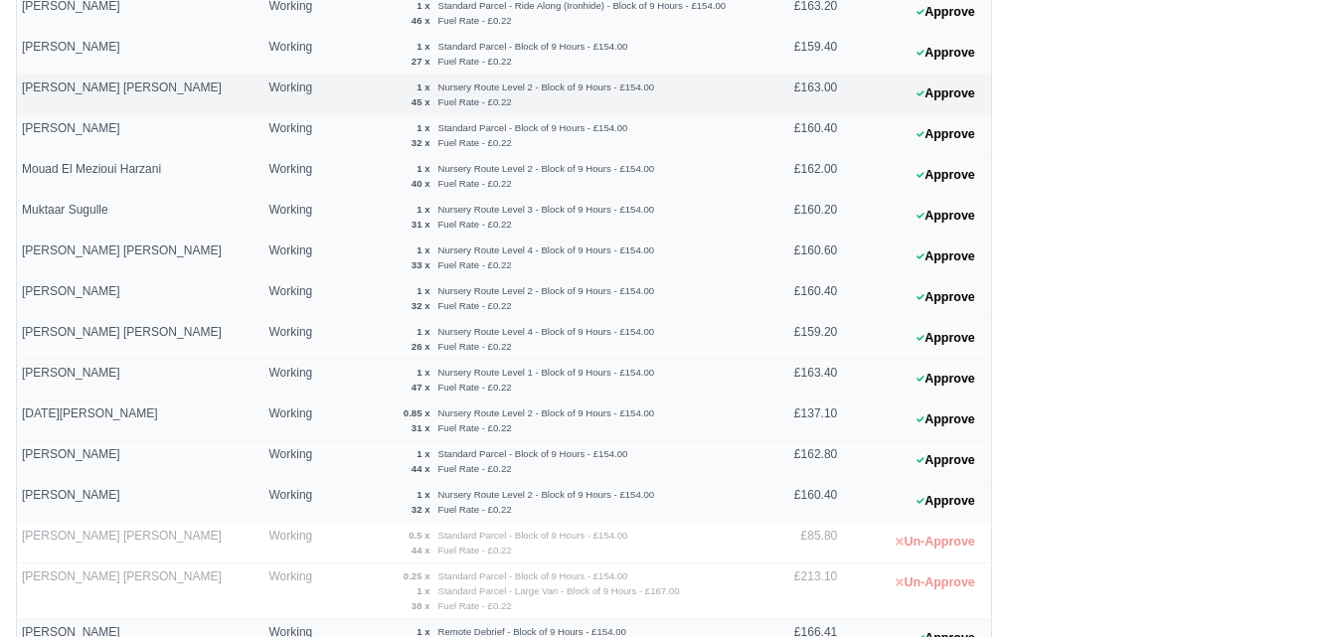
scroll to position [1401, 0]
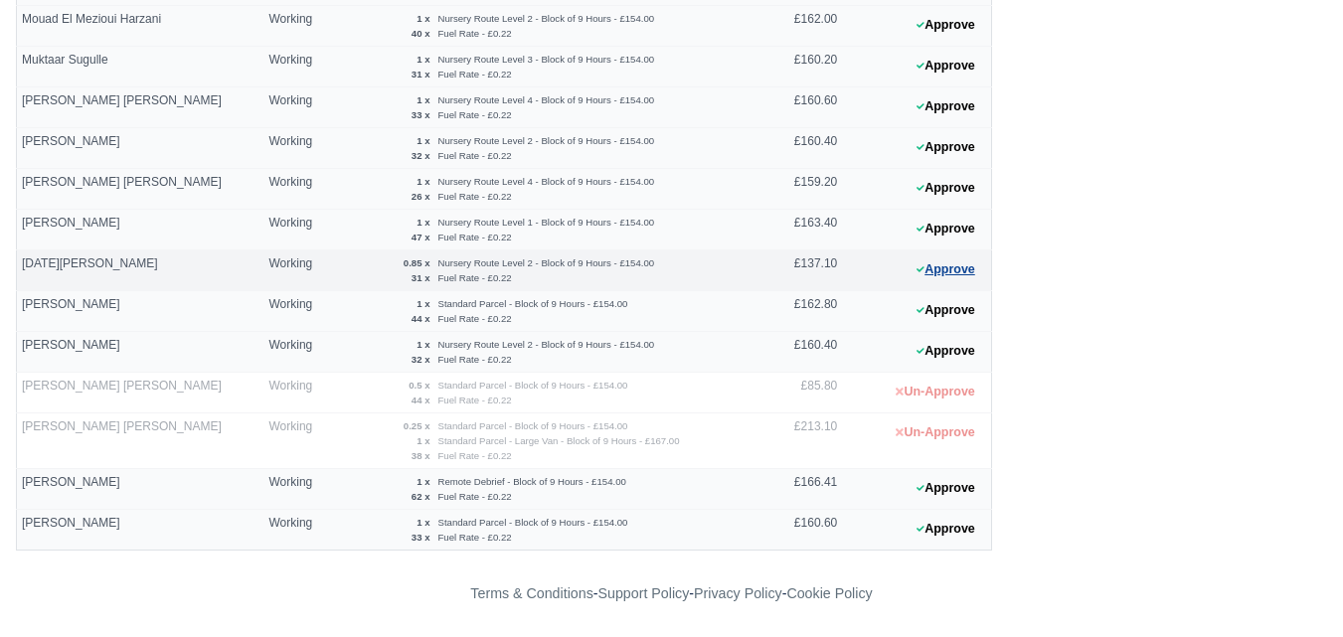
click at [966, 277] on button "Approve" at bounding box center [946, 270] width 81 height 29
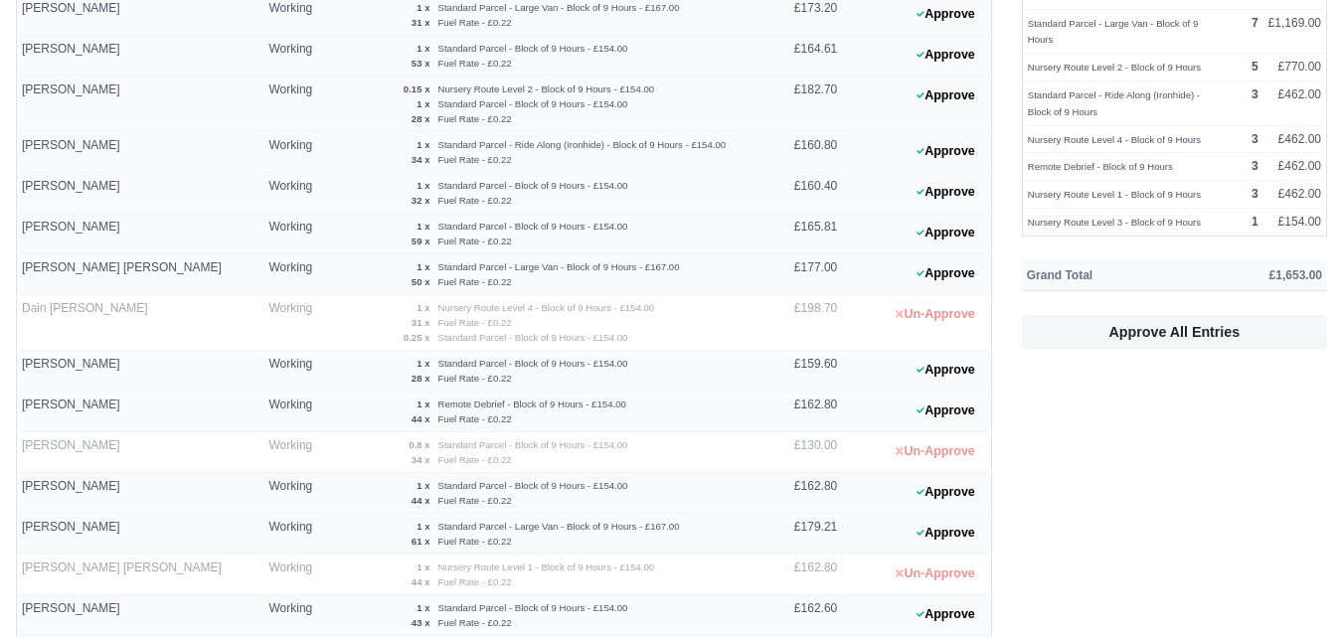
scroll to position [0, 0]
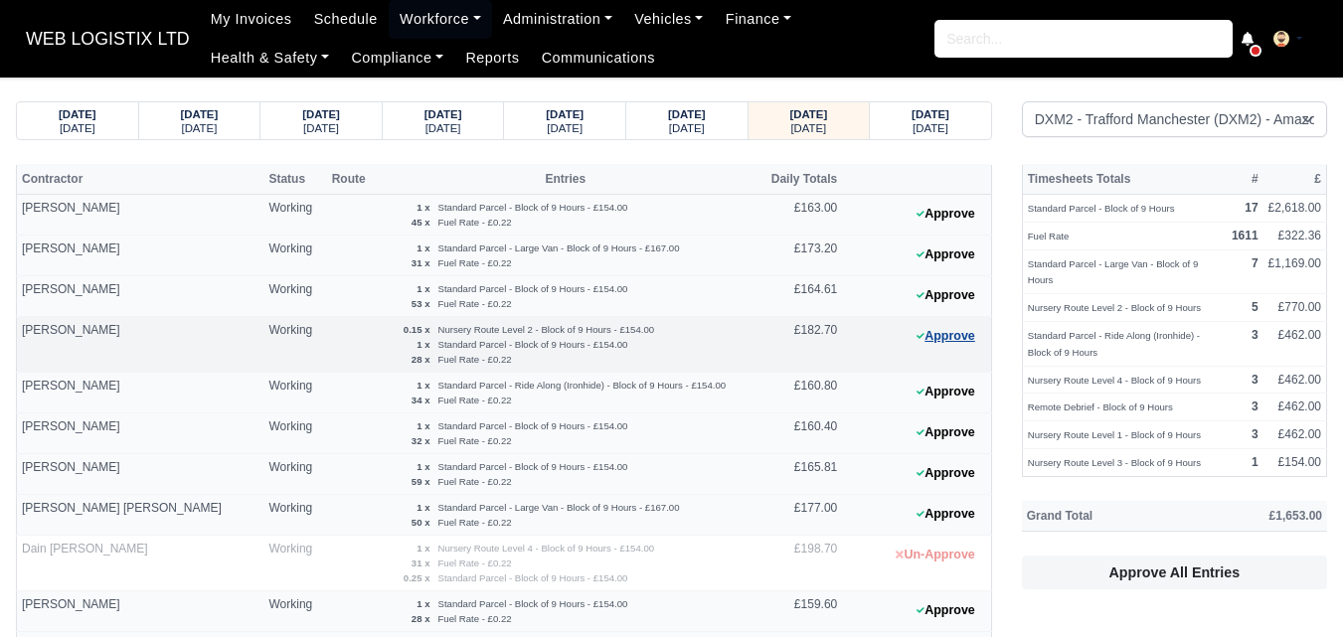
click at [930, 339] on button "Approve" at bounding box center [946, 336] width 81 height 29
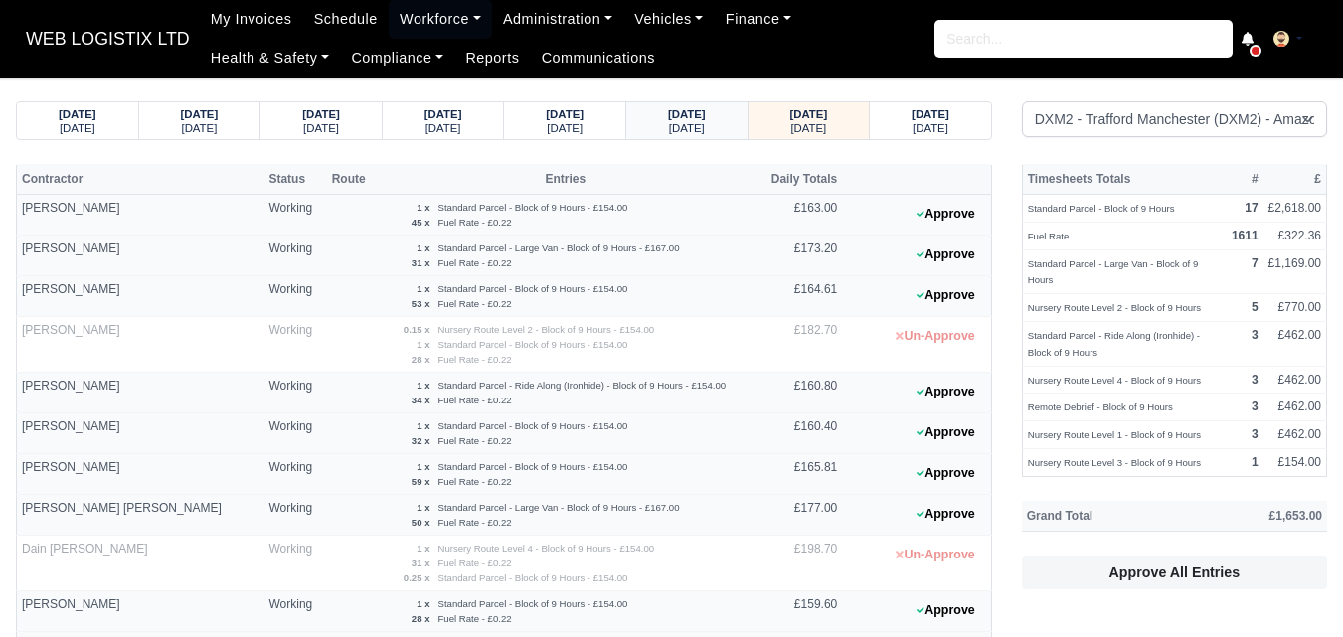
click at [688, 119] on strong "[DATE]" at bounding box center [687, 114] width 38 height 12
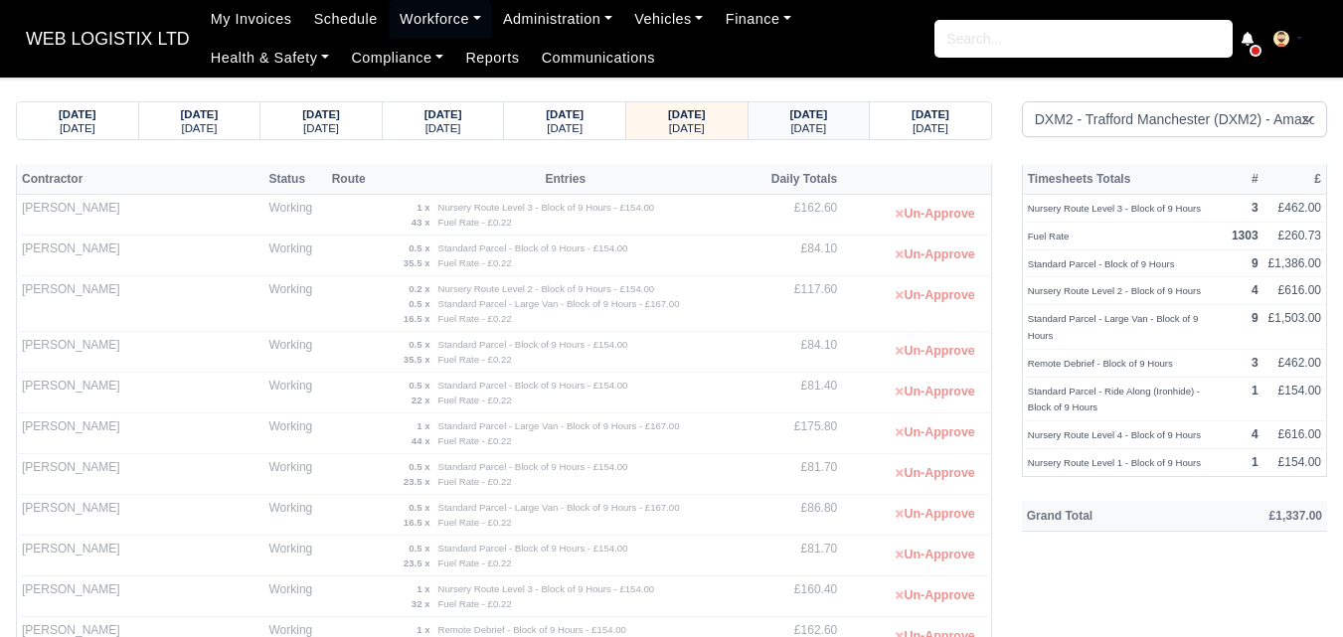
click at [778, 103] on div "03/10/2025 Friday" at bounding box center [809, 120] width 91 height 37
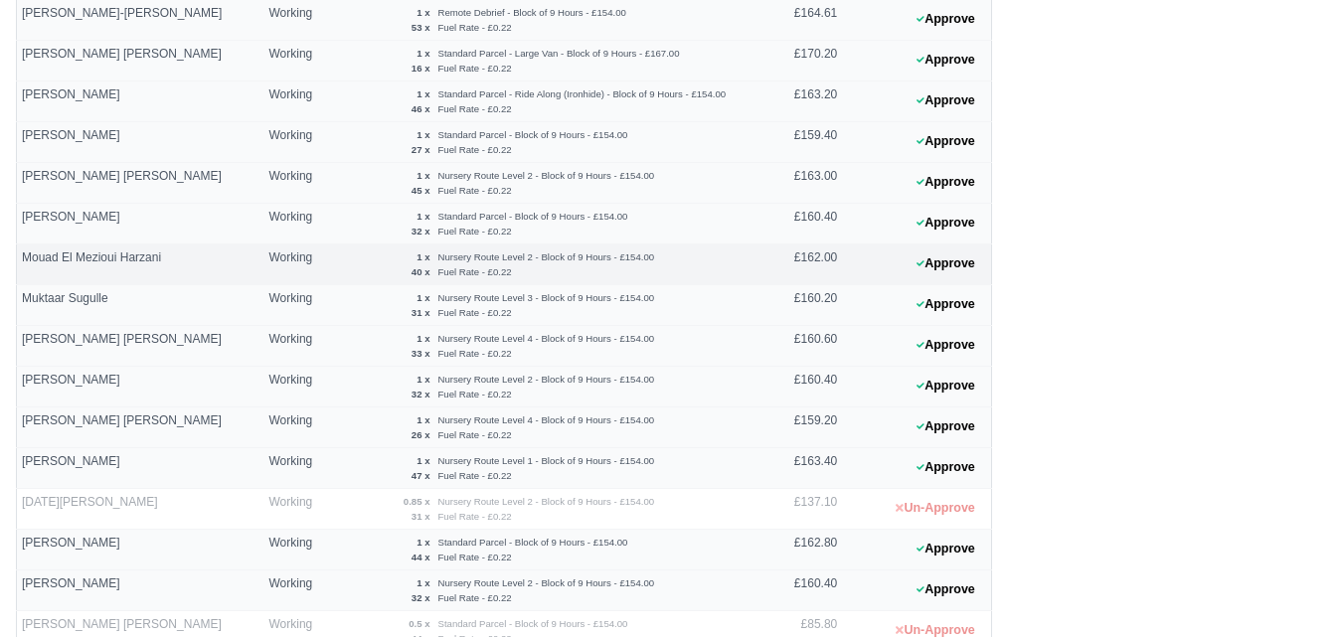
scroll to position [1161, 0]
click at [954, 468] on button "Approve" at bounding box center [946, 469] width 81 height 29
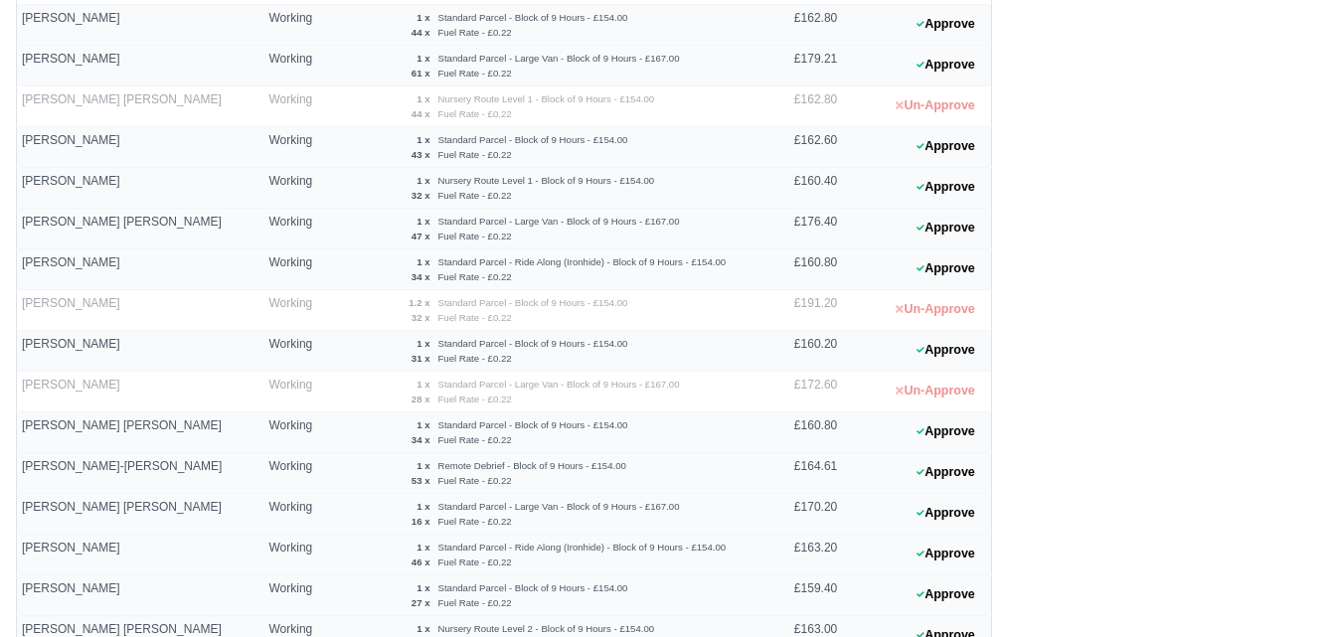
scroll to position [663, 0]
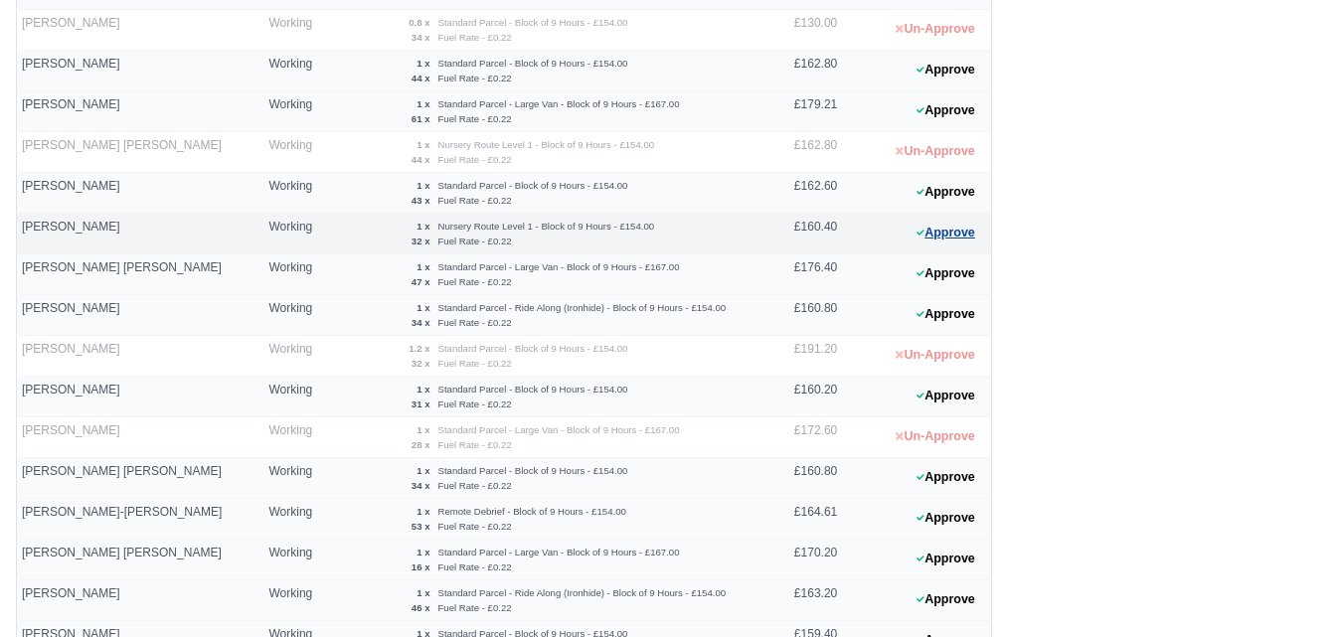
click at [930, 241] on button "Approve" at bounding box center [946, 233] width 81 height 29
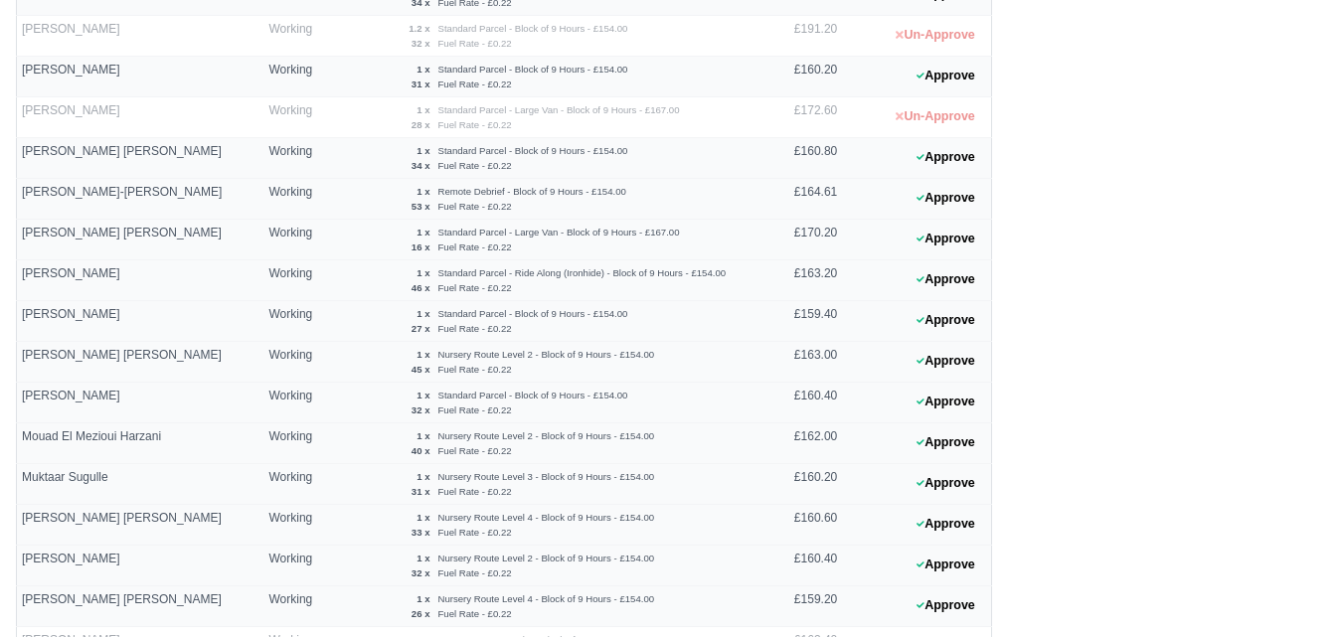
scroll to position [994, 0]
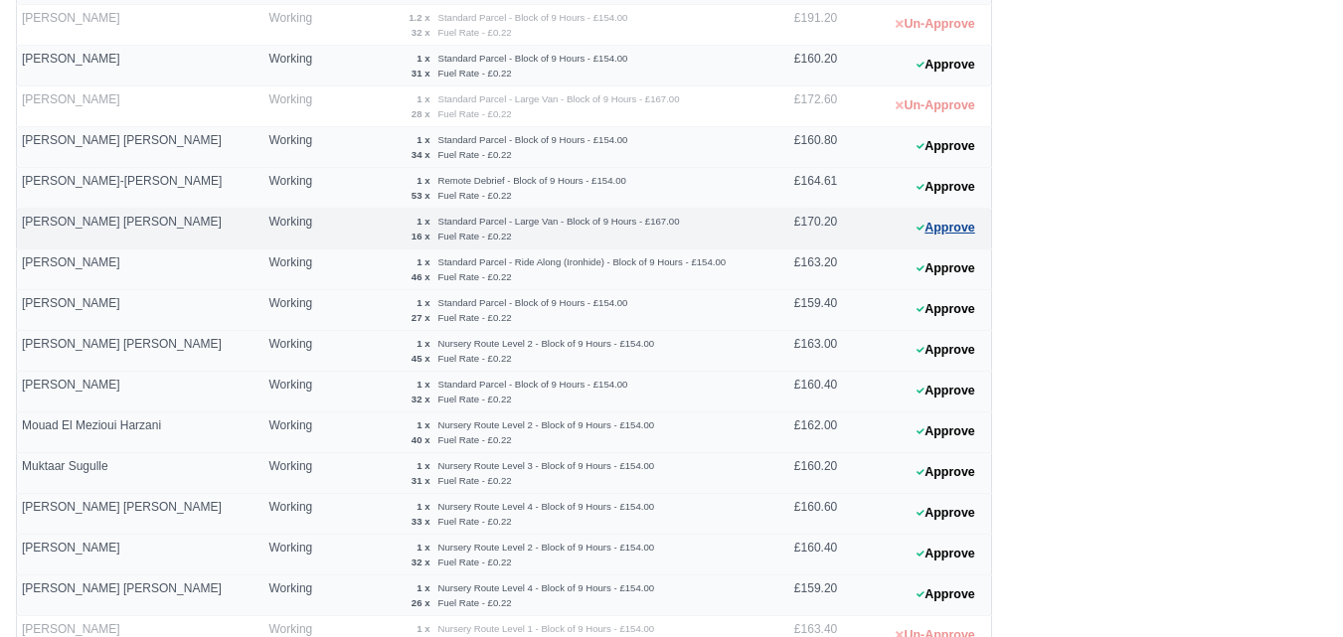
click at [931, 230] on button "Approve" at bounding box center [946, 228] width 81 height 29
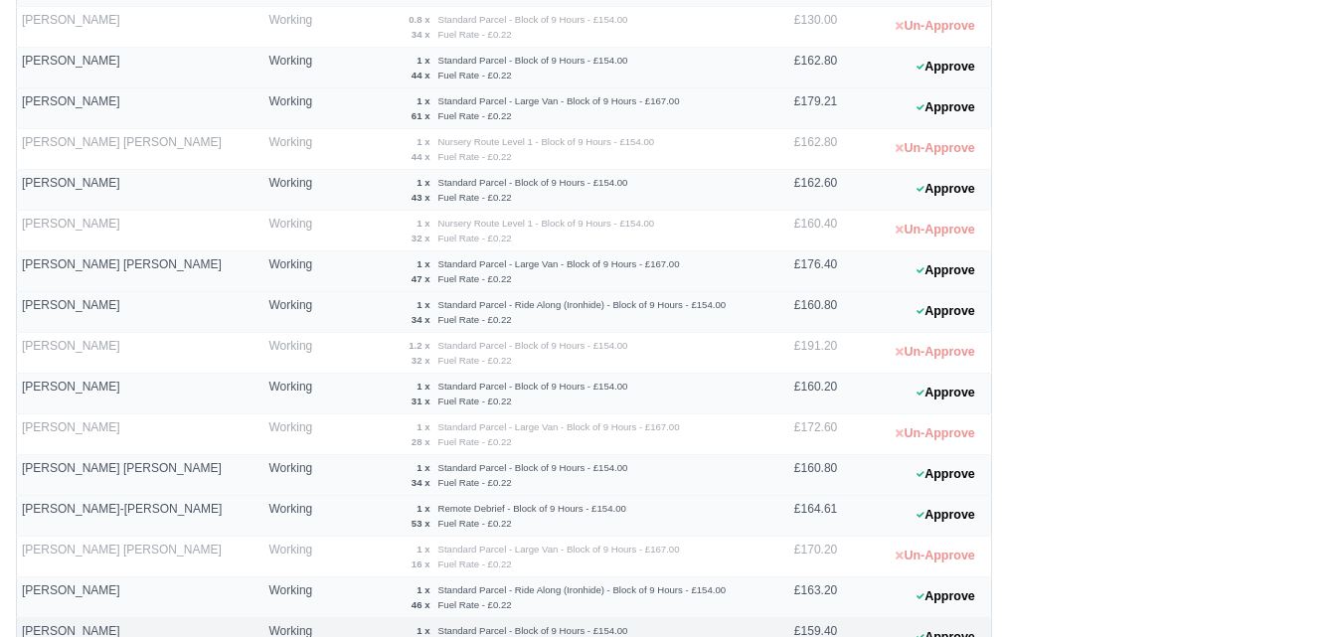
scroll to position [663, 0]
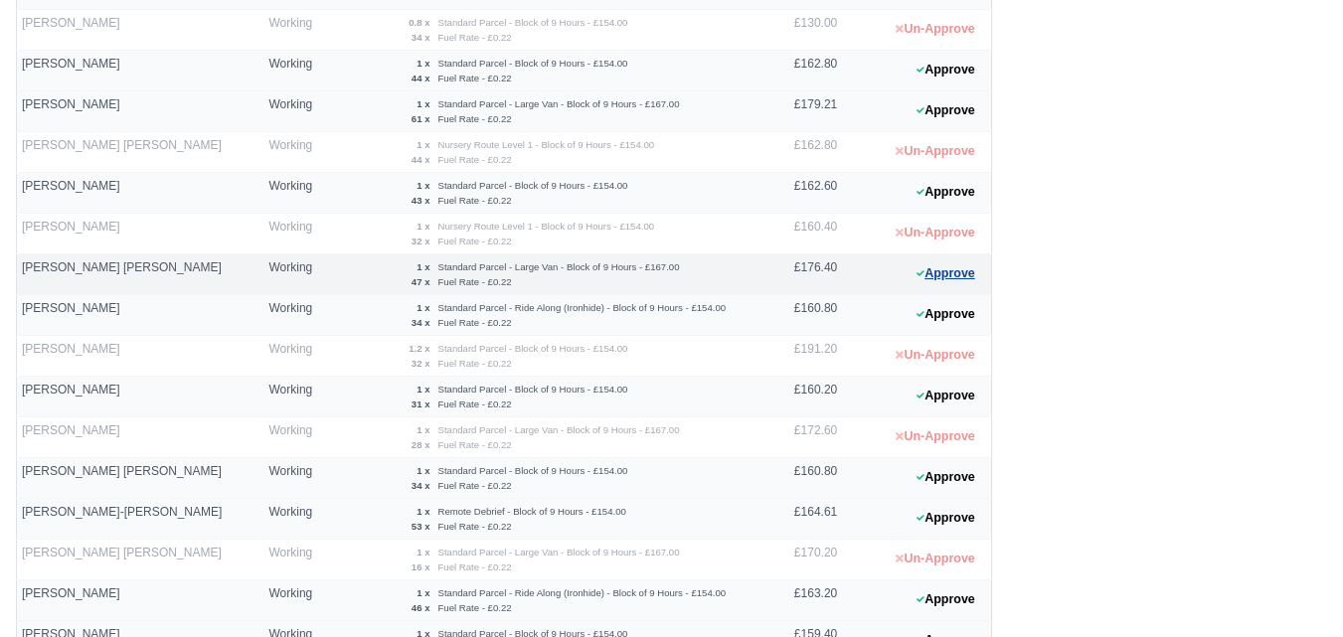
click at [926, 280] on button "Approve" at bounding box center [946, 274] width 81 height 29
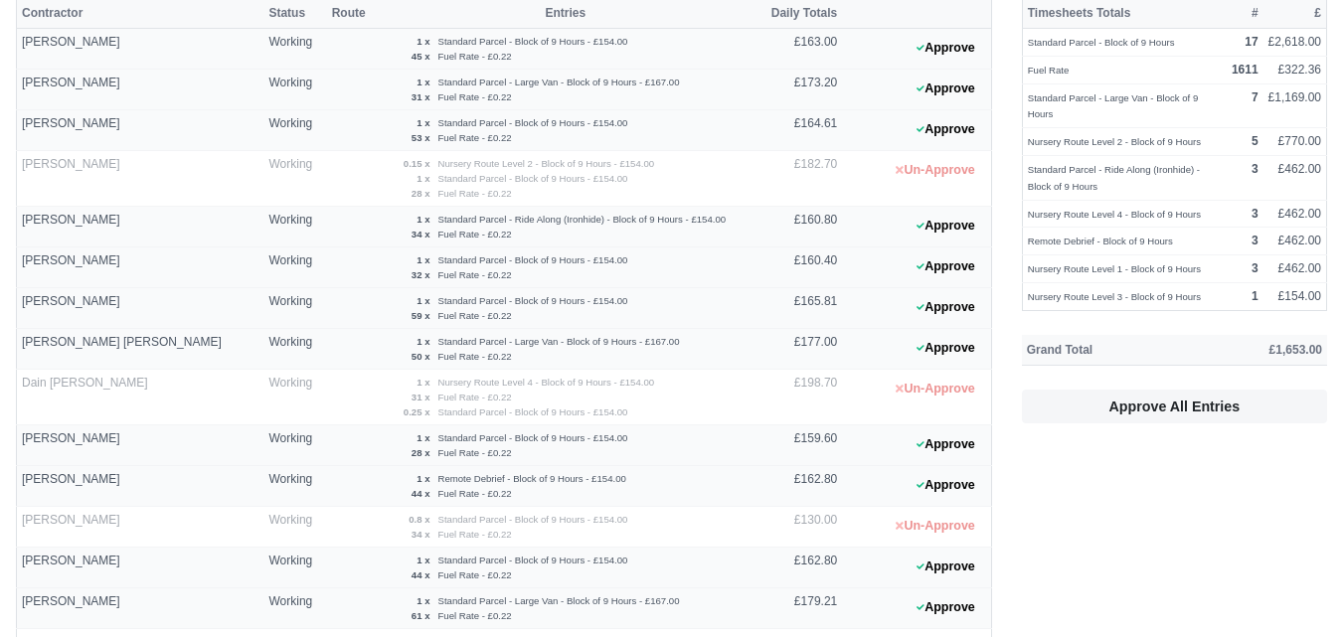
scroll to position [0, 0]
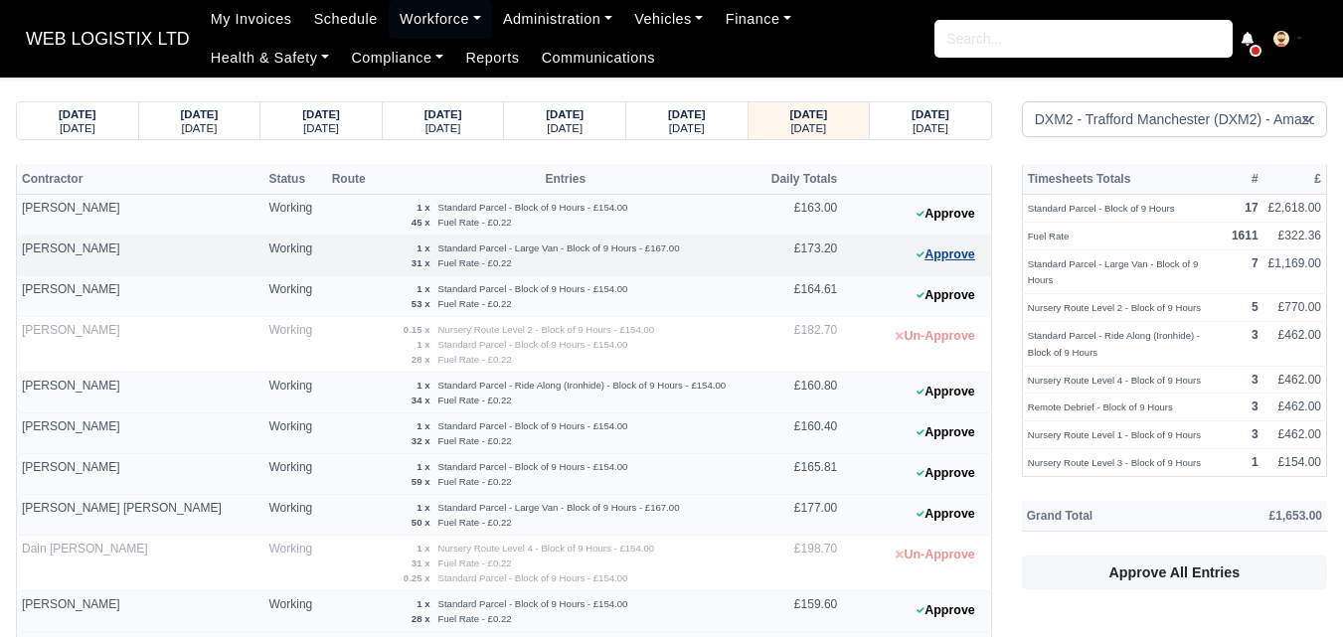
click at [979, 257] on button "Approve" at bounding box center [946, 255] width 81 height 29
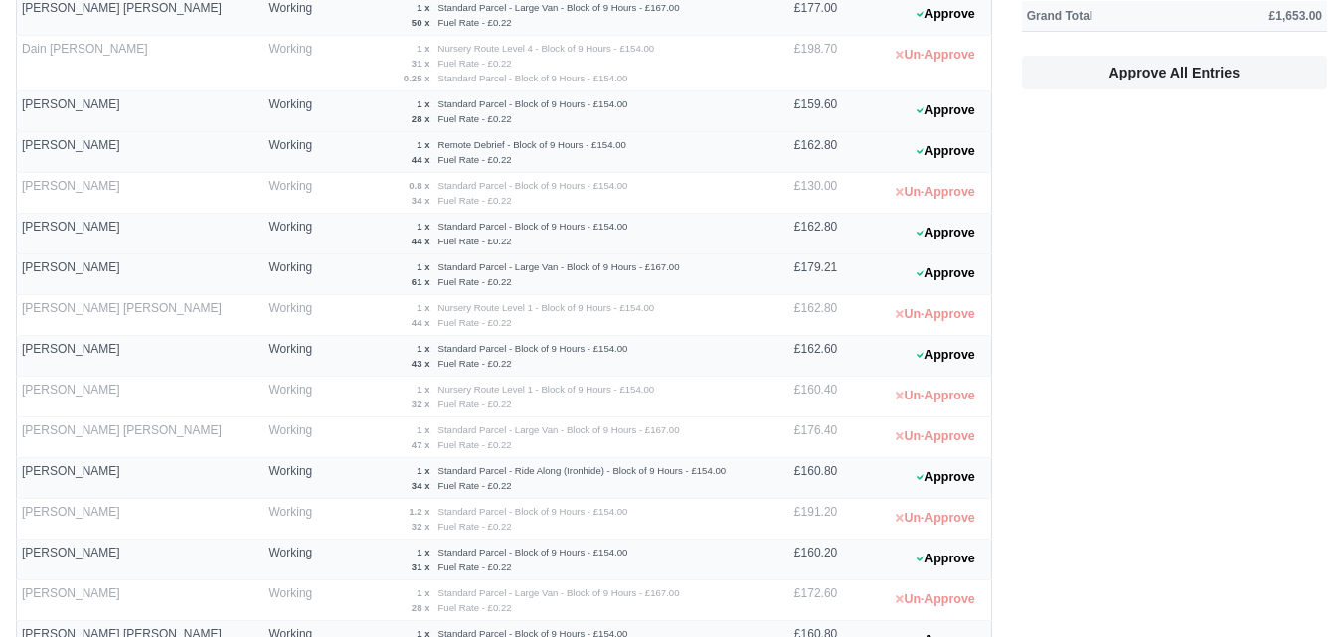
scroll to position [497, 0]
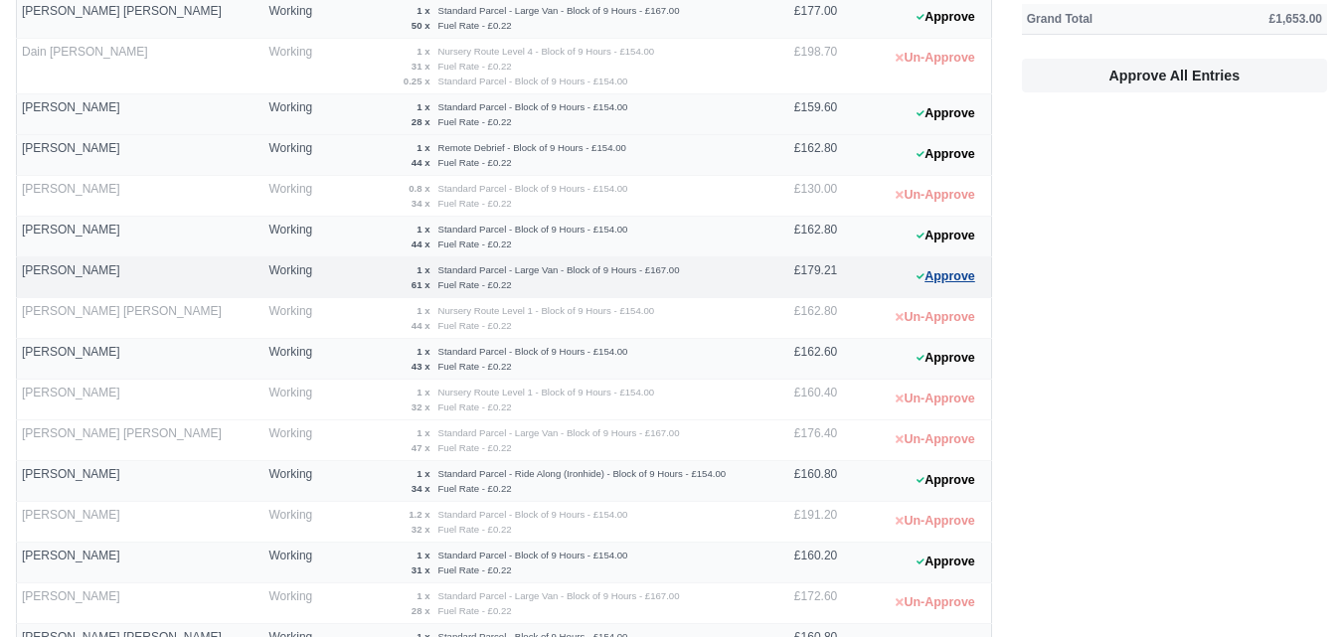
click at [923, 281] on icon at bounding box center [921, 276] width 8 height 12
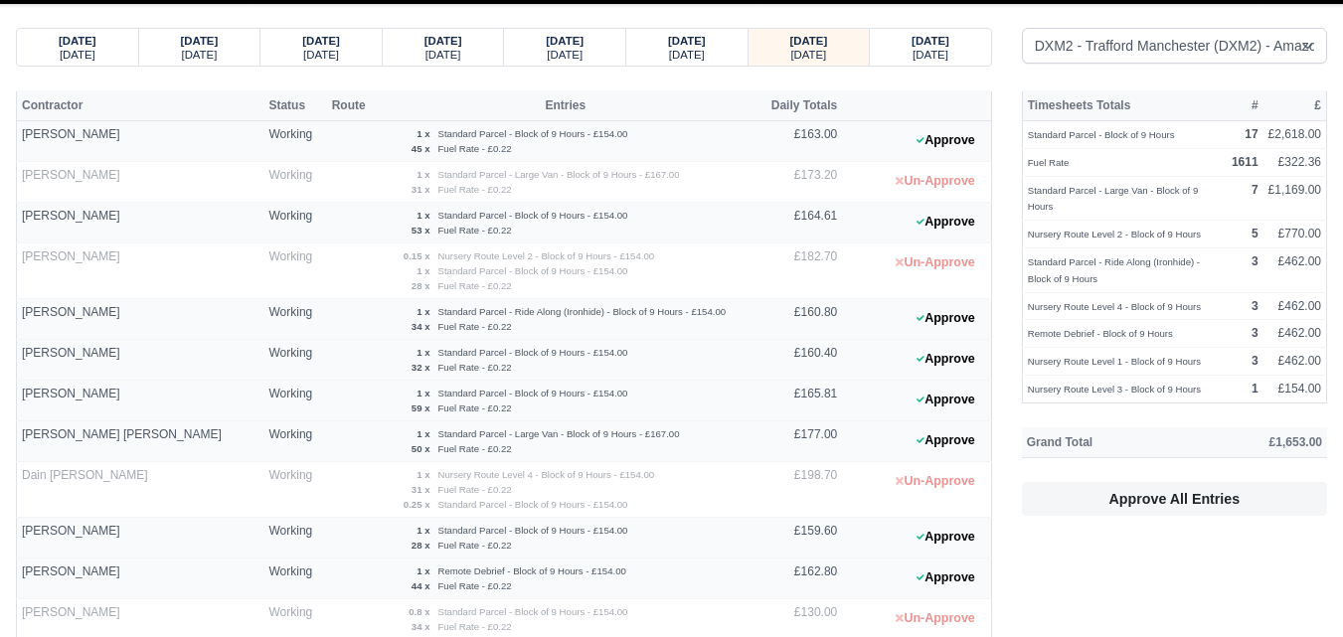
scroll to position [0, 0]
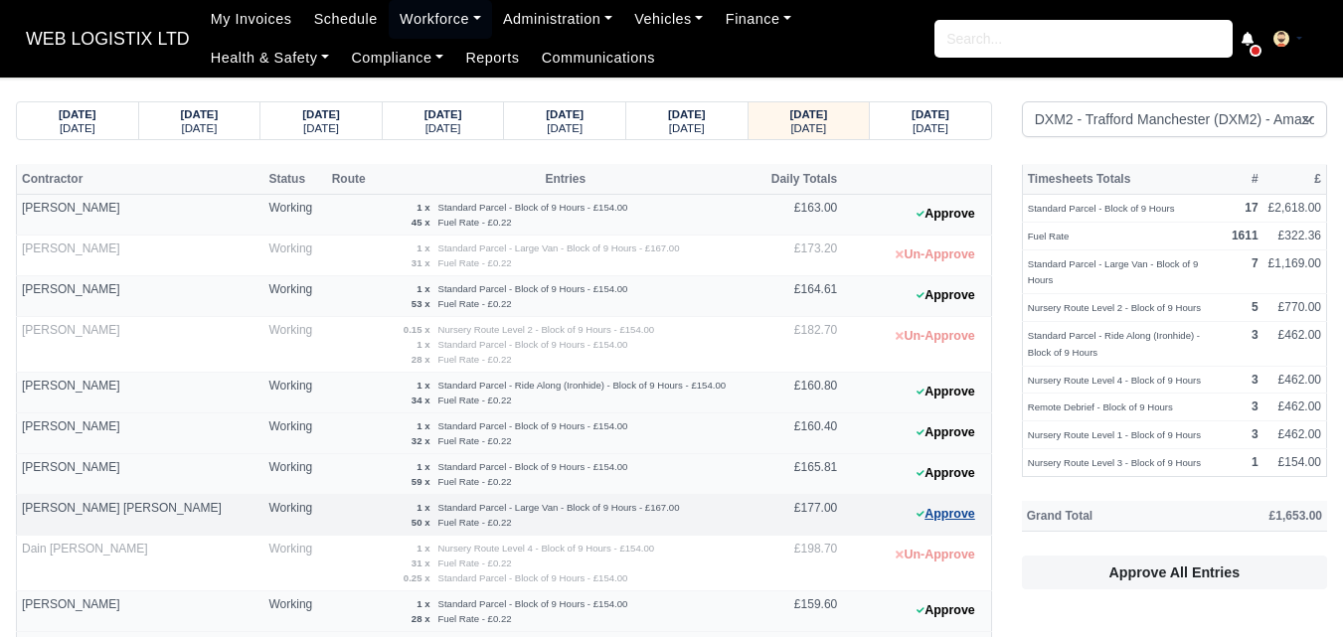
click at [934, 512] on button "Approve" at bounding box center [946, 514] width 81 height 29
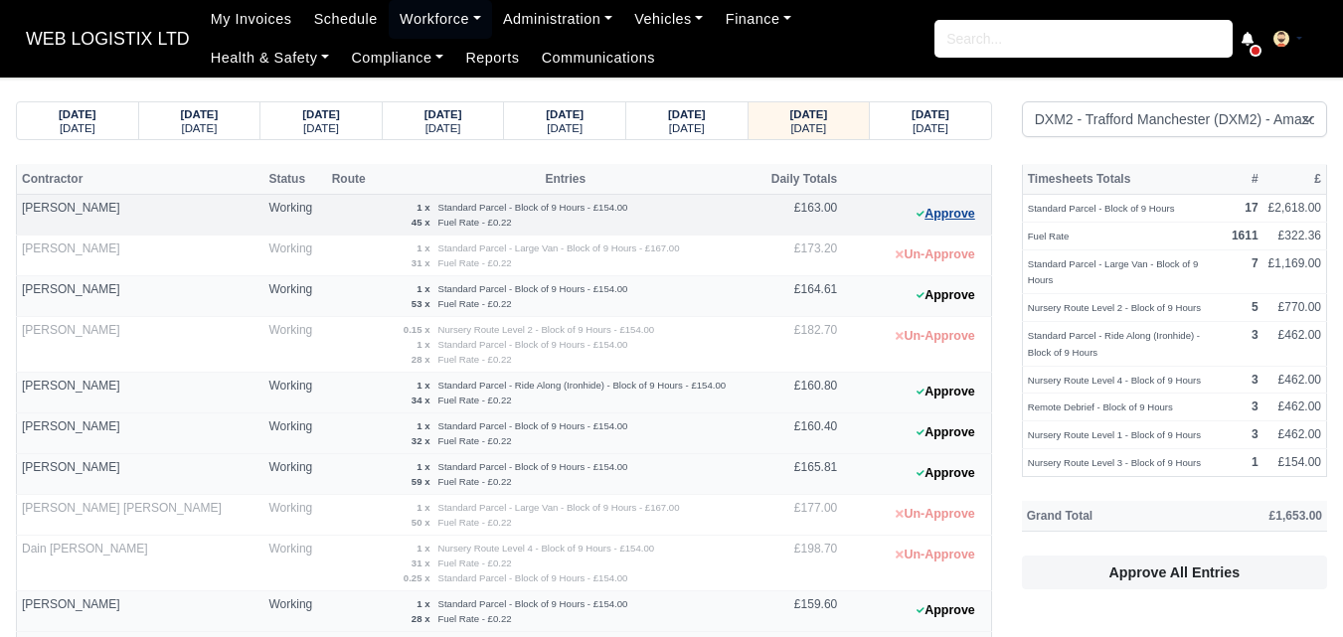
click at [934, 217] on button "Approve" at bounding box center [946, 214] width 81 height 29
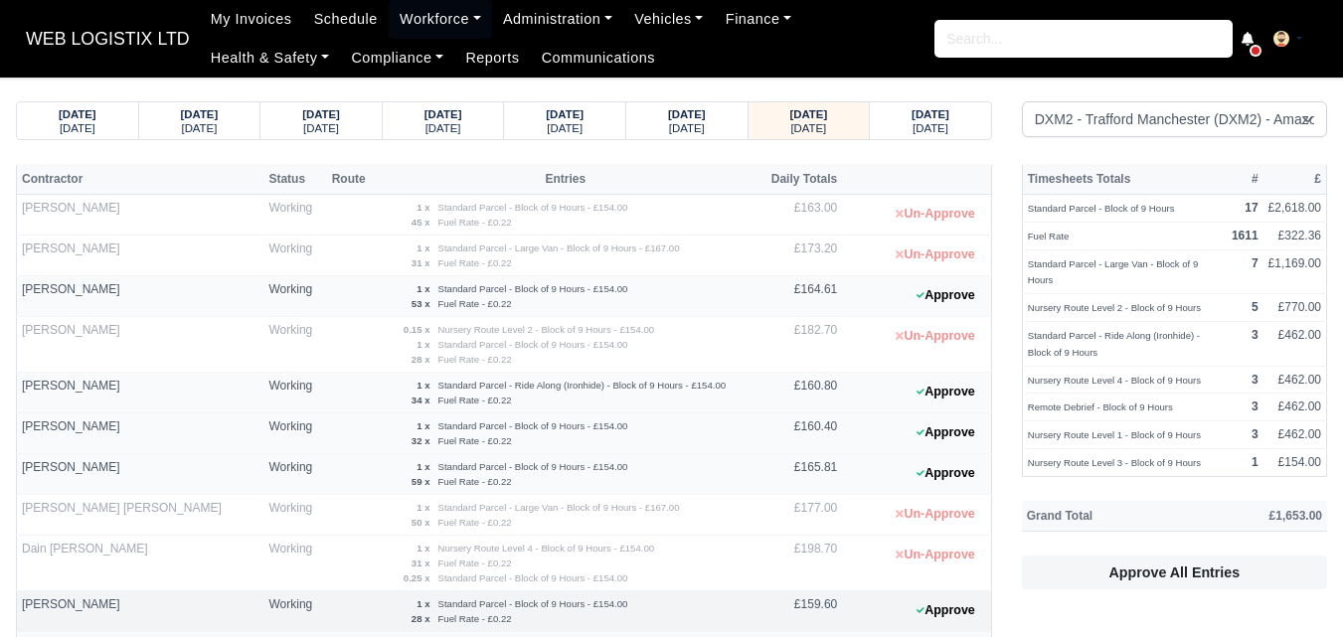
scroll to position [166, 0]
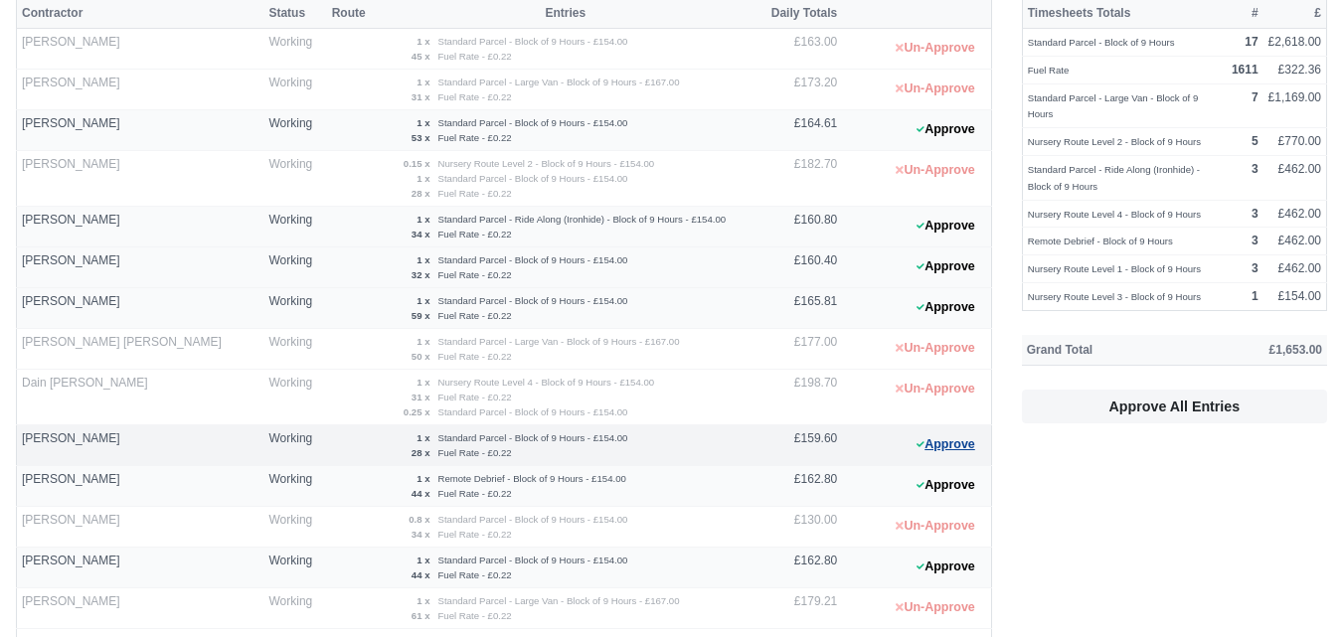
click at [959, 440] on button "Approve" at bounding box center [946, 445] width 81 height 29
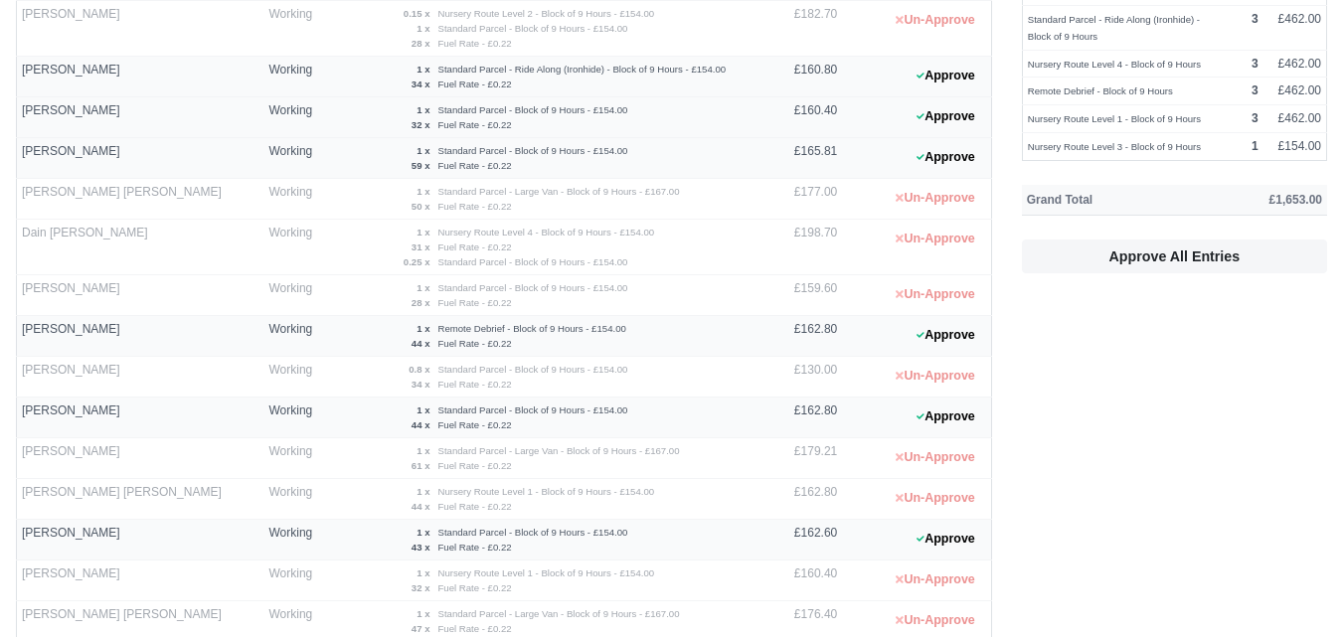
scroll to position [828, 0]
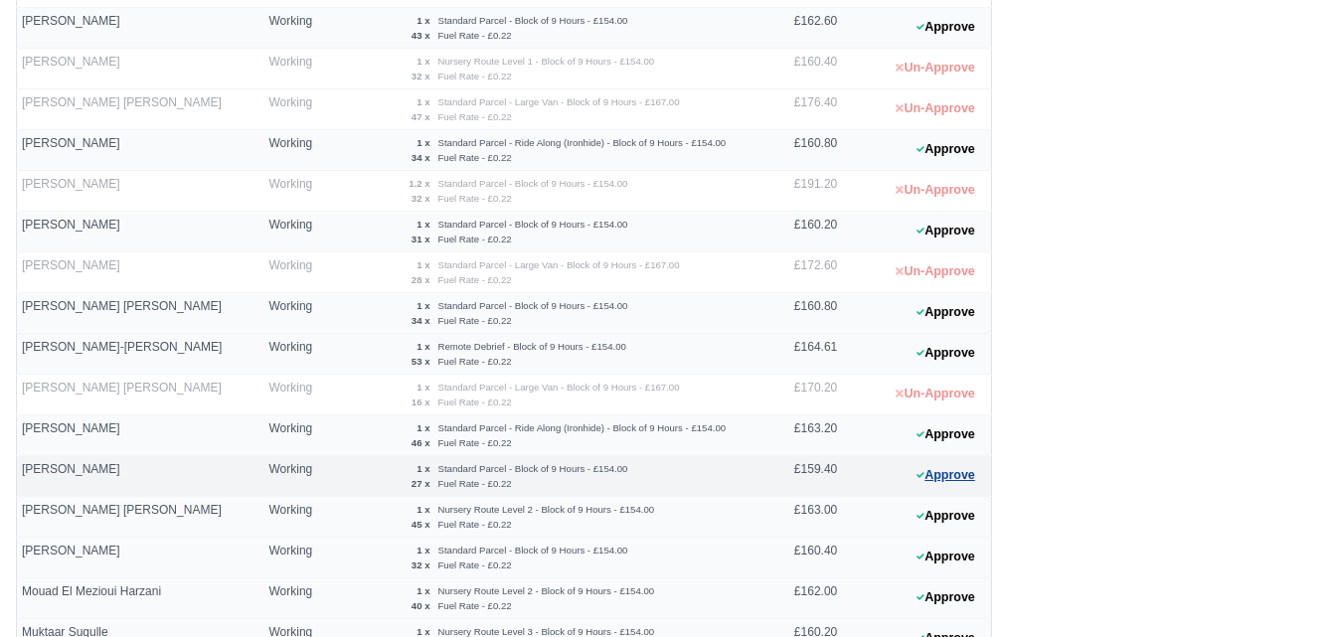
click at [965, 470] on button "Approve" at bounding box center [946, 475] width 81 height 29
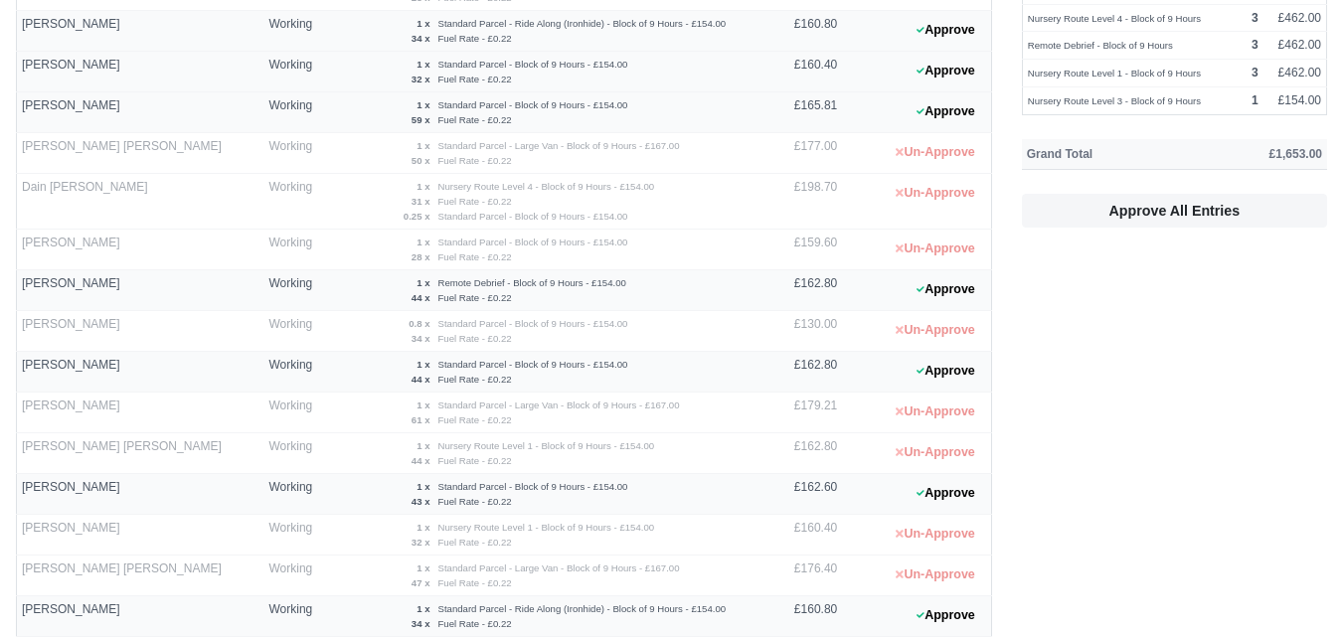
scroll to position [166, 0]
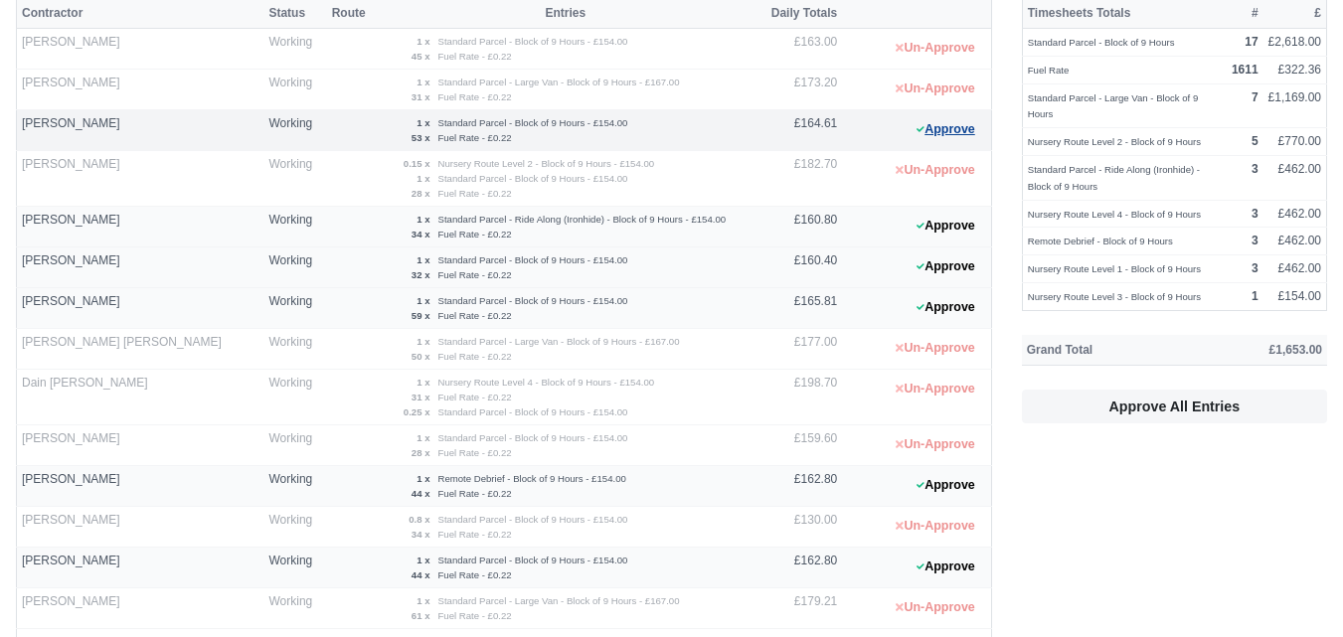
click at [925, 141] on button "Approve" at bounding box center [946, 129] width 81 height 29
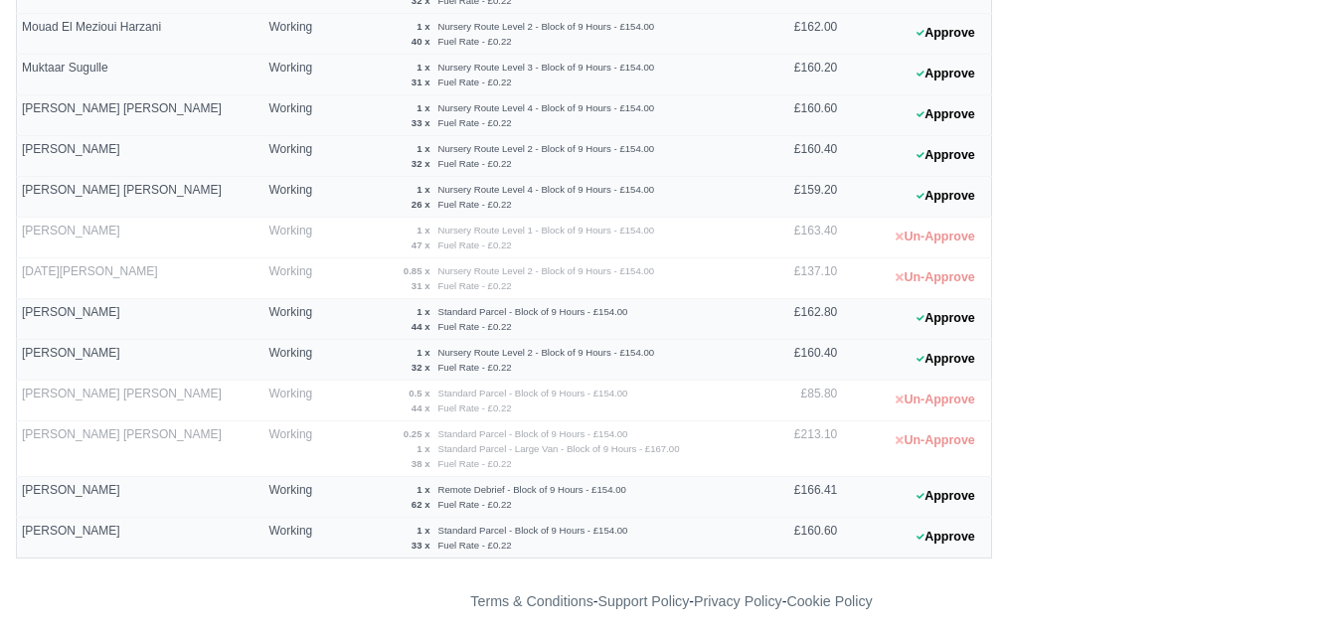
scroll to position [1401, 0]
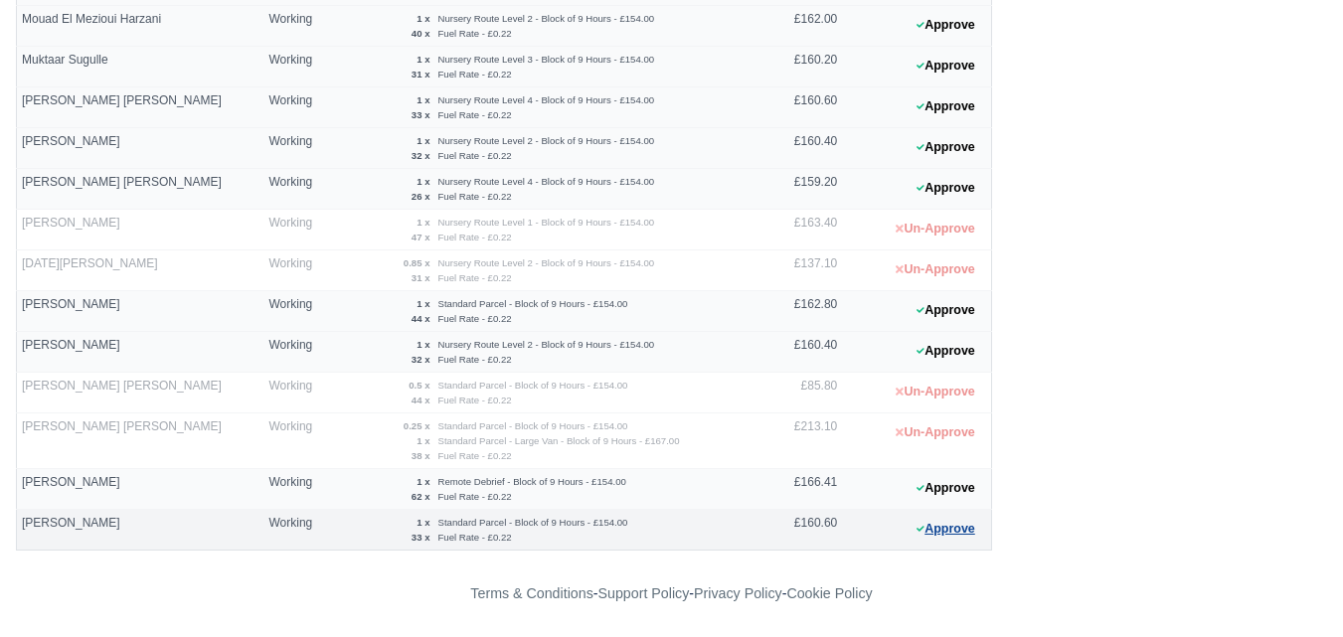
click at [970, 522] on button "Approve" at bounding box center [946, 529] width 81 height 29
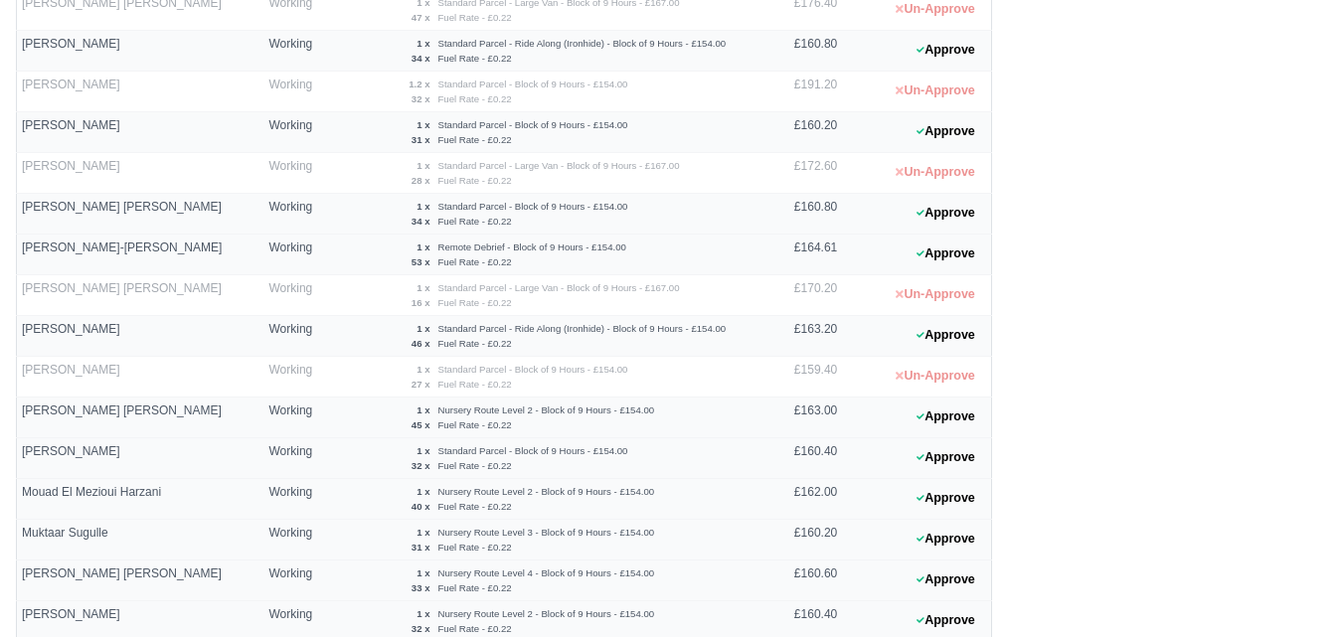
scroll to position [904, 0]
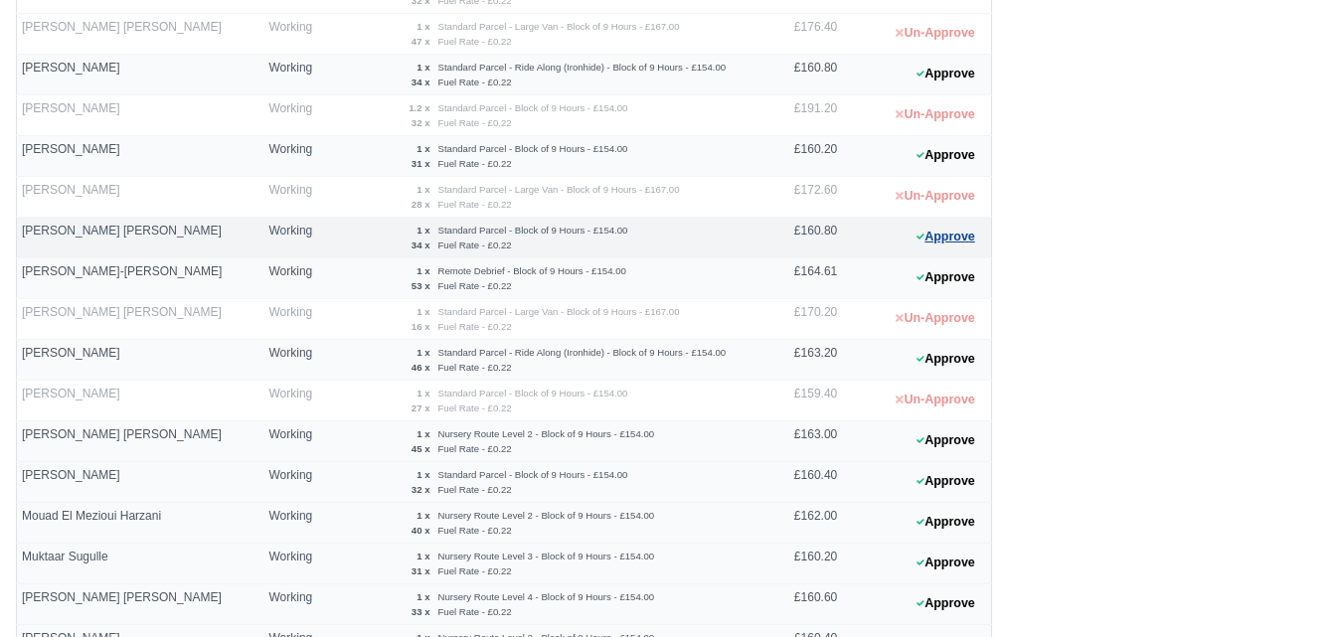
click at [936, 230] on button "Approve" at bounding box center [946, 237] width 81 height 29
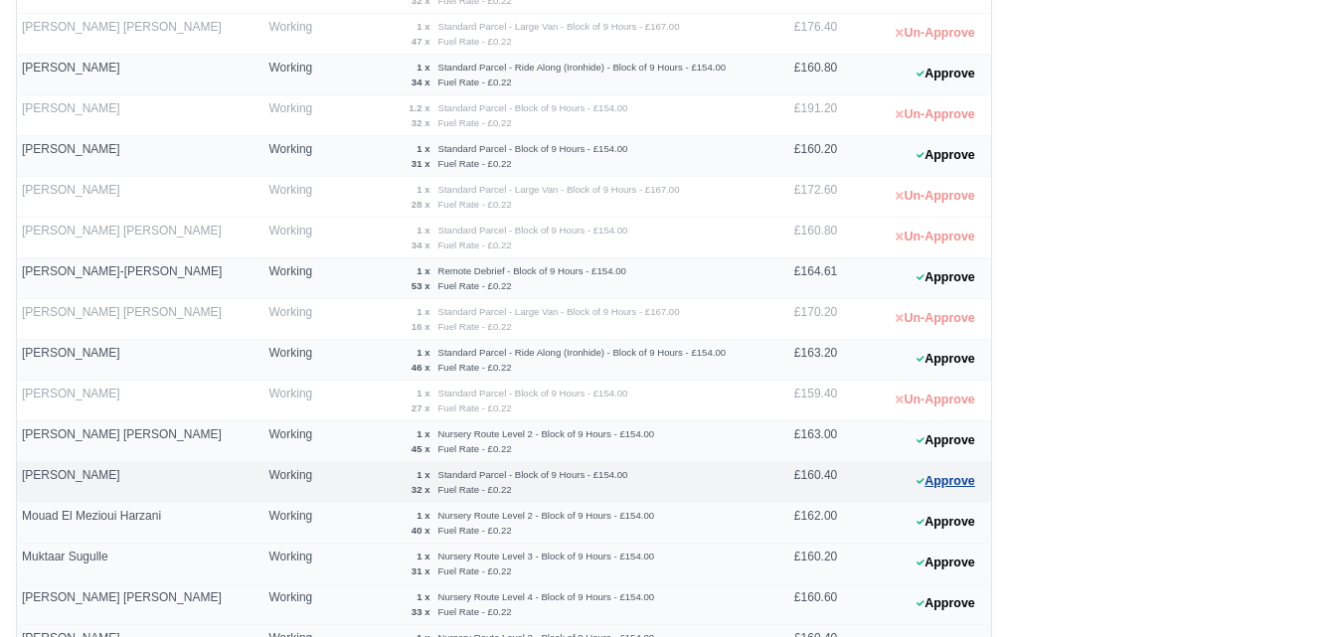
click at [933, 485] on button "Approve" at bounding box center [946, 481] width 81 height 29
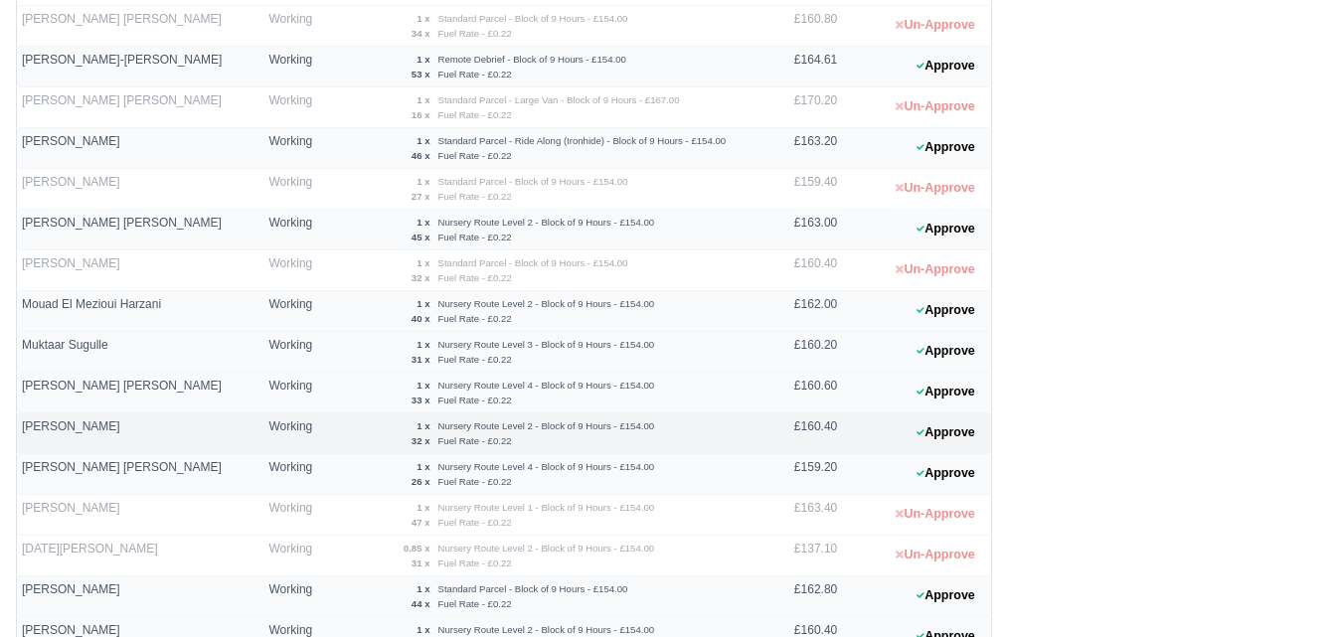
scroll to position [1161, 0]
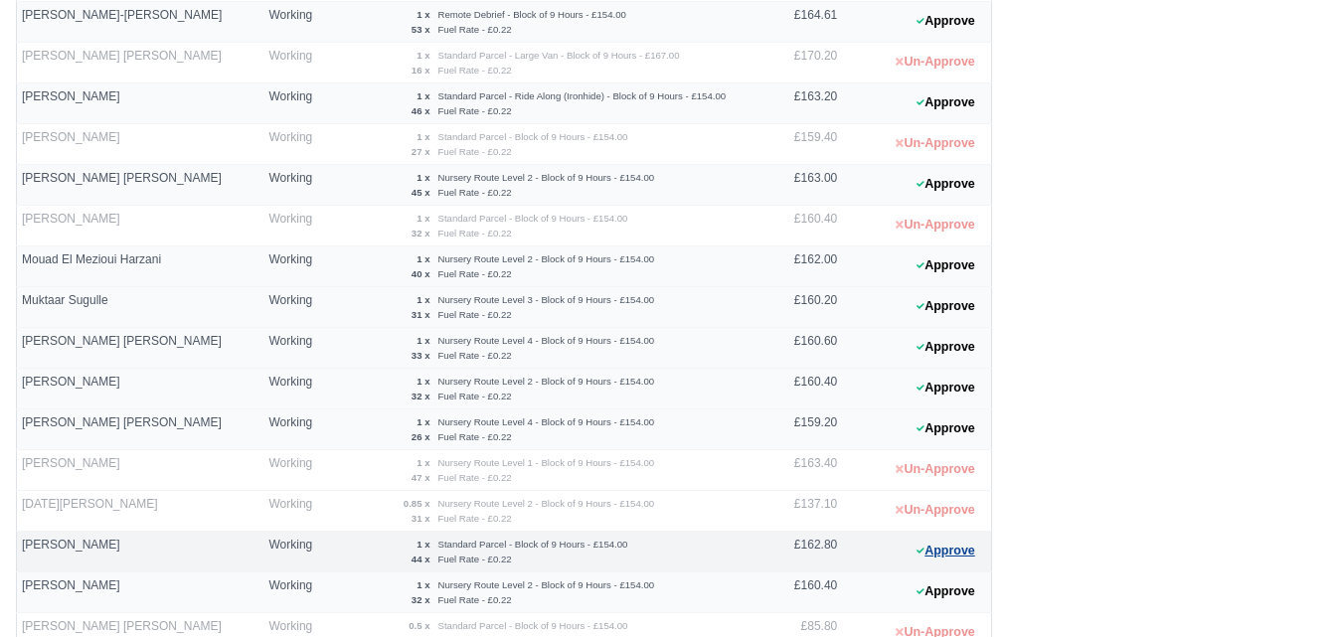
click at [943, 551] on button "Approve" at bounding box center [946, 551] width 81 height 29
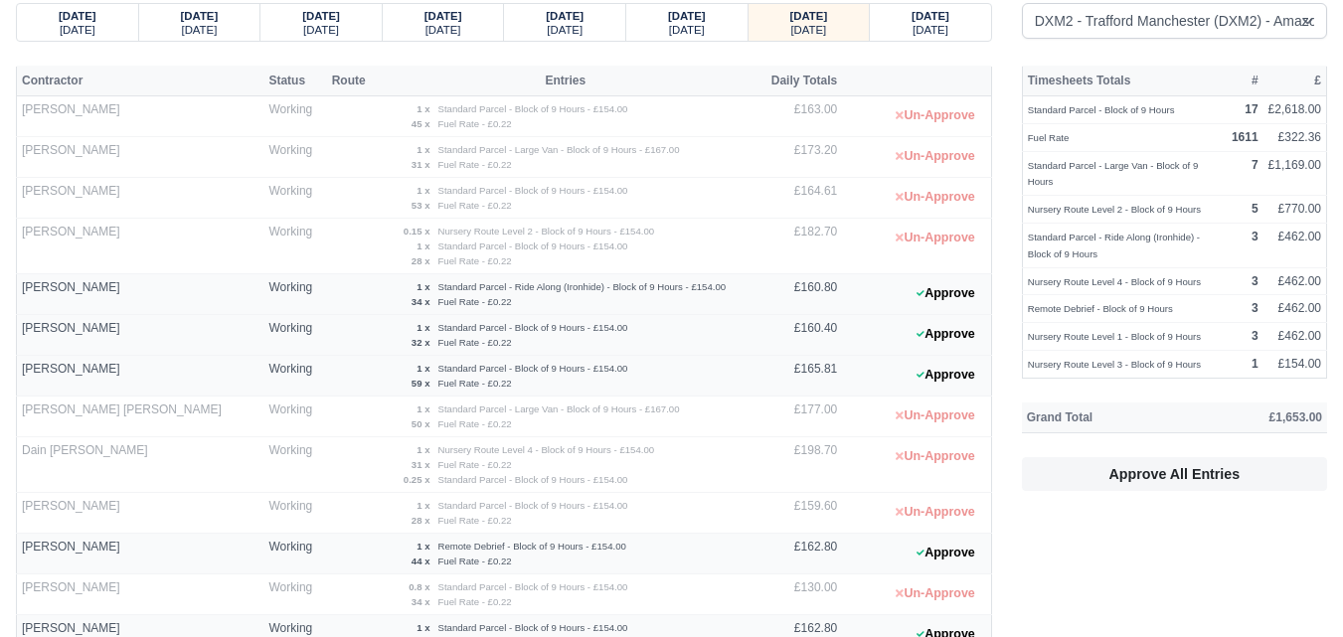
scroll to position [0, 0]
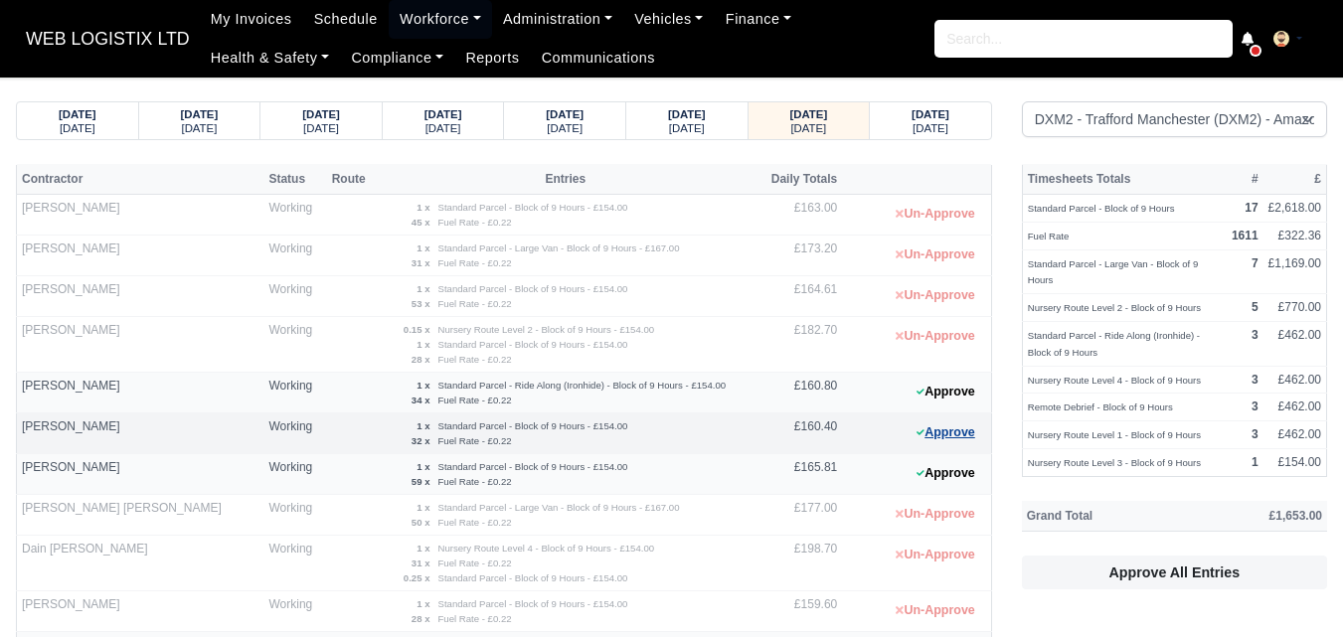
click at [916, 447] on button "Approve" at bounding box center [946, 433] width 81 height 29
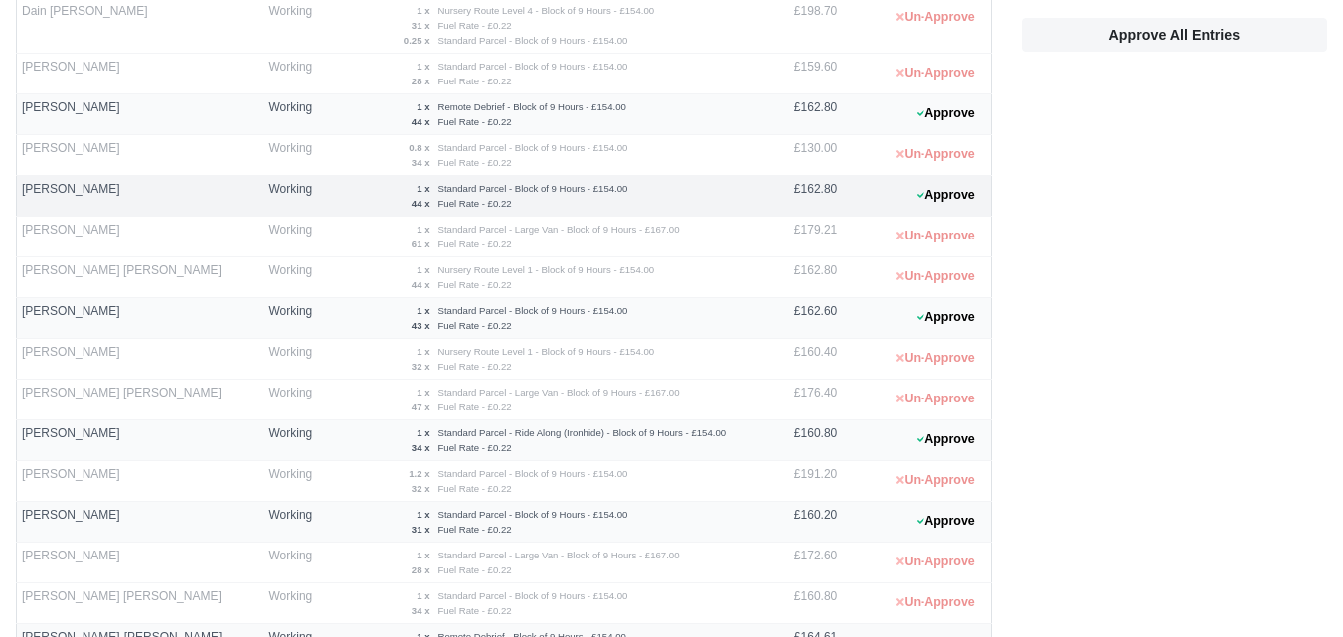
scroll to position [828, 0]
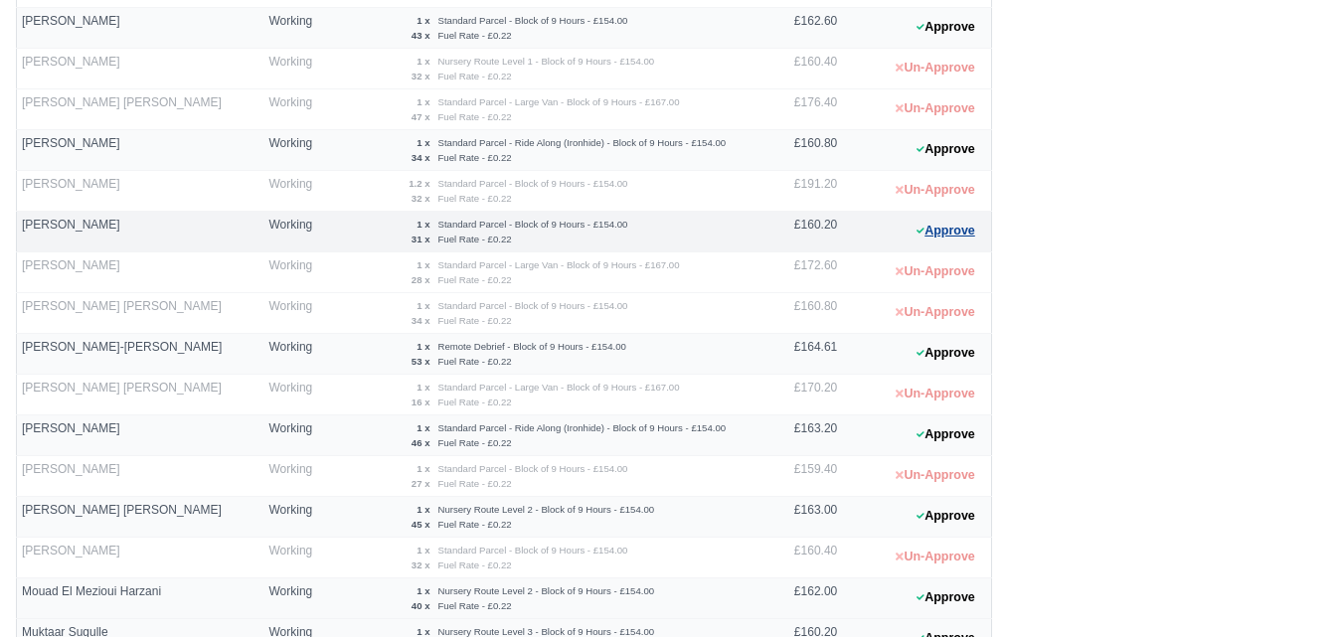
click at [968, 229] on button "Approve" at bounding box center [946, 231] width 81 height 29
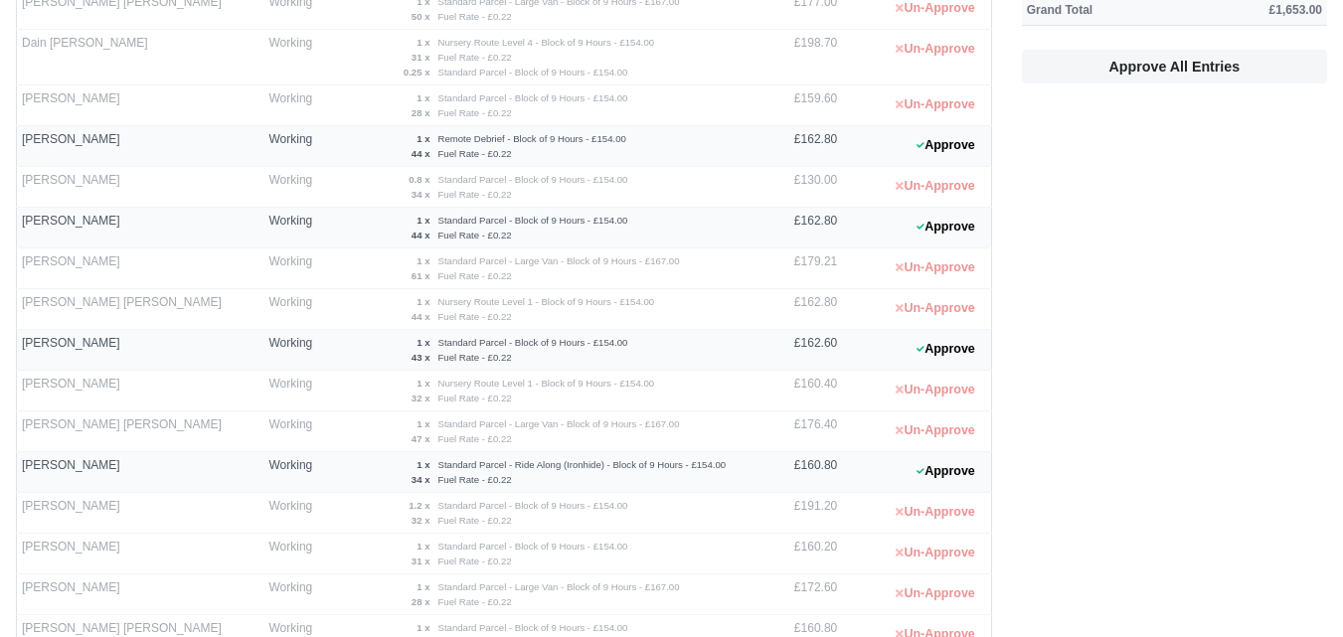
scroll to position [497, 0]
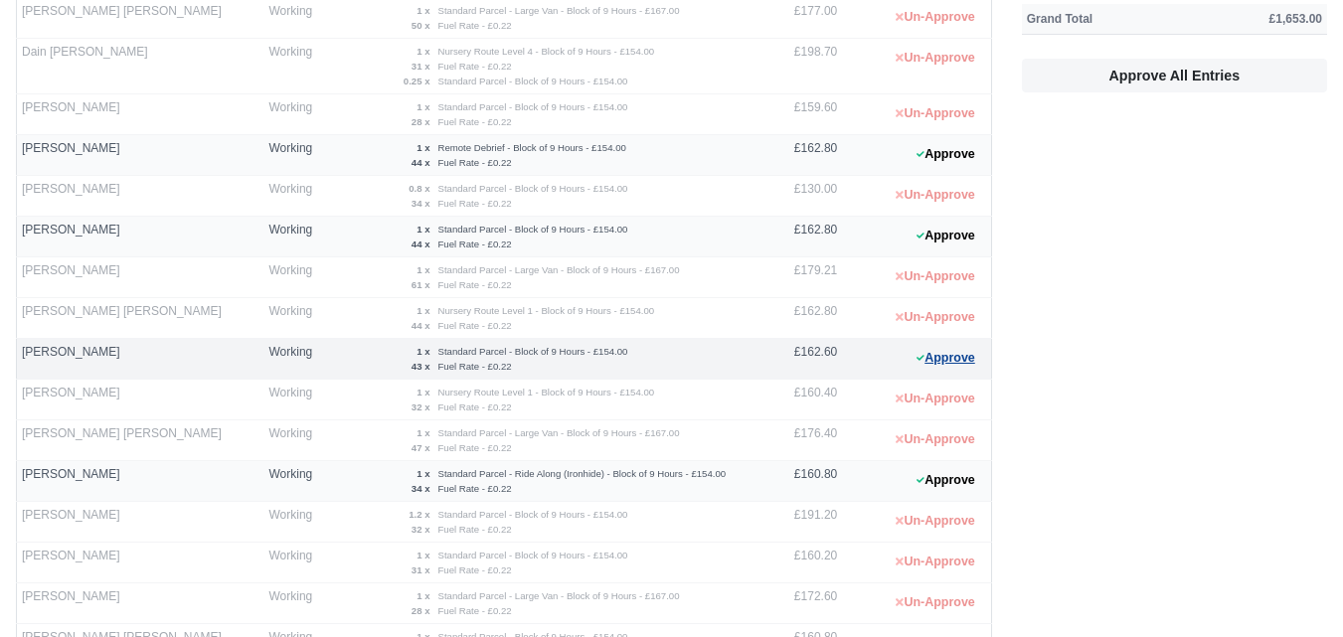
click at [916, 366] on button "Approve" at bounding box center [946, 358] width 81 height 29
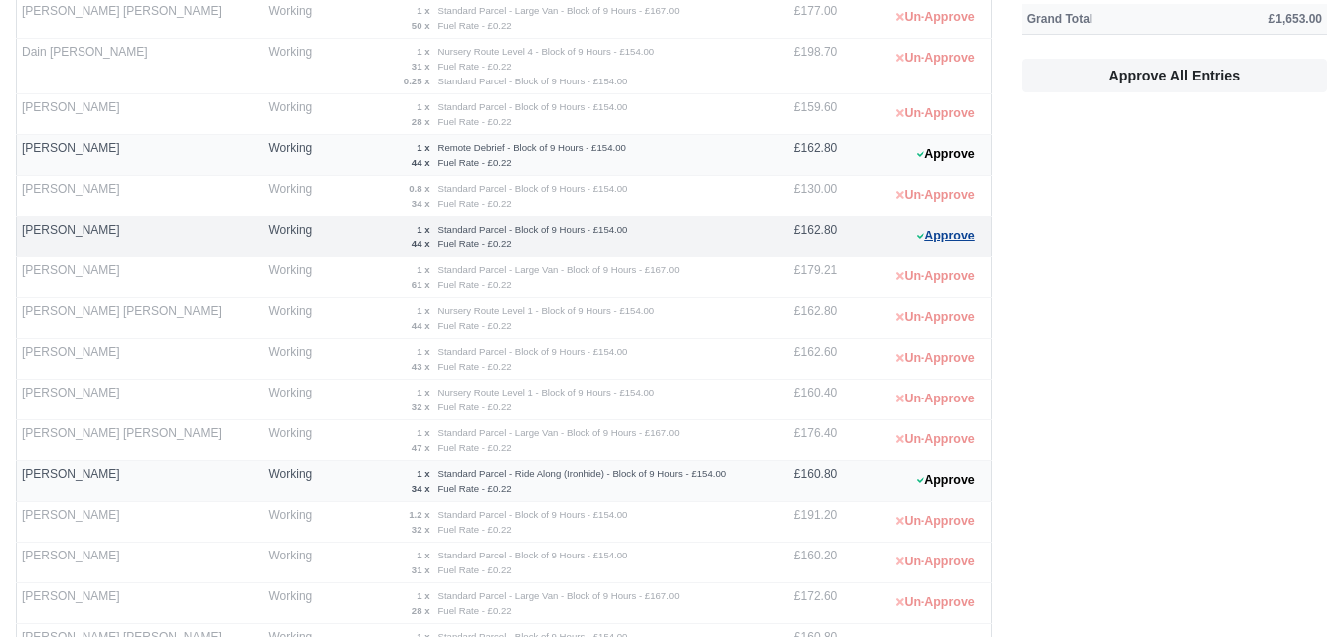
click at [917, 243] on button "Approve" at bounding box center [946, 236] width 81 height 29
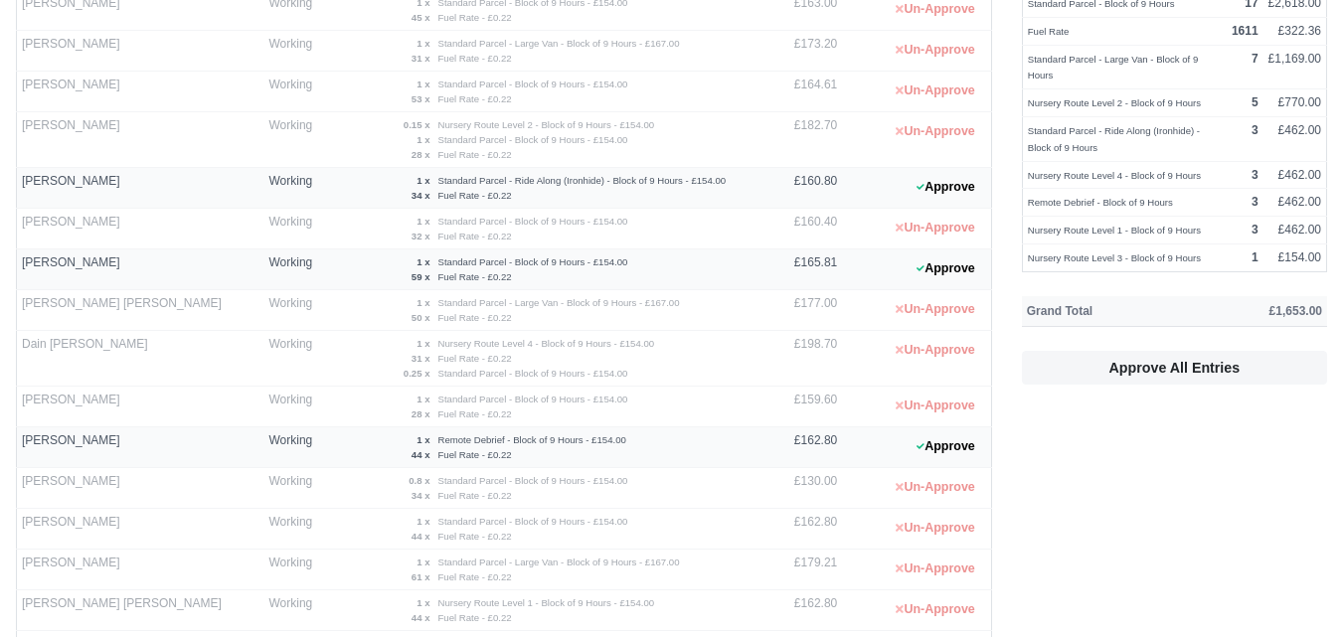
scroll to position [166, 0]
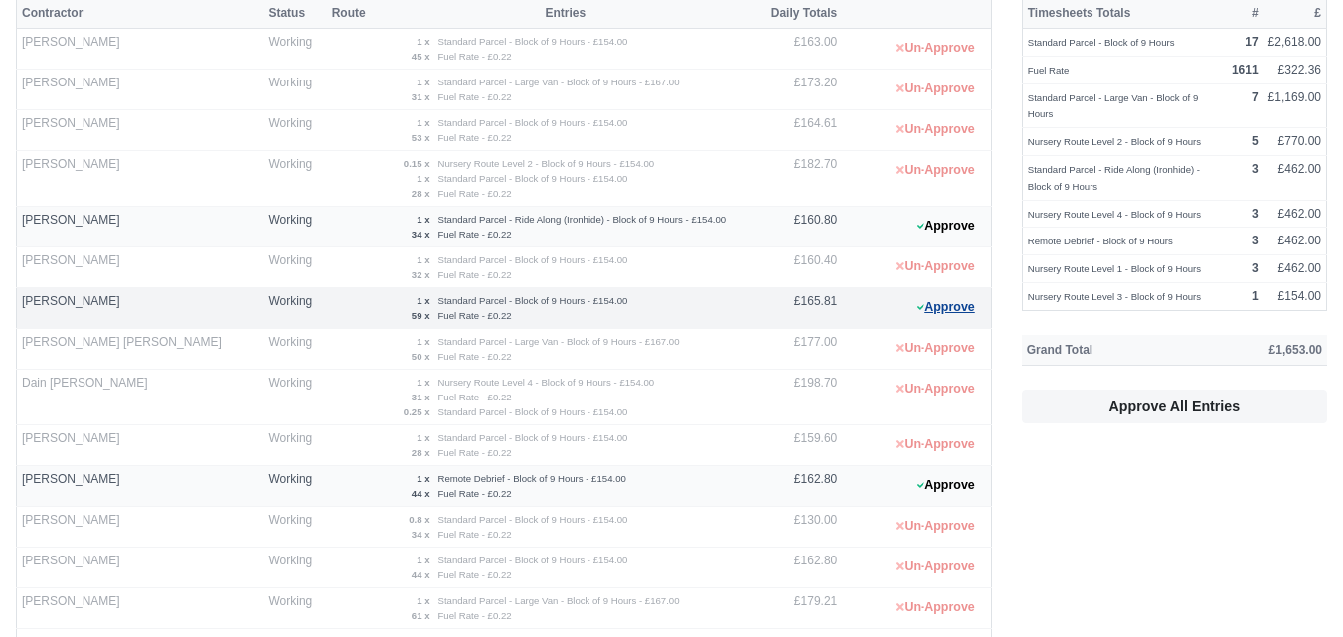
click at [964, 313] on button "Approve" at bounding box center [946, 307] width 81 height 29
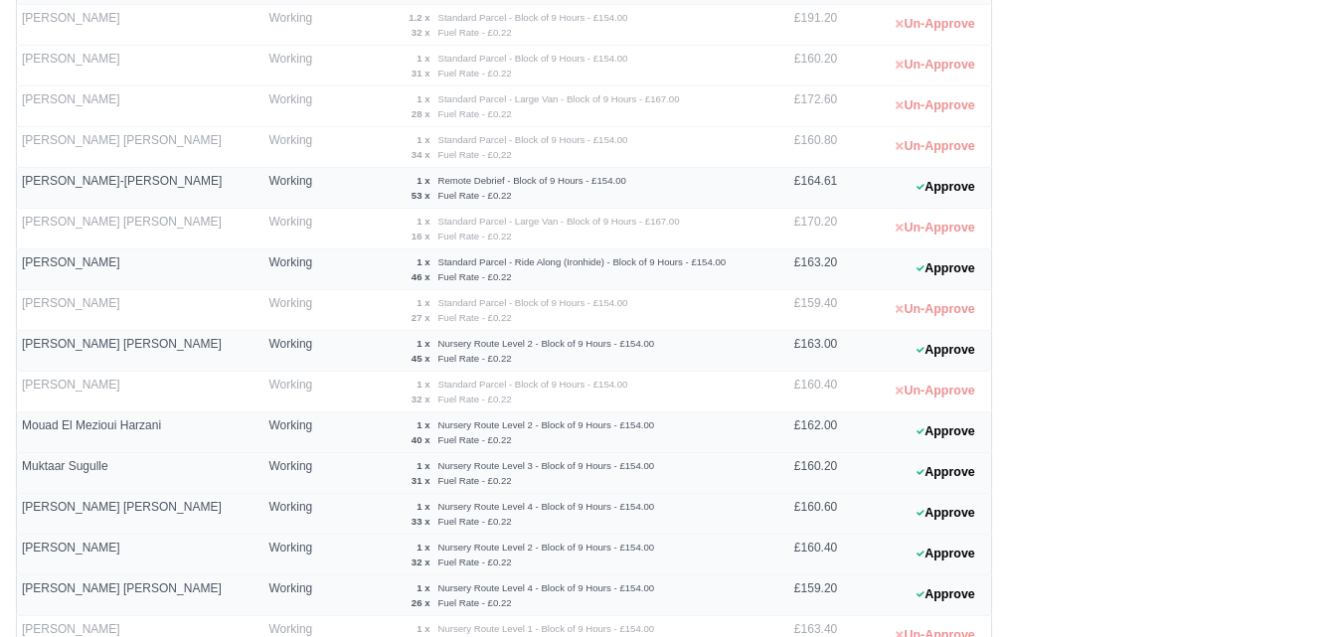
scroll to position [1161, 0]
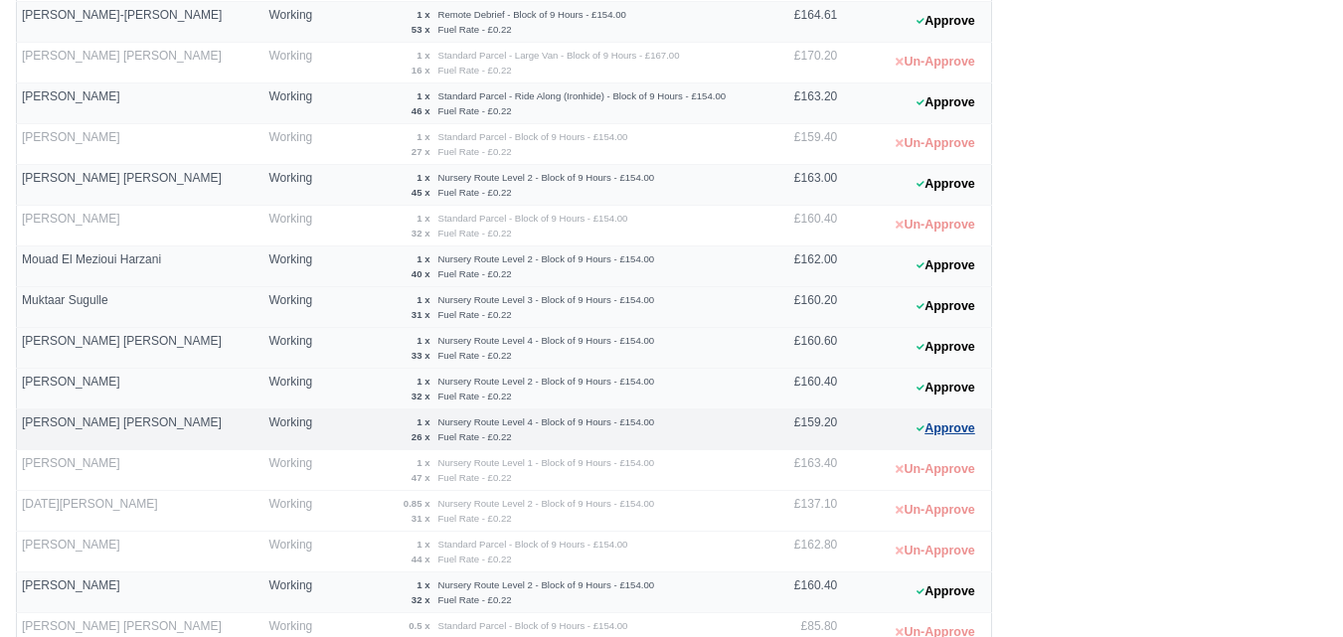
click at [930, 439] on button "Approve" at bounding box center [946, 429] width 81 height 29
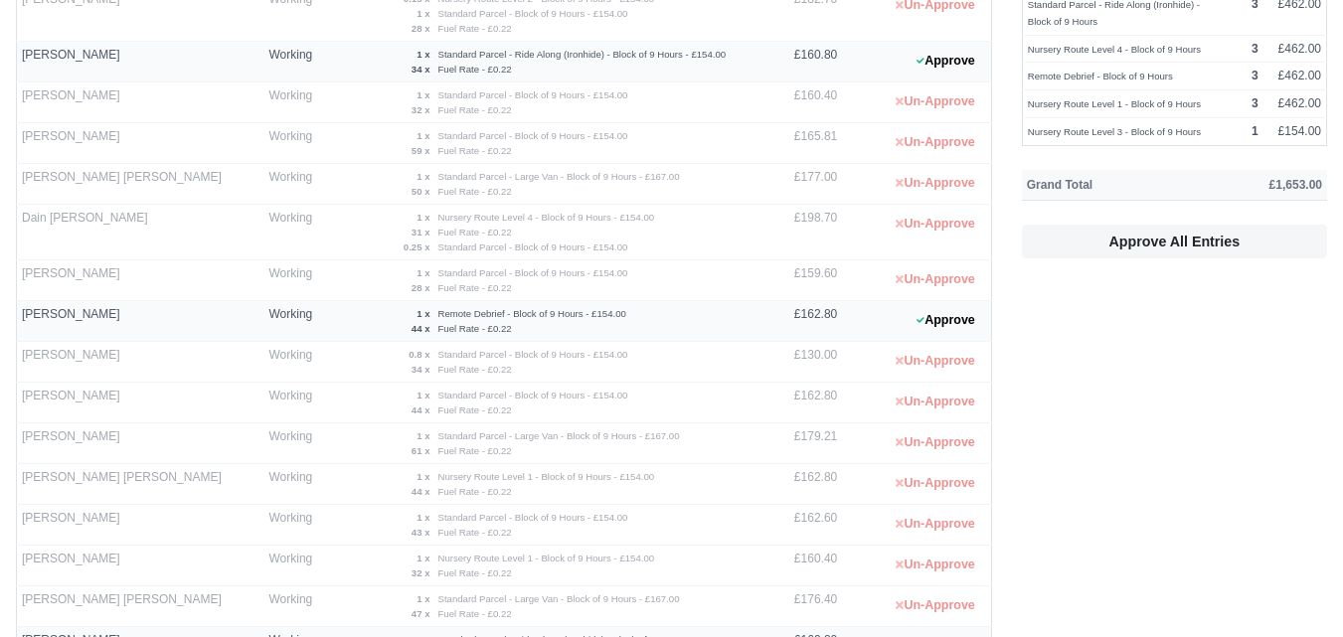
scroll to position [1401, 0]
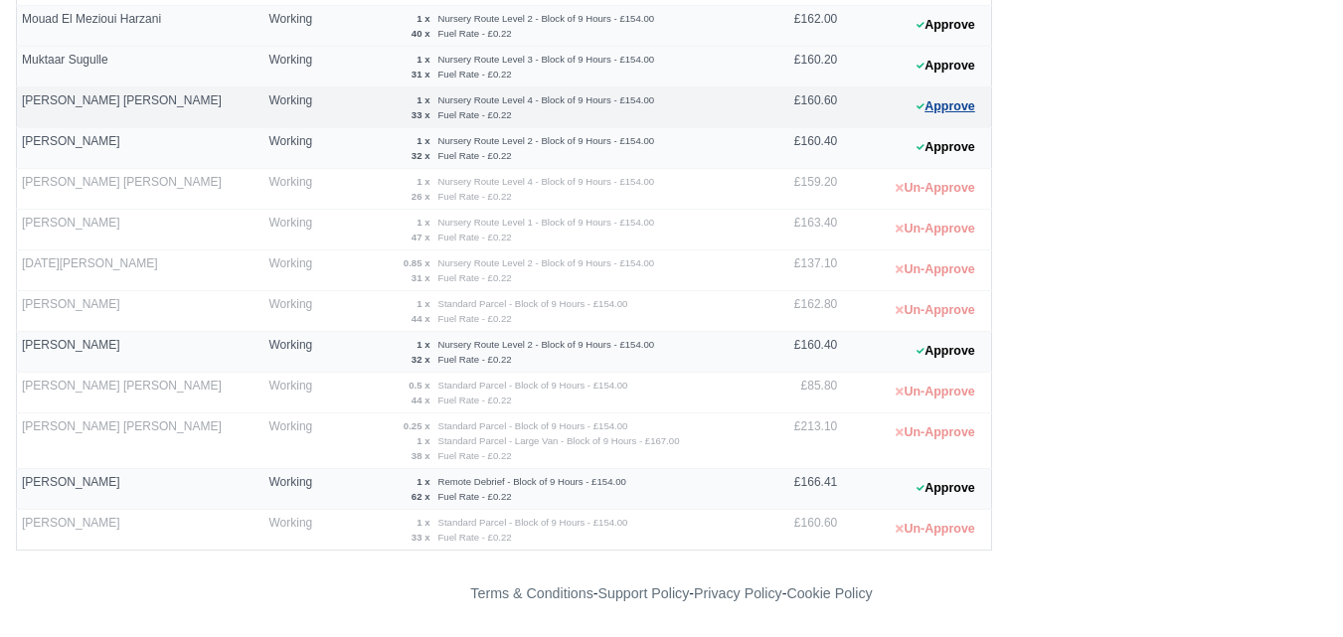
click at [941, 106] on button "Approve" at bounding box center [946, 106] width 81 height 29
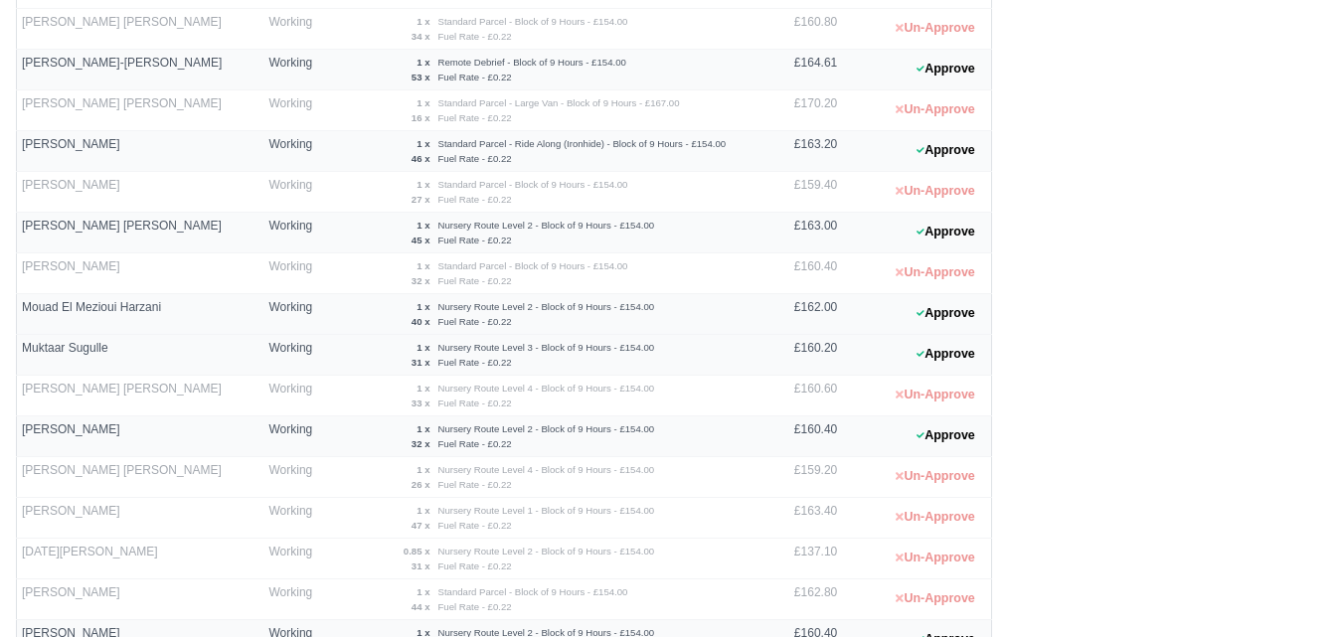
scroll to position [1070, 0]
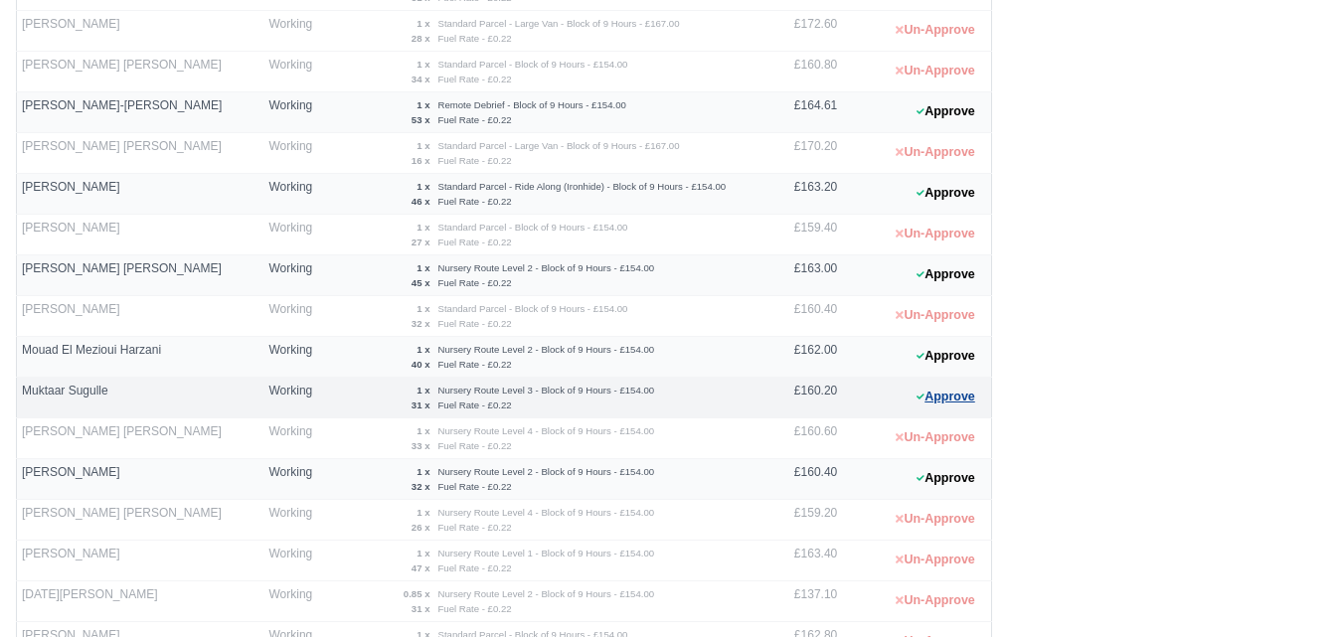
click at [943, 389] on button "Approve" at bounding box center [946, 397] width 81 height 29
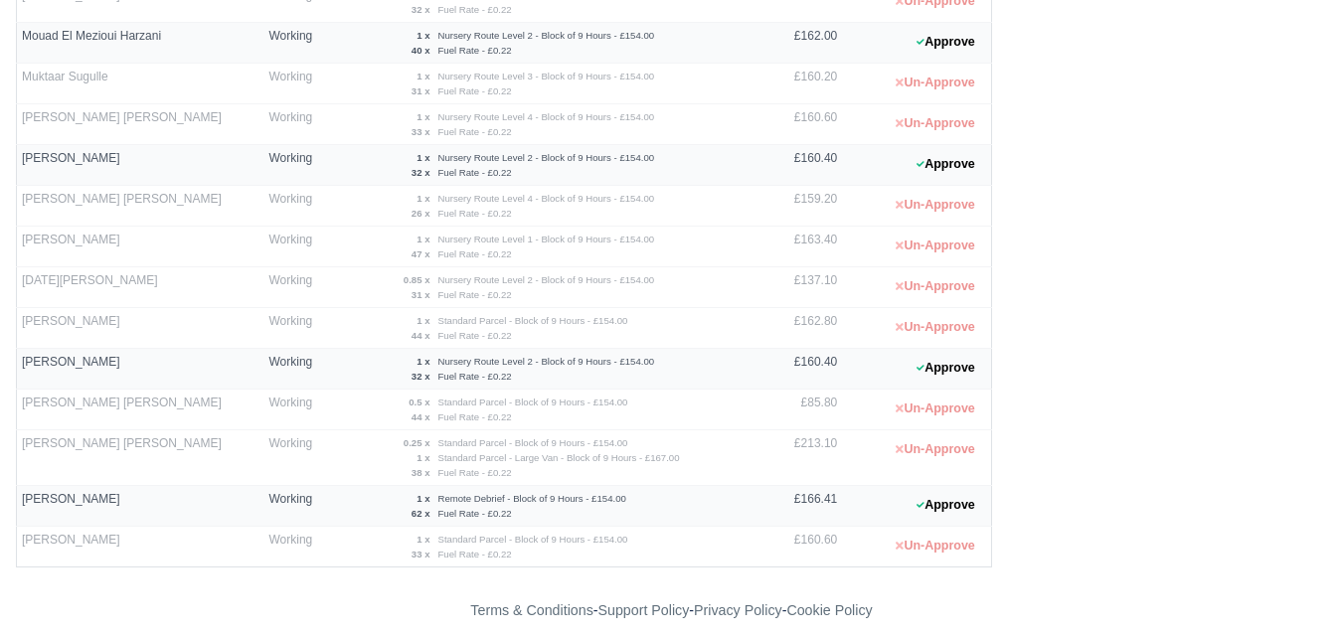
scroll to position [1401, 0]
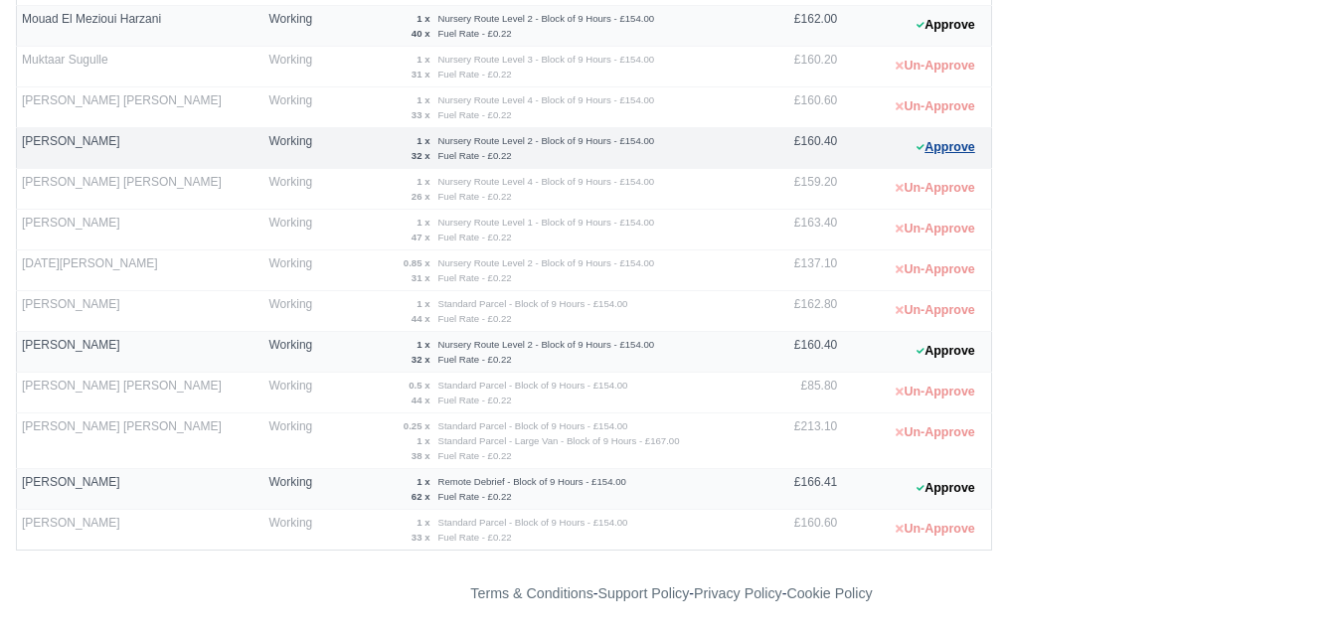
click at [952, 160] on button "Approve" at bounding box center [946, 147] width 81 height 29
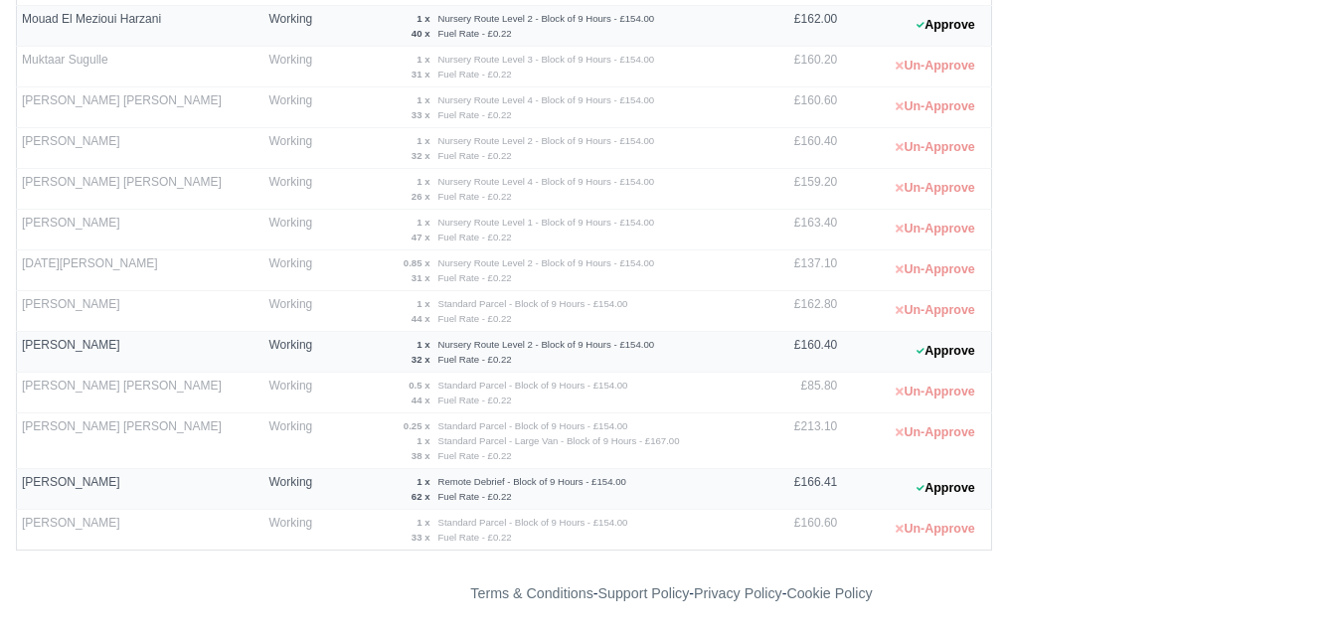
scroll to position [1235, 0]
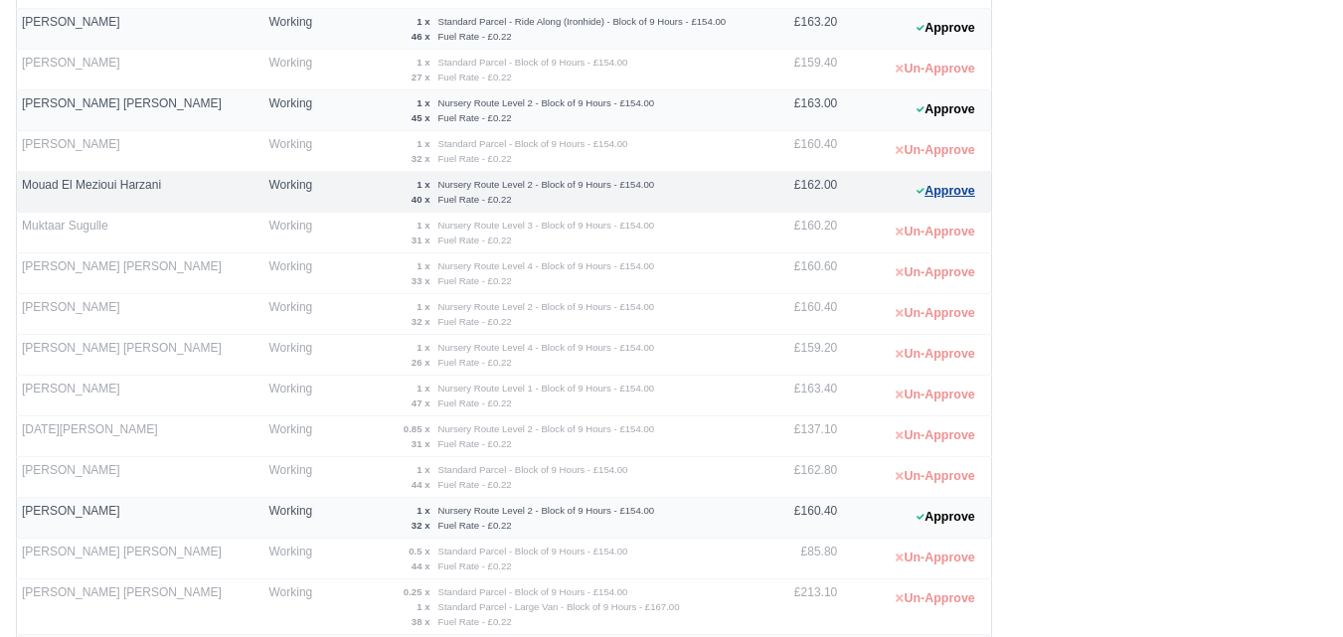
click at [947, 187] on button "Approve" at bounding box center [946, 191] width 81 height 29
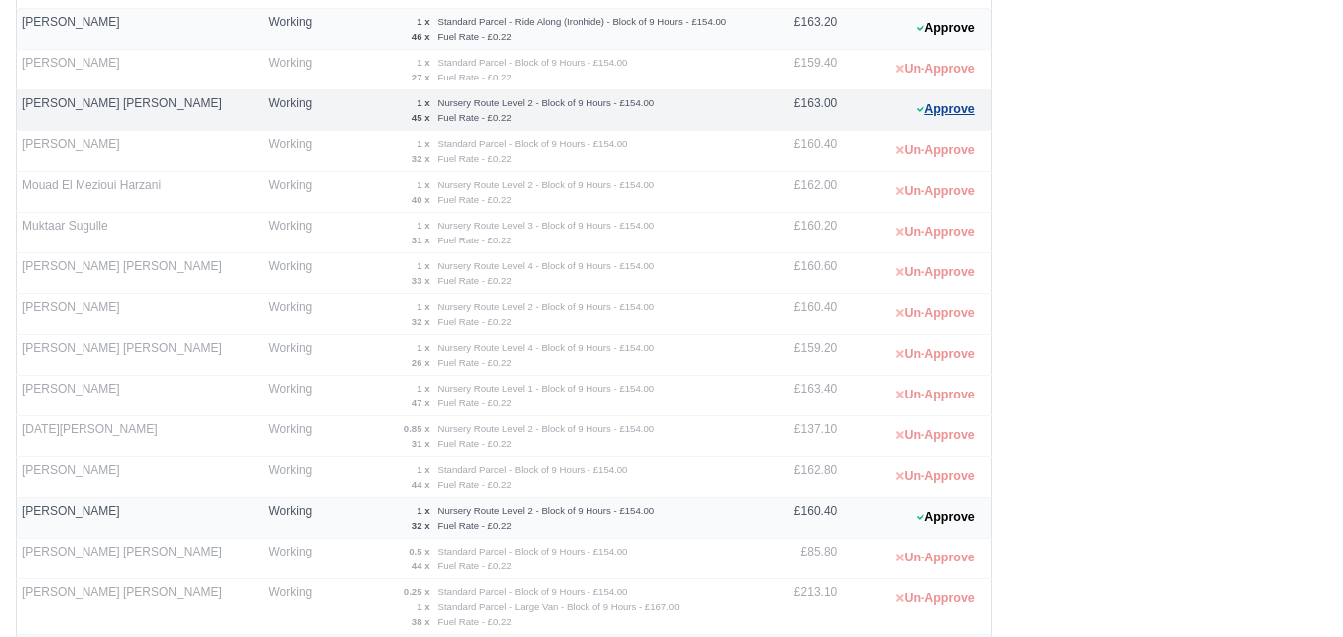
click at [941, 115] on button "Approve" at bounding box center [946, 109] width 81 height 29
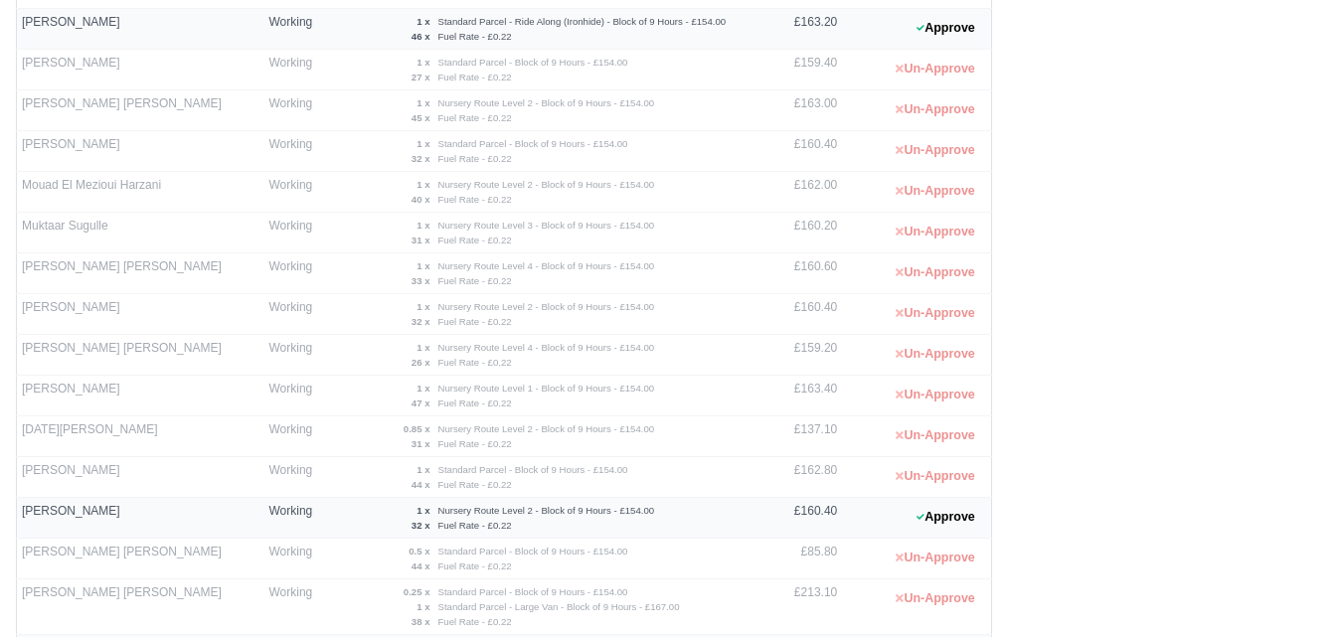
scroll to position [1401, 0]
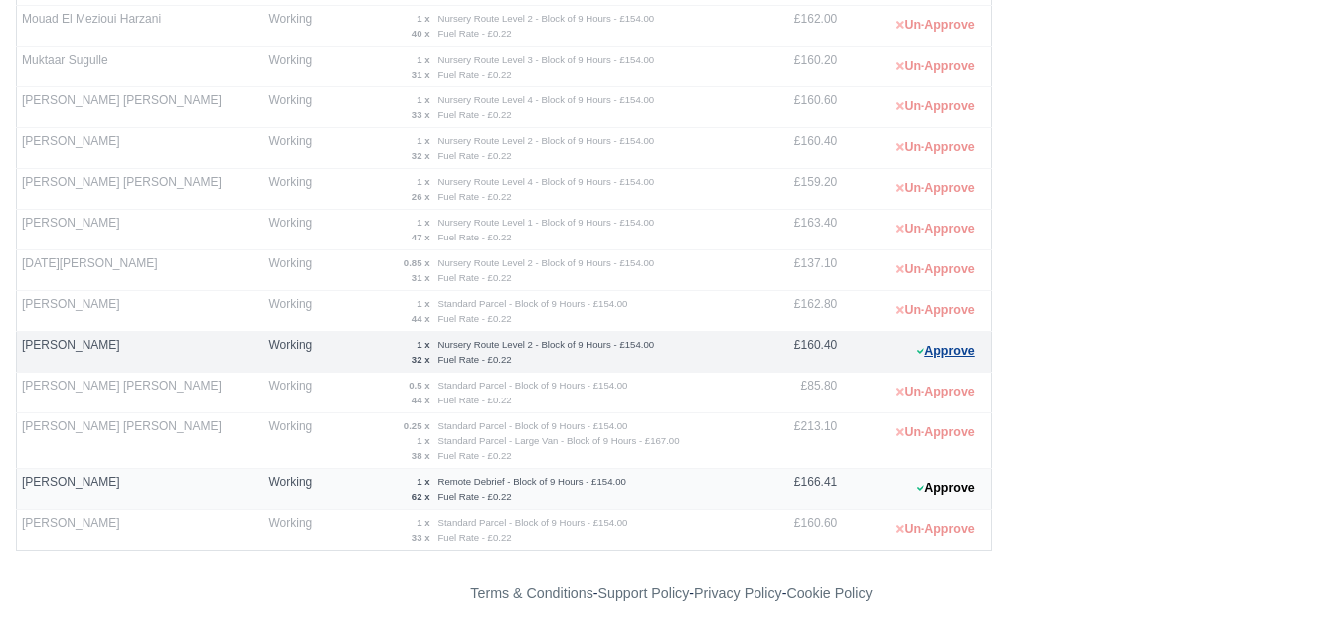
click at [949, 352] on button "Approve" at bounding box center [946, 351] width 81 height 29
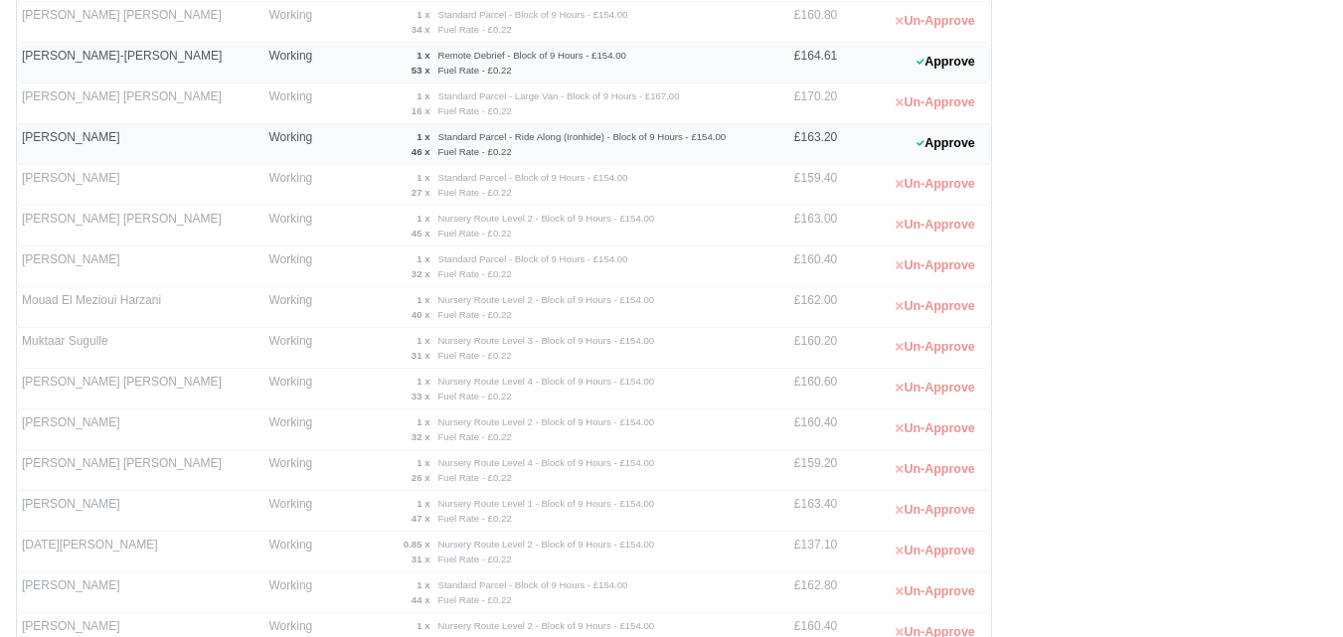
scroll to position [904, 0]
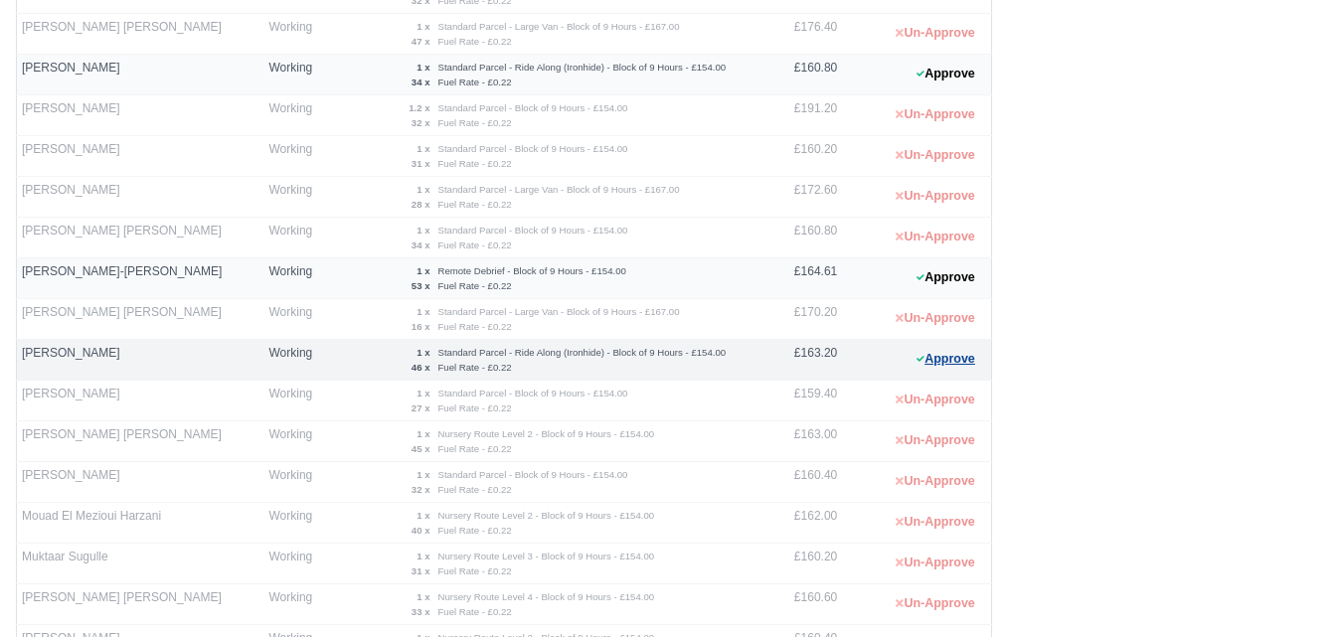
click at [945, 358] on button "Approve" at bounding box center [946, 359] width 81 height 29
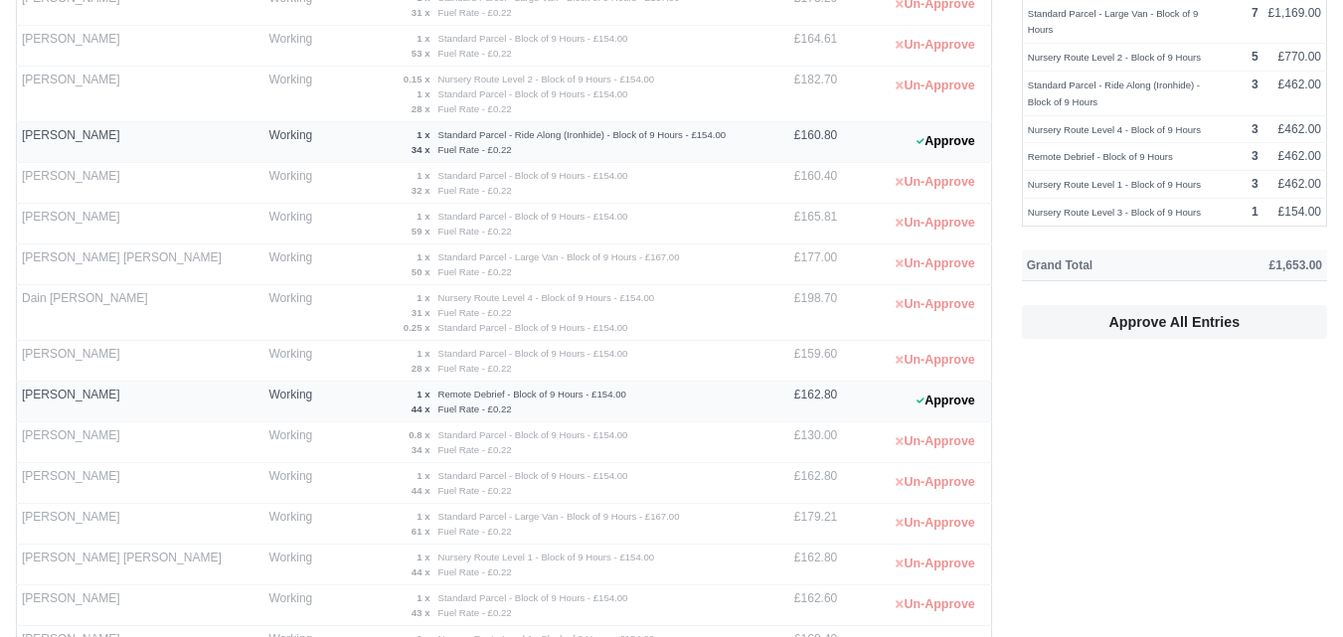
scroll to position [241, 0]
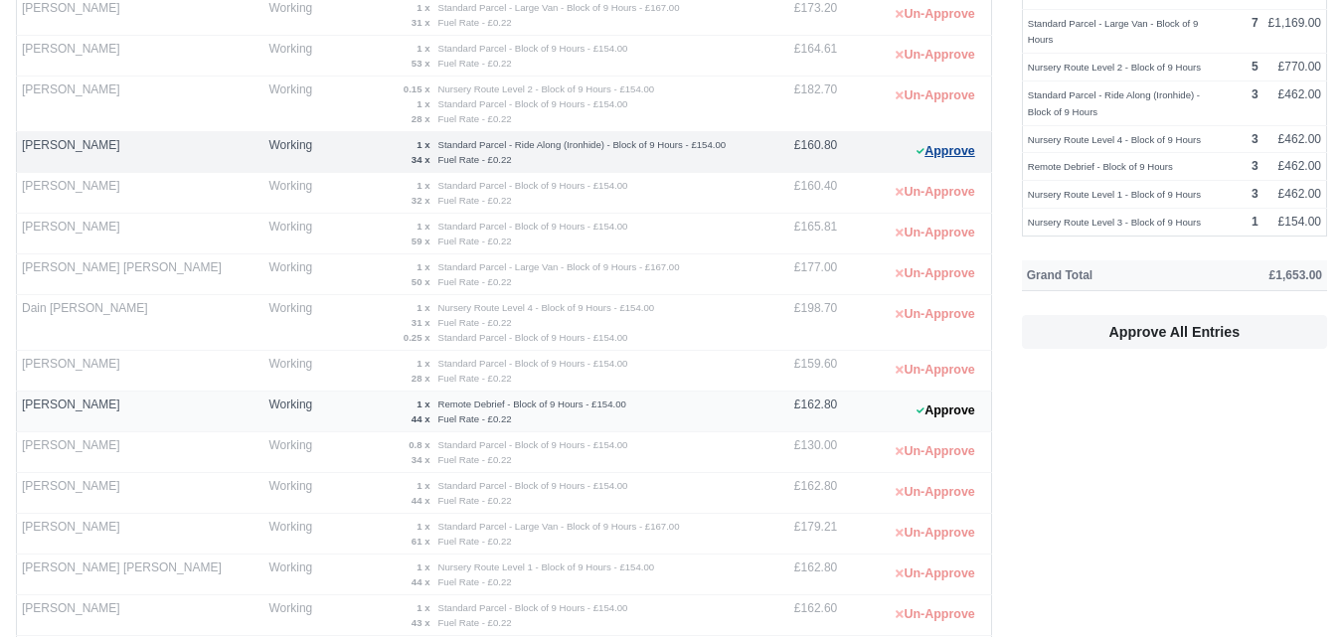
click at [934, 160] on button "Approve" at bounding box center [946, 151] width 81 height 29
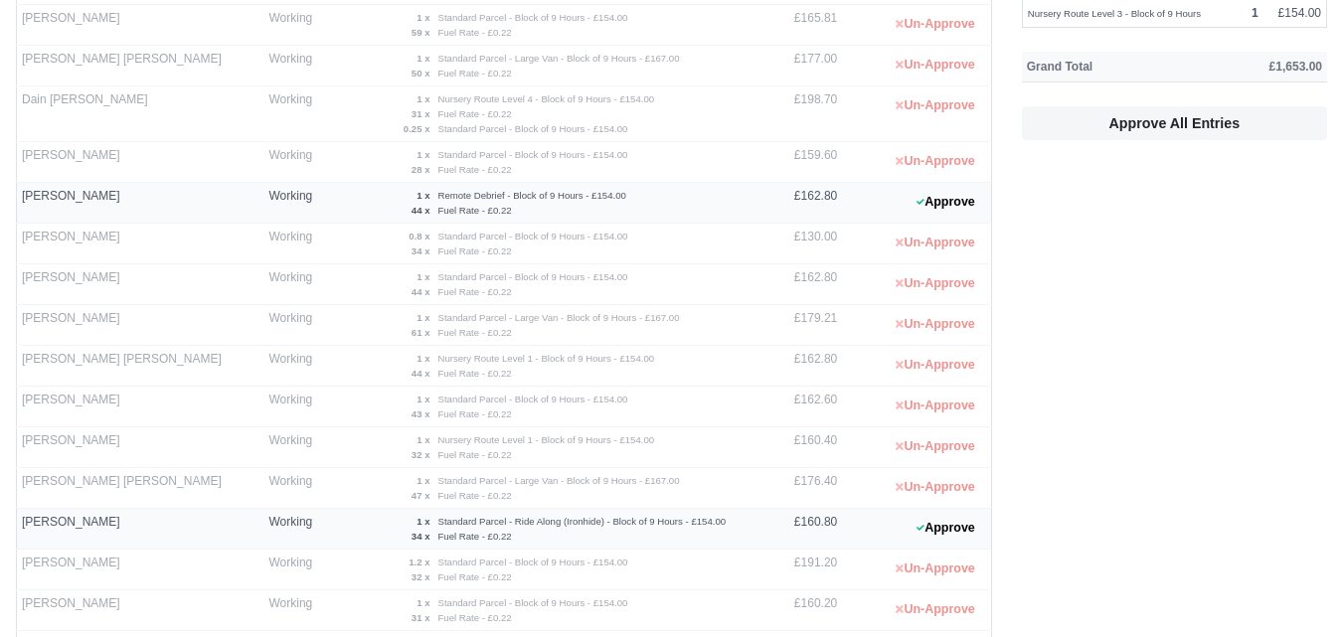
scroll to position [573, 0]
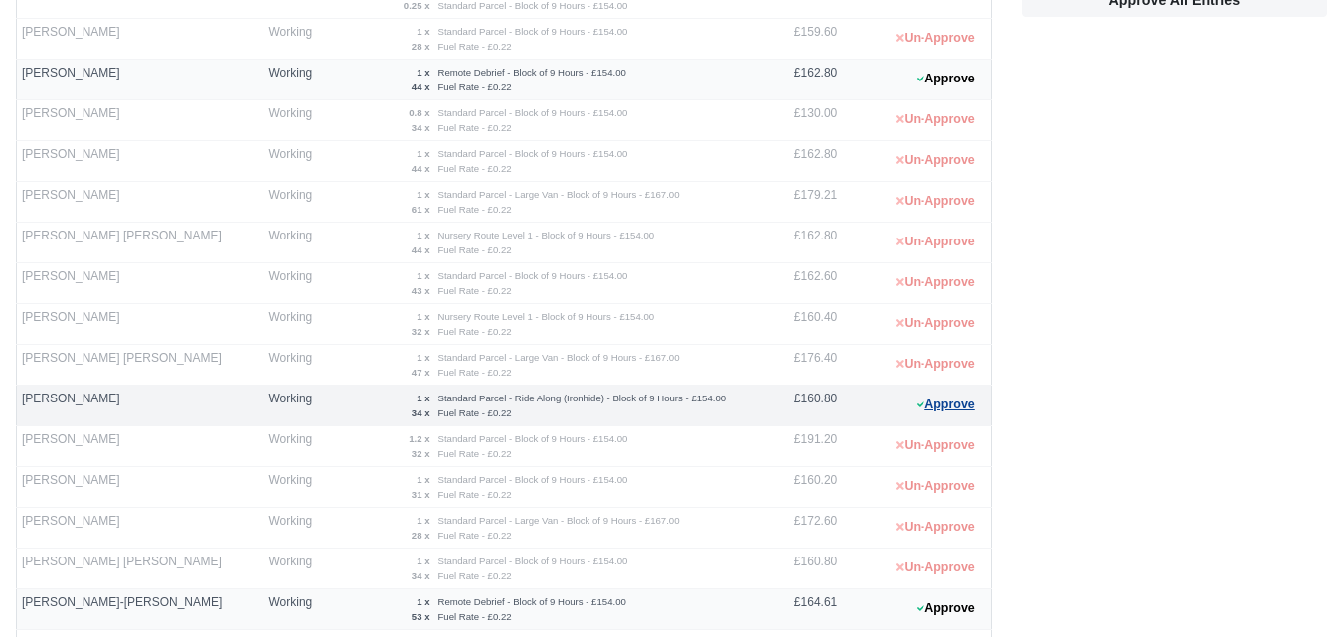
click at [934, 395] on button "Approve" at bounding box center [946, 405] width 81 height 29
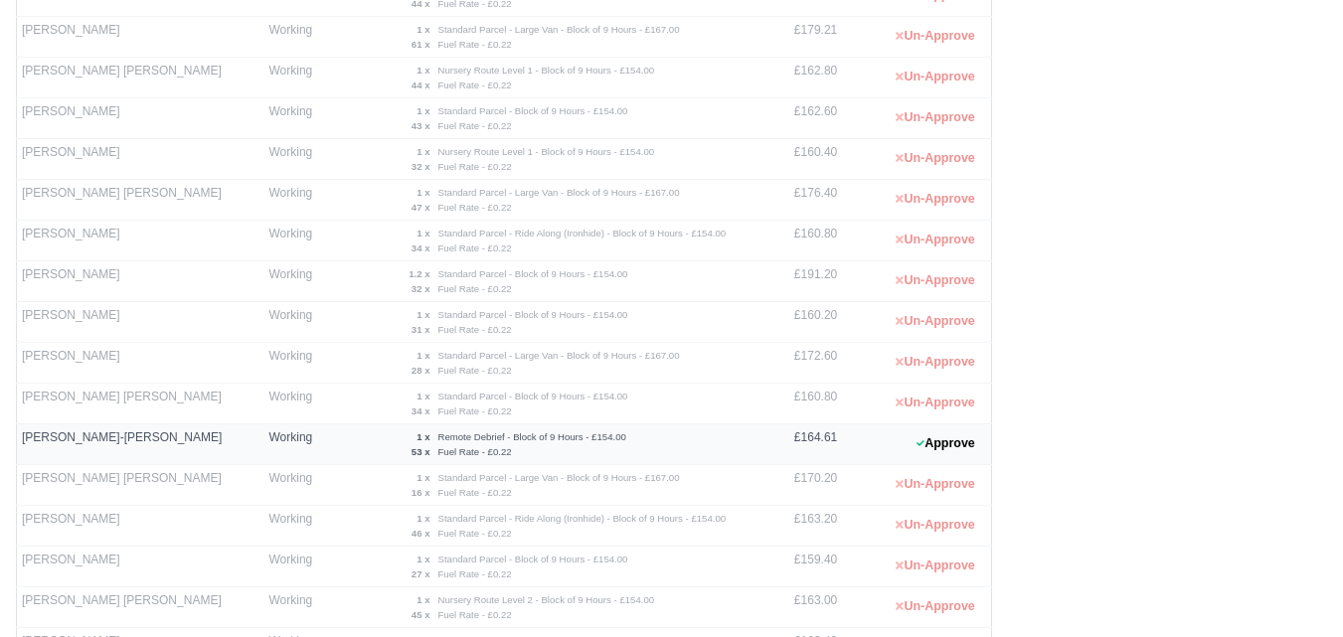
scroll to position [904, 0]
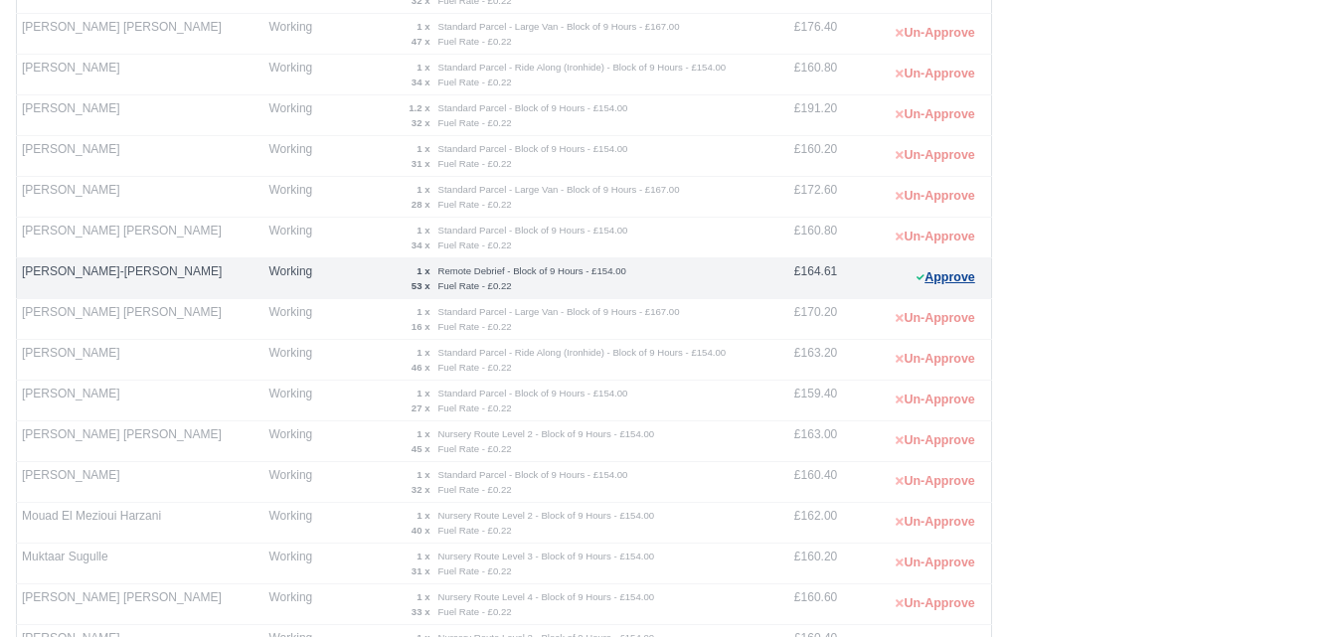
click at [954, 273] on button "Approve" at bounding box center [946, 278] width 81 height 29
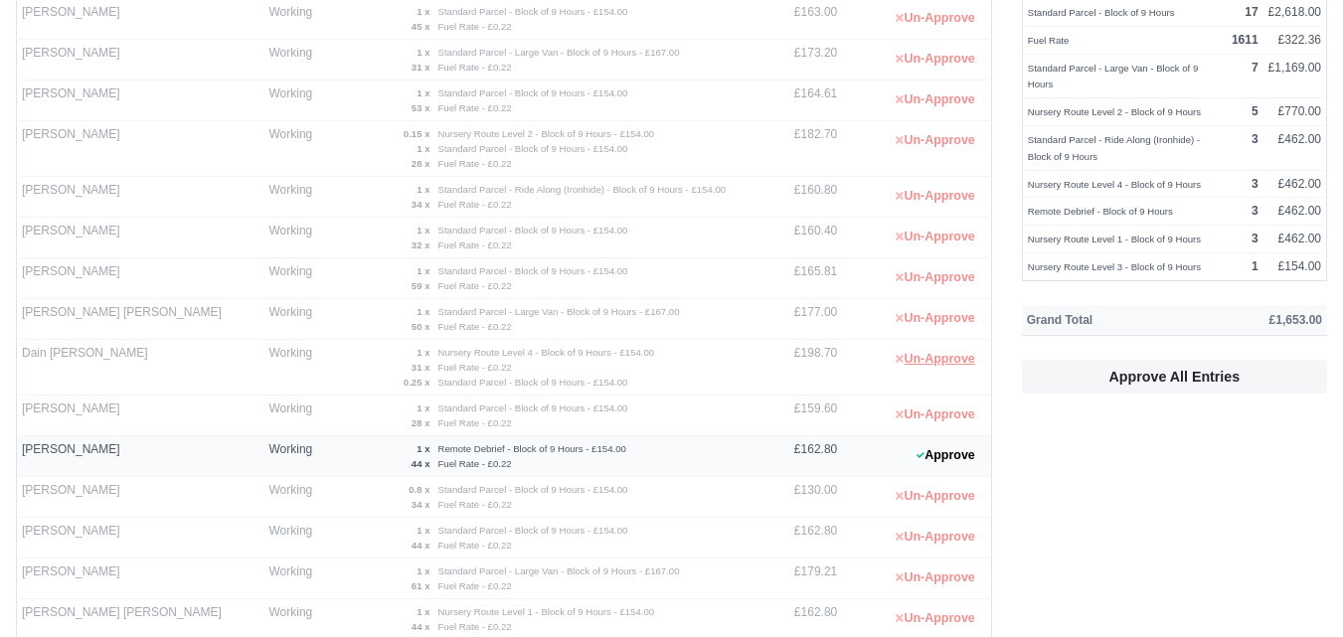
scroll to position [241, 0]
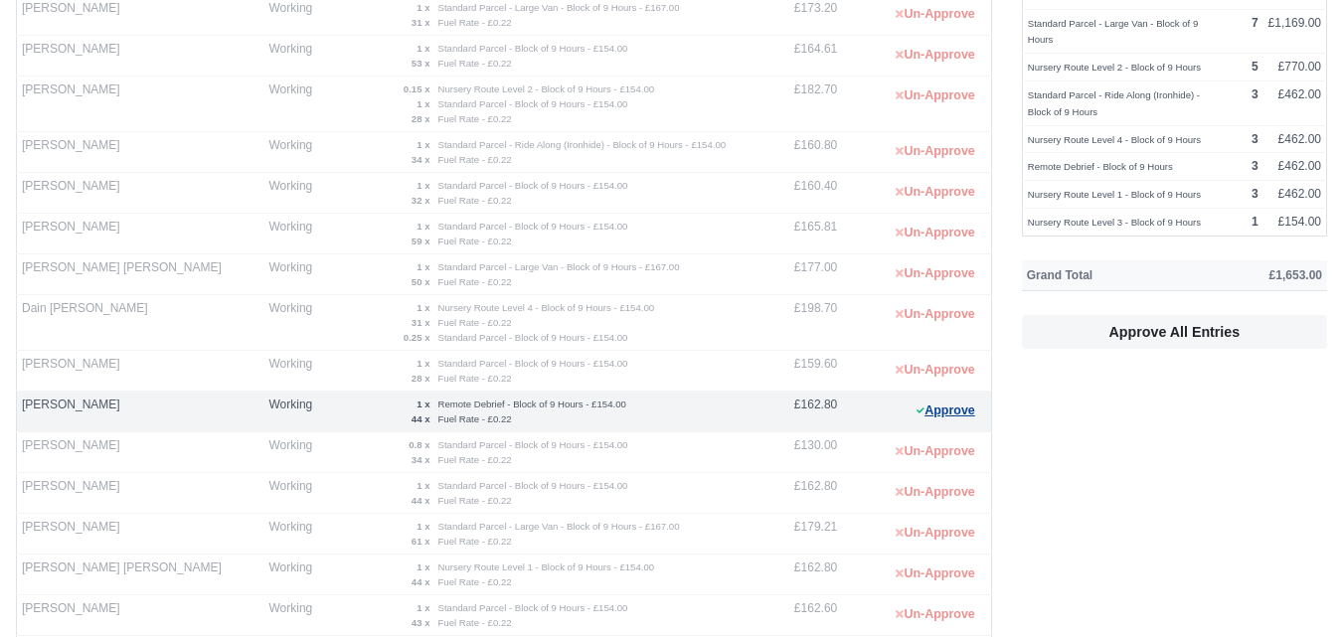
click at [933, 405] on button "Approve" at bounding box center [946, 411] width 81 height 29
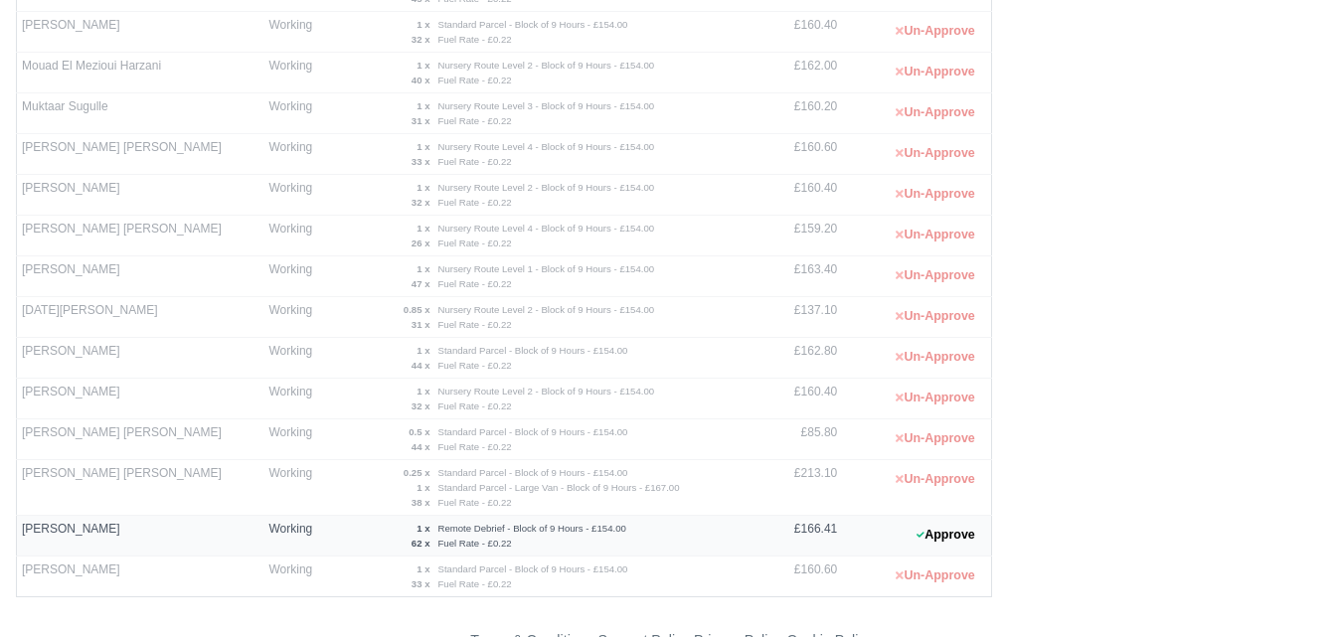
scroll to position [1401, 0]
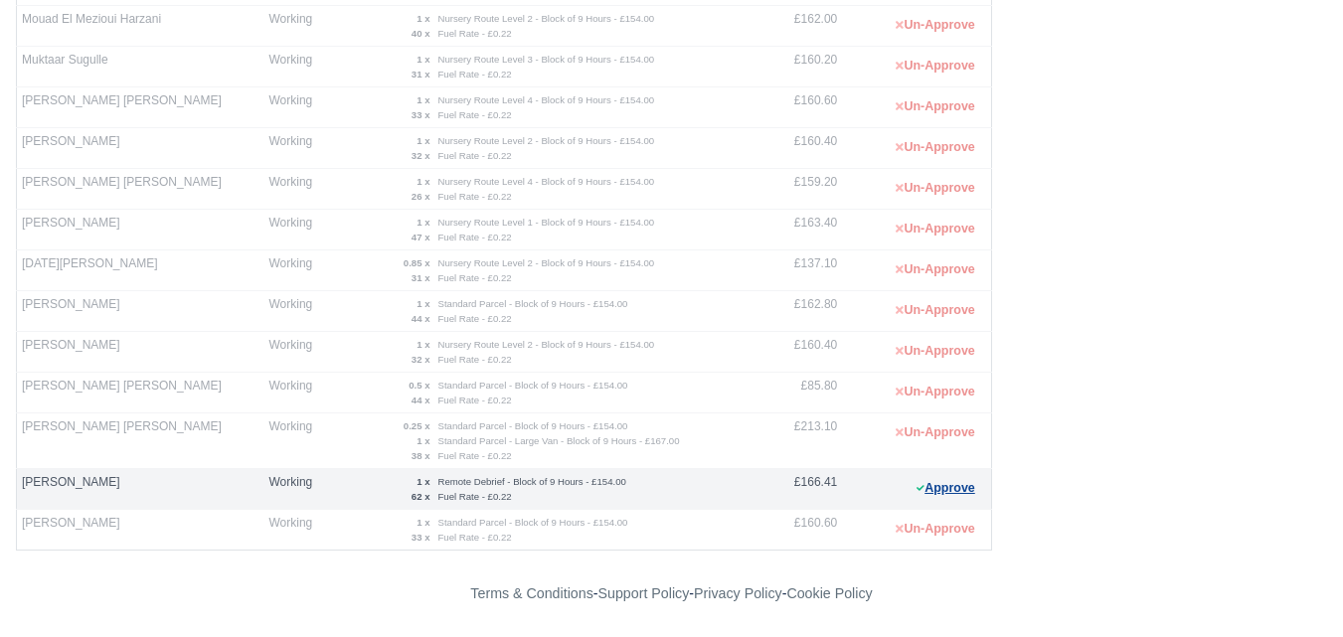
click at [942, 477] on button "Approve" at bounding box center [946, 488] width 81 height 29
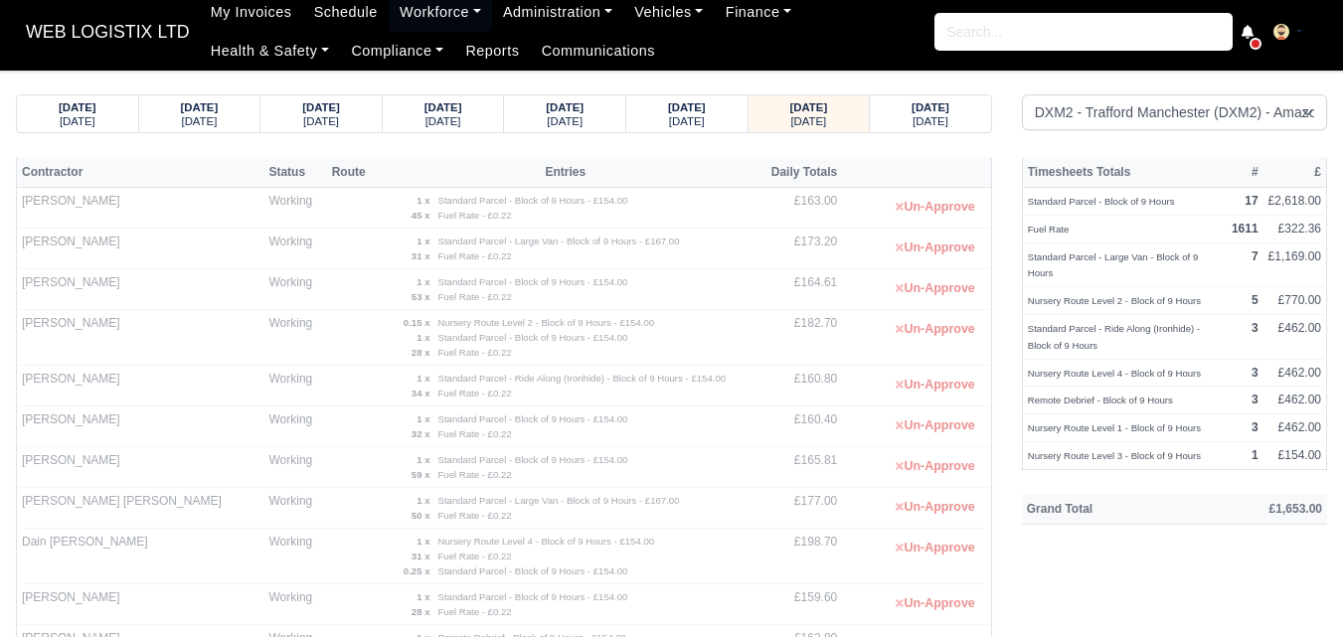
scroll to position [0, 0]
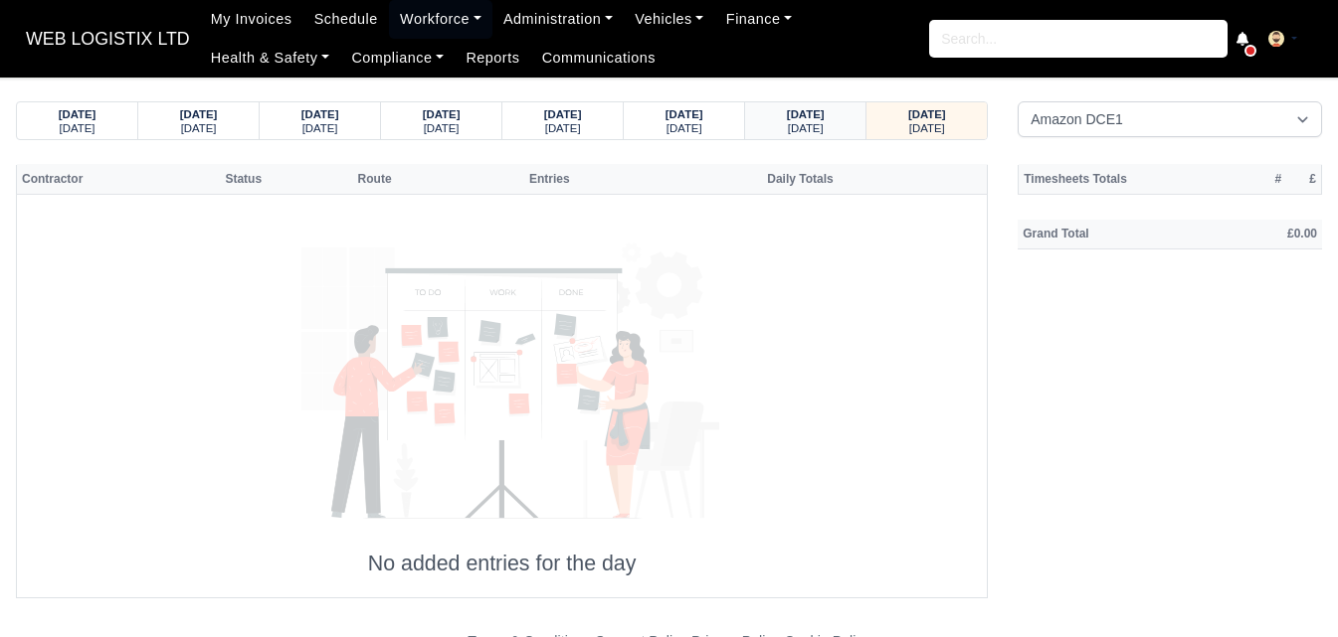
click at [769, 115] on div "[DATE]" at bounding box center [805, 113] width 83 height 14
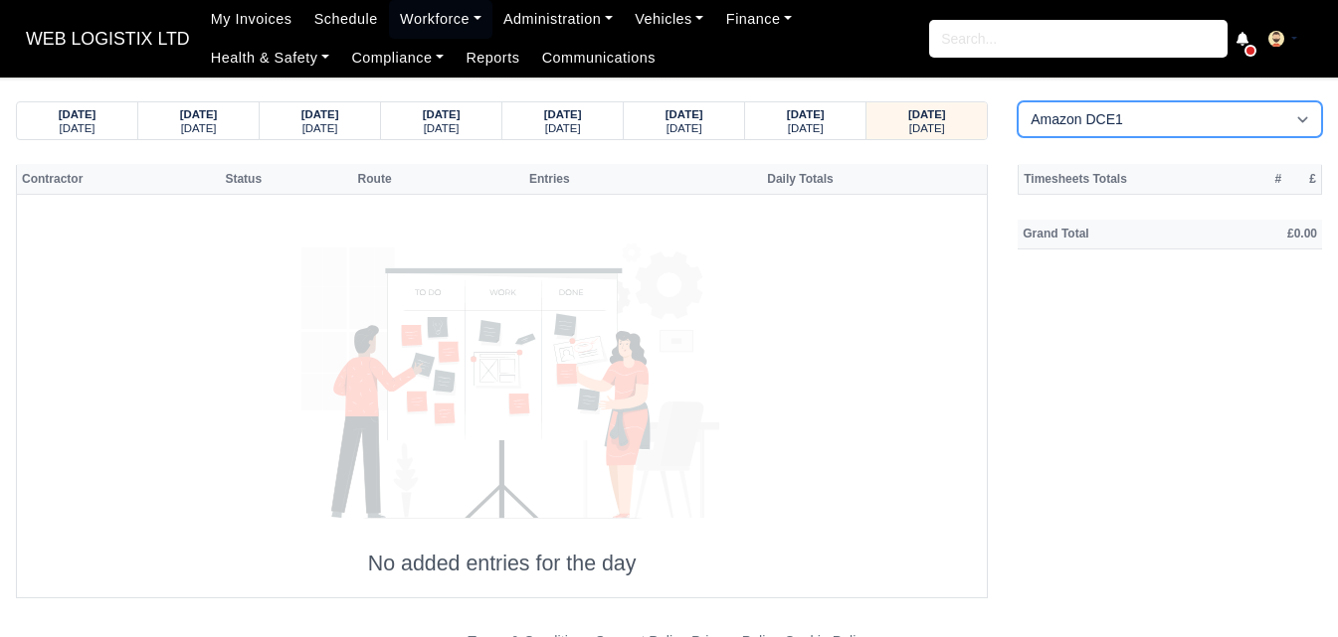
click at [1105, 103] on select "Amazon DCE1 DWN2 - [GEOGRAPHIC_DATA] (DWN2) - Amazon Logistics (L34 7XL) DXM2 -…" at bounding box center [1169, 119] width 304 height 36
select select "1"
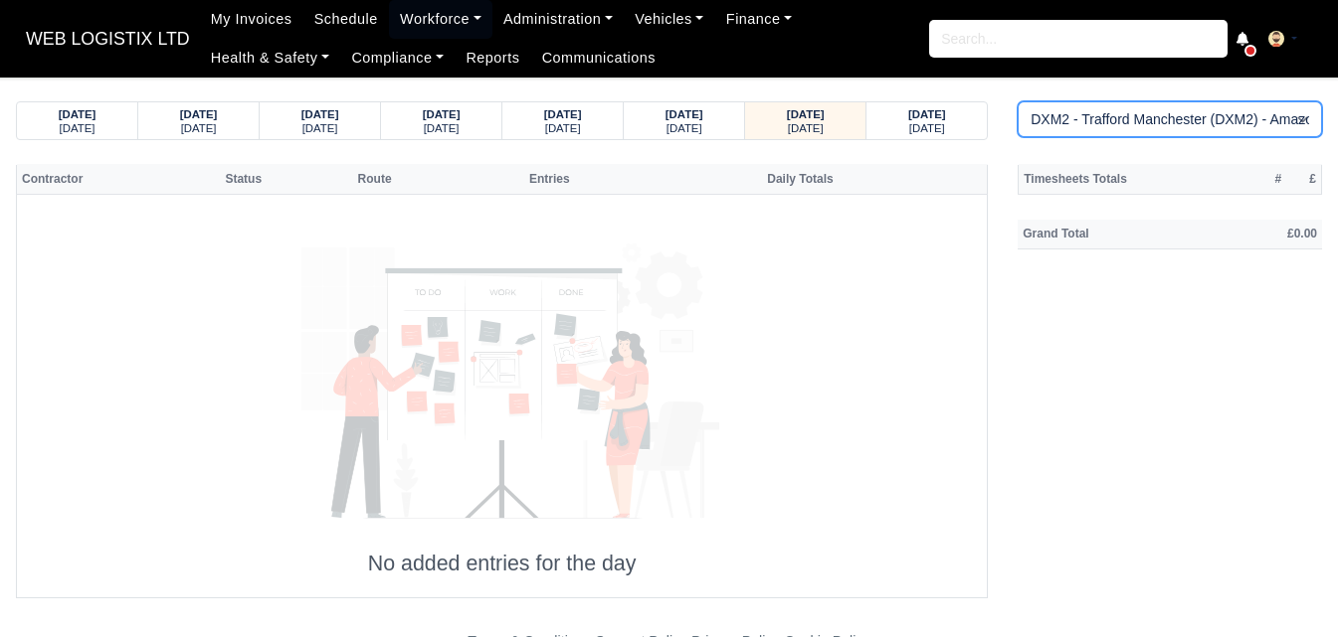
click at [1017, 101] on select "Amazon DCE1 DWN2 - [GEOGRAPHIC_DATA] (DWN2) - Amazon Logistics (L34 7XL) DXM2 -…" at bounding box center [1169, 119] width 304 height 36
